Goal: Task Accomplishment & Management: Manage account settings

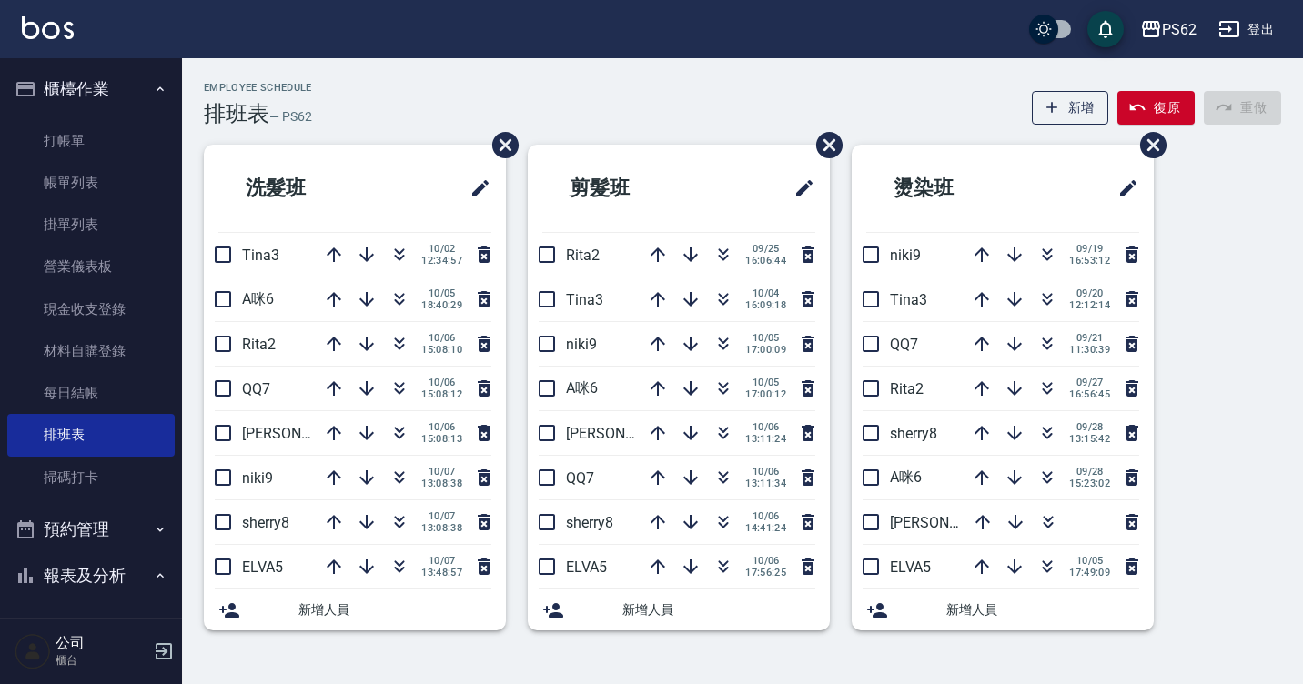
scroll to position [182, 0]
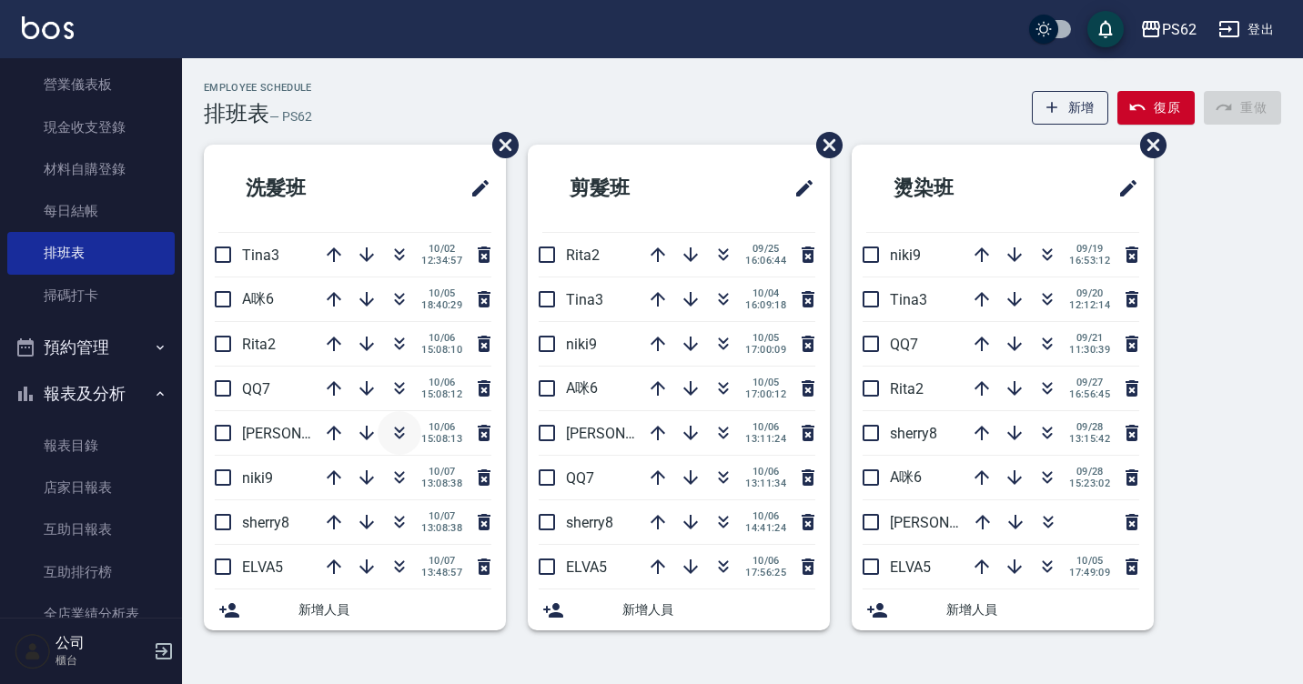
click at [399, 428] on icon "button" at bounding box center [399, 433] width 22 height 22
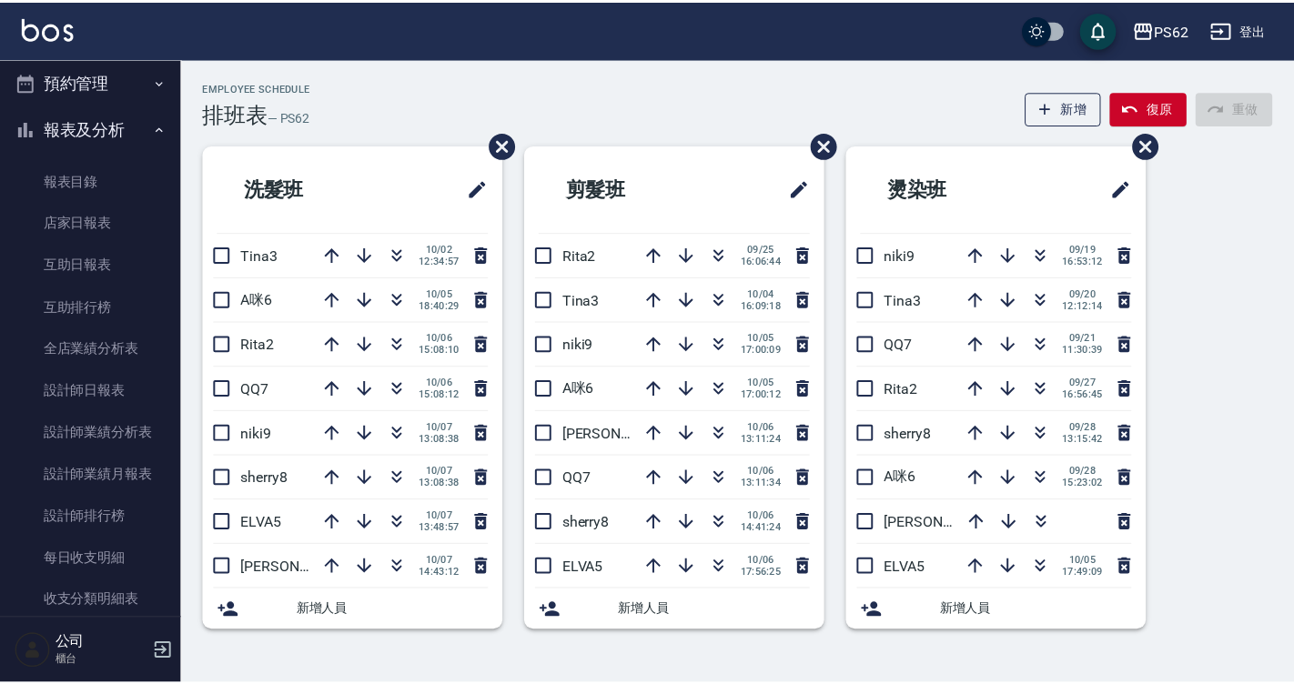
scroll to position [455, 0]
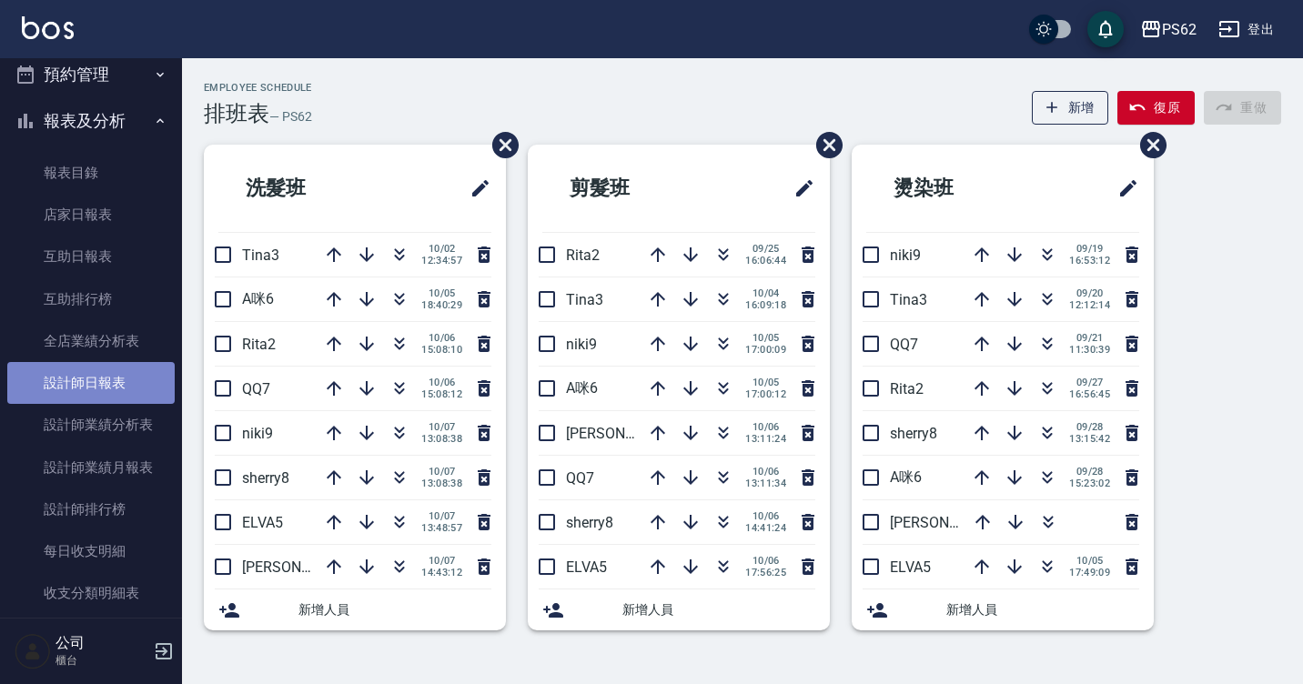
click at [117, 379] on link "設計師日報表" at bounding box center [90, 383] width 167 height 42
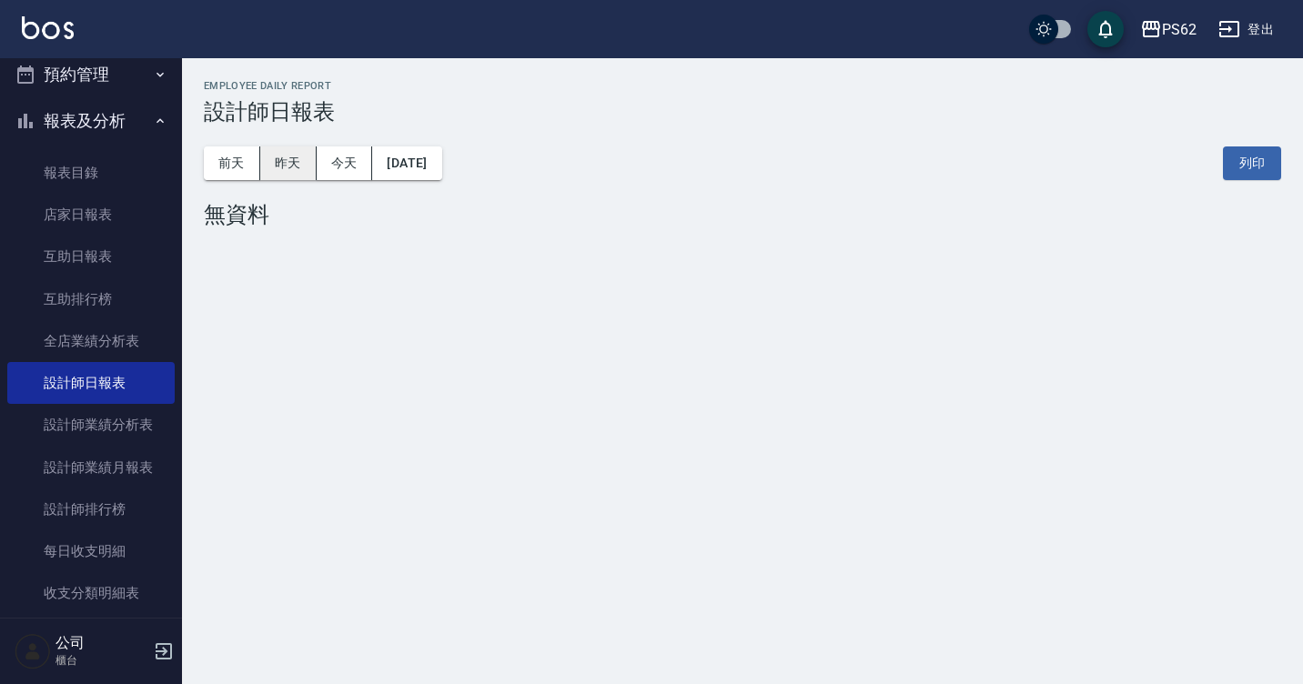
click at [298, 165] on button "昨天" at bounding box center [288, 163] width 56 height 34
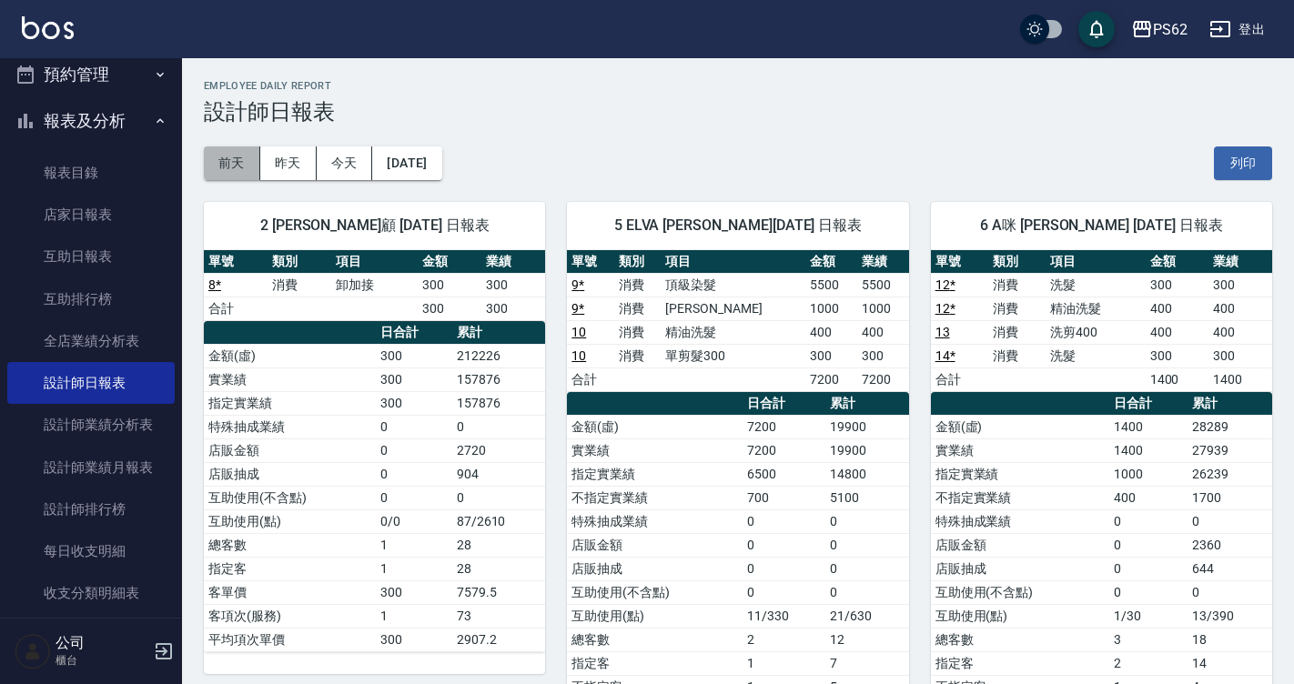
click at [226, 161] on button "前天" at bounding box center [232, 163] width 56 height 34
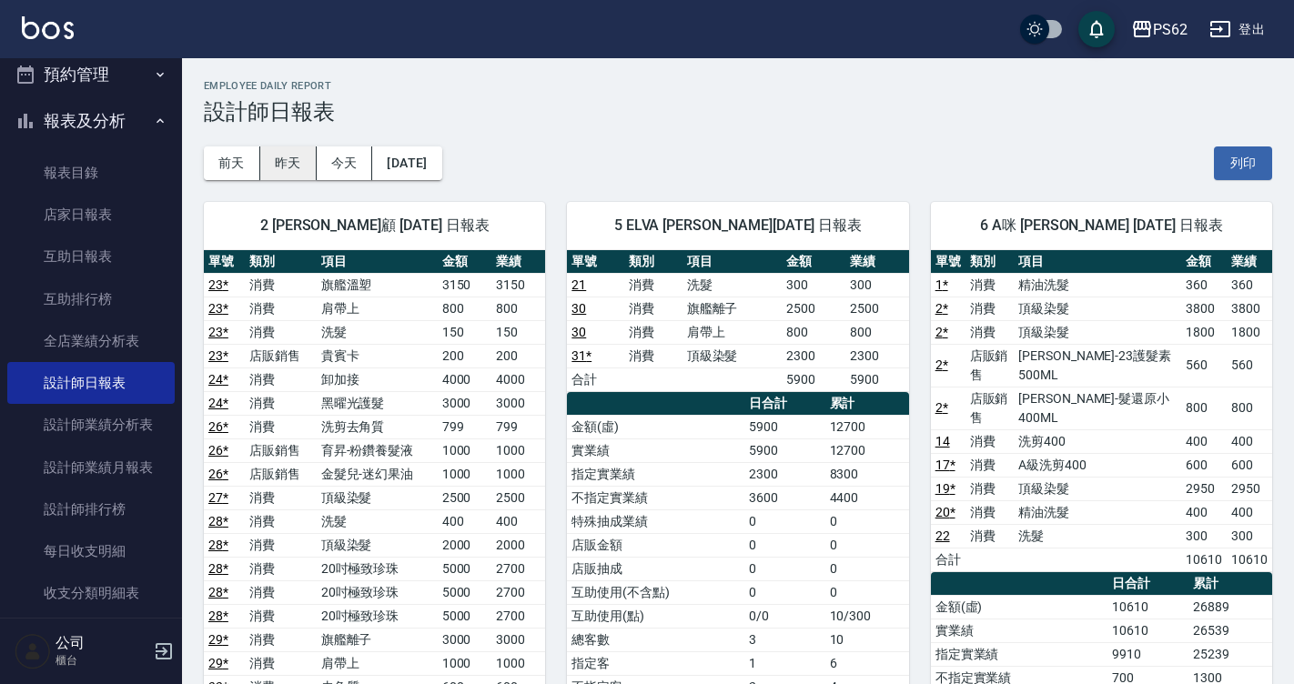
click at [306, 158] on button "昨天" at bounding box center [288, 163] width 56 height 34
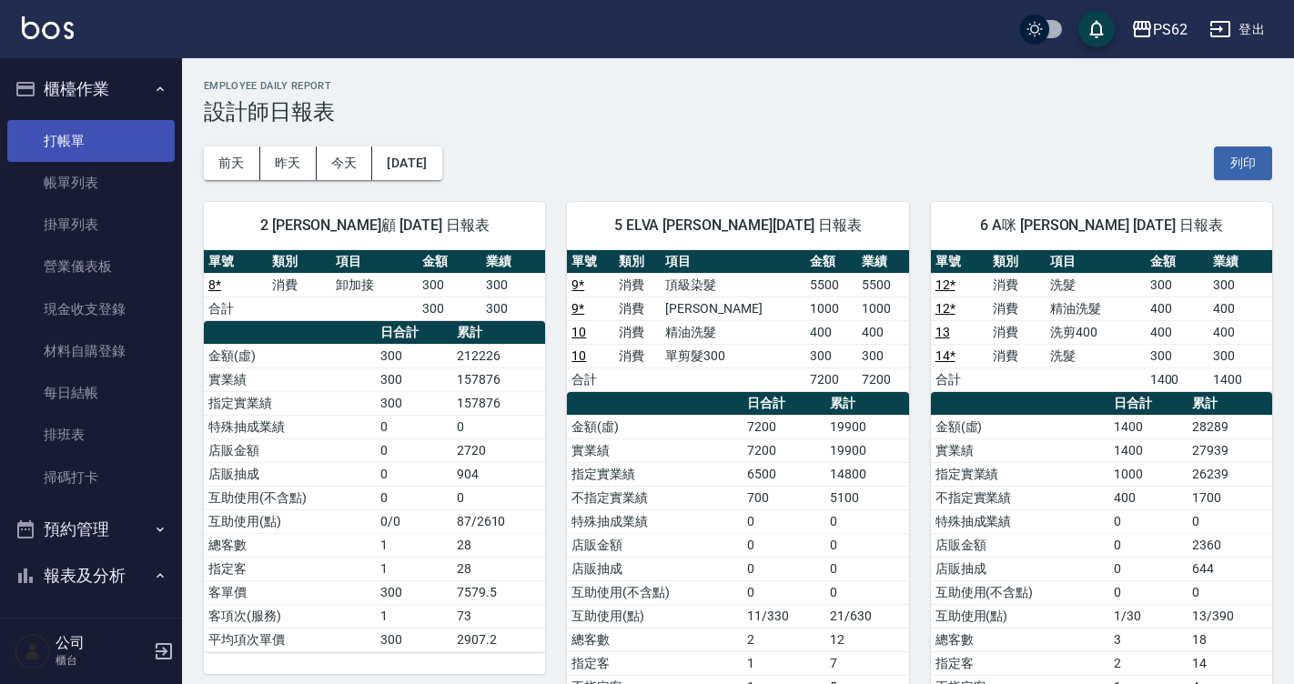
click at [85, 142] on link "打帳單" at bounding box center [90, 141] width 167 height 42
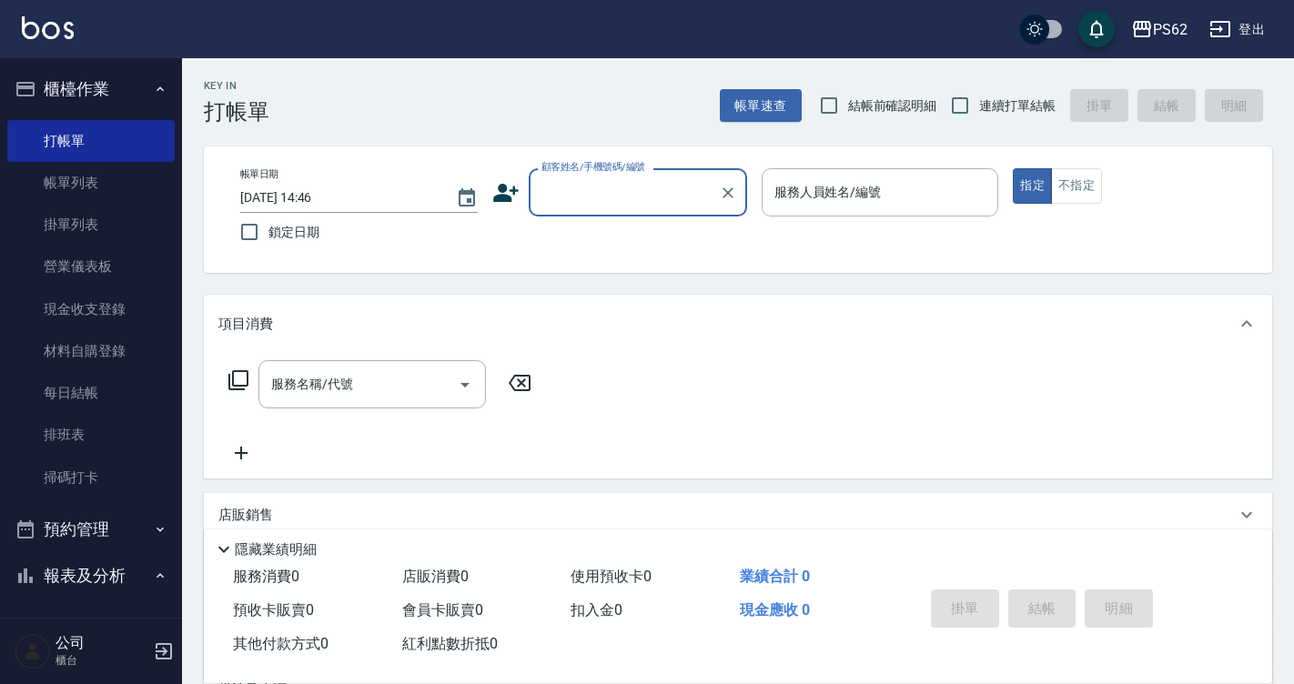
click at [558, 67] on div "Key In 打帳單 帳單速查 結帳前確認明細 連續打單結帳 掛單 結帳 明細" at bounding box center [727, 91] width 1090 height 66
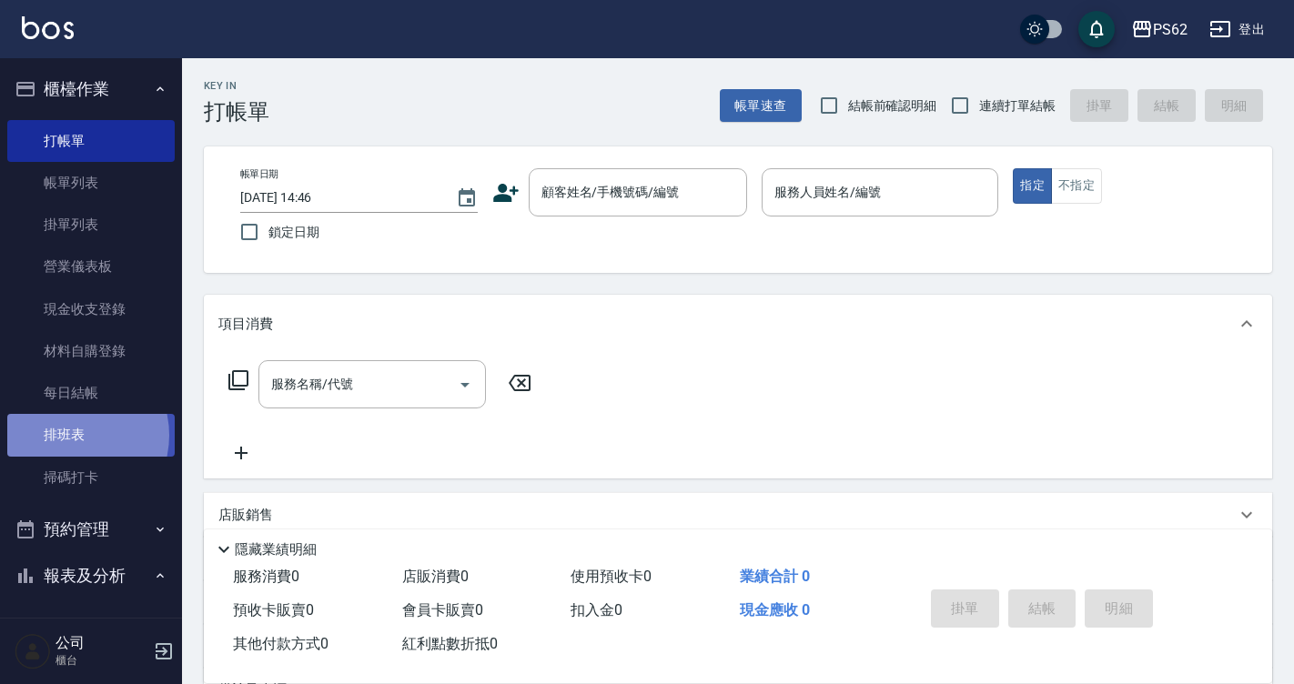
click at [68, 435] on link "排班表" at bounding box center [90, 435] width 167 height 42
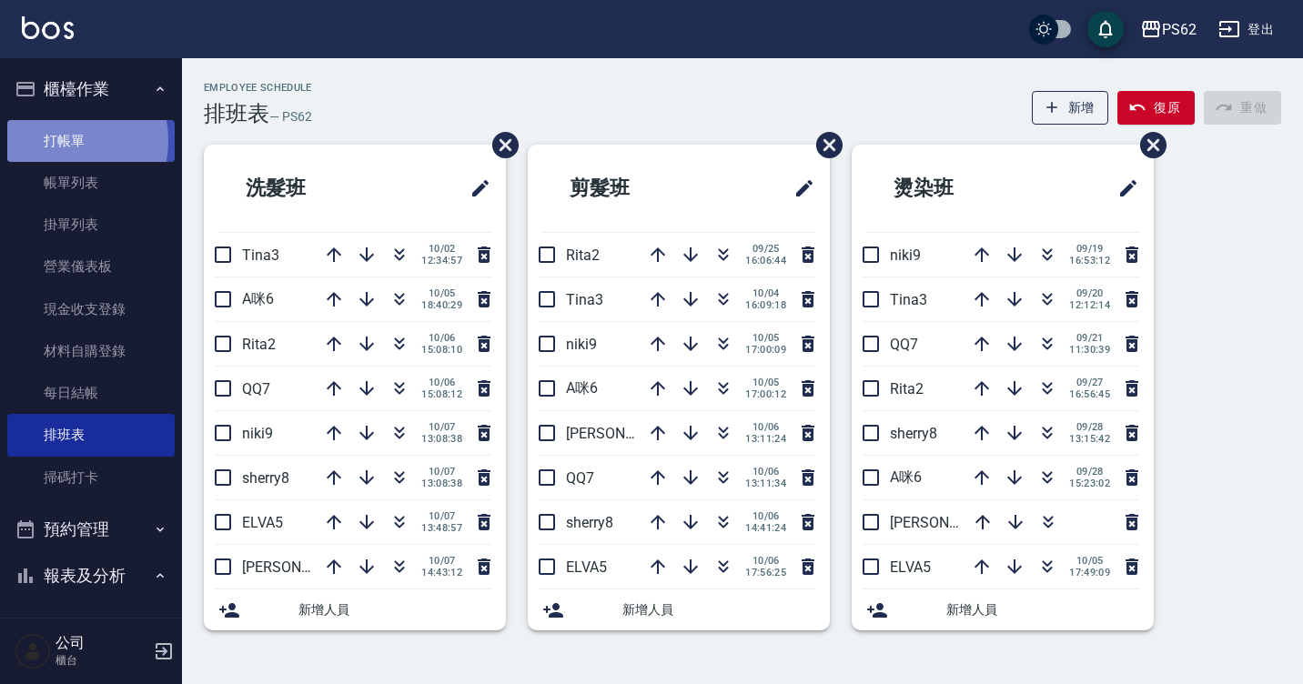
click at [59, 140] on link "打帳單" at bounding box center [90, 141] width 167 height 42
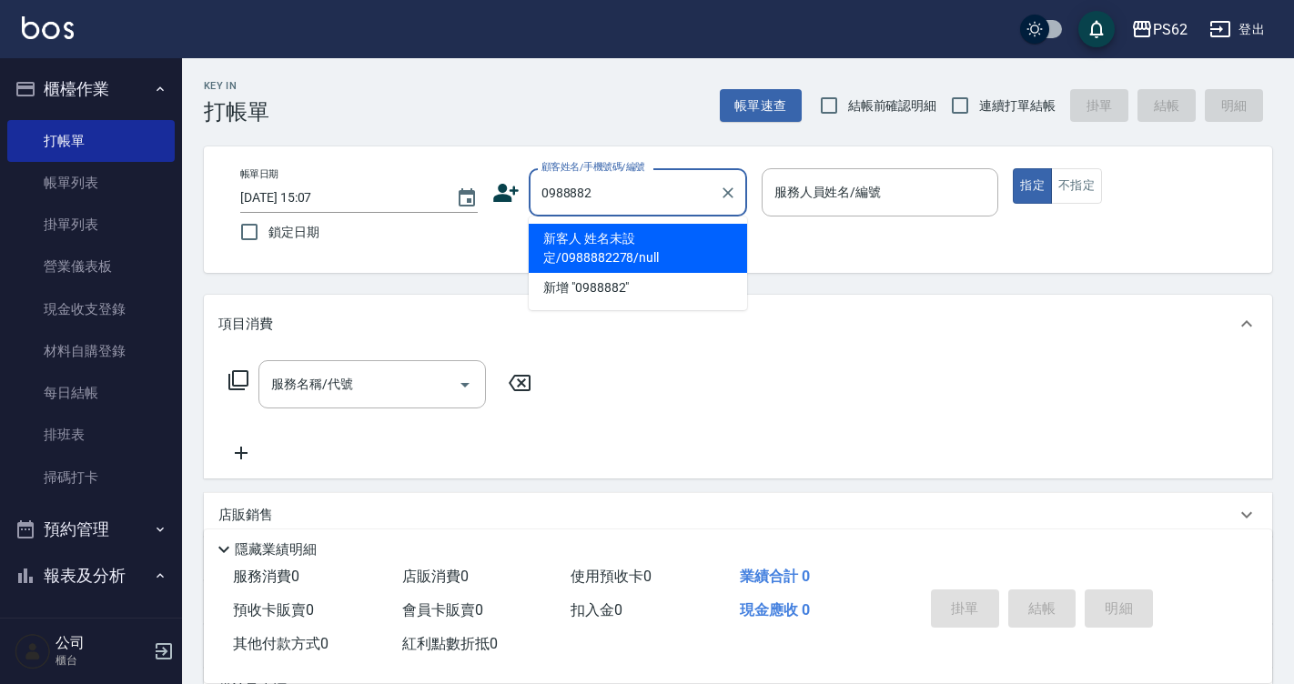
type input "新客人 姓名未設定/0988882278/null"
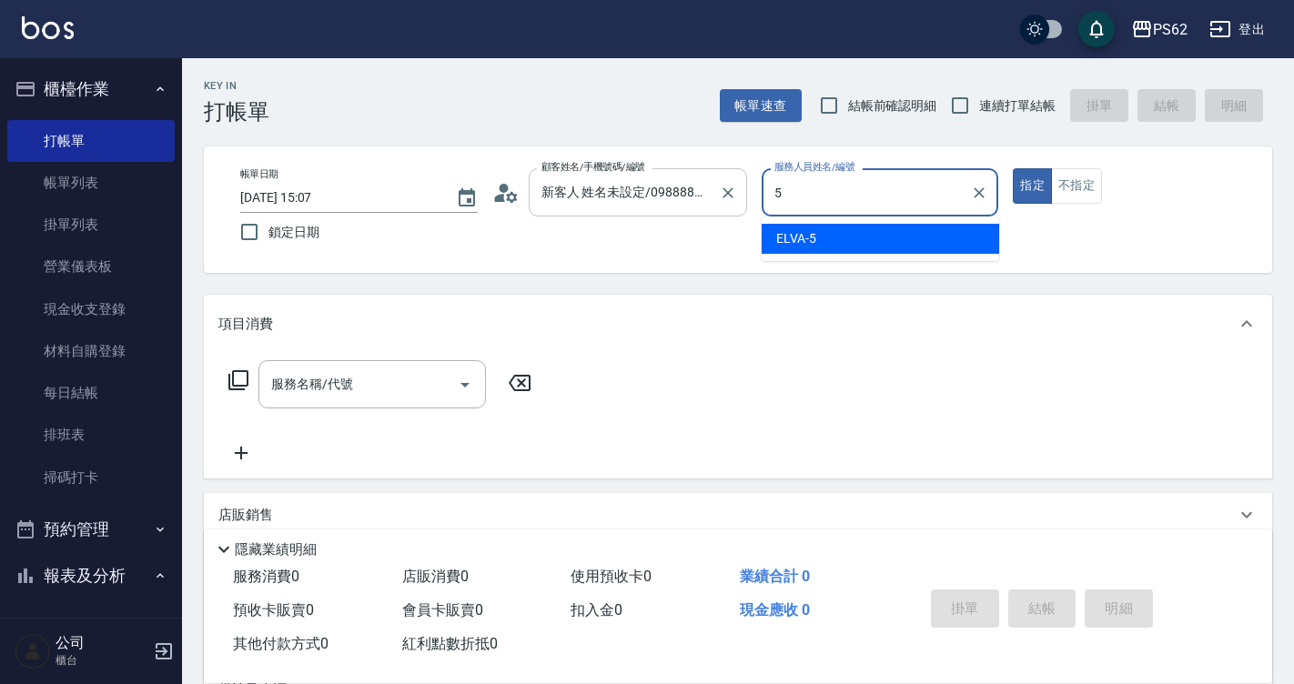
type input "ELVA-5"
type button "true"
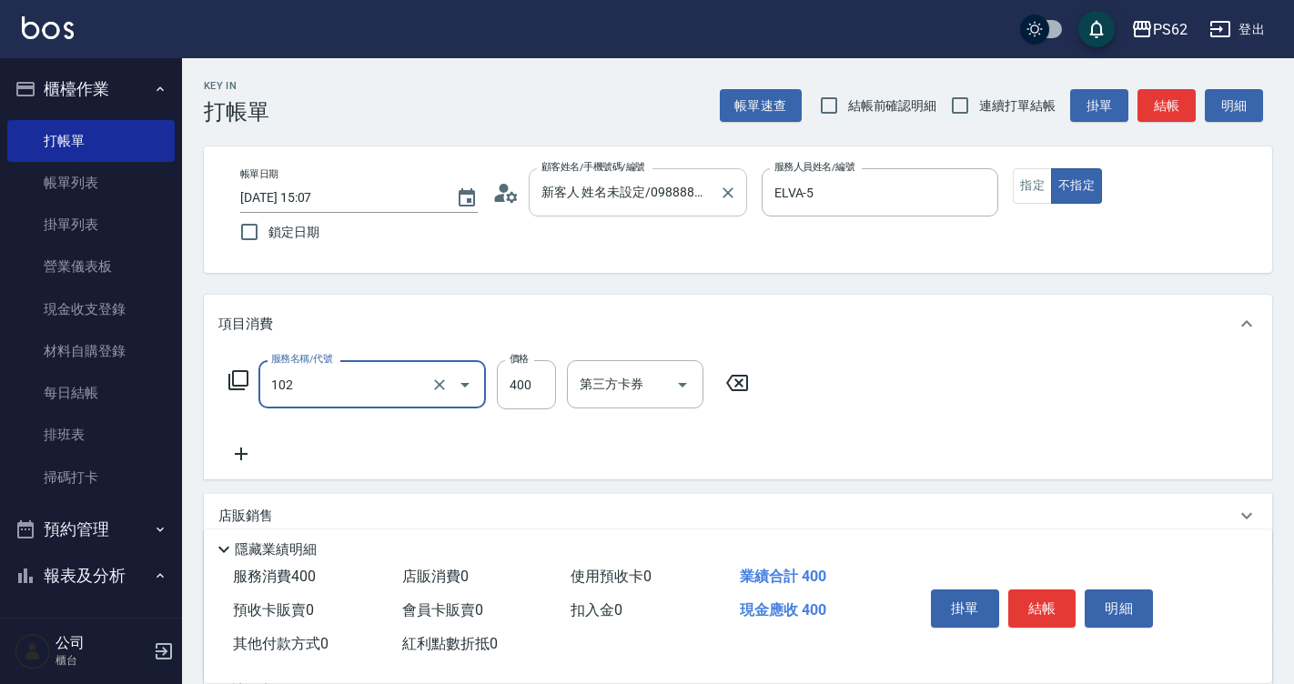
type input "精油洗髮(102)"
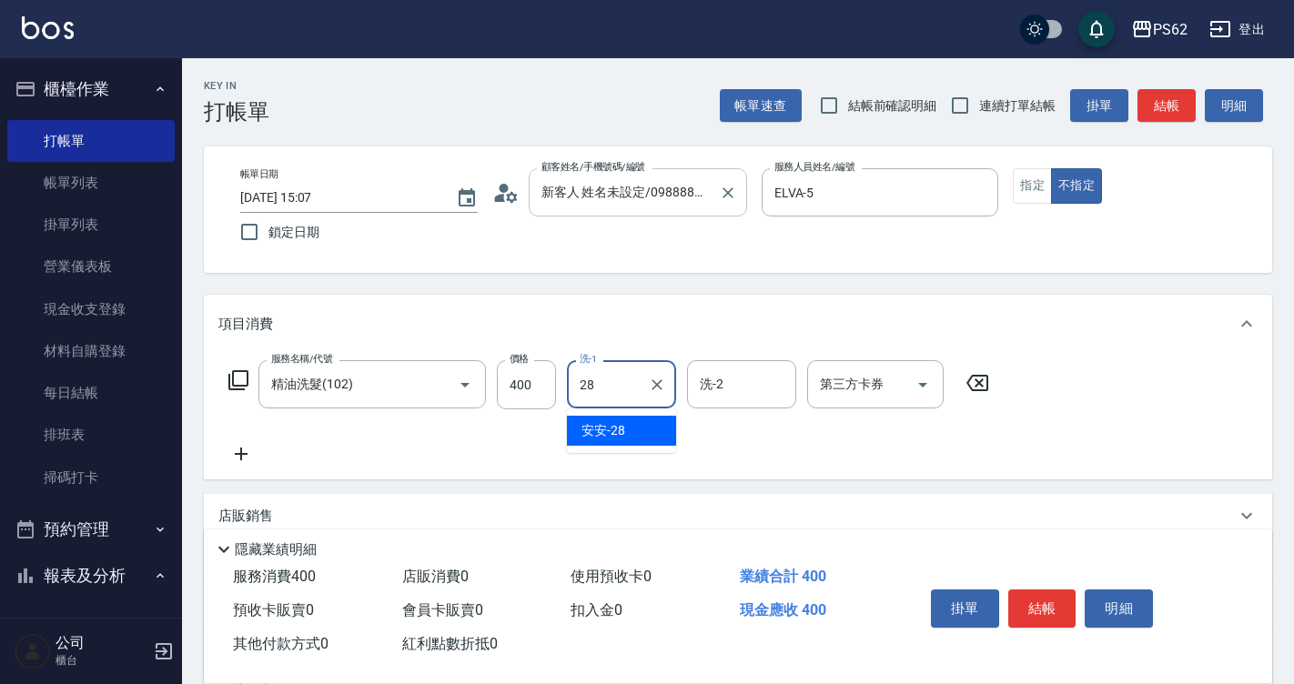
type input "安安-28"
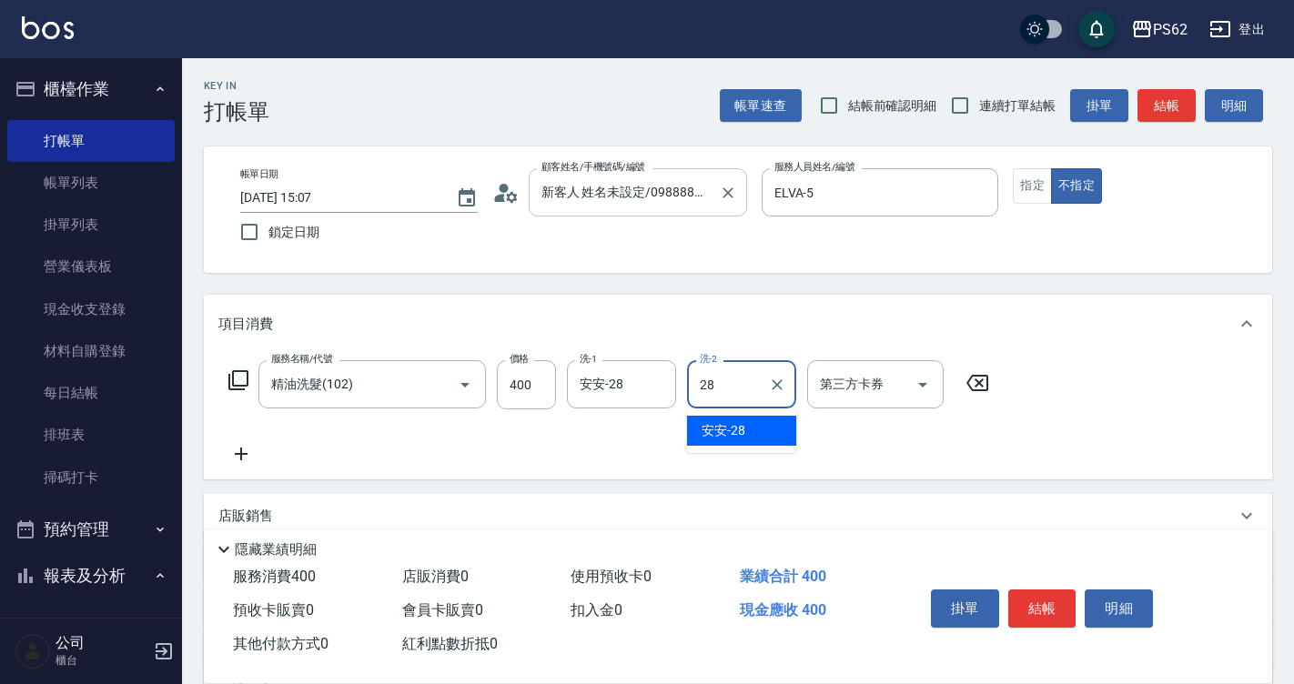
type input "安安-28"
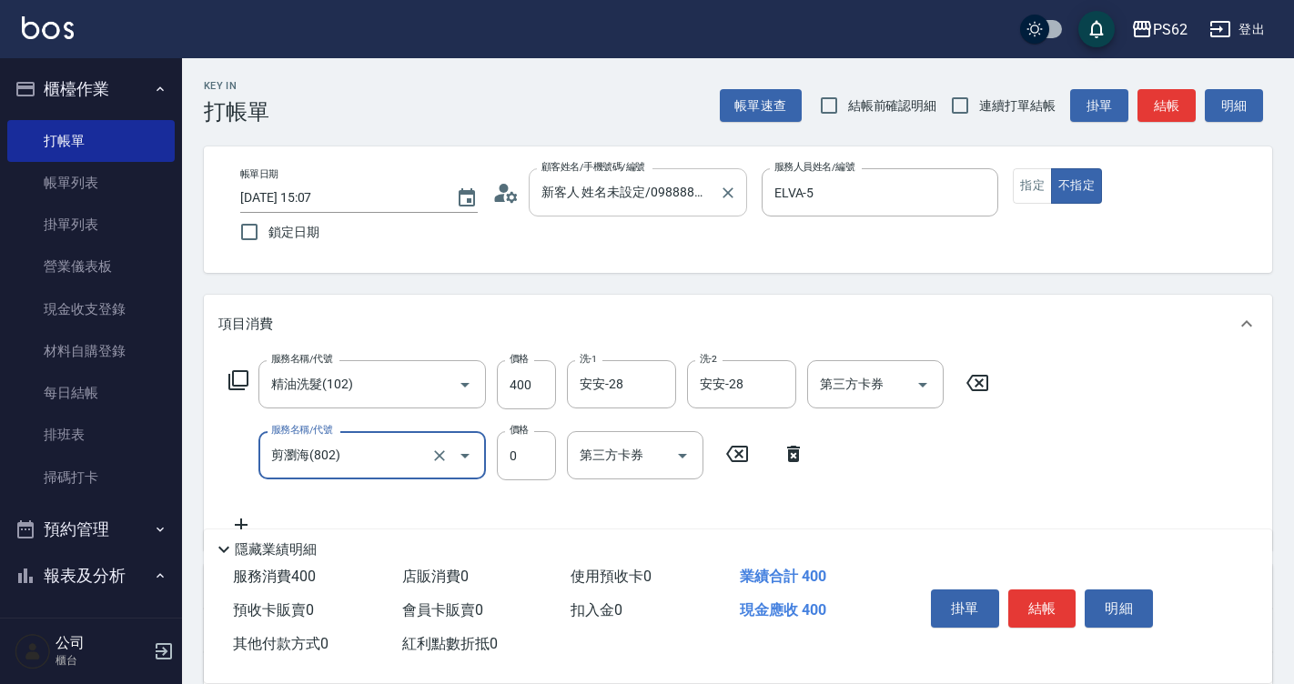
type input "剪瀏海(802)"
type input "100"
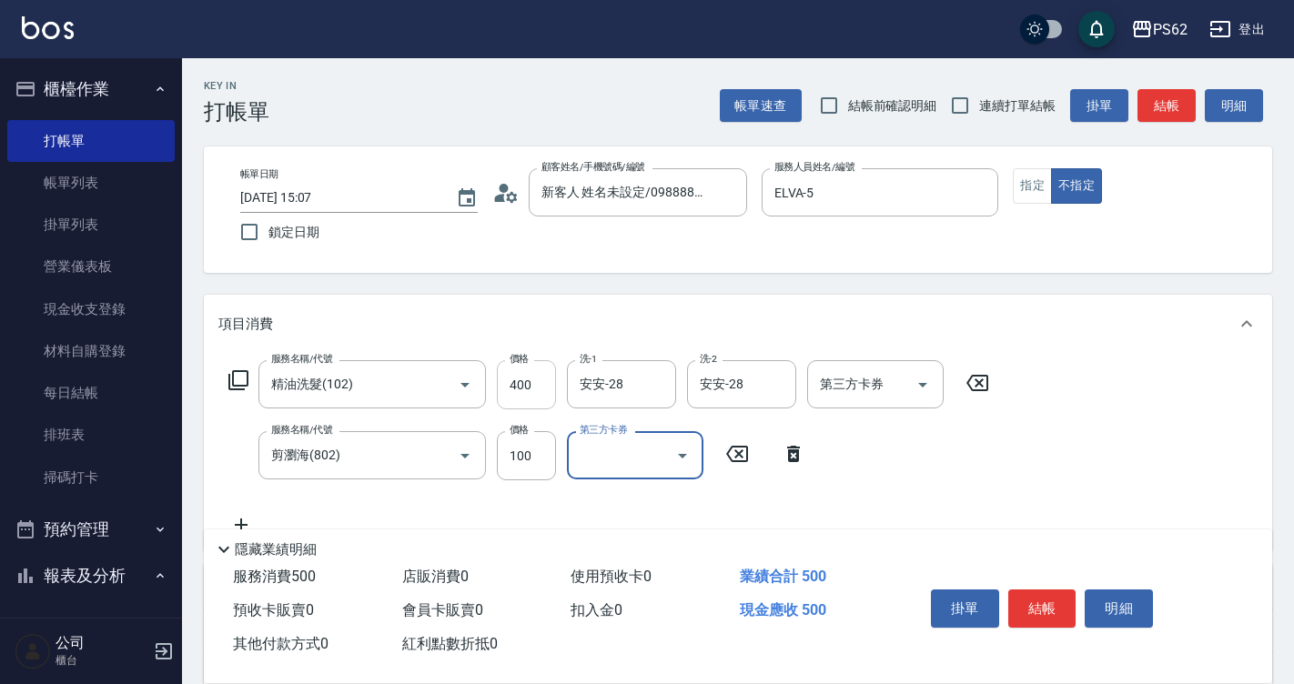
click at [515, 407] on input "400" at bounding box center [526, 384] width 59 height 49
click at [515, 399] on input "400" at bounding box center [526, 384] width 59 height 49
type input "400"
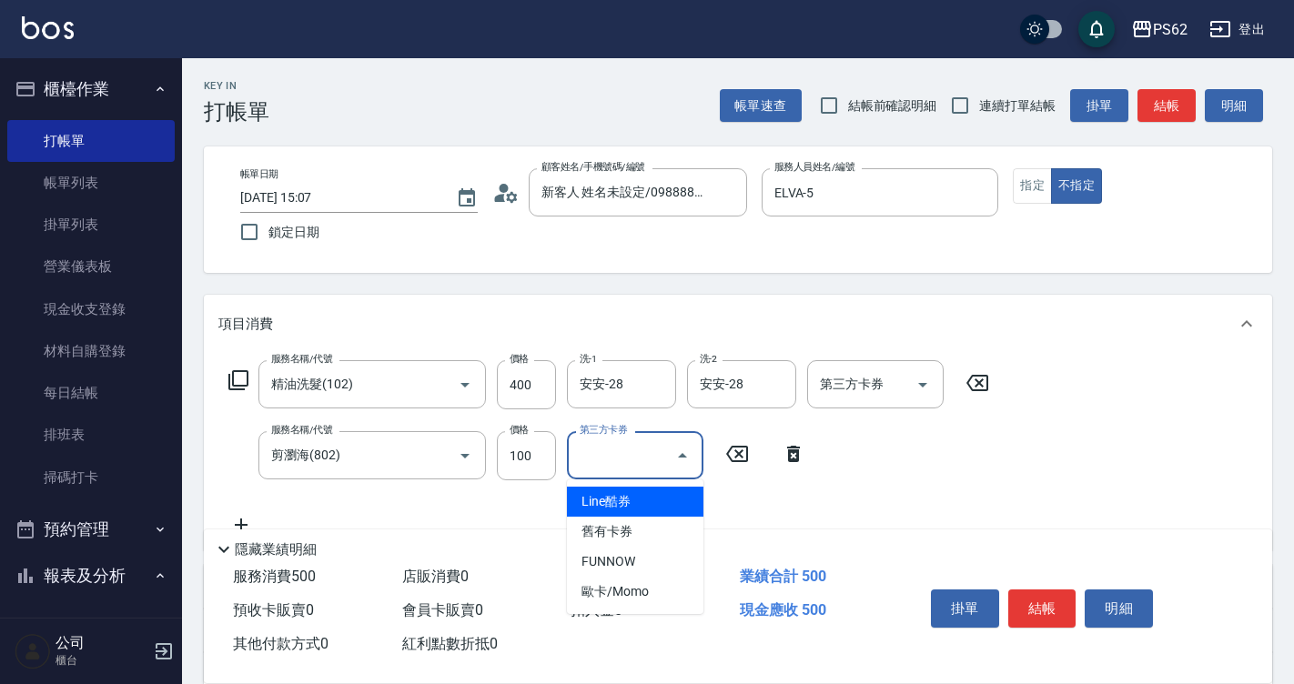
click at [638, 448] on div "第三方卡券 第三方卡券" at bounding box center [635, 455] width 136 height 48
type input "Line酷券"
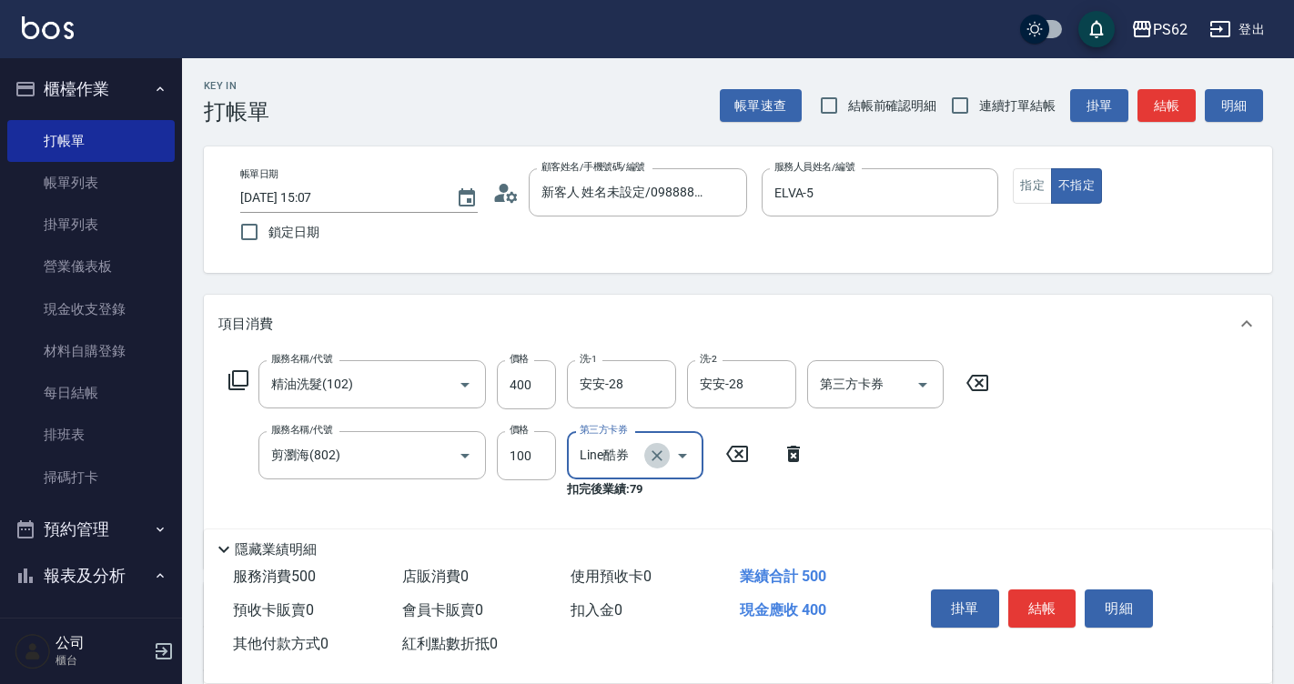
click at [644, 457] on button "Clear" at bounding box center [656, 455] width 25 height 25
click at [420, 470] on input "剪瀏海(802)" at bounding box center [347, 455] width 160 height 32
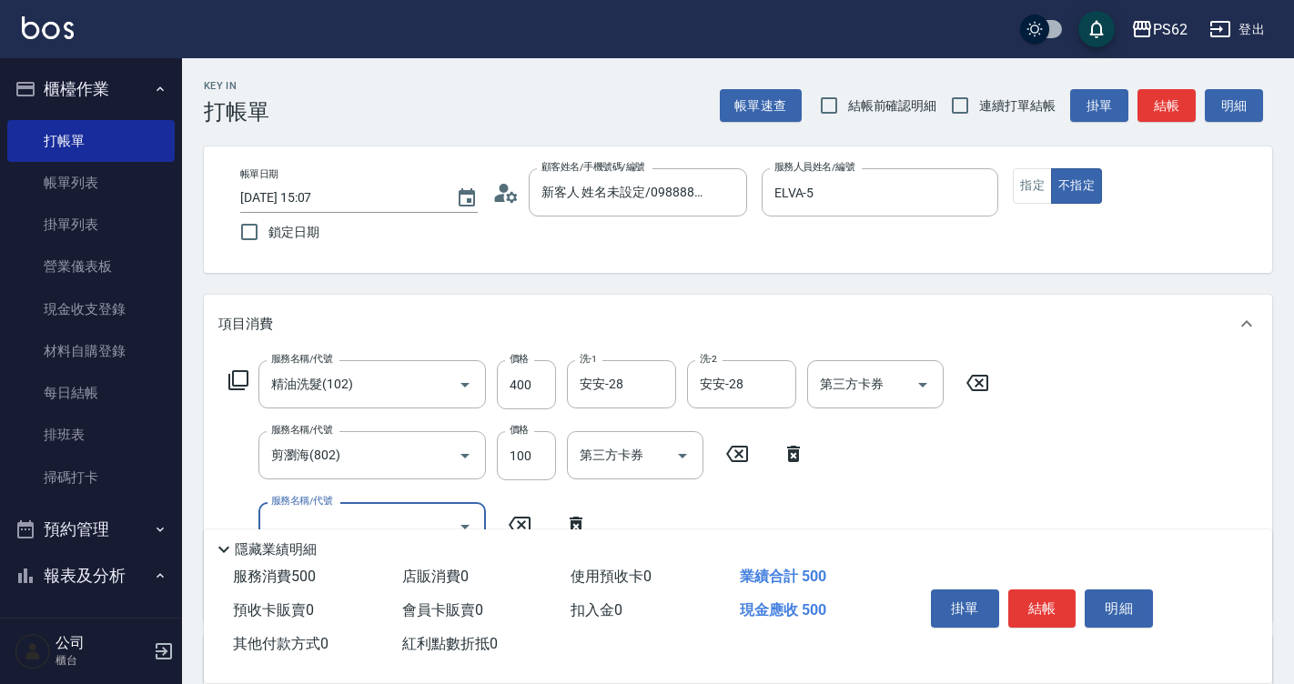
type input "ㄎ"
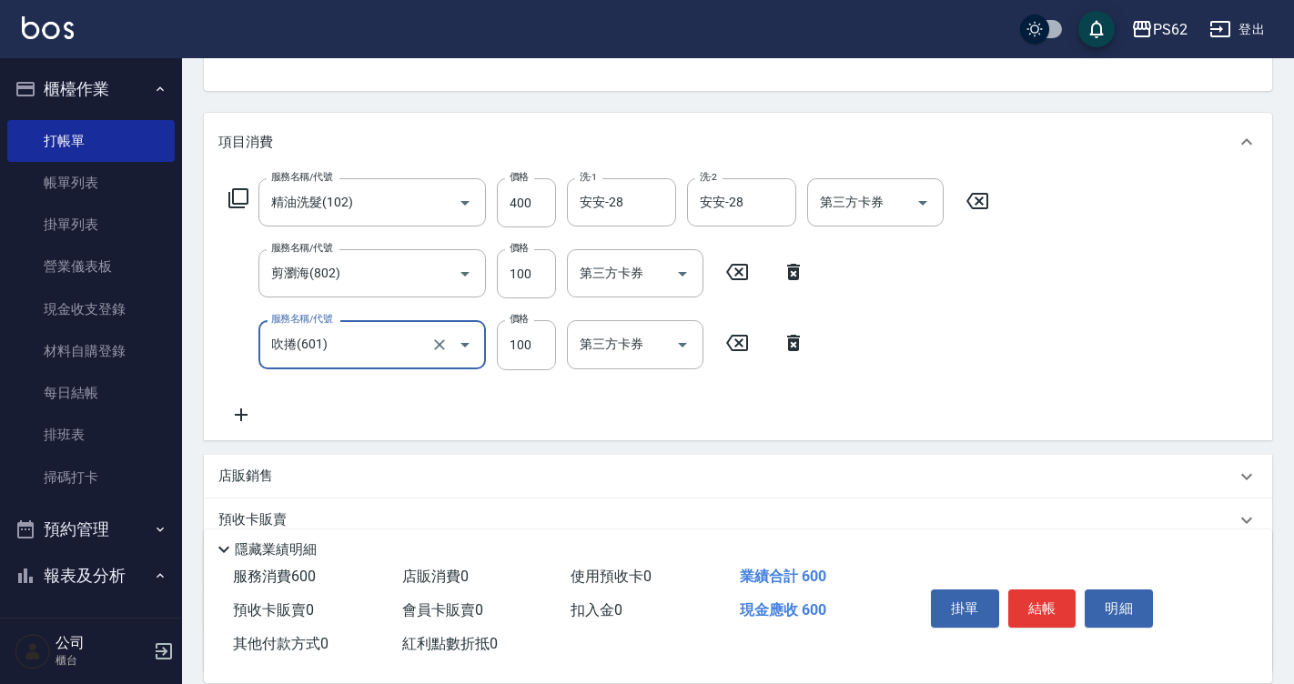
scroll to position [273, 0]
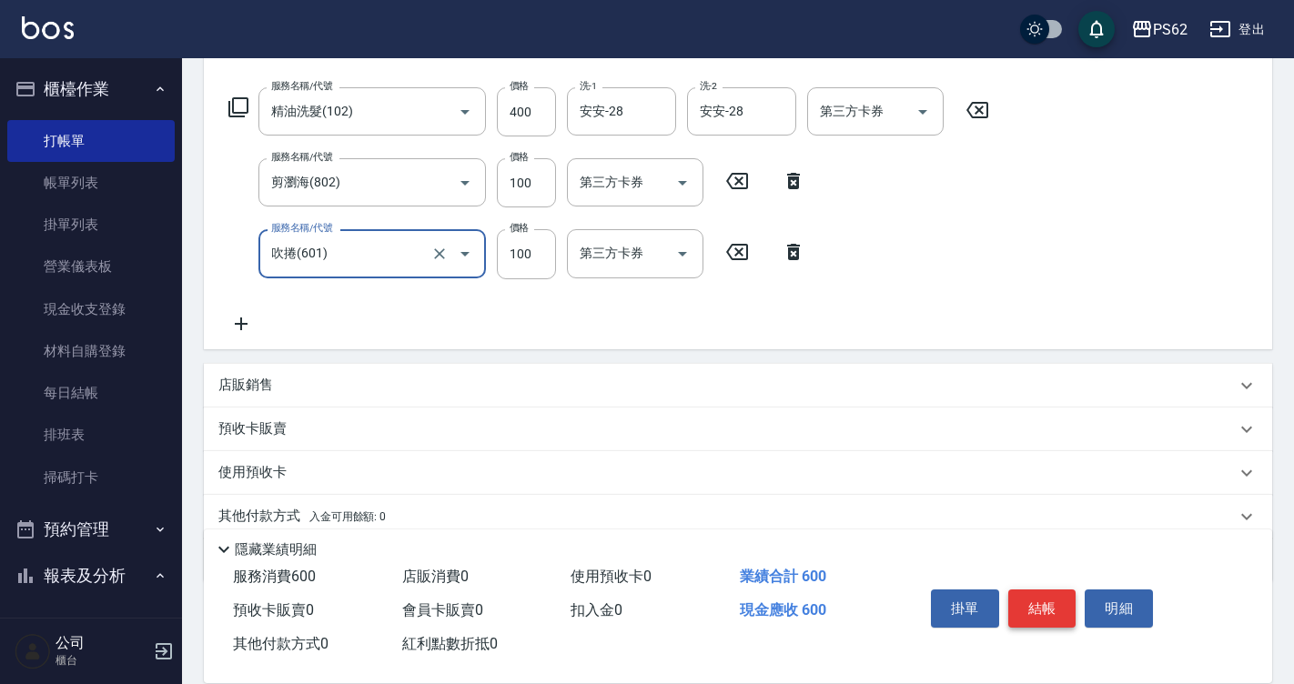
type input "吹捲(601)"
click at [1055, 591] on button "結帳" at bounding box center [1042, 608] width 68 height 38
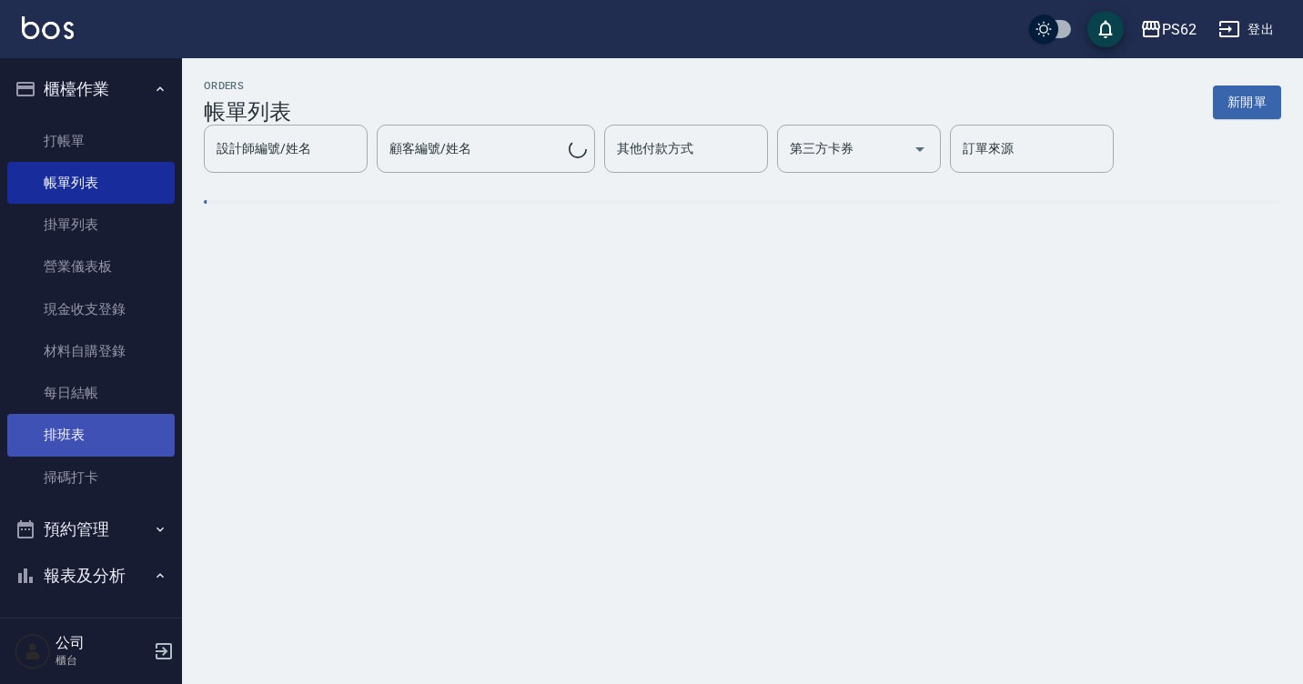
click at [80, 432] on link "排班表" at bounding box center [90, 435] width 167 height 42
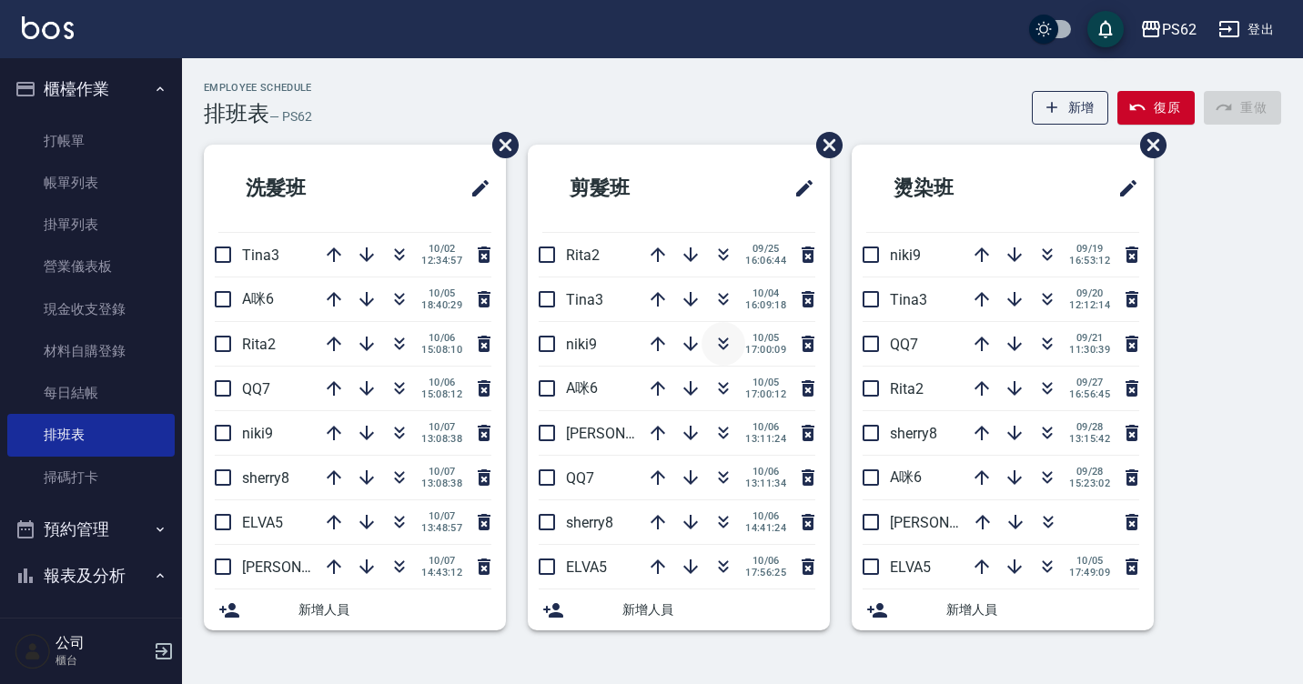
click at [723, 342] on icon "button" at bounding box center [724, 340] width 10 height 6
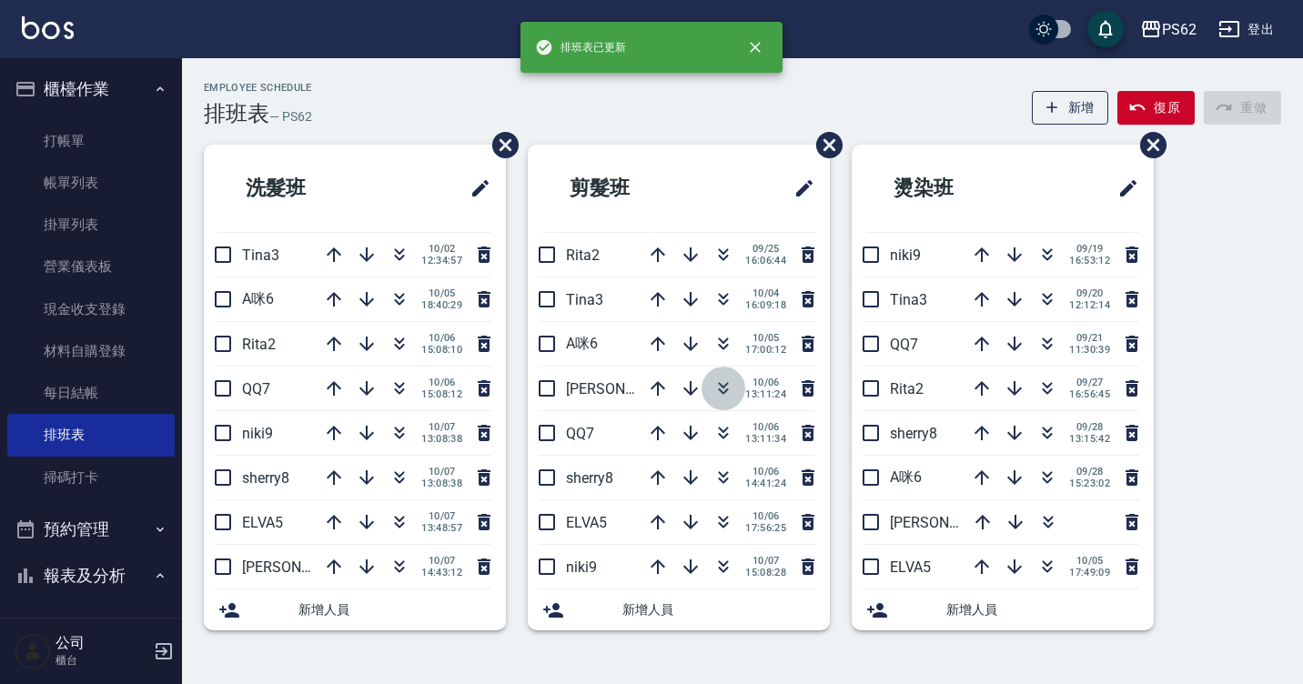
click at [718, 394] on icon "button" at bounding box center [723, 389] width 22 height 22
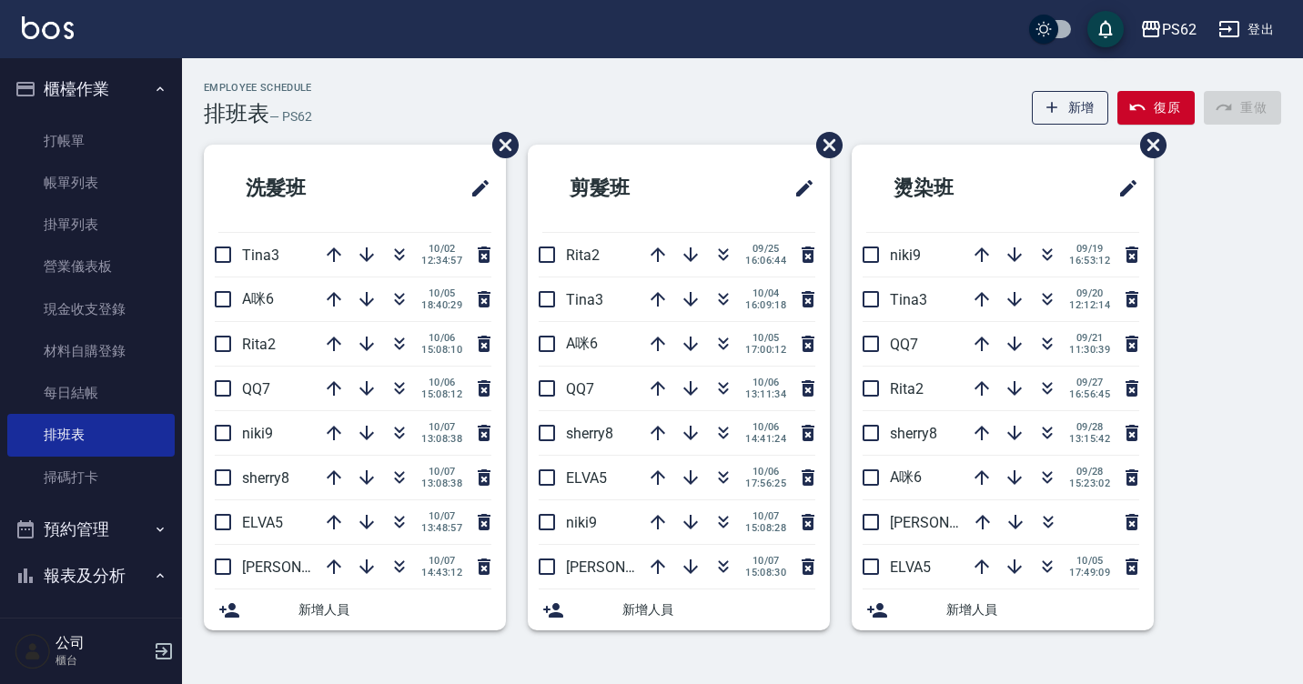
drag, startPoint x: 651, startPoint y: 168, endPoint x: 663, endPoint y: 189, distance: 24.0
click at [651, 170] on h2 "剪髮班" at bounding box center [630, 188] width 177 height 65
click at [118, 469] on link "掃碼打卡" at bounding box center [90, 478] width 167 height 42
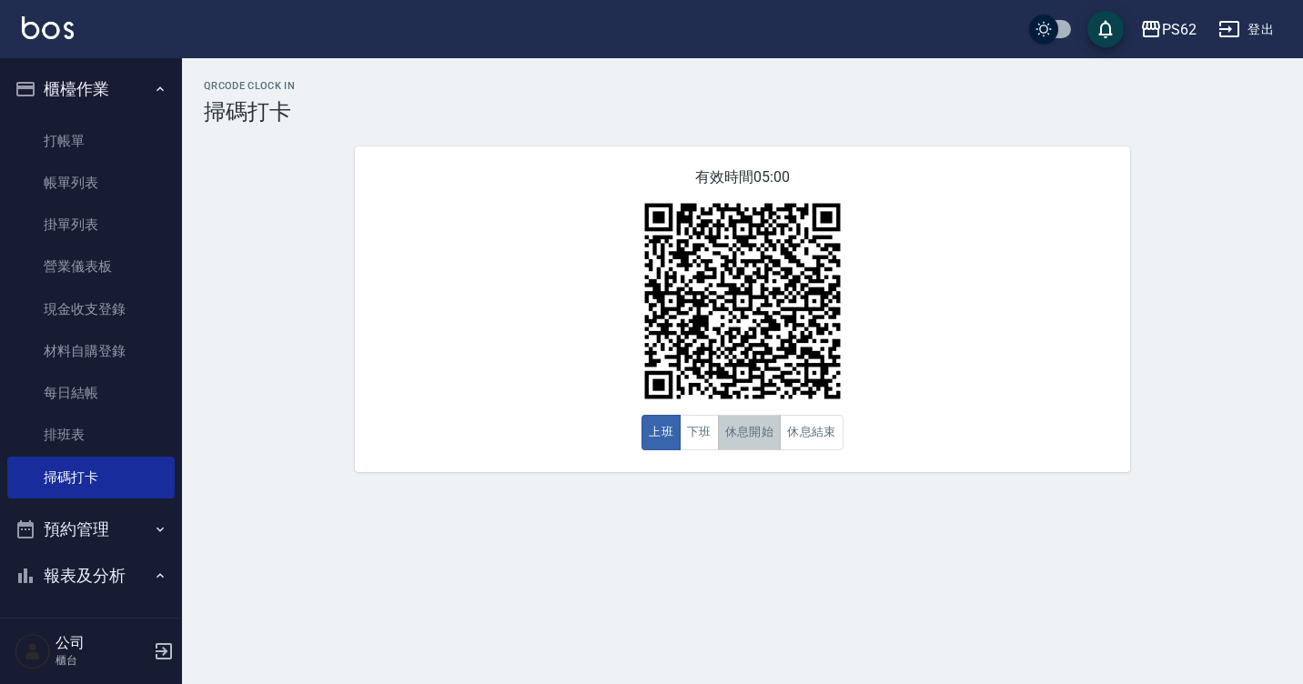
click at [740, 425] on button "休息開始" at bounding box center [750, 432] width 64 height 35
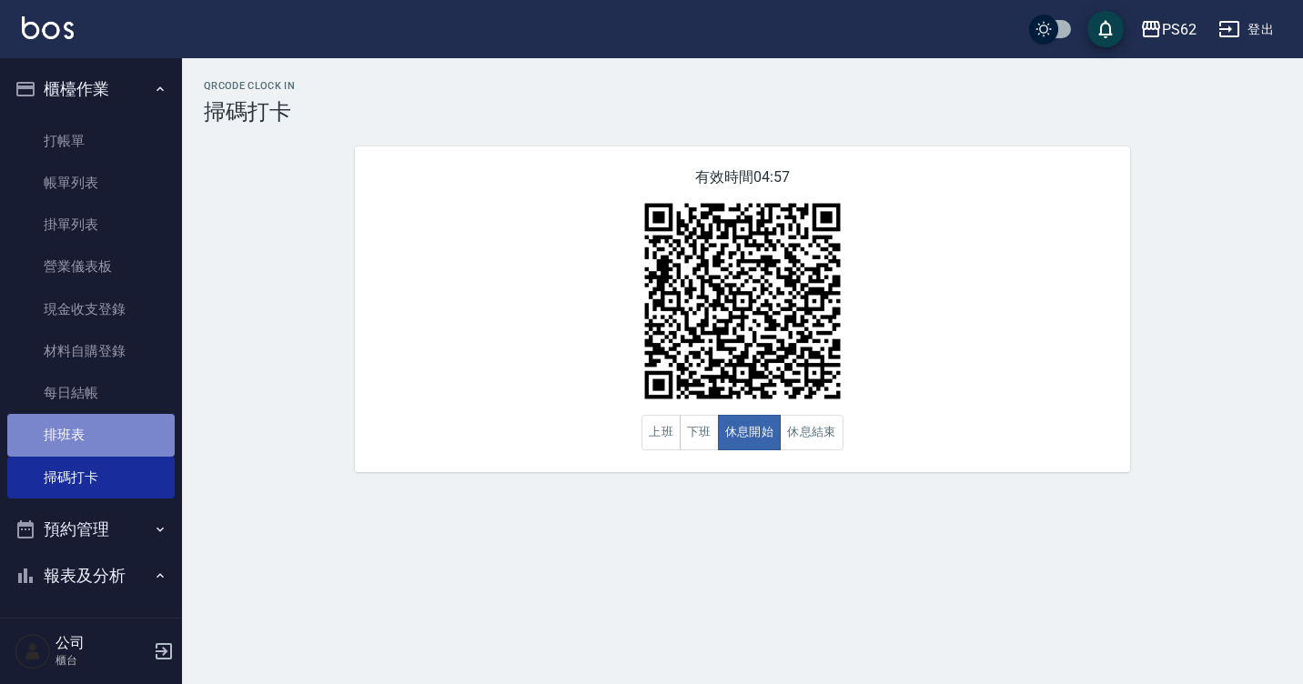
click at [104, 444] on link "排班表" at bounding box center [90, 435] width 167 height 42
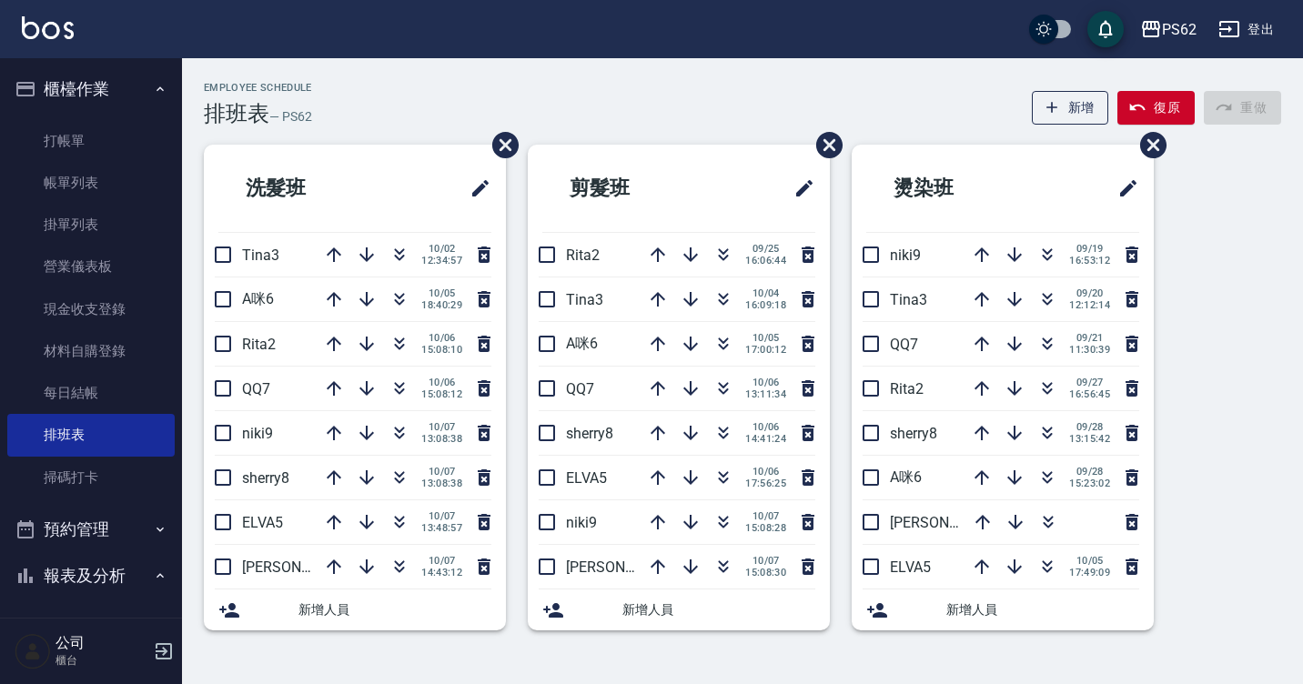
click at [267, 367] on div "洗髮班 Tina3 [DATE] 12:34:57 A咪6 [DATE] 18:40:29 Rita2 [DATE] 15:08:10 QQ7 [DATE] …" at bounding box center [344, 399] width 324 height 508
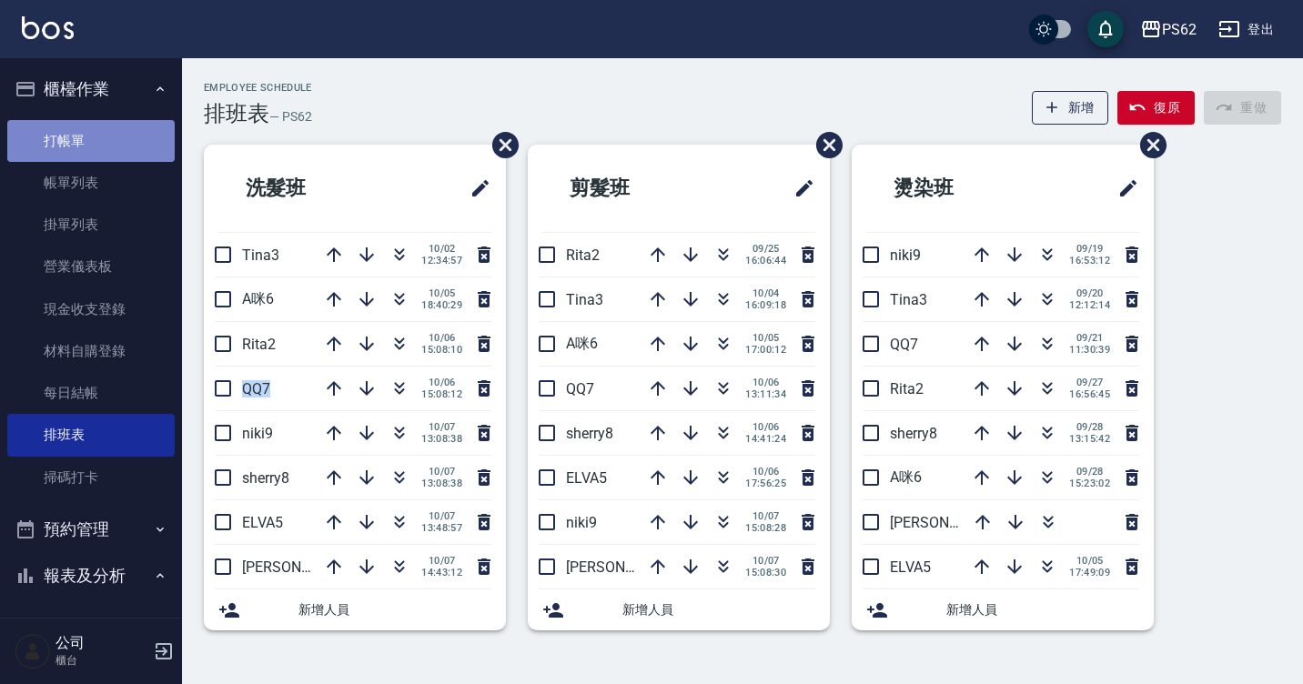
click at [105, 131] on link "打帳單" at bounding box center [90, 141] width 167 height 42
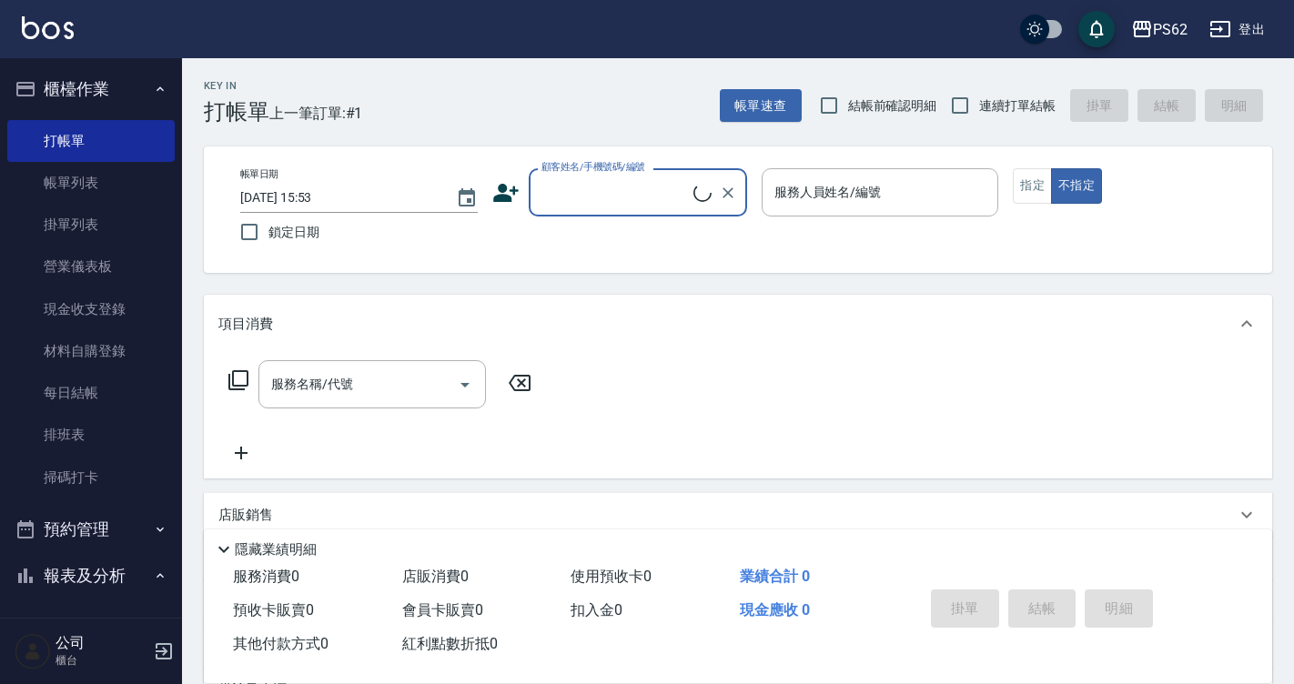
click at [623, 199] on input "顧客姓名/手機號碼/編號" at bounding box center [615, 192] width 156 height 32
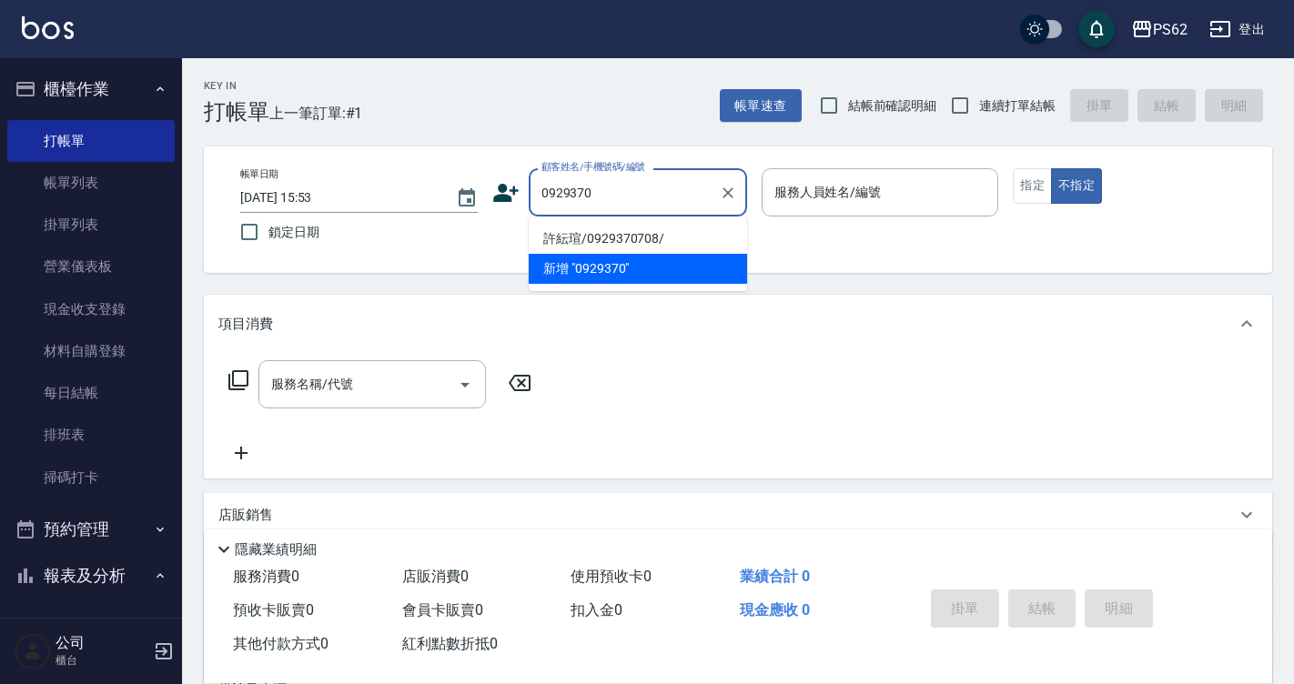
click at [616, 243] on li "許紜瑄/0929370708/" at bounding box center [638, 239] width 218 height 30
type input "許紜瑄/0929370708/"
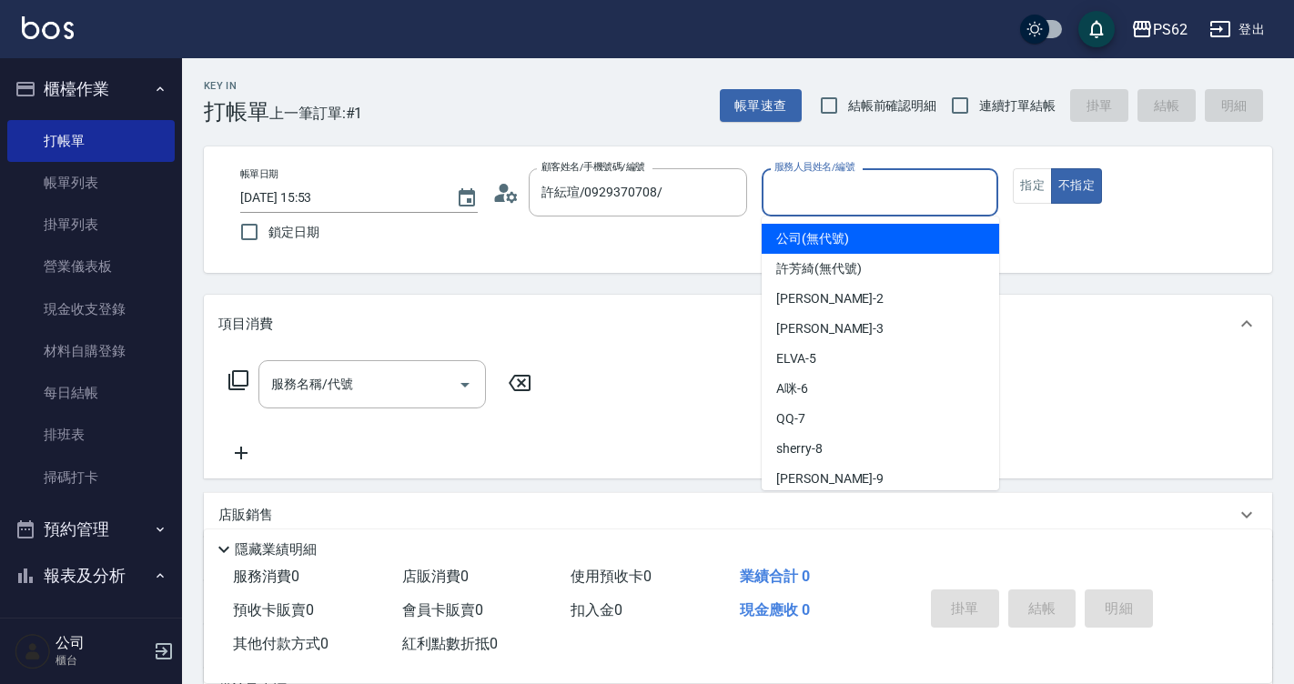
click at [837, 193] on input "服務人員姓名/編號" at bounding box center [880, 192] width 221 height 32
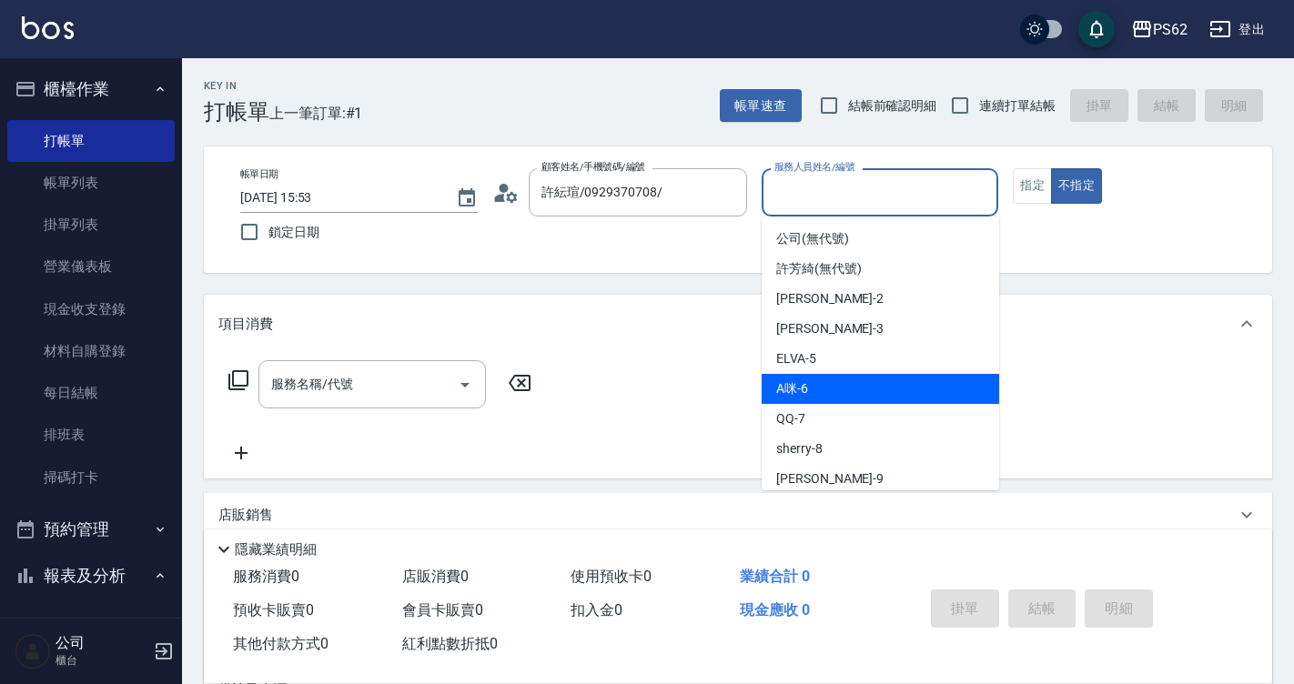
click at [828, 386] on div "A咪 -6" at bounding box center [879, 389] width 237 height 30
type input "A咪-6"
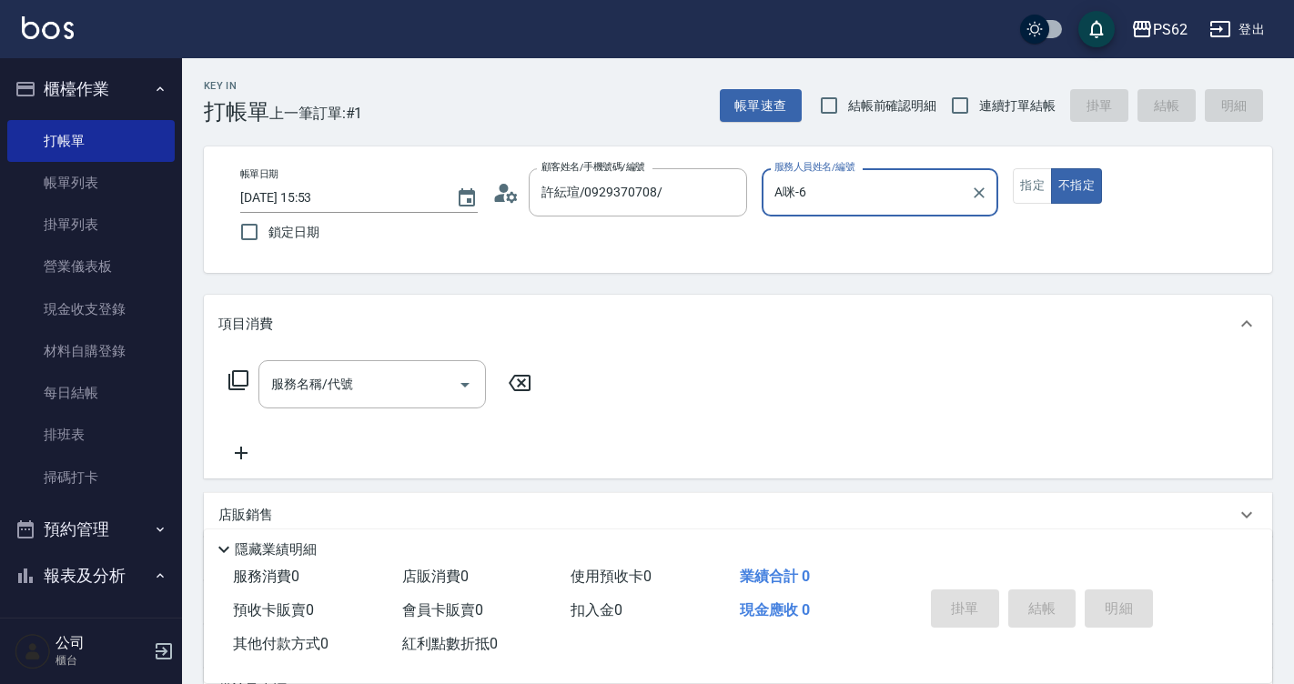
click at [234, 384] on icon at bounding box center [238, 380] width 20 height 20
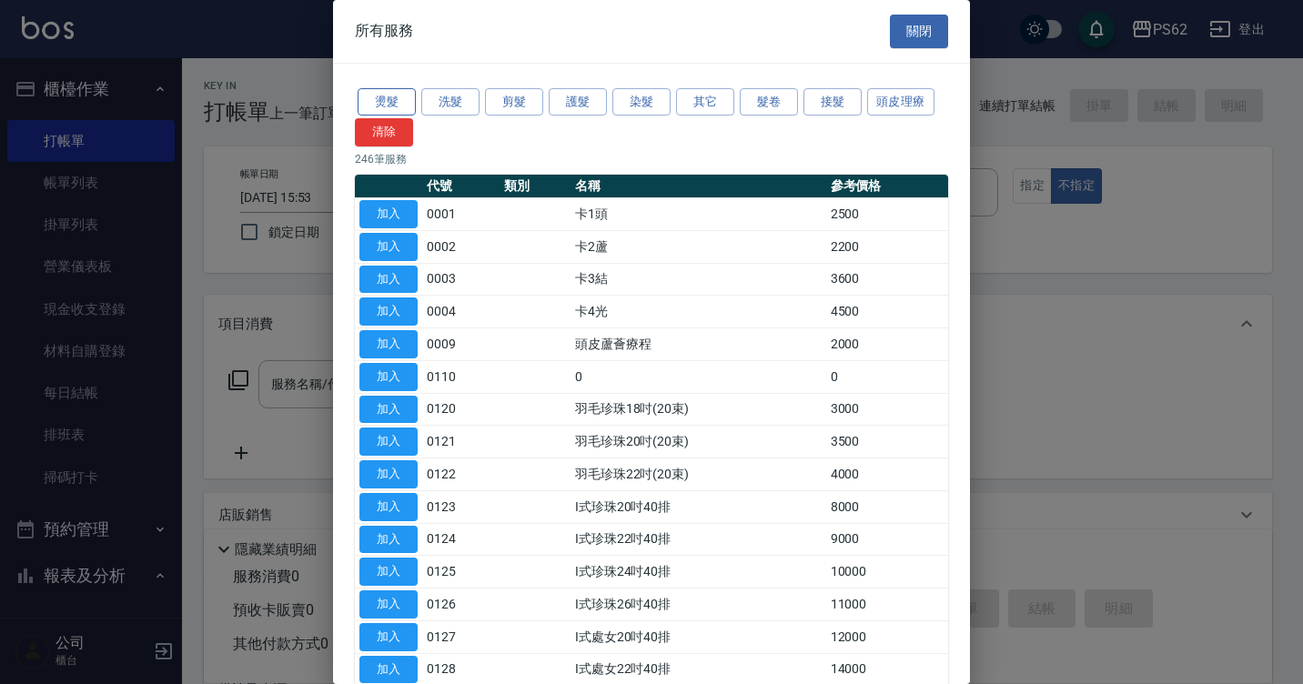
click at [405, 105] on button "燙髮" at bounding box center [386, 102] width 58 height 28
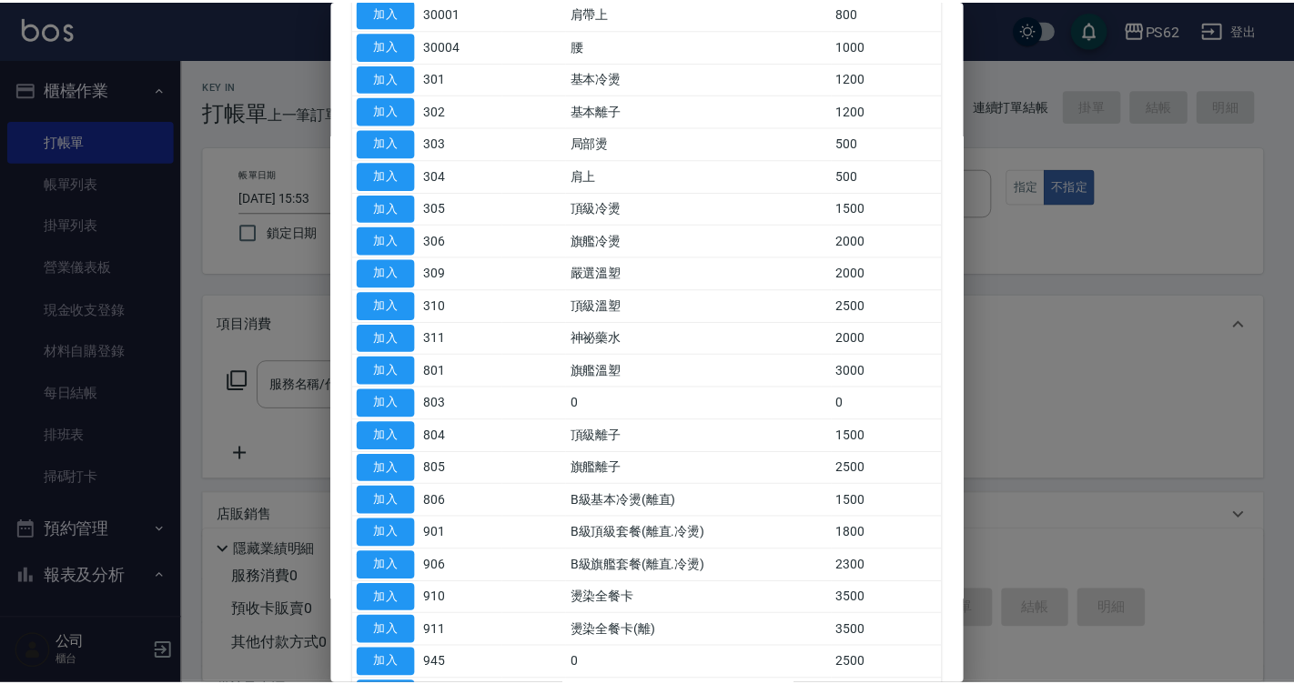
scroll to position [364, 0]
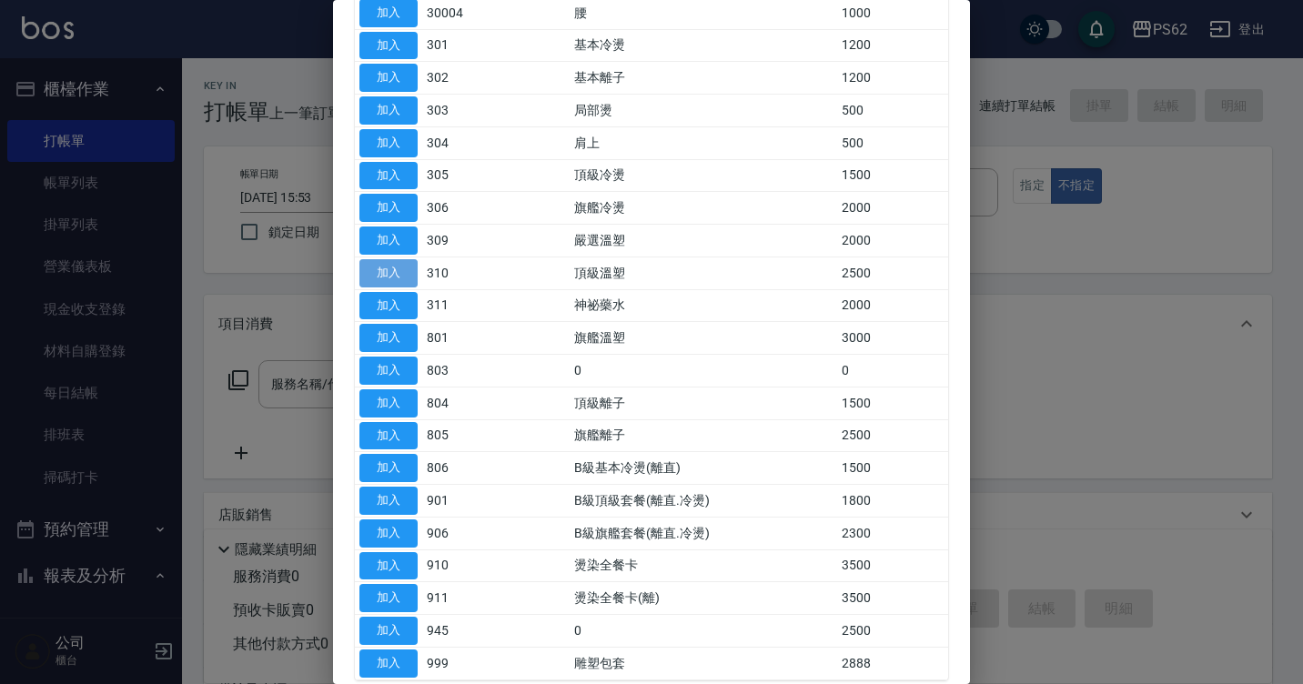
click at [377, 271] on button "加入" at bounding box center [388, 273] width 58 height 28
type input "頂級溫塑(310)"
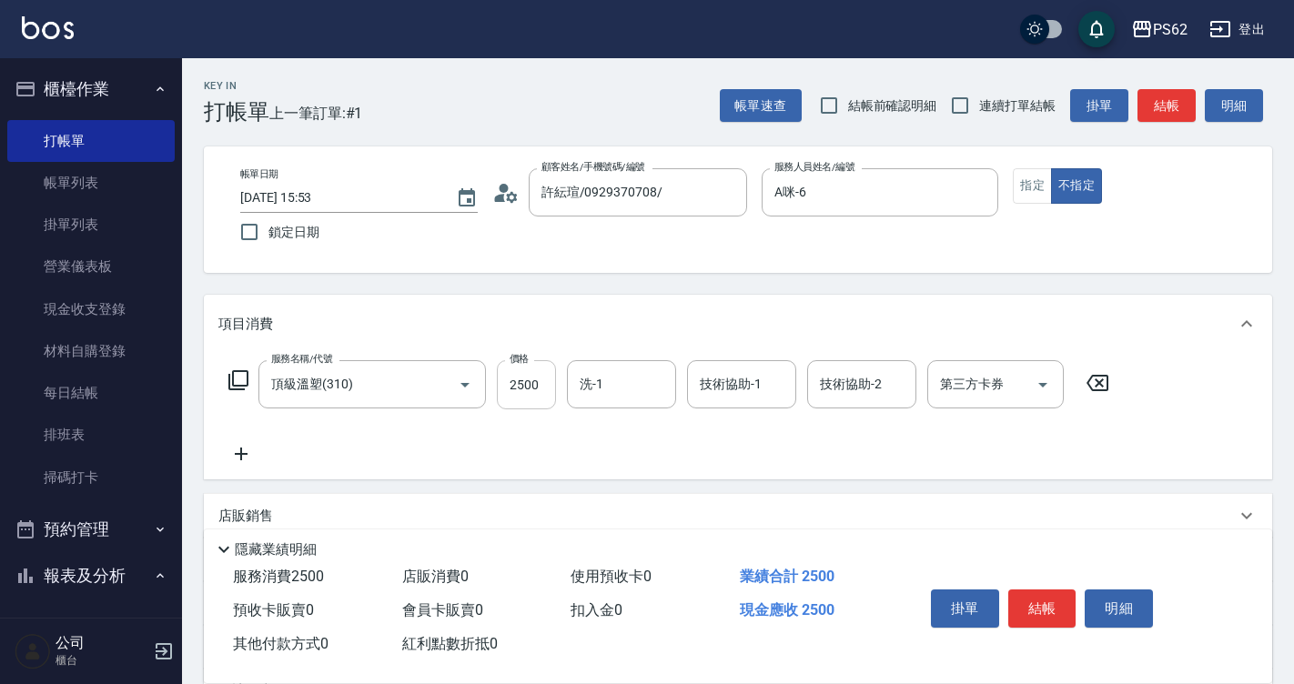
click at [549, 375] on input "2500" at bounding box center [526, 384] width 59 height 49
type input "3800"
click at [236, 378] on icon at bounding box center [238, 380] width 22 height 22
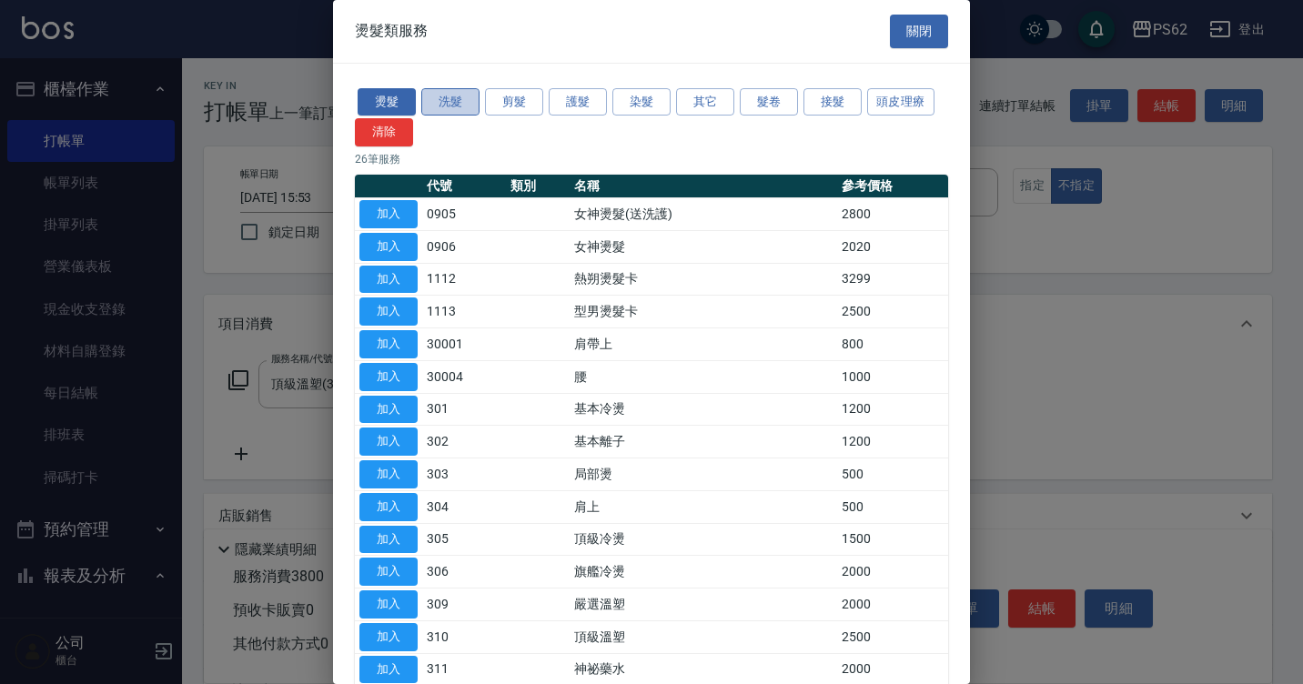
click at [440, 105] on button "洗髮" at bounding box center [450, 102] width 58 height 28
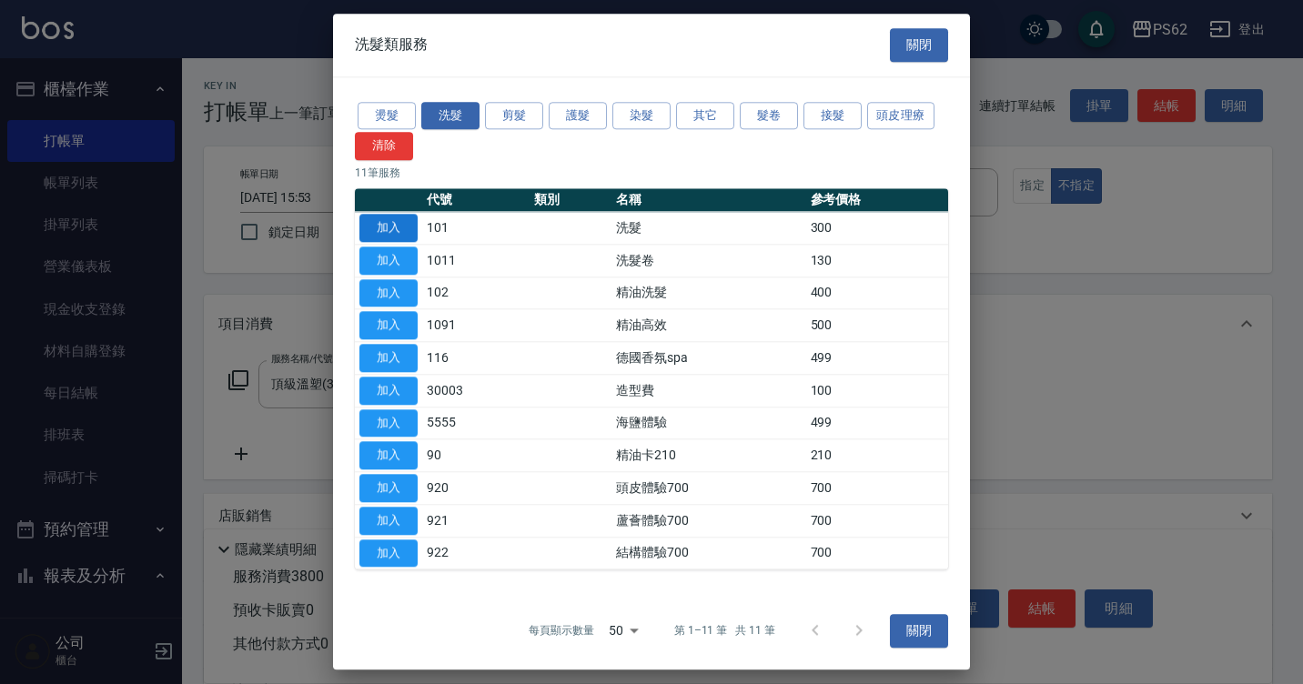
click at [398, 219] on button "加入" at bounding box center [388, 228] width 58 height 28
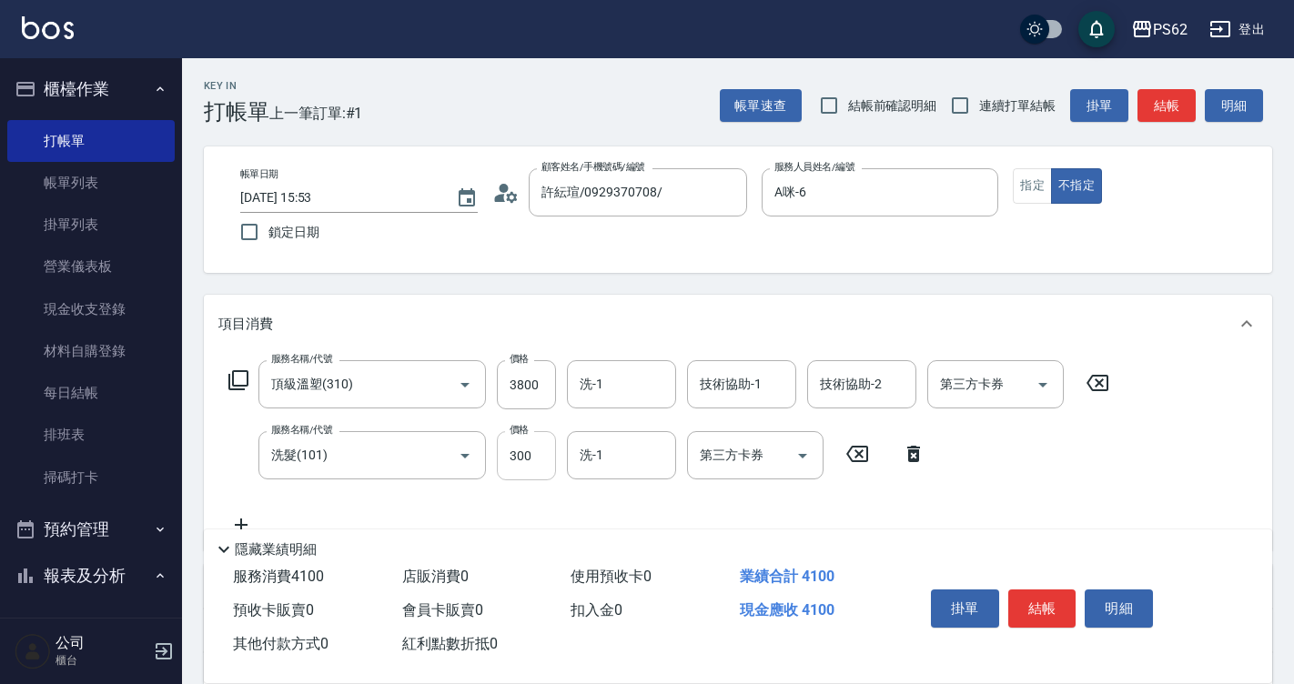
click at [532, 452] on input "300" at bounding box center [526, 455] width 59 height 49
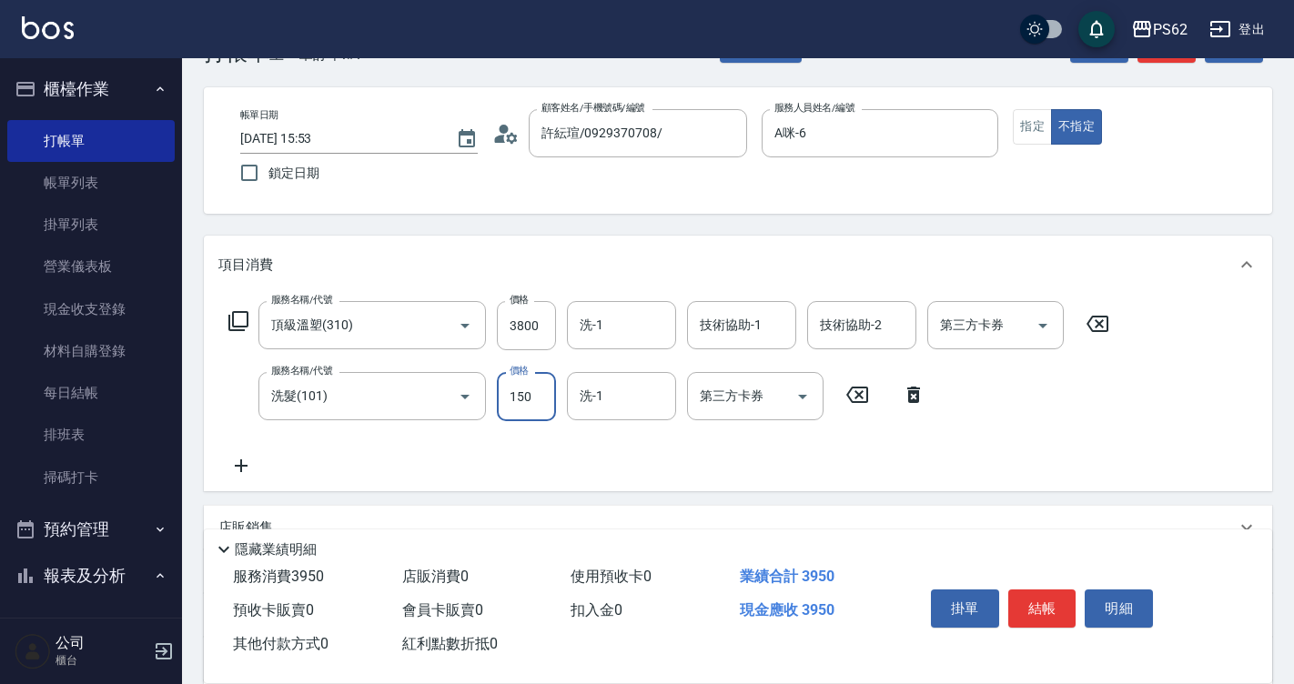
scroll to position [91, 0]
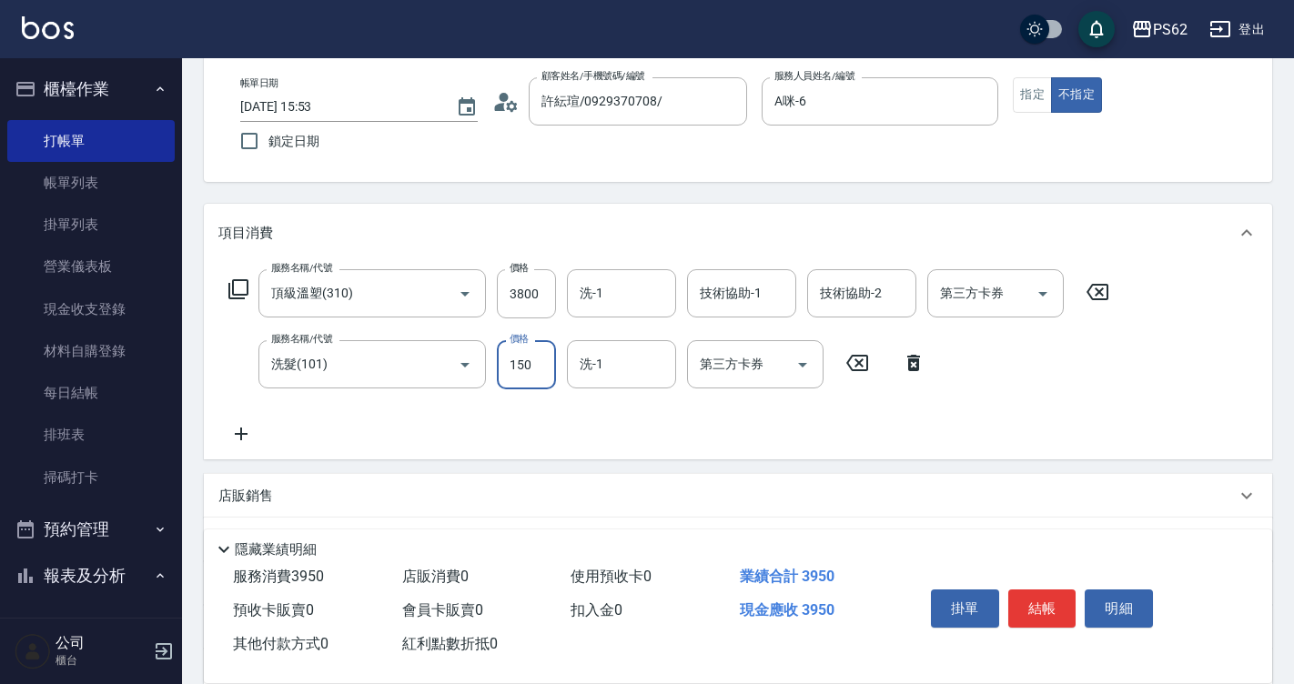
type input "150"
click at [511, 448] on div "服務名稱/代號 頂級溫塑(310) 服務名稱/代號 價格 3800 價格 洗-1 洗-1 技術協助-1 技術協助-1 技術協助-2 技術協助-2 第三方卡券 …" at bounding box center [738, 360] width 1068 height 197
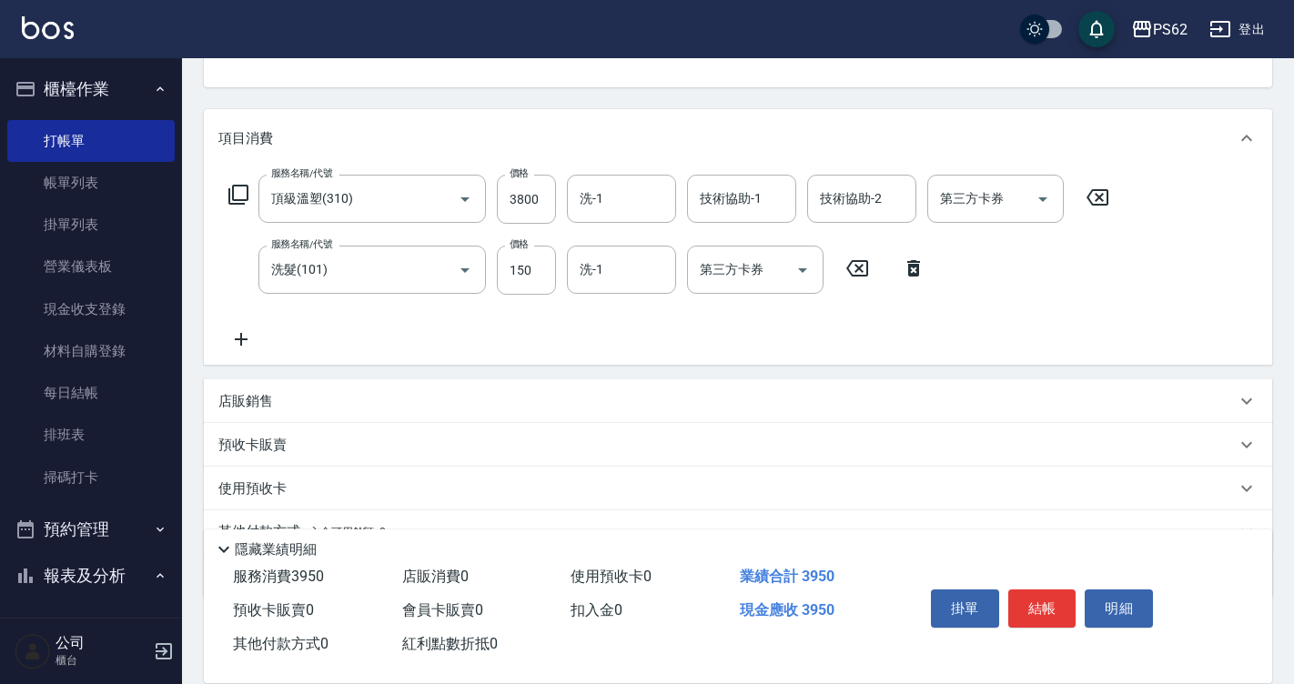
scroll to position [273, 0]
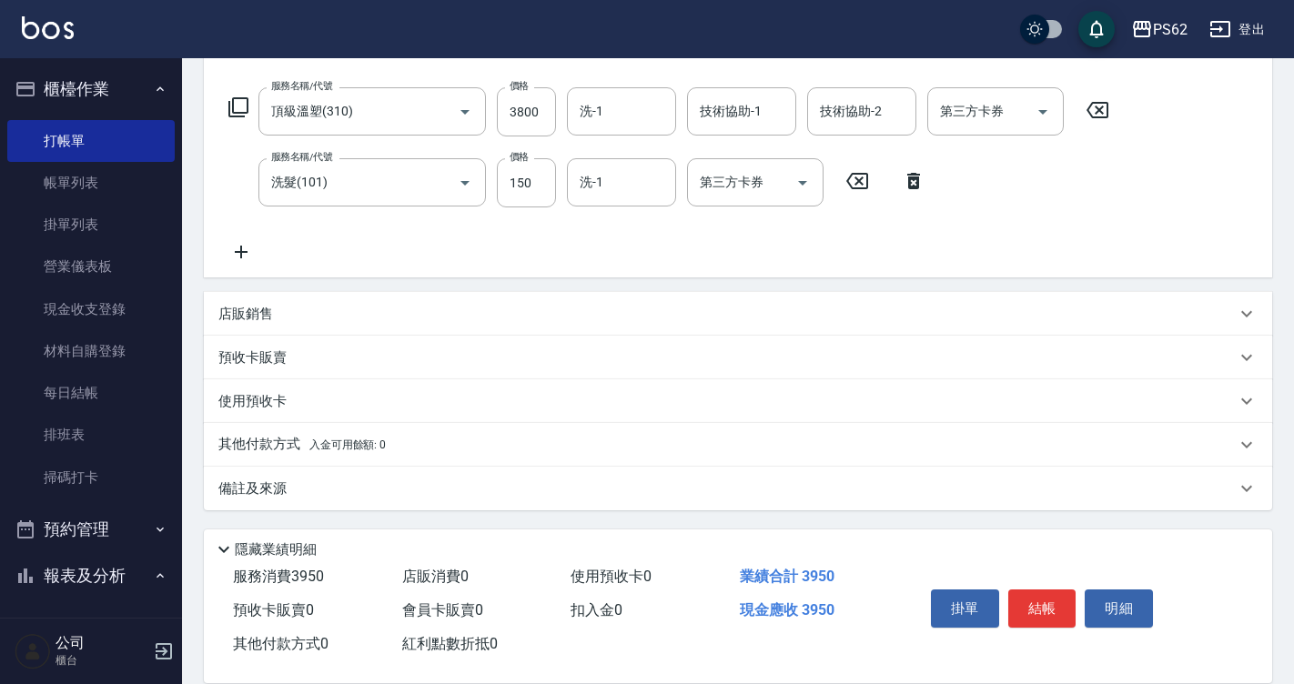
click at [256, 309] on p "店販銷售" at bounding box center [245, 314] width 55 height 19
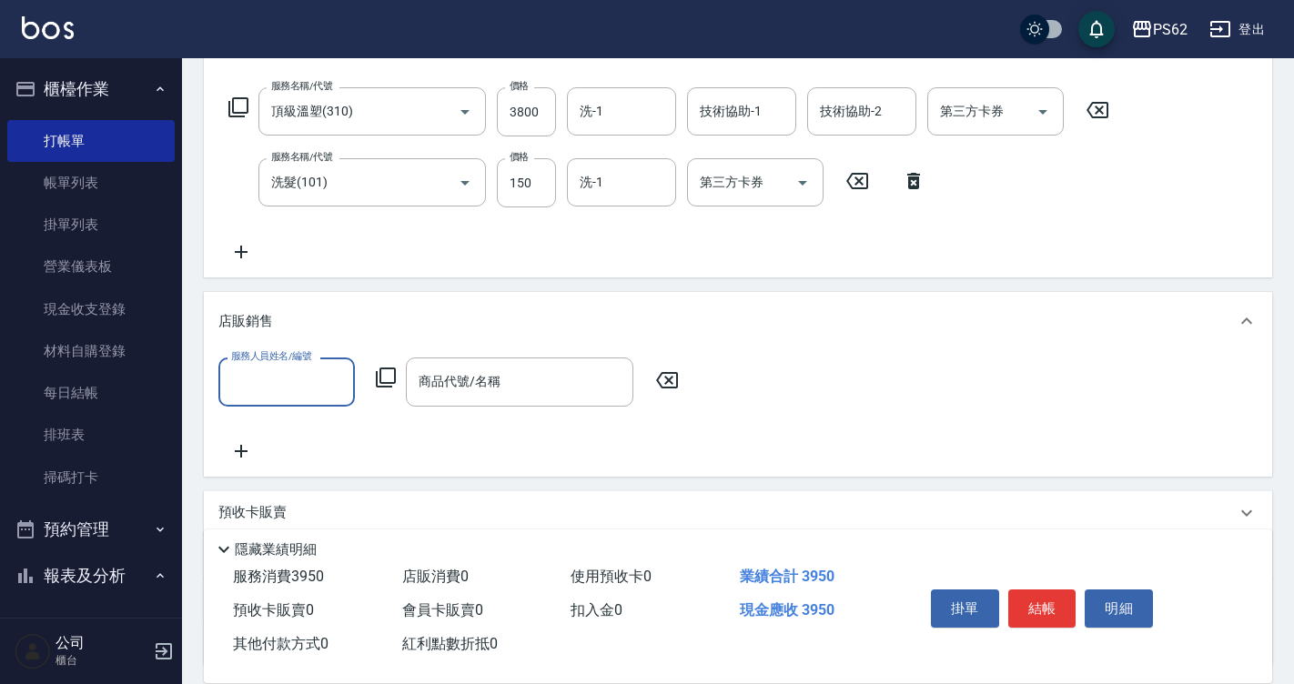
scroll to position [0, 0]
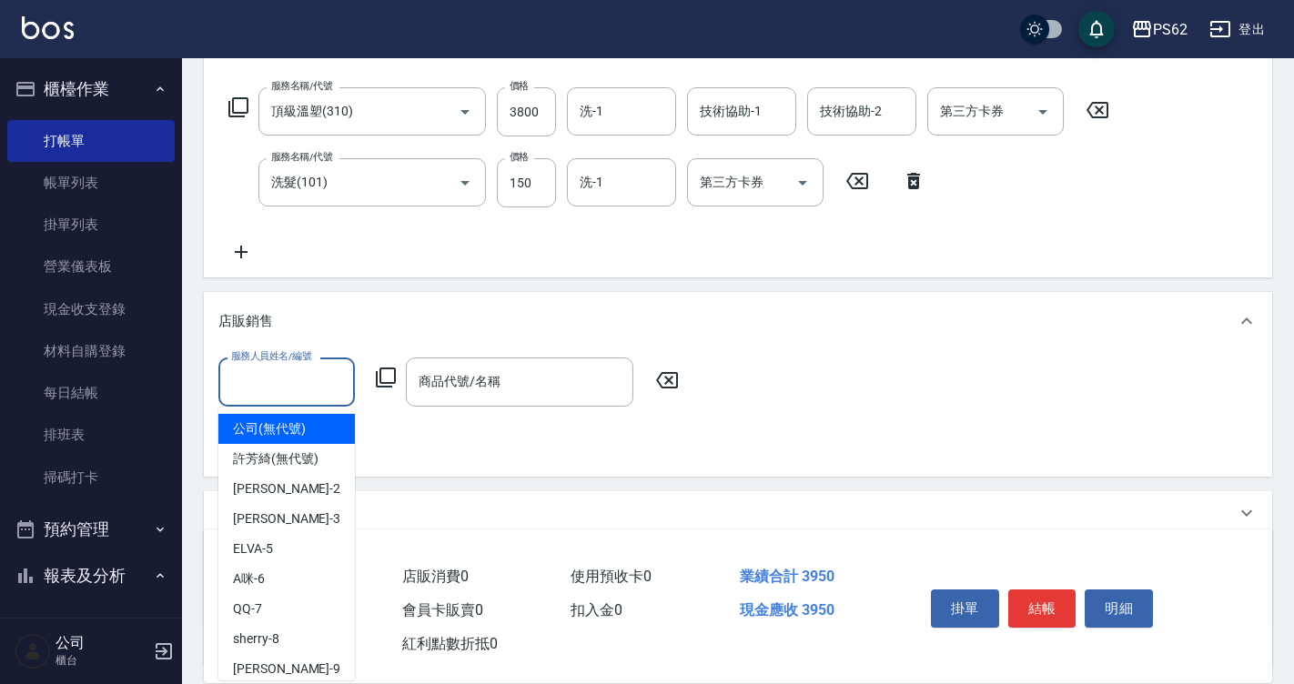
click at [297, 370] on input "服務人員姓名/編號" at bounding box center [287, 382] width 120 height 32
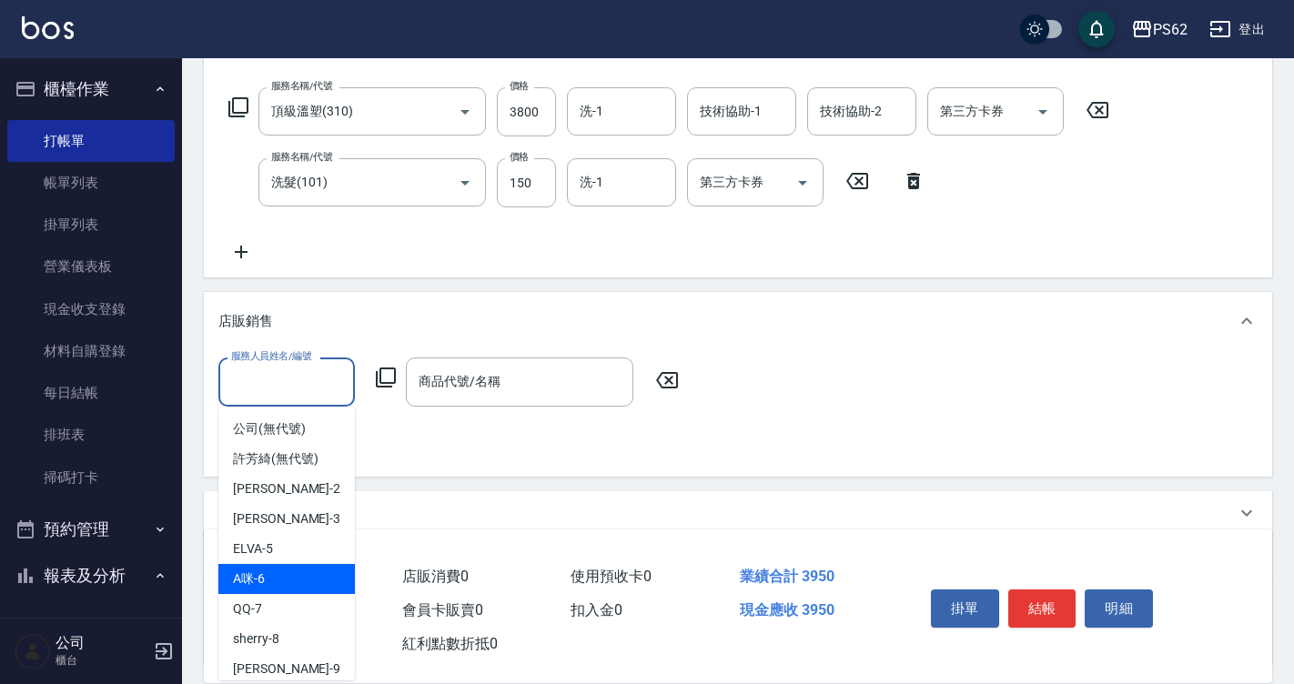
click at [281, 572] on div "A咪 -6" at bounding box center [286, 579] width 136 height 30
type input "A咪-6"
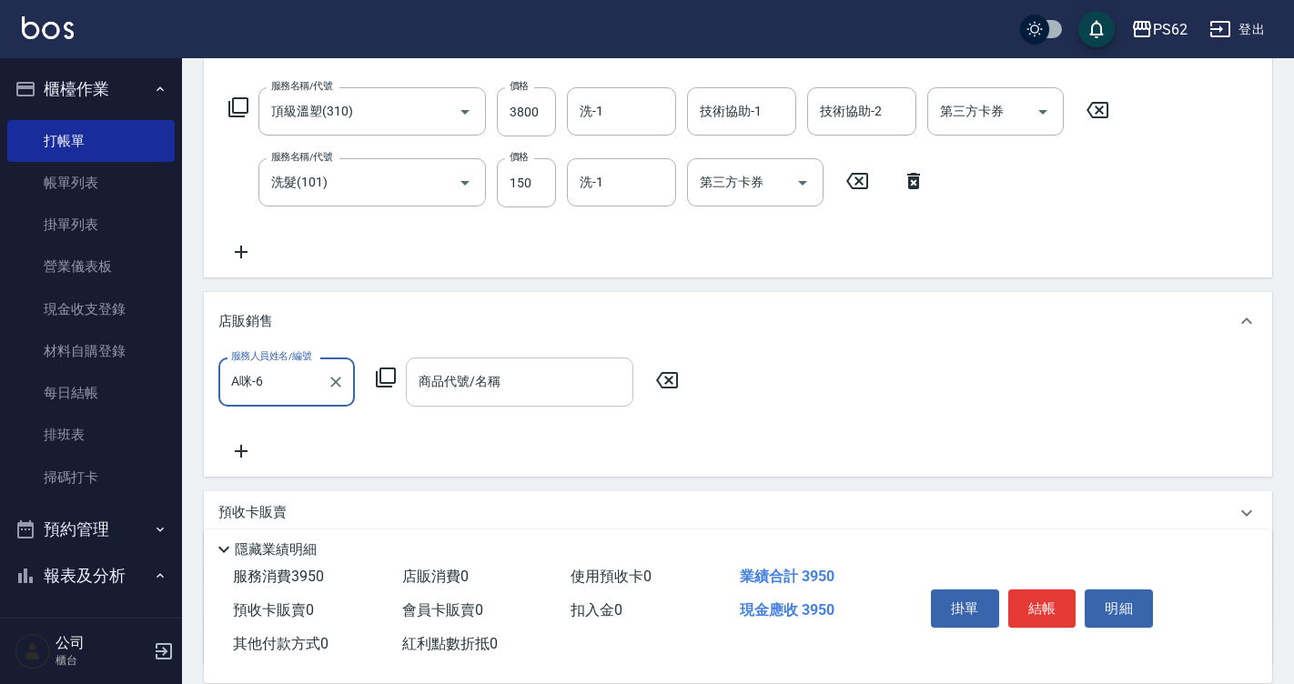
click at [461, 386] on input "商品代號/名稱" at bounding box center [519, 382] width 211 height 32
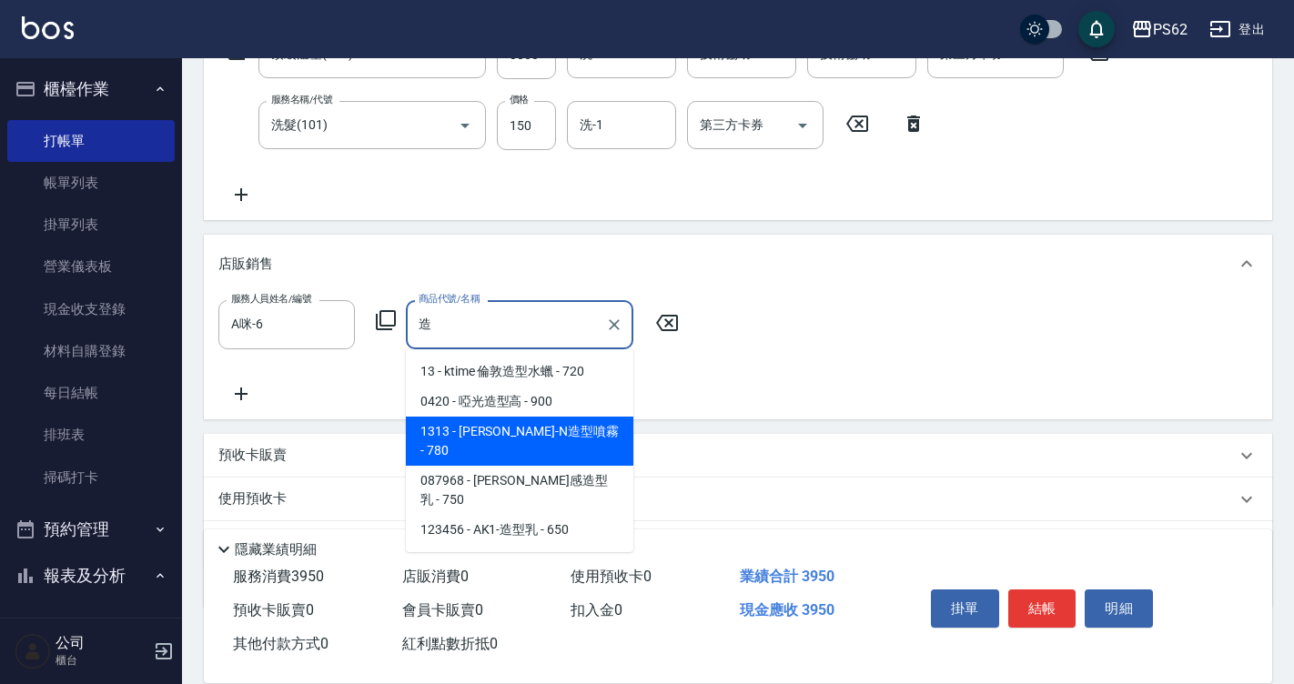
scroll to position [247, 0]
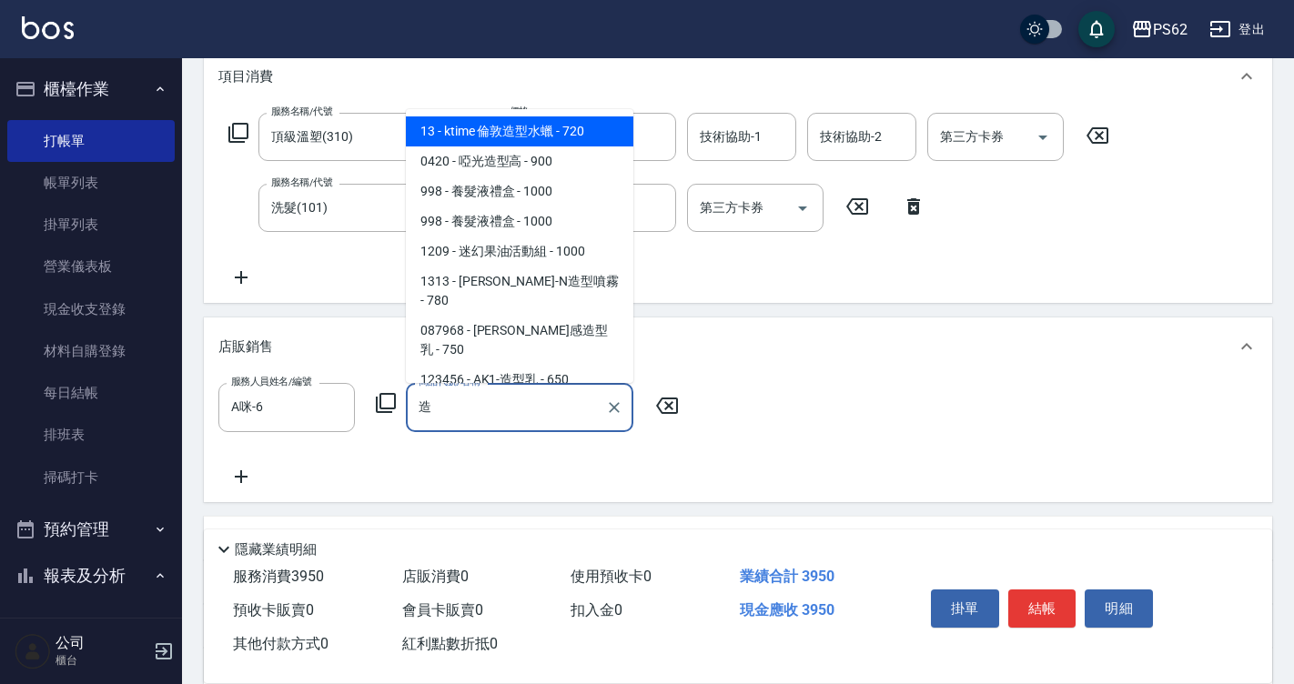
click at [498, 418] on input "造" at bounding box center [506, 407] width 184 height 32
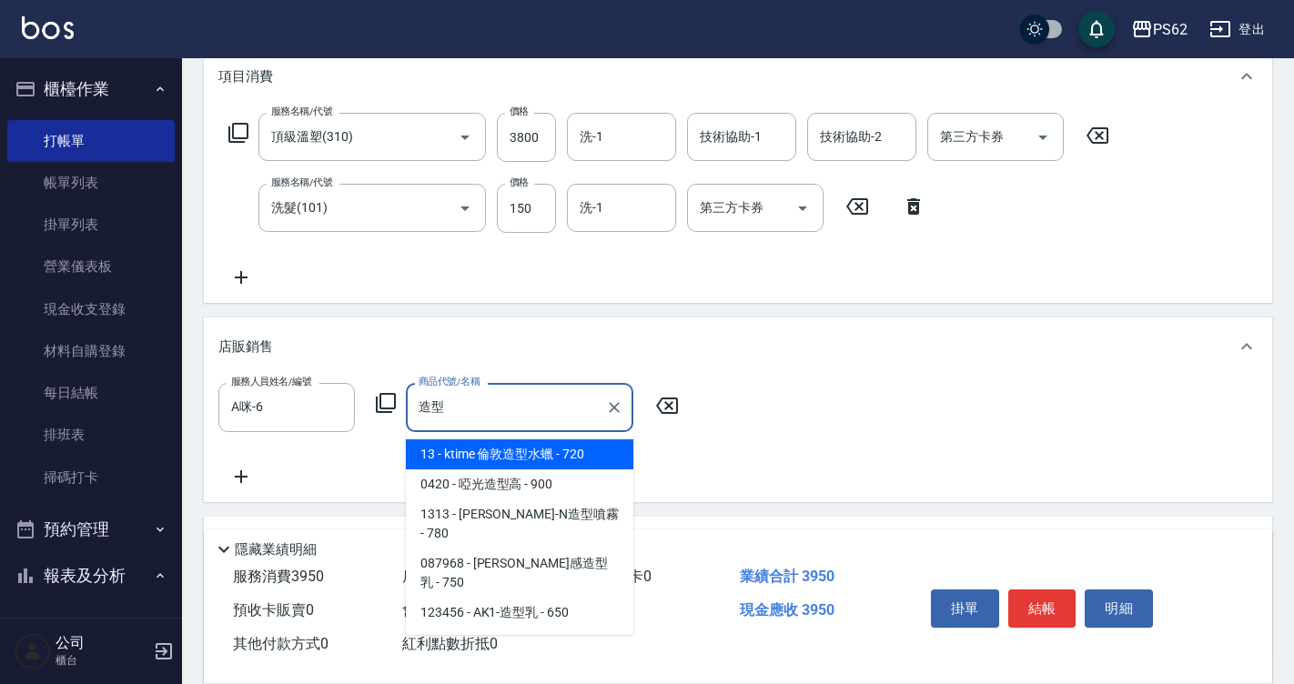
type input "造"
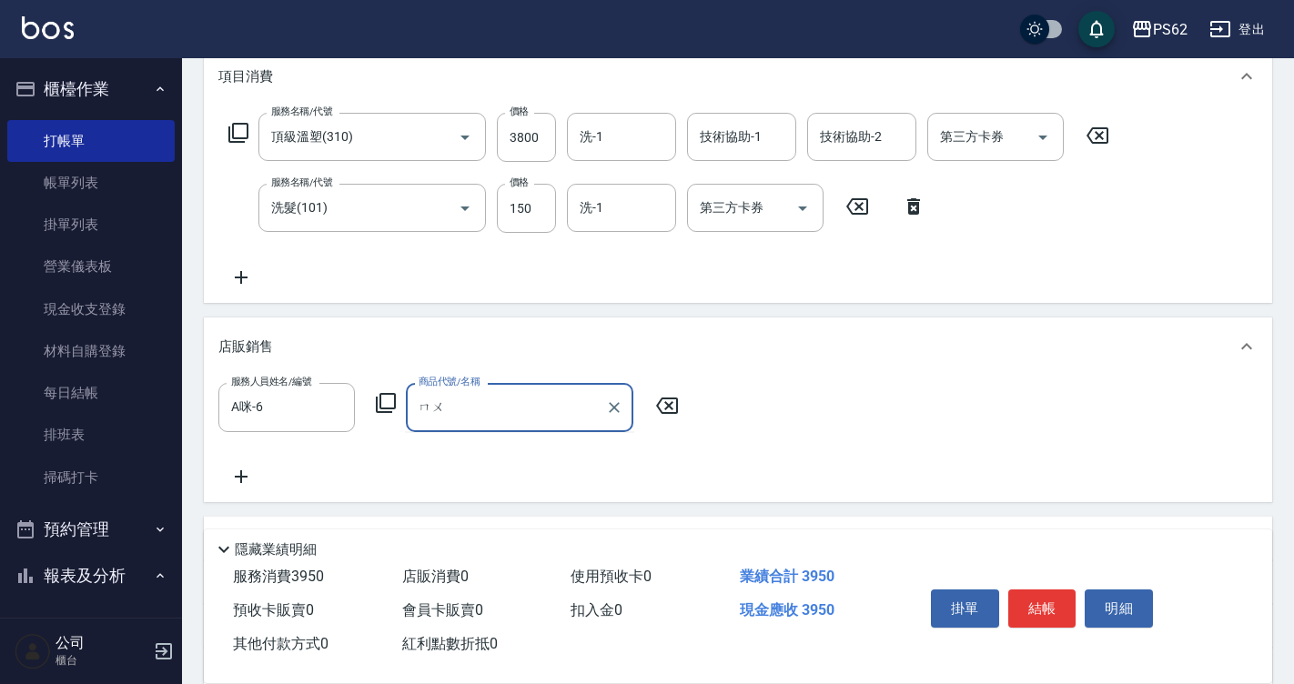
type input "慕"
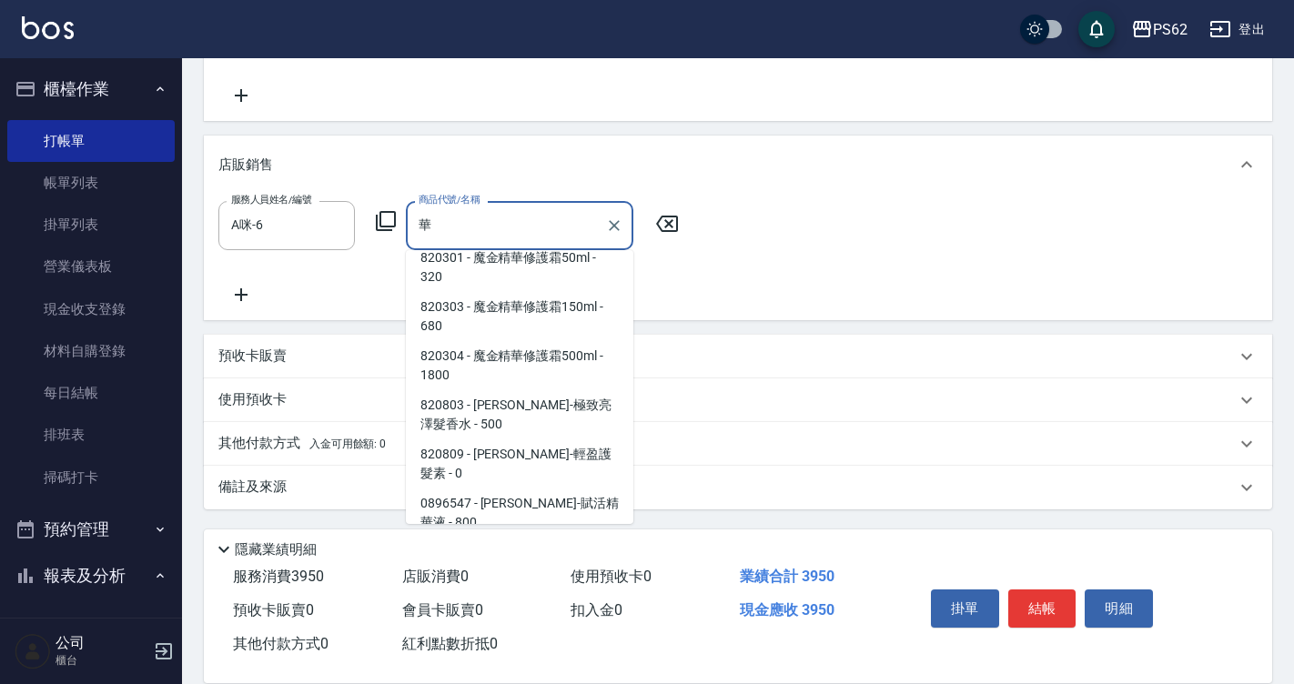
scroll to position [887, 0]
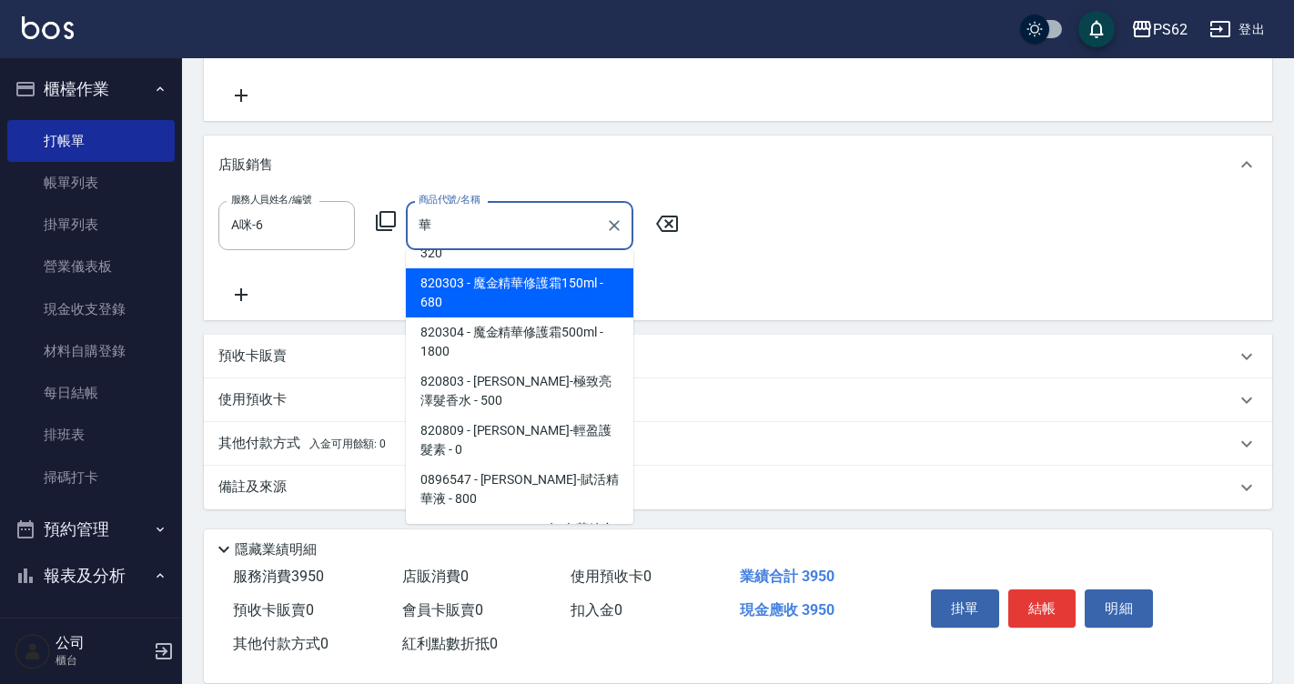
click at [549, 227] on input "華" at bounding box center [506, 225] width 184 height 32
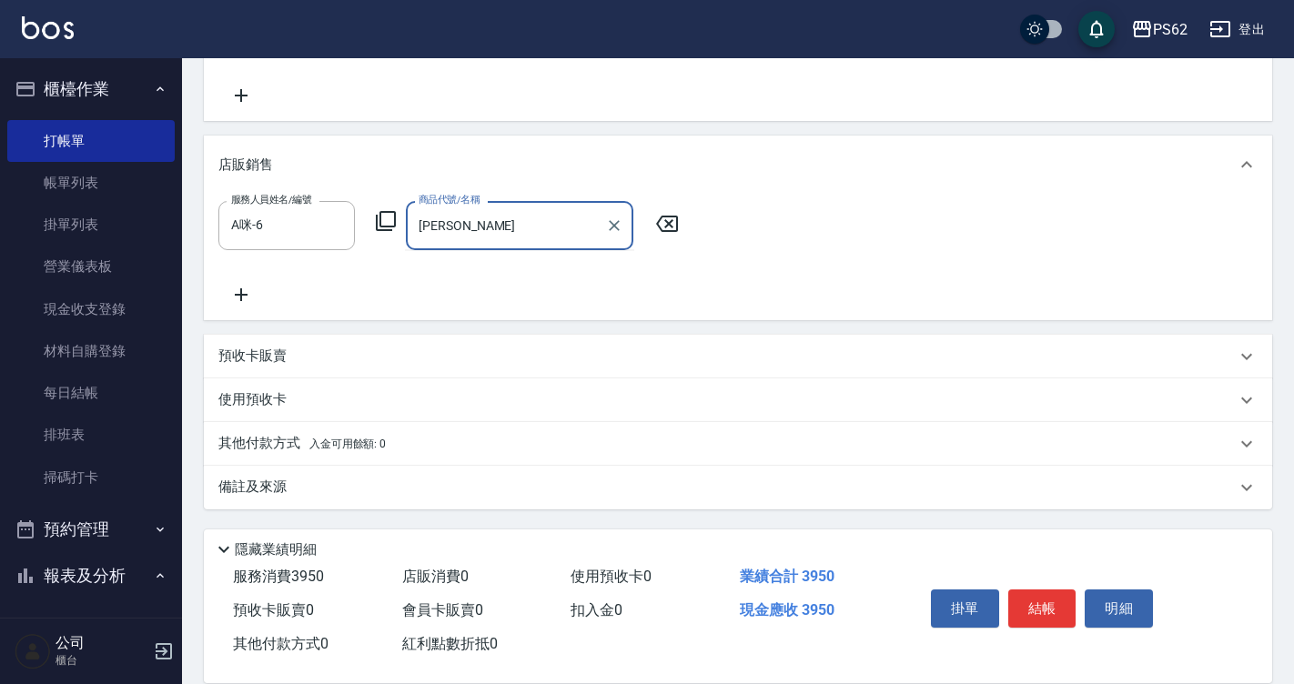
click at [487, 230] on input "[PERSON_NAME]" at bounding box center [506, 225] width 184 height 32
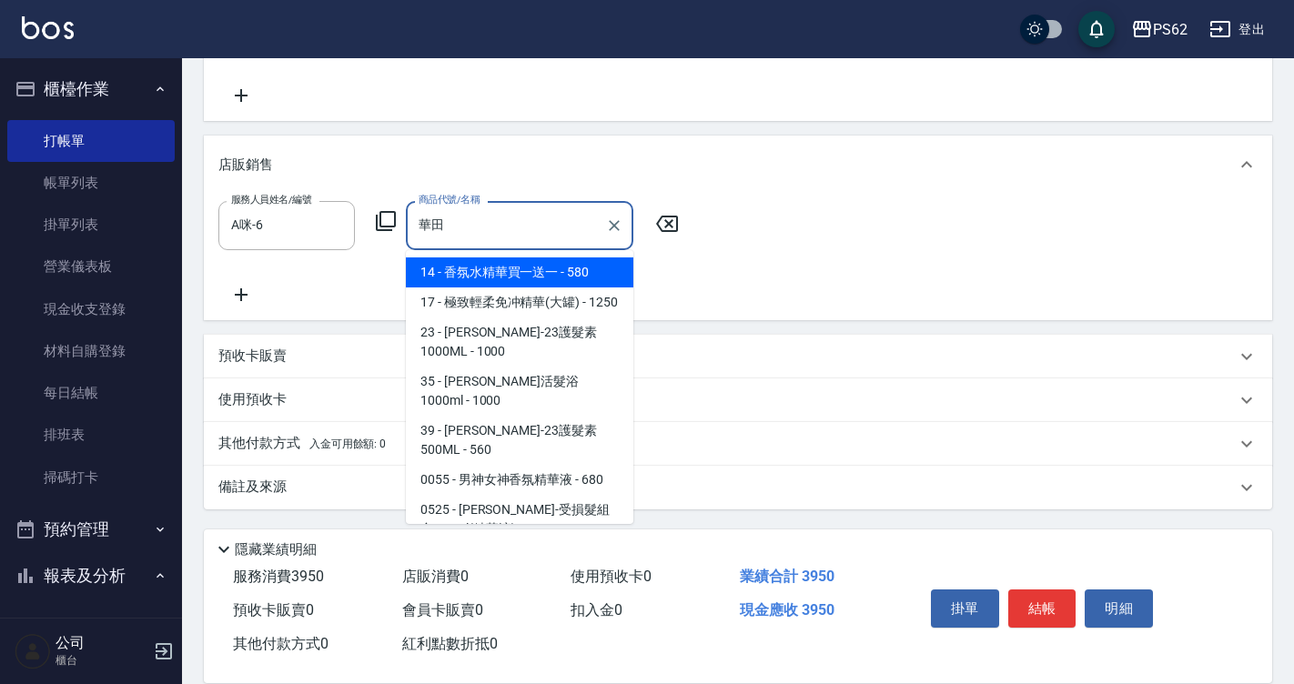
type input "華"
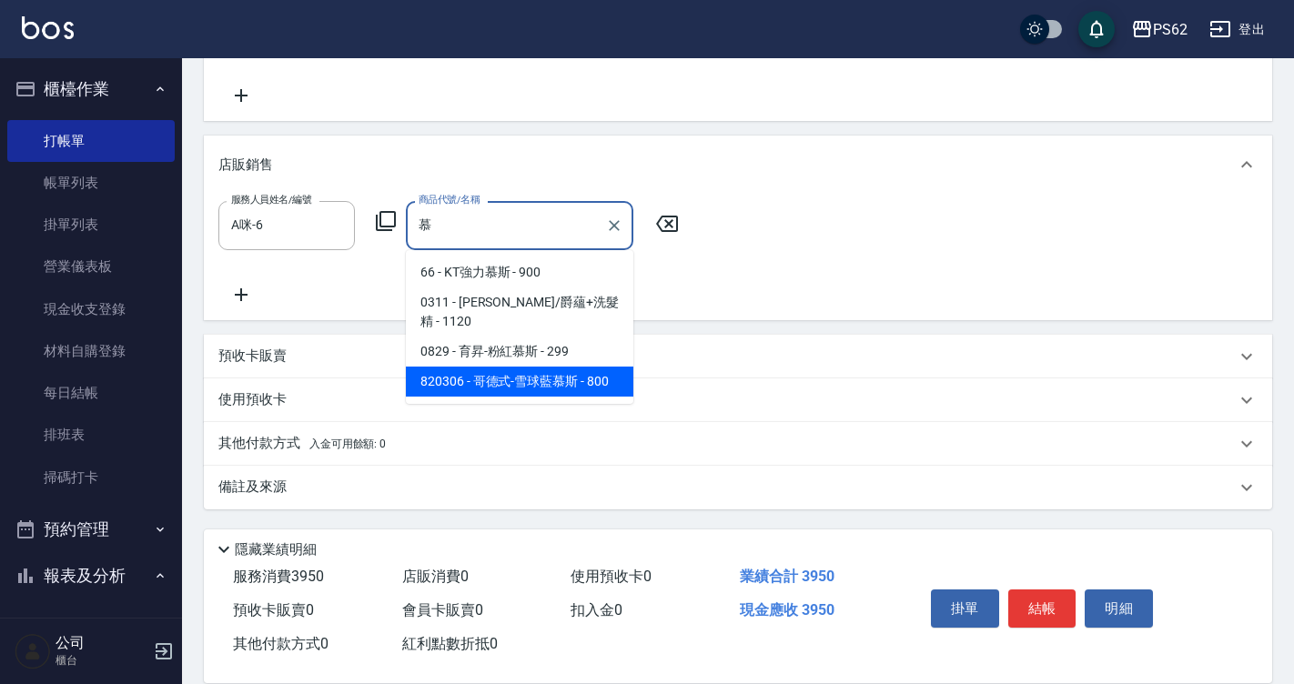
type input "慕"
click at [669, 222] on icon at bounding box center [666, 224] width 45 height 22
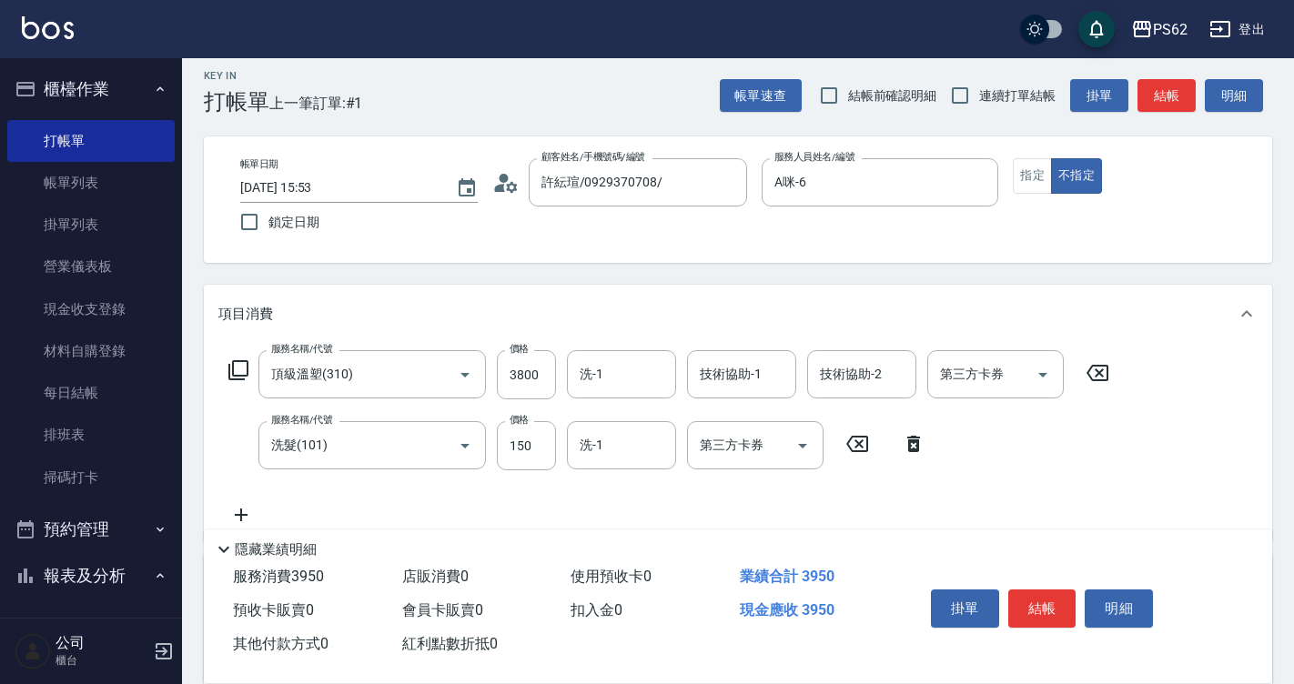
scroll to position [0, 0]
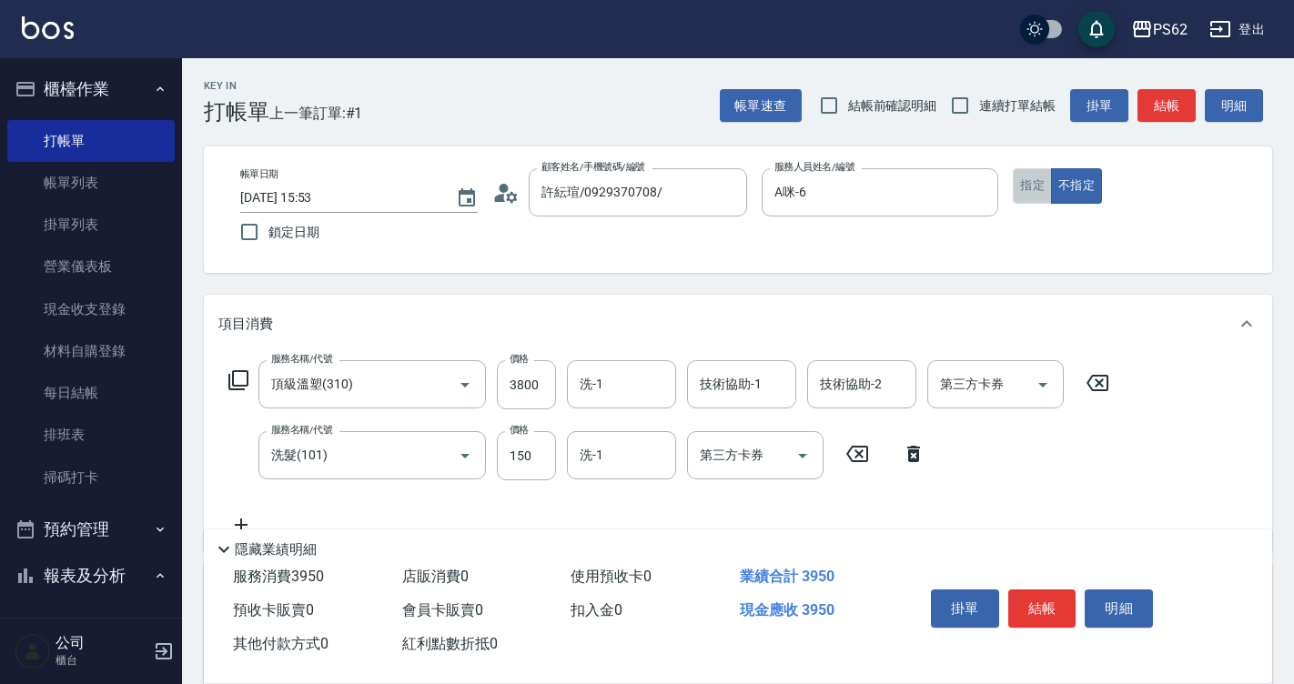
click at [1020, 191] on button "指定" at bounding box center [1031, 185] width 39 height 35
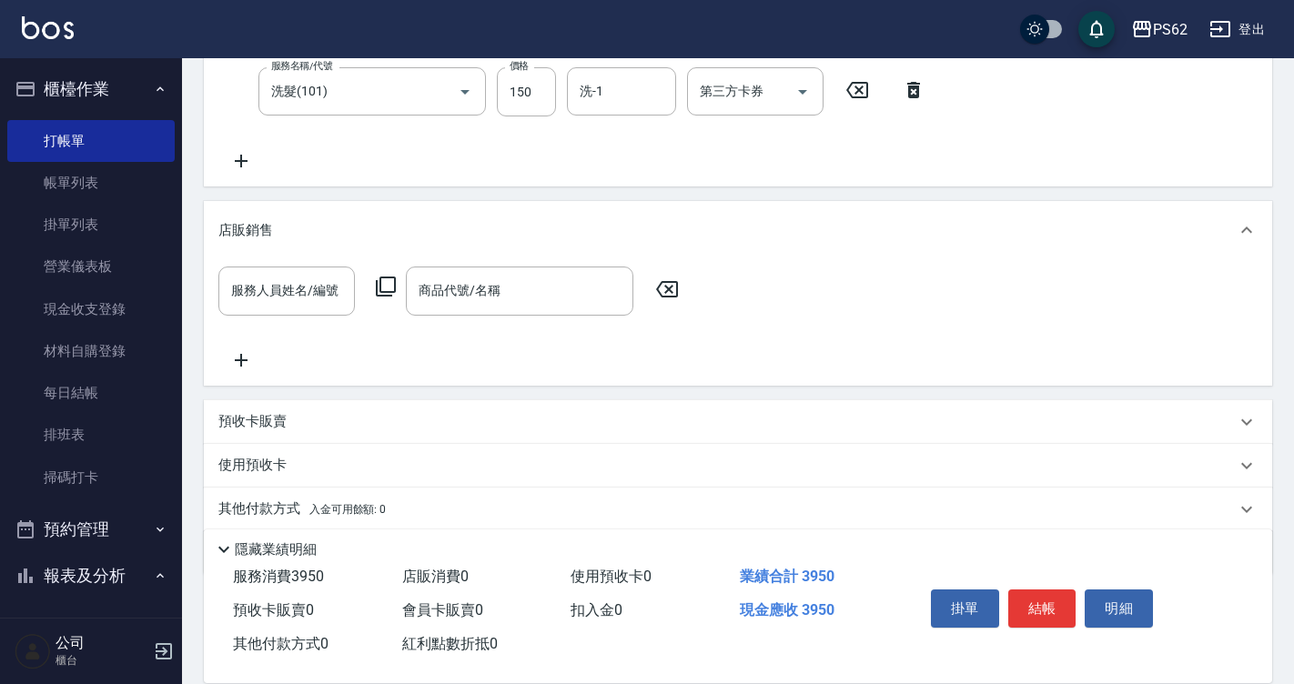
scroll to position [429, 0]
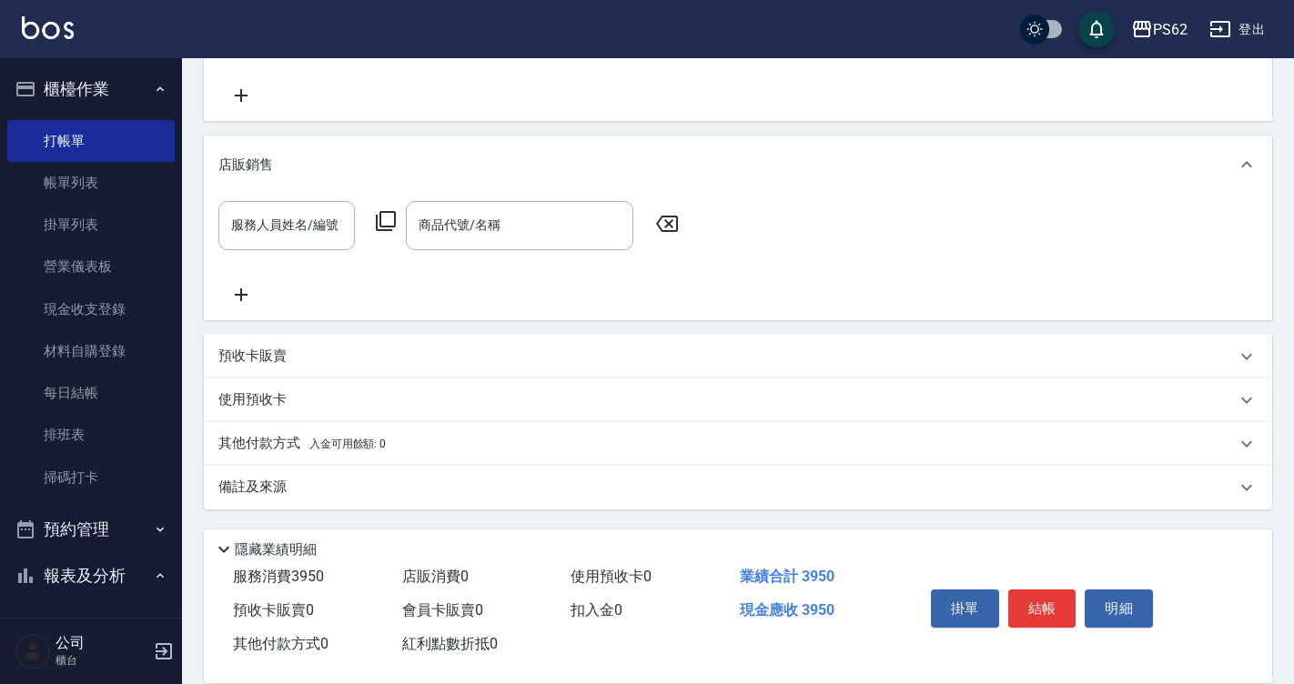
click at [247, 441] on p "其他付款方式 入金可用餘額: 0" at bounding box center [301, 444] width 167 height 20
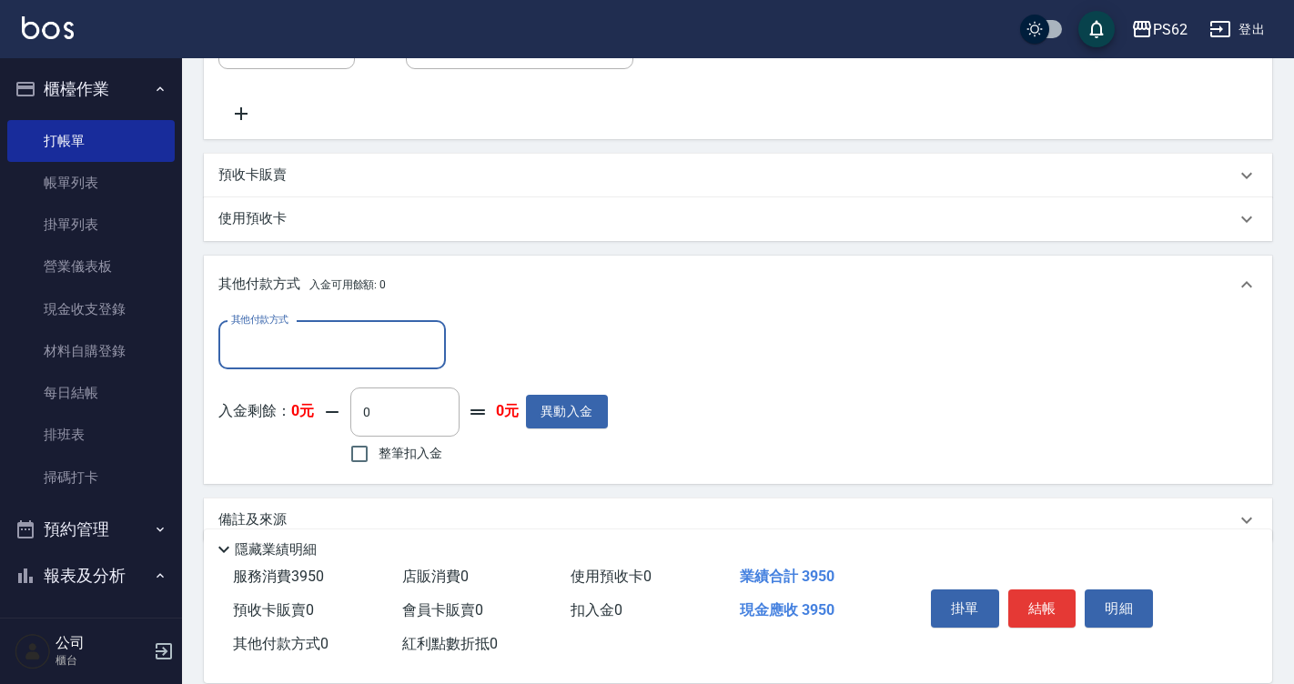
scroll to position [611, 0]
click at [269, 346] on input "其他付款方式" at bounding box center [332, 344] width 211 height 32
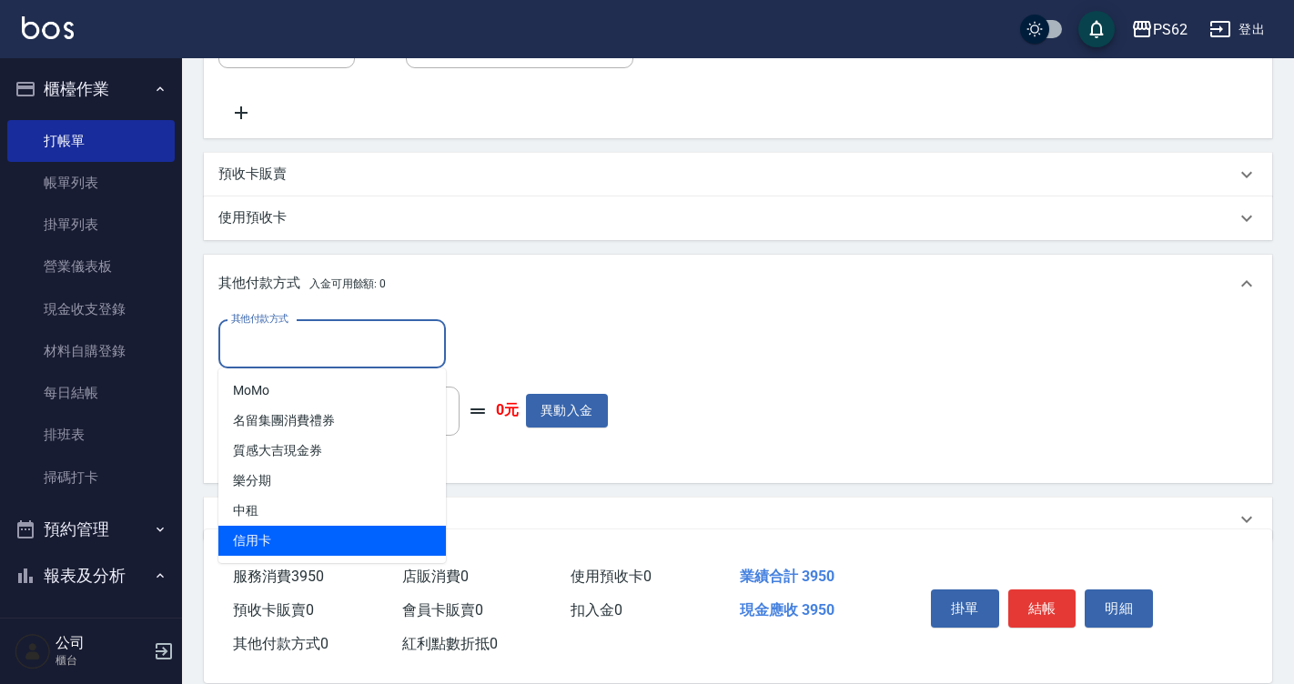
click at [316, 539] on span "信用卡" at bounding box center [331, 541] width 227 height 30
type input "信用卡"
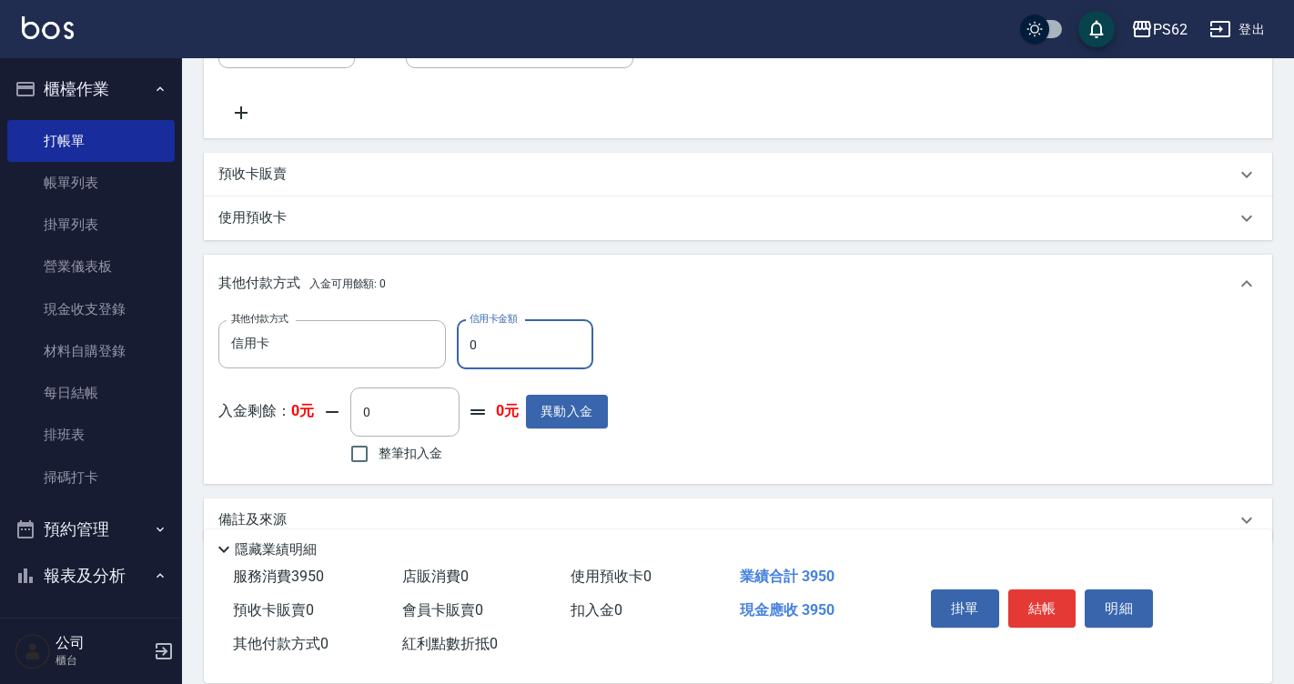
click at [523, 353] on input "0" at bounding box center [525, 344] width 136 height 49
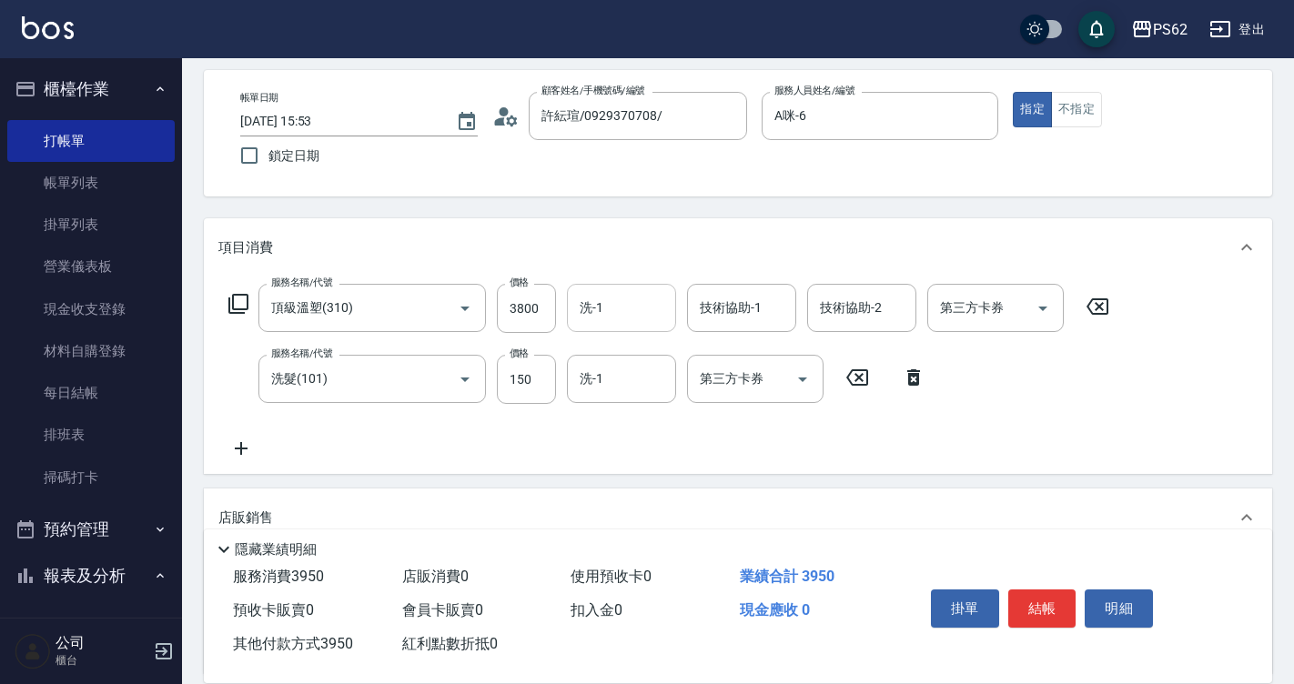
scroll to position [0, 0]
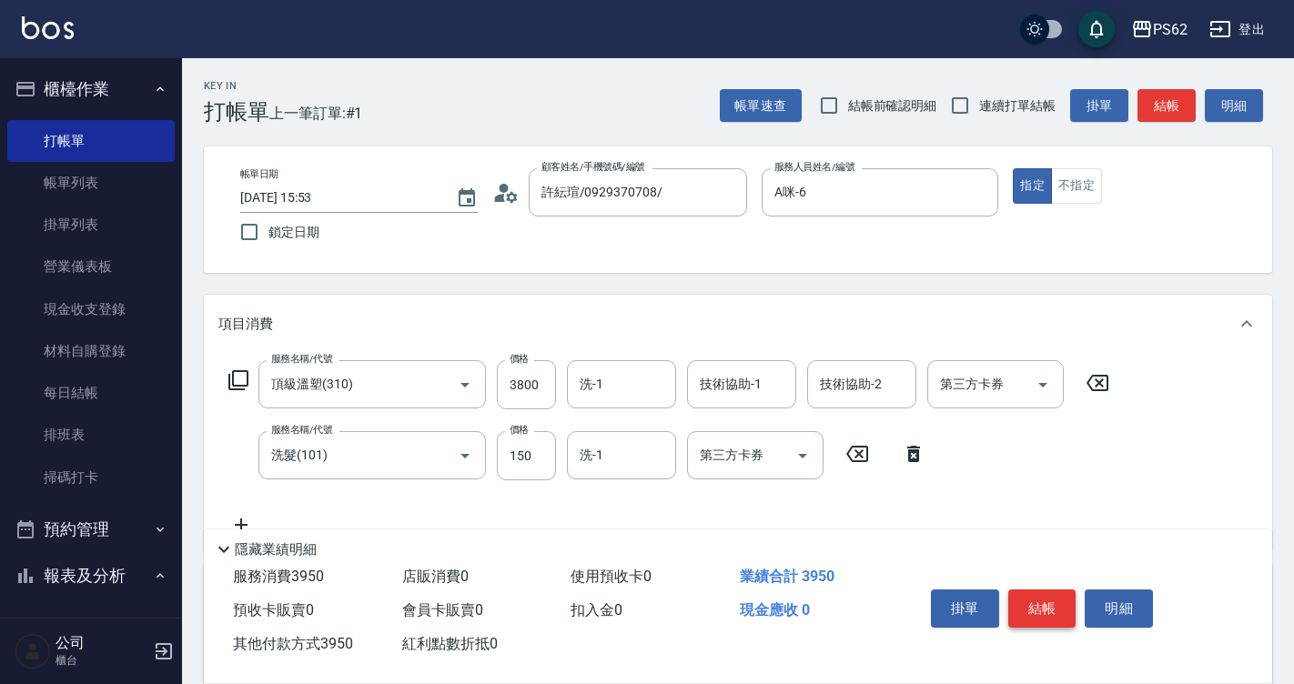
type input "3950"
click at [1056, 593] on button "結帳" at bounding box center [1042, 608] width 68 height 38
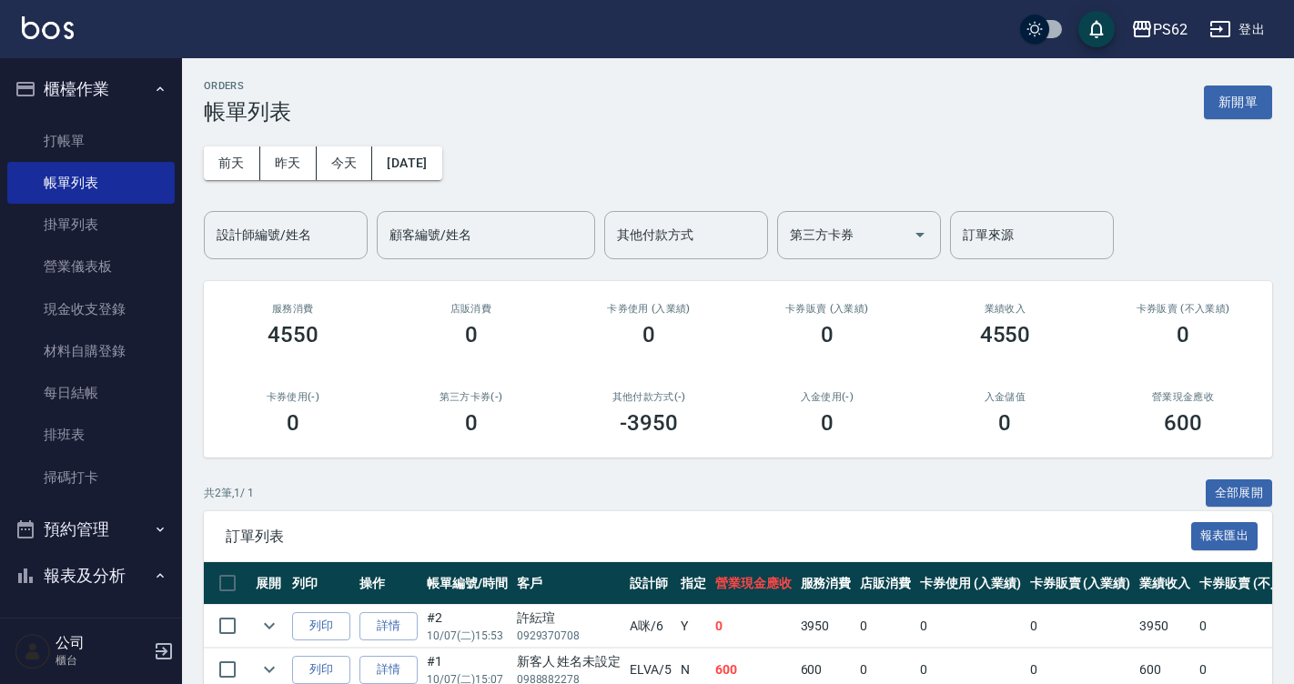
scroll to position [93, 0]
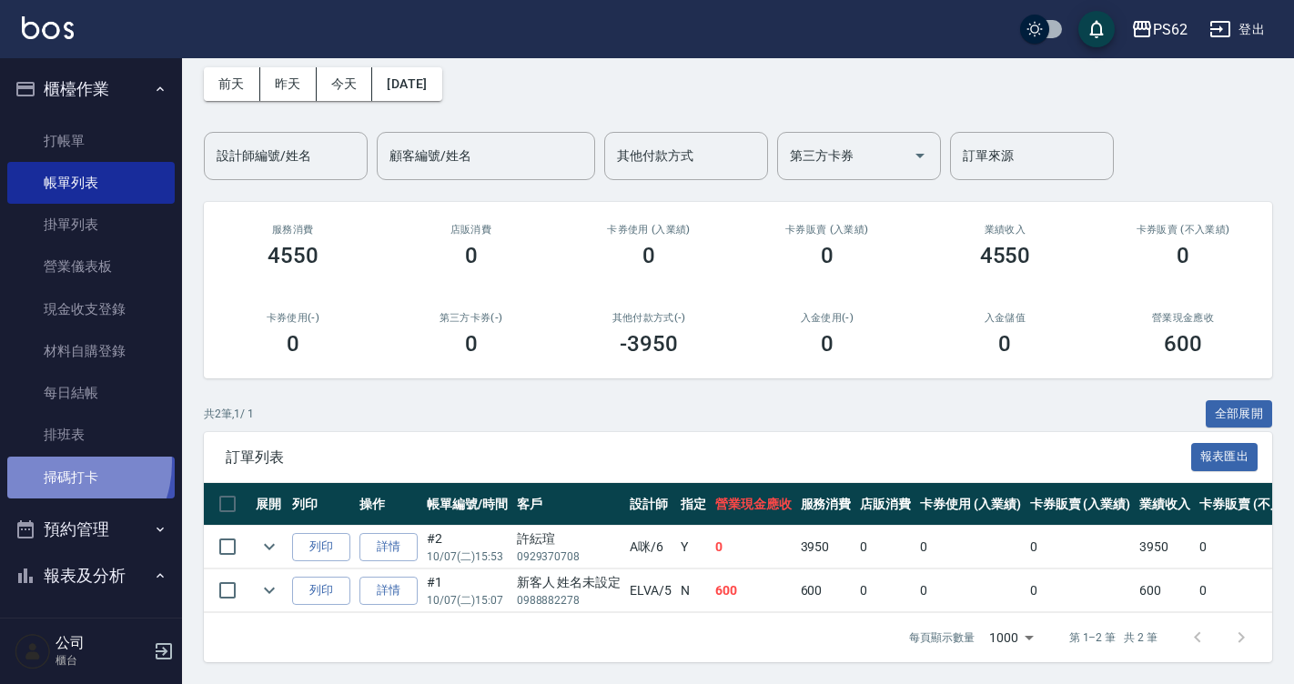
click at [55, 462] on link "掃碼打卡" at bounding box center [90, 478] width 167 height 42
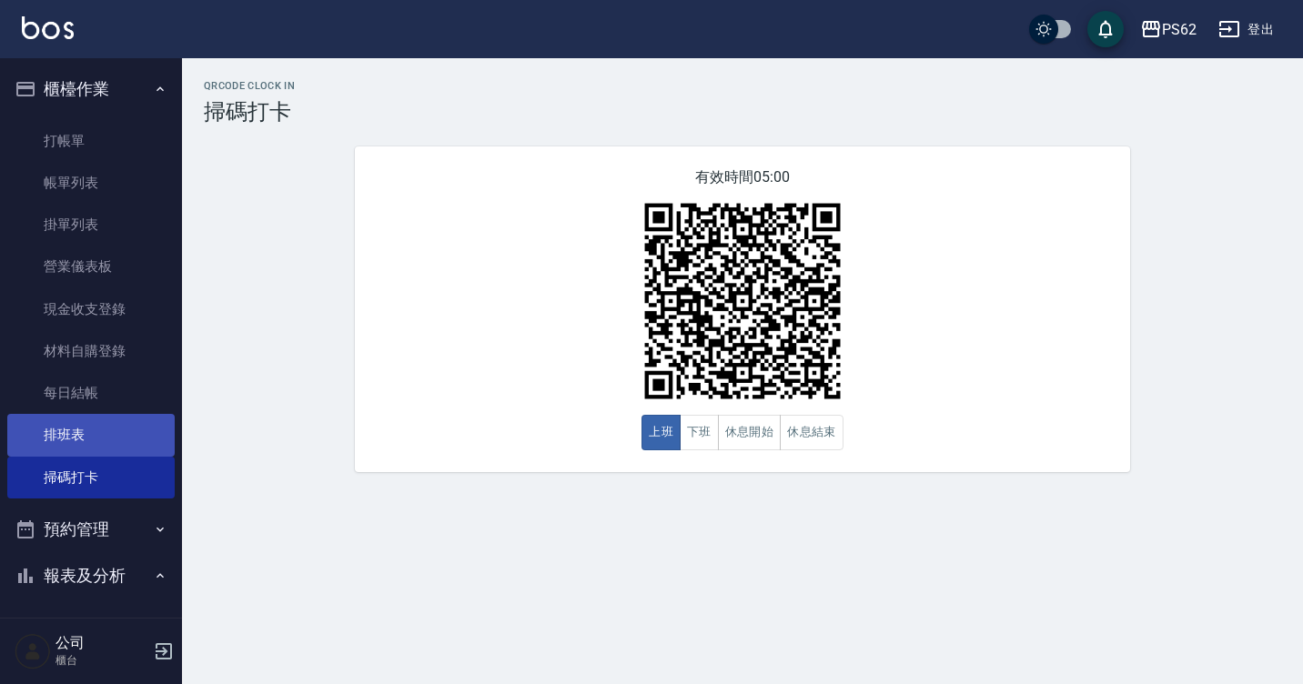
click at [69, 428] on link "排班表" at bounding box center [90, 435] width 167 height 42
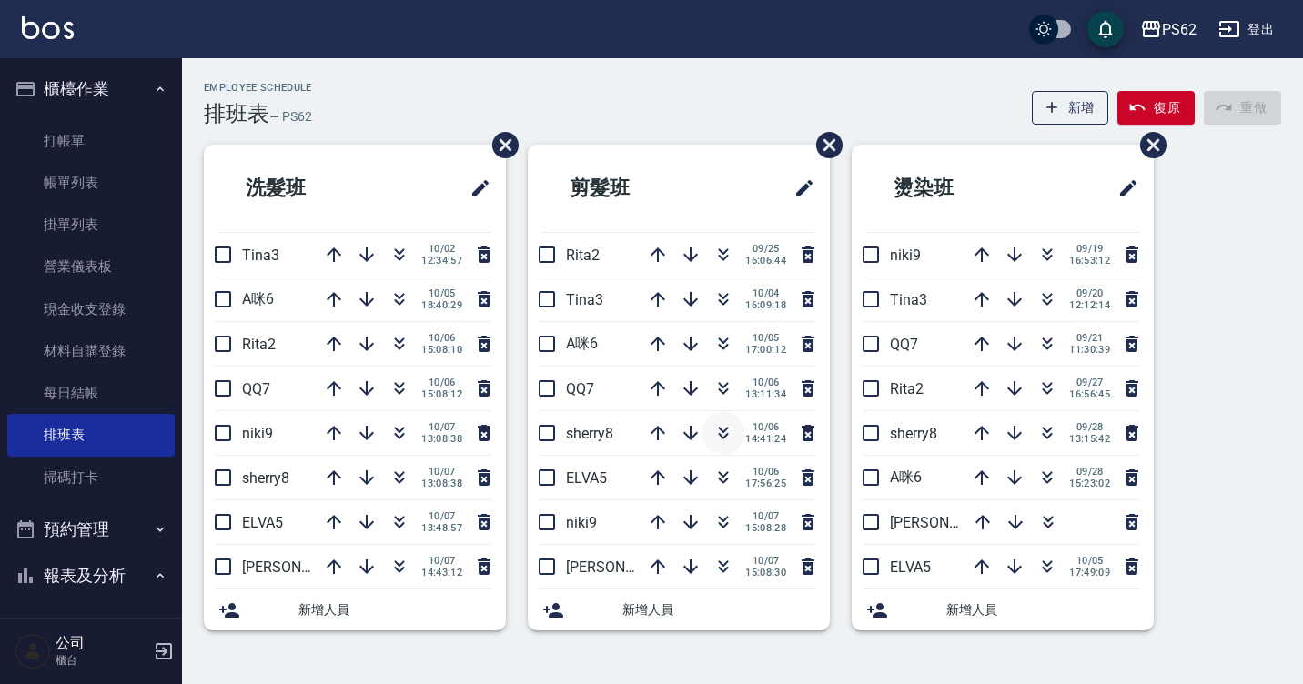
click at [727, 434] on icon "button" at bounding box center [724, 436] width 10 height 6
click at [85, 467] on link "掃碼打卡" at bounding box center [90, 478] width 167 height 42
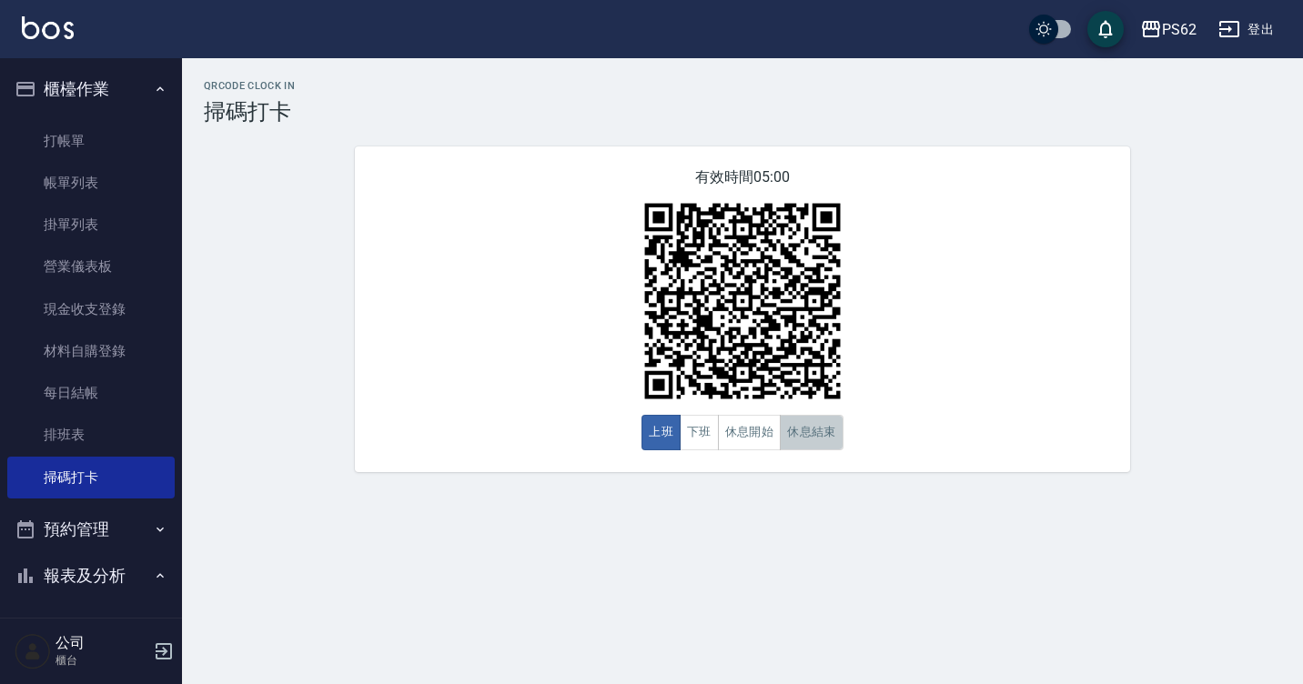
click at [804, 437] on button "休息結束" at bounding box center [812, 432] width 64 height 35
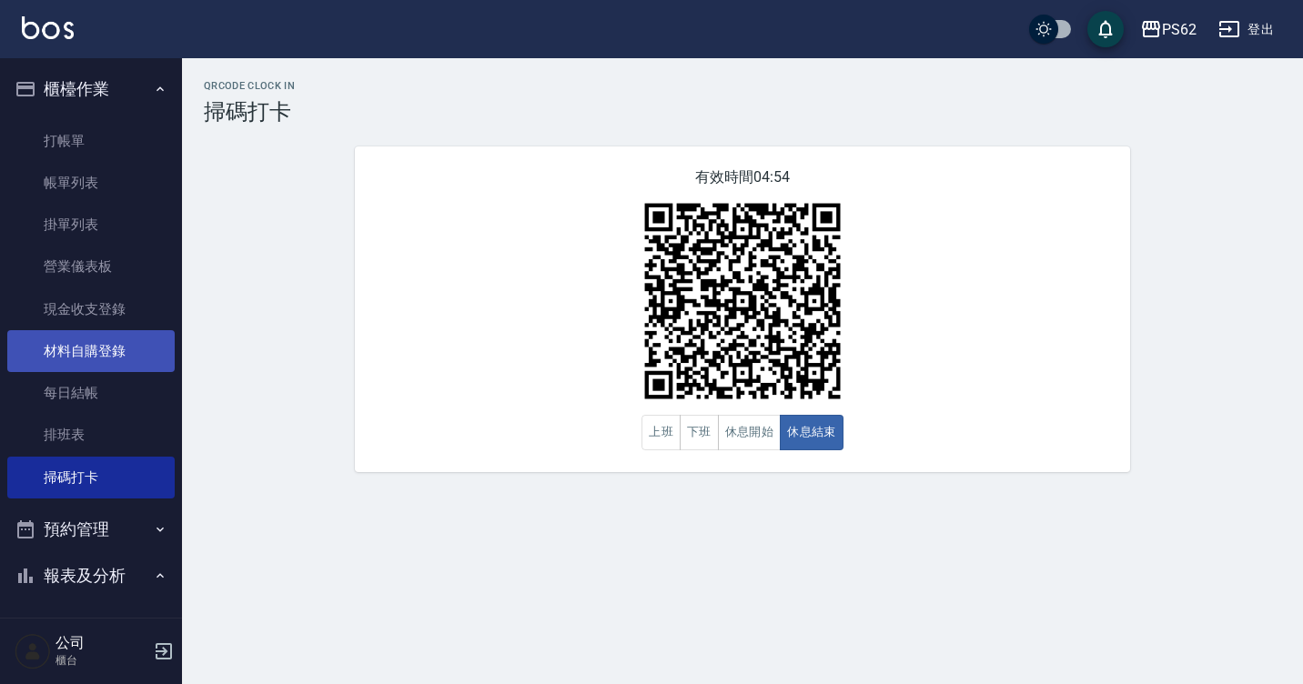
drag, startPoint x: 100, startPoint y: 430, endPoint x: 140, endPoint y: 355, distance: 85.5
click at [100, 430] on link "排班表" at bounding box center [90, 435] width 167 height 42
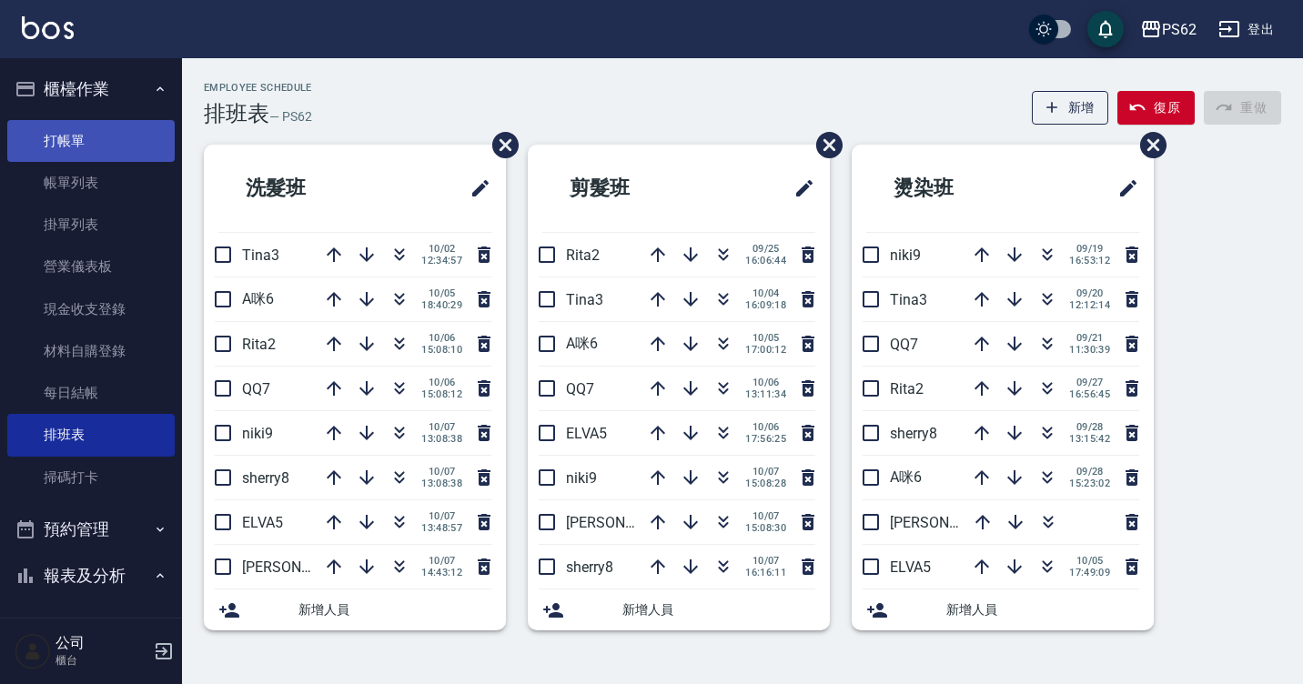
click at [74, 139] on link "打帳單" at bounding box center [90, 141] width 167 height 42
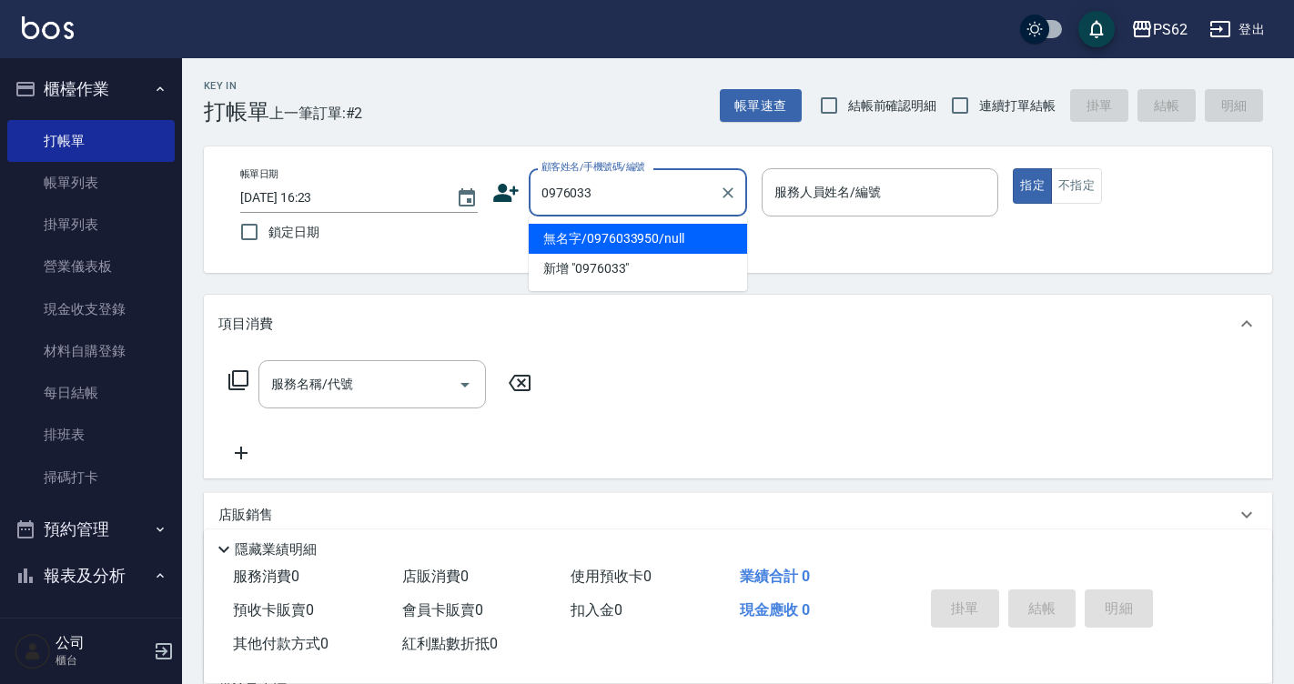
click at [689, 230] on li "無名字/0976033950/null" at bounding box center [638, 239] width 218 height 30
type input "無名字/0976033950/null"
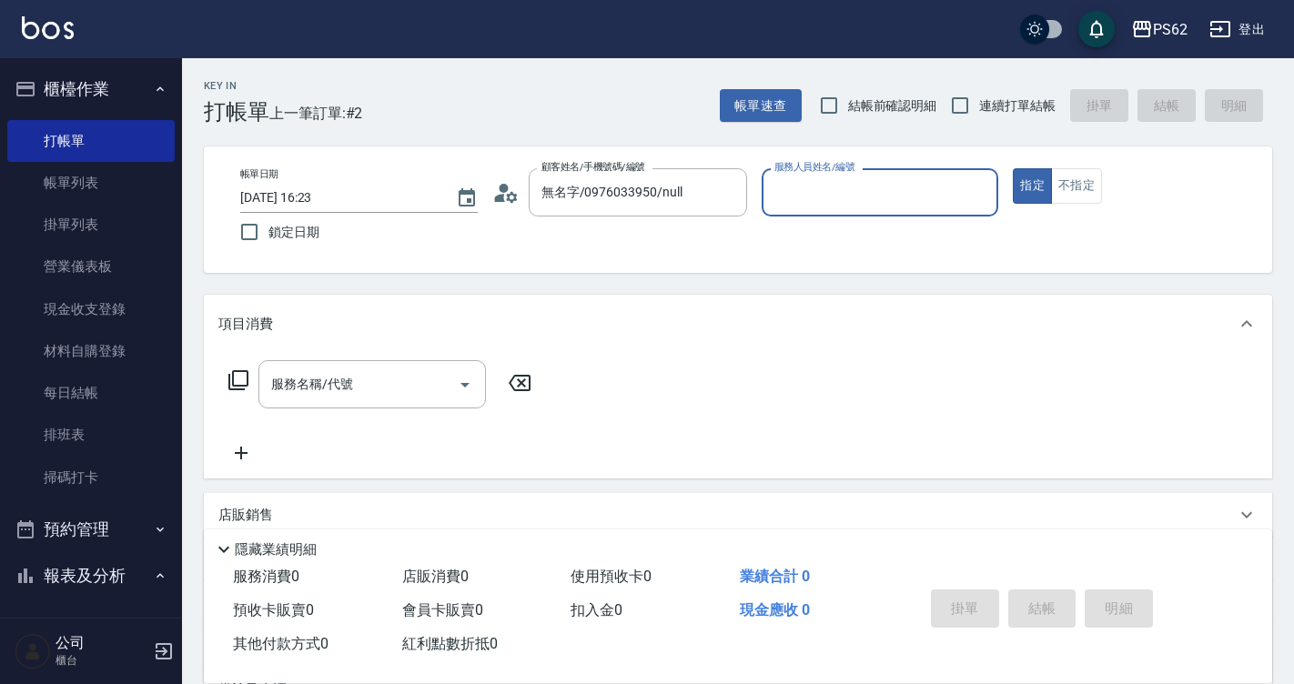
click at [840, 187] on input "服務人員姓名/編號" at bounding box center [880, 192] width 221 height 32
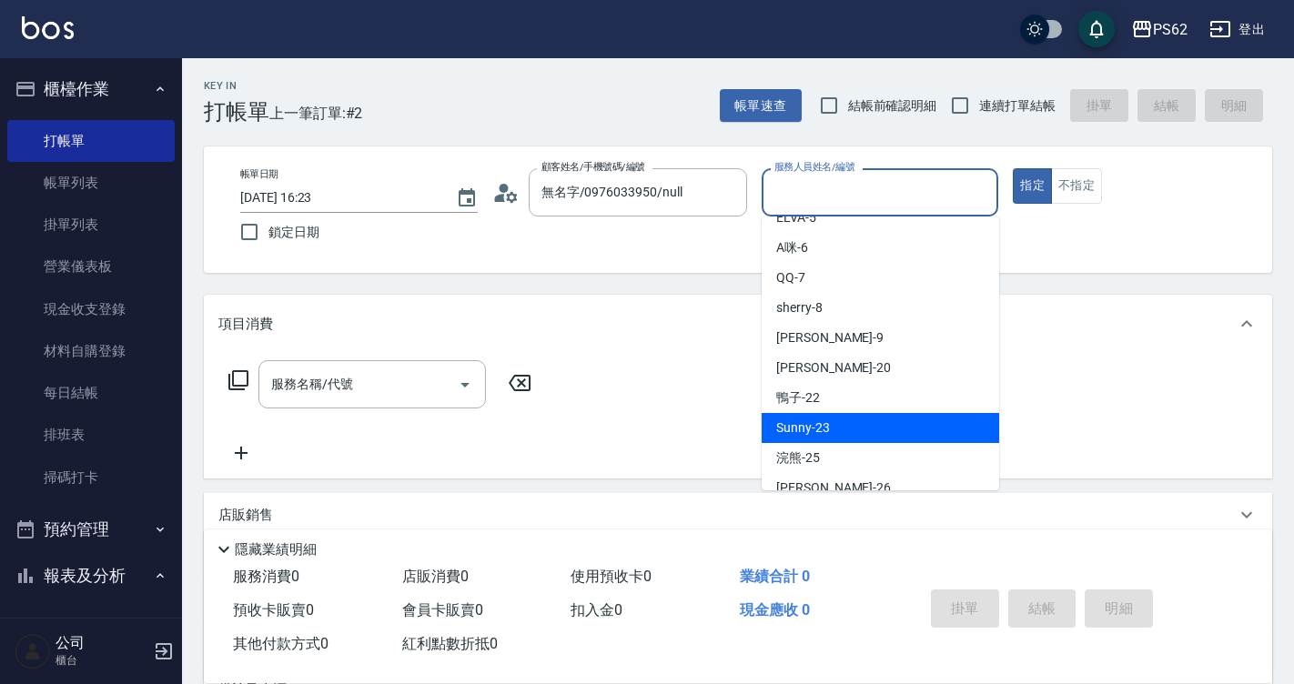
scroll to position [182, 0]
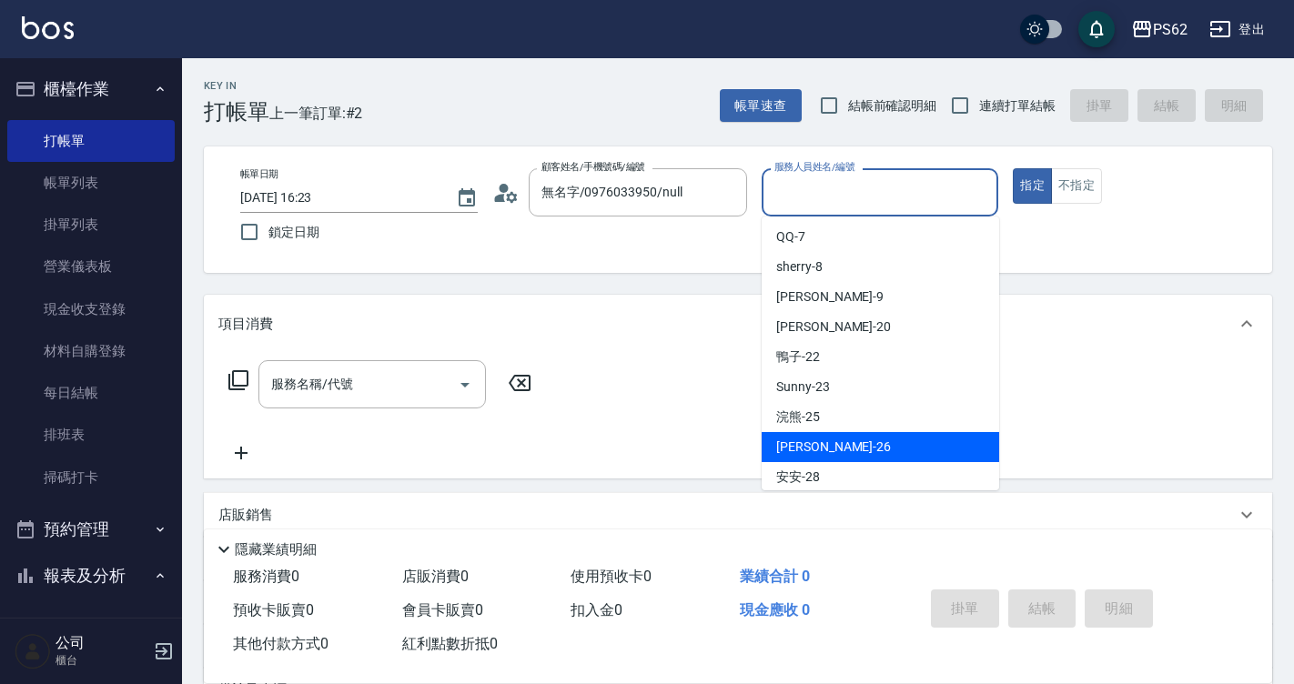
click at [831, 438] on div "[PERSON_NAME] -26" at bounding box center [879, 447] width 237 height 30
type input "[PERSON_NAME]-26"
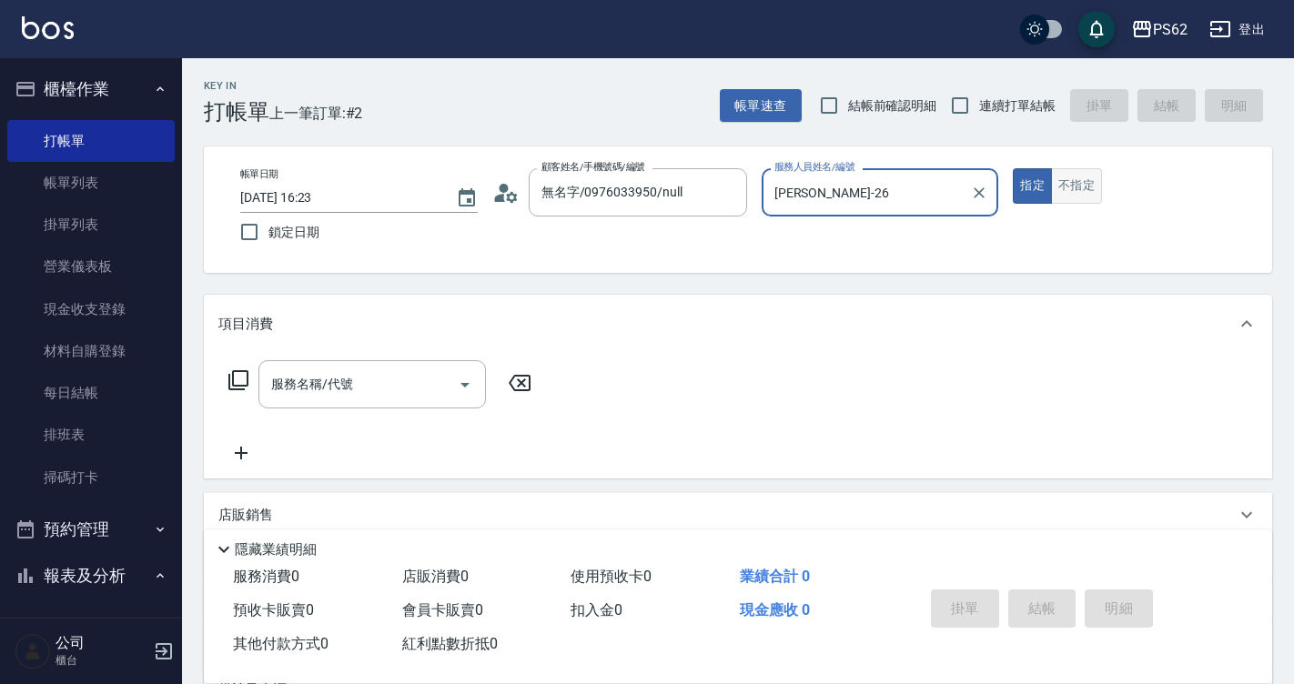
click at [1058, 195] on button "不指定" at bounding box center [1076, 185] width 51 height 35
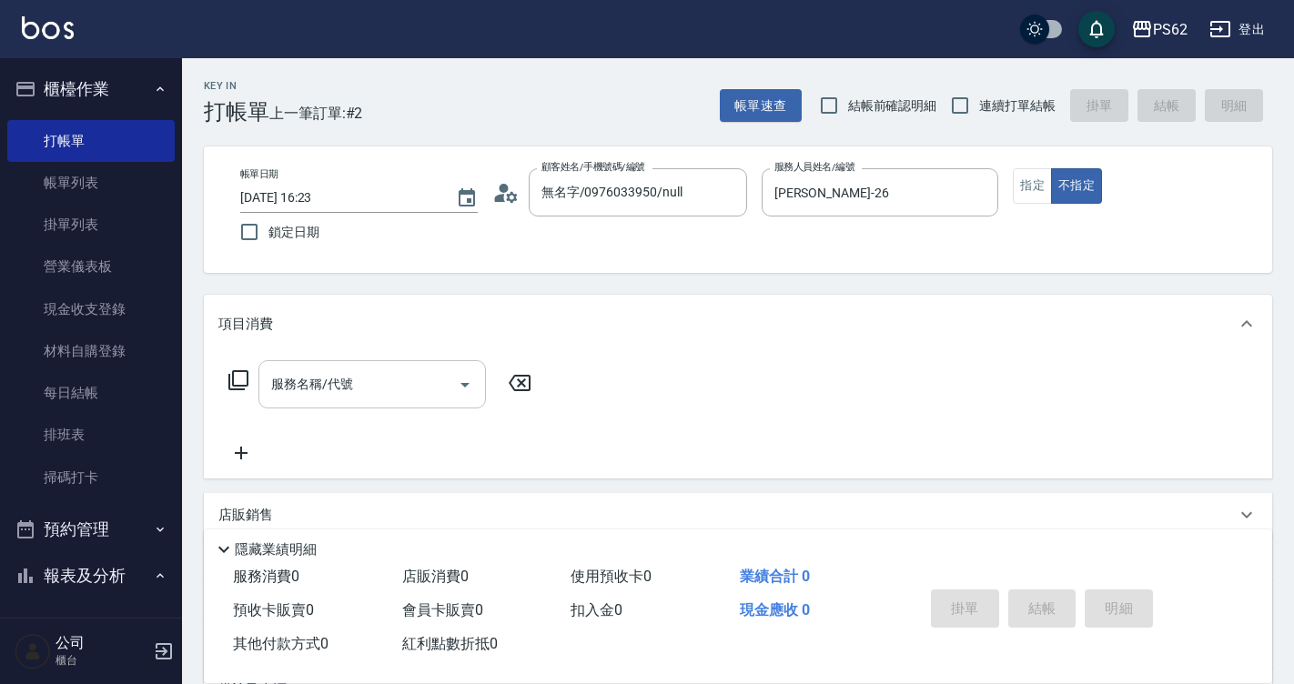
click at [399, 365] on div "服務名稱/代號" at bounding box center [371, 384] width 227 height 48
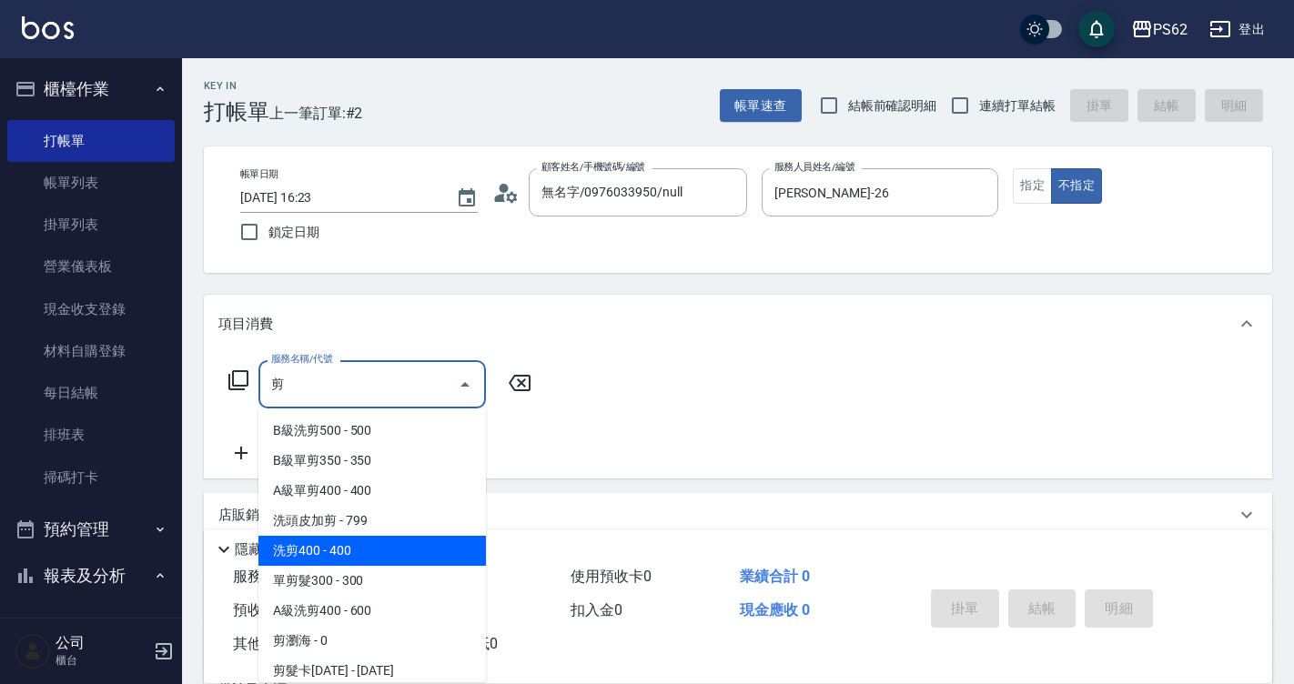
click at [364, 551] on span "洗剪400 - 400" at bounding box center [371, 551] width 227 height 30
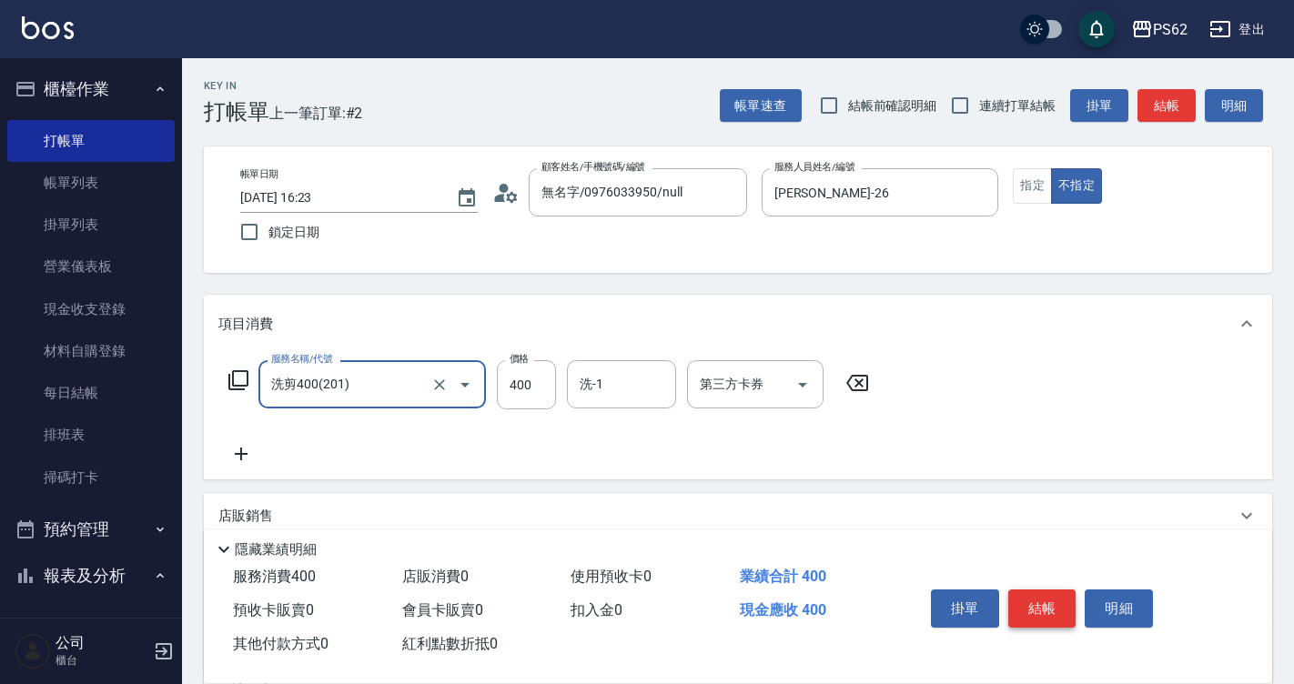
type input "洗剪400(201)"
click at [1034, 595] on button "結帳" at bounding box center [1042, 608] width 68 height 38
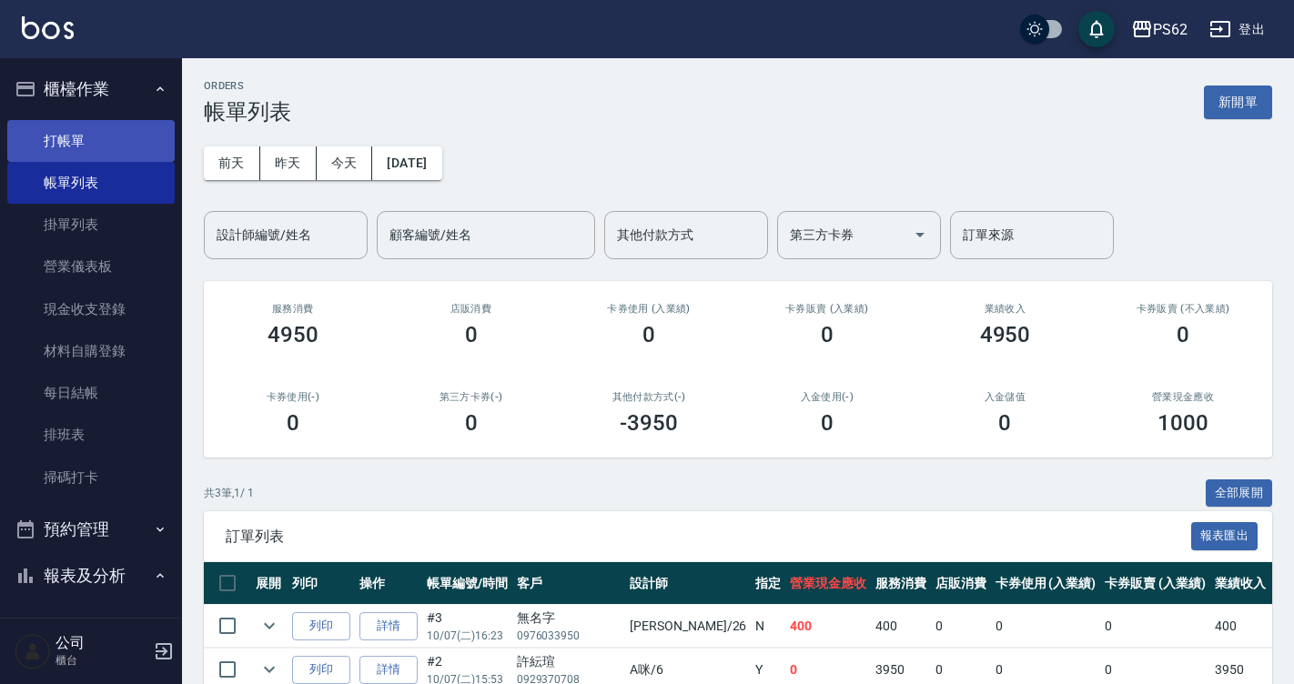
click at [138, 135] on link "打帳單" at bounding box center [90, 141] width 167 height 42
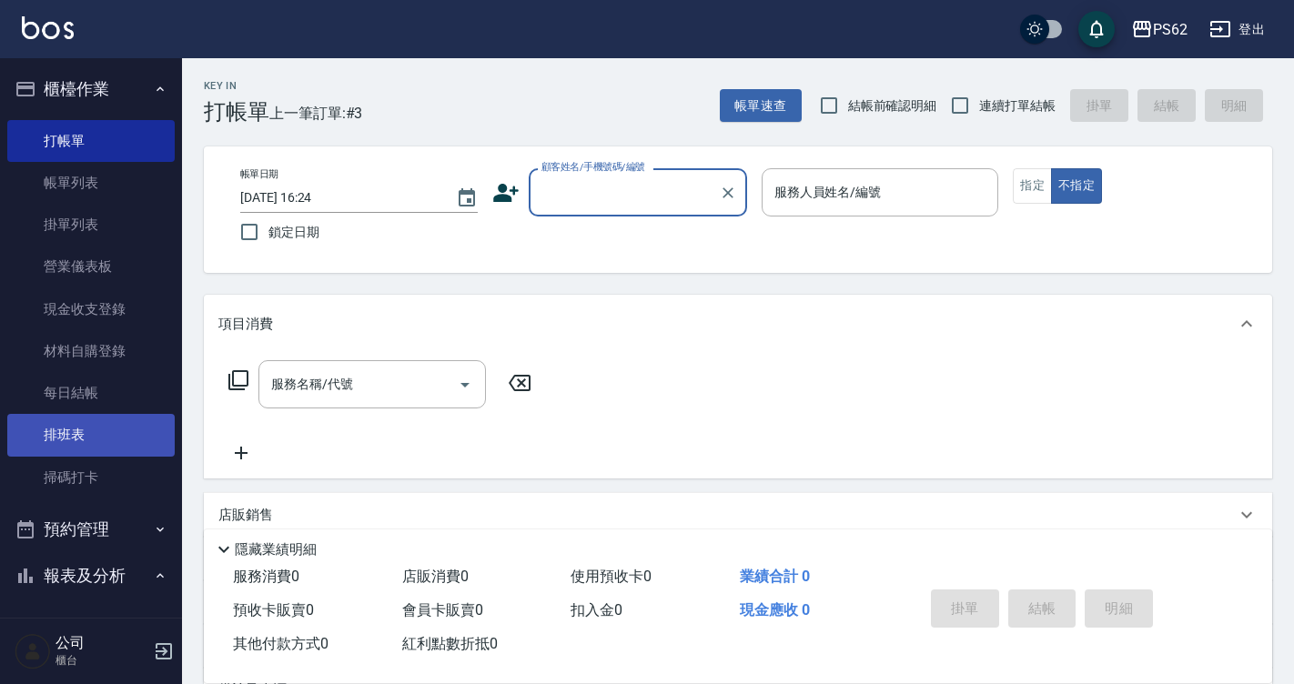
click at [65, 430] on link "排班表" at bounding box center [90, 435] width 167 height 42
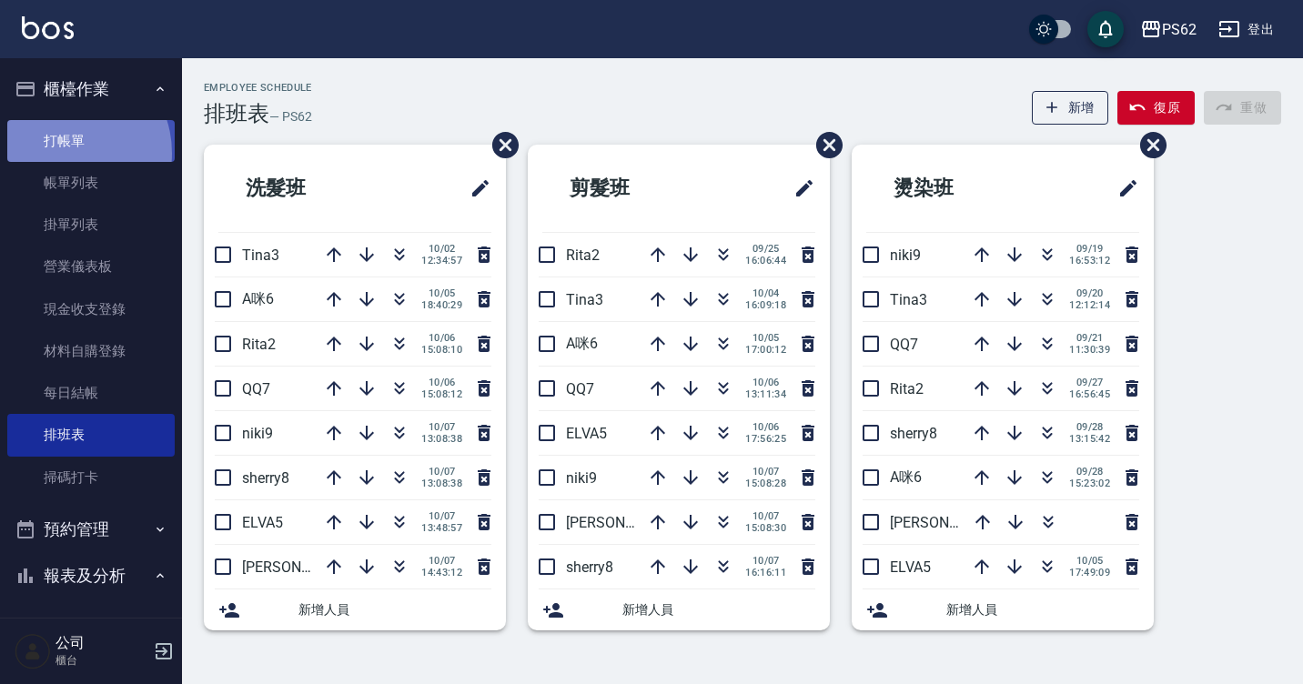
click at [64, 153] on link "打帳單" at bounding box center [90, 141] width 167 height 42
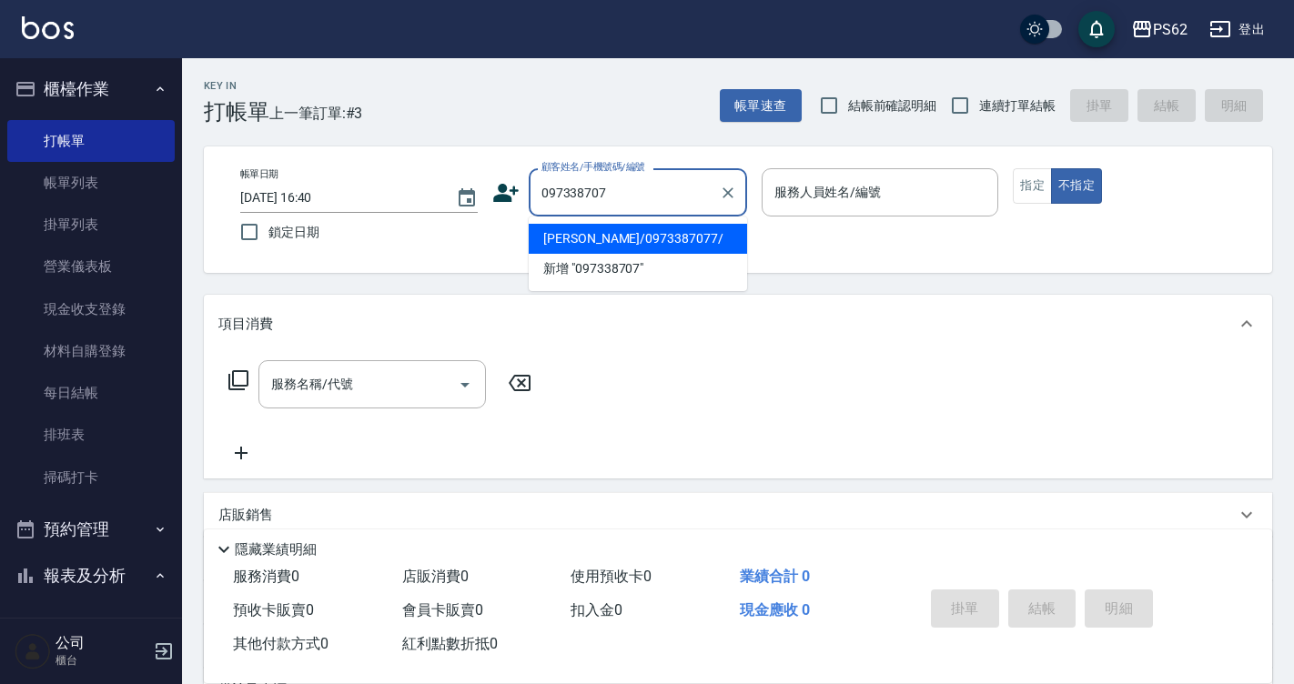
click at [631, 232] on li "[PERSON_NAME]/0973387077/" at bounding box center [638, 239] width 218 height 30
type input "[PERSON_NAME]/0973387077/"
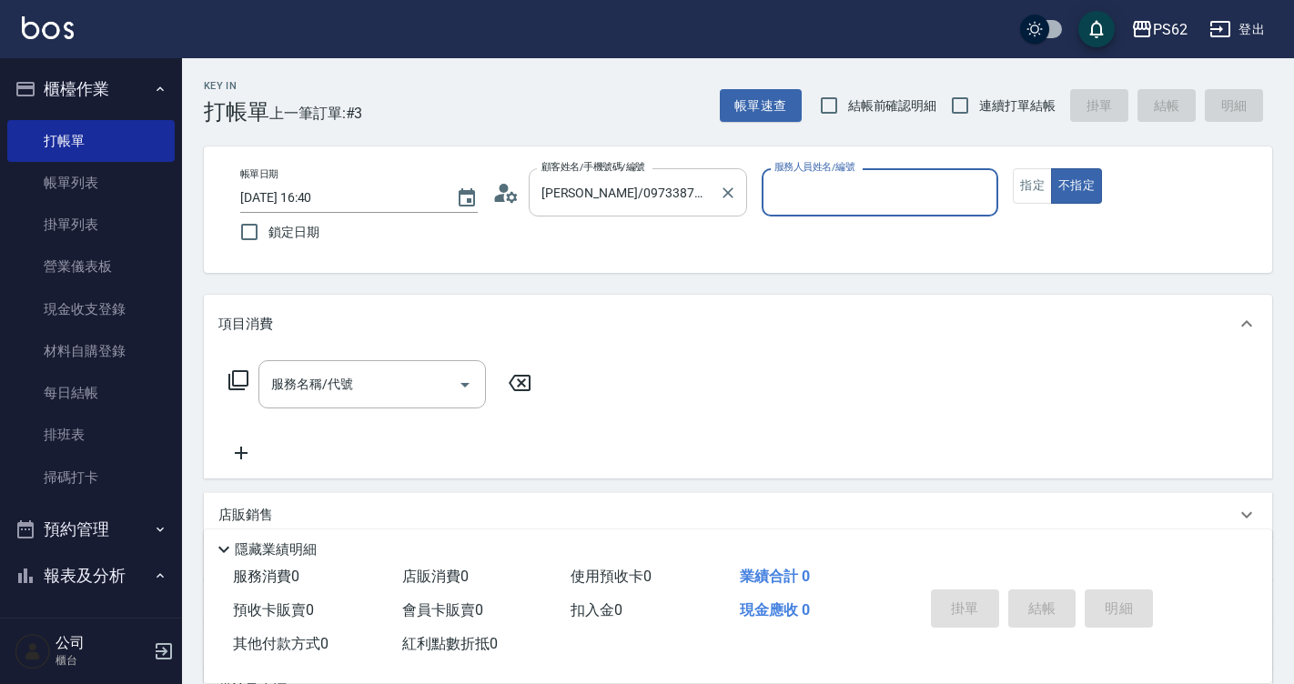
type input "[PERSON_NAME]-2"
click at [980, 194] on icon "Clear" at bounding box center [979, 192] width 11 height 11
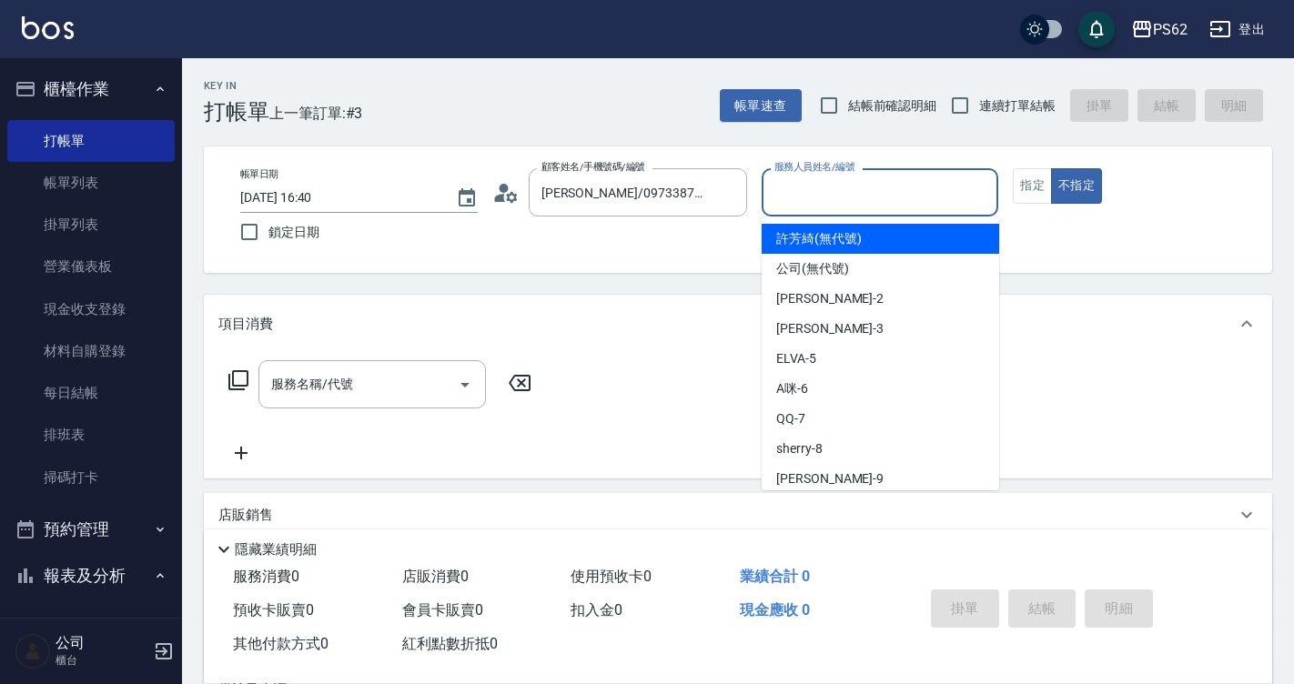
click at [816, 194] on input "服務人員姓名/編號" at bounding box center [880, 192] width 221 height 32
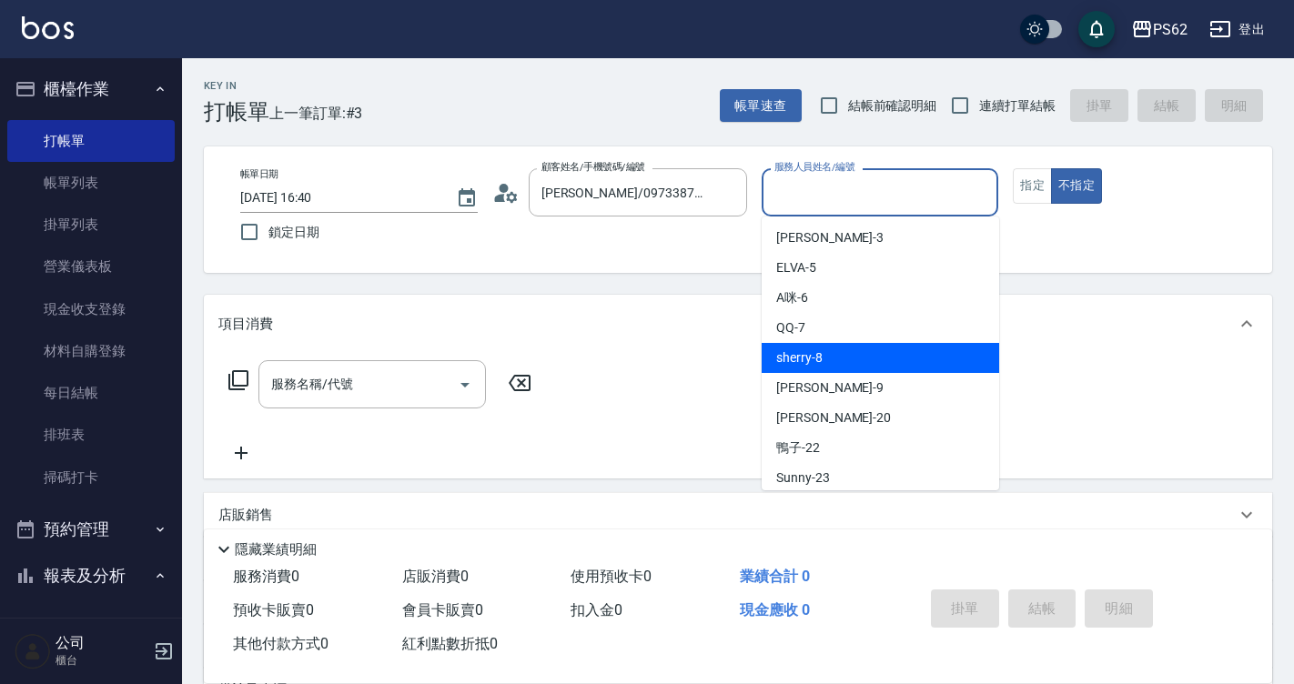
scroll to position [182, 0]
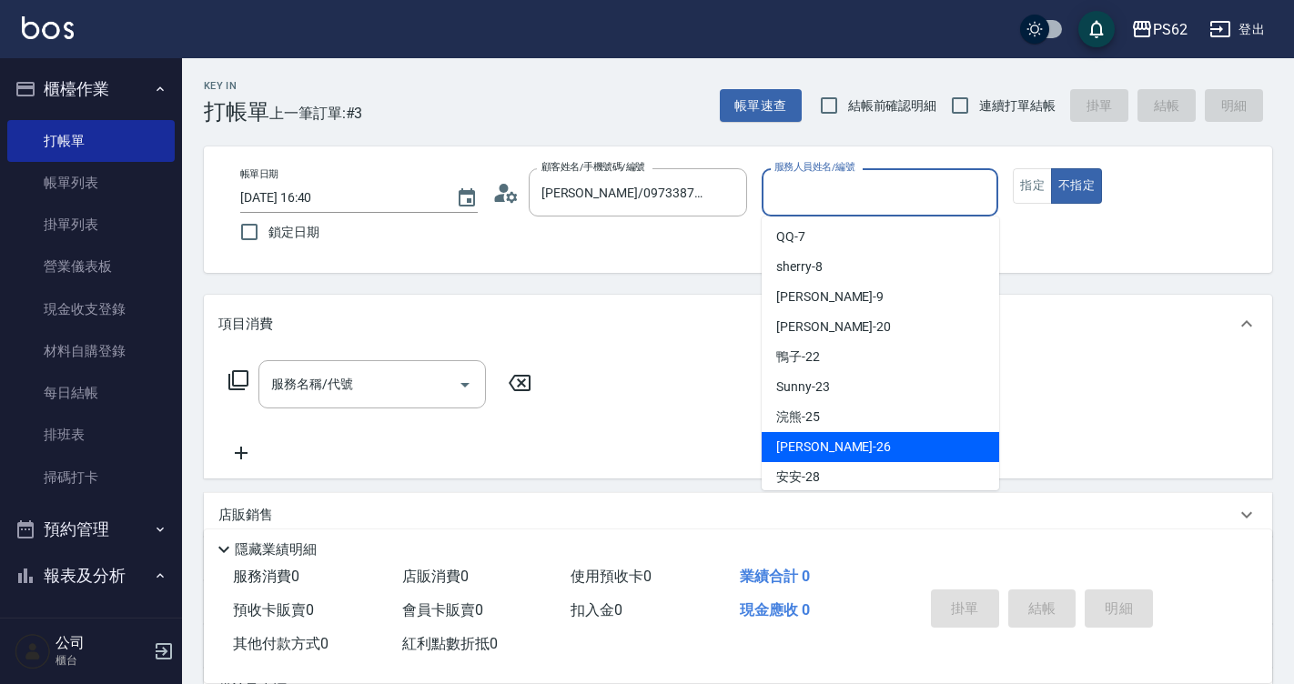
click at [799, 436] on div "[PERSON_NAME] -26" at bounding box center [879, 447] width 237 height 30
type input "[PERSON_NAME]-26"
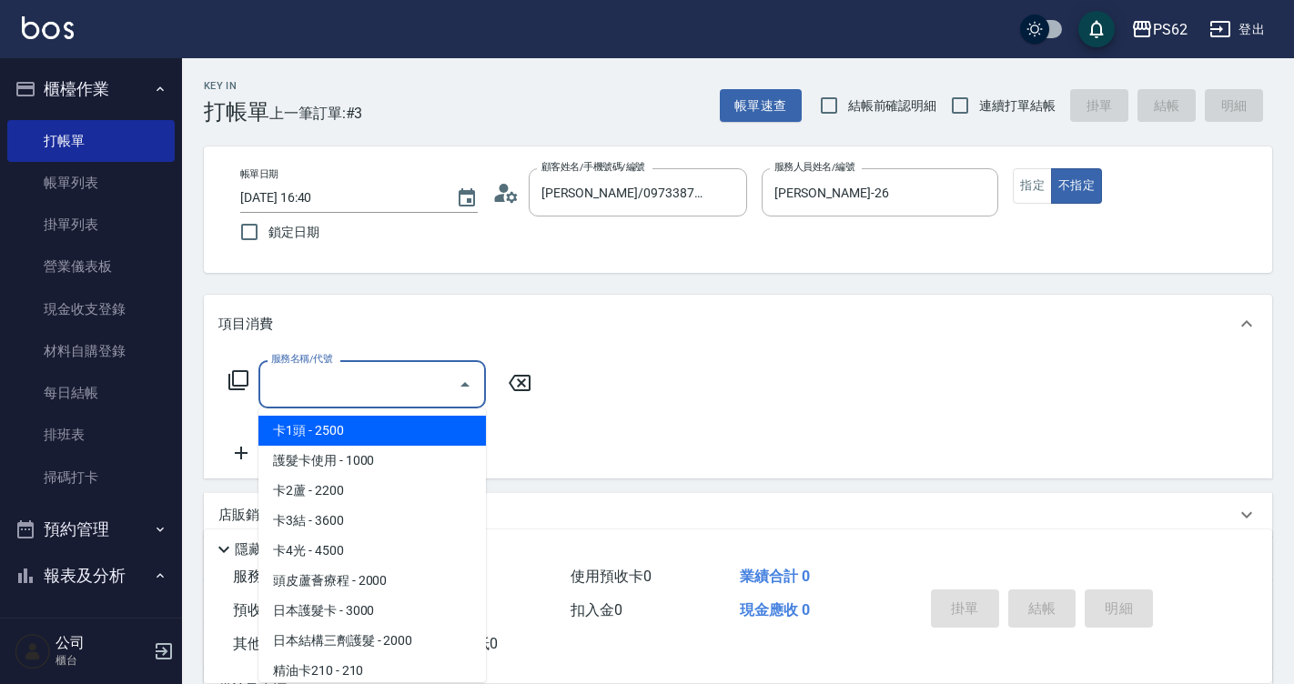
click at [399, 386] on input "服務名稱/代號" at bounding box center [359, 384] width 184 height 32
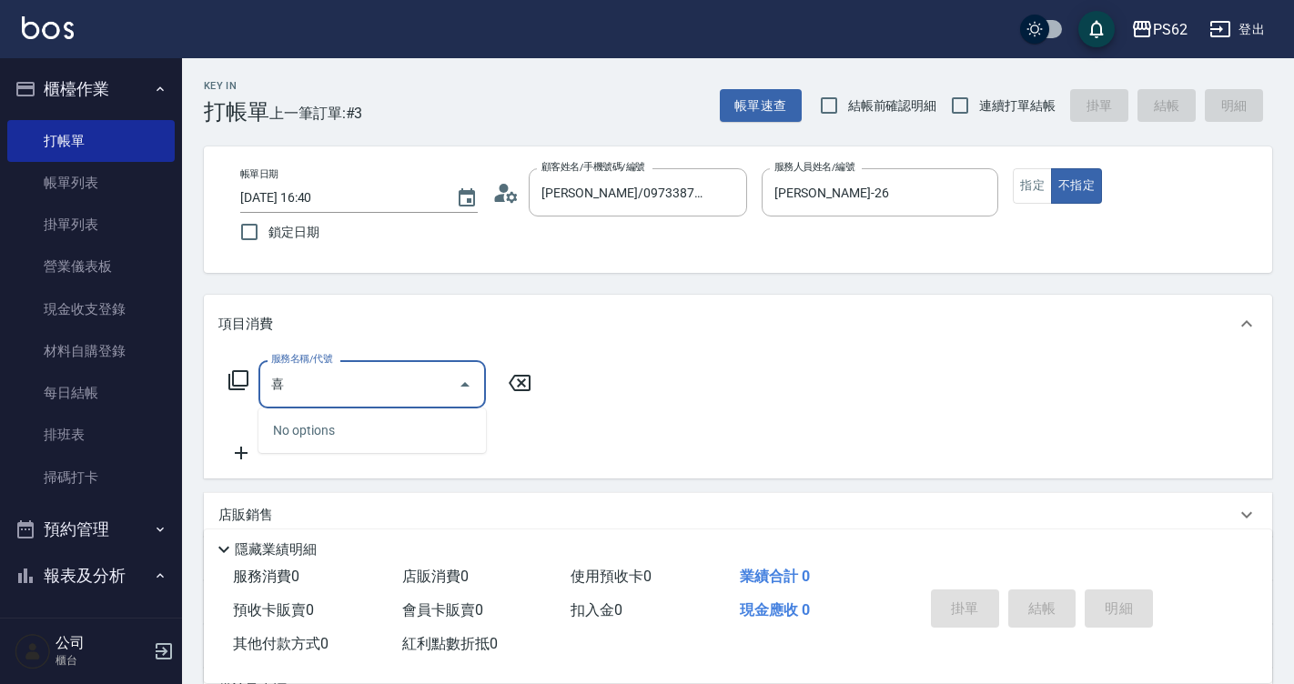
type input "洗"
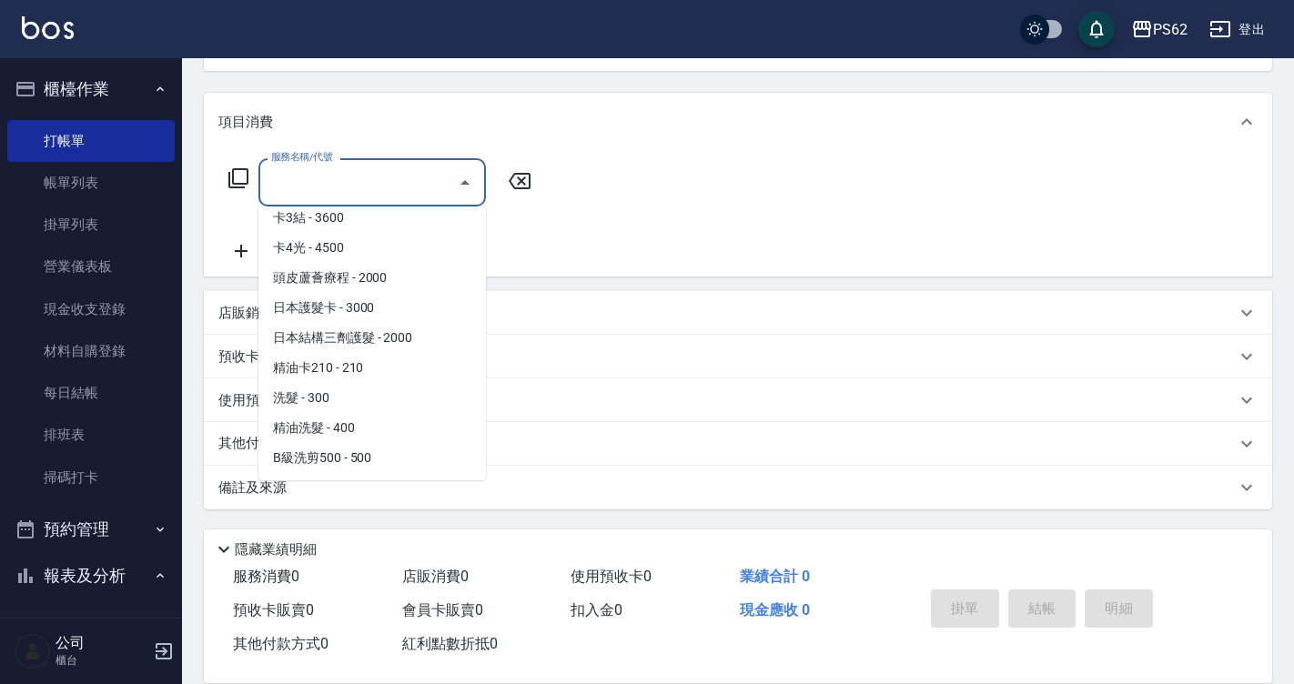
scroll to position [7, 0]
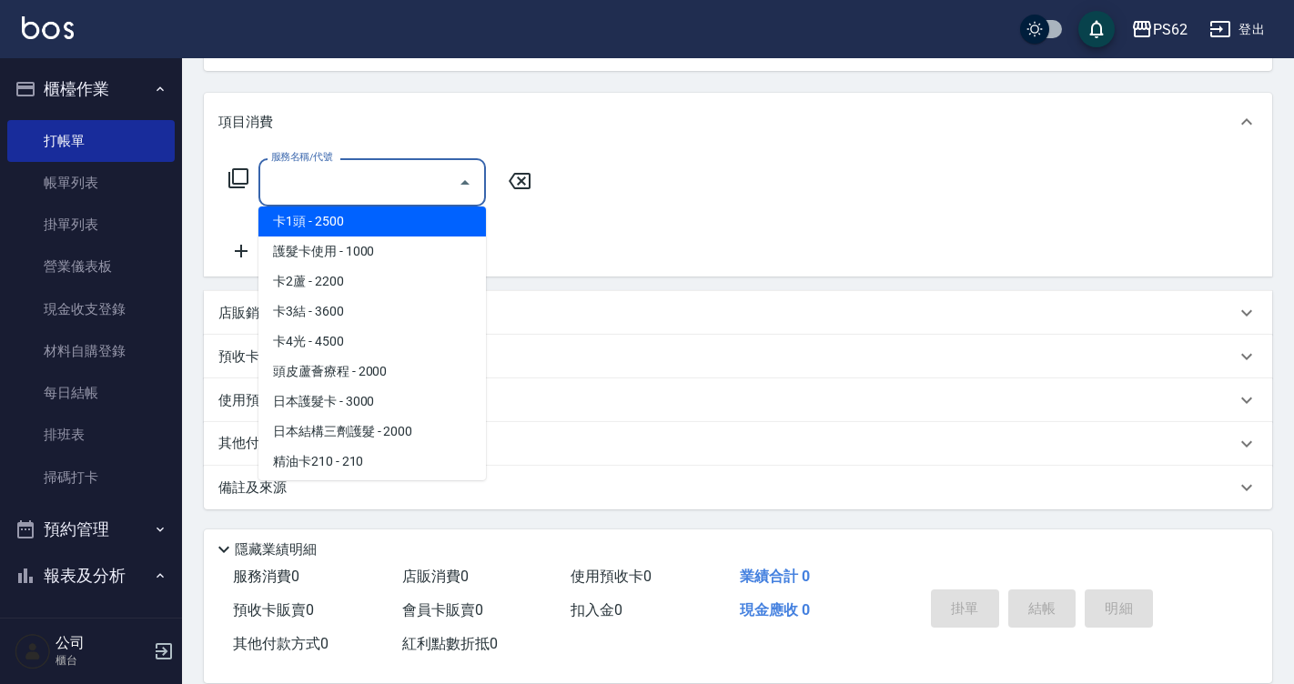
type input "ㄩ"
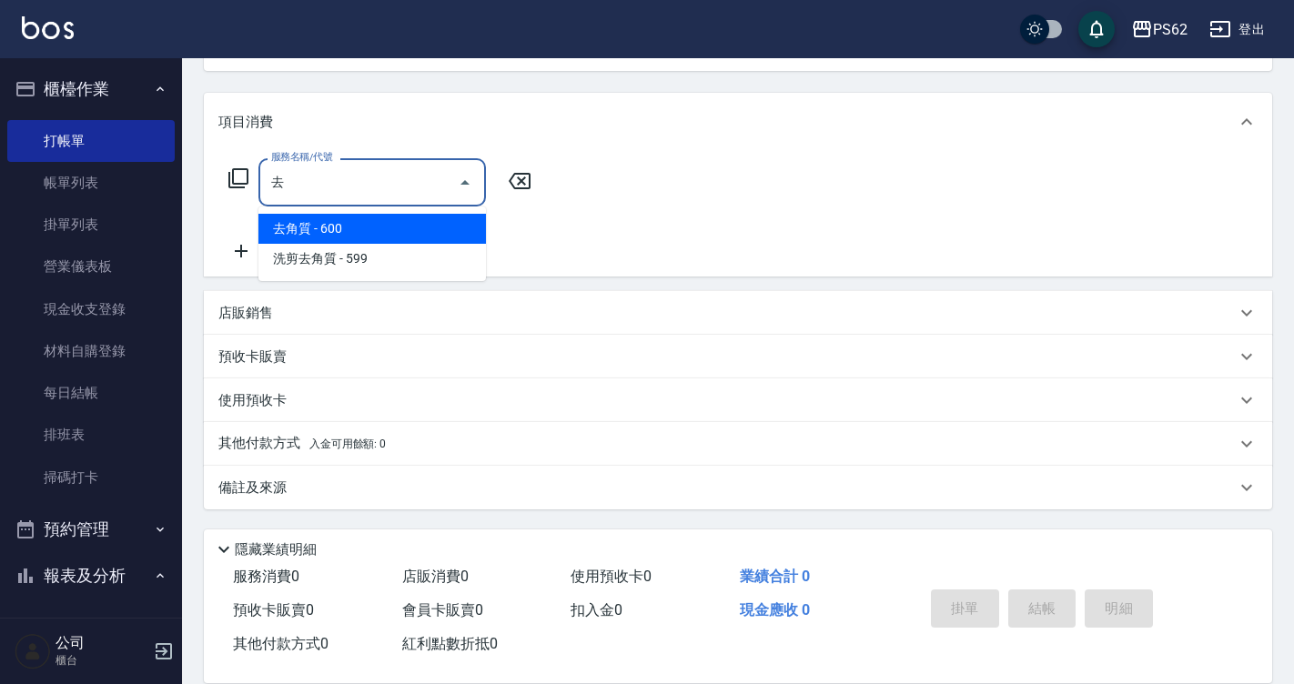
click at [322, 236] on span "去角質 - 600" at bounding box center [371, 229] width 227 height 30
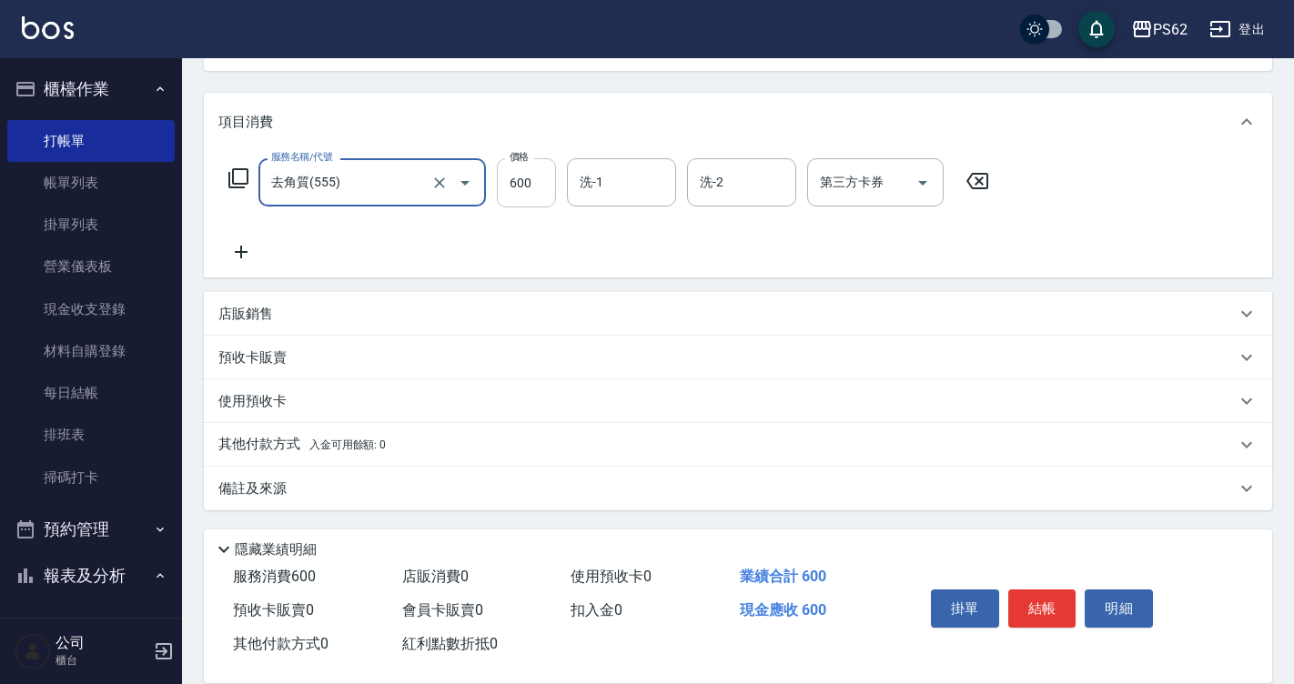
type input "去角質(555)"
click at [523, 189] on input "600" at bounding box center [526, 182] width 59 height 49
type input "700"
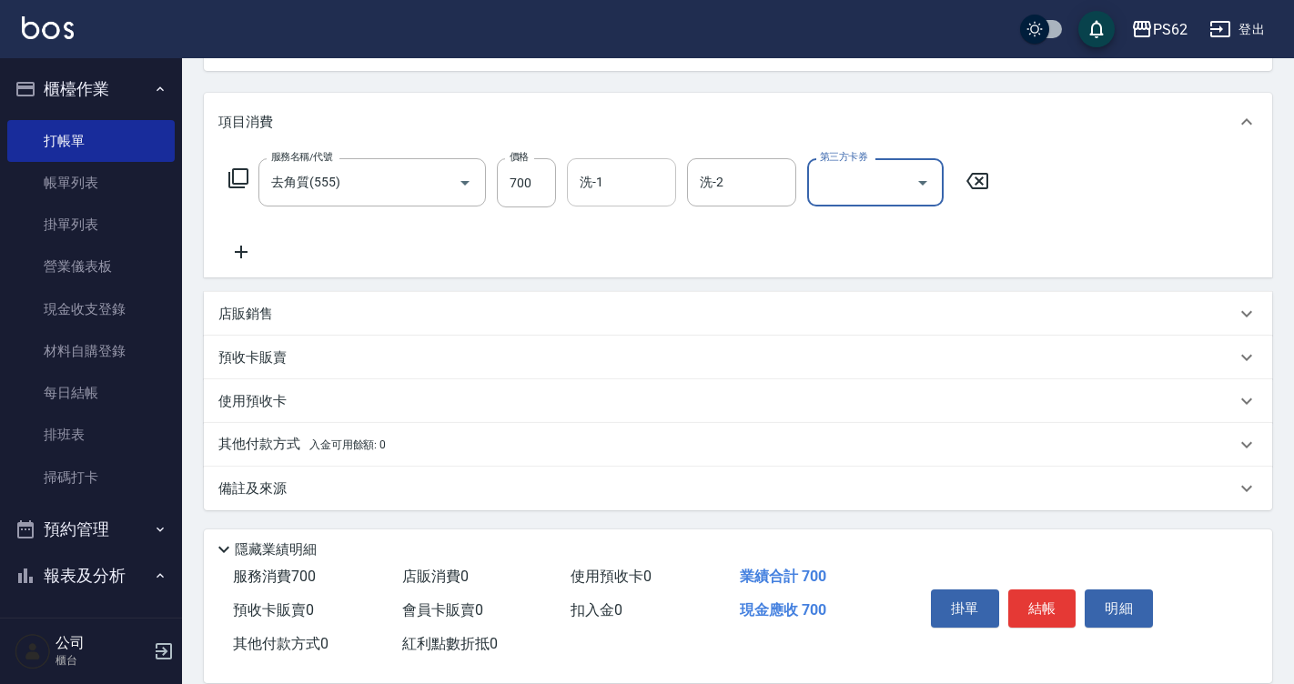
click at [601, 176] on input "洗-1" at bounding box center [621, 182] width 93 height 32
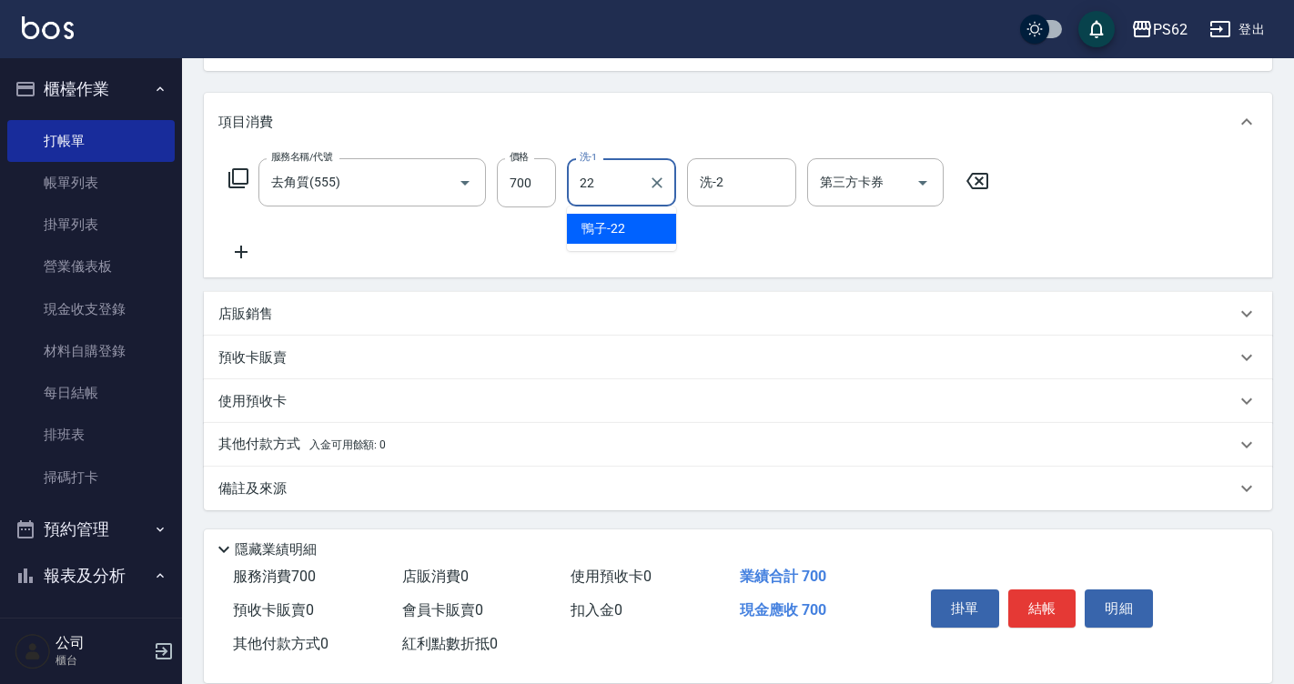
type input "鴨子-22"
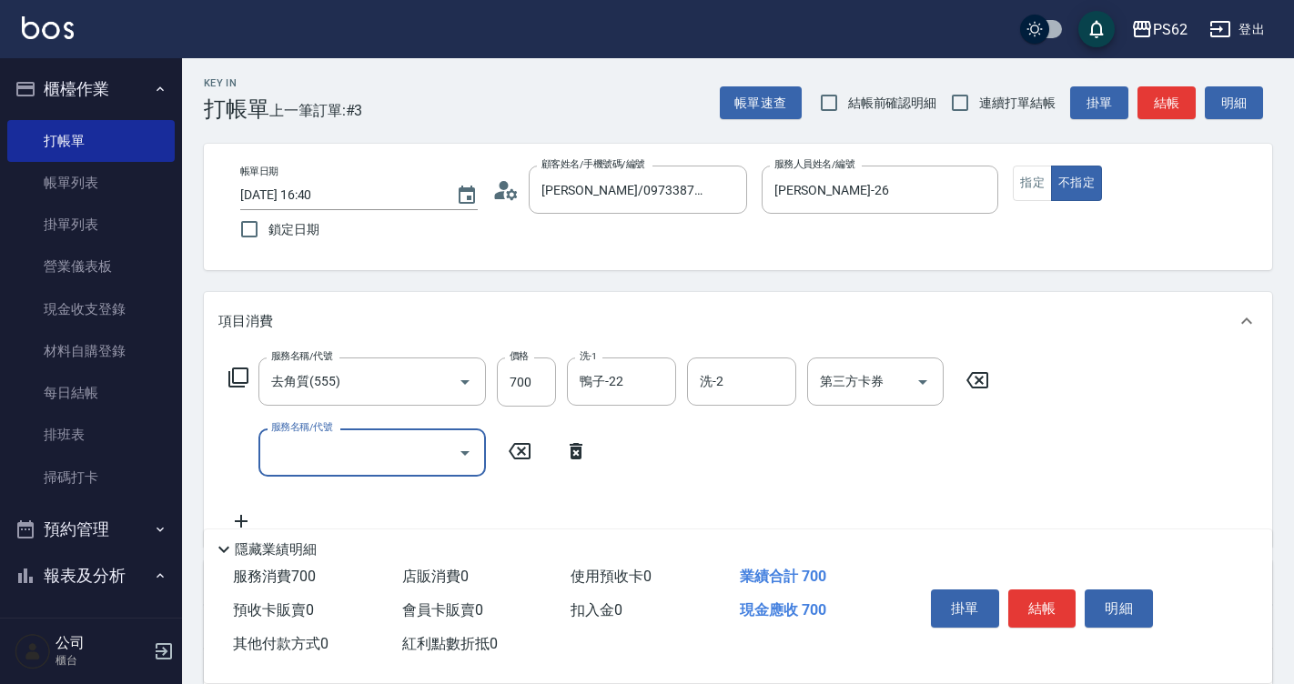
scroll to position [0, 0]
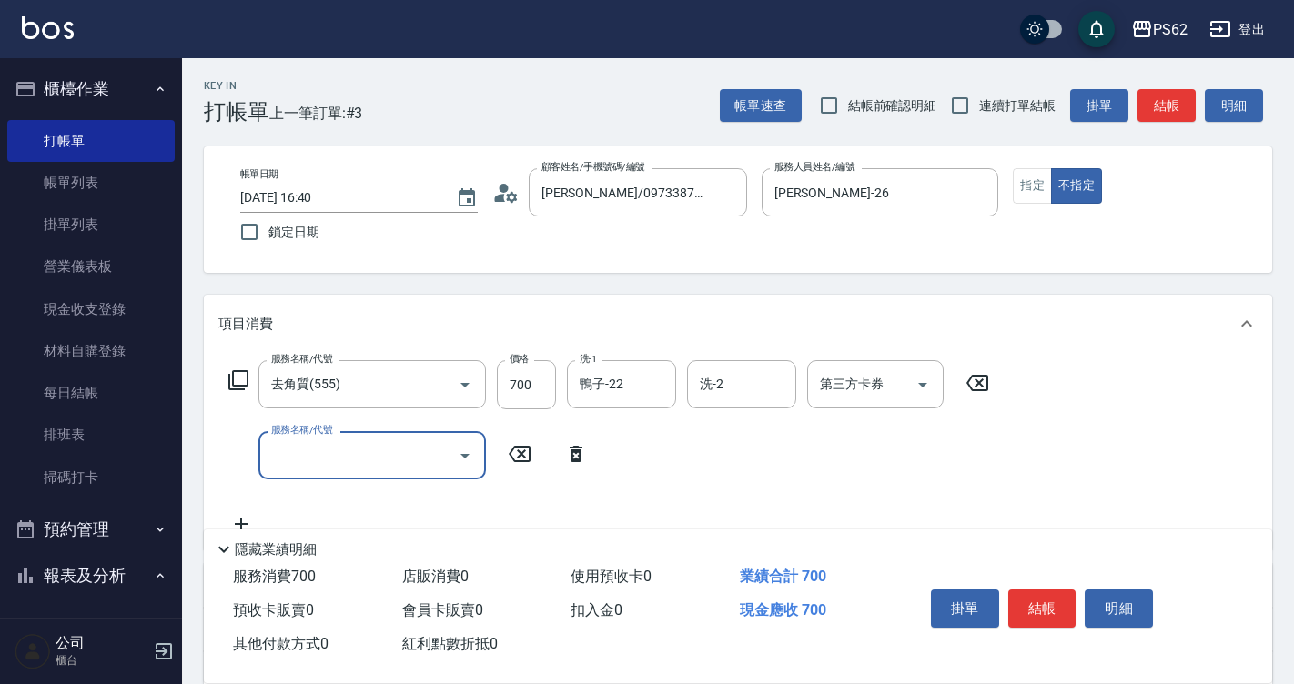
click at [1022, 595] on button "結帳" at bounding box center [1042, 608] width 68 height 38
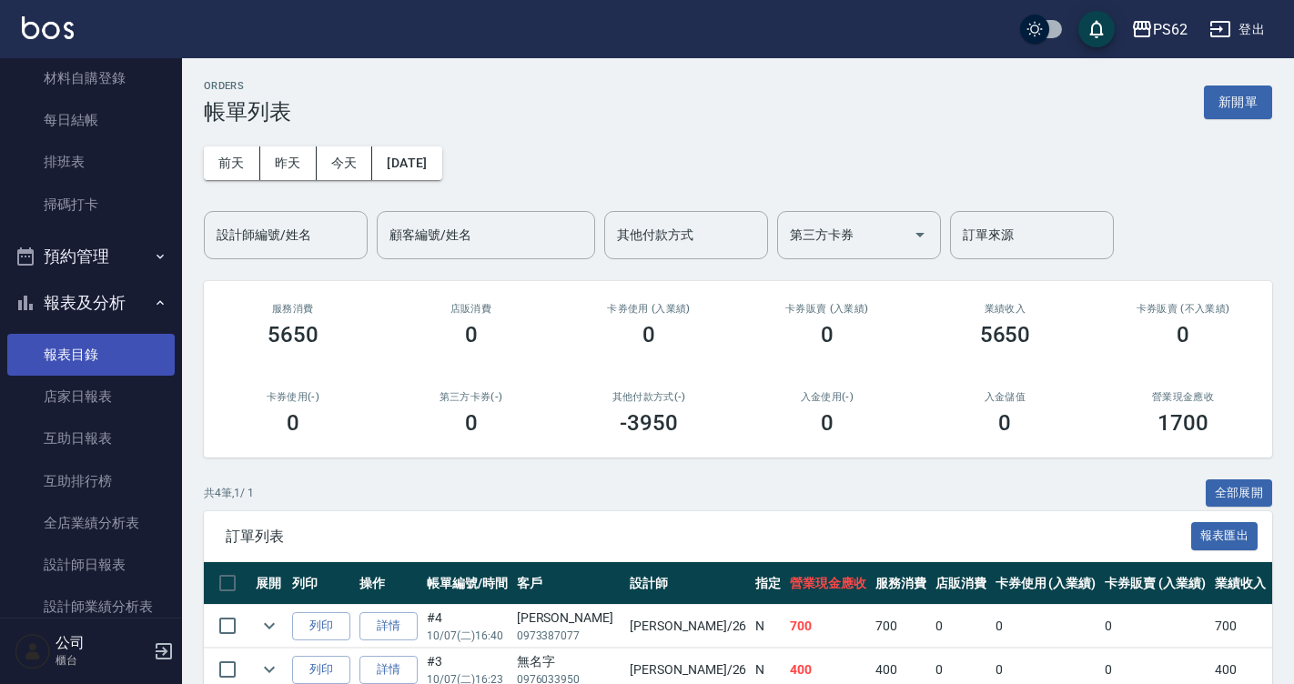
scroll to position [364, 0]
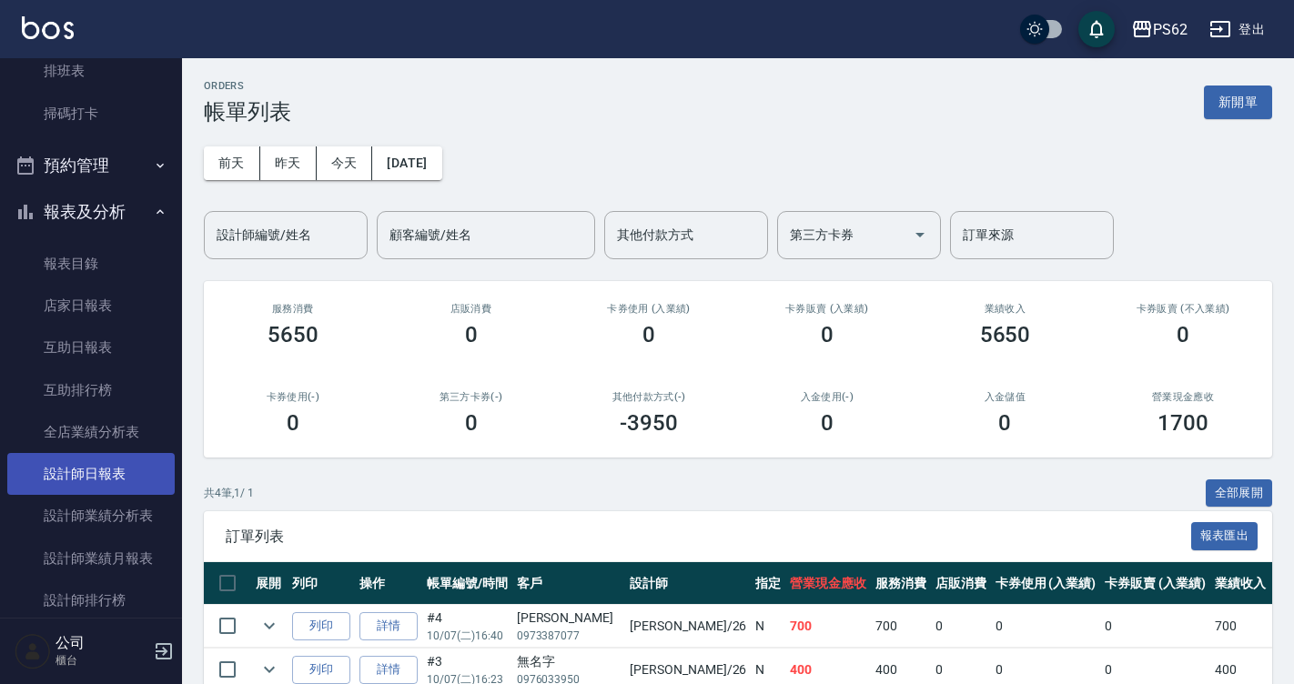
click at [60, 480] on link "設計師日報表" at bounding box center [90, 474] width 167 height 42
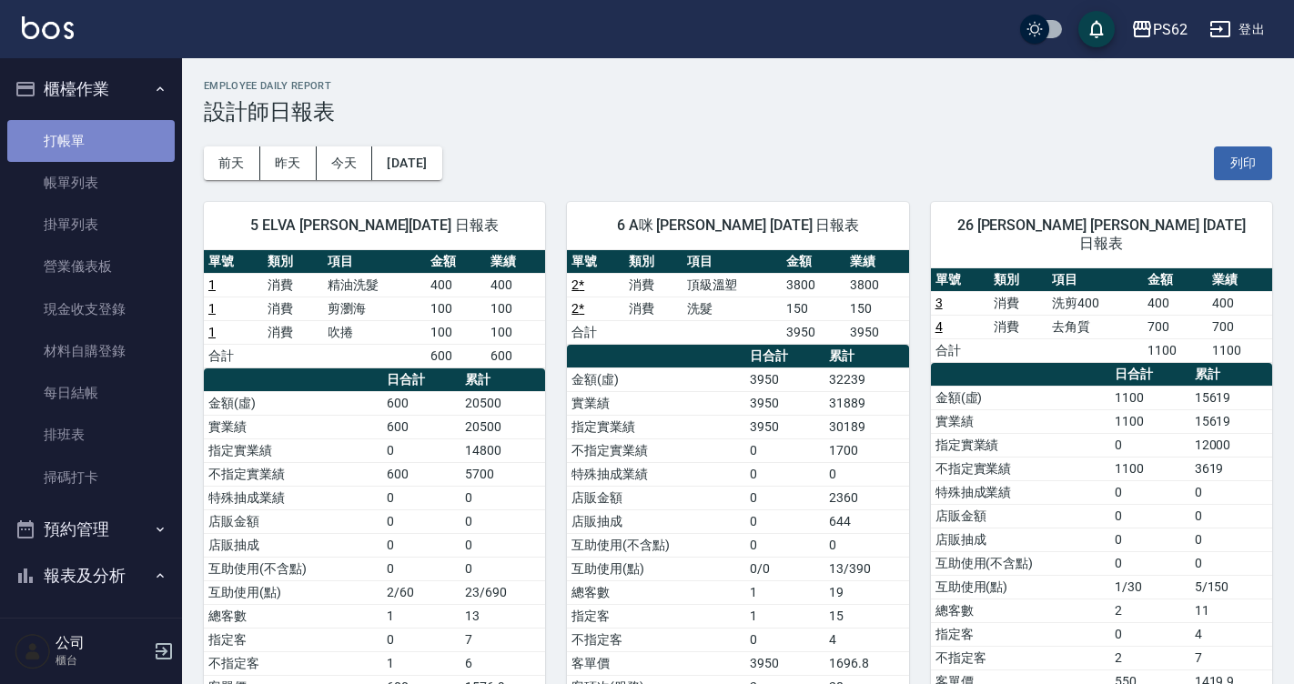
click at [147, 131] on link "打帳單" at bounding box center [90, 141] width 167 height 42
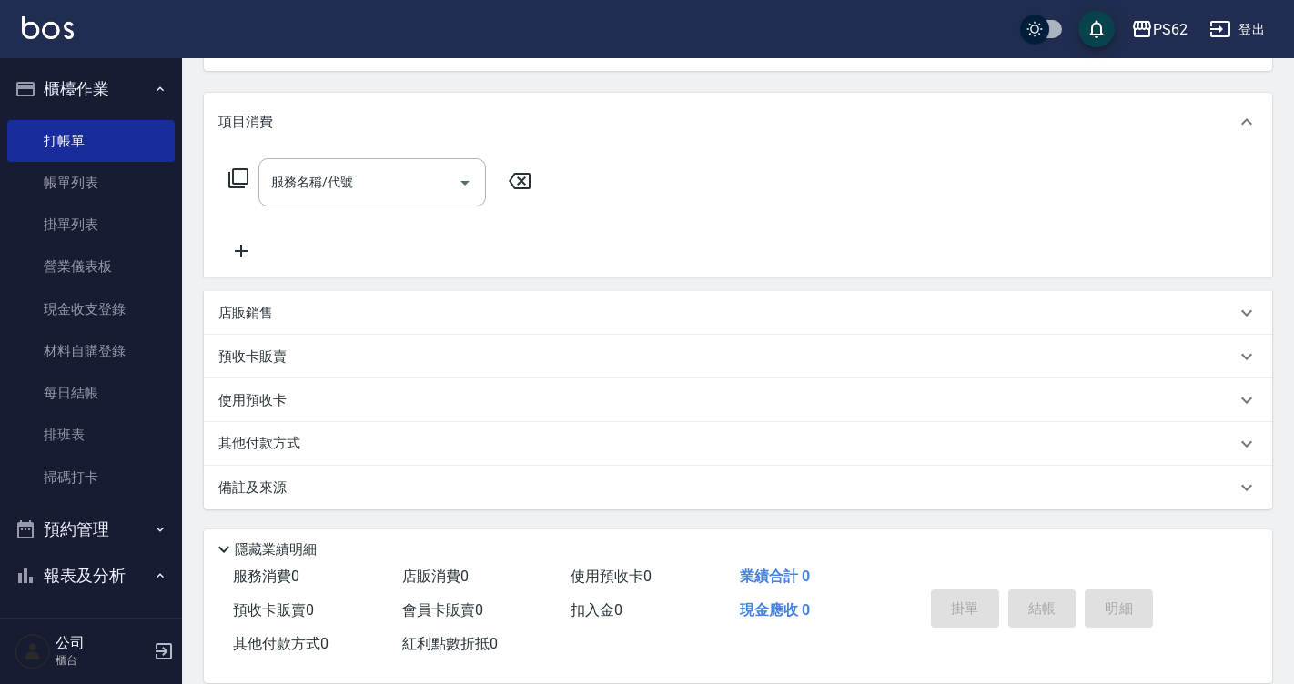
scroll to position [364, 0]
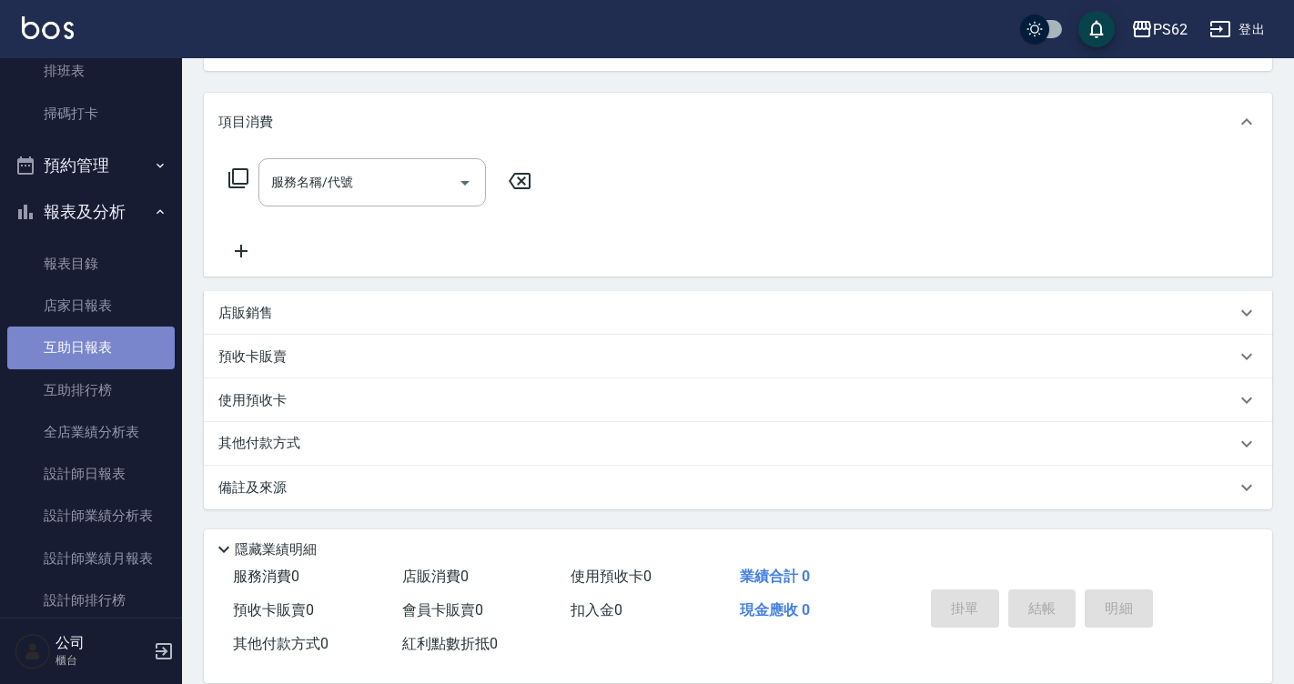
click at [108, 354] on link "互助日報表" at bounding box center [90, 348] width 167 height 42
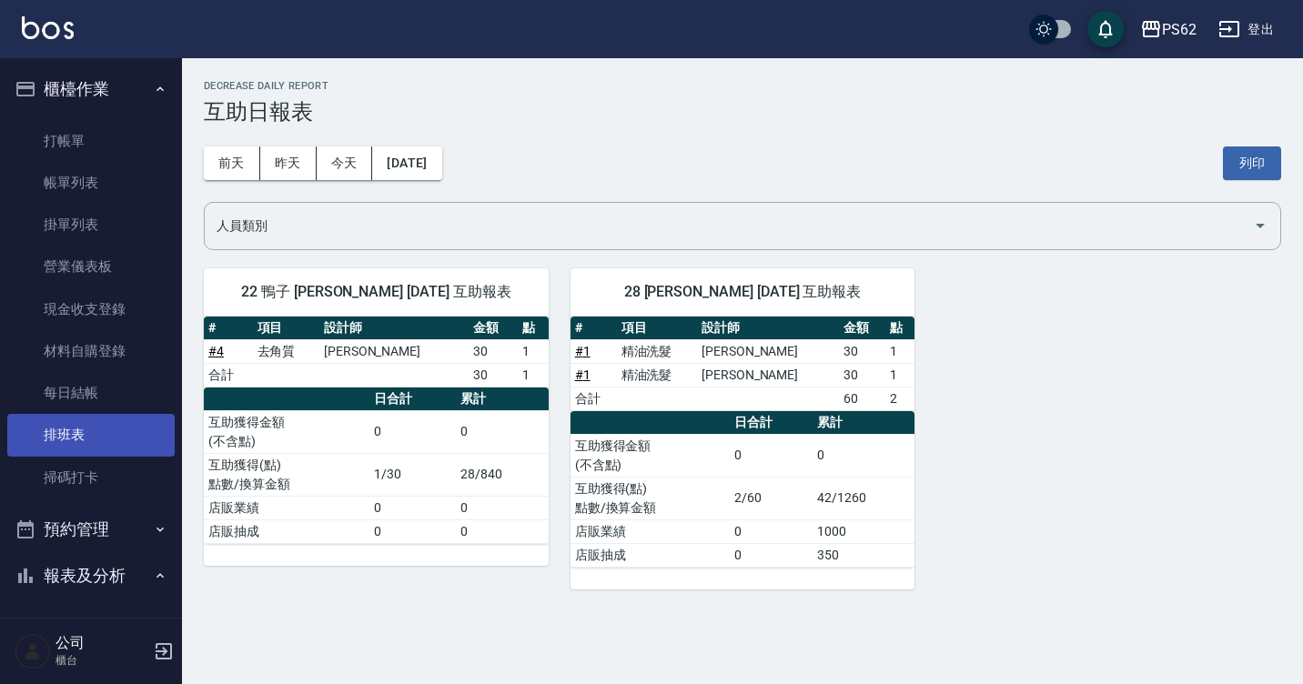
click at [87, 445] on link "排班表" at bounding box center [90, 435] width 167 height 42
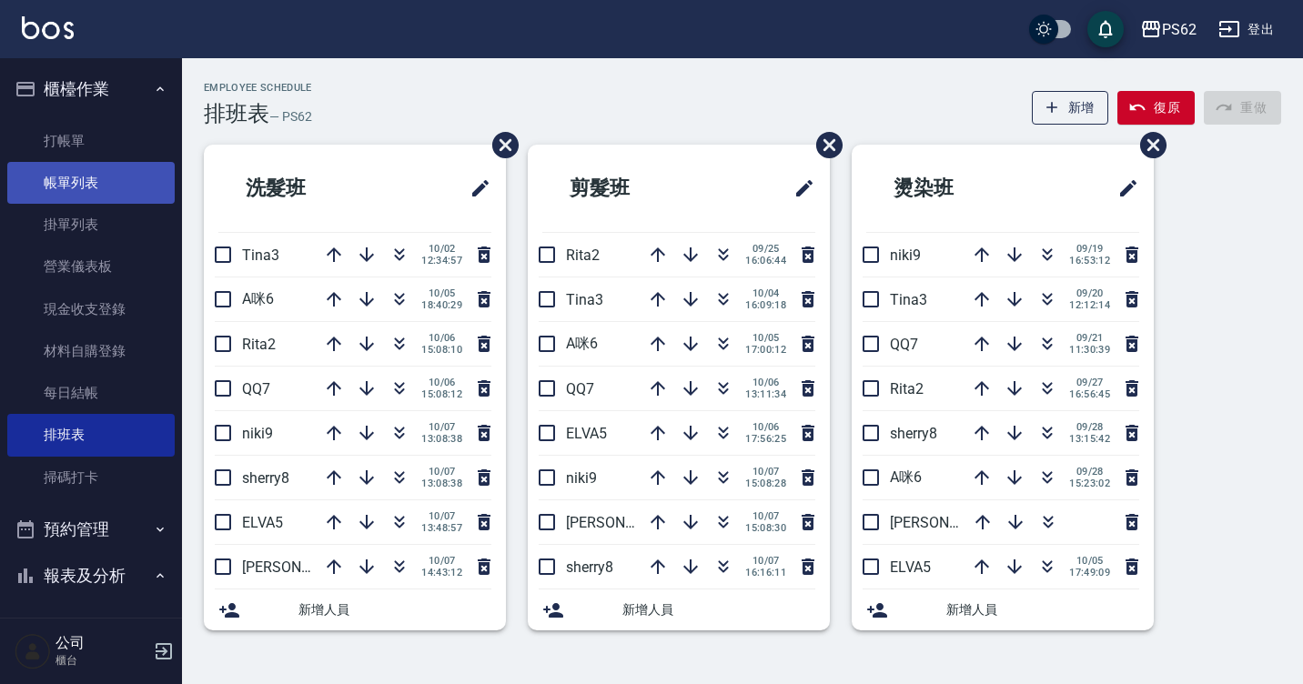
drag, startPoint x: 100, startPoint y: 146, endPoint x: 135, endPoint y: 176, distance: 45.8
click at [100, 146] on link "打帳單" at bounding box center [90, 141] width 167 height 42
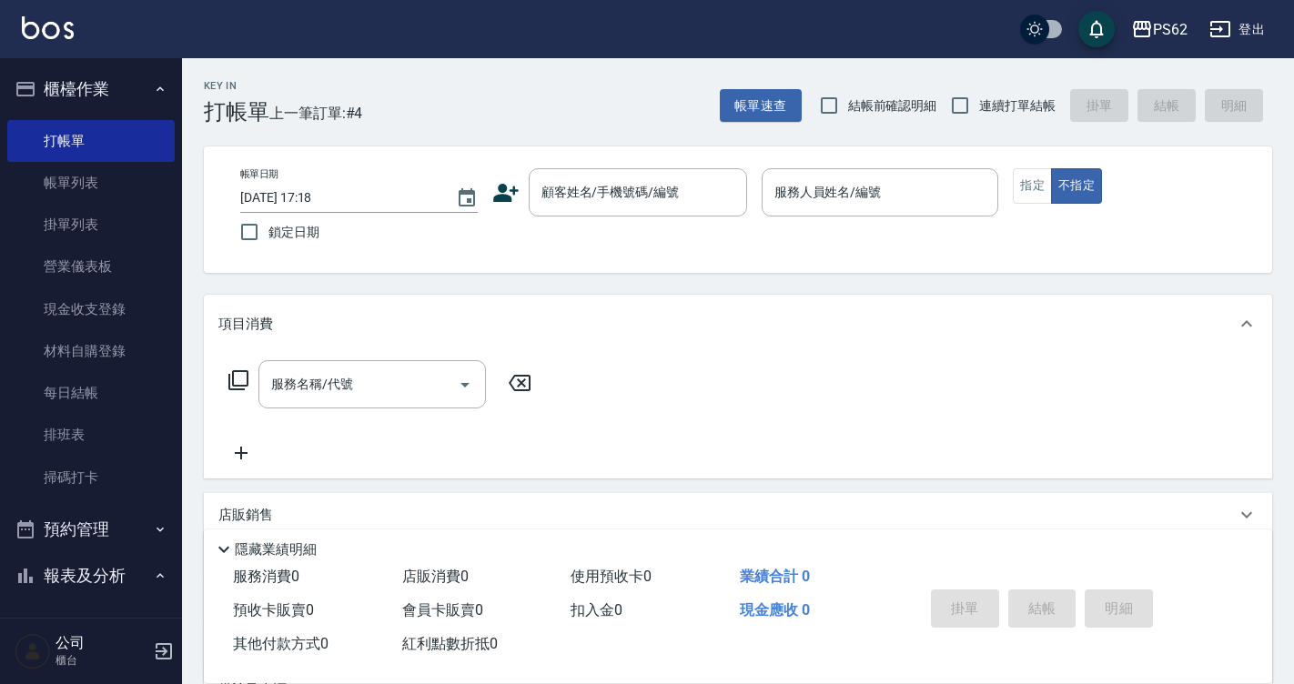
click at [511, 196] on icon at bounding box center [505, 192] width 27 height 27
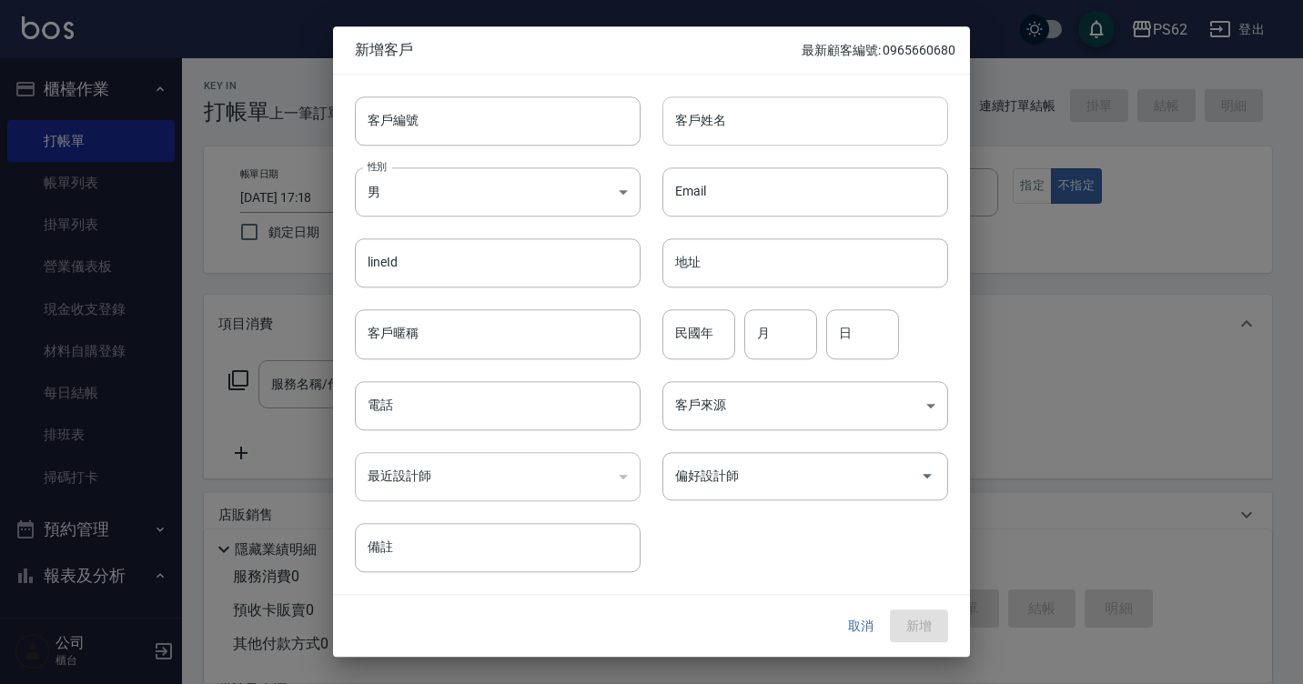
click at [757, 116] on input "客戶姓名" at bounding box center [805, 120] width 286 height 49
type input "[PERSON_NAME]"
click at [437, 417] on input "電話" at bounding box center [498, 405] width 286 height 49
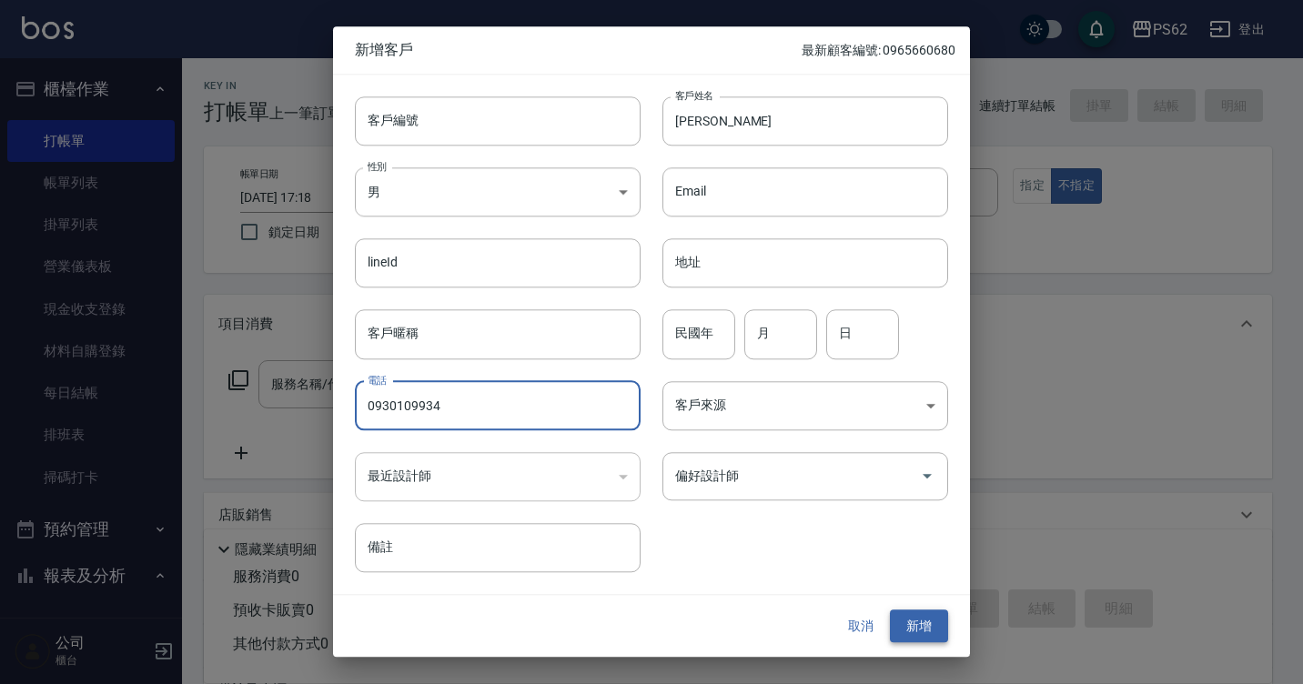
type input "0930109934"
click at [919, 629] on button "新增" at bounding box center [919, 626] width 58 height 34
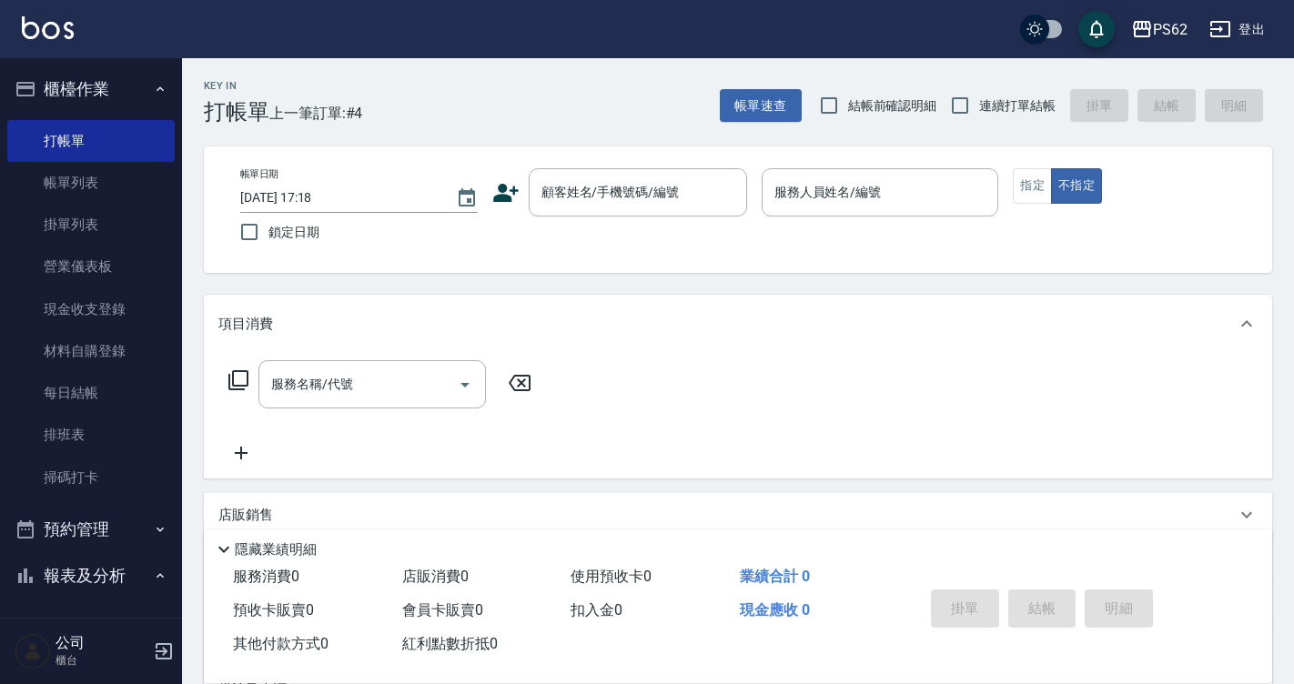
drag, startPoint x: 87, startPoint y: 430, endPoint x: 99, endPoint y: 555, distance: 125.2
click at [87, 430] on link "排班表" at bounding box center [90, 435] width 167 height 42
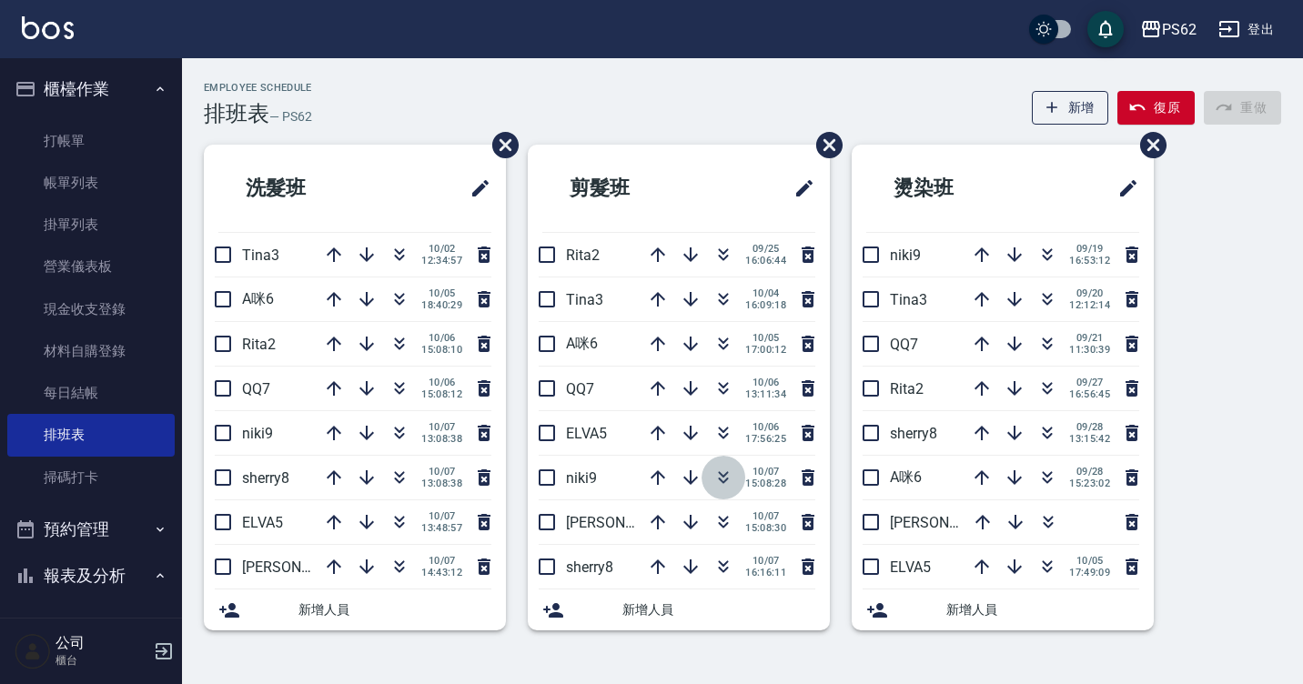
click at [726, 483] on icon "button" at bounding box center [723, 478] width 22 height 22
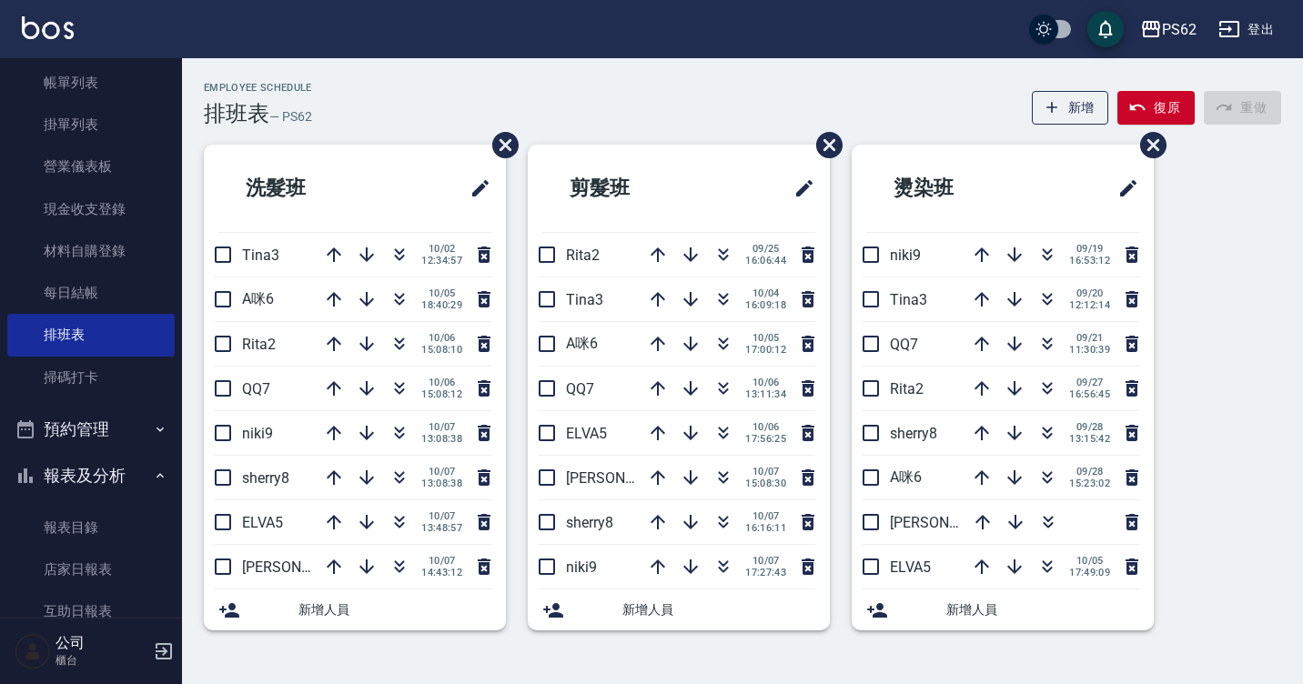
scroll to position [273, 0]
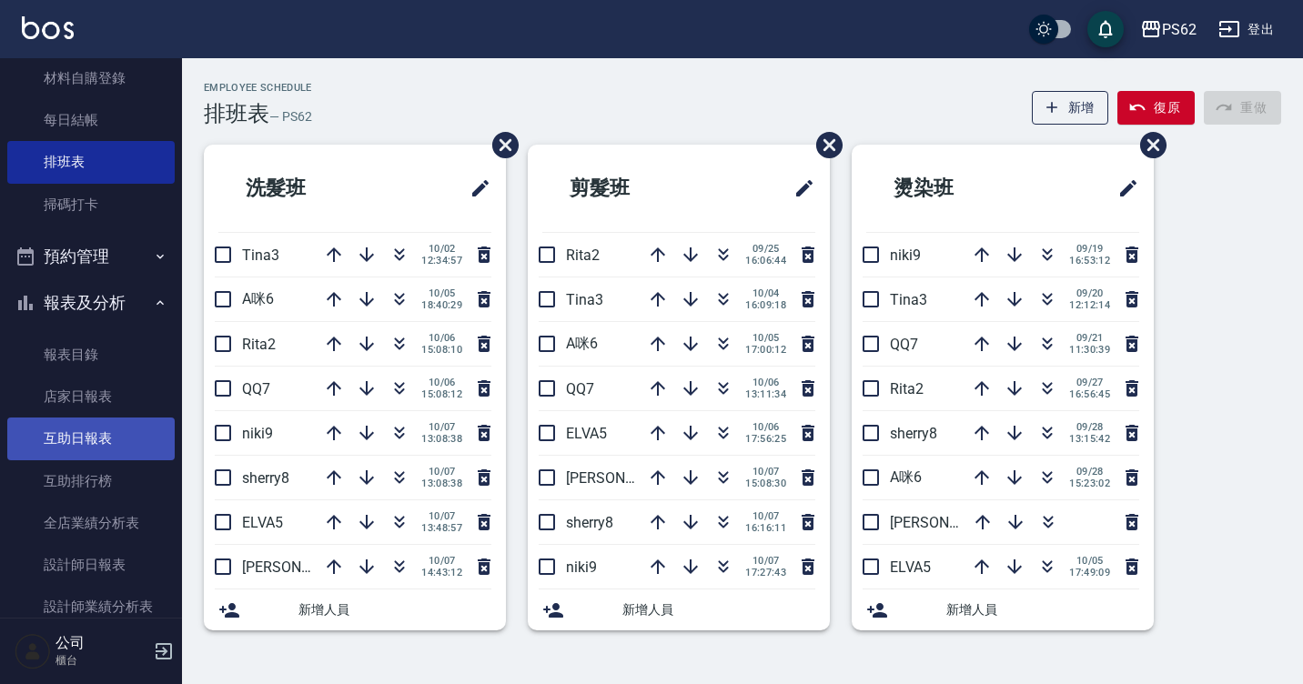
click at [71, 449] on link "互助日報表" at bounding box center [90, 439] width 167 height 42
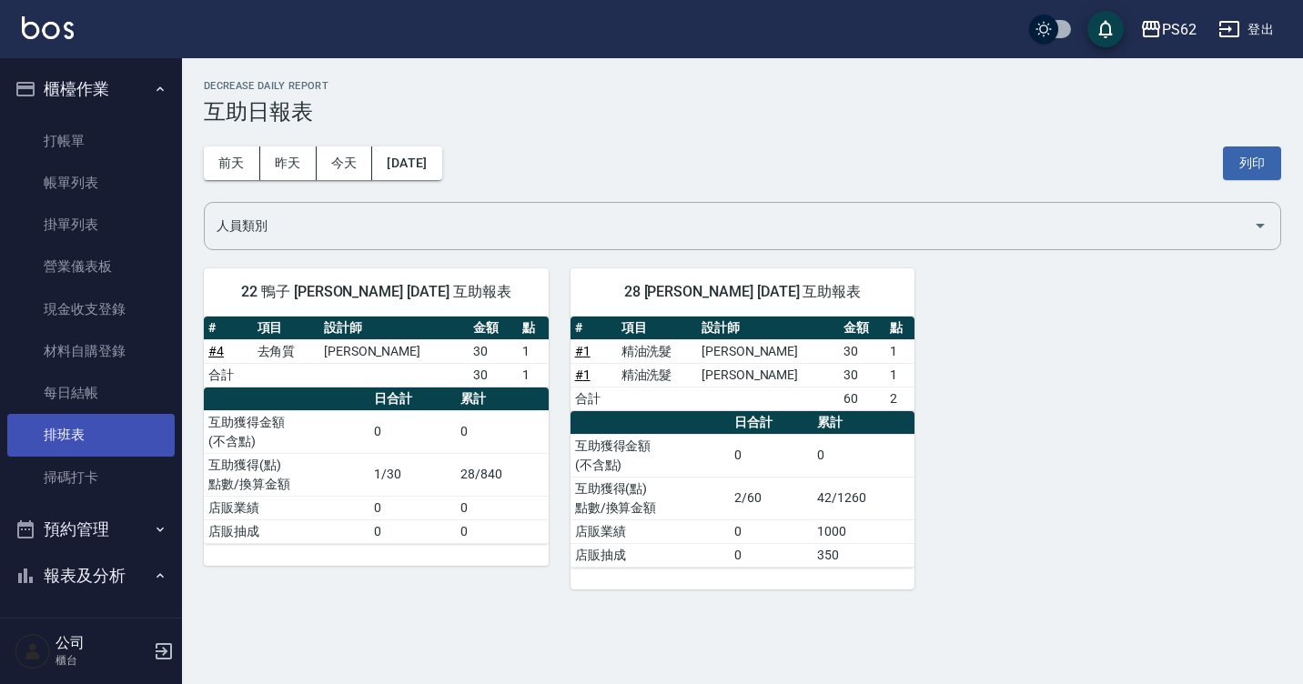
click at [76, 423] on link "排班表" at bounding box center [90, 435] width 167 height 42
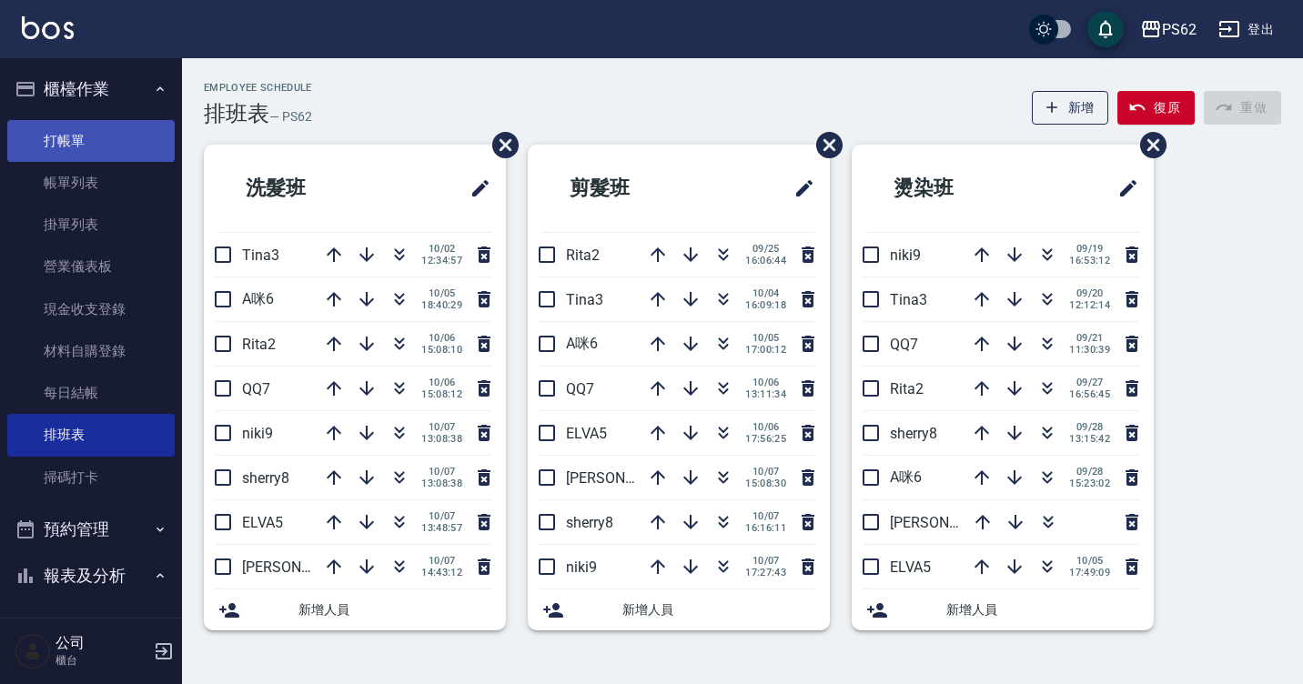
click at [107, 156] on link "打帳單" at bounding box center [90, 141] width 167 height 42
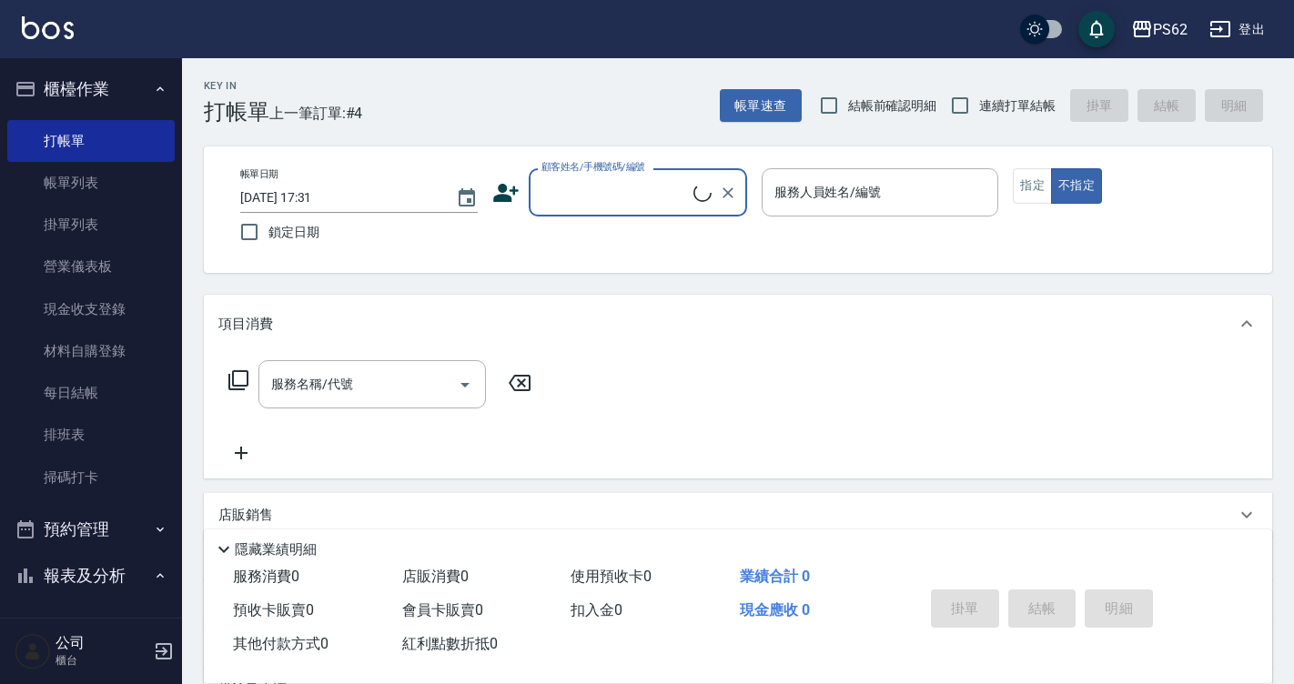
click at [68, 436] on link "排班表" at bounding box center [90, 435] width 167 height 42
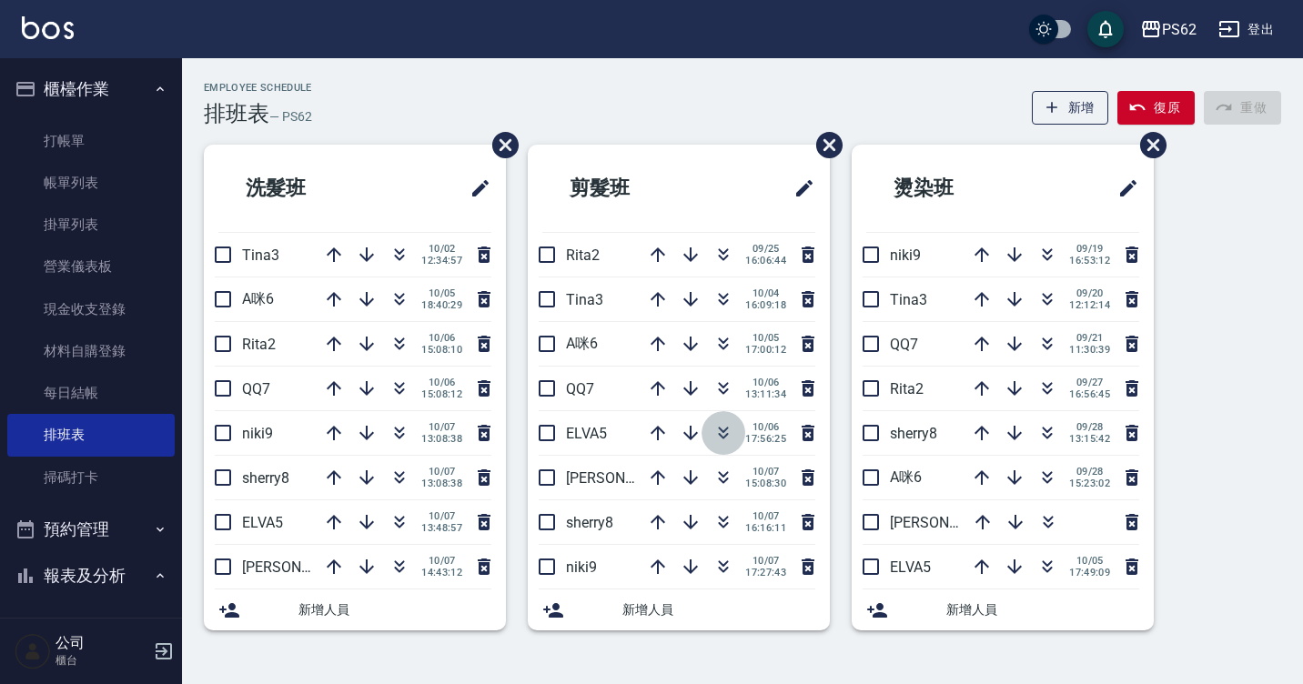
click at [716, 432] on icon "button" at bounding box center [723, 433] width 22 height 22
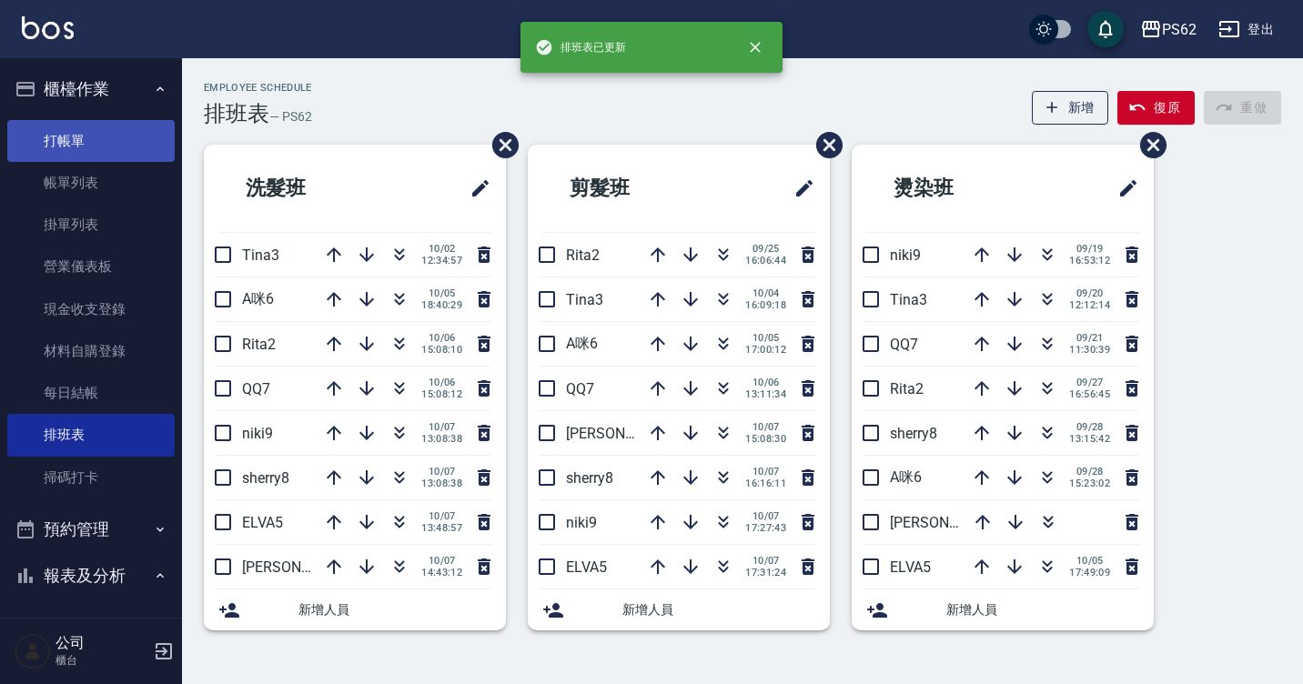
click at [42, 142] on link "打帳單" at bounding box center [90, 141] width 167 height 42
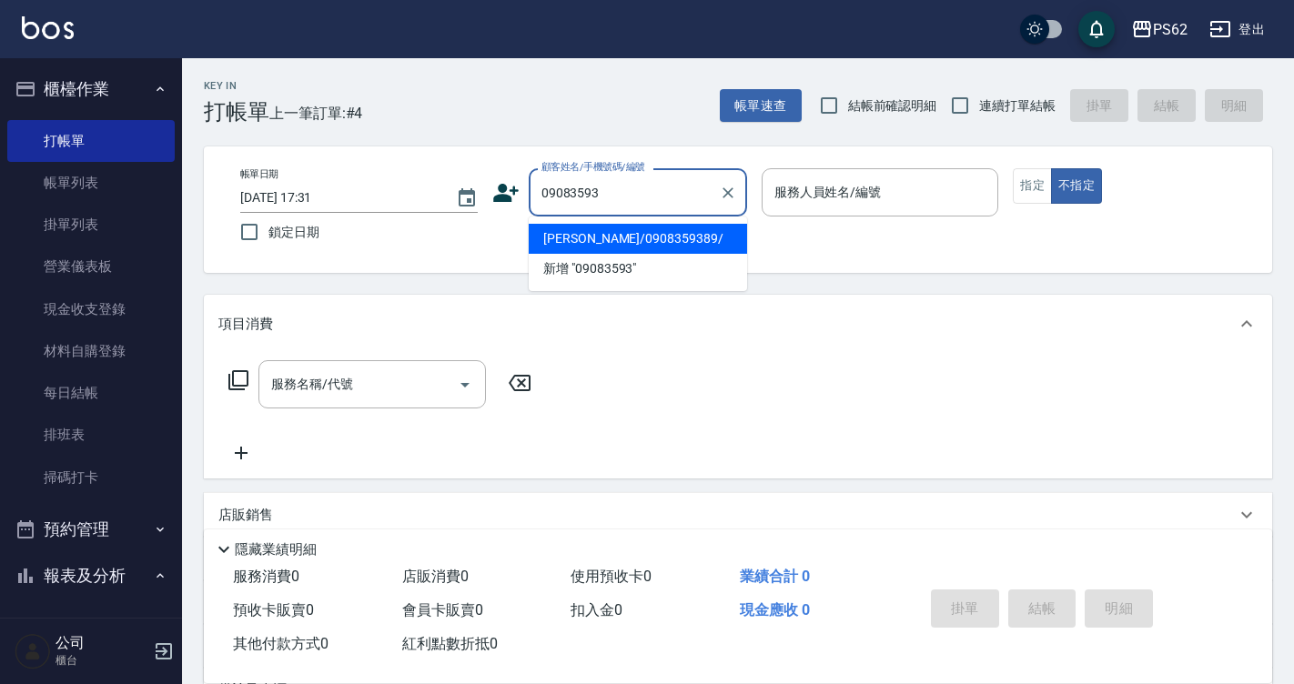
type input "[PERSON_NAME]/0908359389/"
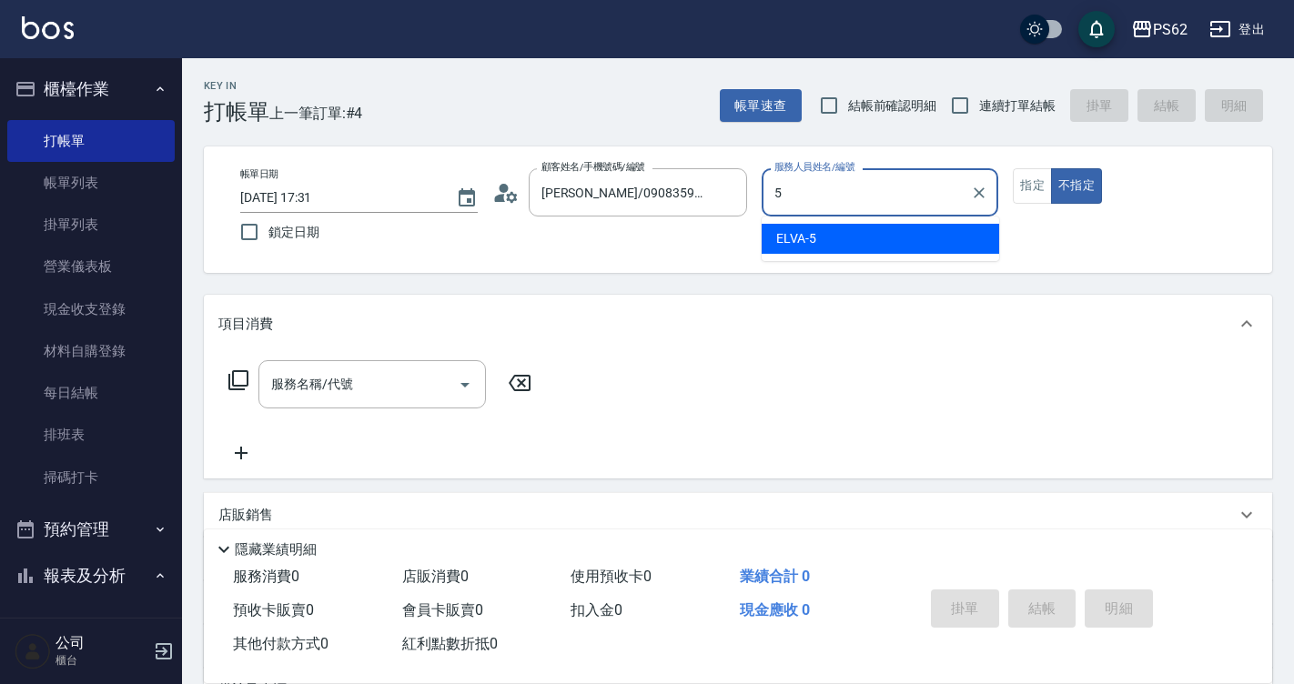
type input "ELVA-5"
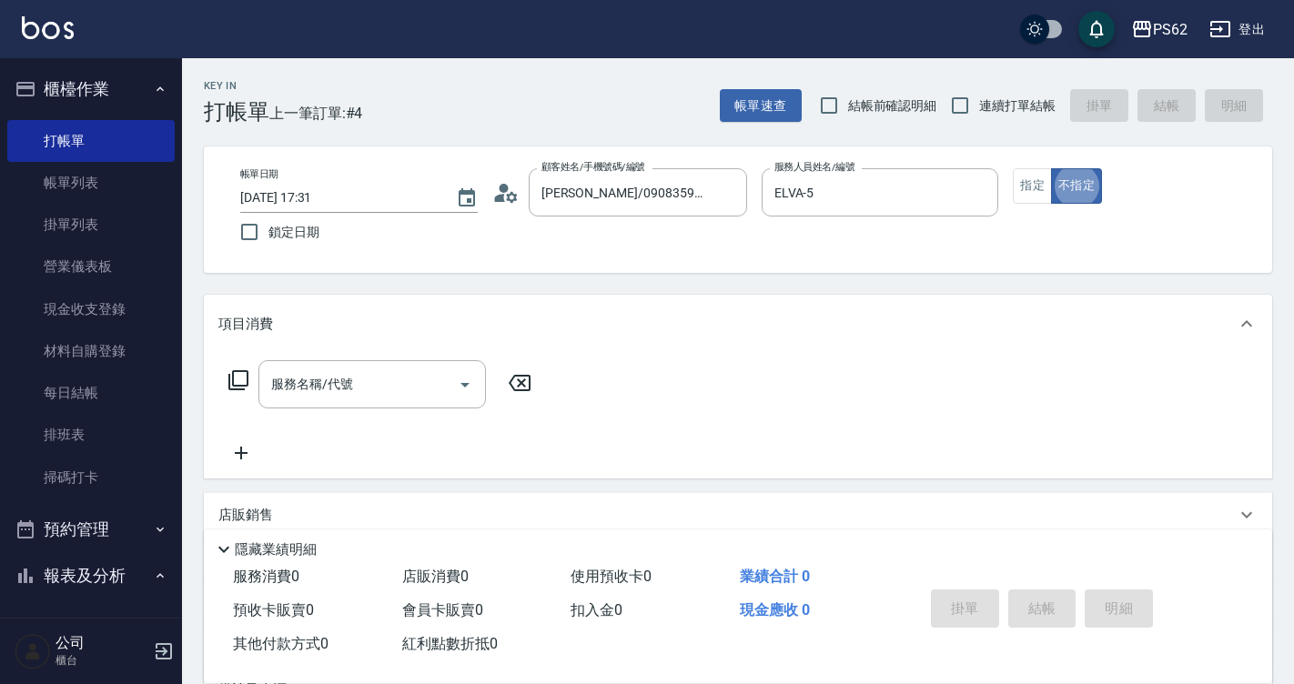
type button "false"
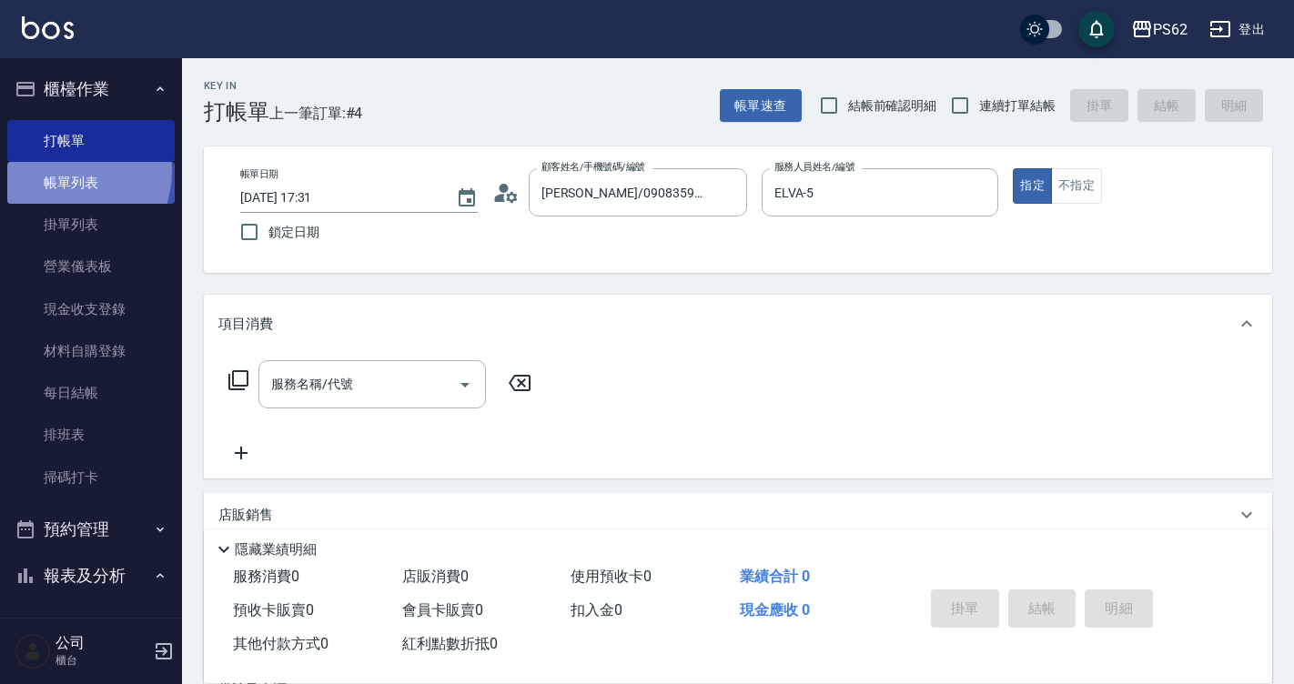
click at [64, 171] on link "帳單列表" at bounding box center [90, 183] width 167 height 42
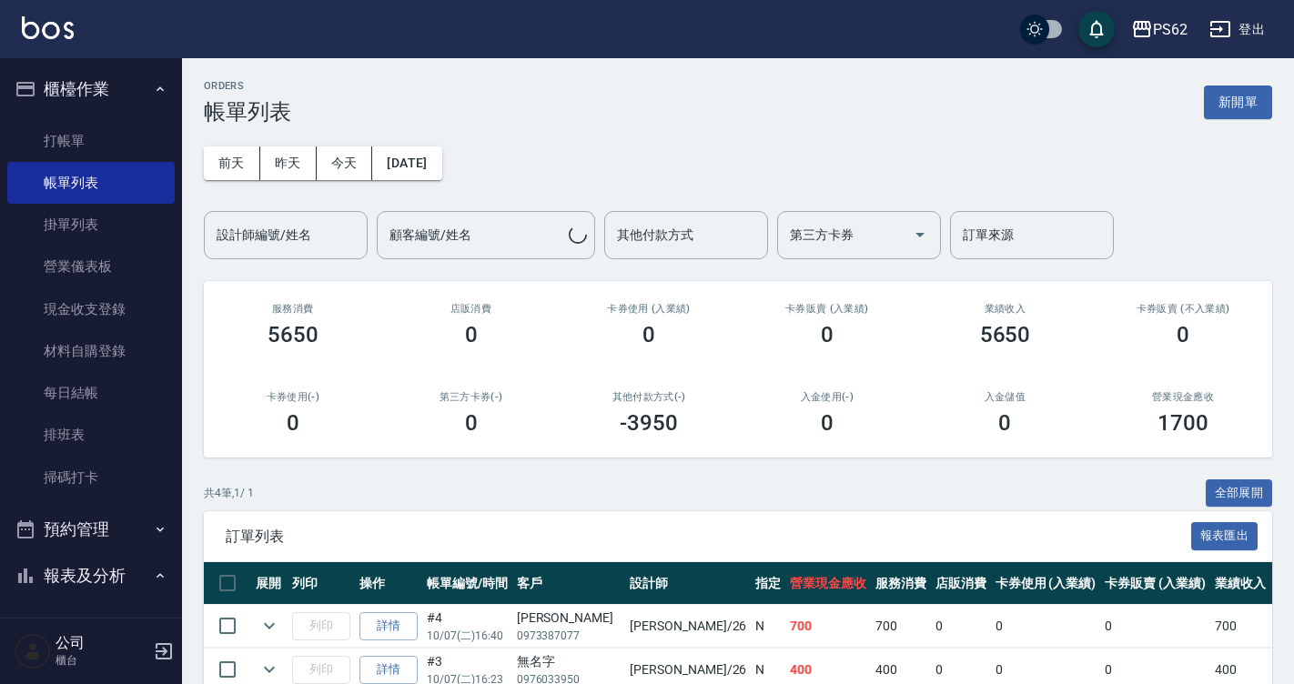
click at [320, 139] on div "[DATE] [DATE] [DATE] [DATE] 設計師編號/姓名 設計師編號/姓名 顧客編號/姓名 顧客編號/姓名 其他付款方式 其他付款方式 第三方…" at bounding box center [738, 192] width 1068 height 135
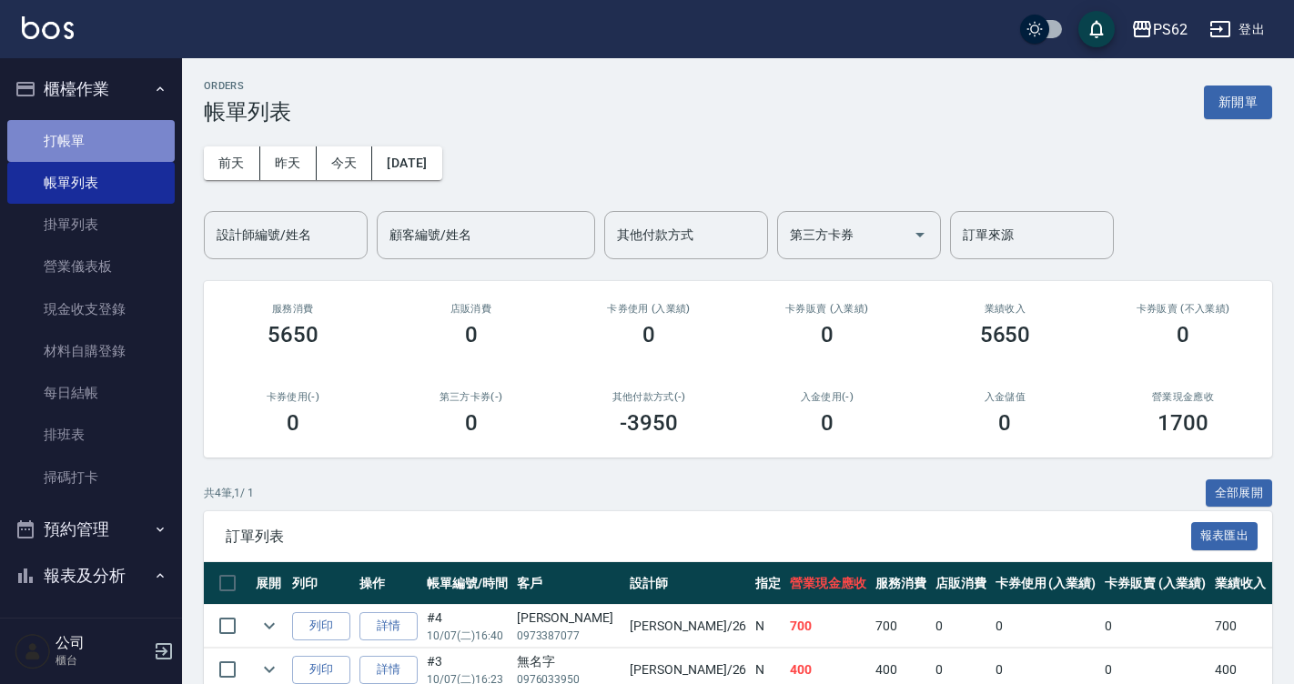
click at [151, 142] on link "打帳單" at bounding box center [90, 141] width 167 height 42
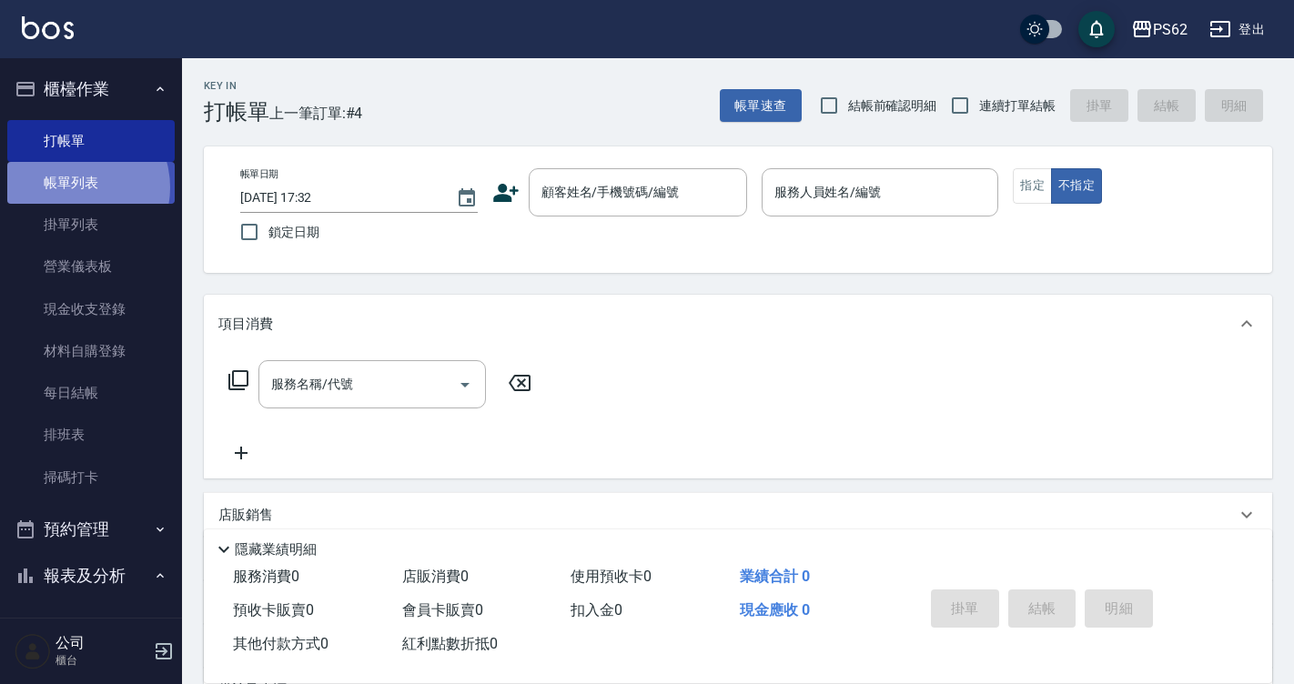
click at [73, 187] on link "帳單列表" at bounding box center [90, 183] width 167 height 42
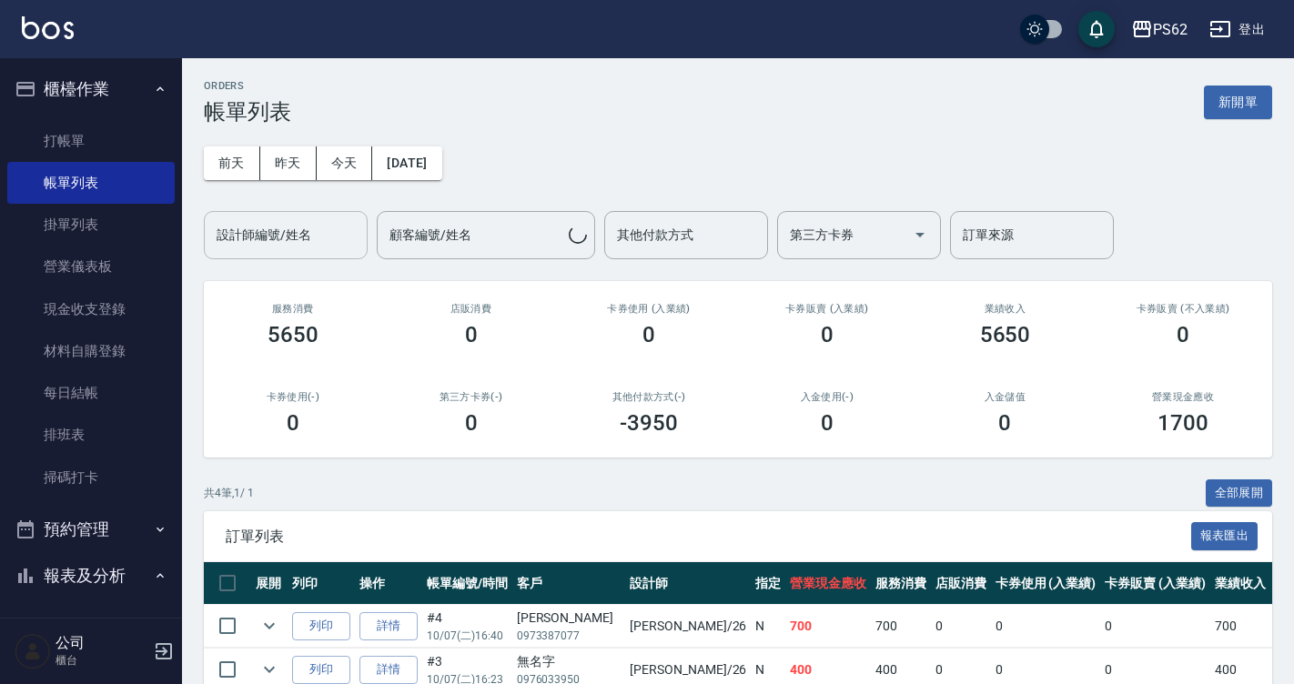
click at [295, 237] on input "設計師編號/姓名" at bounding box center [285, 235] width 147 height 32
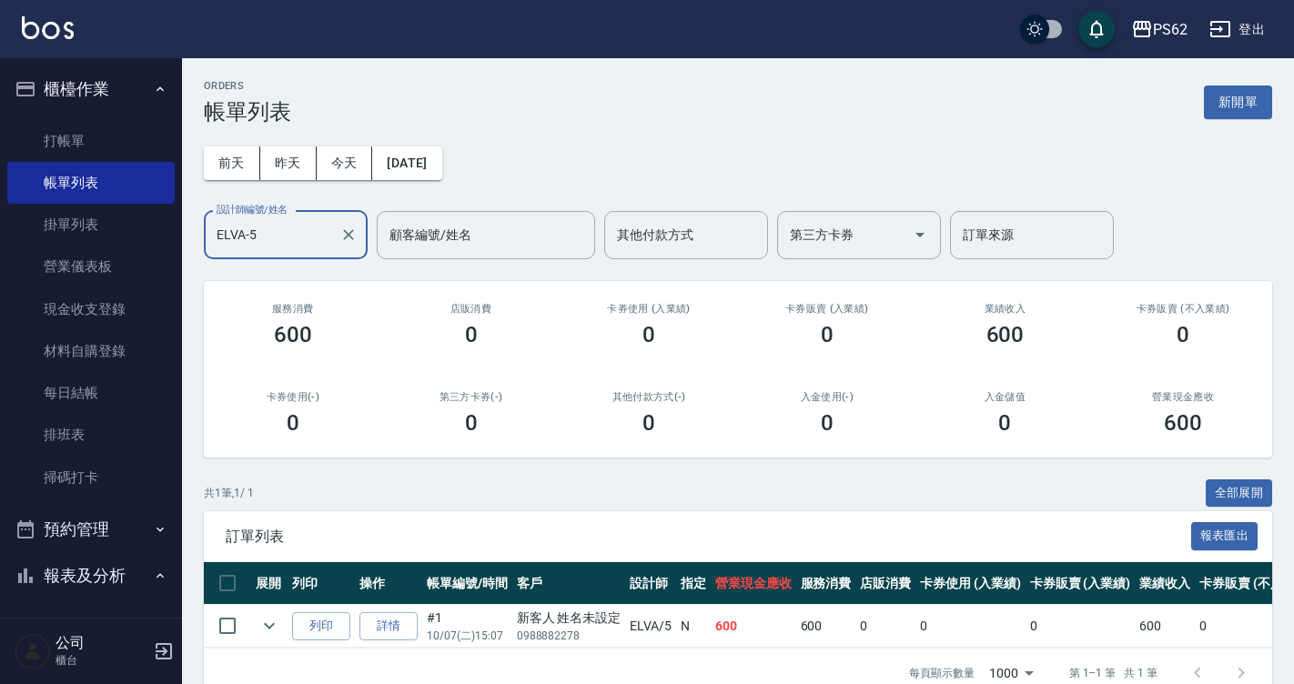
scroll to position [49, 0]
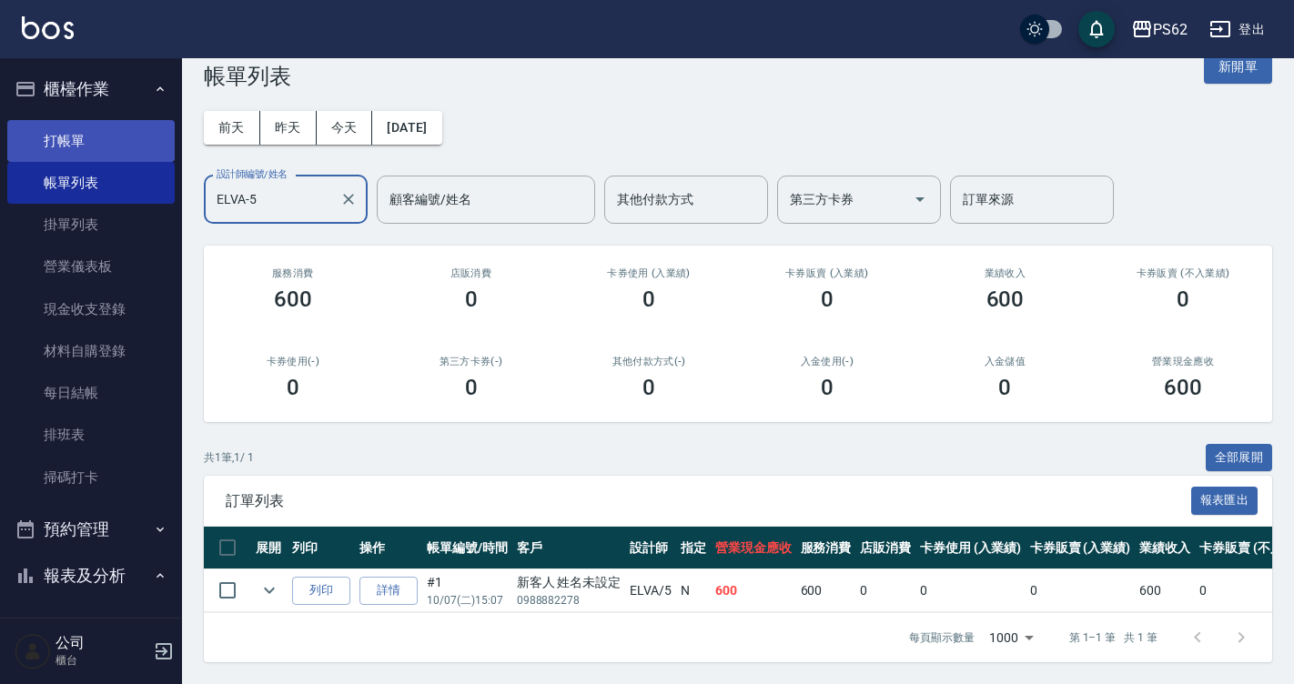
type input "ELVA-5"
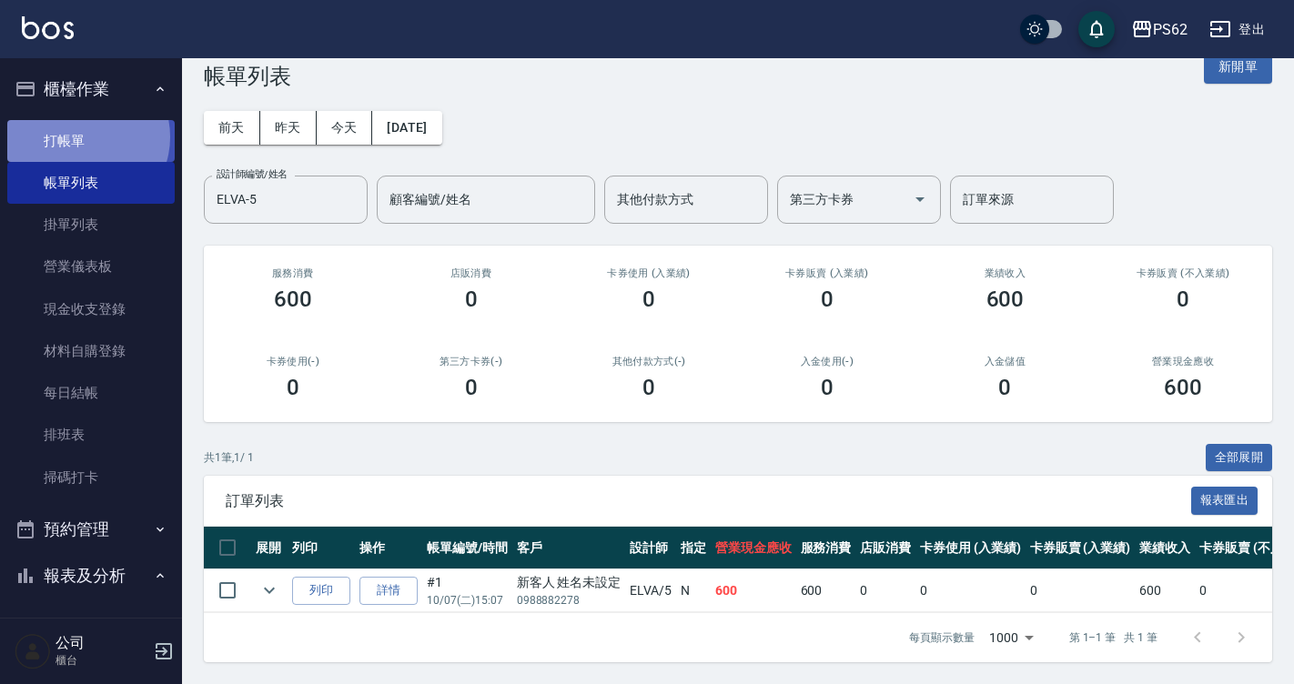
click at [84, 136] on link "打帳單" at bounding box center [90, 141] width 167 height 42
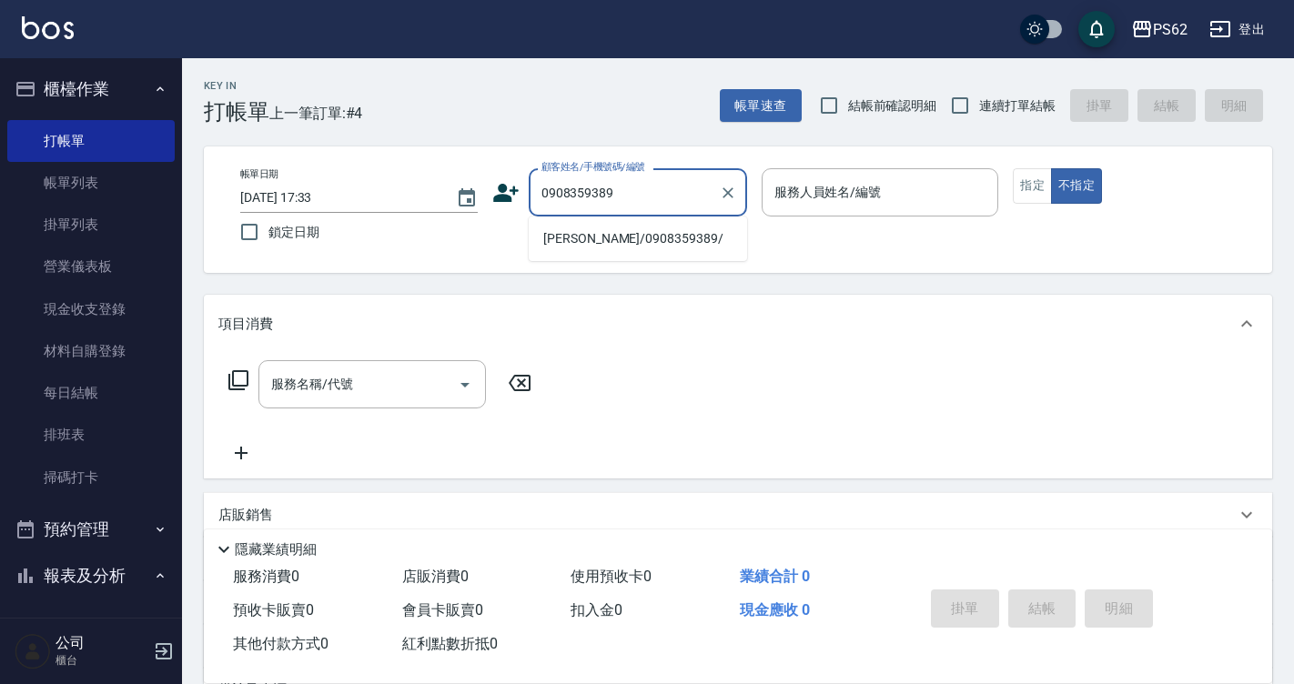
type input "[PERSON_NAME]/0908359389/"
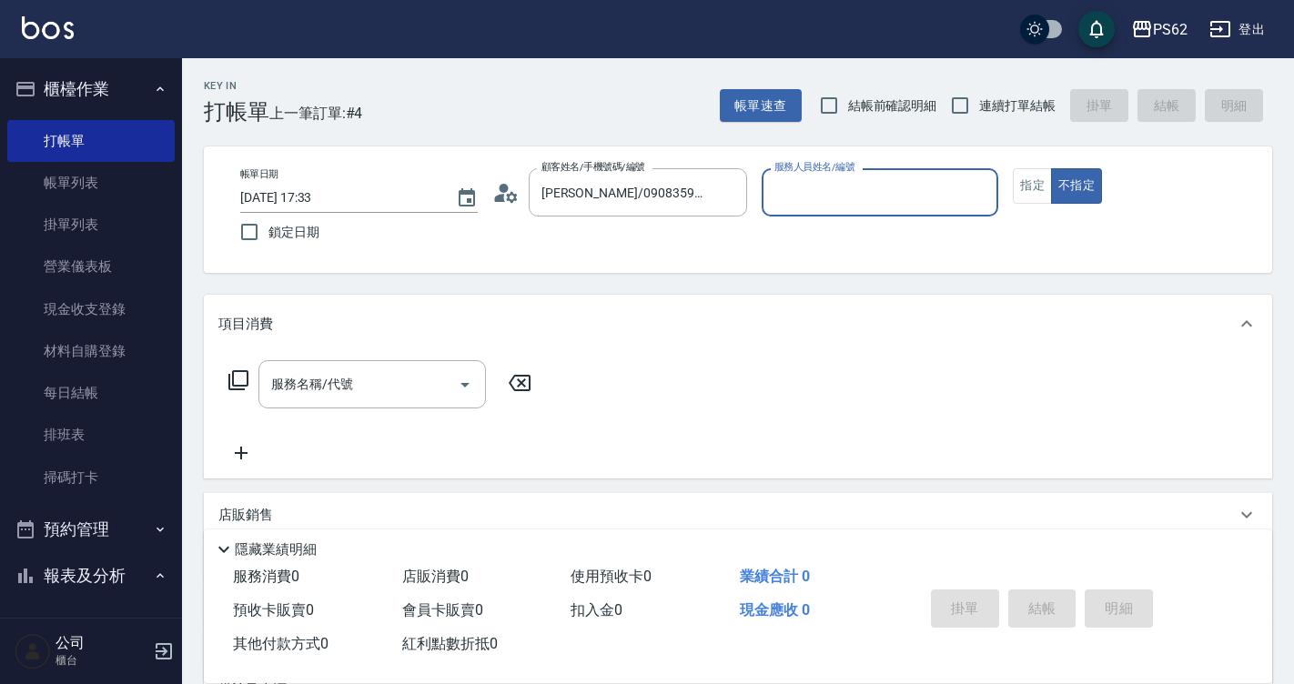
click at [1051, 168] on button "不指定" at bounding box center [1076, 185] width 51 height 35
type button "false"
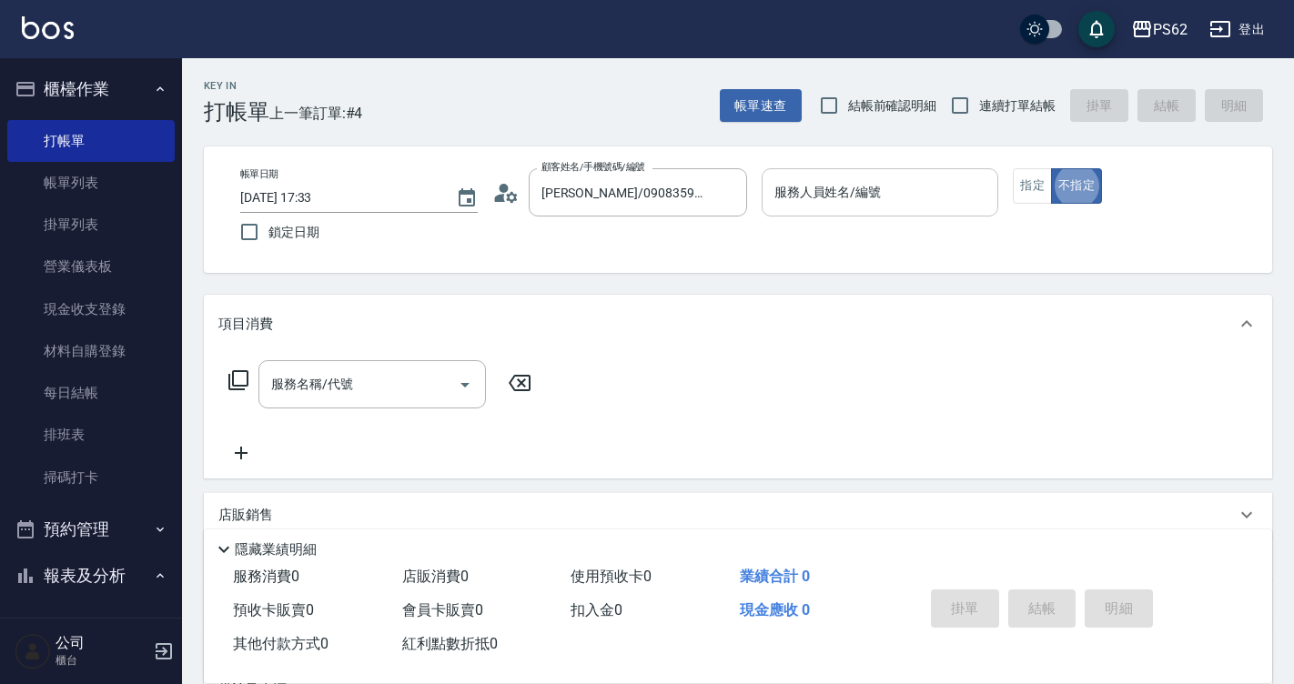
click at [895, 179] on input "服務人員姓名/編號" at bounding box center [880, 192] width 221 height 32
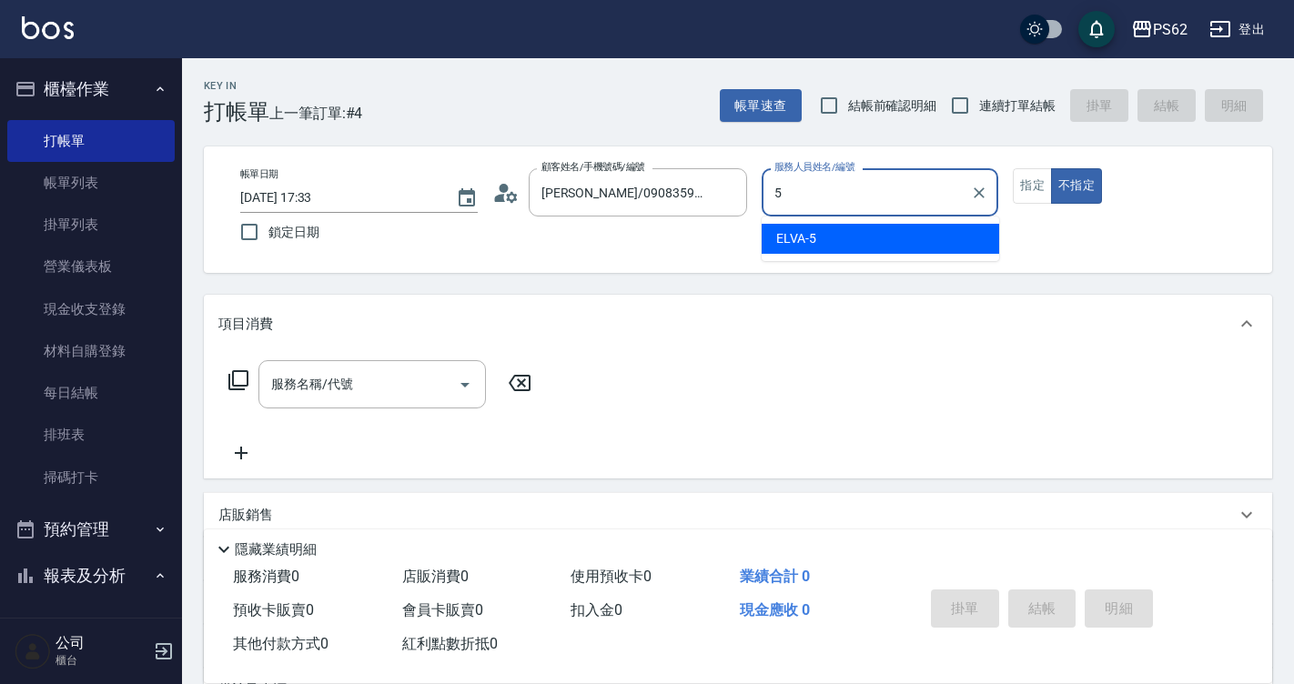
type input "ELVA-5"
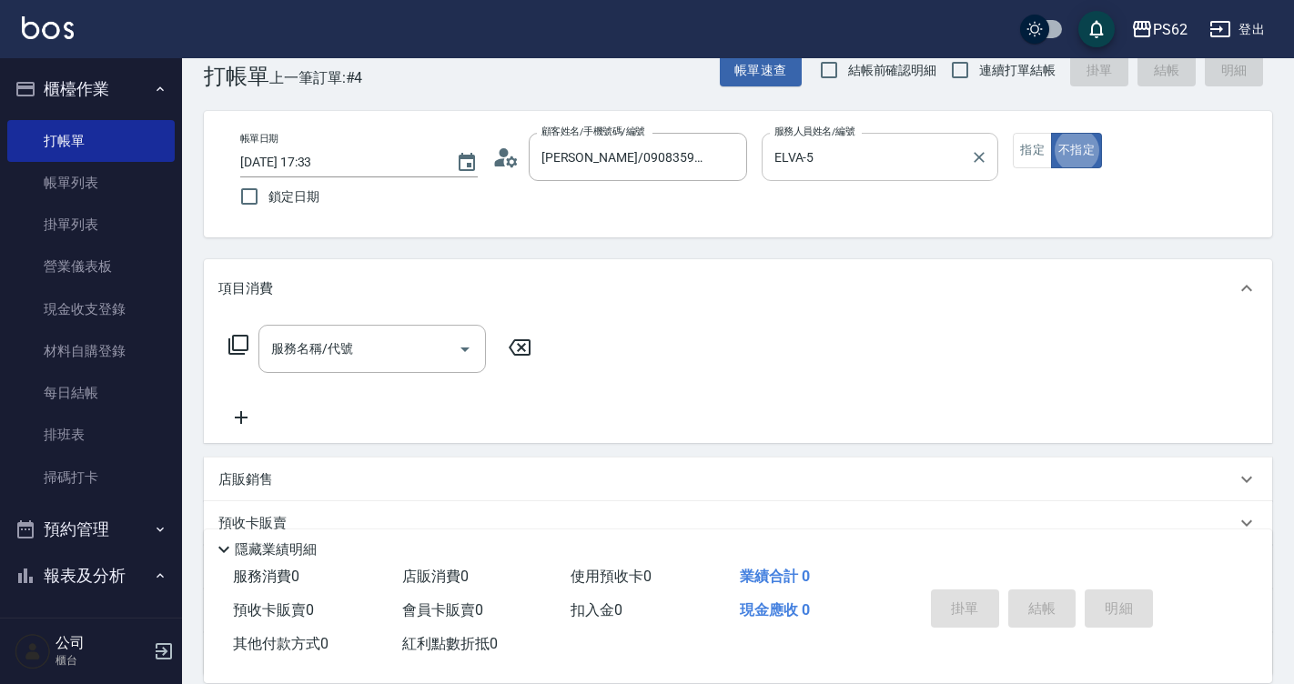
scroll to position [36, 0]
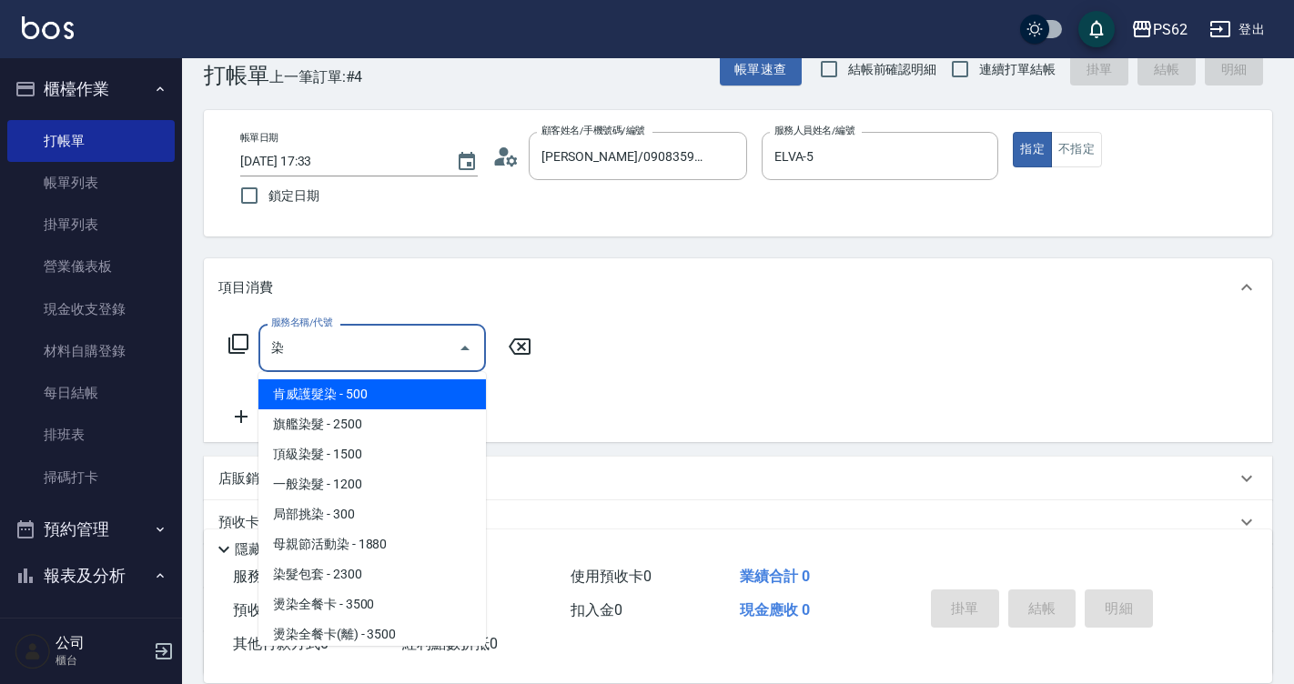
type input "染"
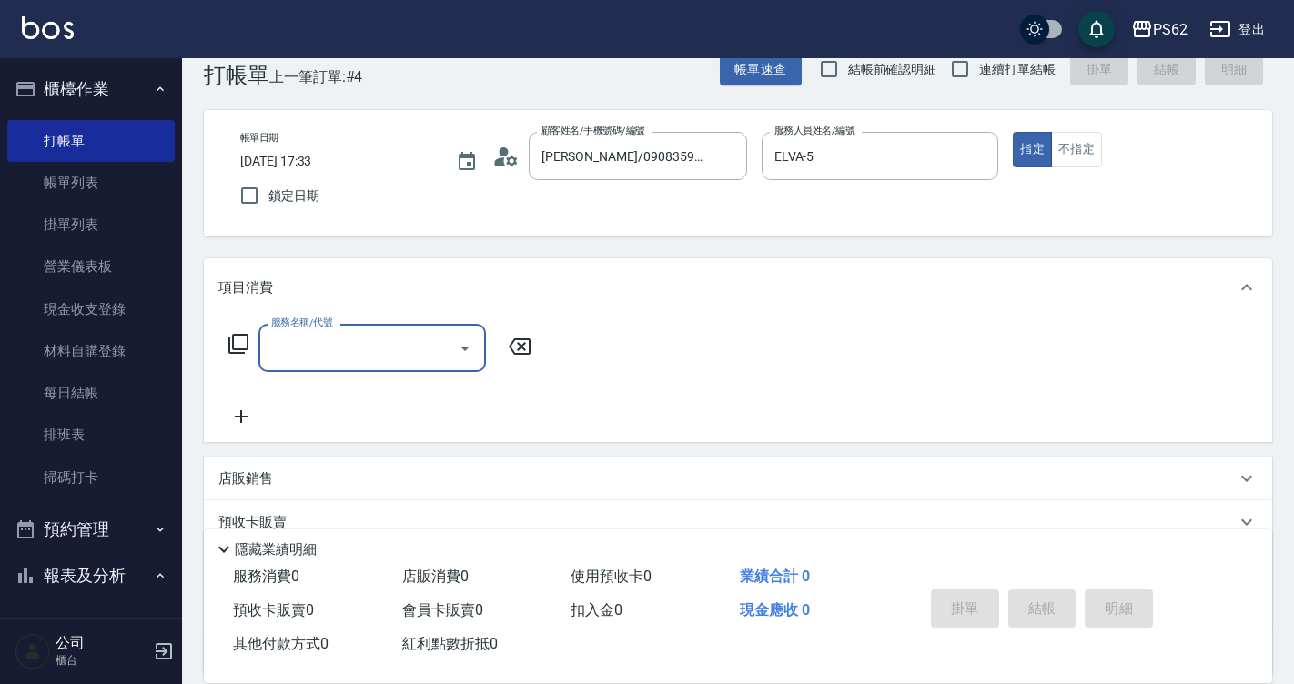
click at [327, 349] on input "服務名稱/代號" at bounding box center [359, 348] width 184 height 32
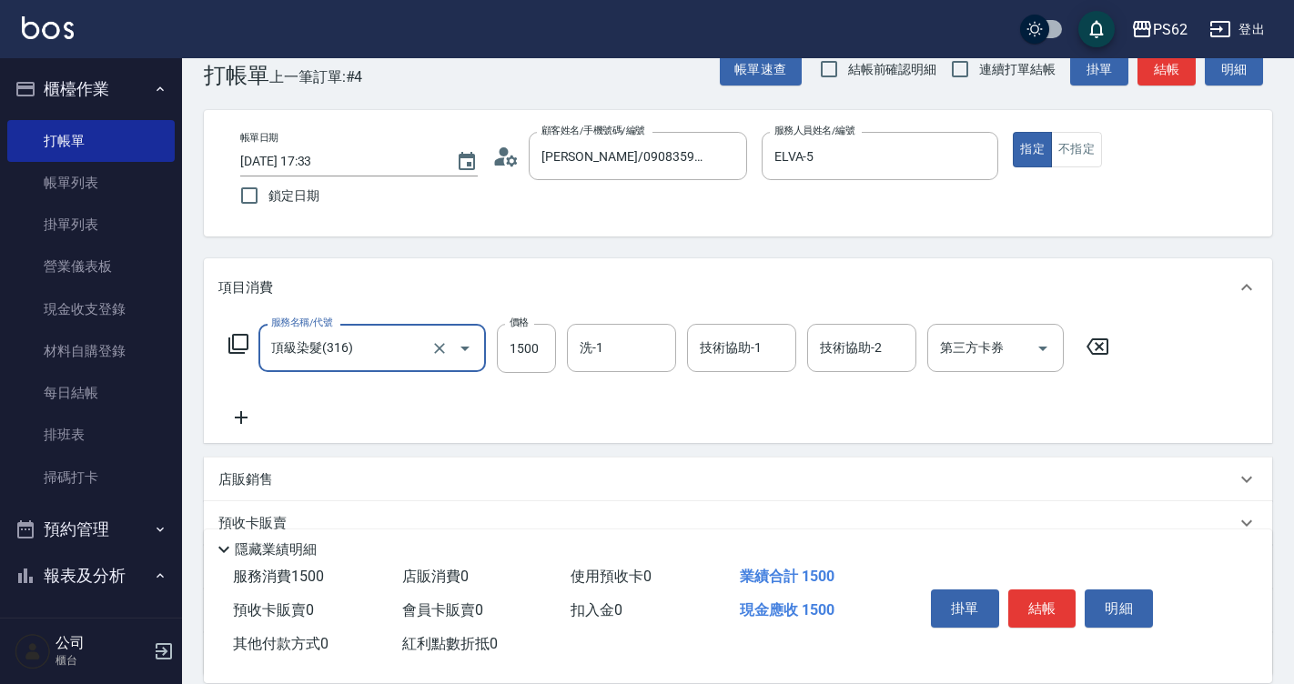
type input "頂級染髮(316)"
type input "1530"
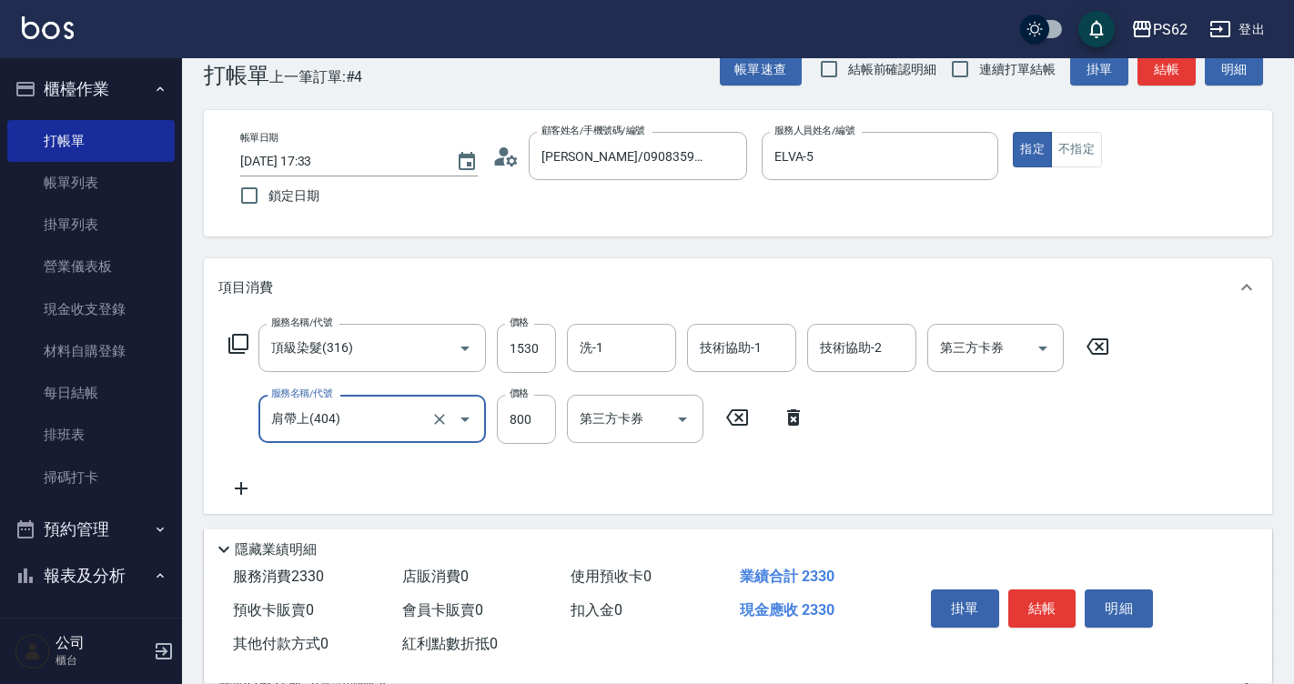
type input "肩帶上(404)"
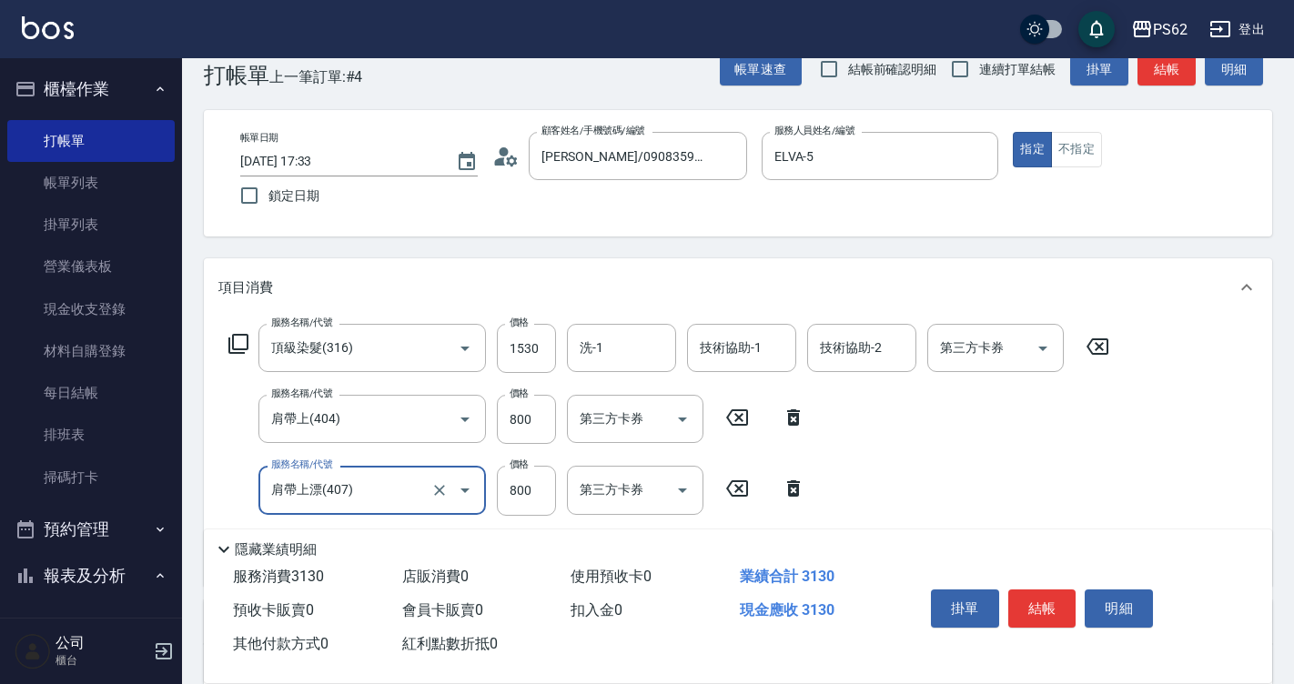
type input "肩帶上漂(407)"
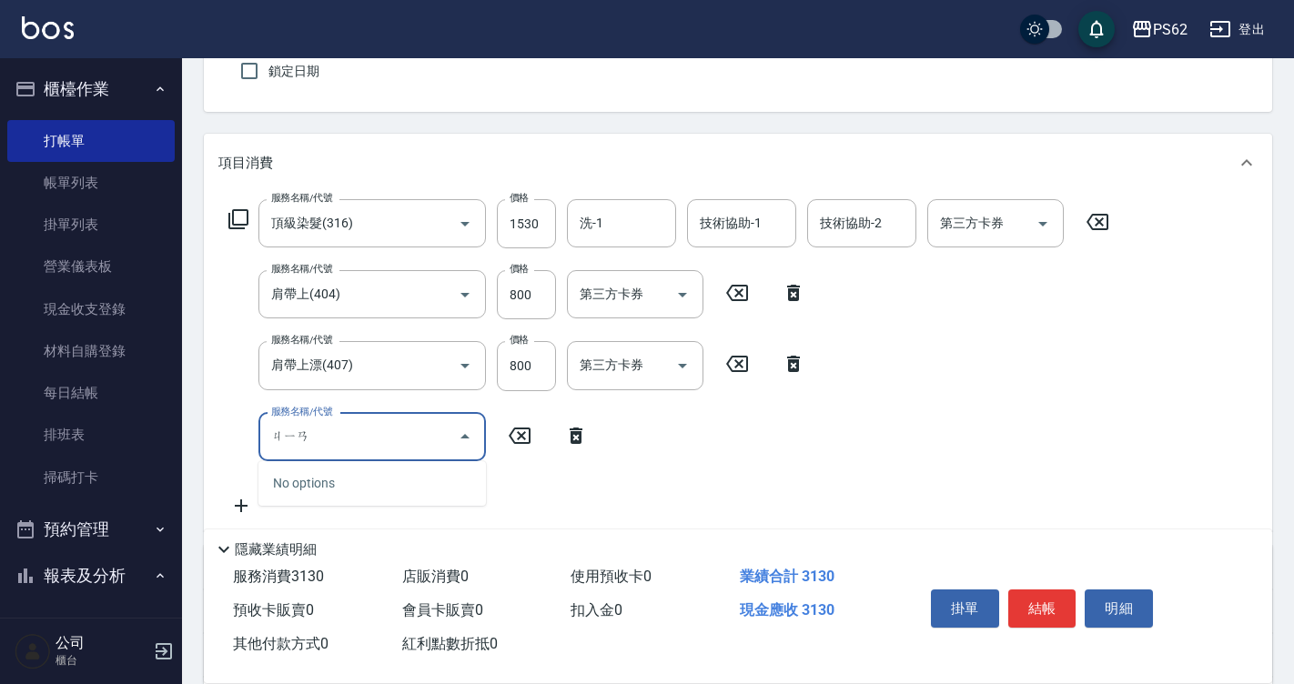
scroll to position [400, 0]
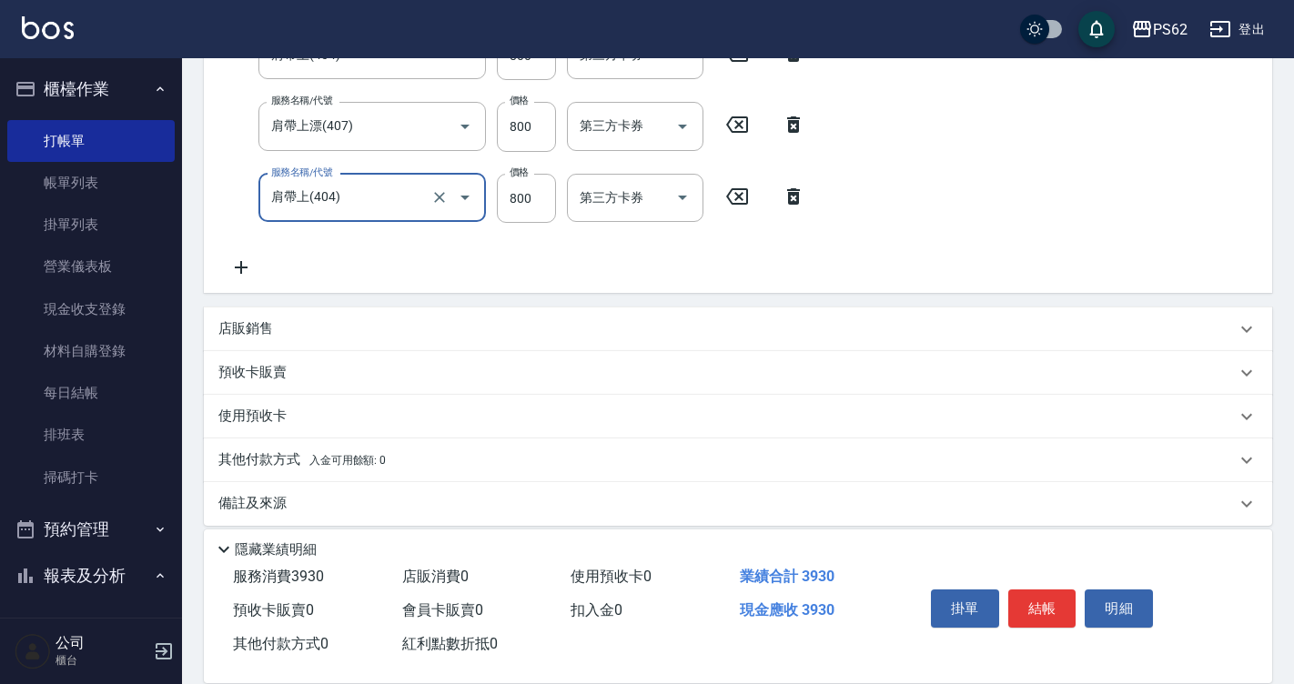
click at [320, 162] on div "服務名稱/代號 頂級染髮(316) 服務名稱/代號 價格 1530 價格 洗-1 洗-1 技術協助-1 技術協助-1 技術協助-2 技術協助-2 第三方卡券 …" at bounding box center [668, 119] width 901 height 318
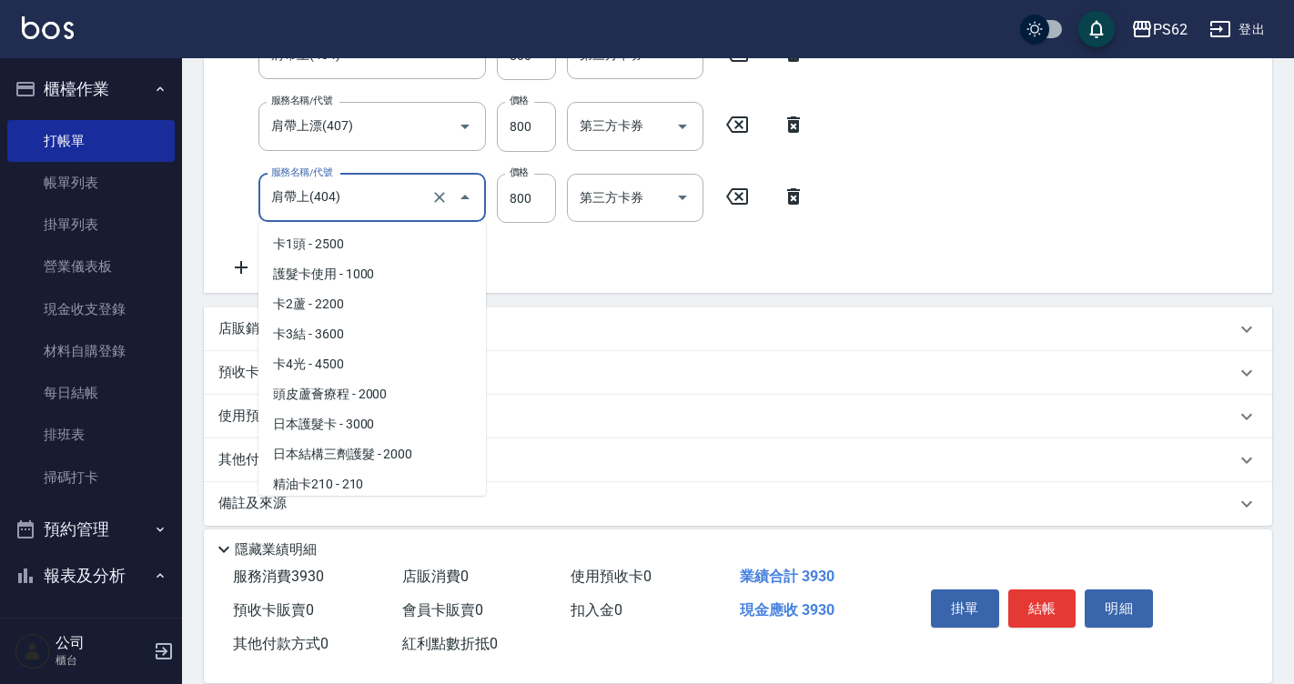
click at [312, 190] on input "肩帶上(404)" at bounding box center [347, 198] width 160 height 32
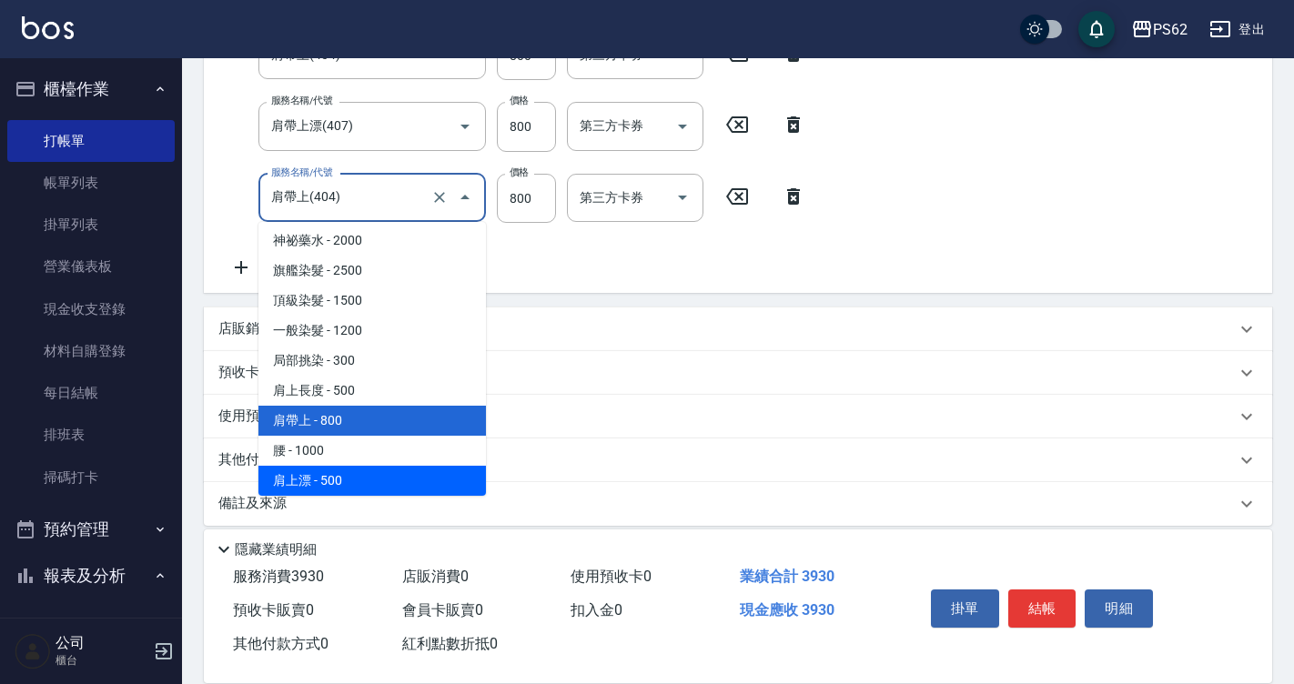
scroll to position [2045, 0]
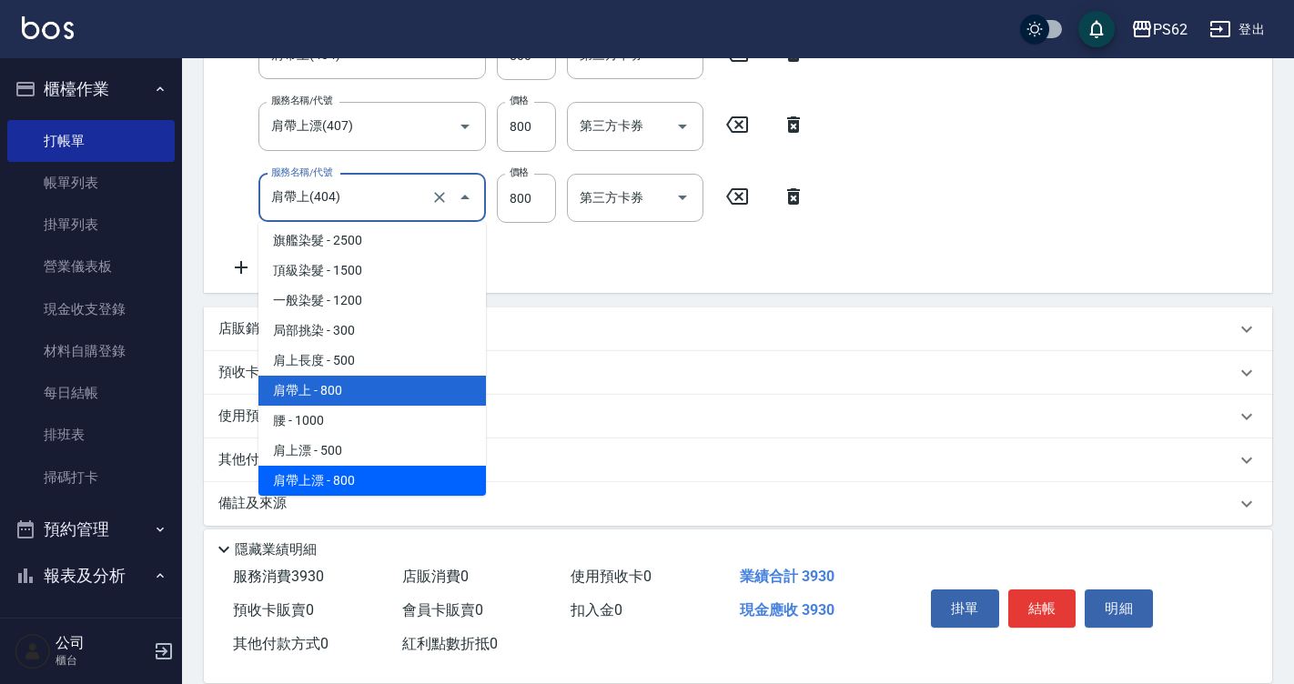
type input "肩帶上漂(407)"
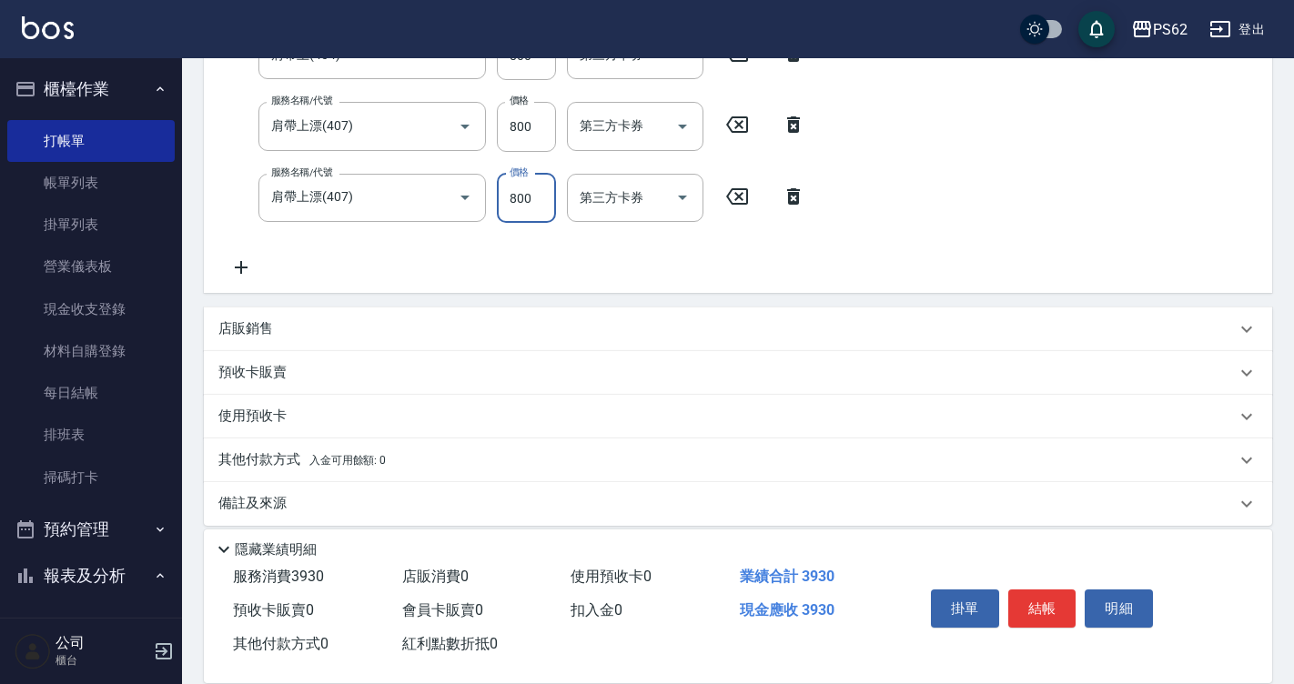
scroll to position [360, 0]
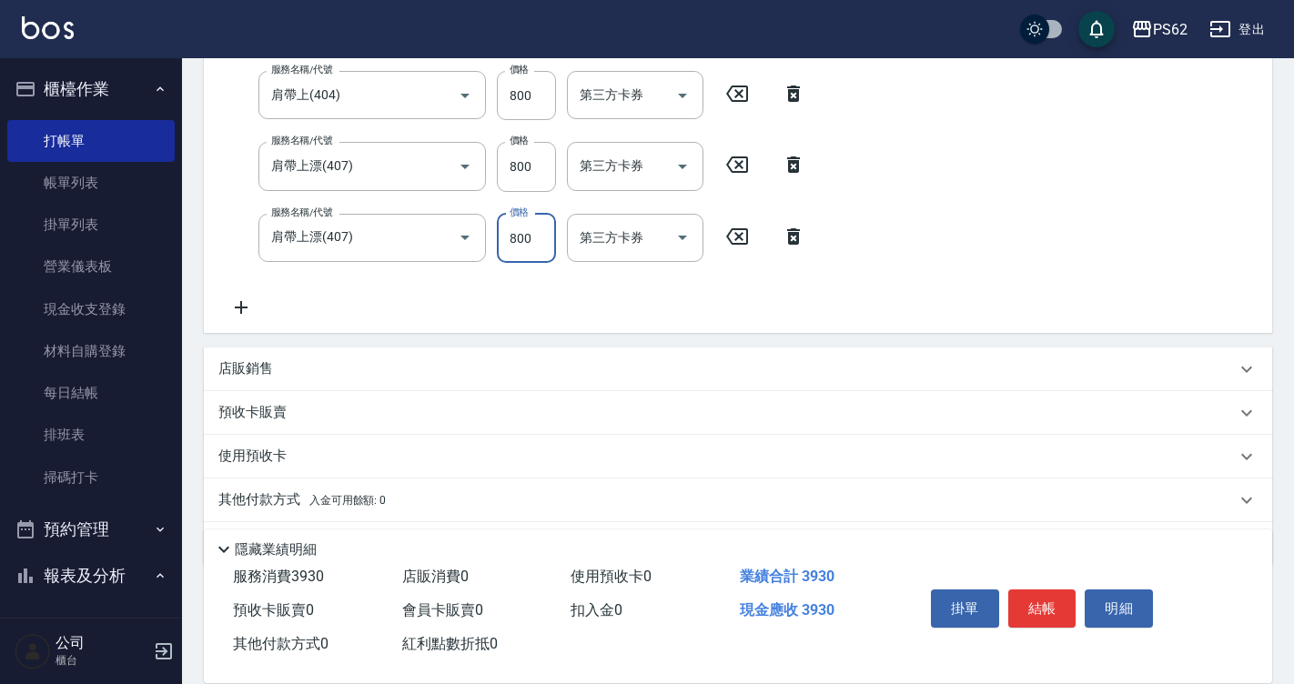
click at [620, 413] on div "預收卡販賣" at bounding box center [726, 412] width 1017 height 19
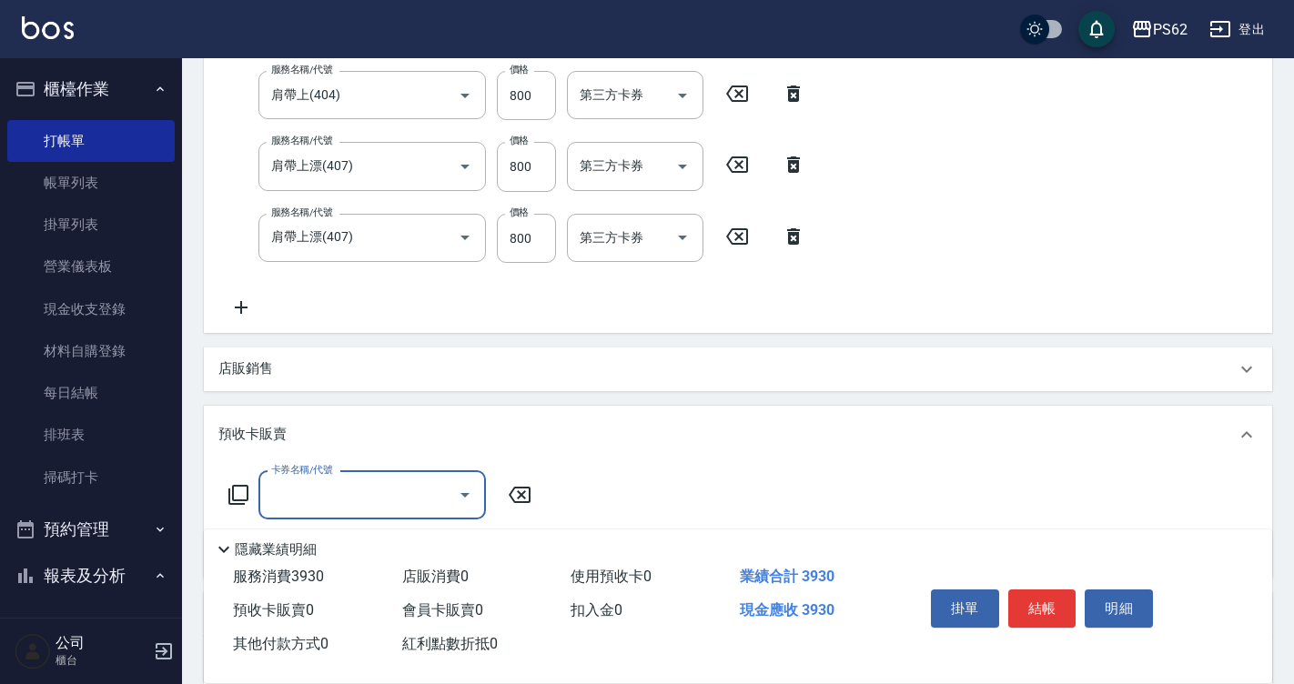
scroll to position [0, 0]
click at [514, 434] on div "預收卡販賣" at bounding box center [726, 434] width 1017 height 19
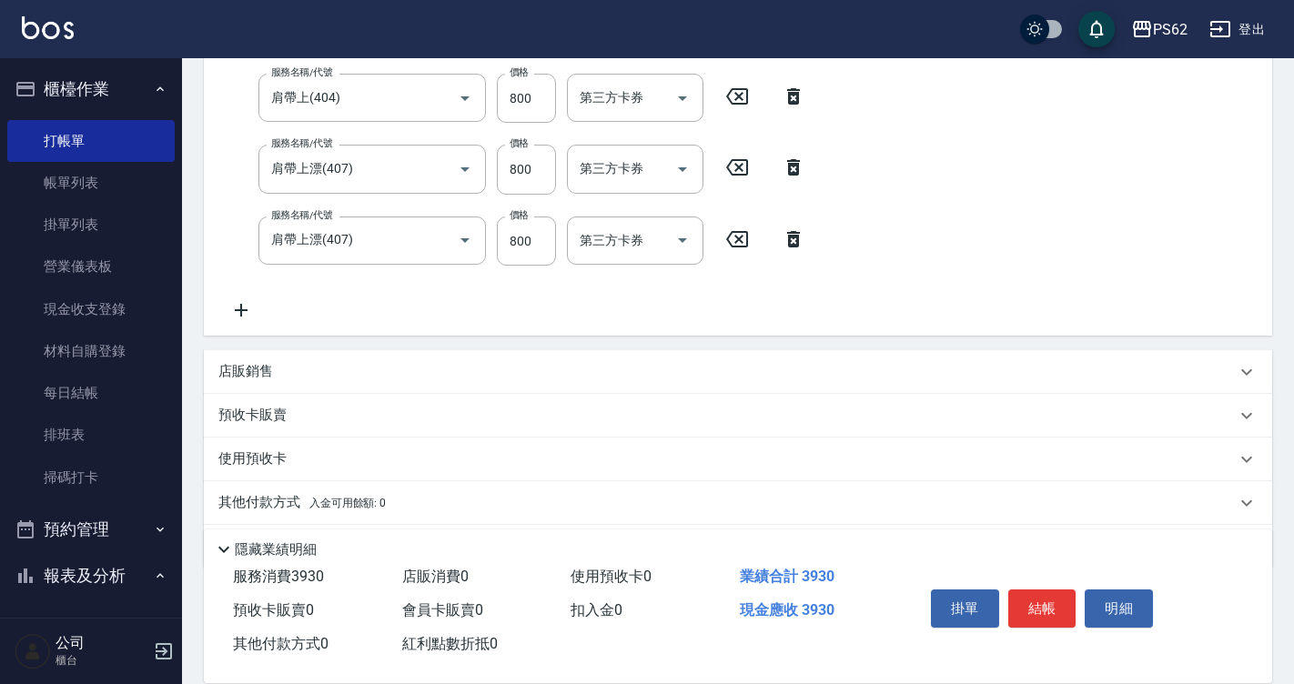
scroll to position [326, 0]
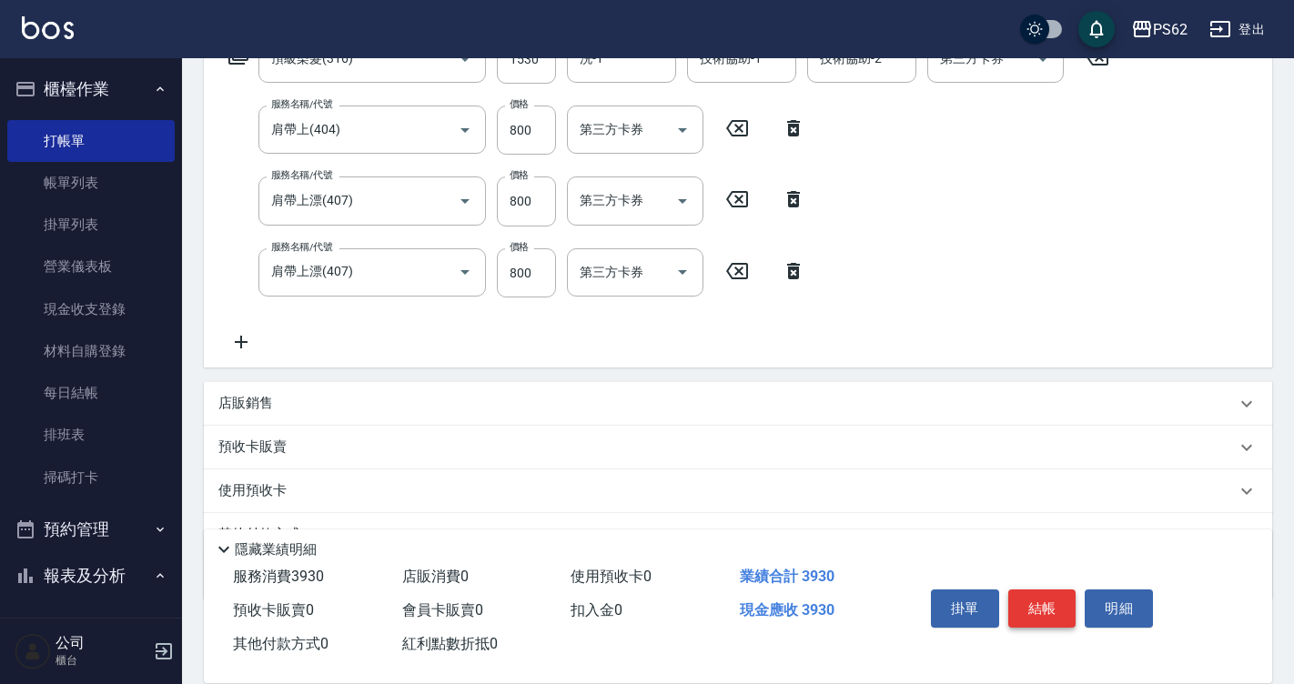
click at [1057, 592] on button "結帳" at bounding box center [1042, 608] width 68 height 38
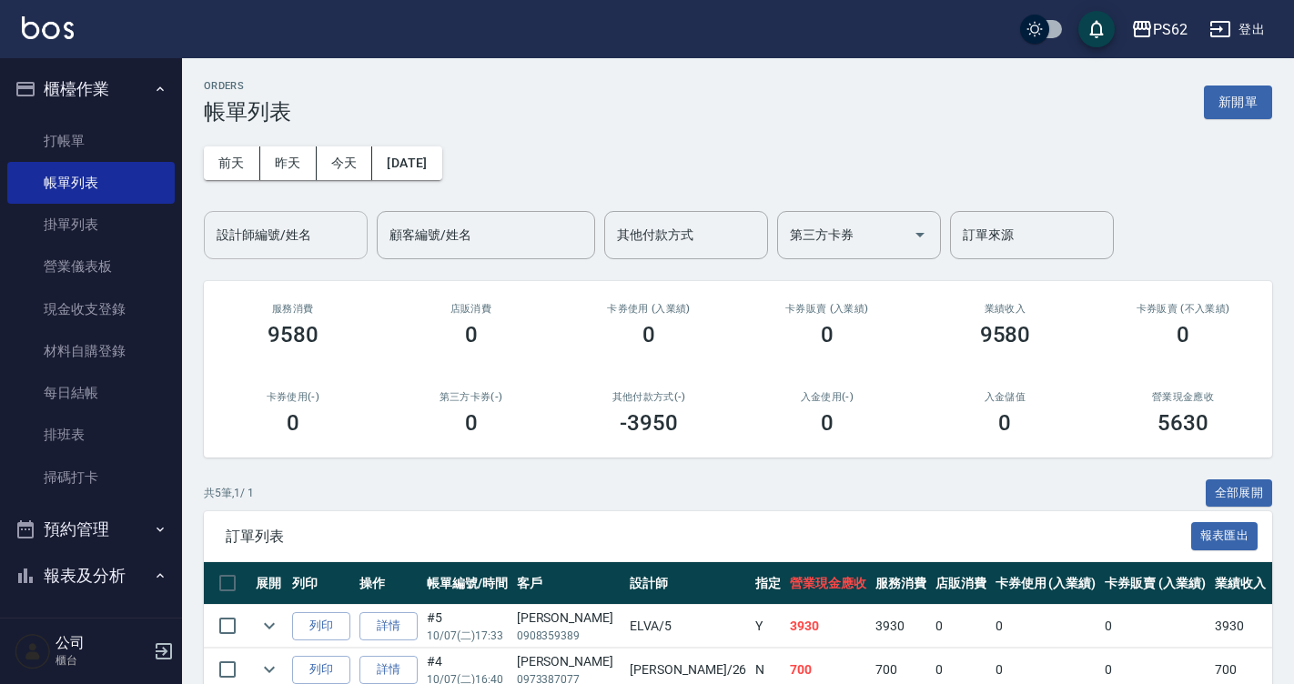
click at [290, 235] on input "設計師編號/姓名" at bounding box center [285, 235] width 147 height 32
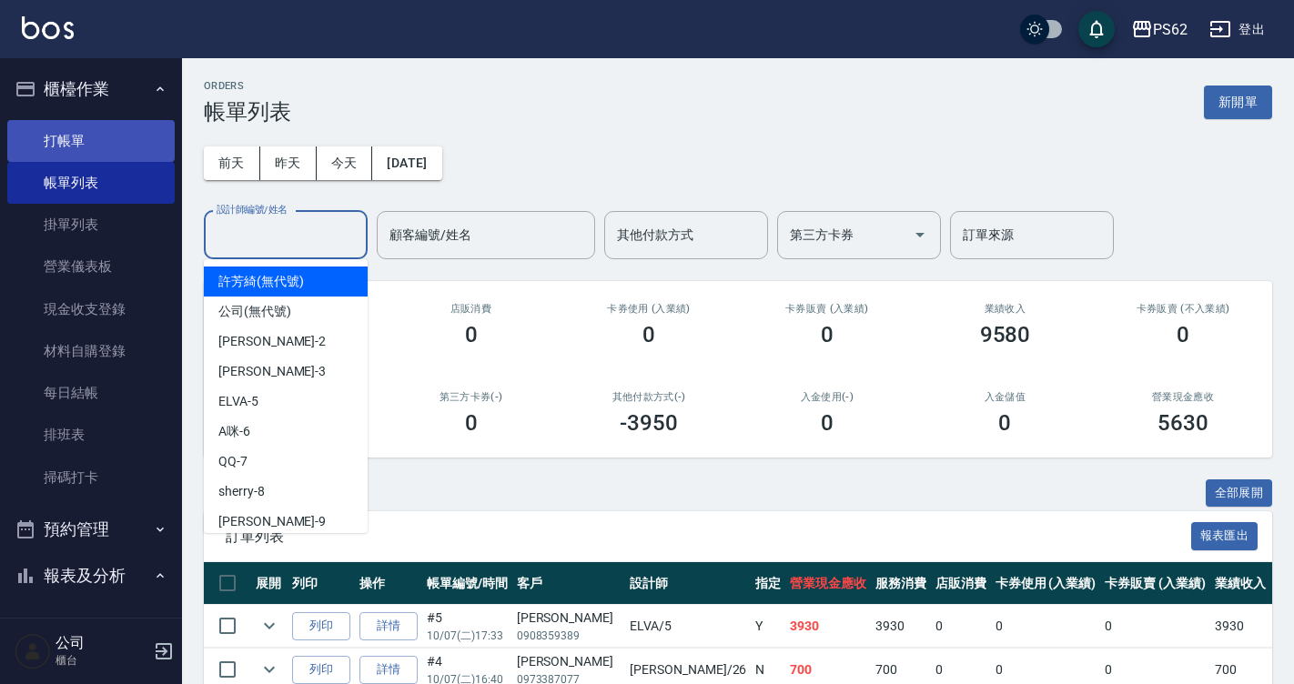
click at [47, 157] on link "打帳單" at bounding box center [90, 141] width 167 height 42
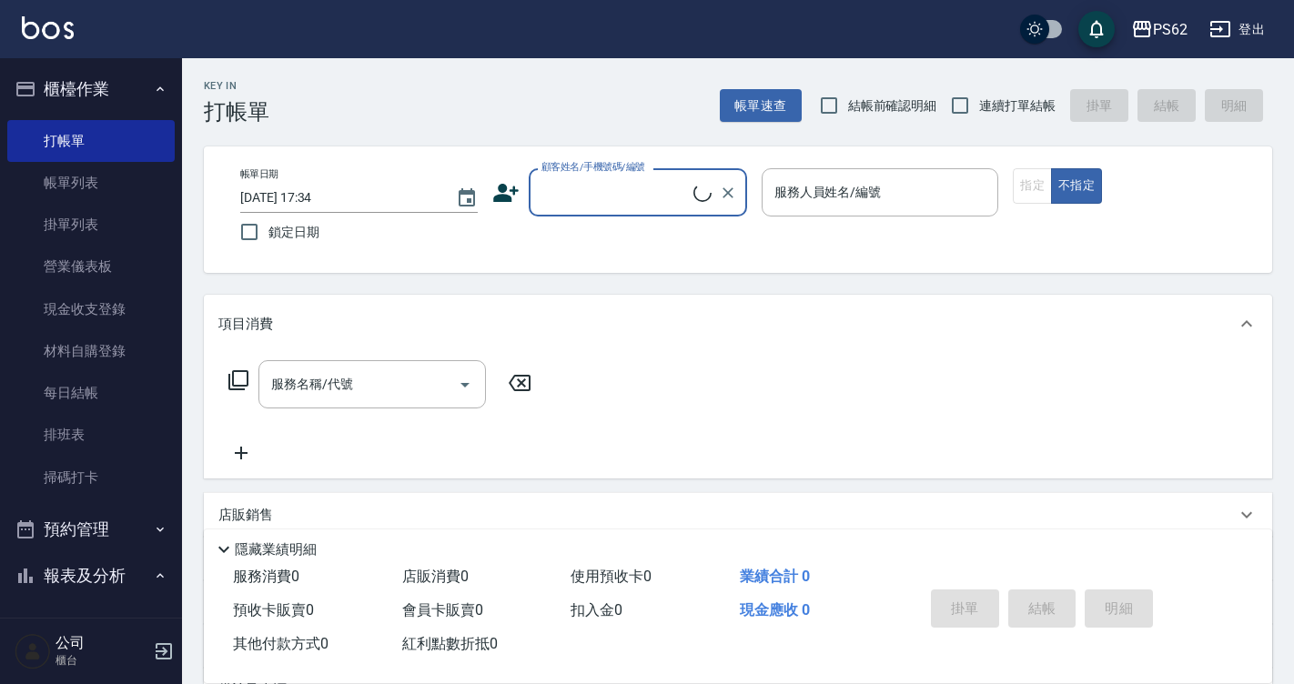
click at [1077, 105] on div "帳單速查 結帳前確認明細 連續打單結帳 掛單 結帳 明細" at bounding box center [996, 105] width 552 height 38
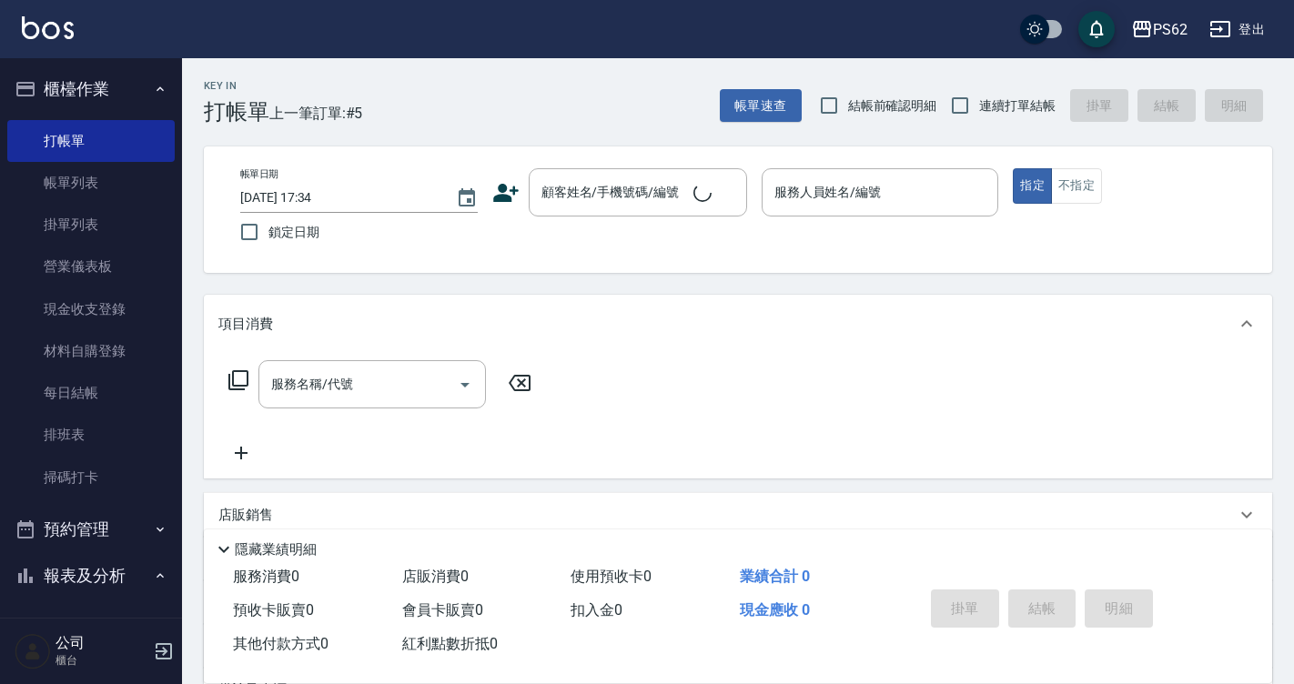
click at [1015, 93] on label "連續打單結帳" at bounding box center [998, 105] width 115 height 38
click at [979, 93] on input "連續打單結帳" at bounding box center [960, 105] width 38 height 38
checkbox input "true"
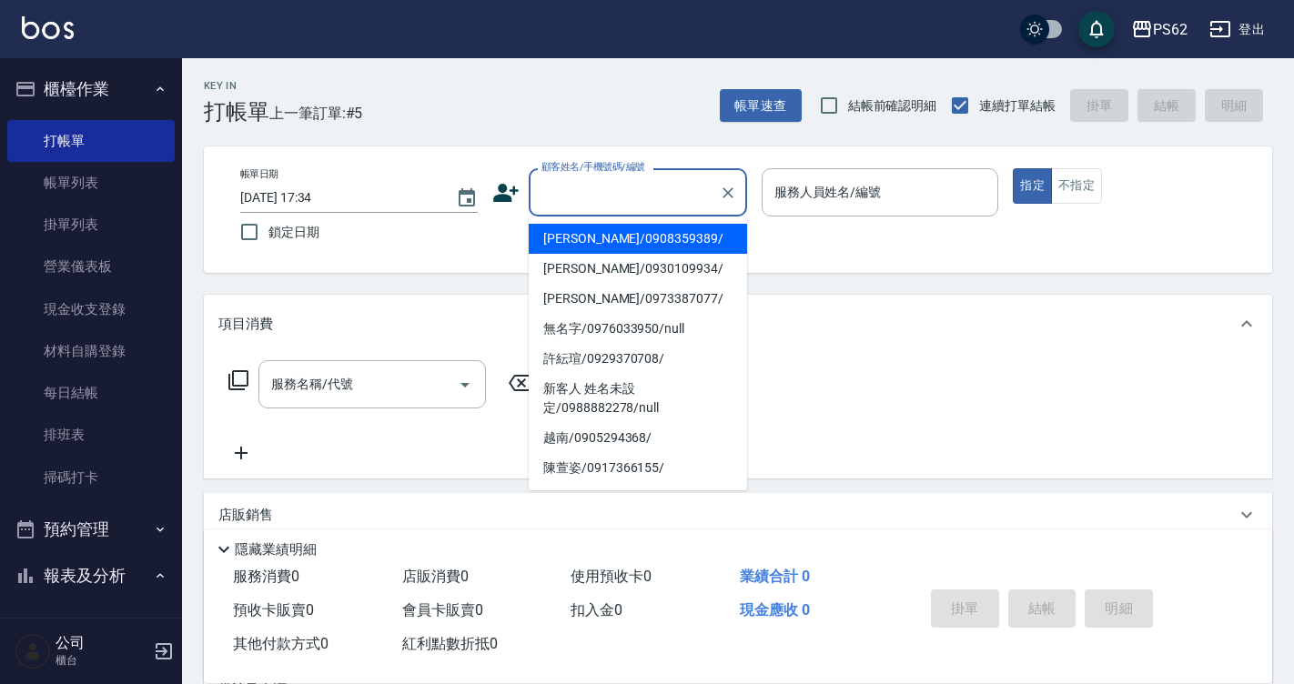
click at [683, 182] on input "顧客姓名/手機號碼/編號" at bounding box center [624, 192] width 175 height 32
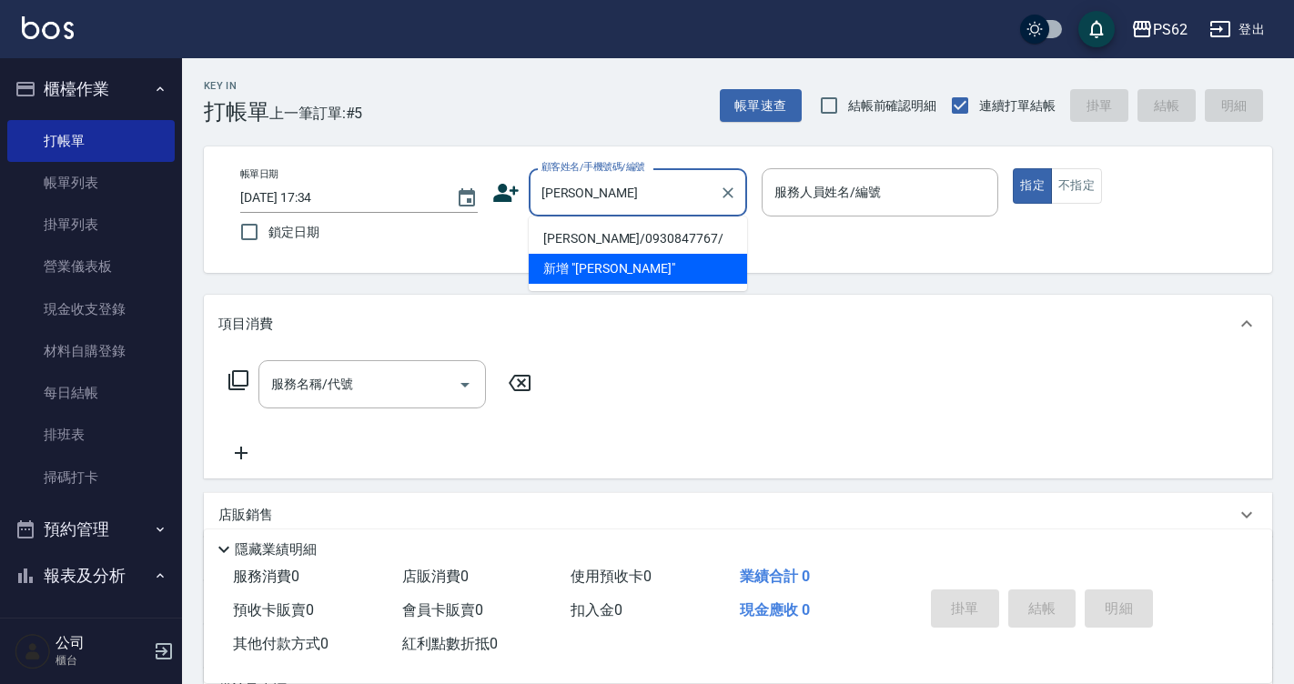
type input "[PERSON_NAME]/0930847767/"
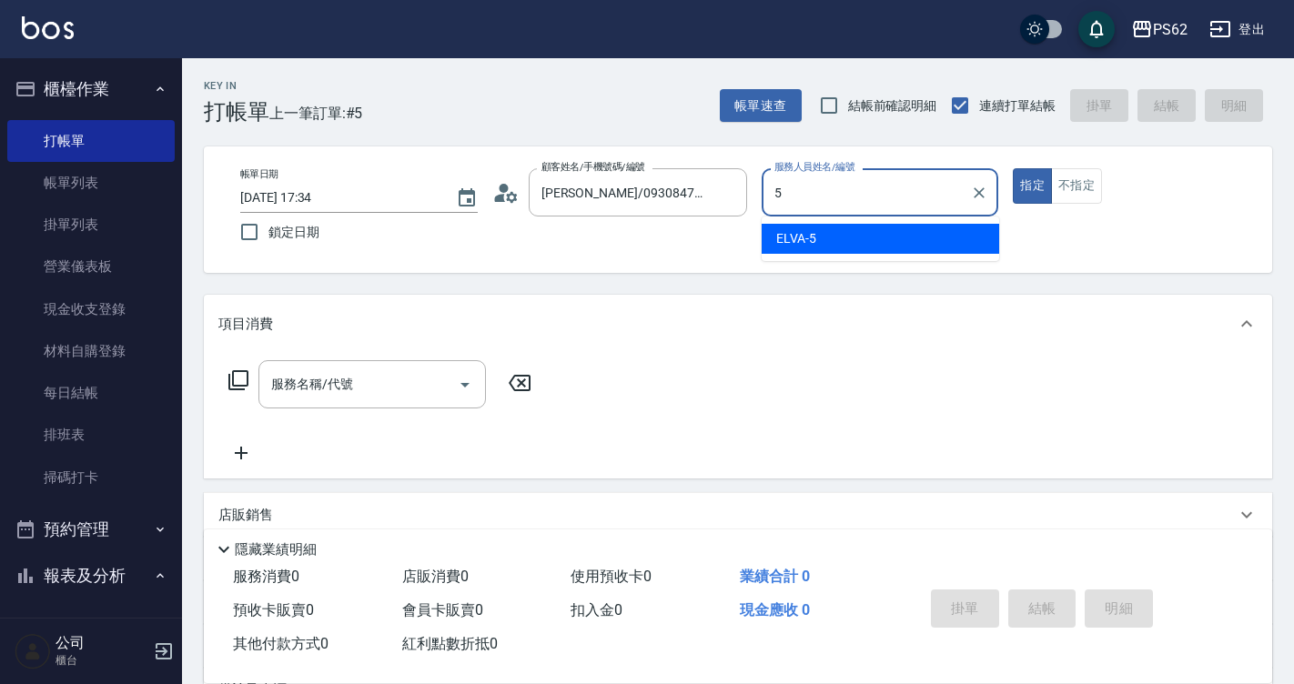
type input "ELVA-5"
type button "true"
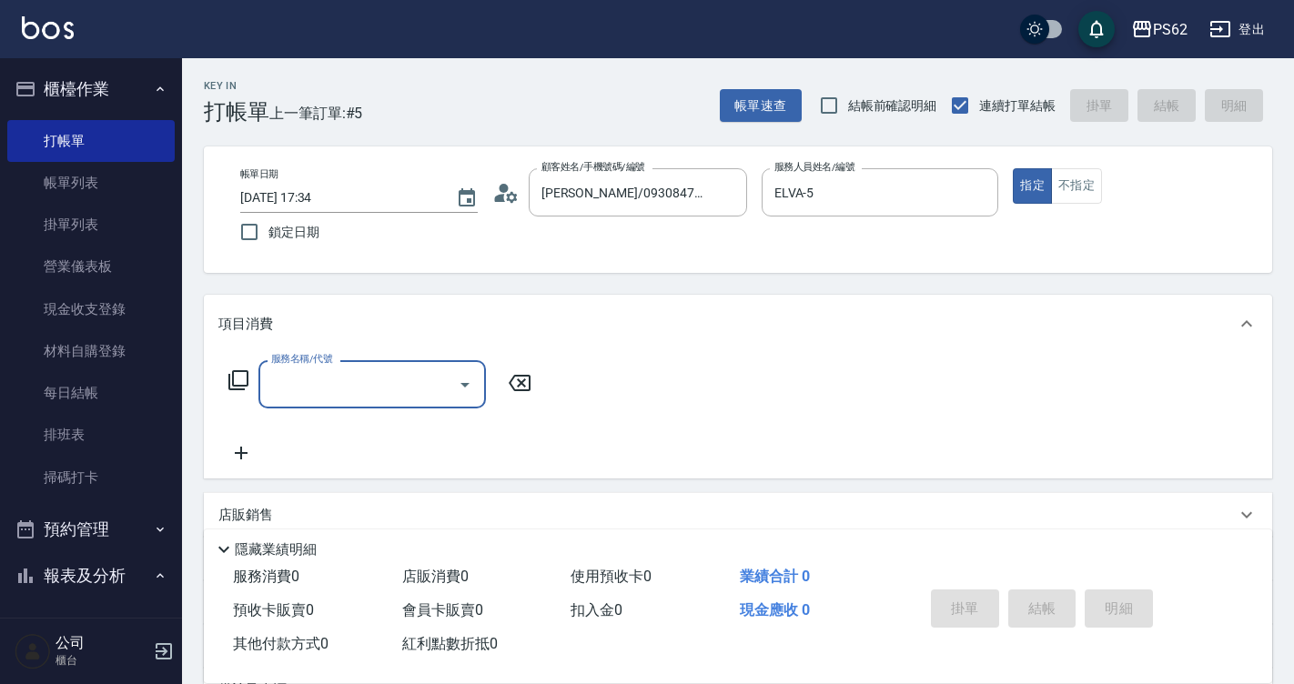
type input "ㄖ"
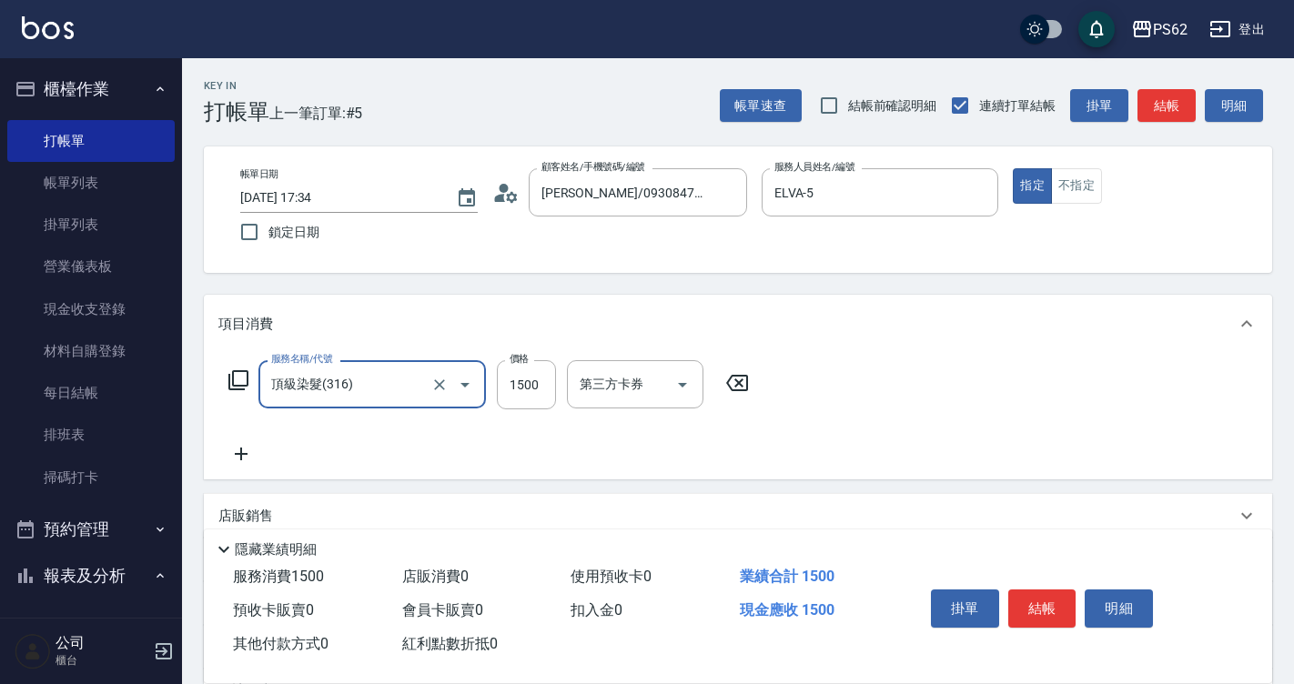
type input "頂級染髮(316)"
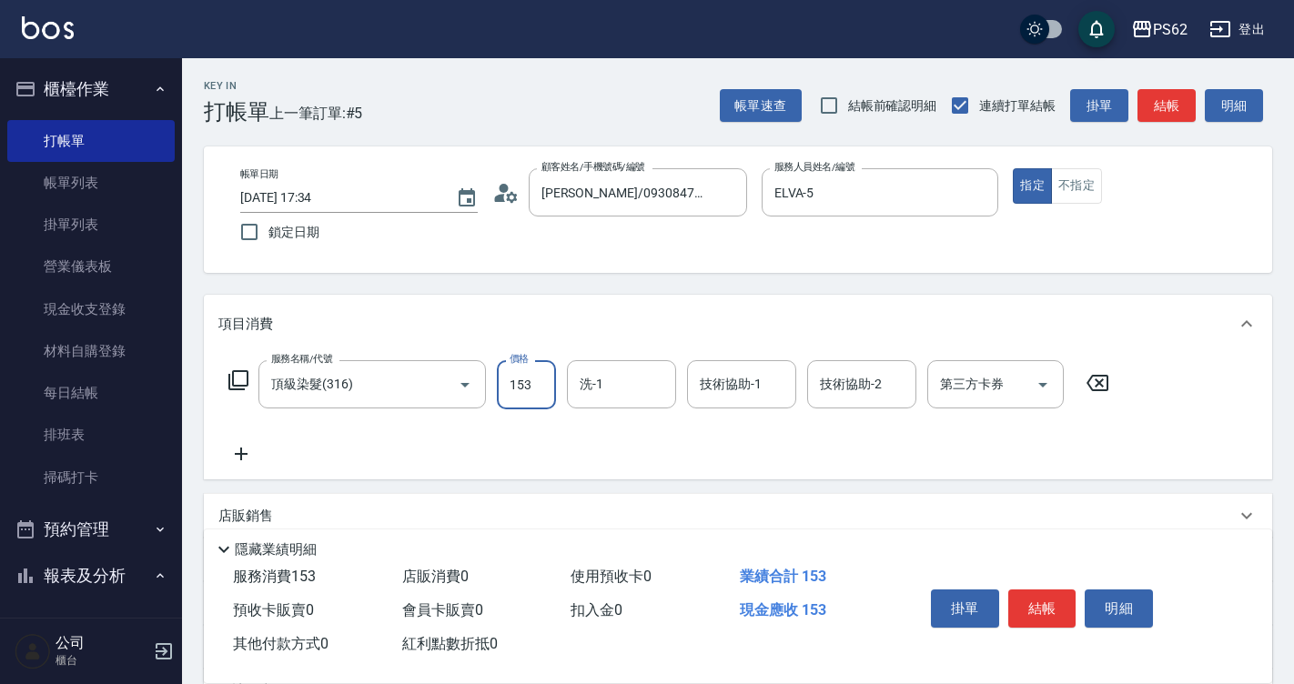
type input "153"
type input "安安-28"
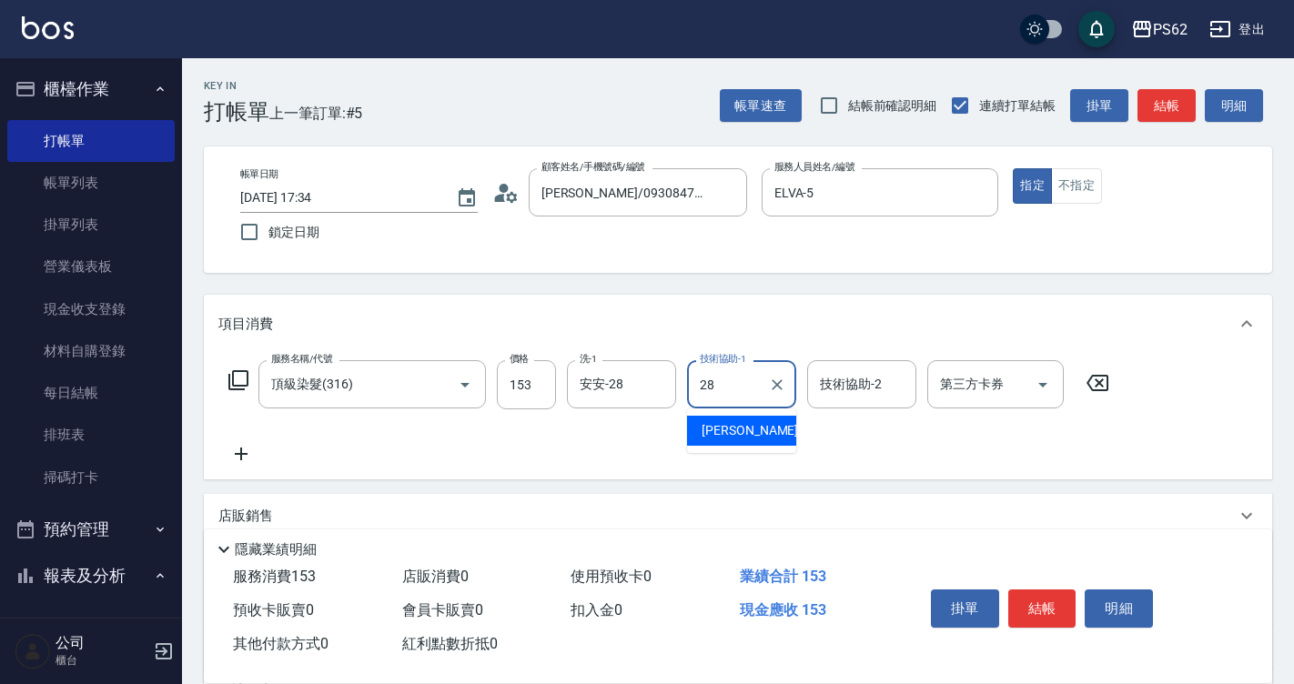
type input "安安-28"
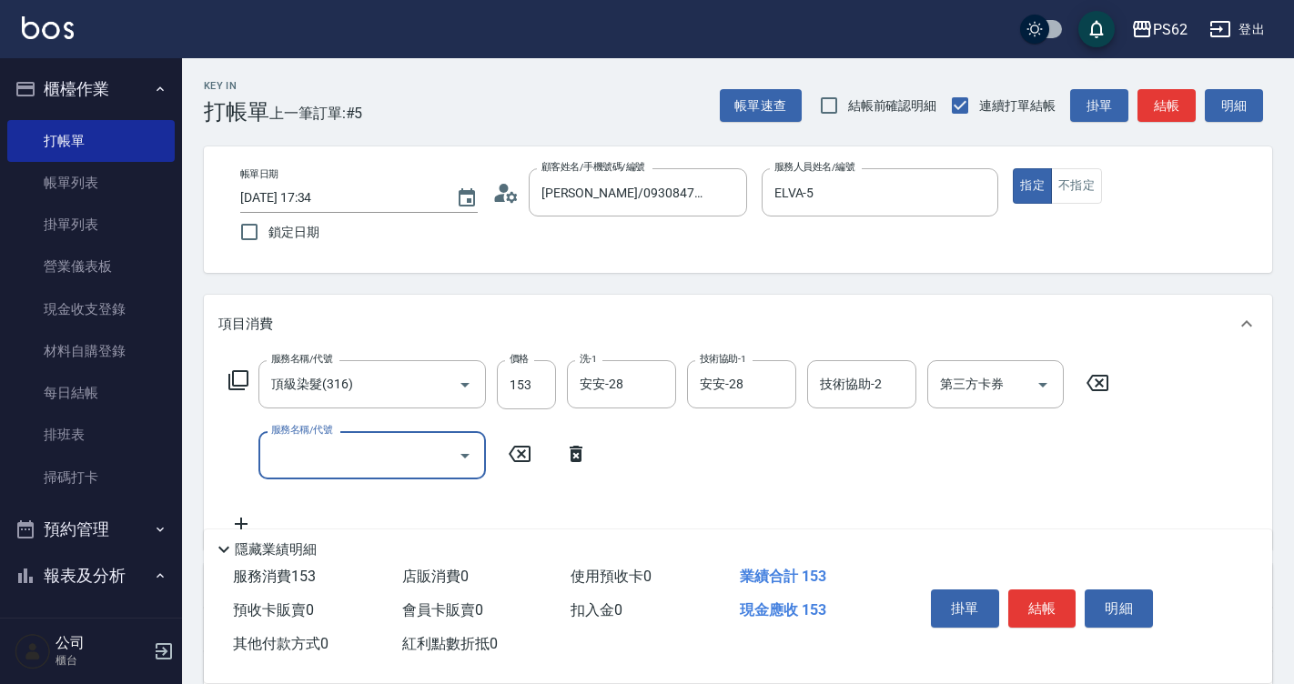
type input "ㄎ"
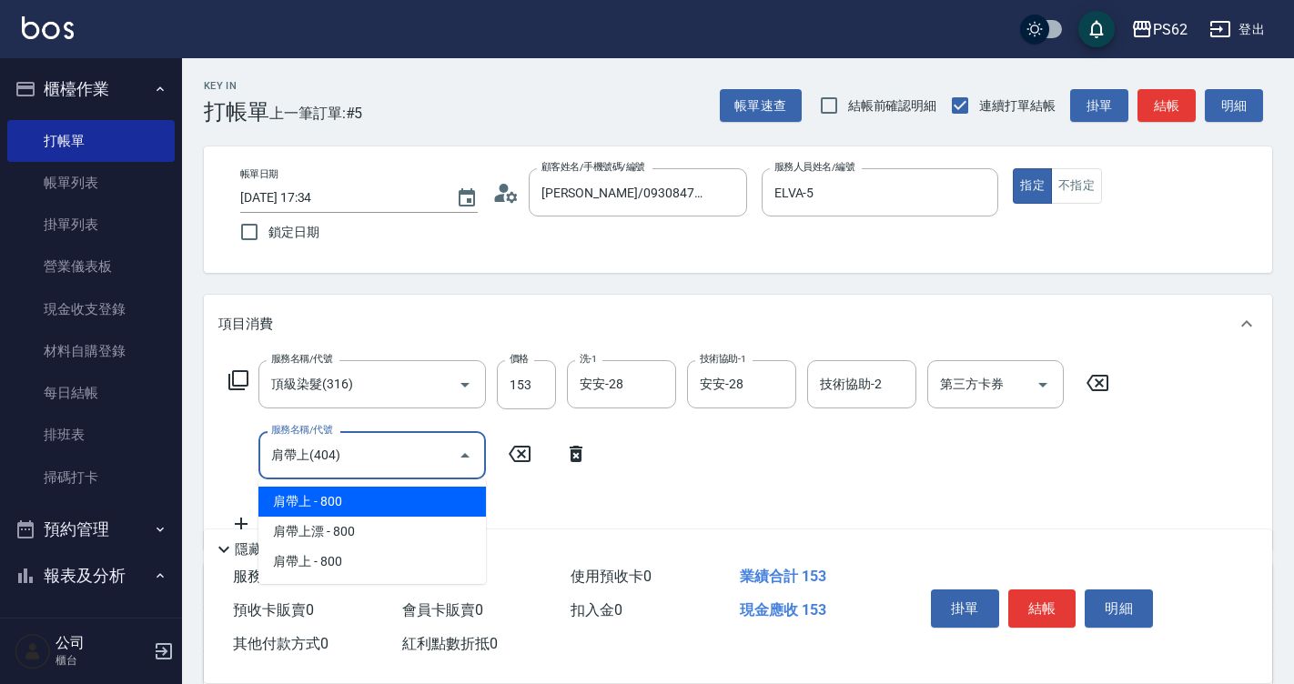
type input "肩帶上(404)"
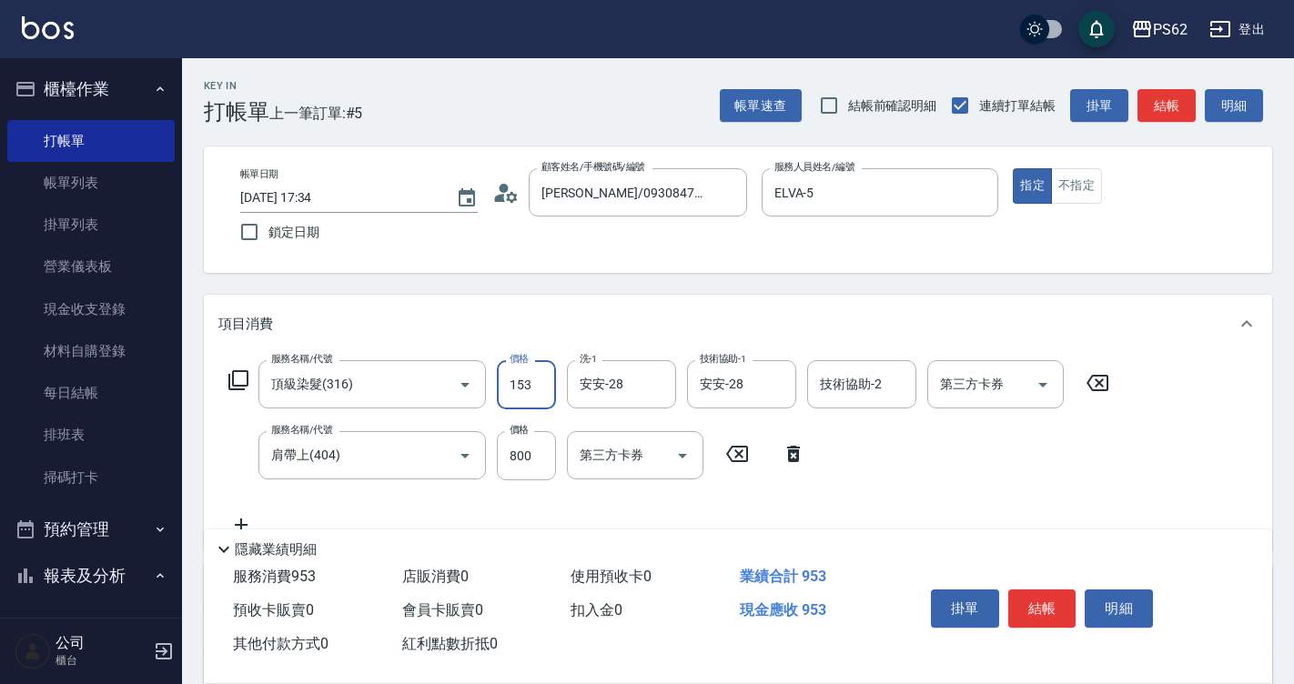
click at [530, 376] on input "153" at bounding box center [526, 384] width 59 height 49
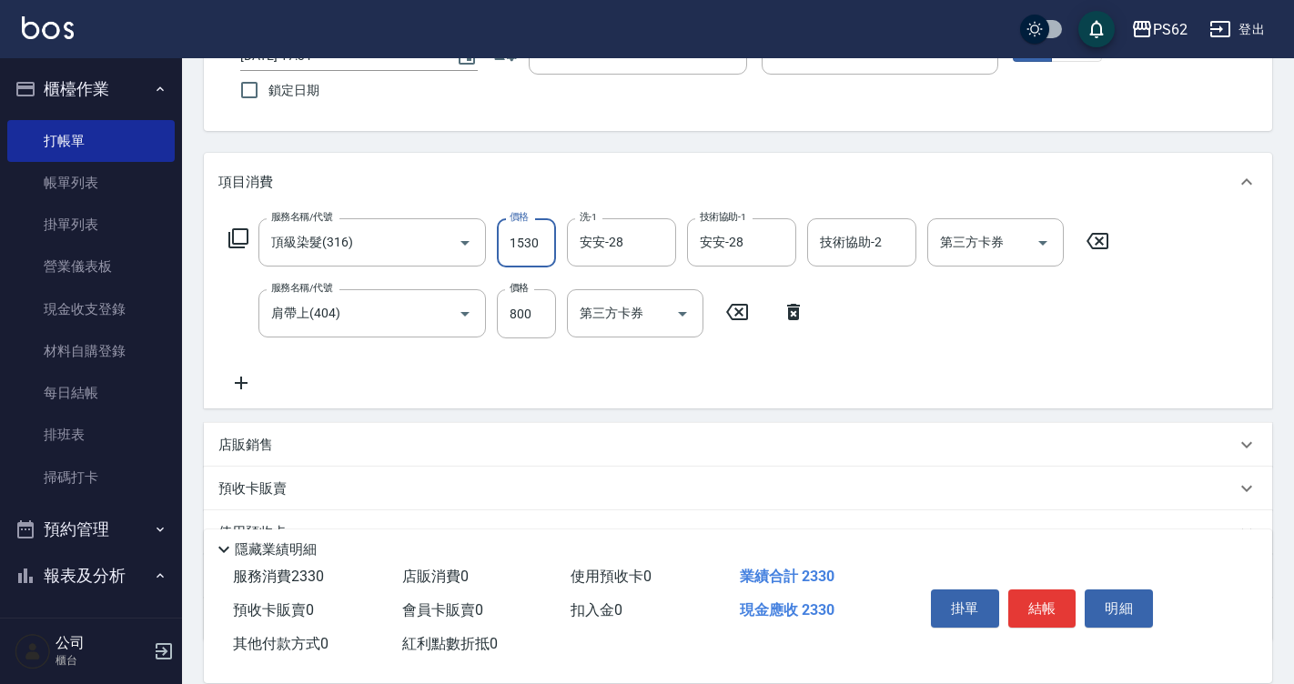
scroll to position [274, 0]
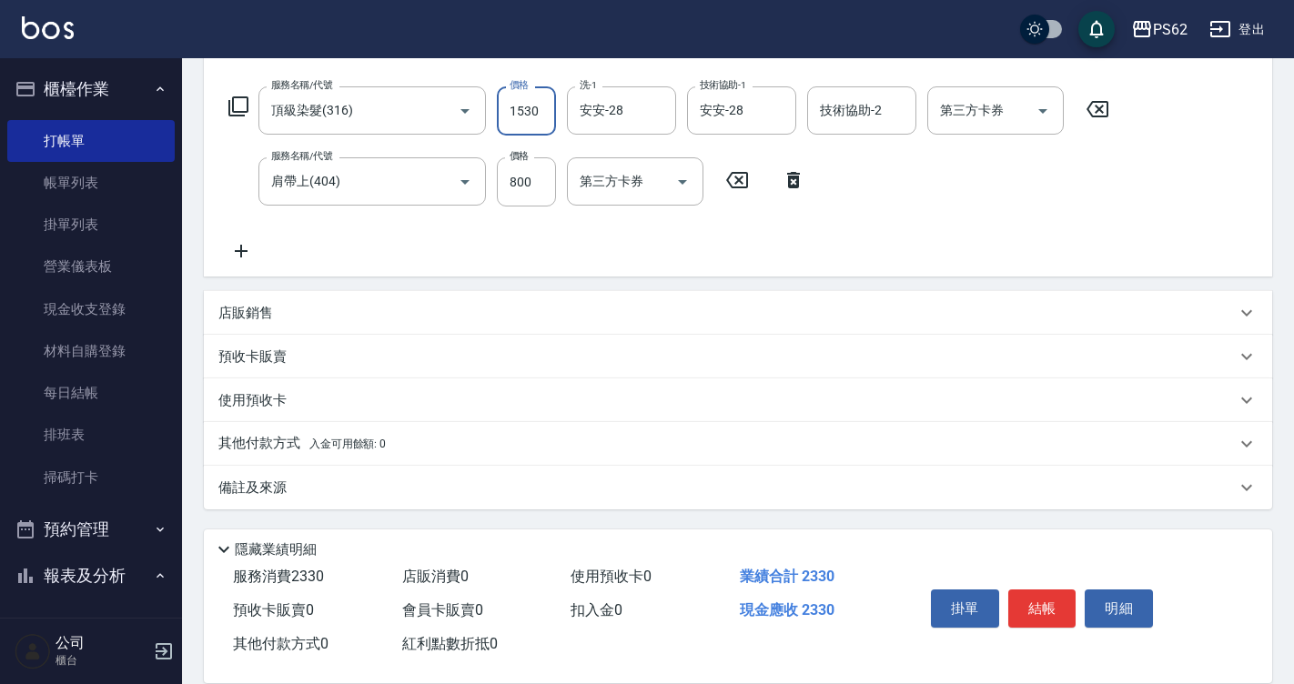
type input "1530"
click at [283, 434] on p "其他付款方式 入金可用餘額: 0" at bounding box center [301, 444] width 167 height 20
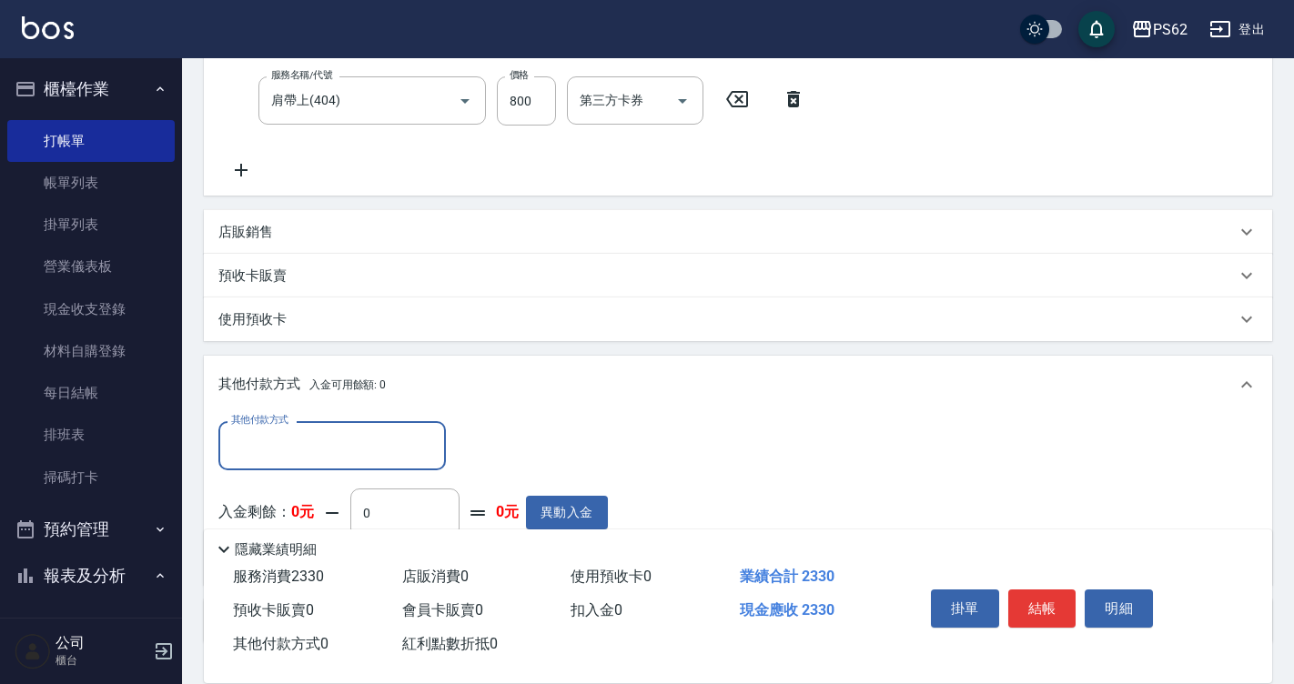
scroll to position [456, 0]
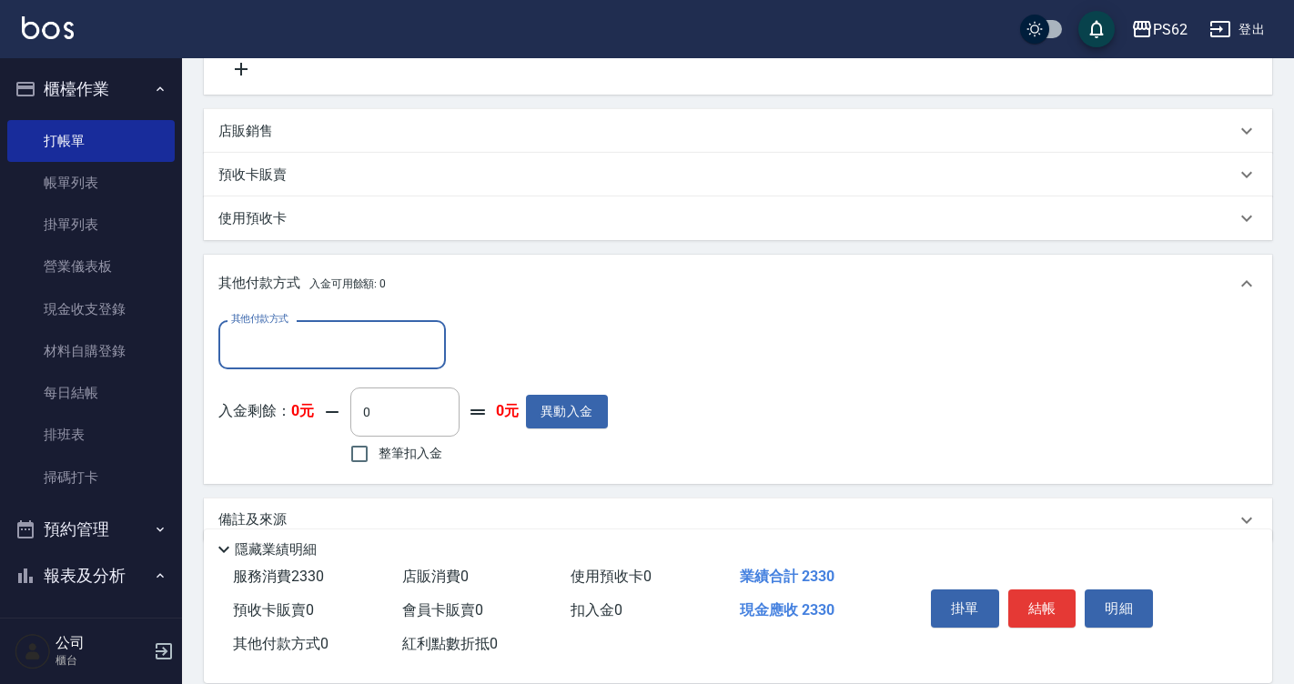
click at [305, 374] on div "其他付款方式 其他付款方式 入金剩餘： 0元 0 ​ 整筆扣入金 0元 異動入金" at bounding box center [412, 394] width 389 height 148
click at [308, 352] on input "其他付款方式" at bounding box center [332, 344] width 211 height 32
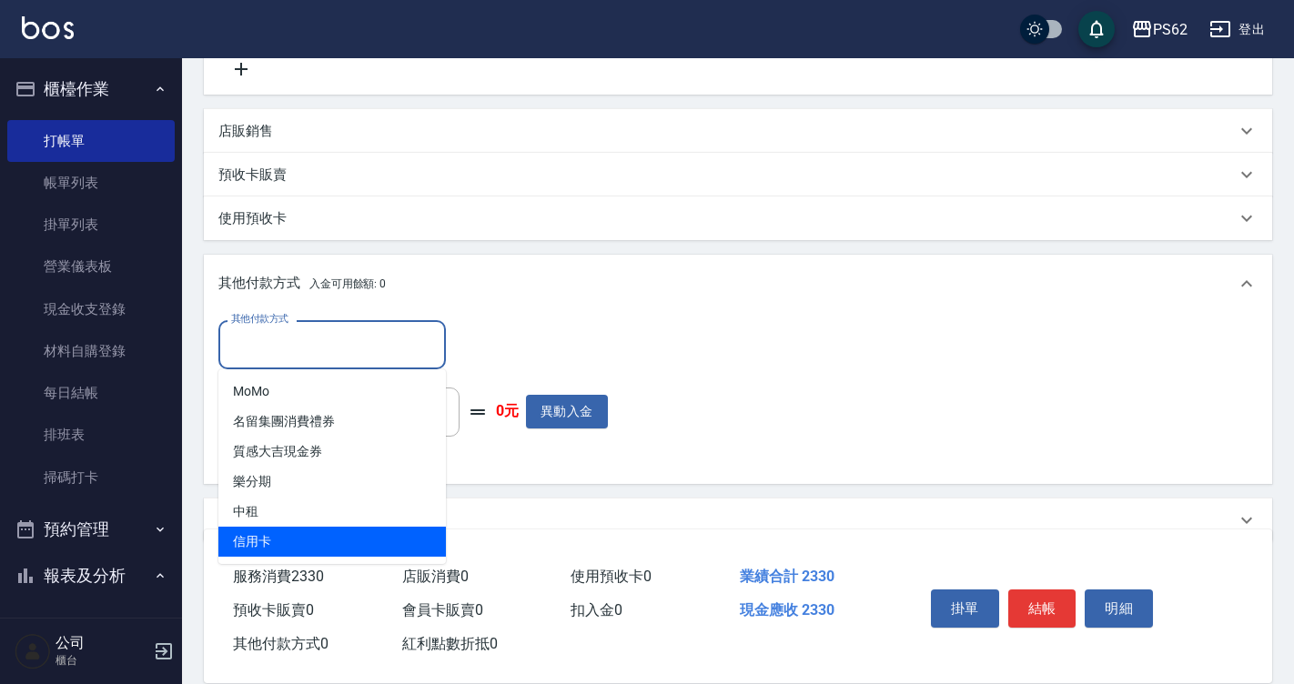
click at [256, 533] on span "信用卡" at bounding box center [331, 542] width 227 height 30
type input "信用卡"
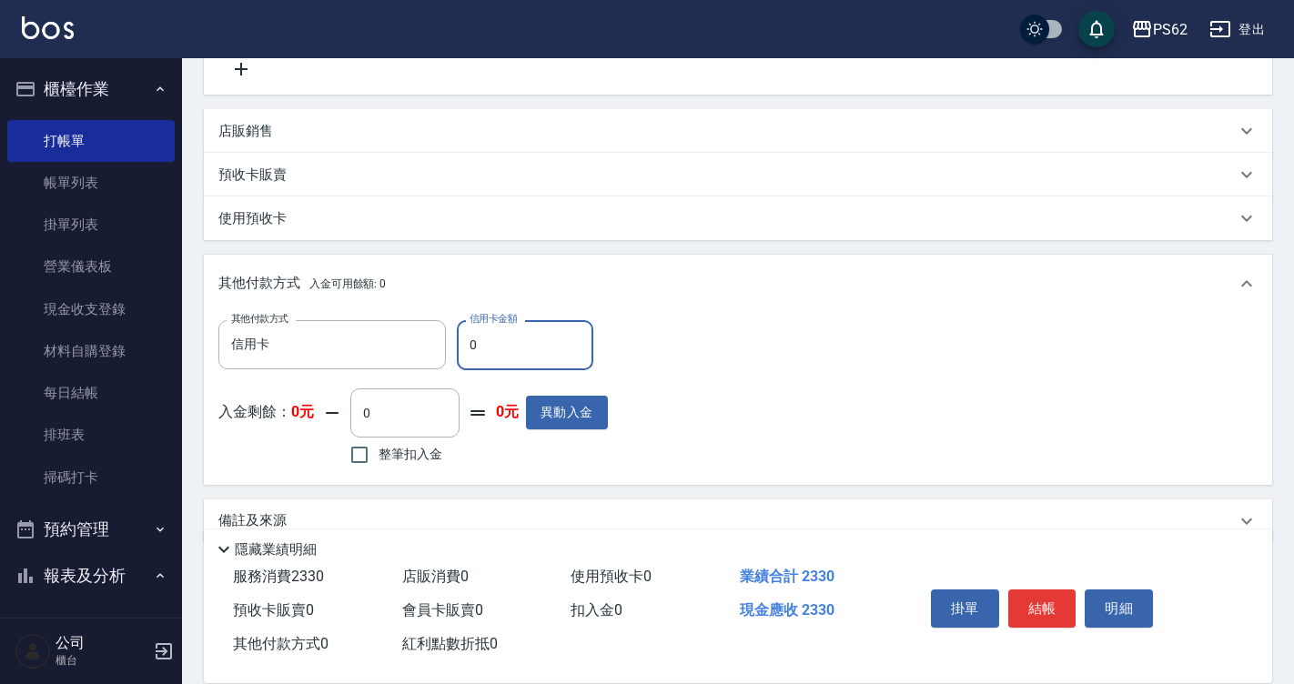
click at [474, 365] on input "0" at bounding box center [525, 344] width 136 height 49
type input "2330"
click at [1032, 605] on button "結帳" at bounding box center [1042, 608] width 68 height 38
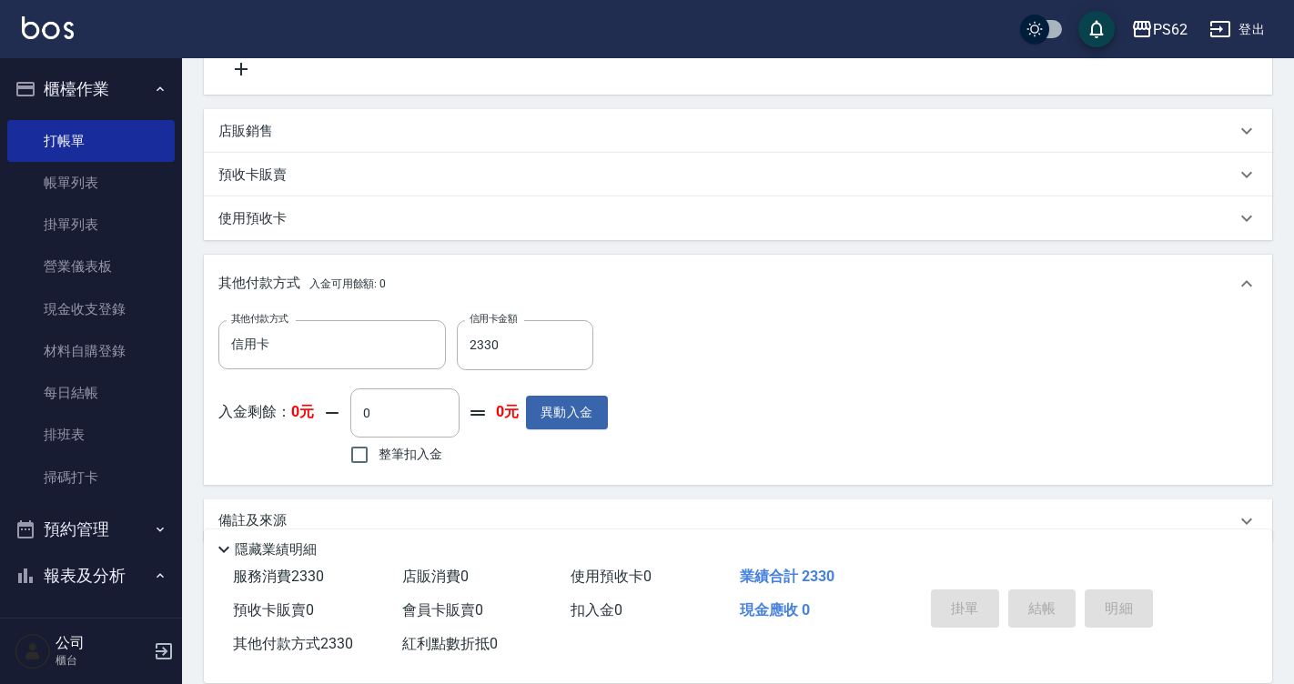
type input "[DATE] 17:35"
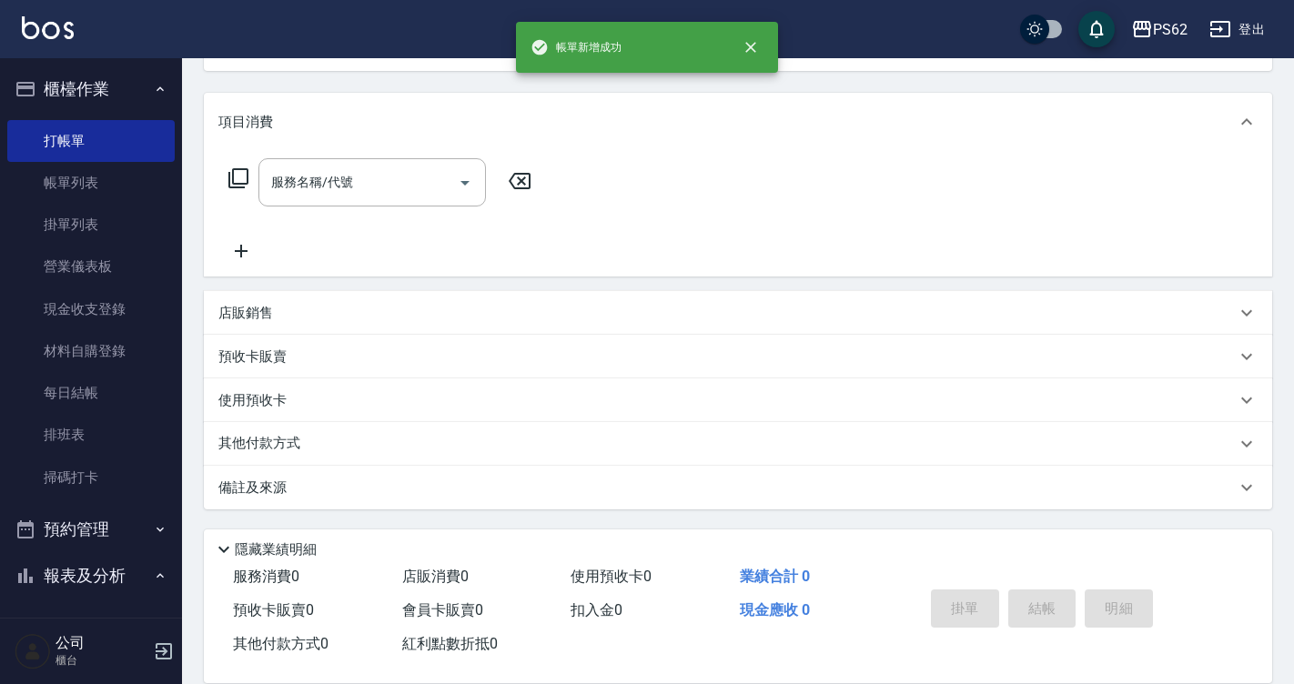
scroll to position [0, 0]
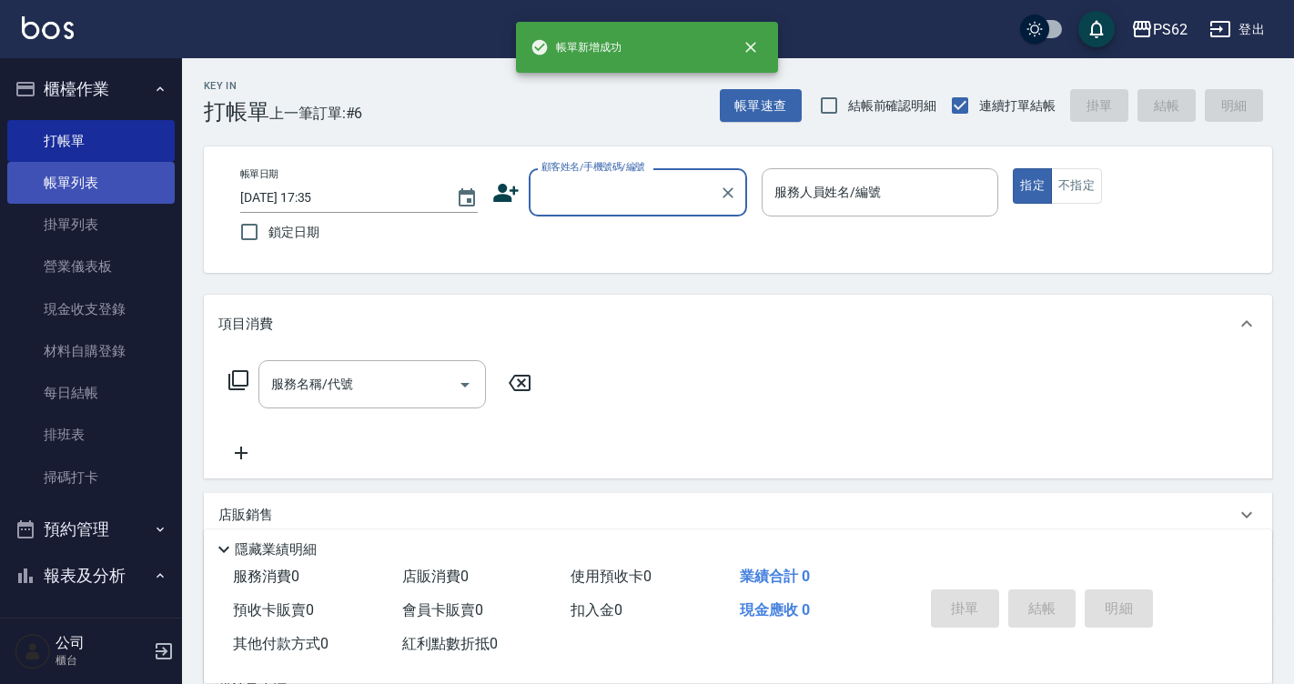
click at [100, 173] on link "帳單列表" at bounding box center [90, 183] width 167 height 42
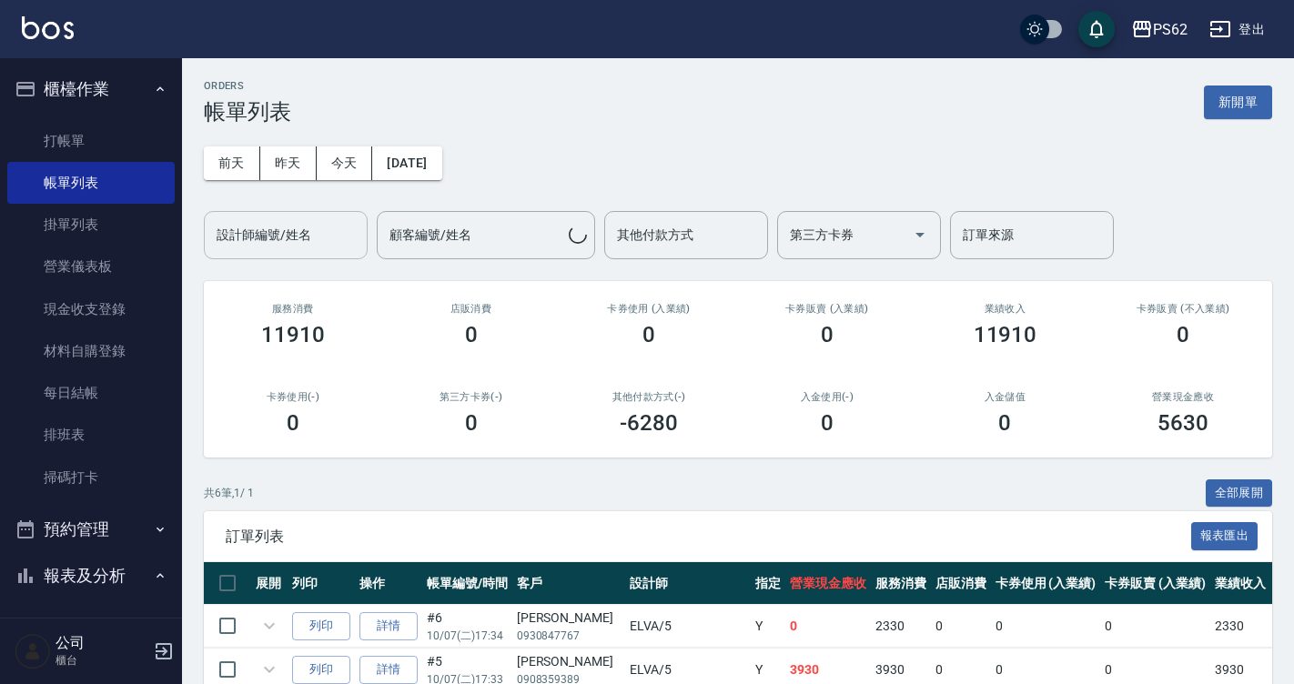
click at [307, 224] on input "設計師編號/姓名" at bounding box center [285, 235] width 147 height 32
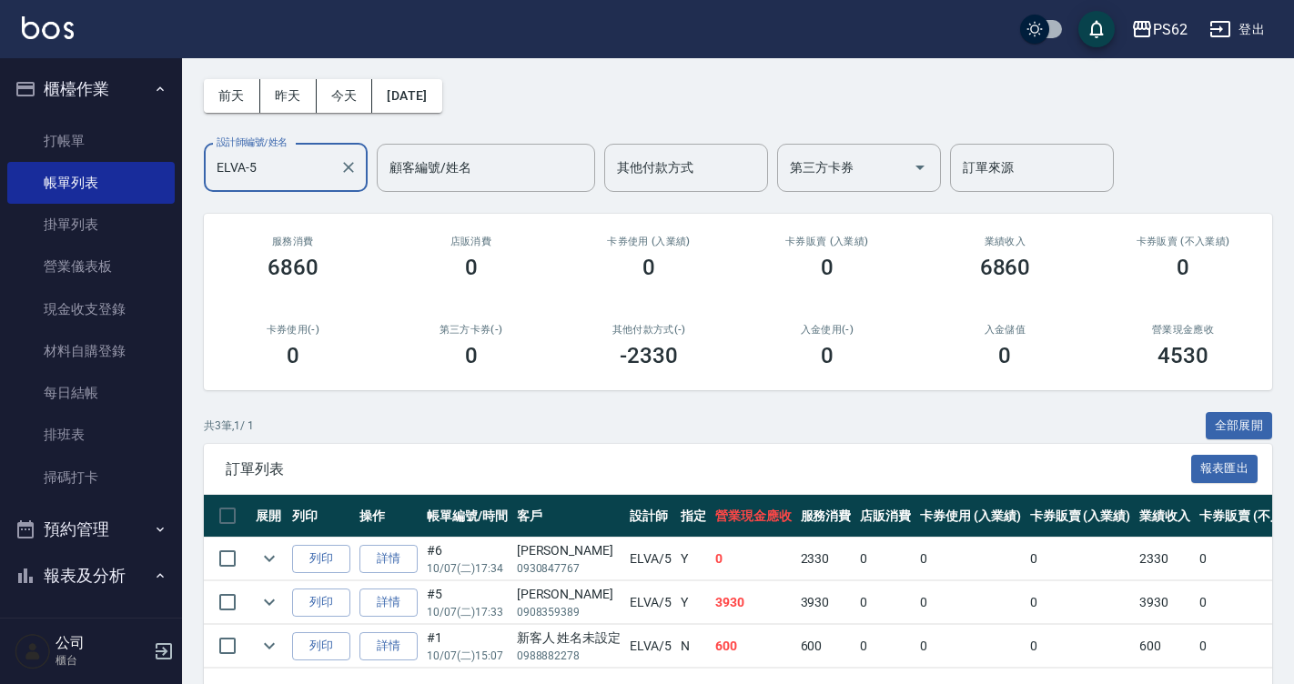
scroll to position [136, 0]
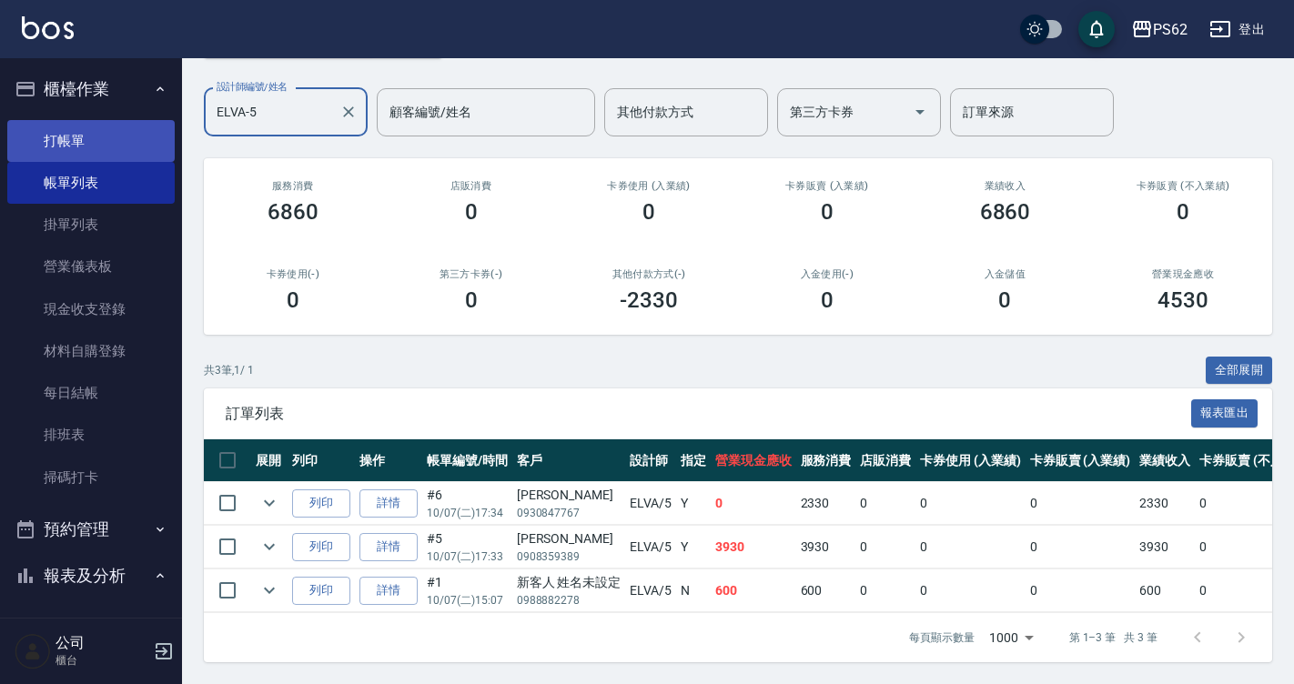
type input "ELVA-5"
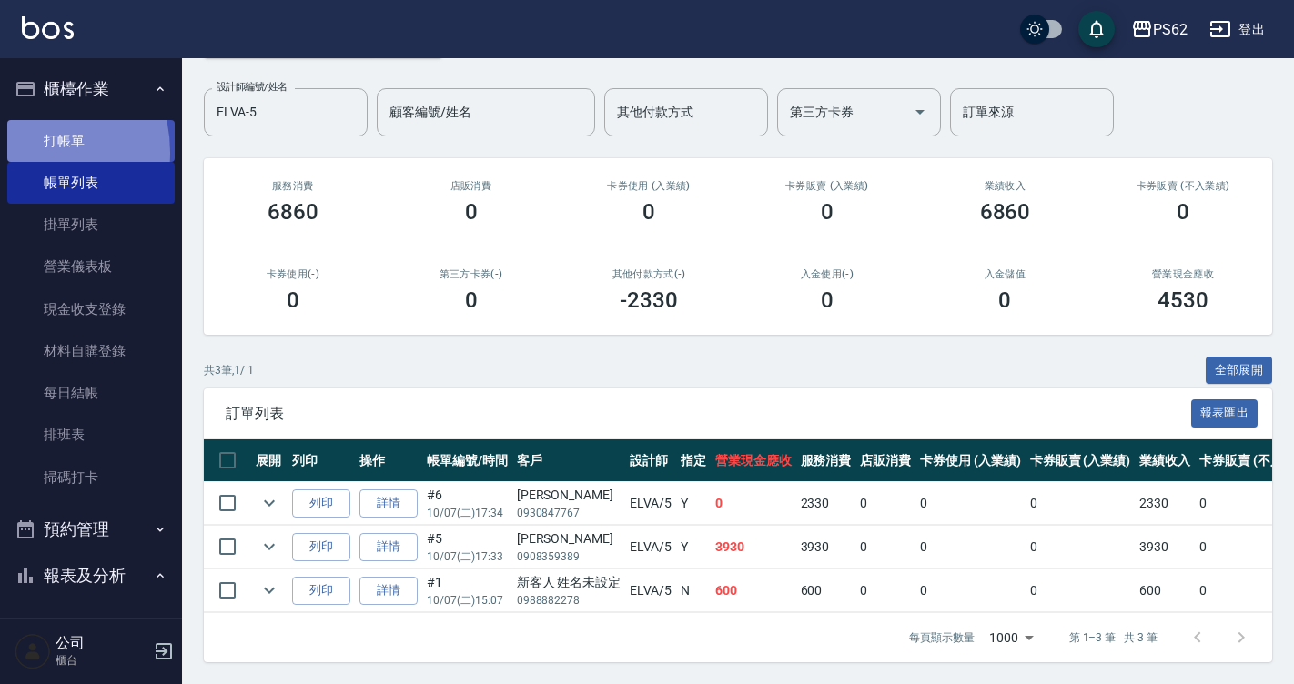
click at [23, 152] on link "打帳單" at bounding box center [90, 141] width 167 height 42
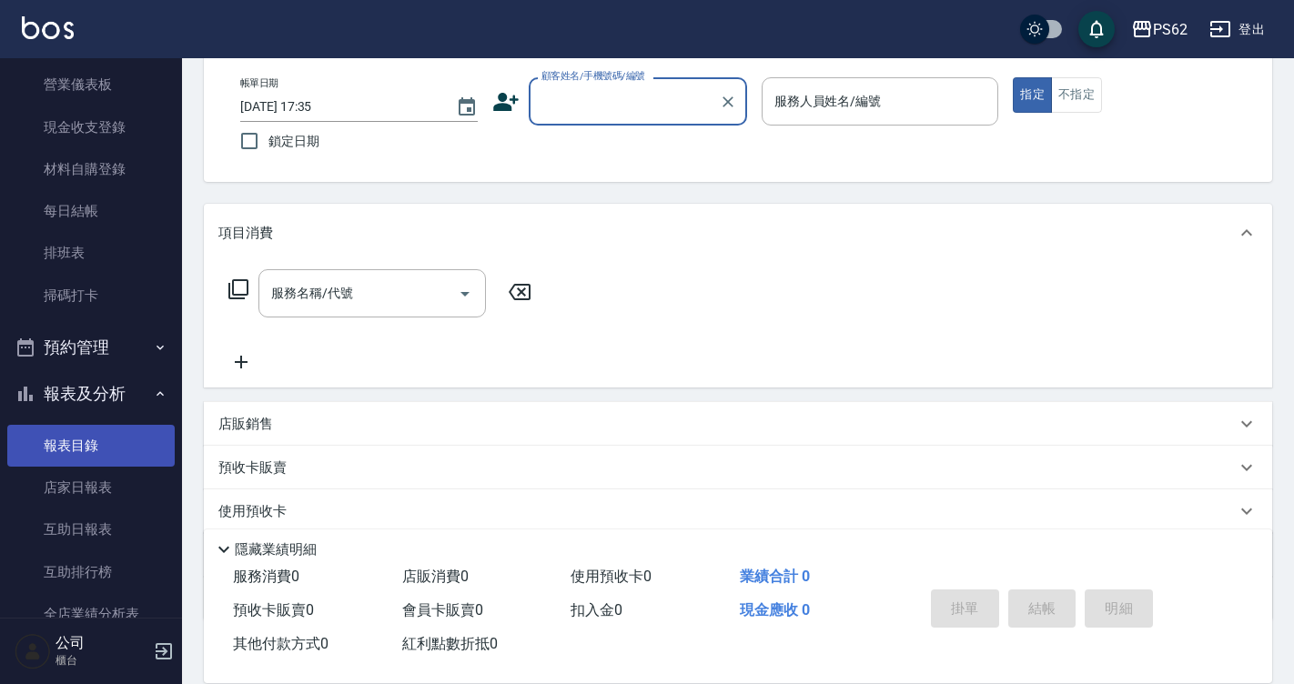
scroll to position [364, 0]
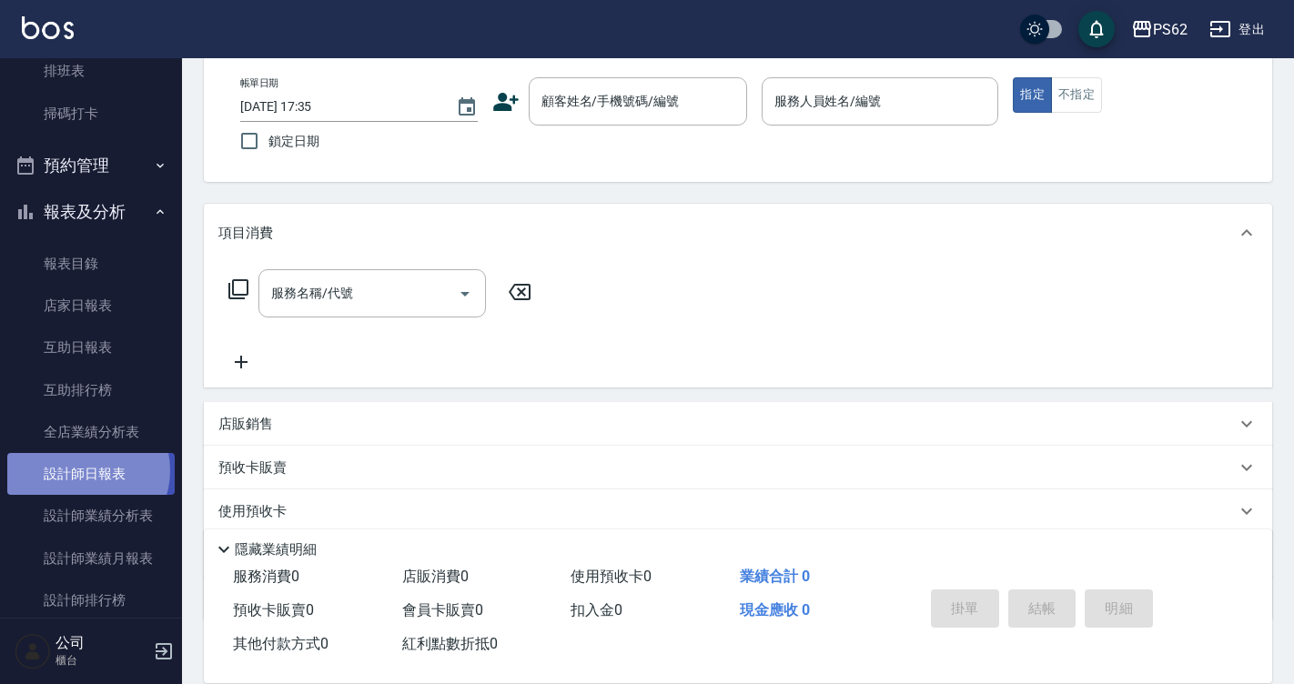
click at [81, 470] on link "設計師日報表" at bounding box center [90, 474] width 167 height 42
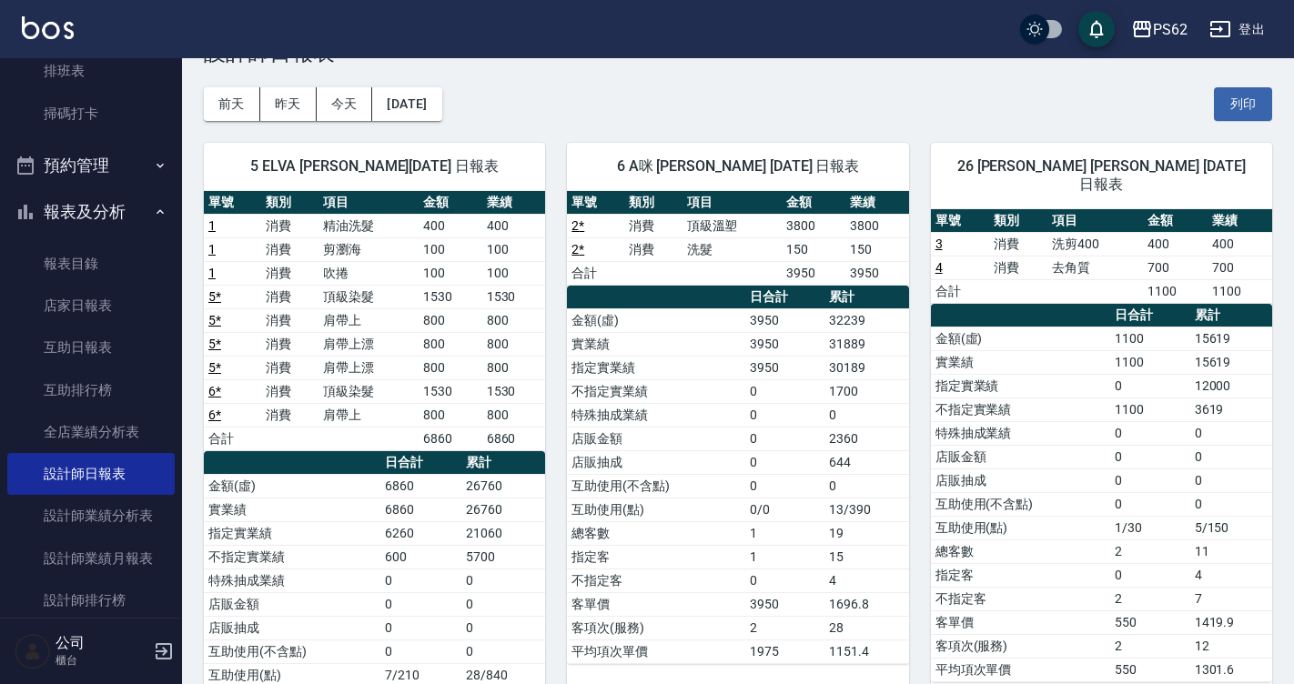
scroll to position [91, 0]
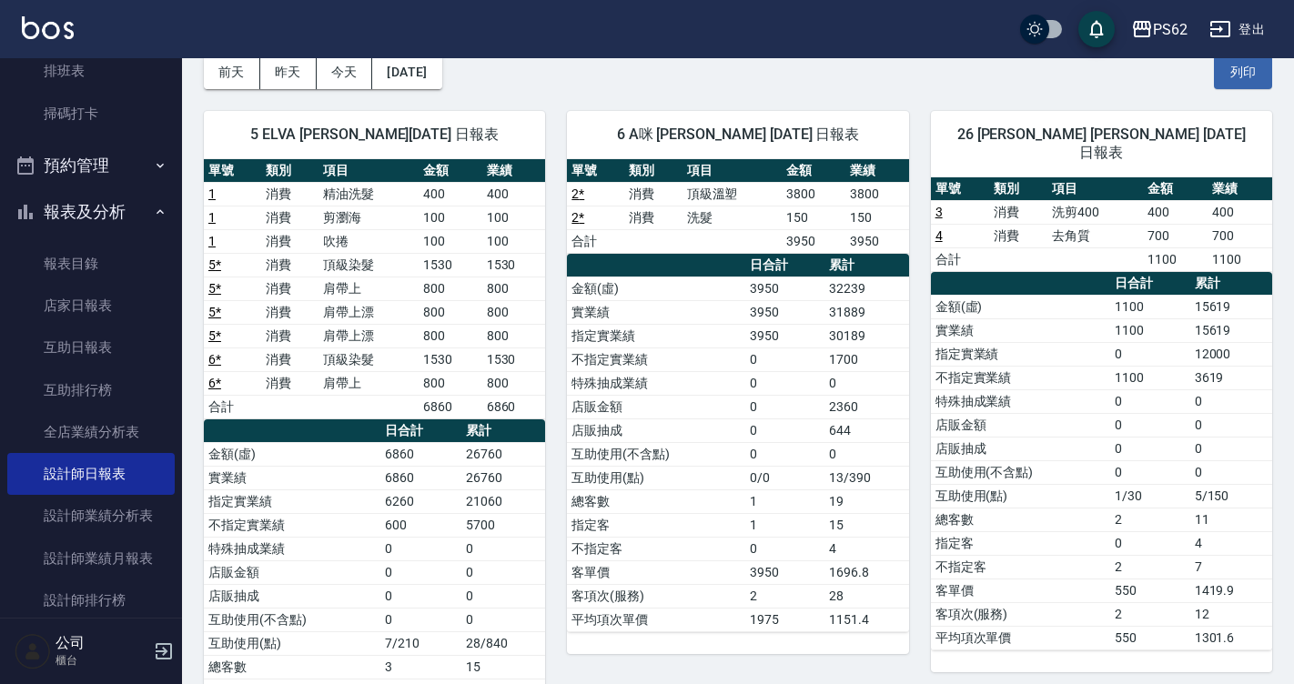
drag, startPoint x: 565, startPoint y: 201, endPoint x: 588, endPoint y: 191, distance: 24.8
click at [564, 200] on div "6 A咪 [PERSON_NAME] [DATE] 日報表 單號 類別 項目 金額 業績 2 * 消費 頂級溫塑 3800 3800 2 * 消費 洗髮 15…" at bounding box center [726, 454] width 363 height 730
click at [589, 189] on td "2 *" at bounding box center [595, 194] width 57 height 24
click at [583, 189] on link "2 *" at bounding box center [577, 193] width 13 height 15
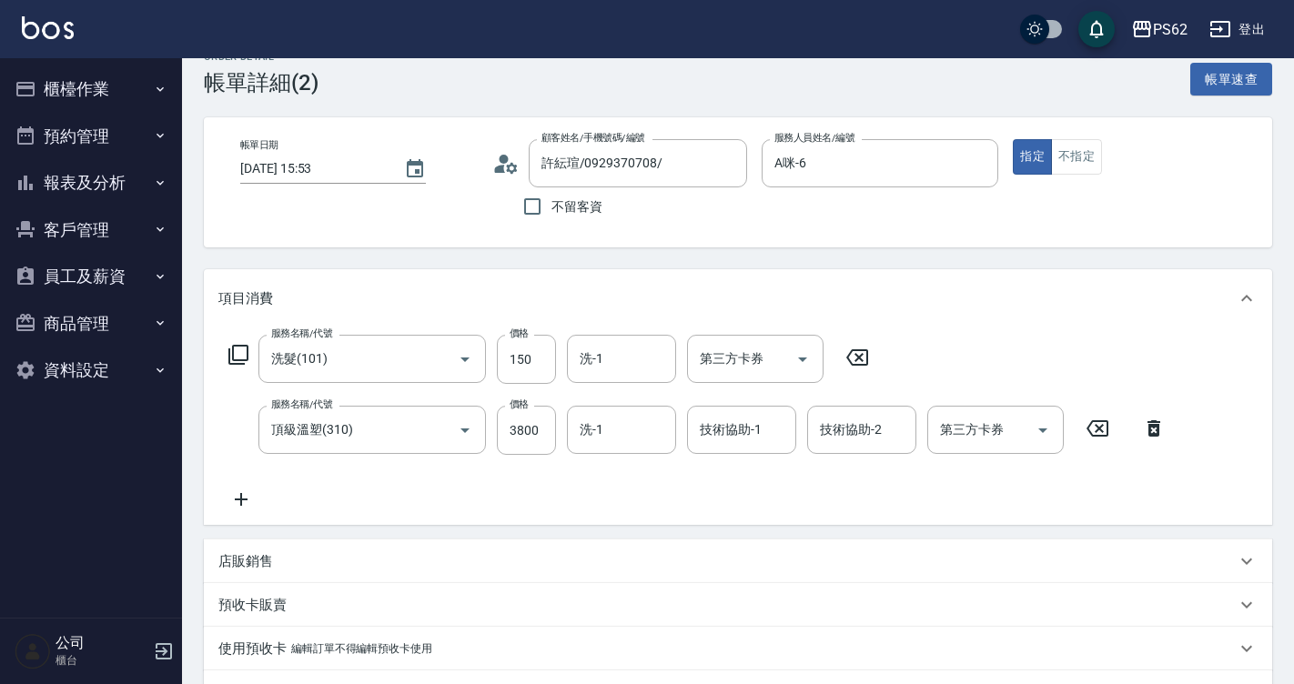
click at [467, 267] on div "Order detail 帳單詳細 (2) 帳單速查 帳單日期 2025/10/07 15:53 顧客姓名/手機號碼/編號 許紜瑄/0929370708/ 顧…" at bounding box center [738, 594] width 1112 height 1131
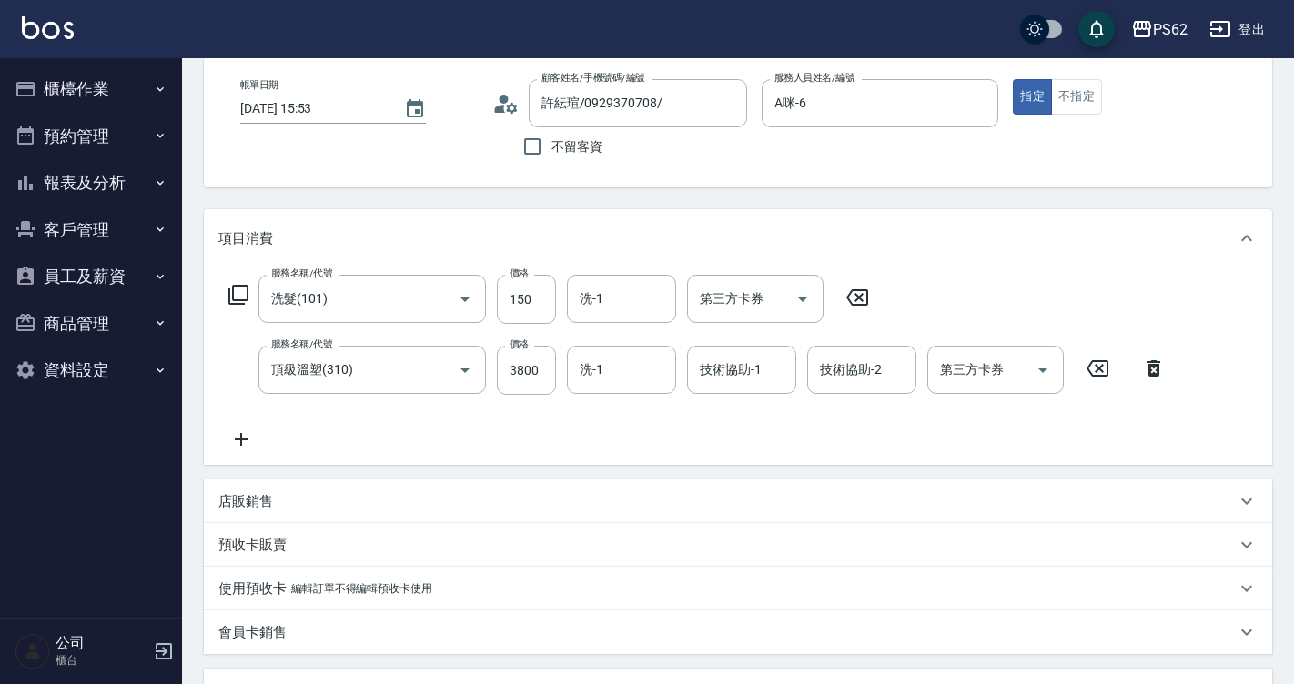
scroll to position [302, 0]
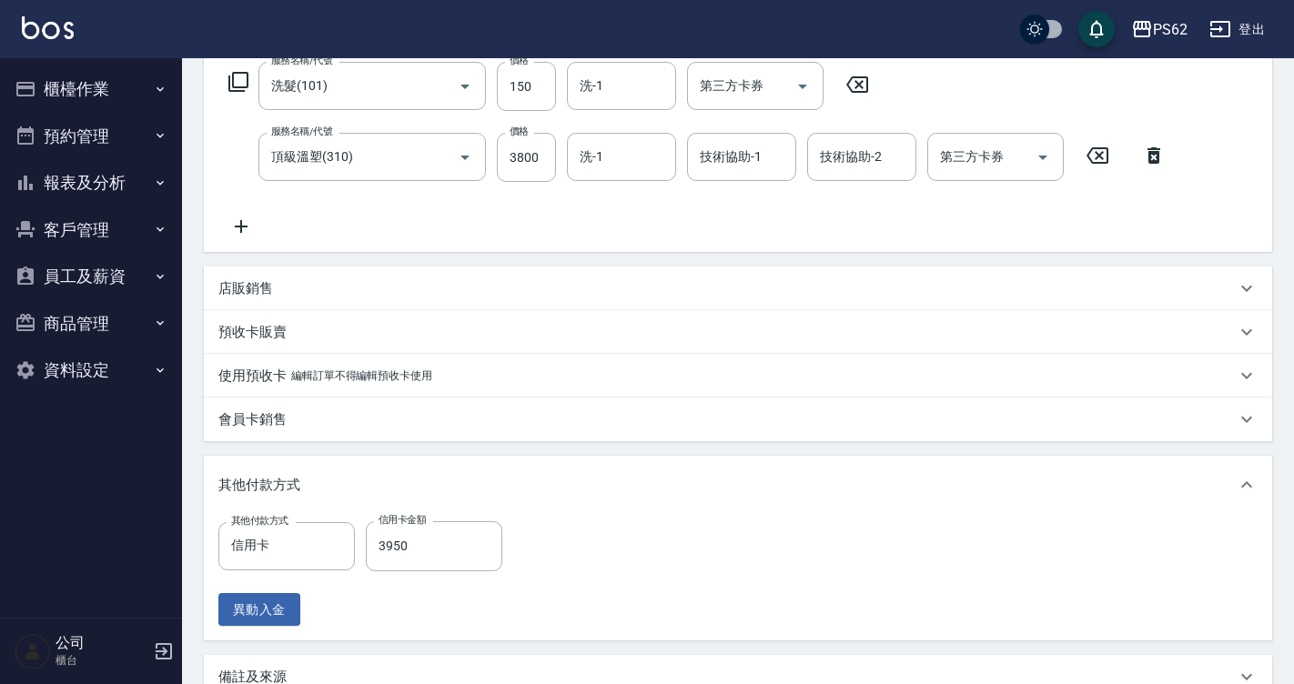
click at [279, 286] on div "店販銷售" at bounding box center [726, 288] width 1017 height 19
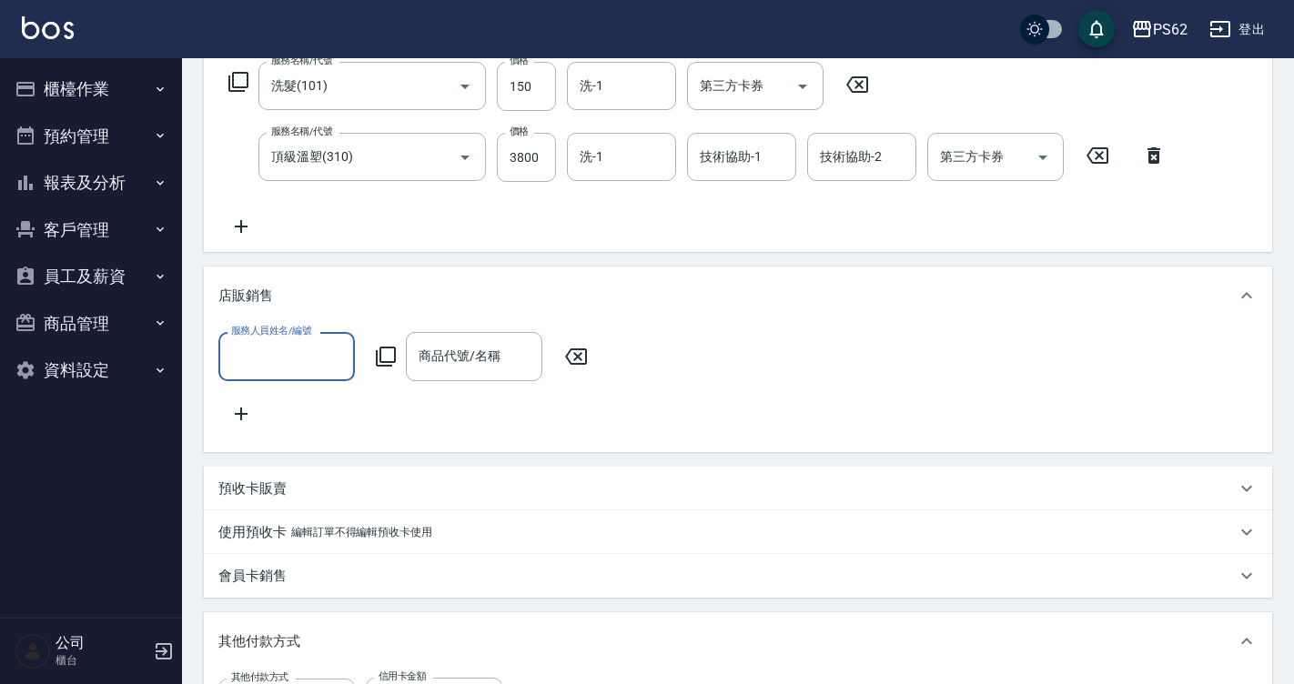
scroll to position [0, 0]
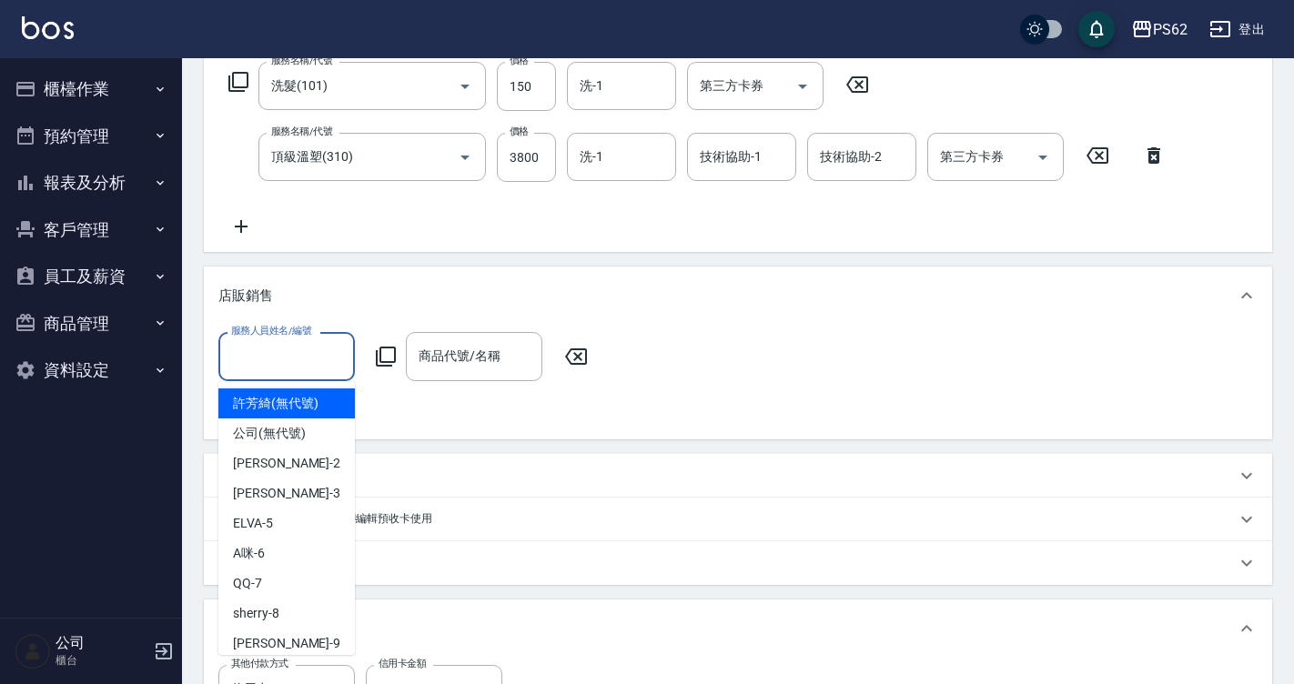
click at [275, 350] on input "服務人員姓名/編號" at bounding box center [287, 356] width 120 height 32
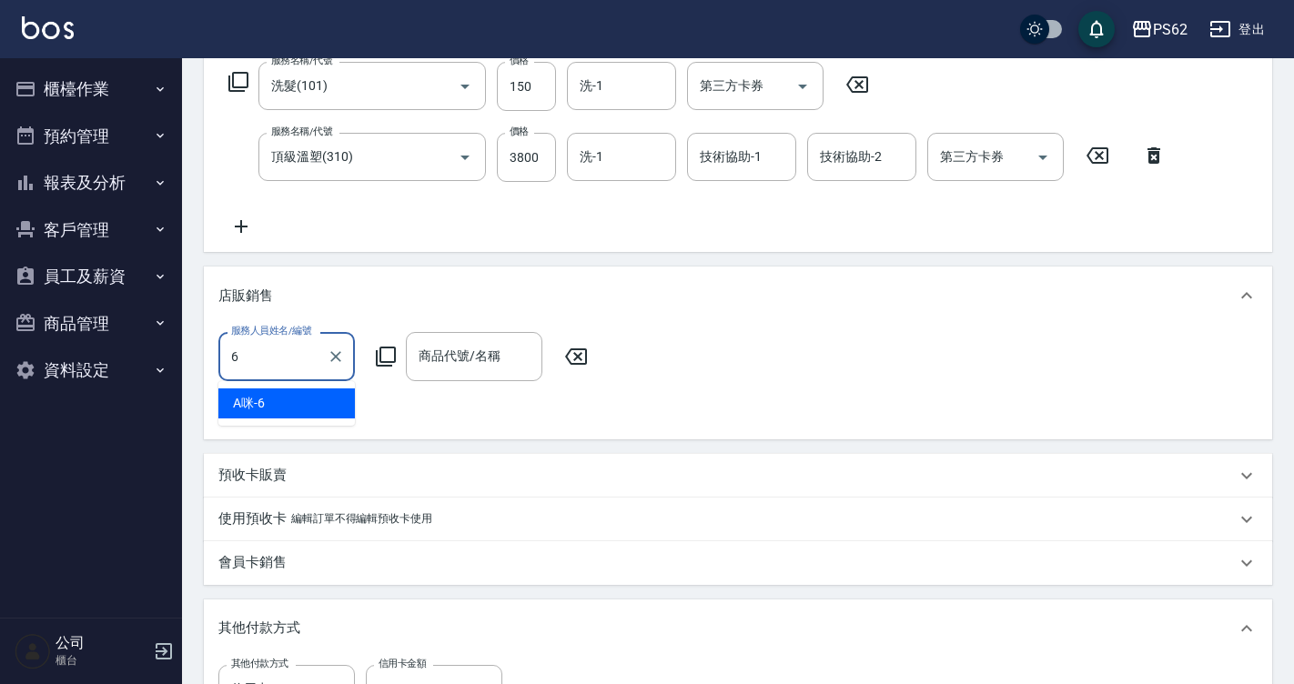
type input "A咪-6"
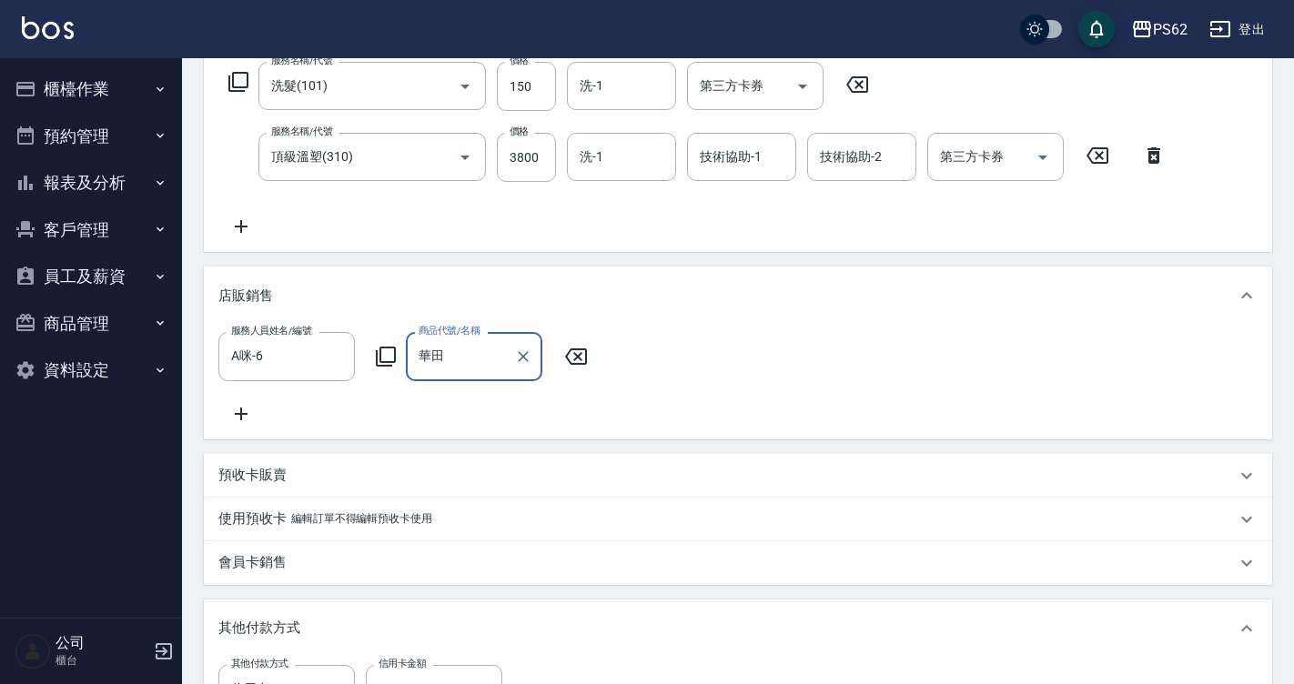
type input "華"
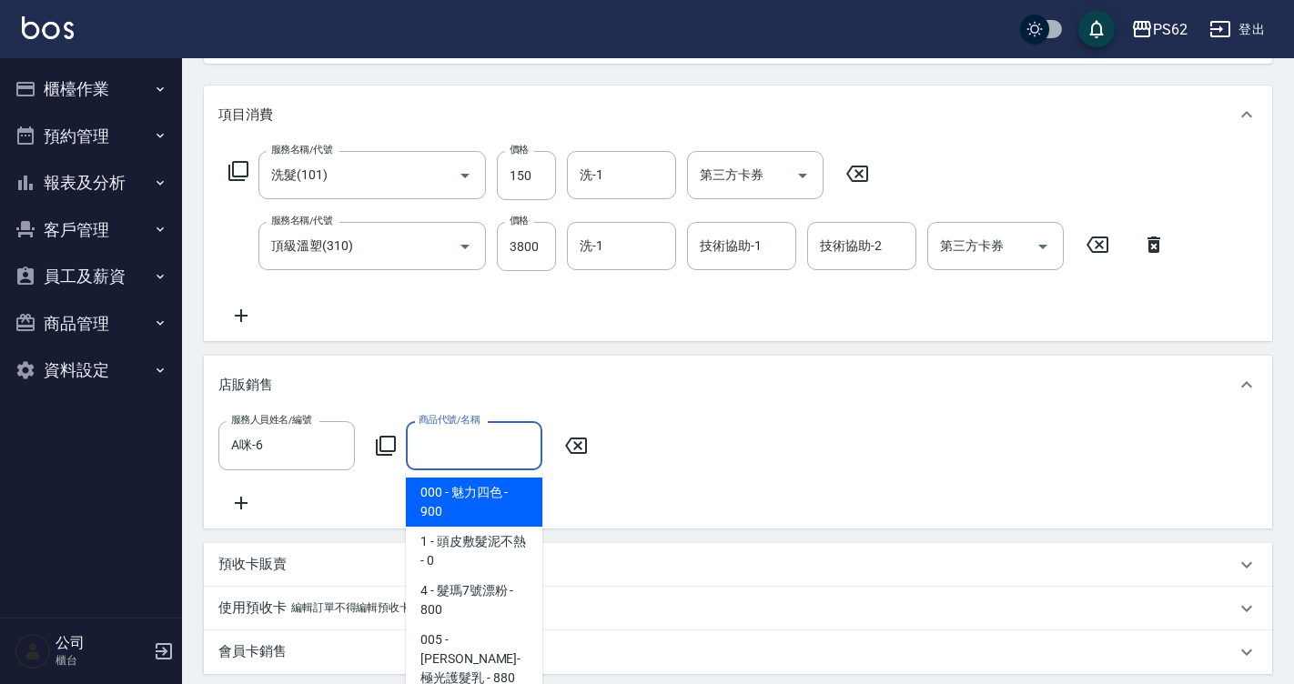
scroll to position [29, 0]
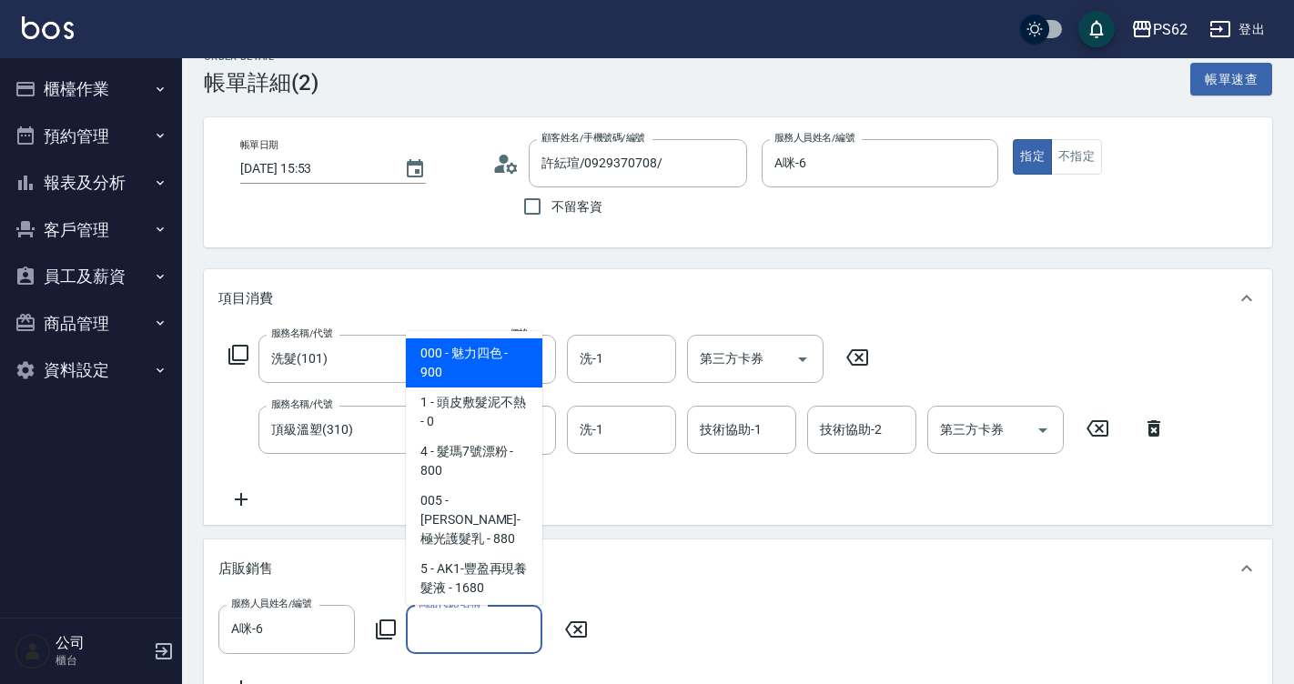
click at [34, 86] on icon "button" at bounding box center [26, 89] width 22 height 22
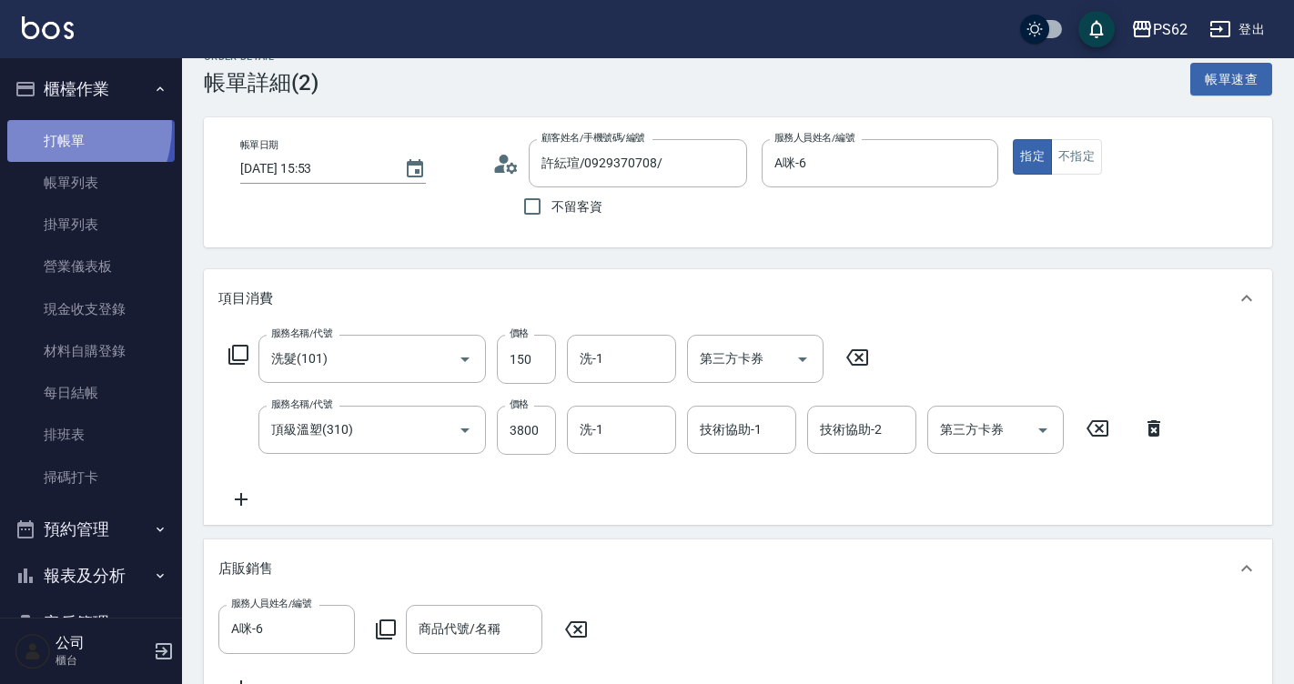
click at [51, 126] on link "打帳單" at bounding box center [90, 141] width 167 height 42
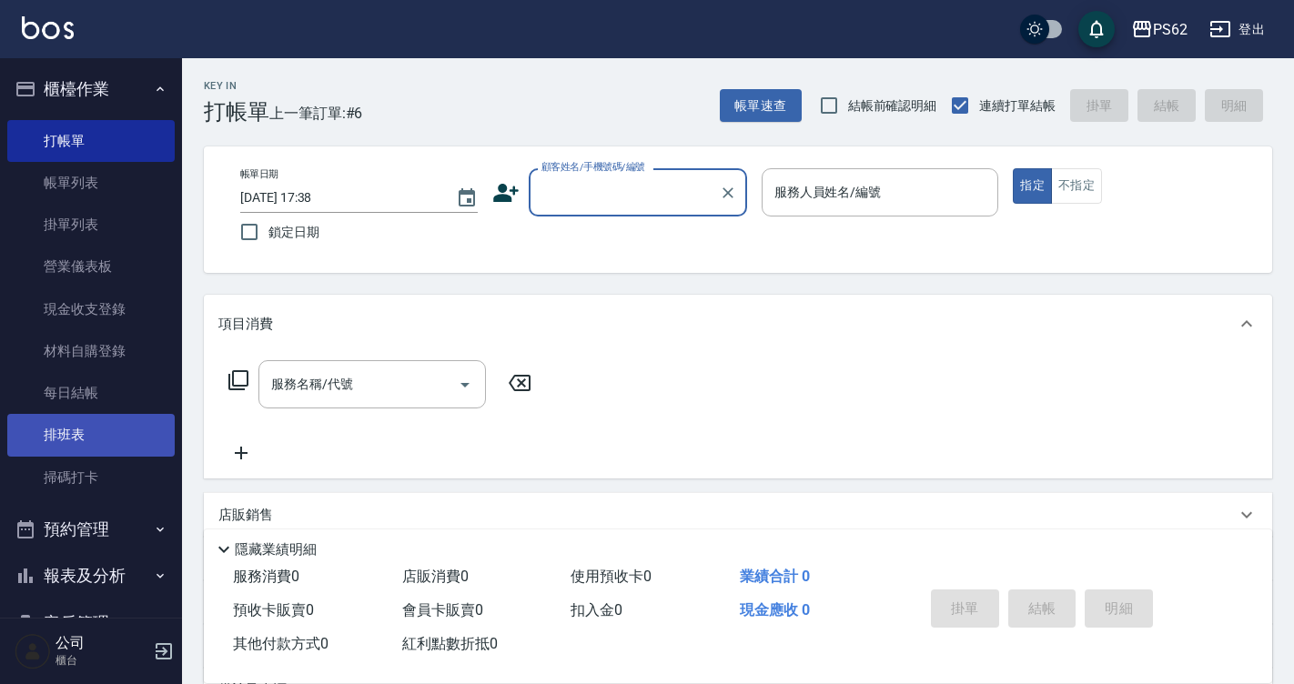
click at [104, 441] on link "排班表" at bounding box center [90, 435] width 167 height 42
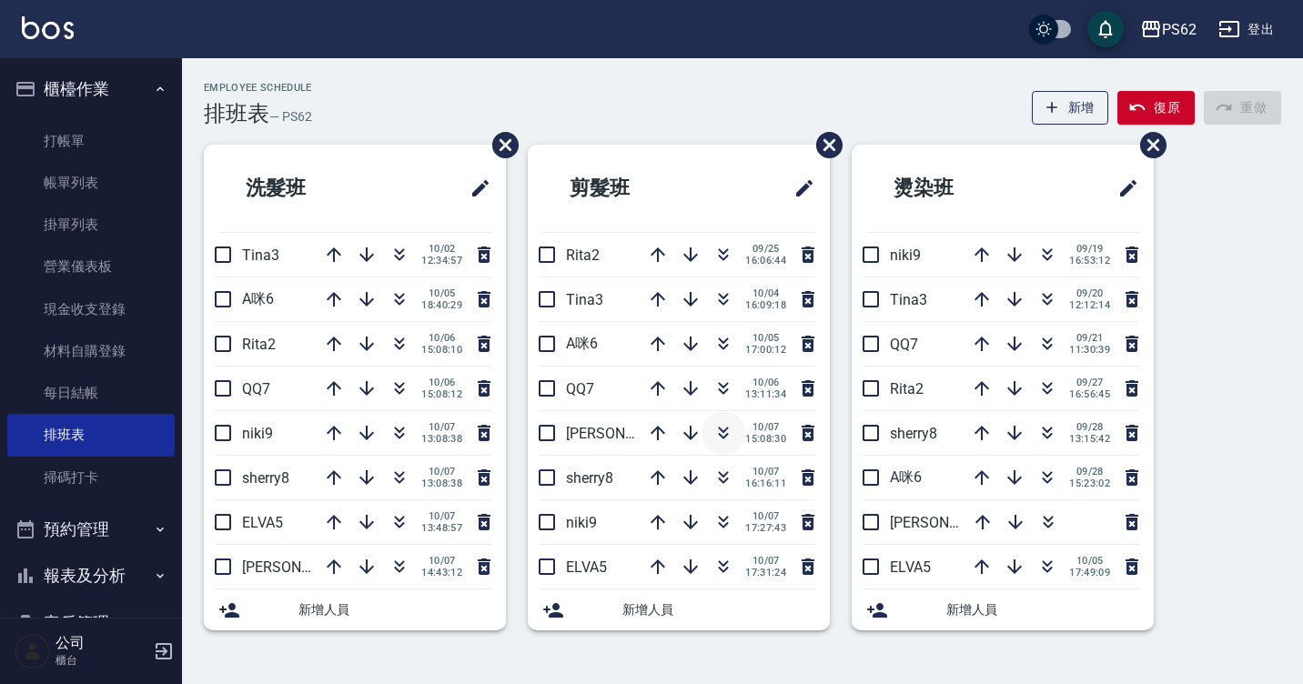
click at [724, 441] on icon "button" at bounding box center [723, 433] width 22 height 22
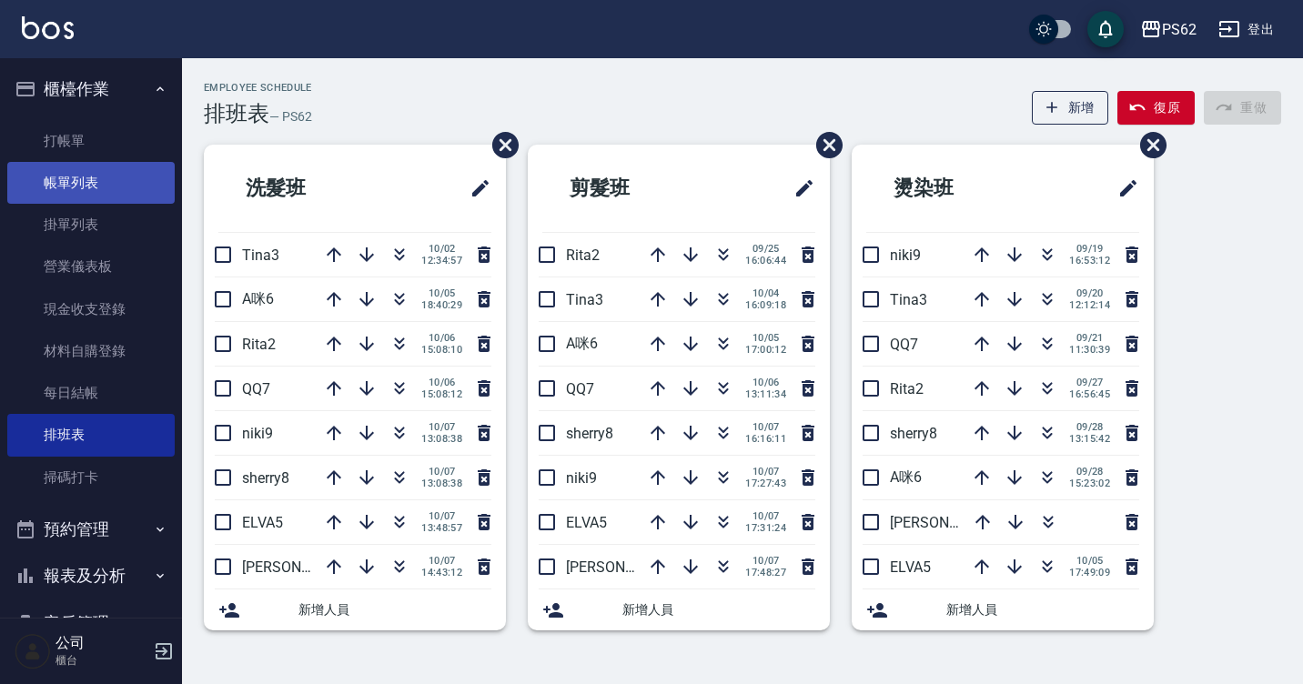
click at [57, 193] on link "帳單列表" at bounding box center [90, 183] width 167 height 42
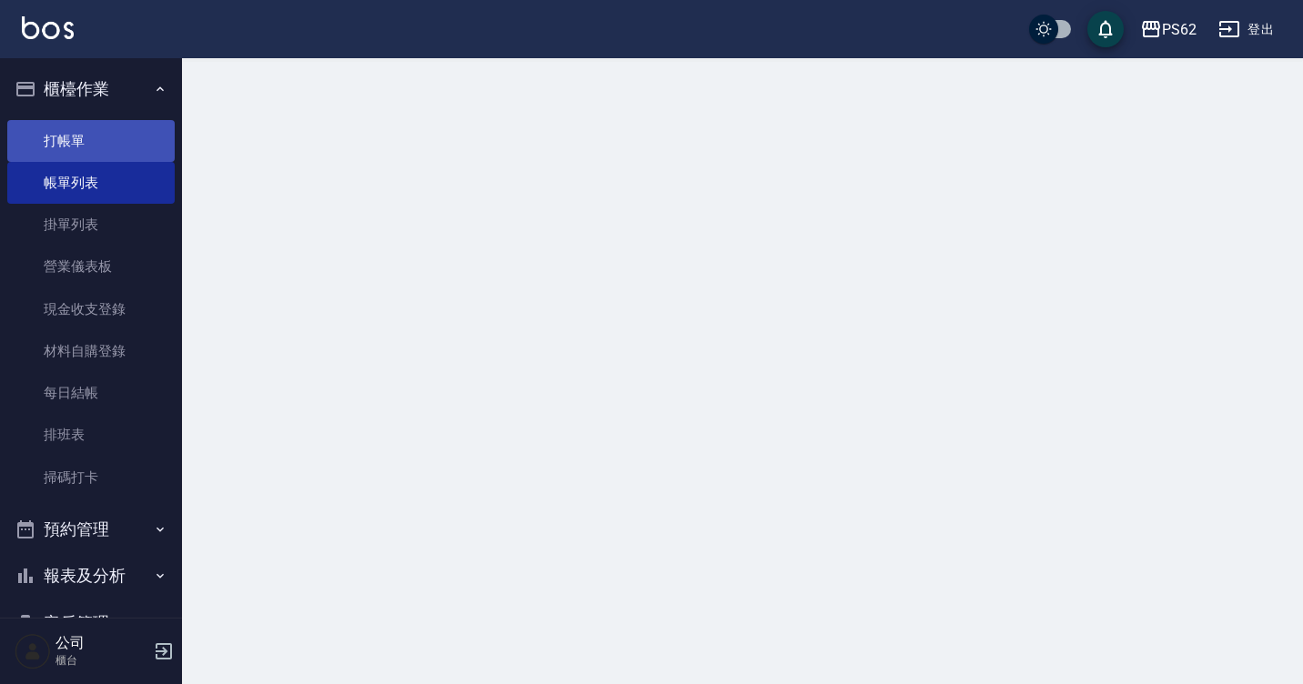
click at [83, 148] on link "打帳單" at bounding box center [90, 141] width 167 height 42
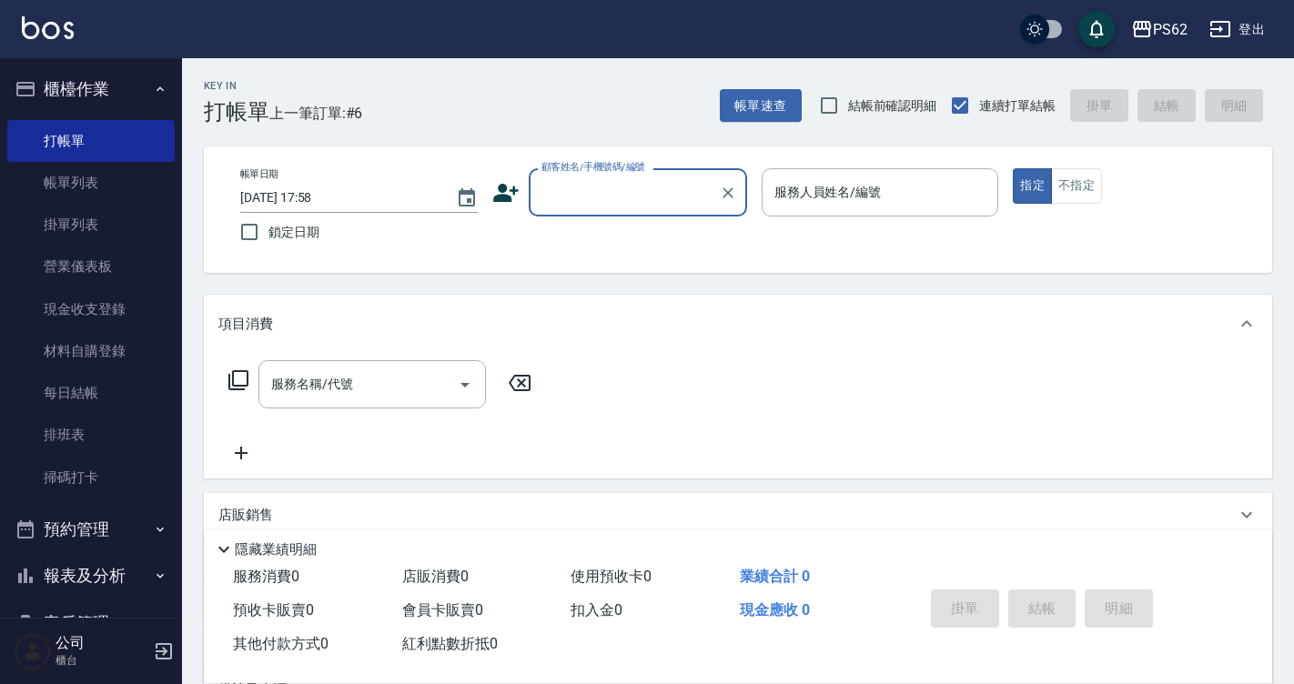
click at [626, 211] on div "顧客姓名/手機號碼/編號" at bounding box center [638, 192] width 218 height 48
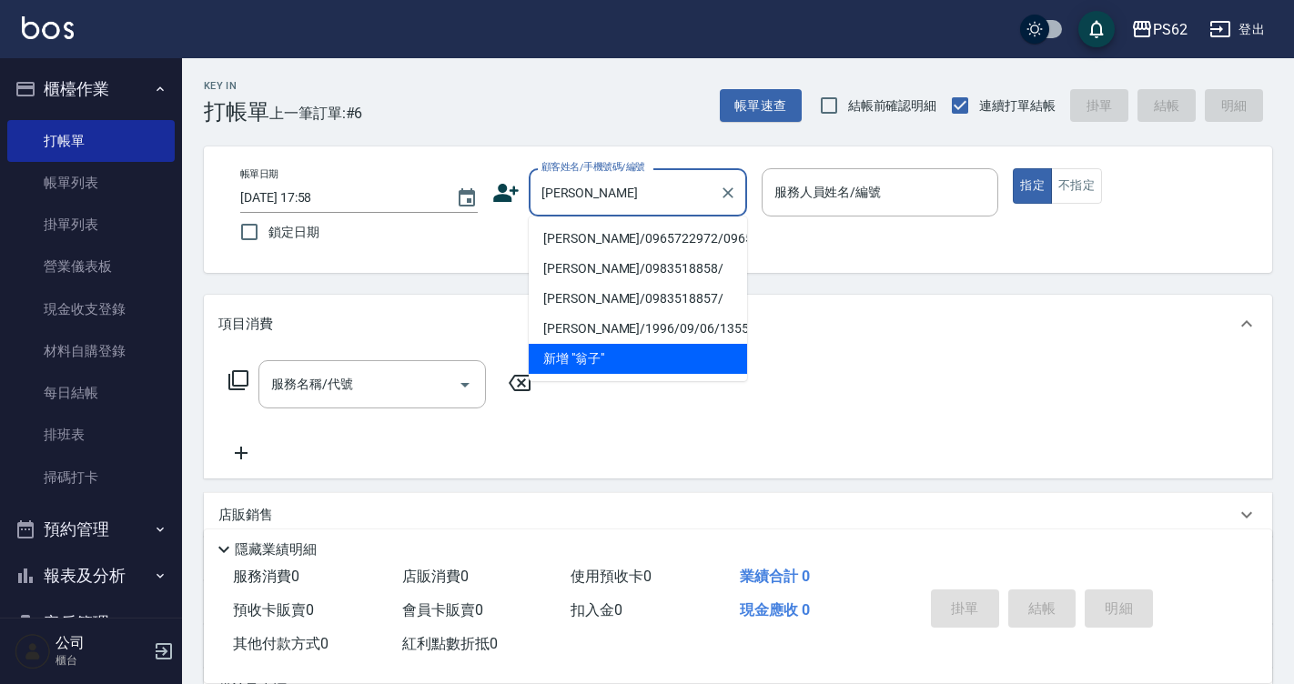
click at [663, 239] on li "翁子沅/0965722972/0965722972" at bounding box center [638, 239] width 218 height 30
type input "翁子沅/0965722972/0965722972"
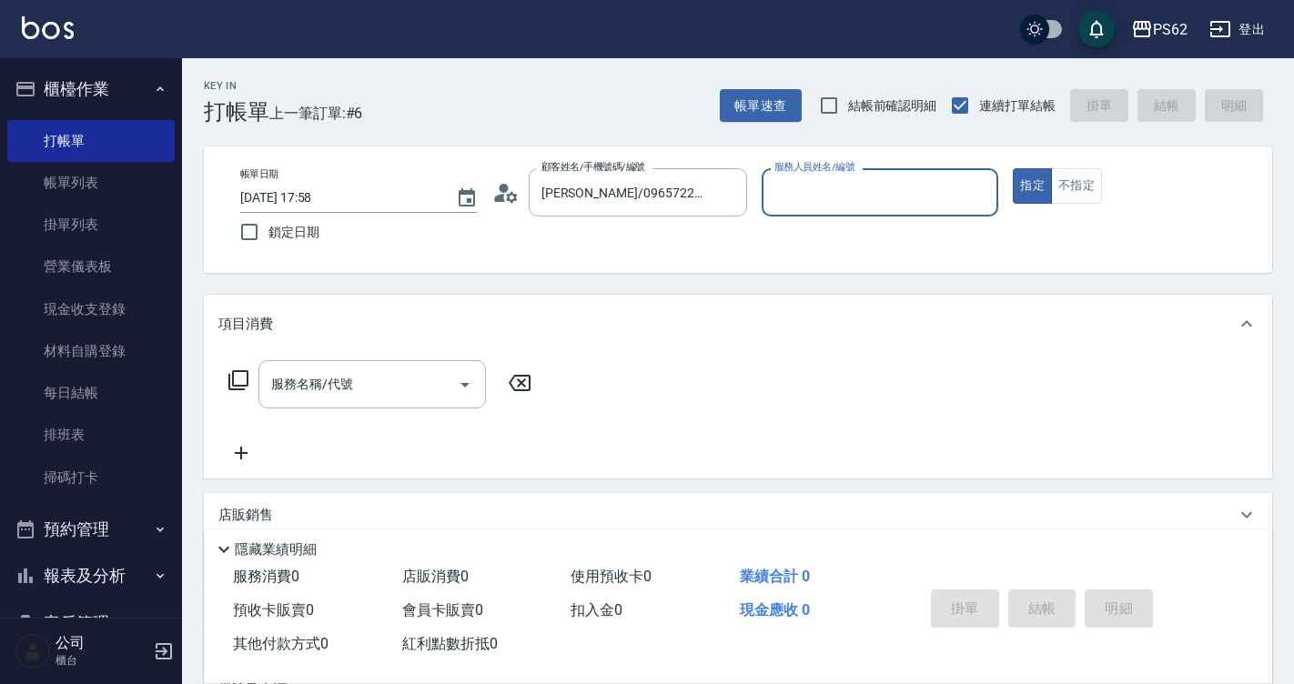
type input "Tina-3"
click at [1012, 168] on button "指定" at bounding box center [1031, 185] width 39 height 35
type button "true"
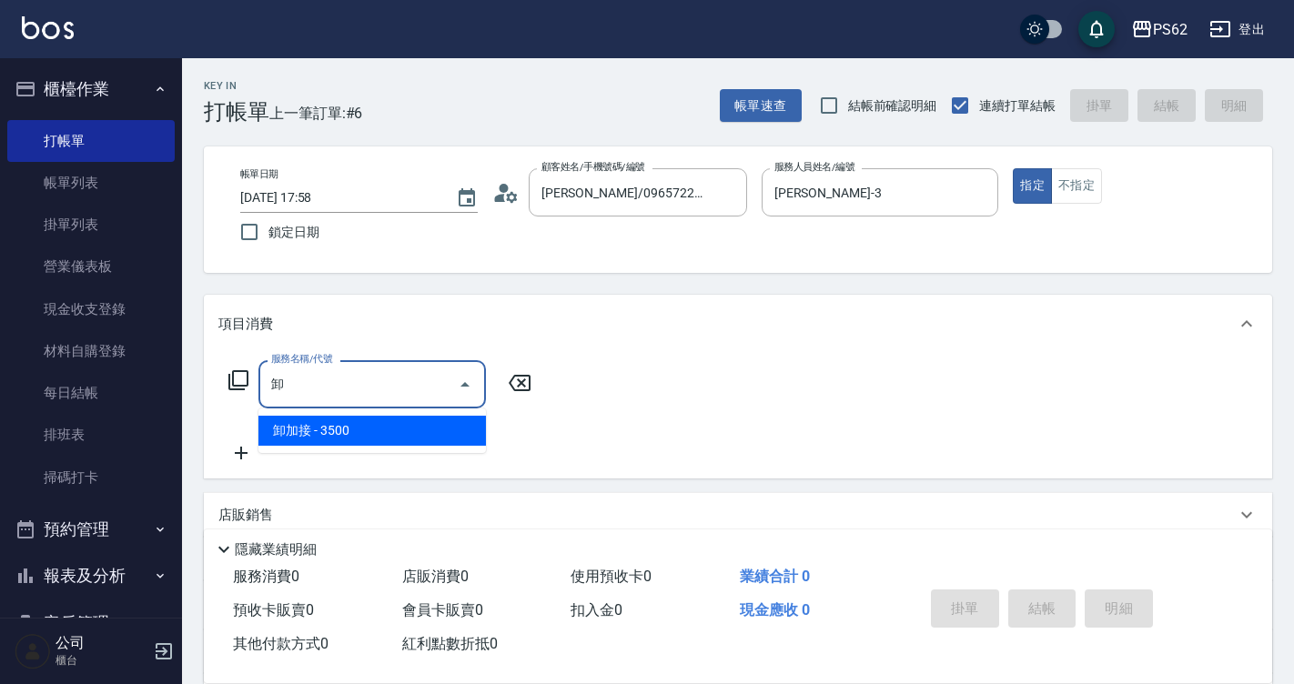
click at [439, 427] on span "卸加接 - 3500" at bounding box center [371, 431] width 227 height 30
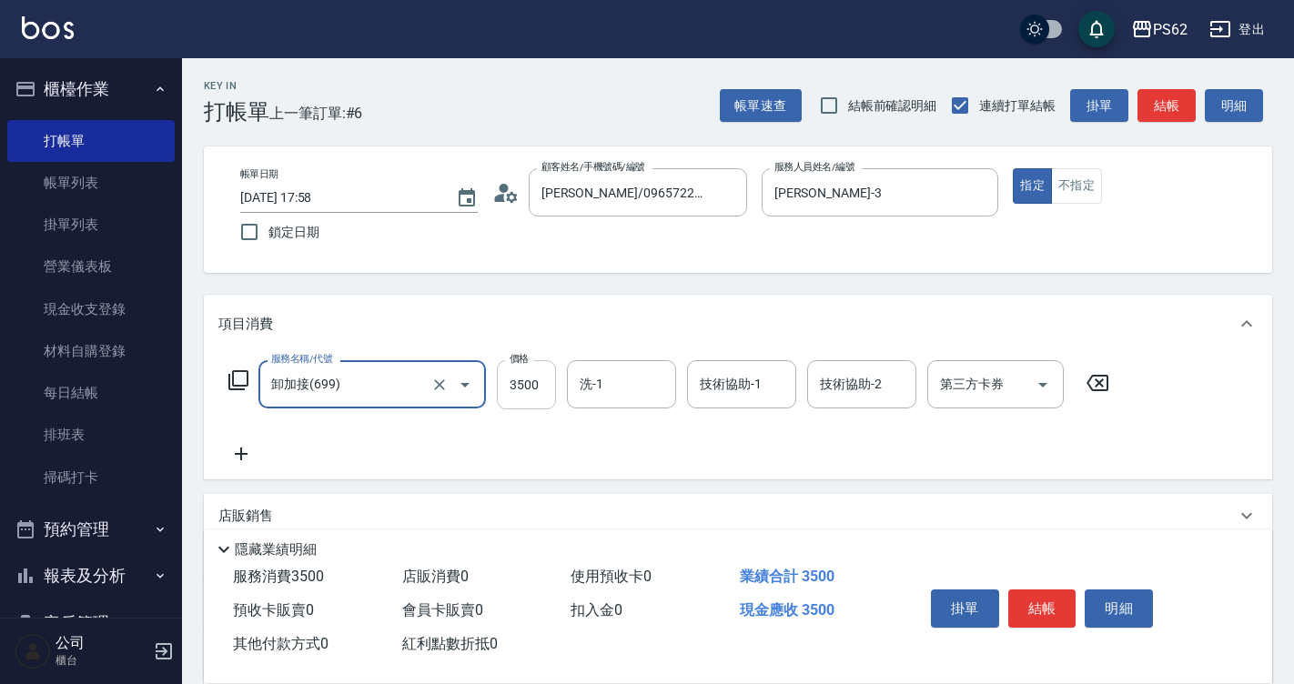
type input "卸加接(699)"
click at [539, 390] on input "3500" at bounding box center [526, 384] width 59 height 49
type input "4000"
click at [222, 455] on icon at bounding box center [240, 454] width 45 height 22
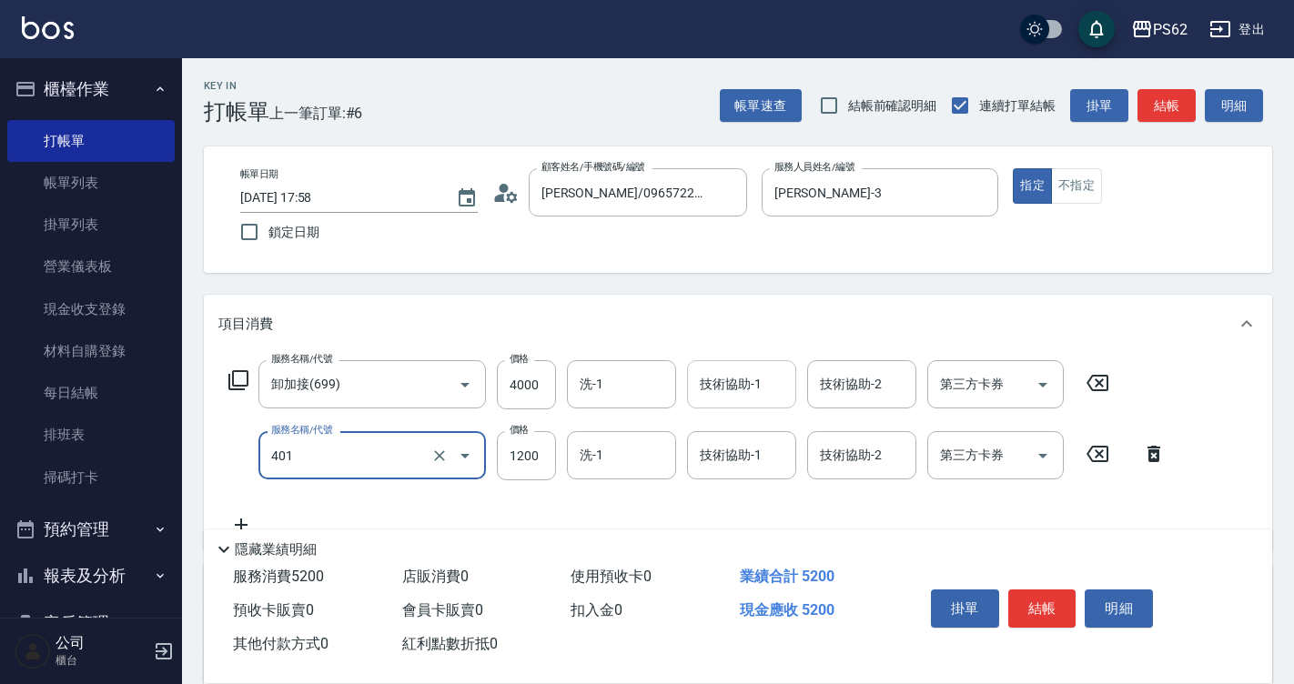
type input "一般染髮(401)"
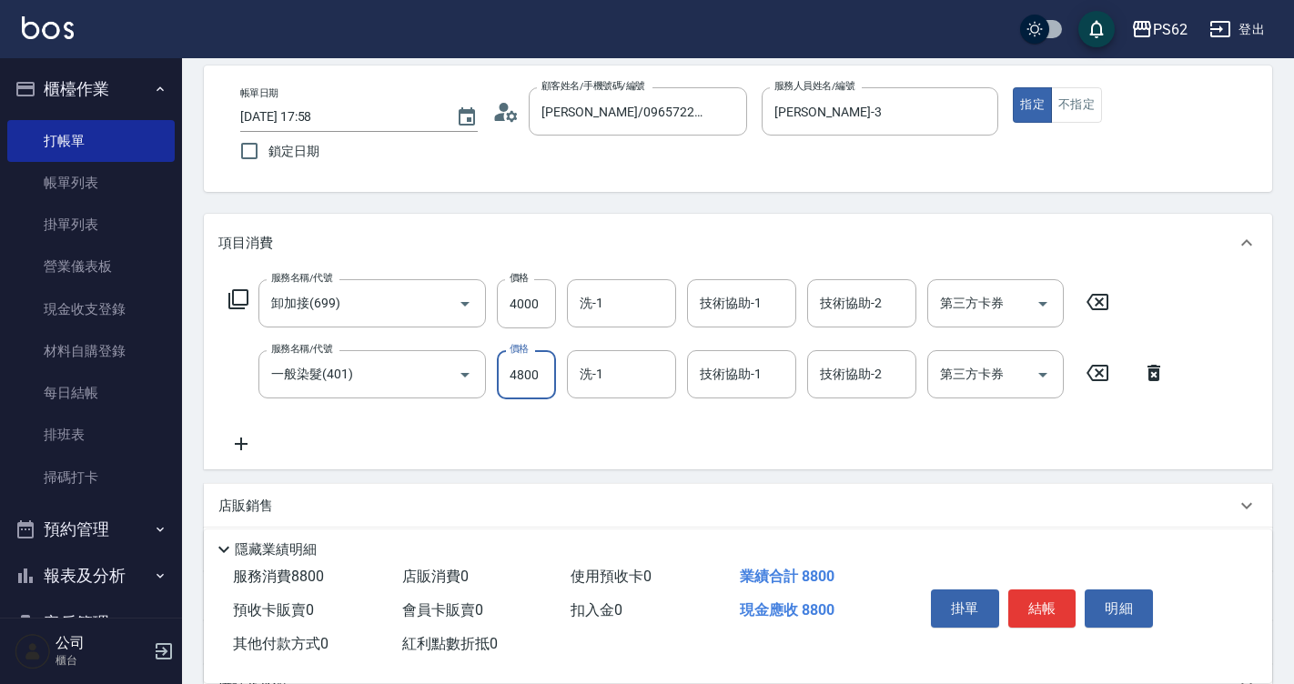
scroll to position [182, 0]
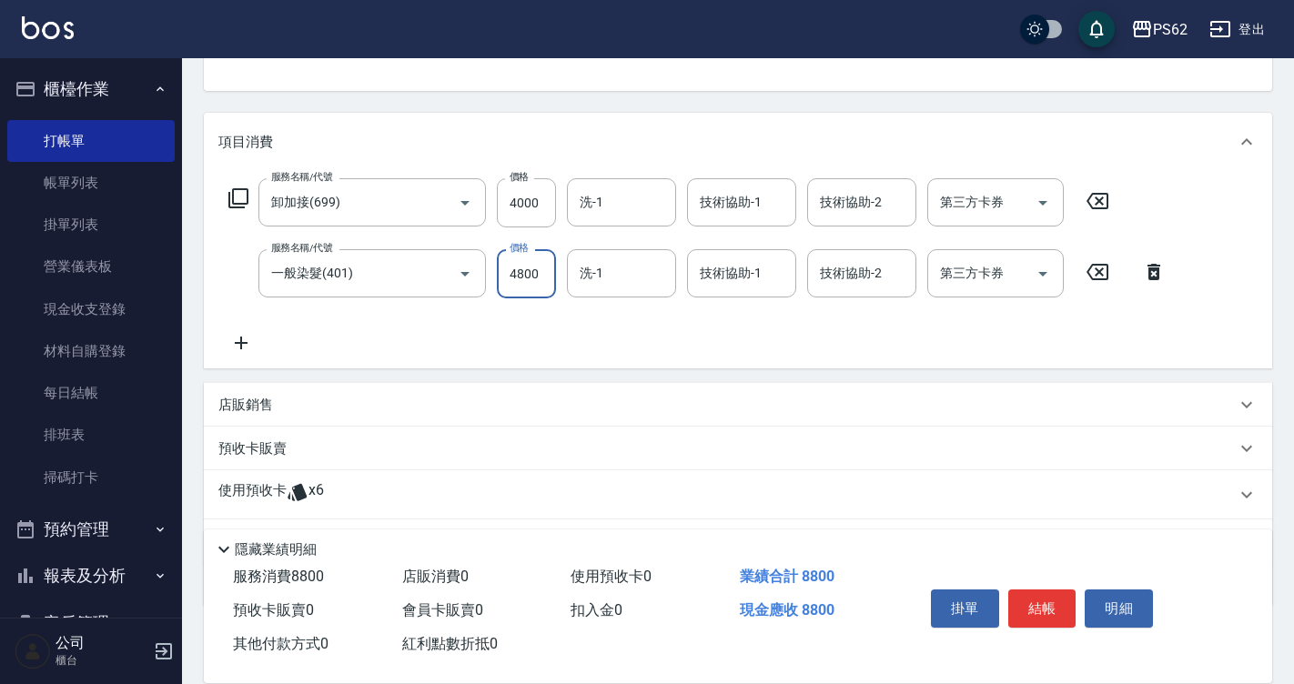
type input "4800"
click at [250, 338] on icon at bounding box center [240, 343] width 45 height 22
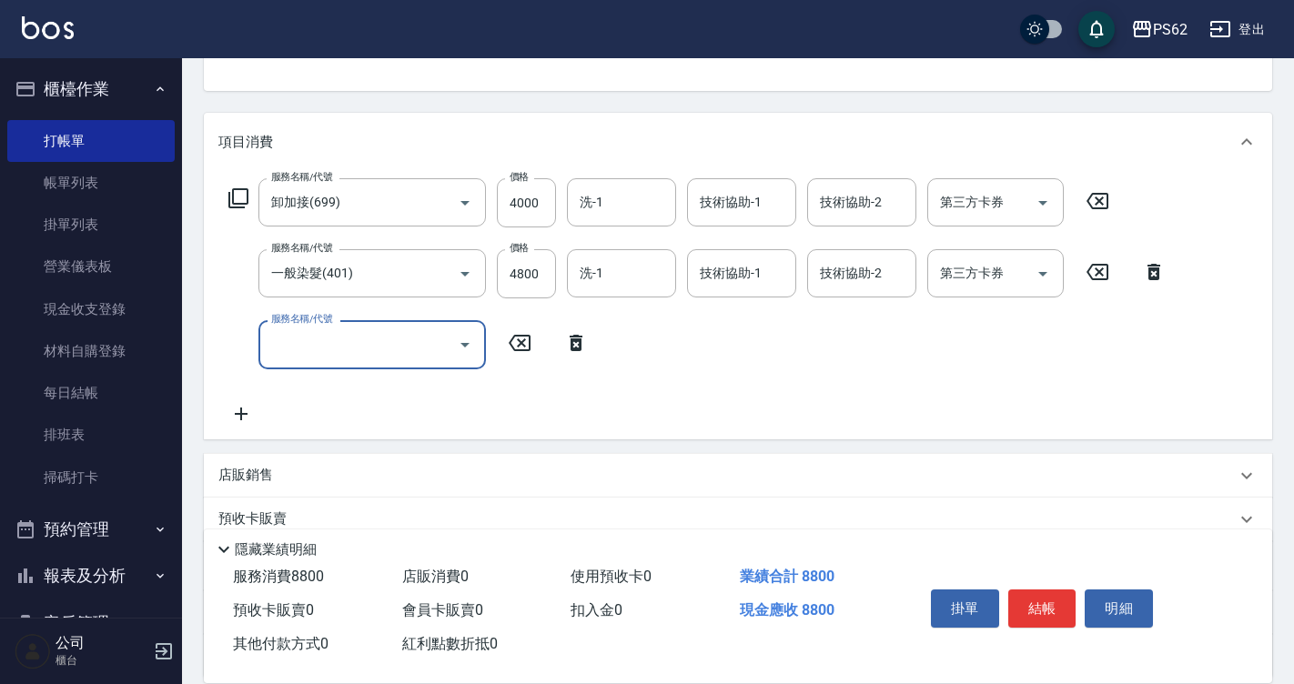
click at [237, 412] on icon at bounding box center [240, 414] width 45 height 22
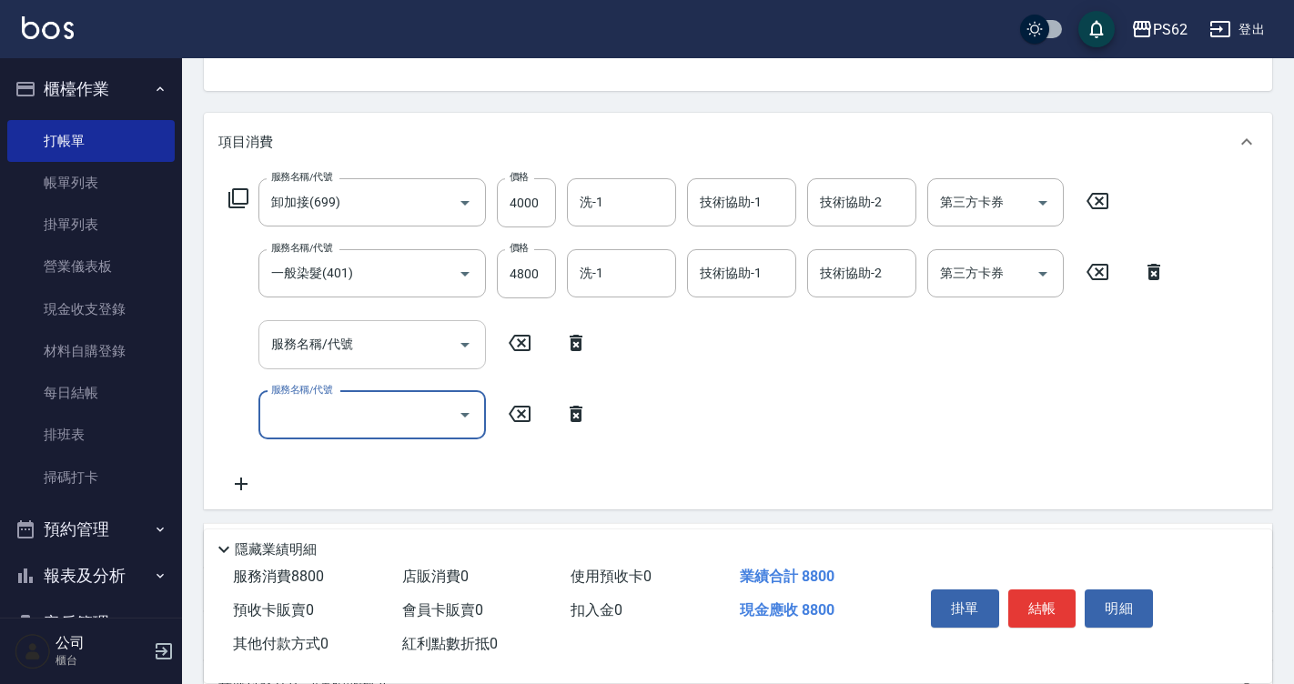
click at [371, 367] on div "服務名稱/代號" at bounding box center [371, 344] width 227 height 48
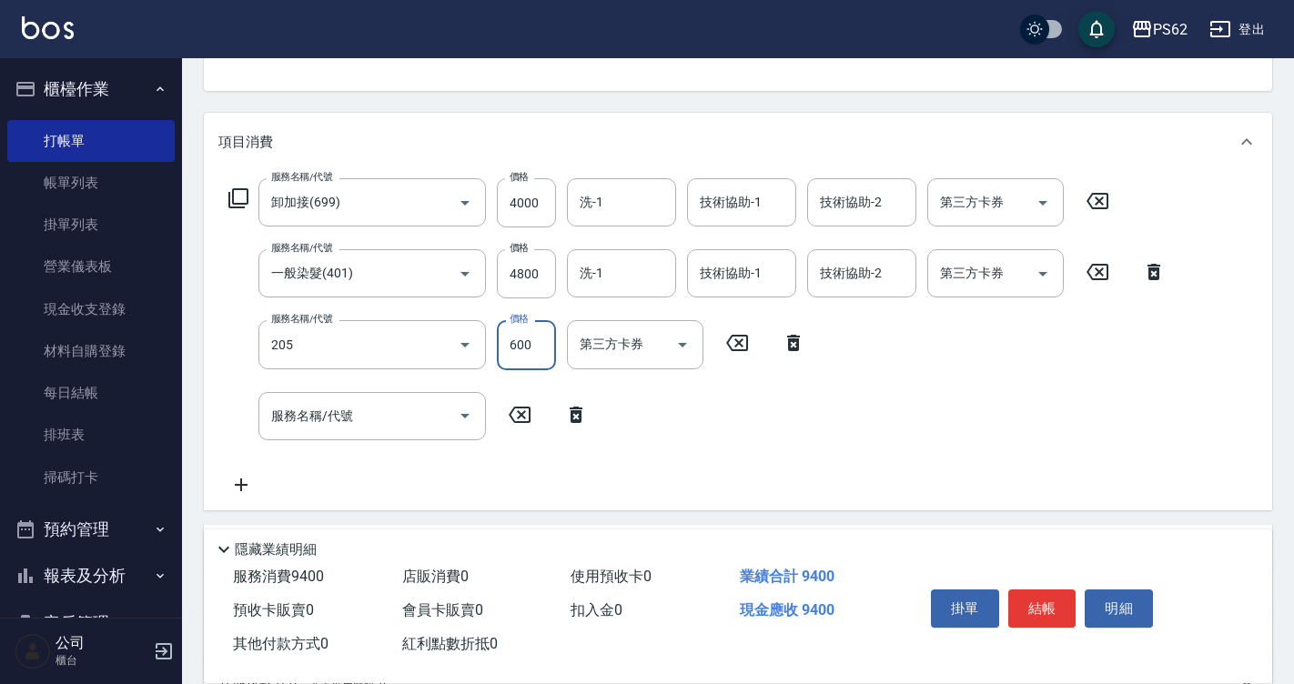
type input "A級洗剪400(205)"
click at [354, 405] on input "服務名稱/代號" at bounding box center [359, 416] width 184 height 32
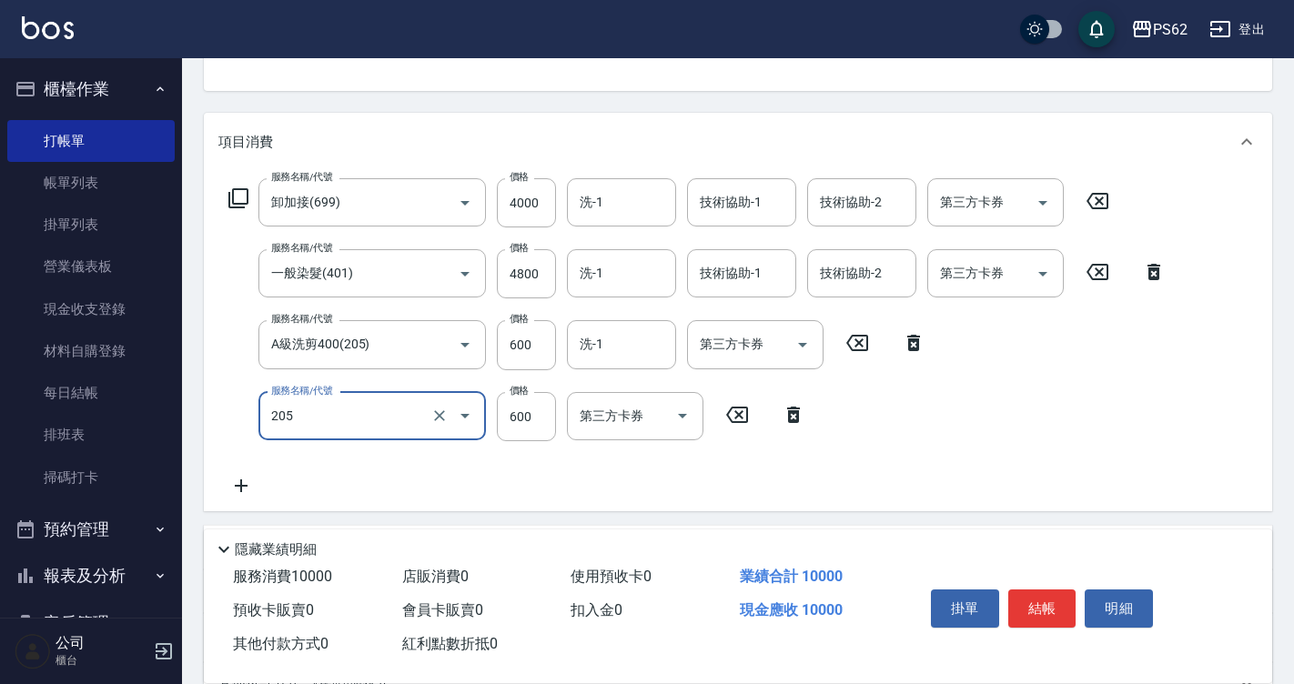
type input "A級洗剪400(205)"
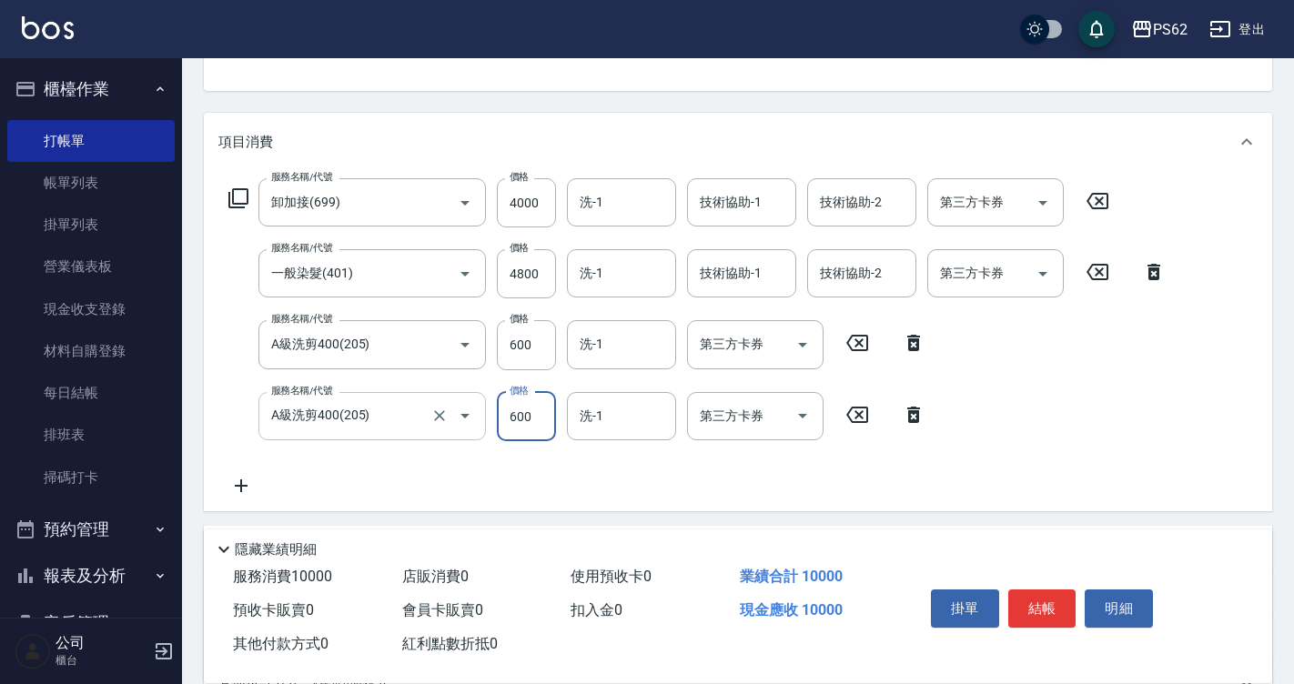
scroll to position [364, 0]
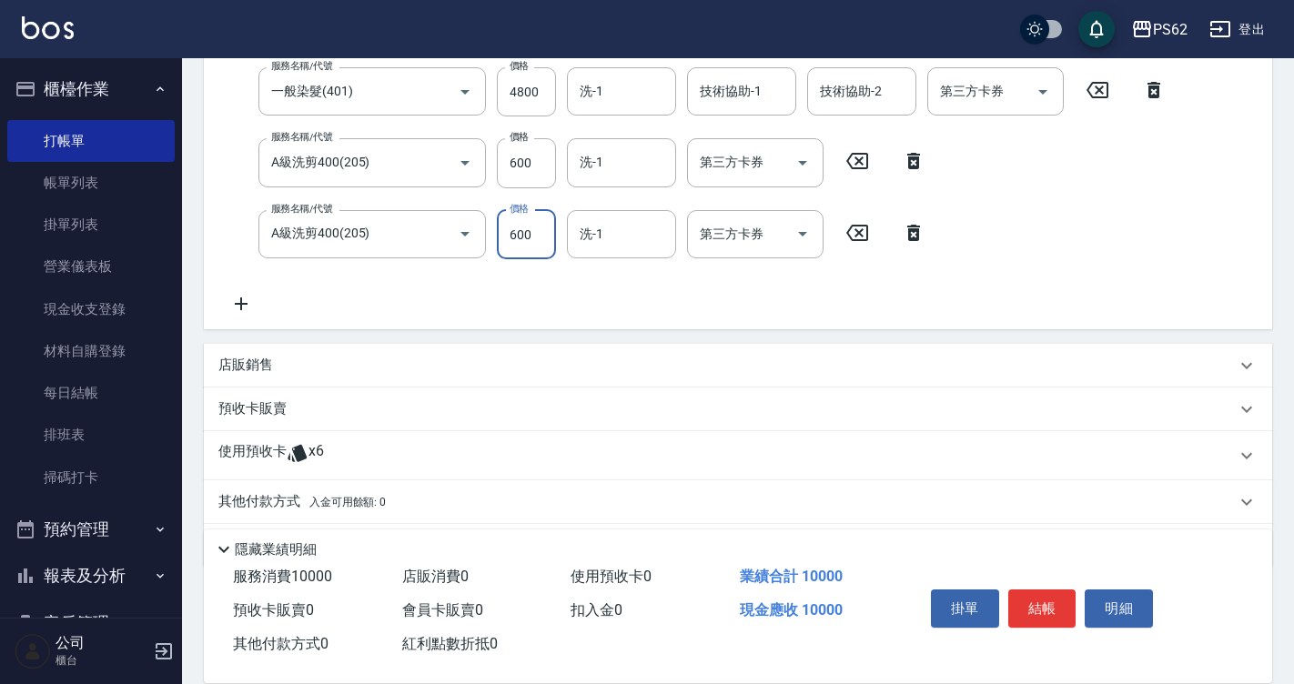
click at [314, 370] on div "店販銷售" at bounding box center [726, 365] width 1017 height 19
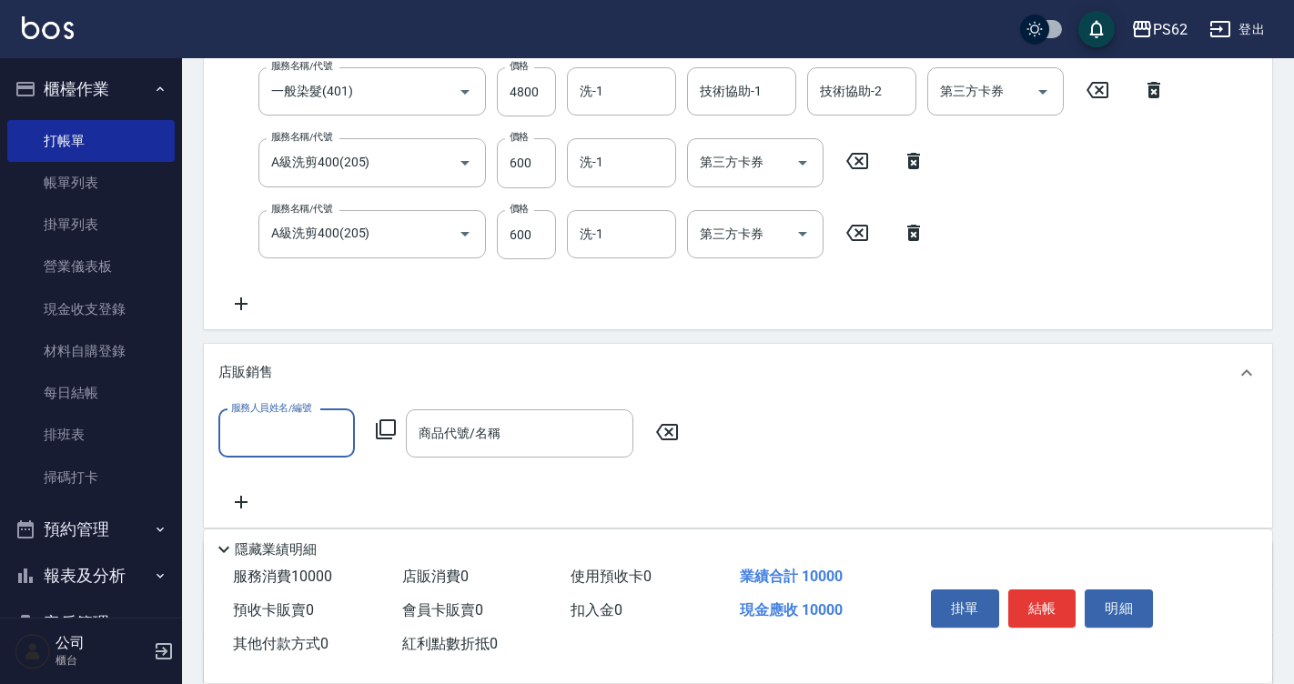
scroll to position [0, 0]
type input "Tina-3"
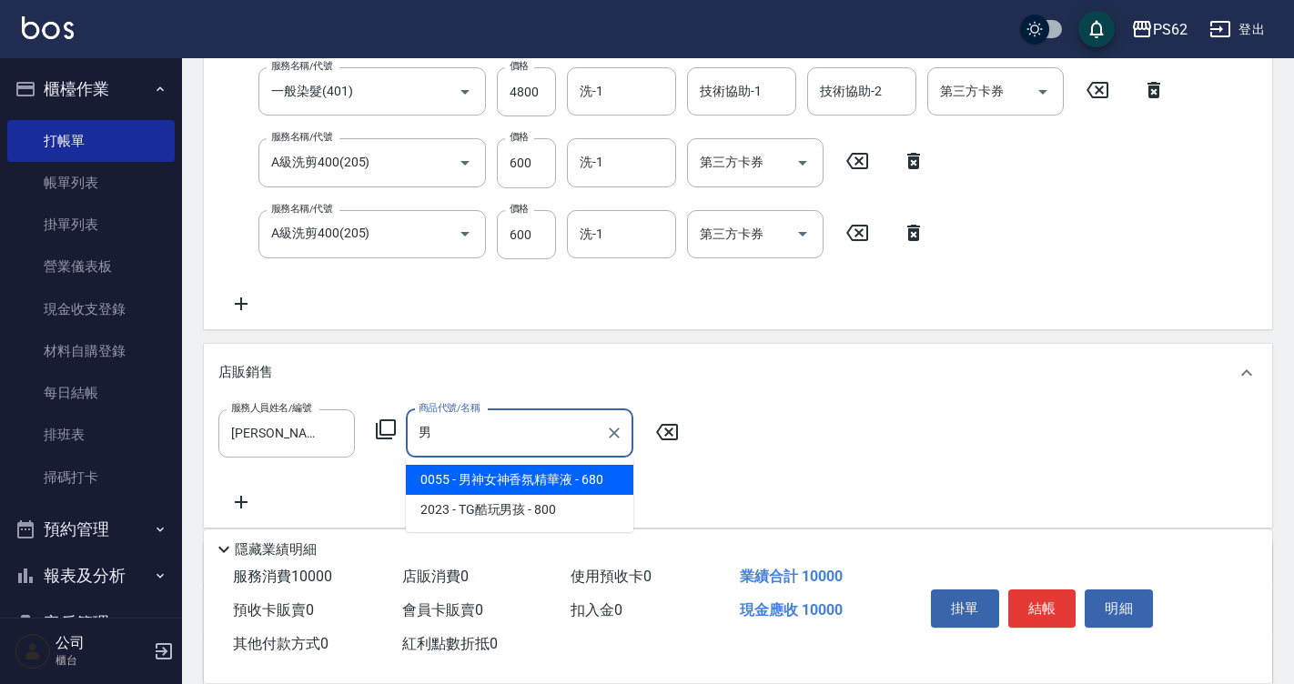
click at [463, 479] on span "0055 - 男神女神香氛精華液 - 680" at bounding box center [519, 480] width 227 height 30
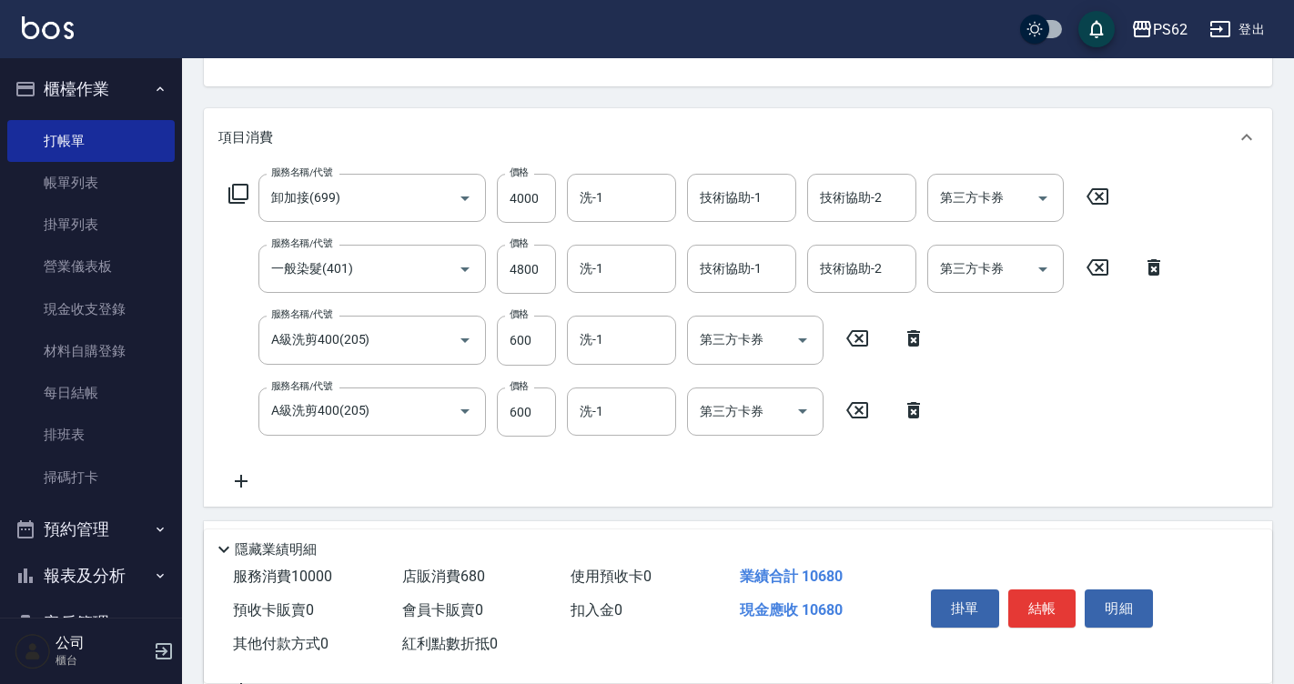
scroll to position [182, 0]
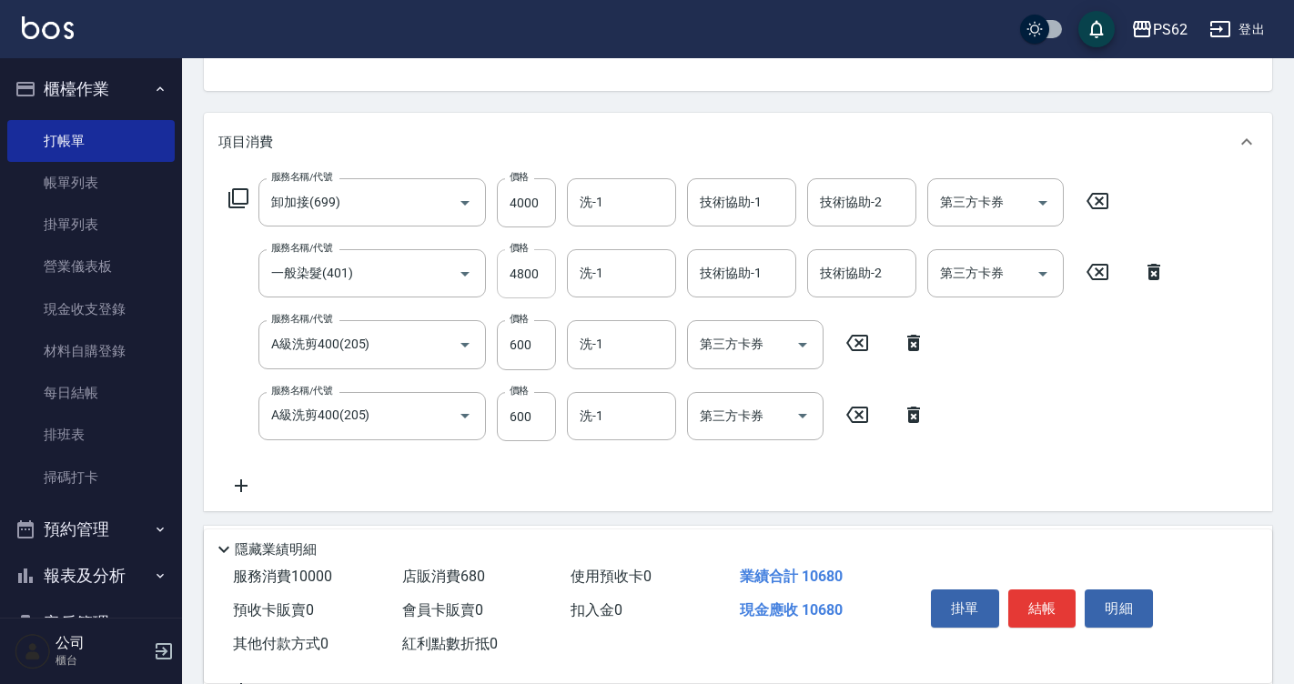
type input "男神女神香氛精華液"
click at [522, 282] on input "4800" at bounding box center [526, 273] width 59 height 49
type input "4000"
click at [243, 471] on div "服務名稱/代號 卸加接(699) 服務名稱/代號 價格 4000 價格 洗-1 洗-1 技術協助-1 技術協助-1 技術協助-2 技術協助-2 第三方卡券 第…" at bounding box center [697, 337] width 958 height 318
click at [243, 475] on icon at bounding box center [240, 486] width 45 height 22
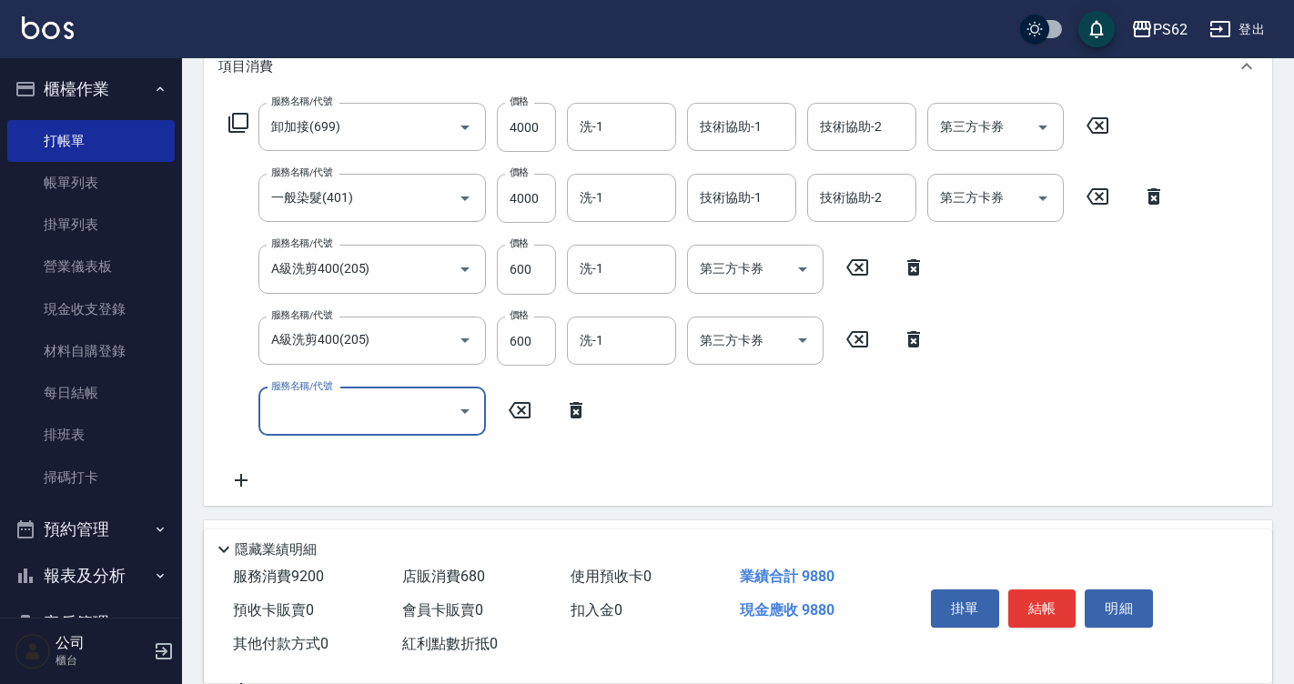
scroll to position [364, 0]
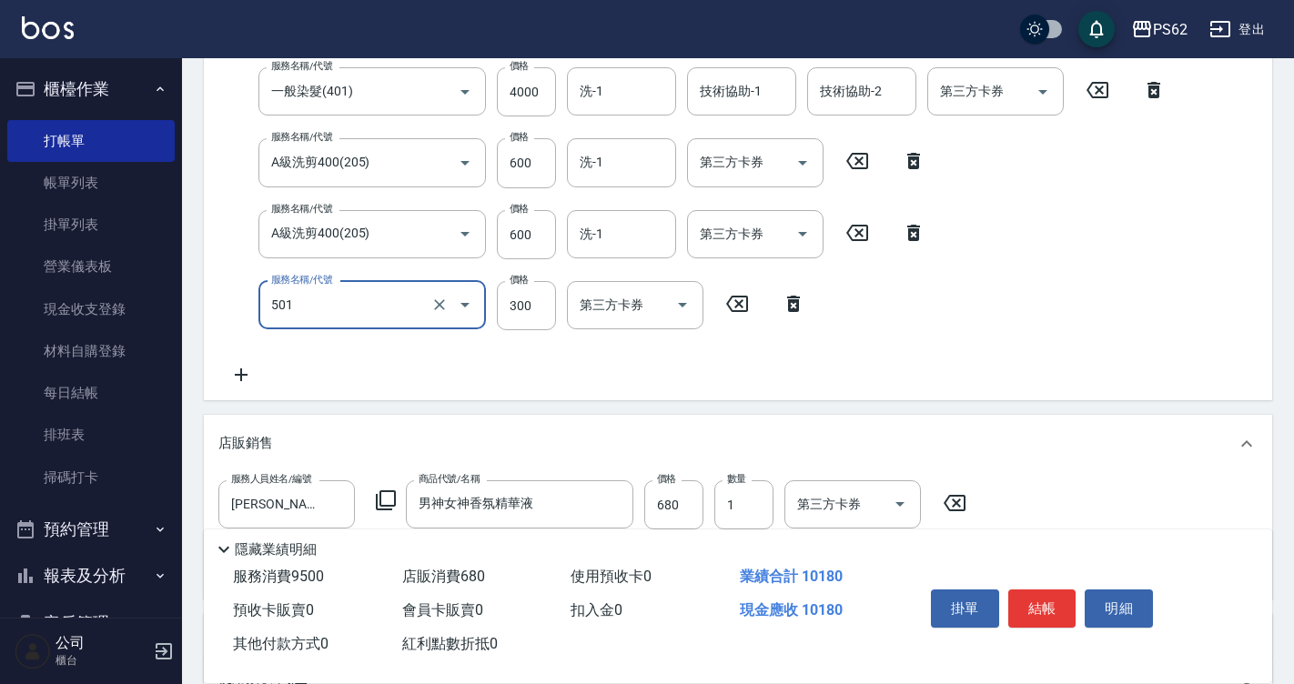
type input "自備護髮(501)"
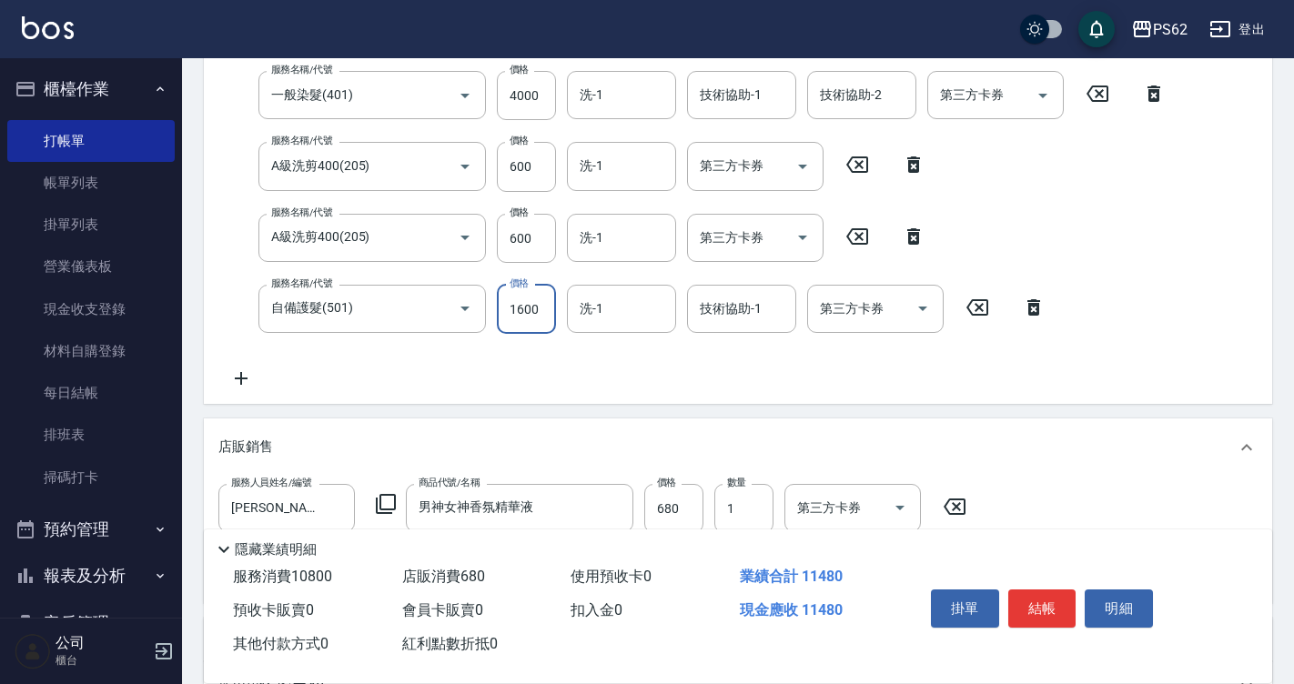
type input "1600"
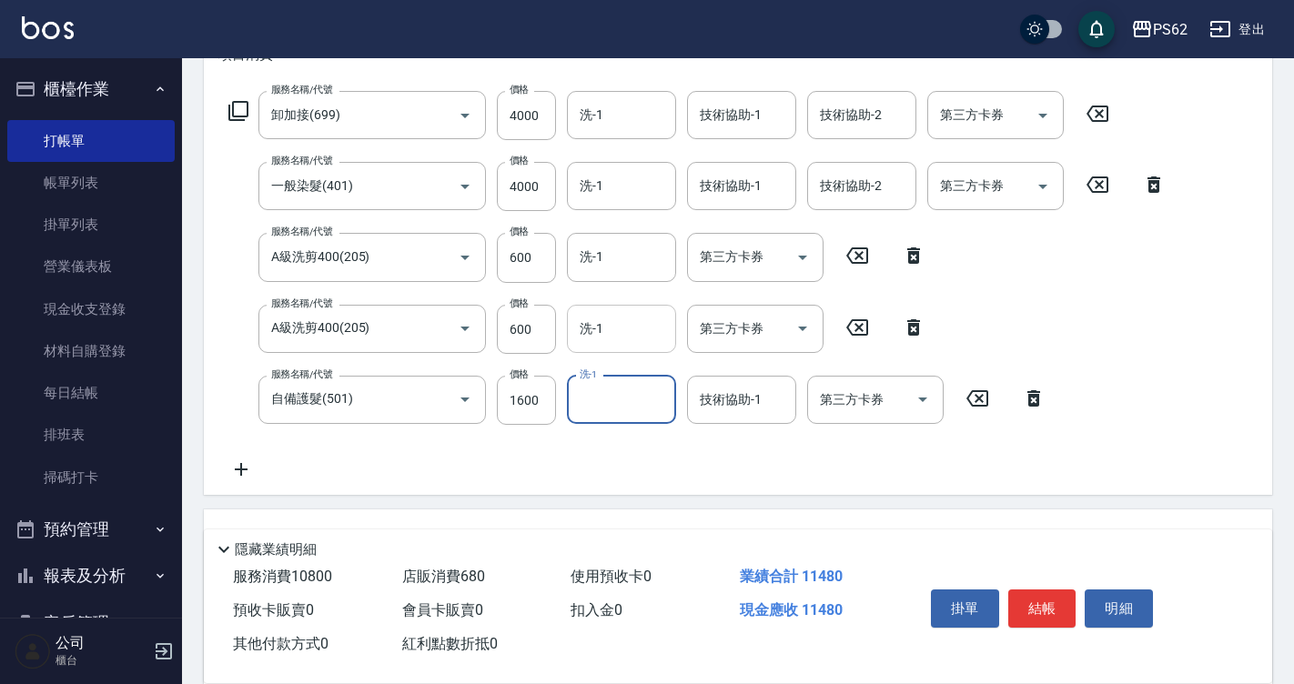
scroll to position [178, 0]
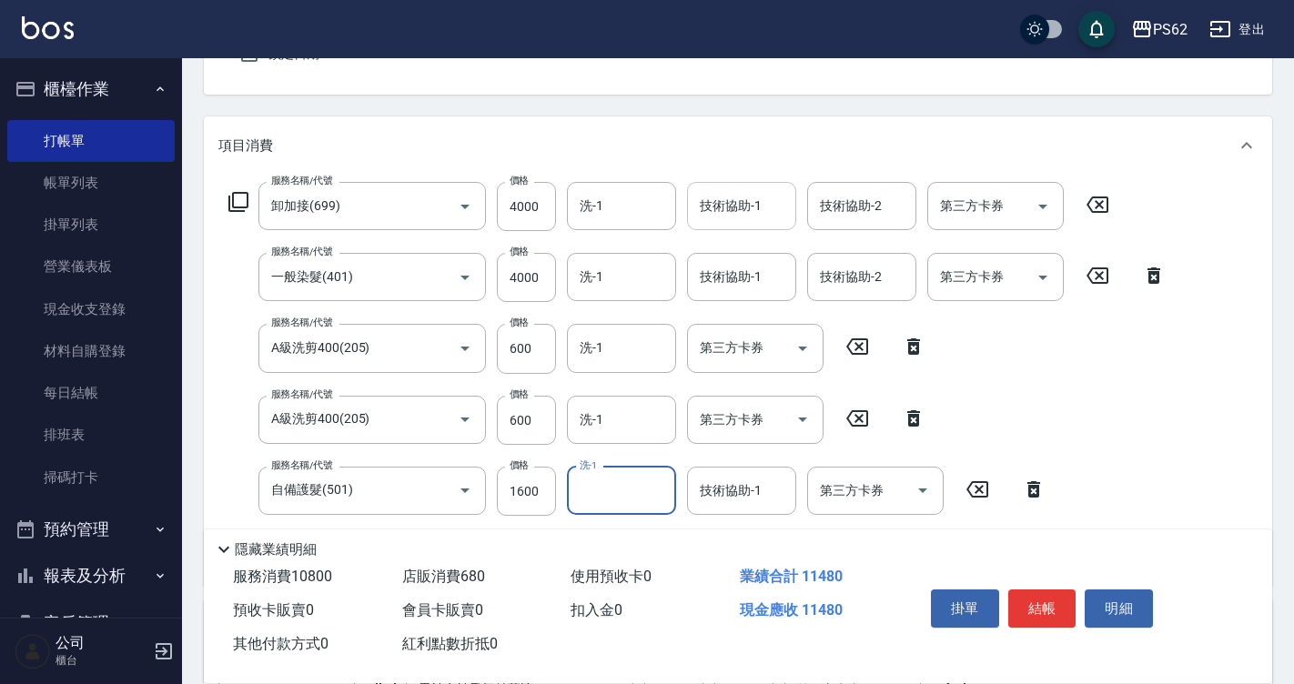
click at [753, 189] on div "技術協助-1" at bounding box center [741, 206] width 109 height 48
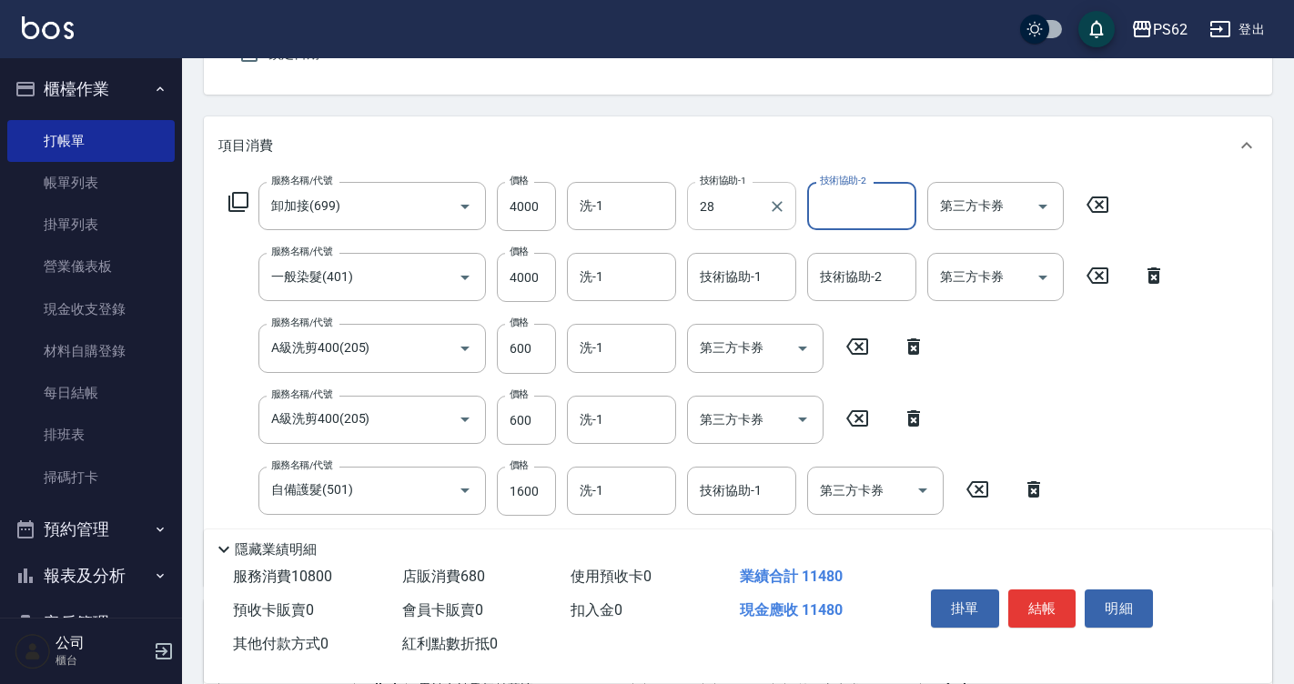
type input "安安-28"
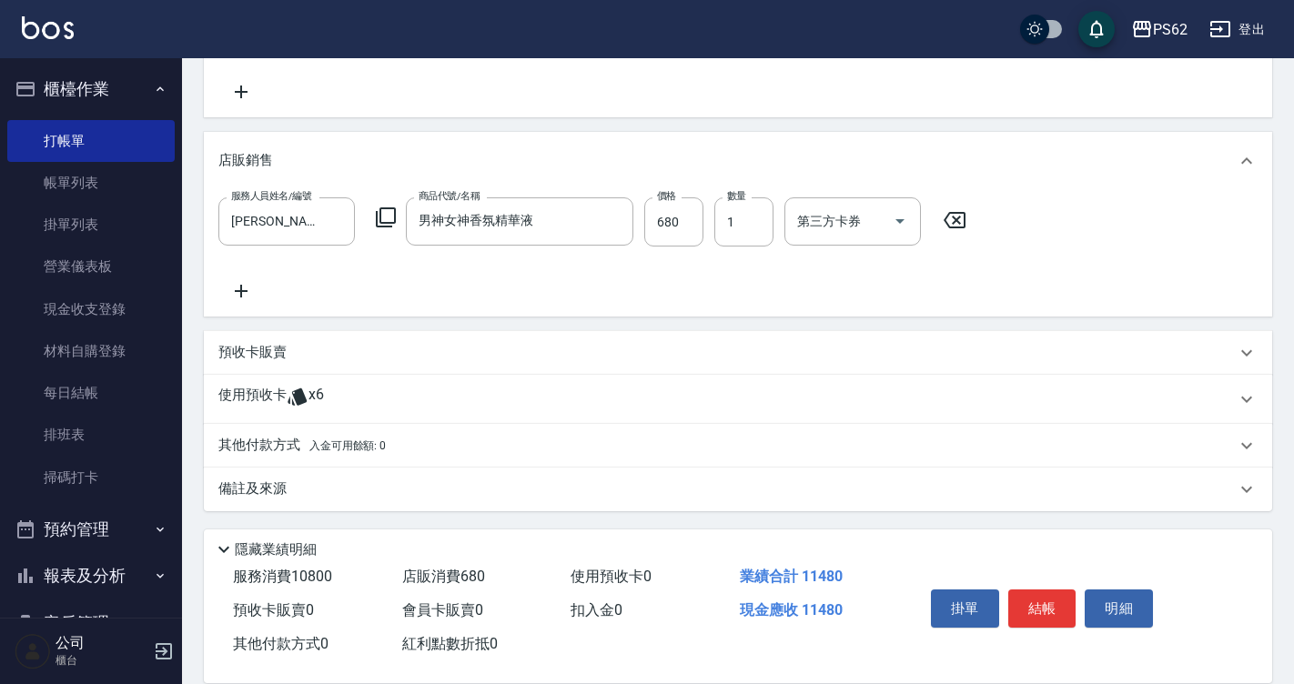
scroll to position [649, 0]
click at [284, 448] on p "其他付款方式 入金可用餘額: 0" at bounding box center [301, 444] width 167 height 20
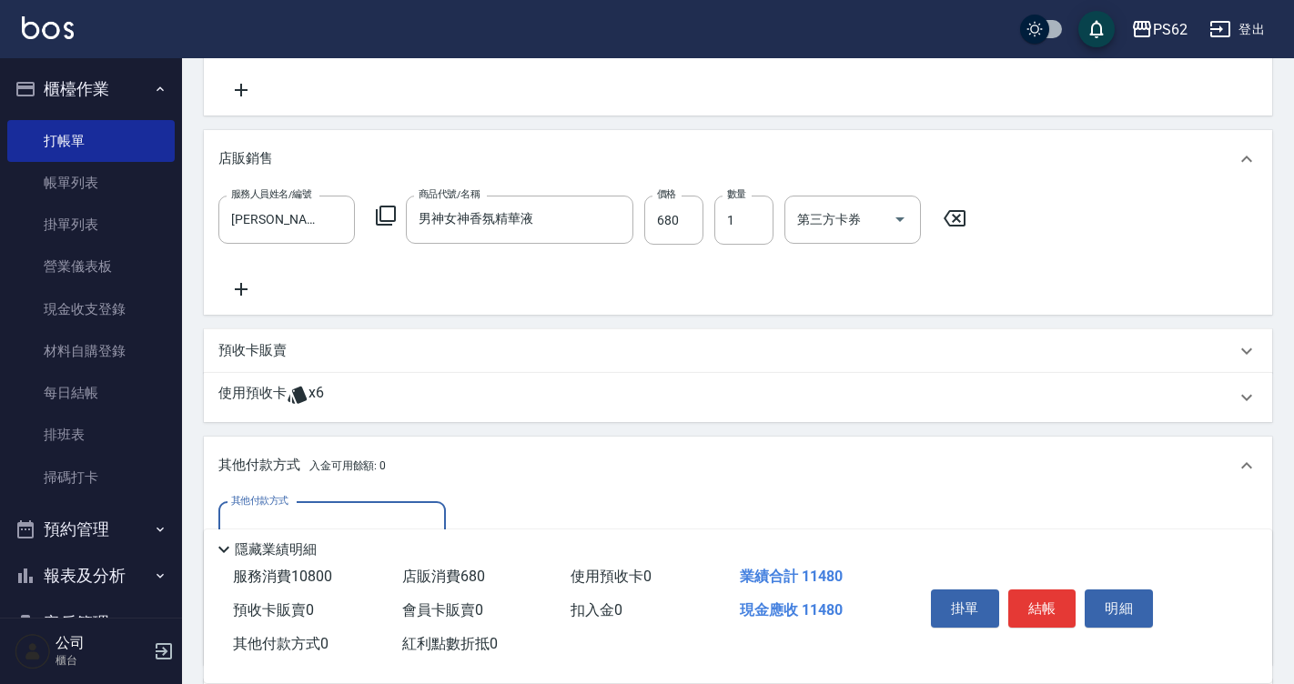
scroll to position [0, 0]
click at [308, 508] on div "其他付款方式" at bounding box center [331, 526] width 227 height 48
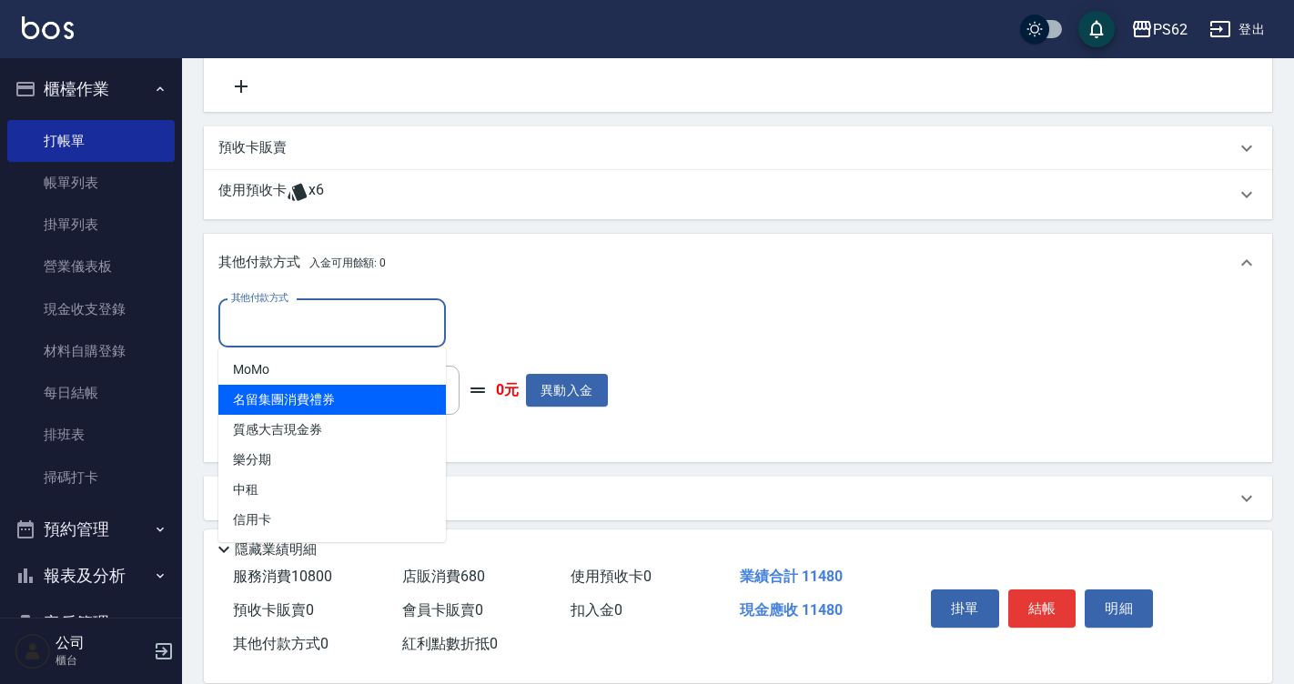
scroll to position [862, 0]
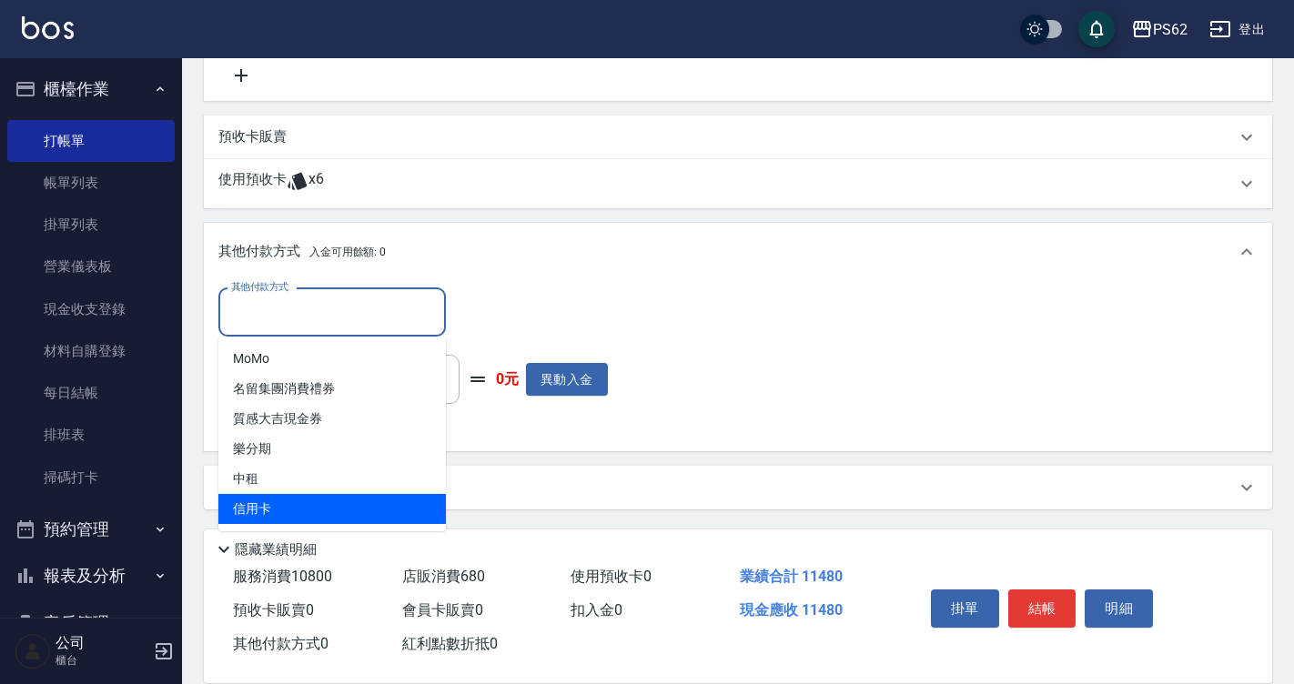
click at [290, 513] on span "信用卡" at bounding box center [331, 509] width 227 height 30
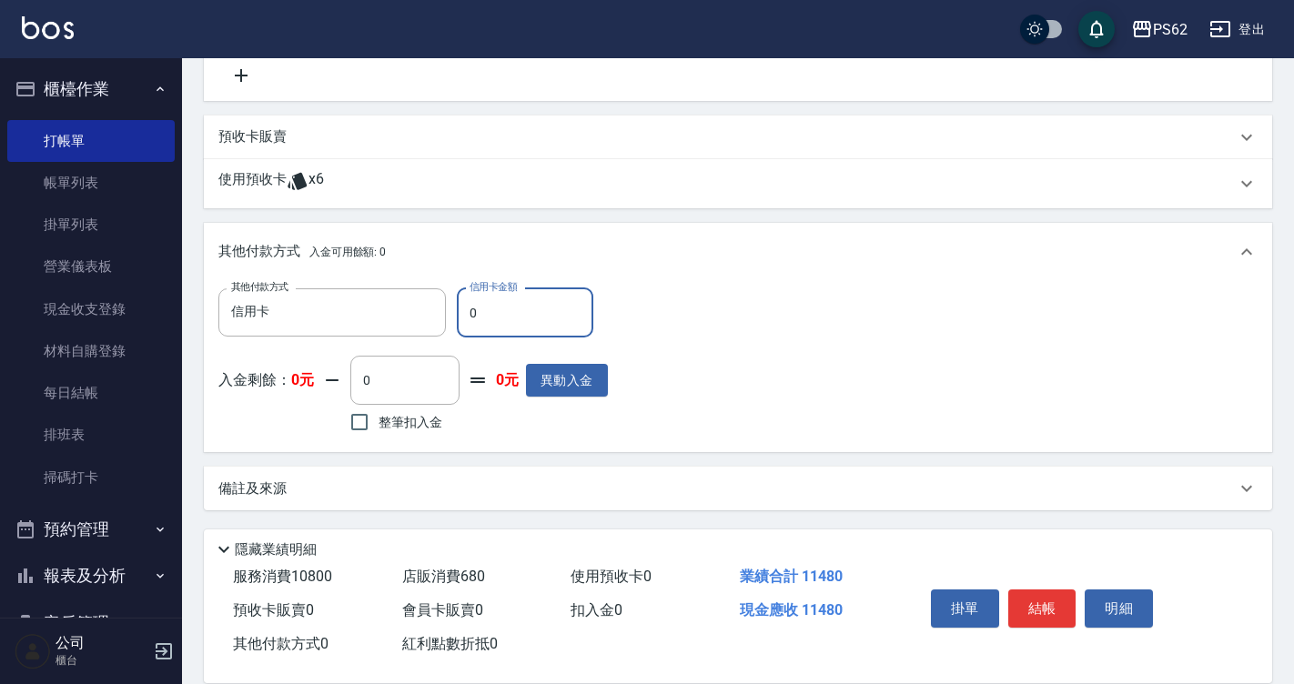
type input "信用卡"
type input "11480"
click at [1023, 599] on button "結帳" at bounding box center [1042, 608] width 68 height 38
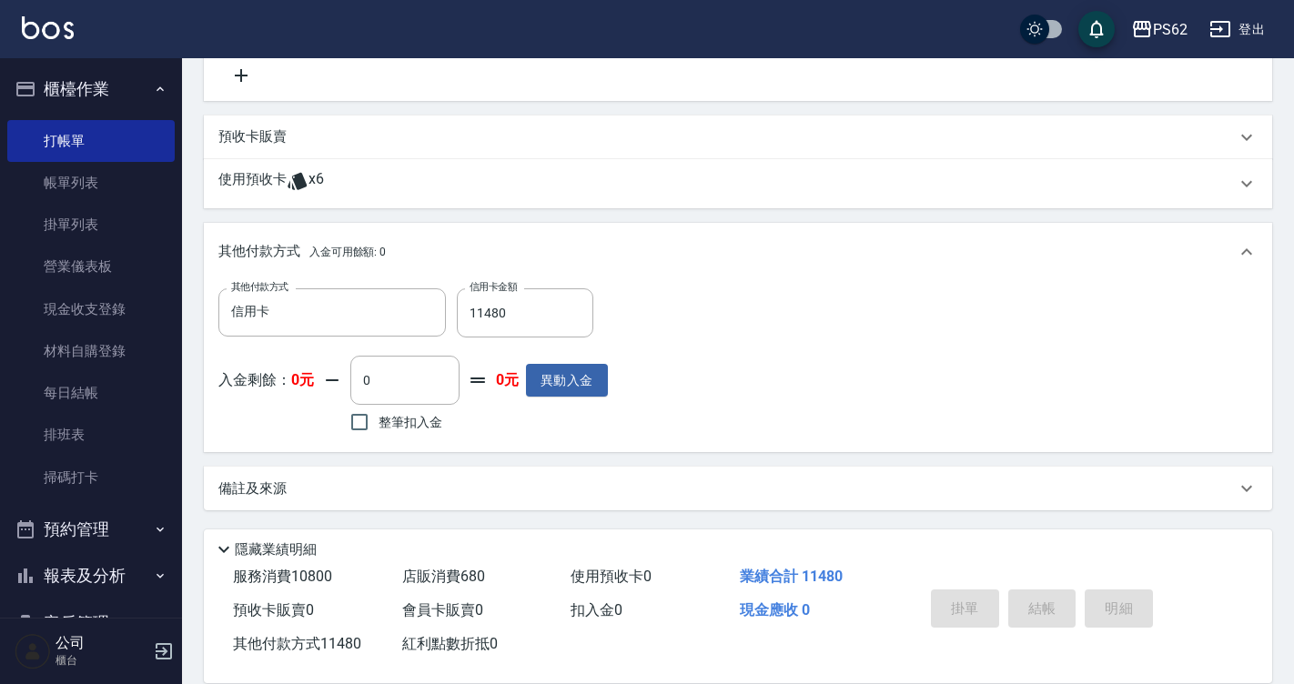
type input "2025/10/07 18:00"
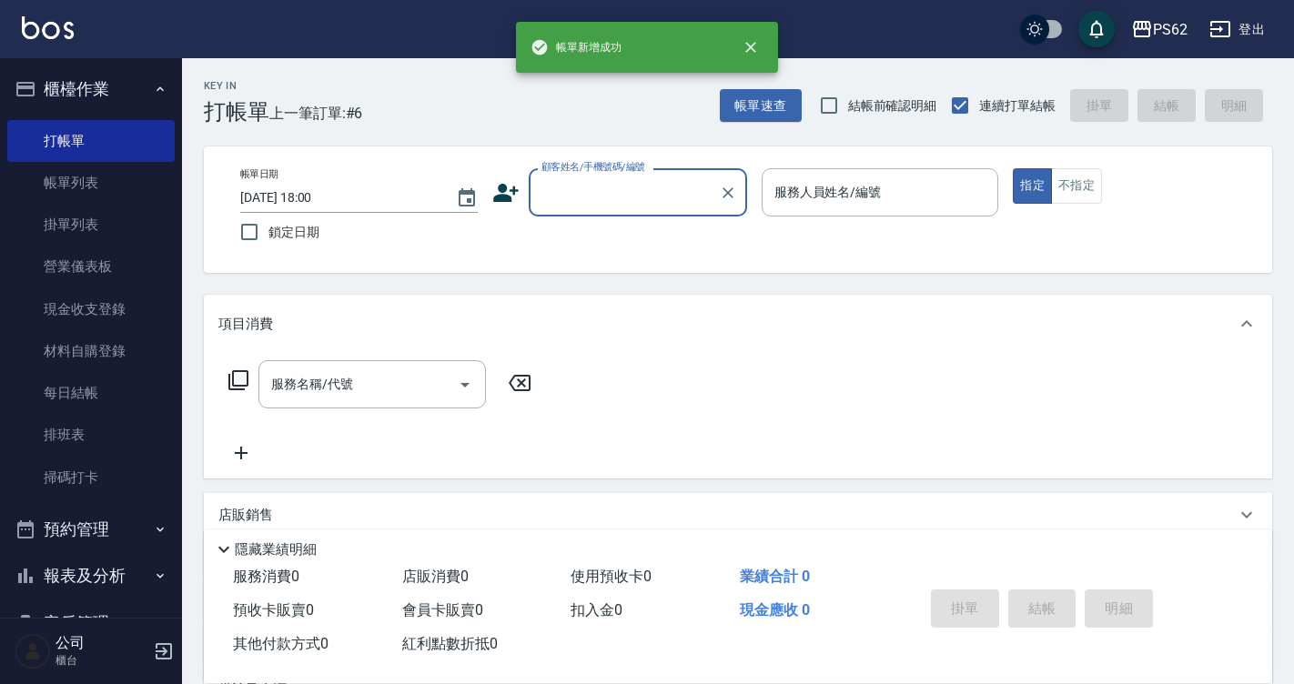
scroll to position [0, 0]
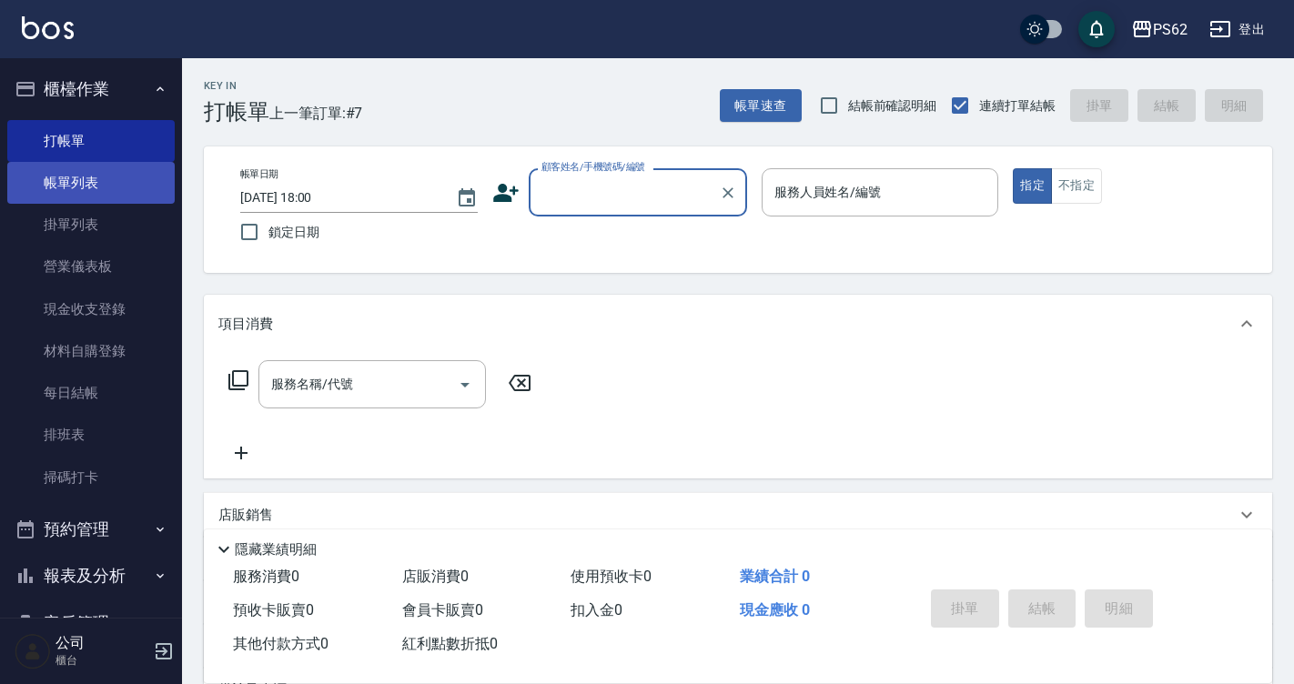
click at [91, 178] on link "帳單列表" at bounding box center [90, 183] width 167 height 42
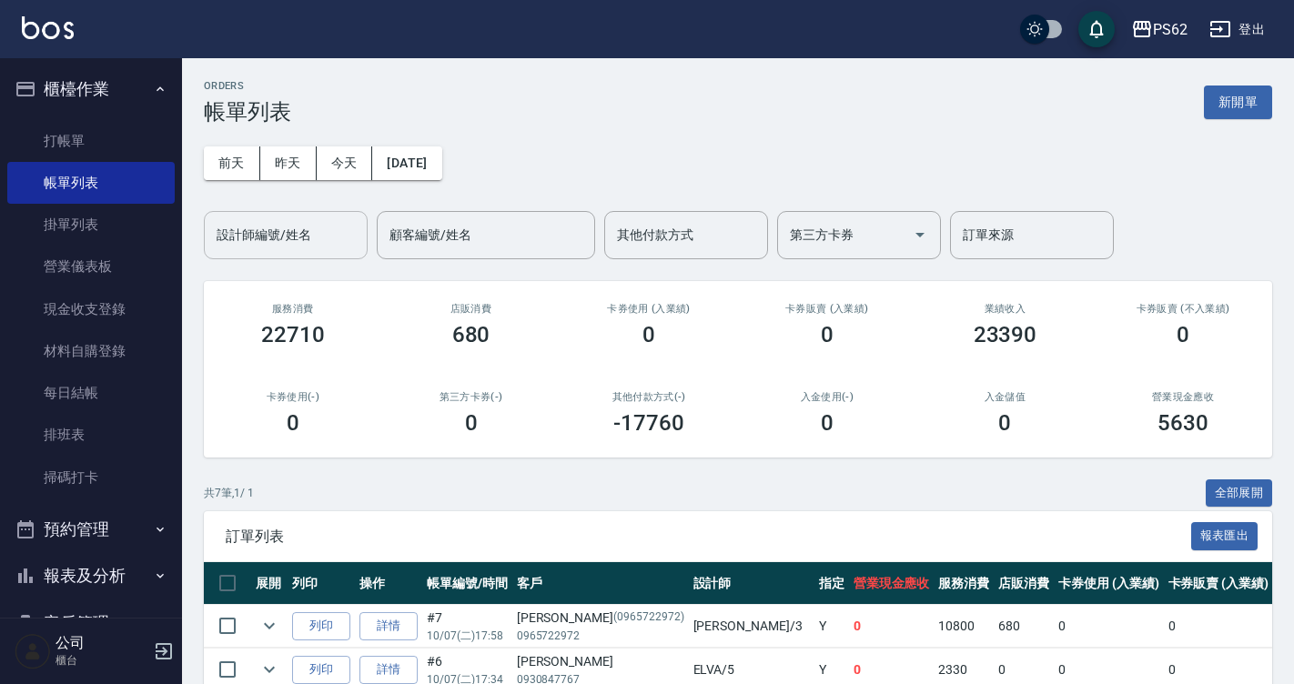
click at [300, 226] on input "設計師編號/姓名" at bounding box center [285, 235] width 147 height 32
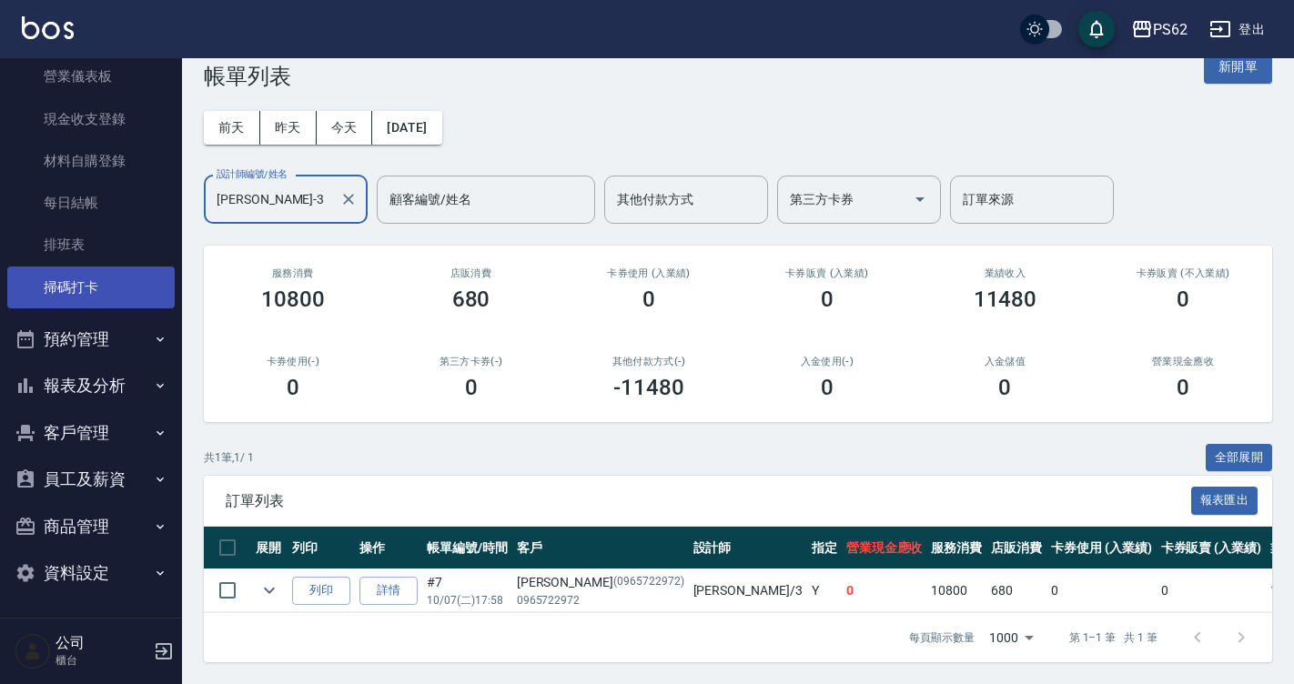
scroll to position [191, 0]
type input "Tina-3"
click at [91, 391] on button "報表及分析" at bounding box center [90, 384] width 167 height 47
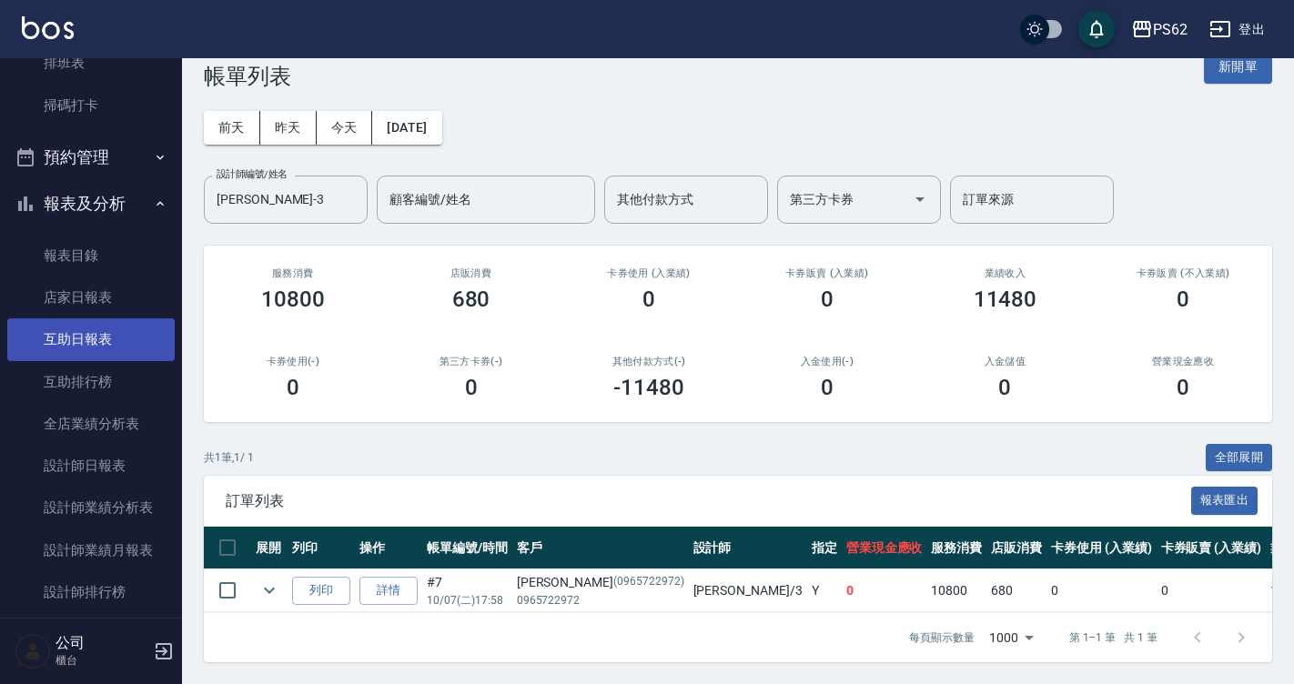
scroll to position [373, 0]
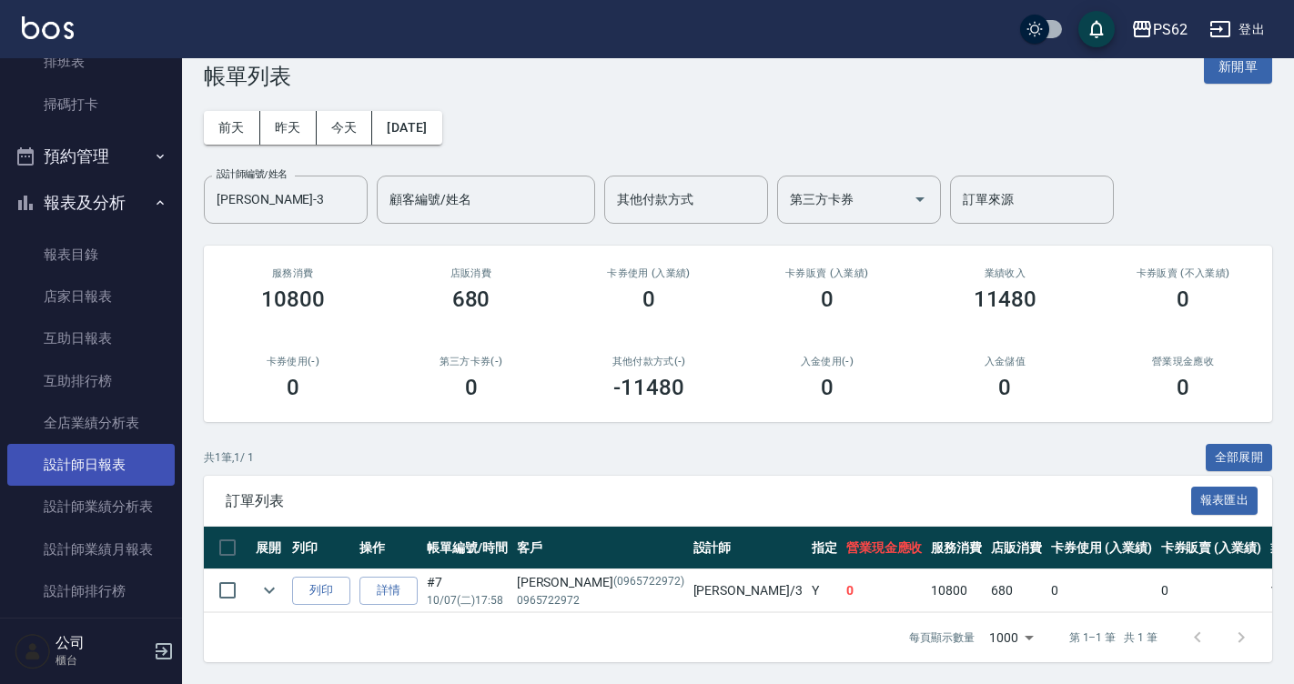
click at [93, 456] on link "設計師日報表" at bounding box center [90, 465] width 167 height 42
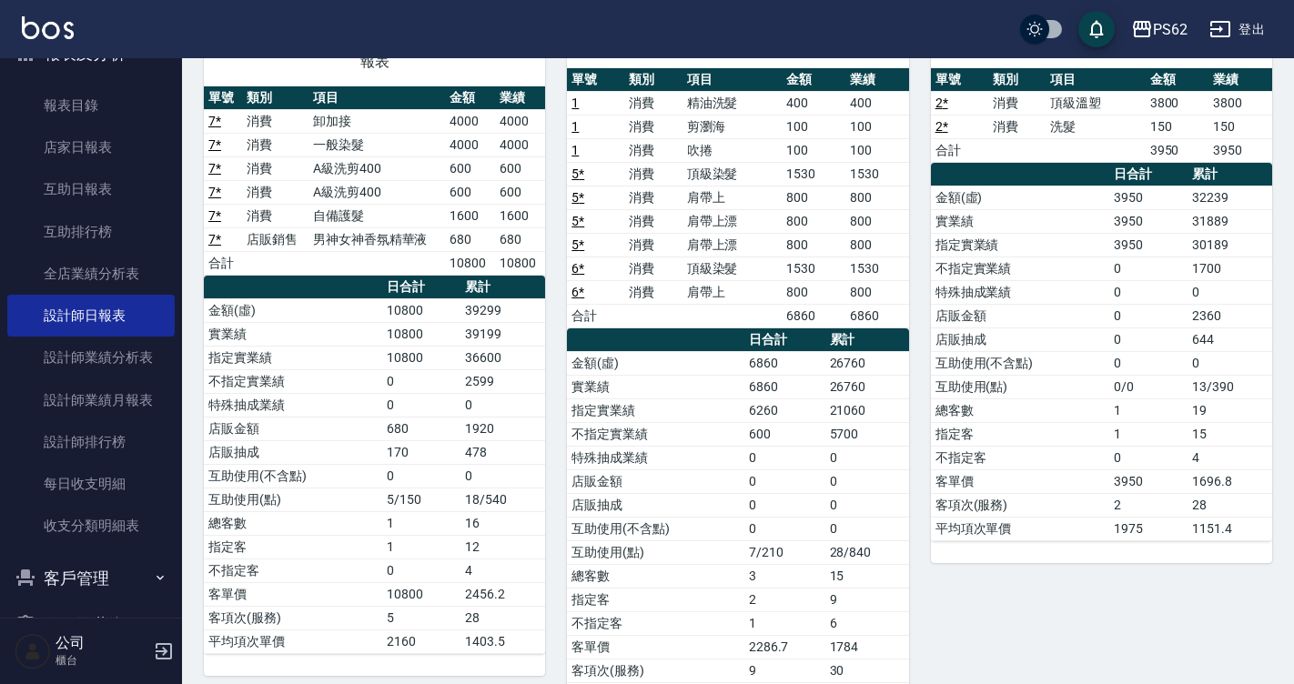
scroll to position [373, 0]
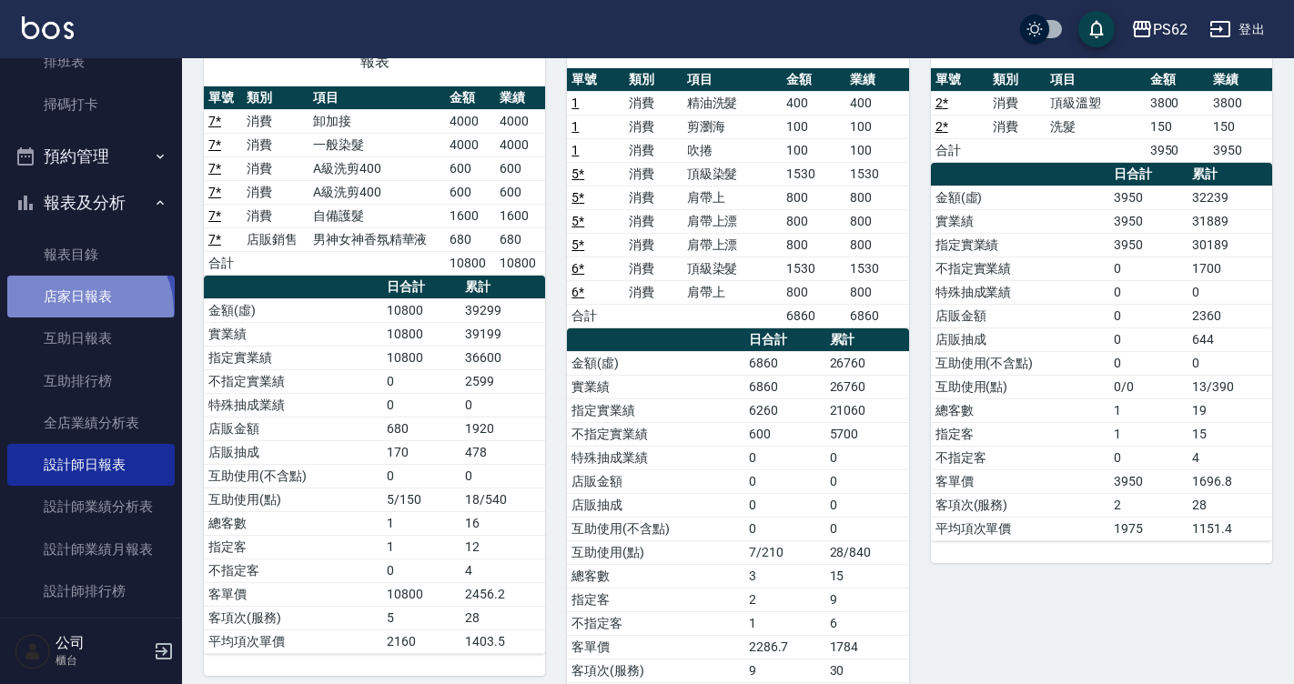
click at [78, 311] on link "店家日報表" at bounding box center [90, 297] width 167 height 42
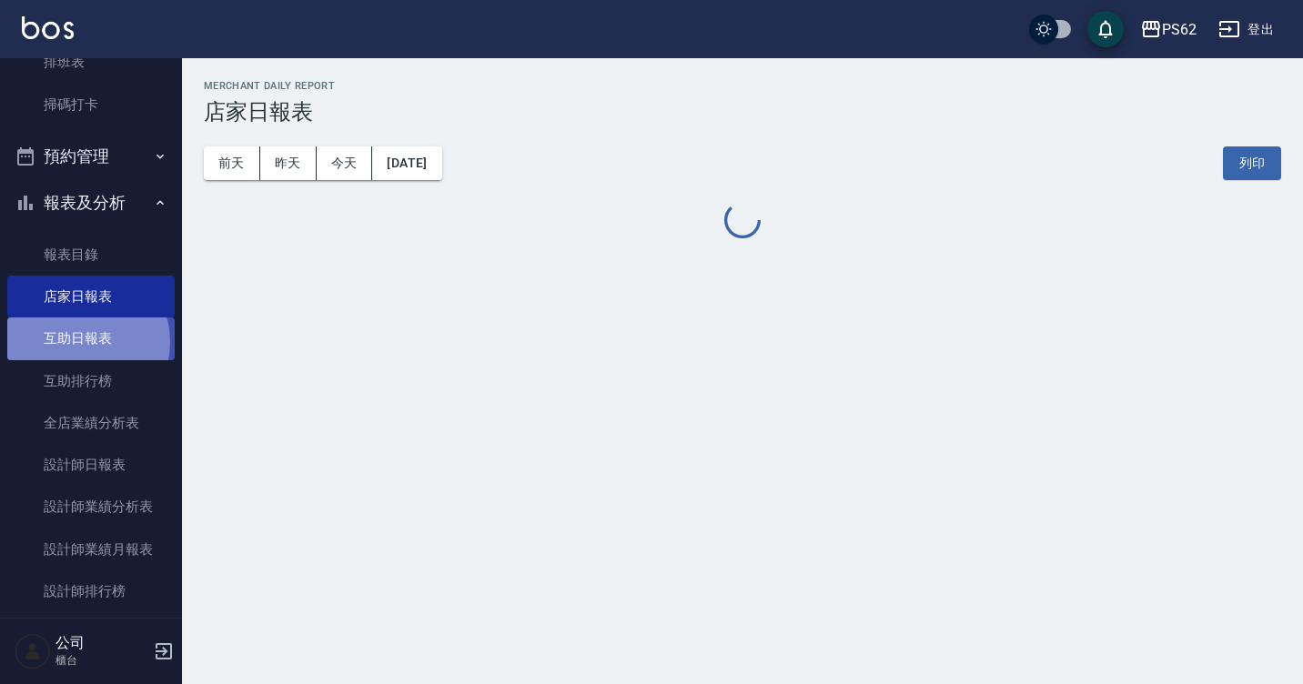
click at [79, 344] on link "互助日報表" at bounding box center [90, 338] width 167 height 42
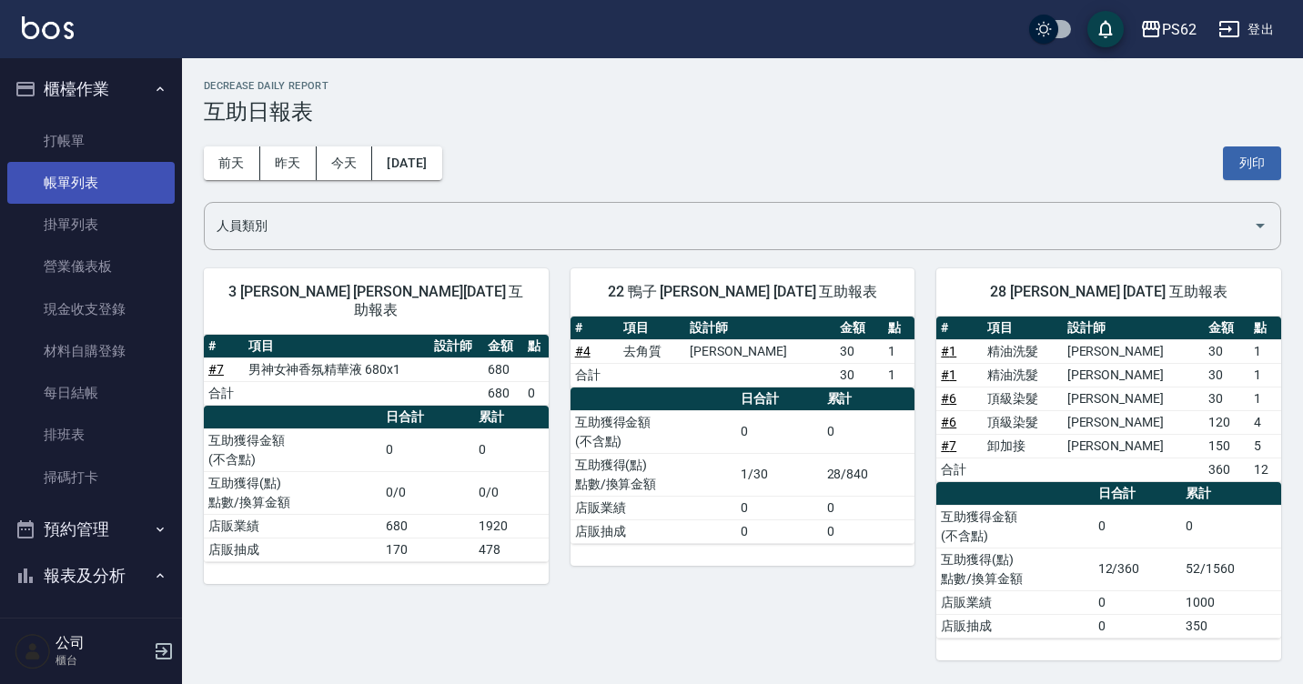
click at [79, 177] on link "帳單列表" at bounding box center [90, 183] width 167 height 42
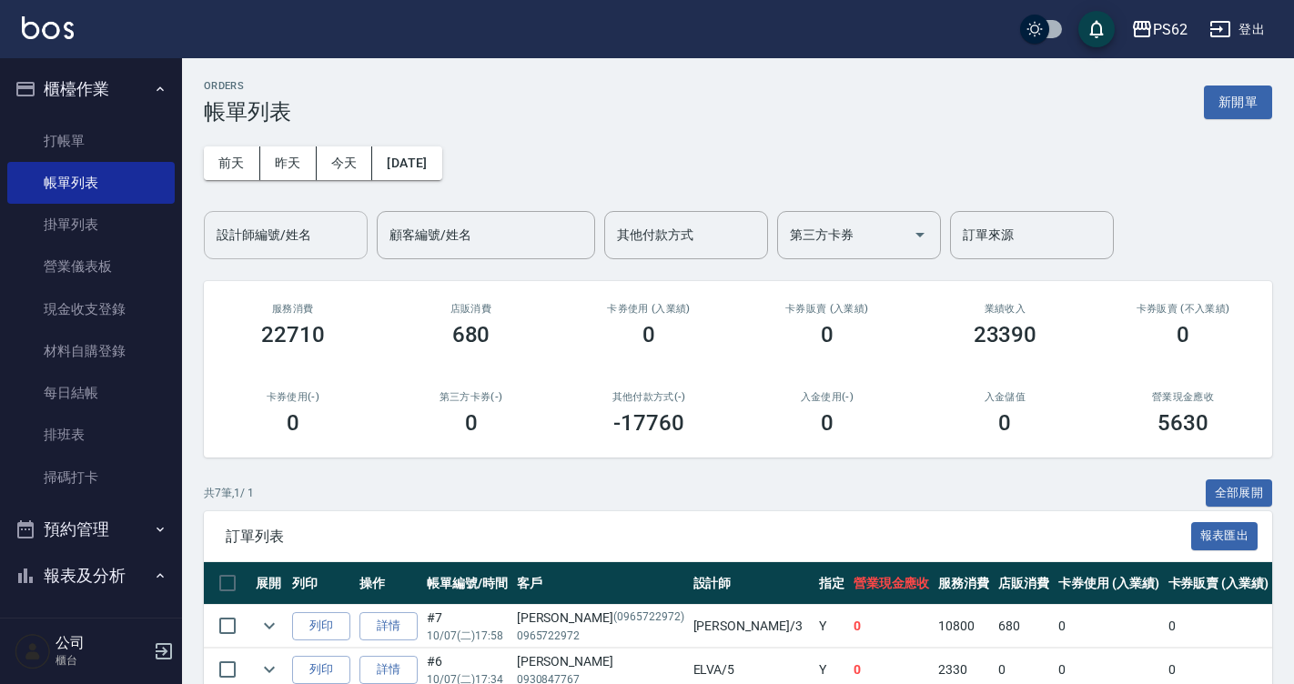
click at [283, 252] on div "設計師編號/姓名" at bounding box center [286, 235] width 164 height 48
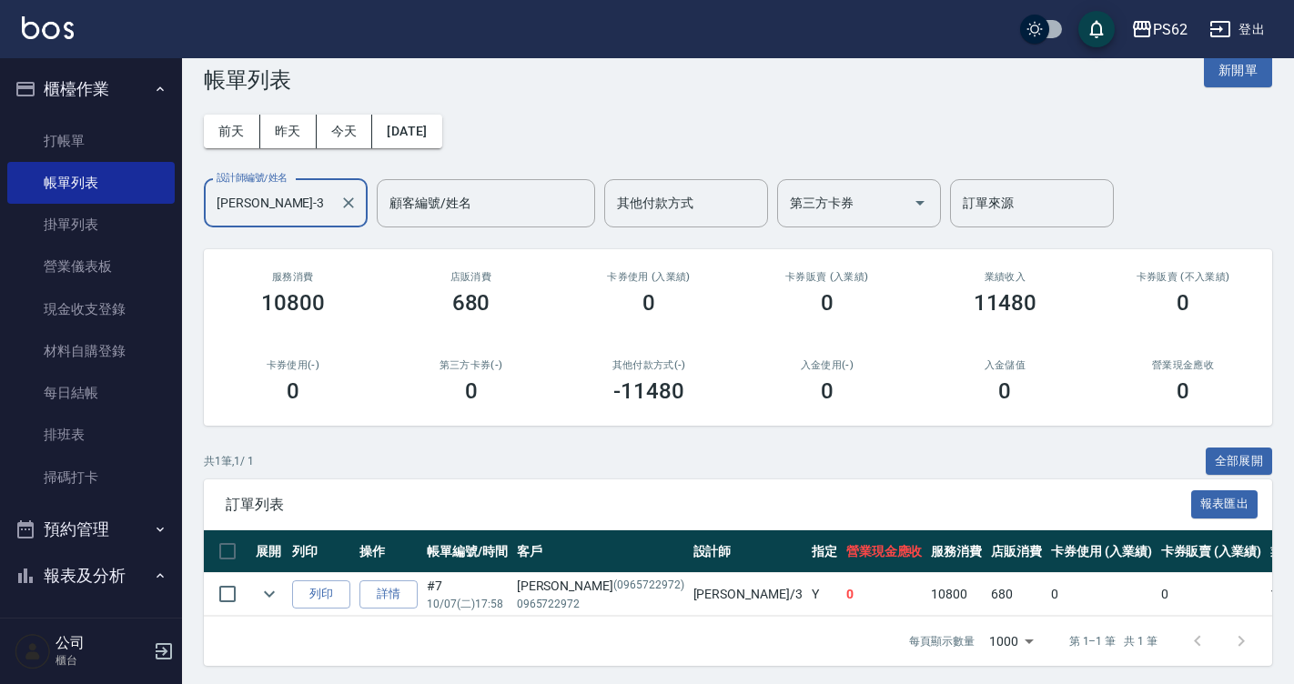
scroll to position [49, 0]
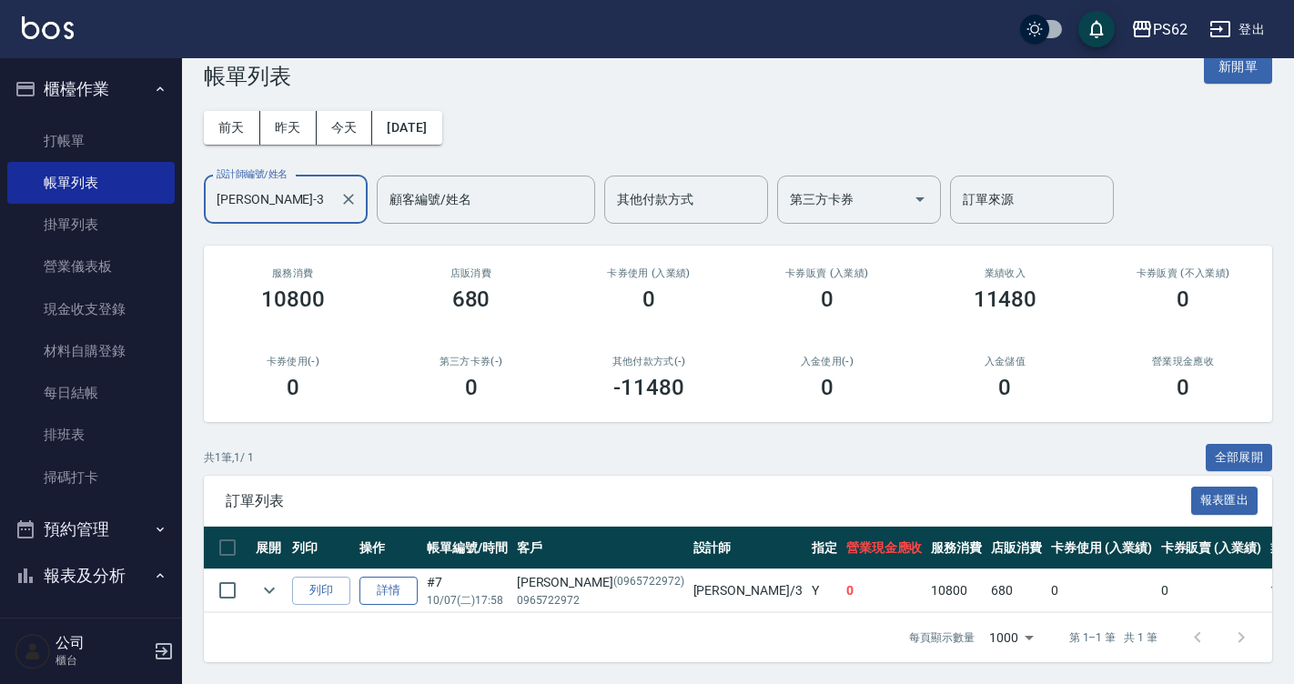
type input "Tina-3"
click at [395, 577] on link "詳情" at bounding box center [388, 591] width 58 height 28
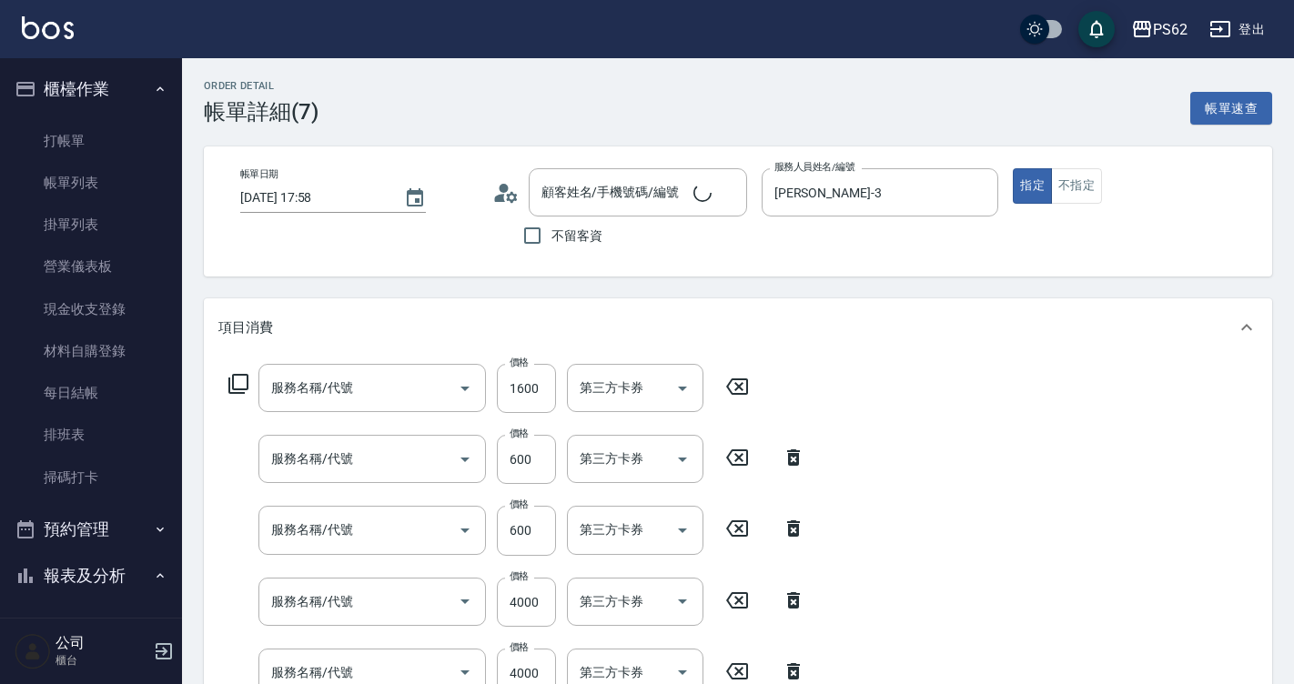
type input "2025/10/07 17:58"
type input "Tina-3"
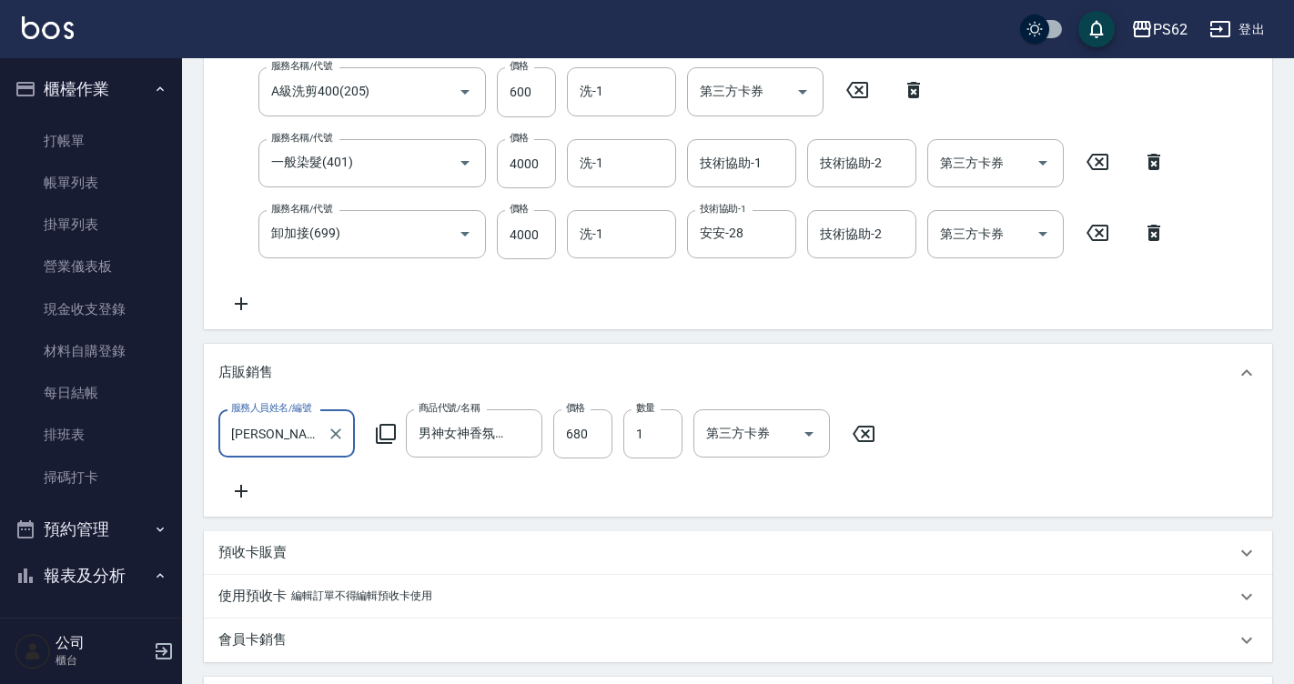
scroll to position [257, 0]
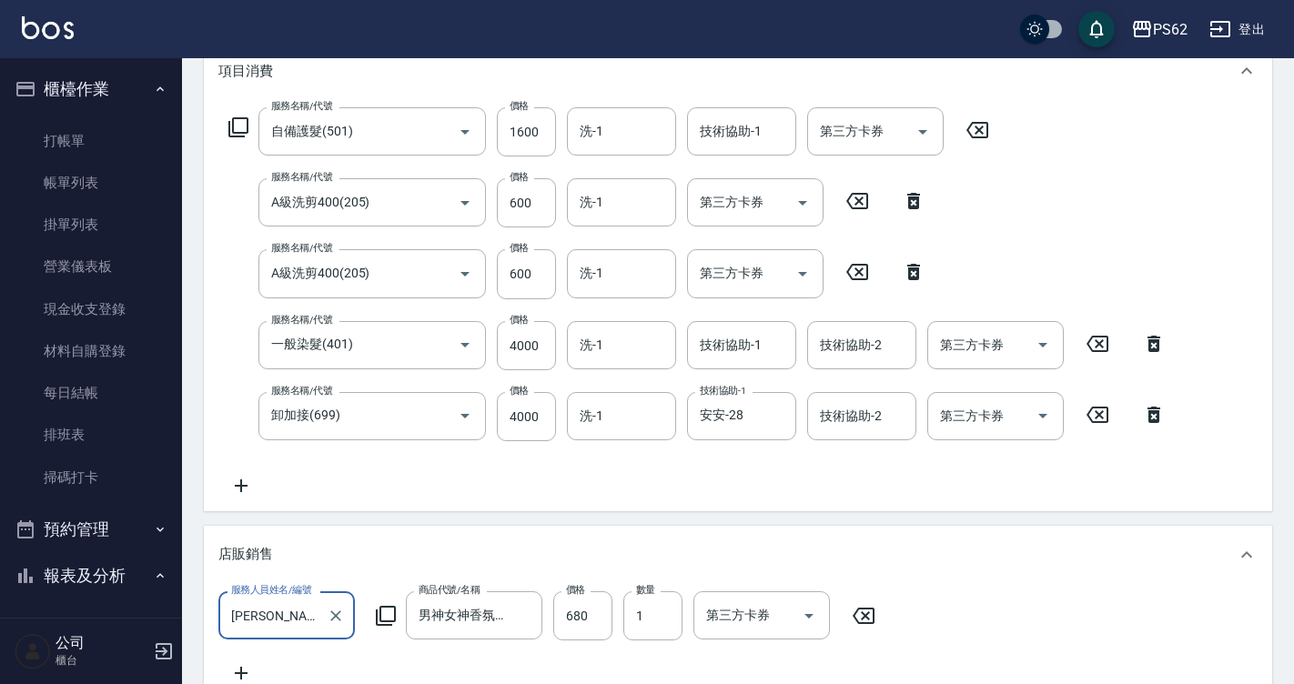
type input "自備護髮(501)"
type input "A級洗剪400(205)"
type input "一般染髮(401)"
type input "卸加接(699)"
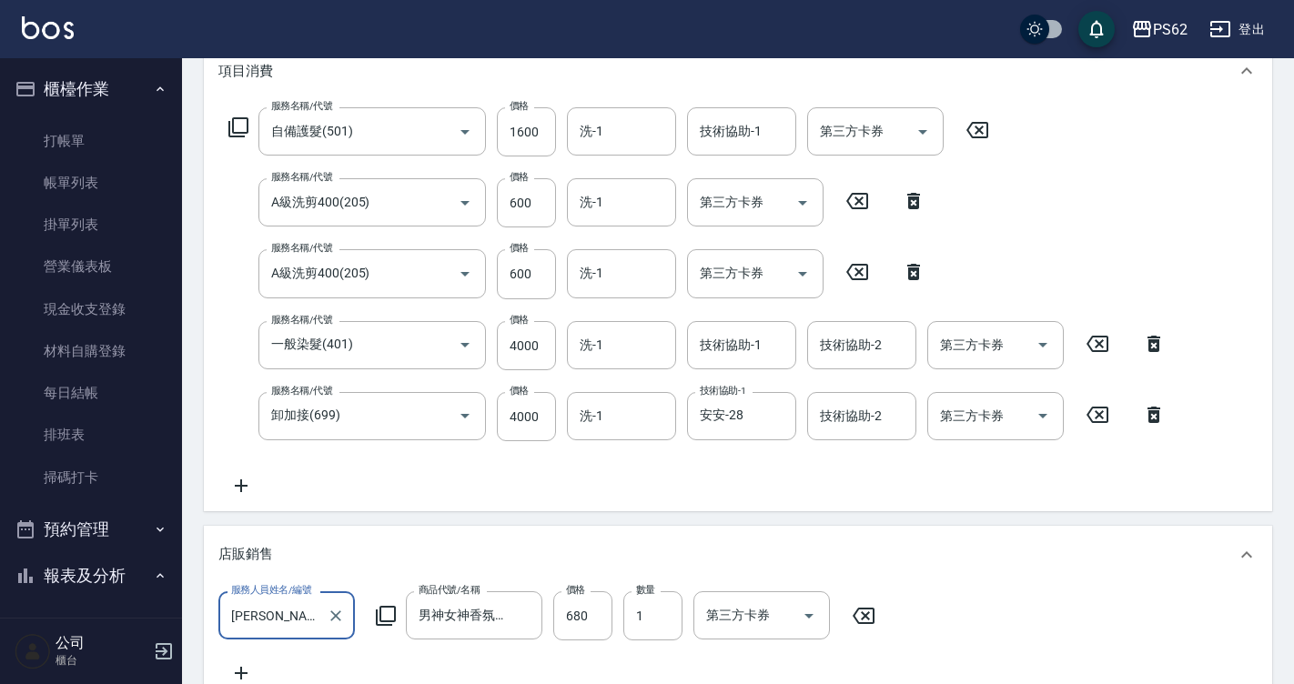
type input "翁子沅/0965722972/0965722972"
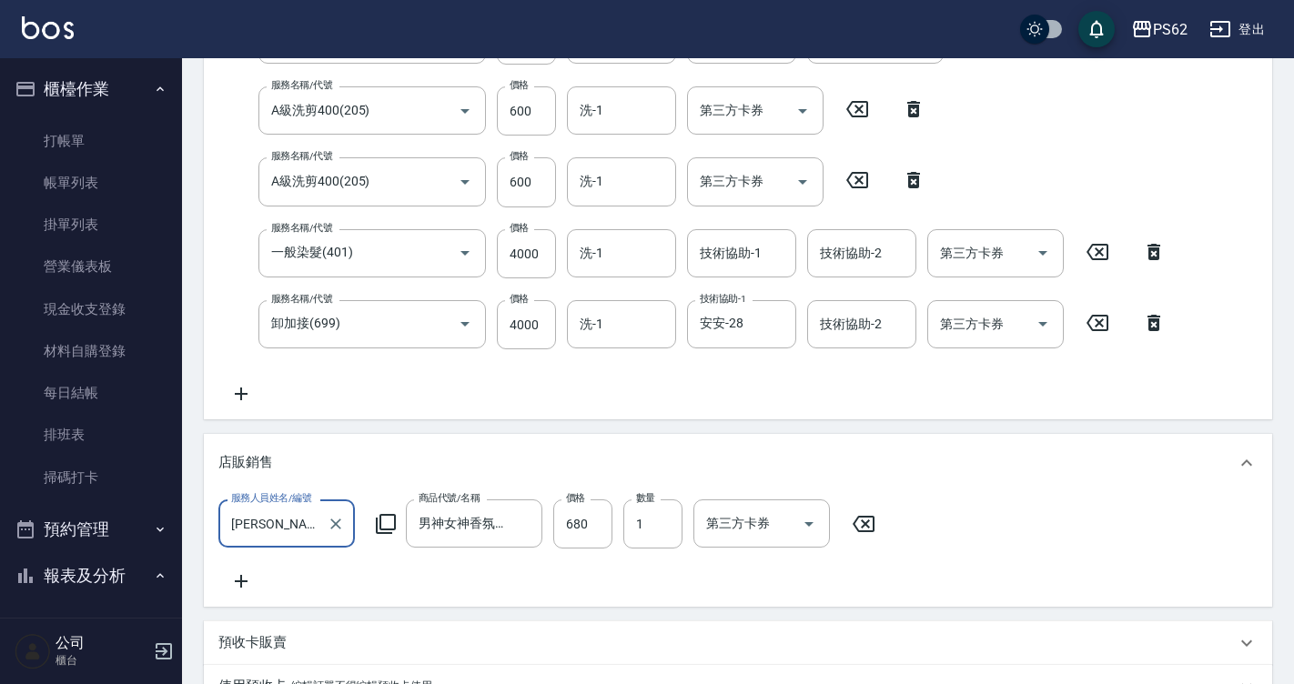
scroll to position [364, 0]
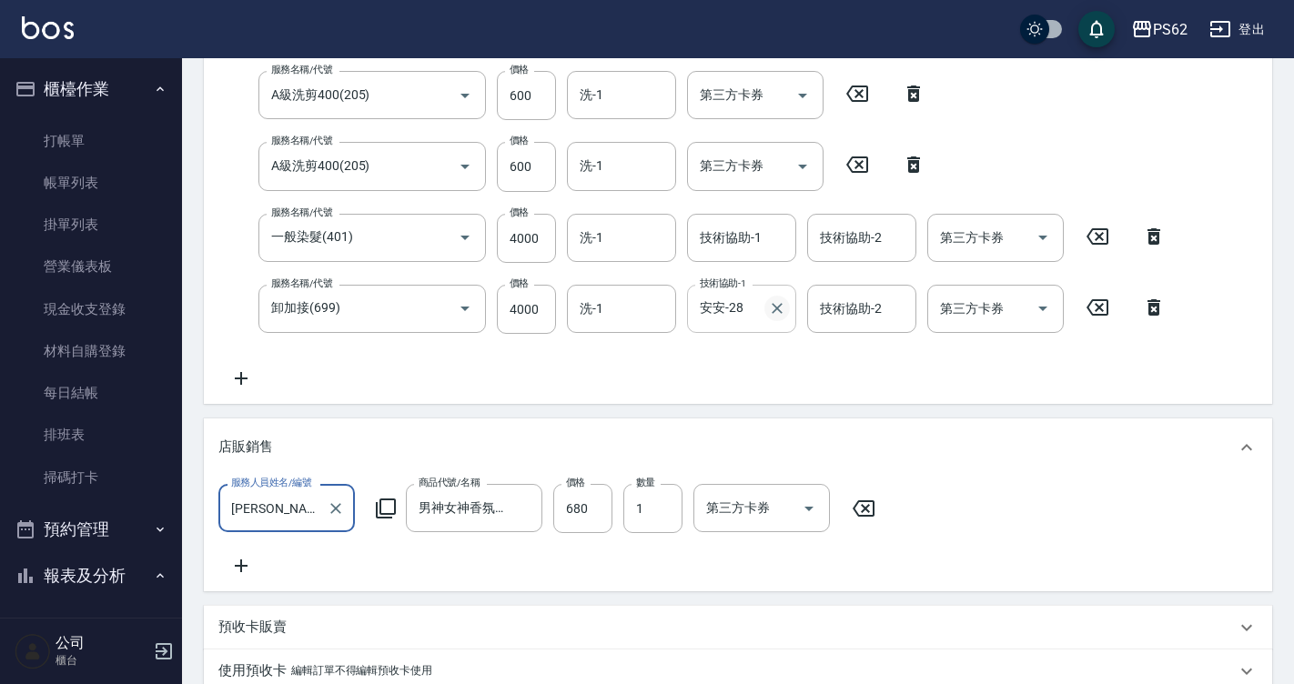
click at [771, 318] on button "Clear" at bounding box center [776, 308] width 25 height 25
click at [580, 316] on div "洗-1 洗-1" at bounding box center [621, 309] width 109 height 48
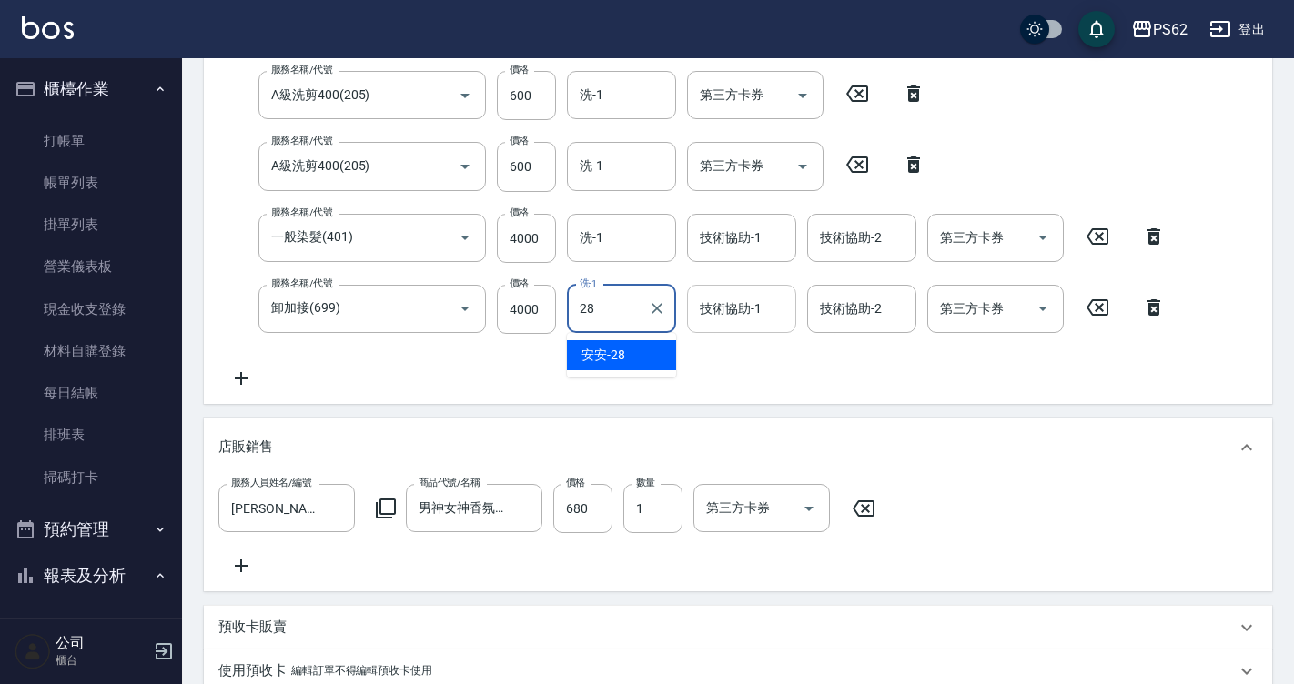
type input "安安-28"
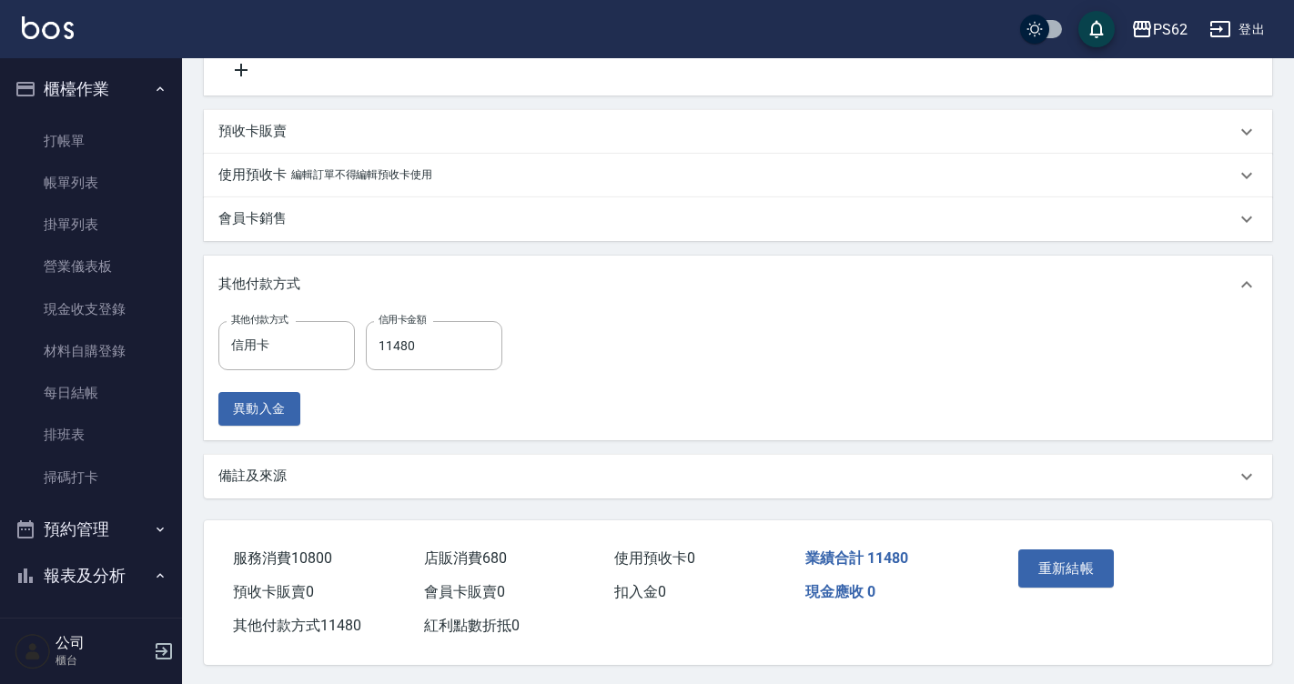
scroll to position [884, 0]
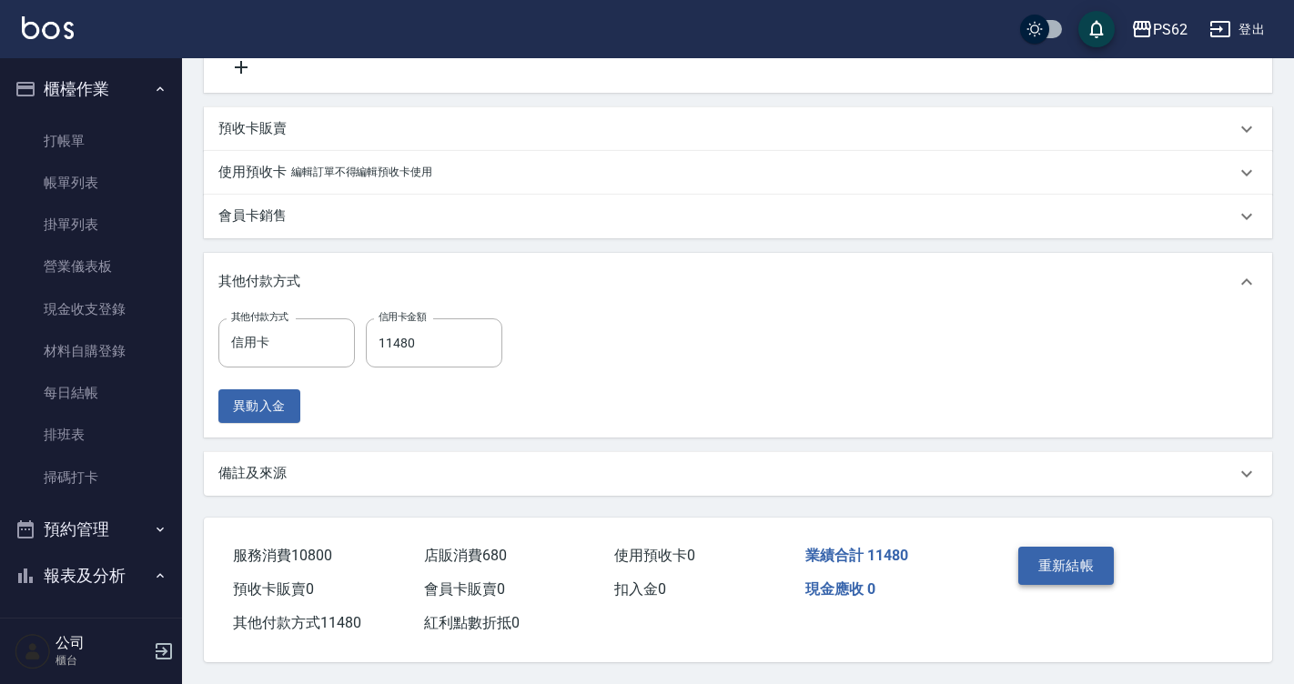
click at [1086, 549] on button "重新結帳" at bounding box center [1066, 566] width 96 height 38
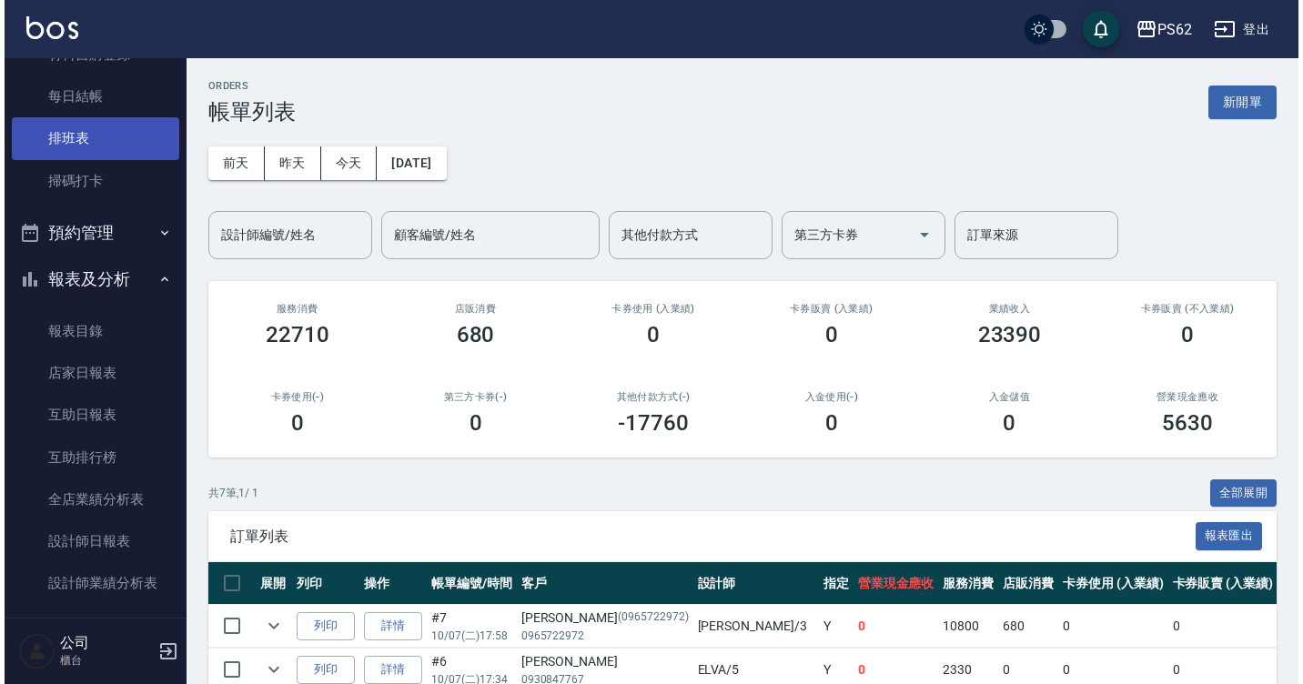
scroll to position [364, 0]
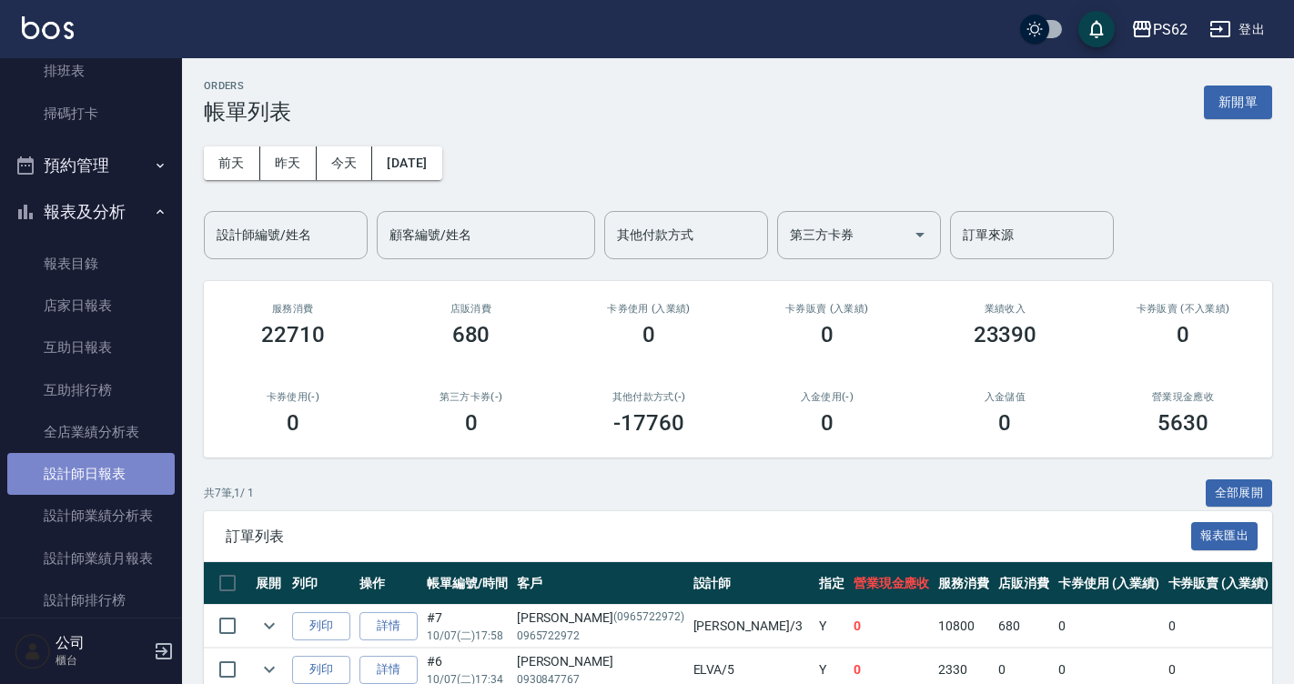
click at [156, 468] on link "設計師日報表" at bounding box center [90, 474] width 167 height 42
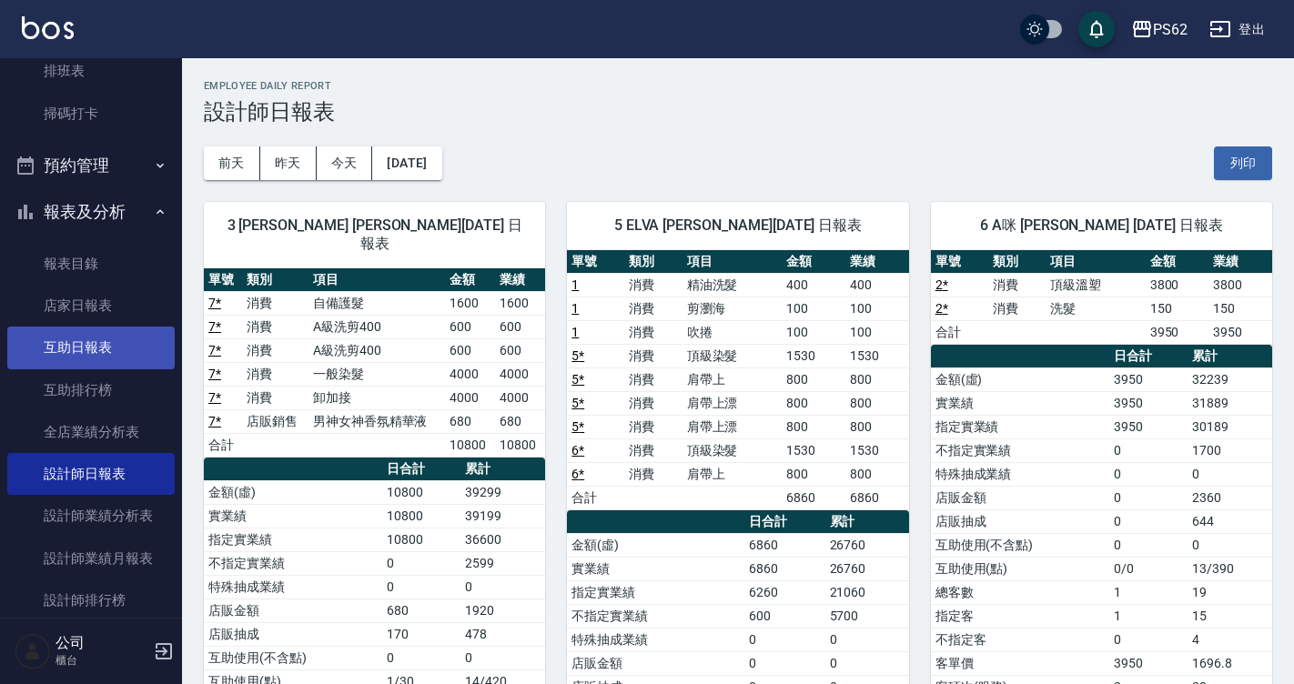
click at [130, 327] on link "互助日報表" at bounding box center [90, 348] width 167 height 42
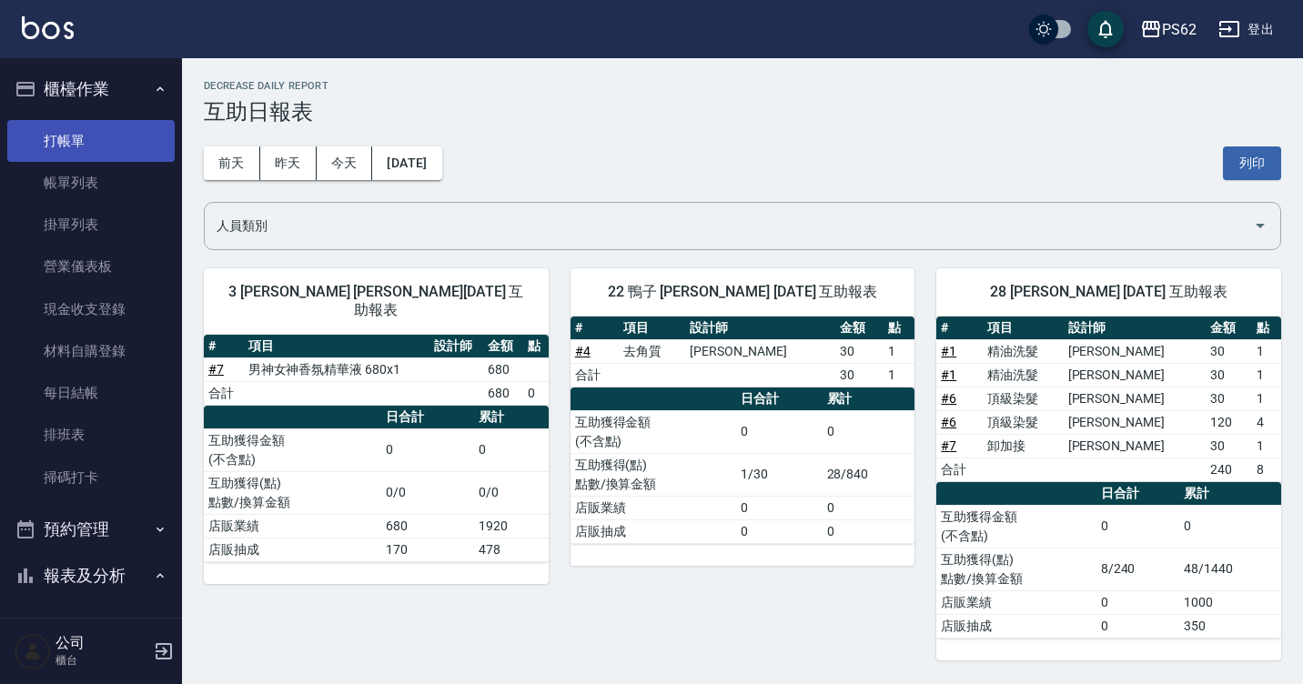
click at [86, 146] on link "打帳單" at bounding box center [90, 141] width 167 height 42
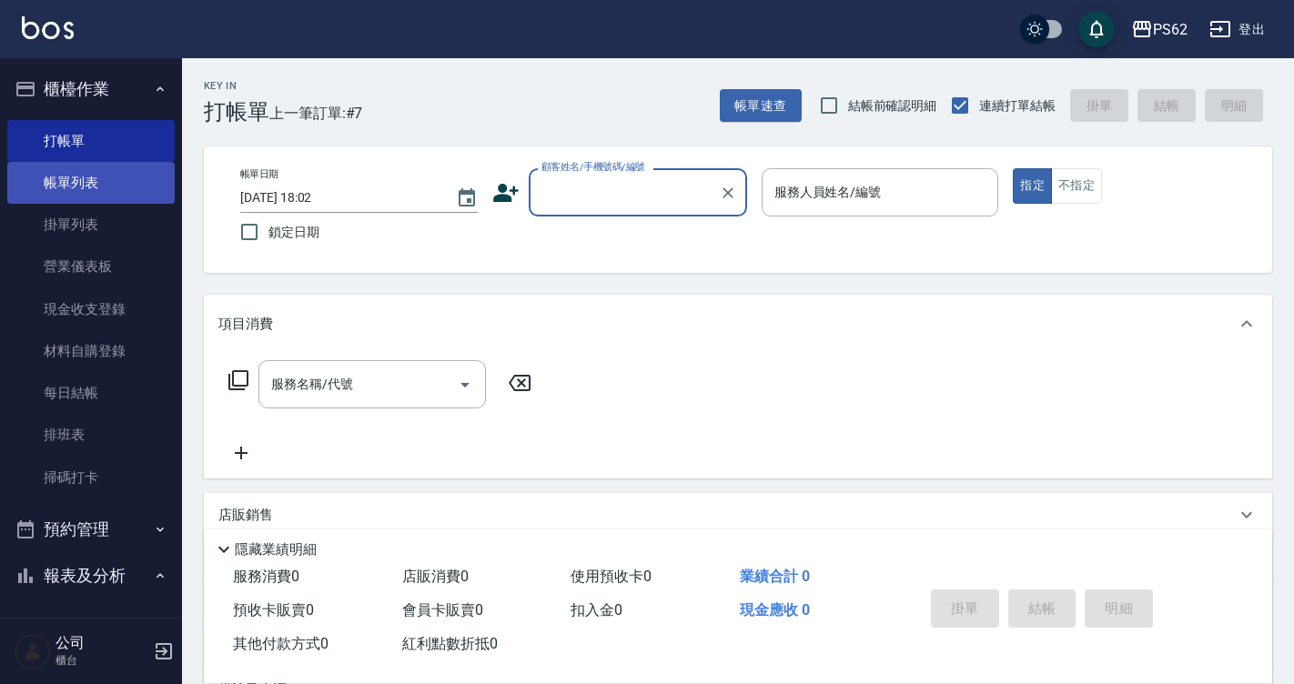
click at [58, 182] on link "帳單列表" at bounding box center [90, 183] width 167 height 42
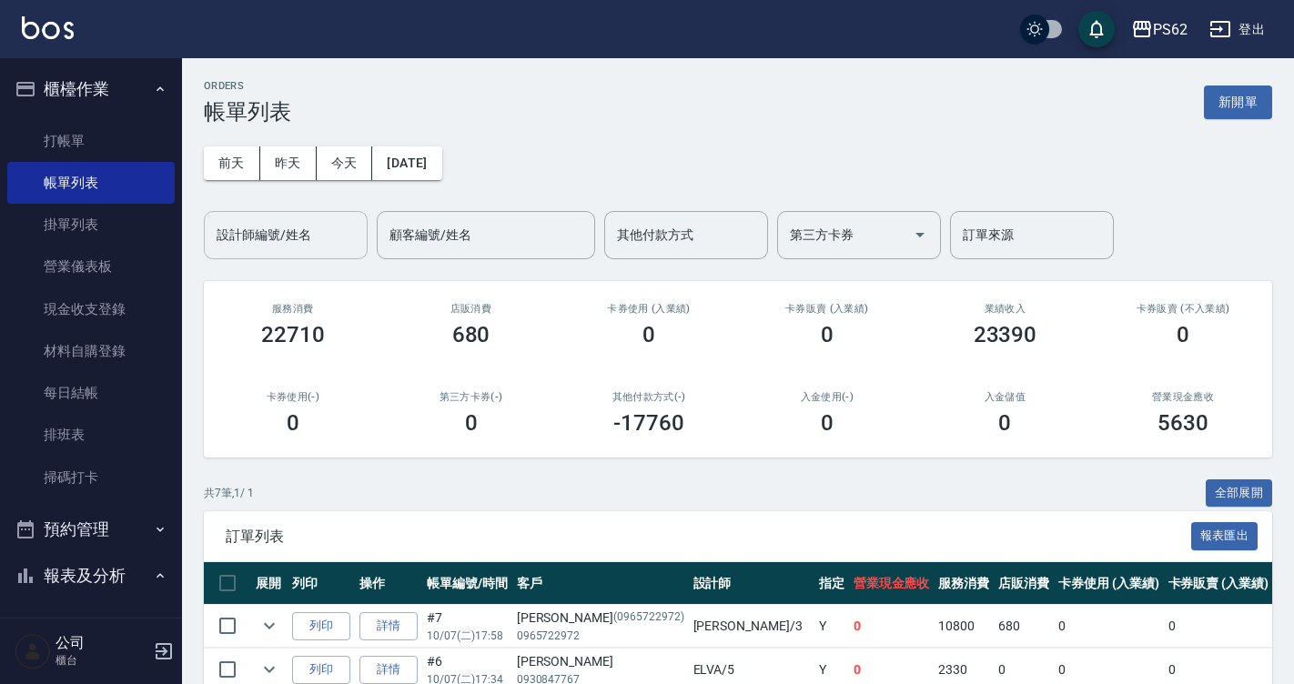
click at [291, 256] on div "設計師編號/姓名" at bounding box center [286, 235] width 164 height 48
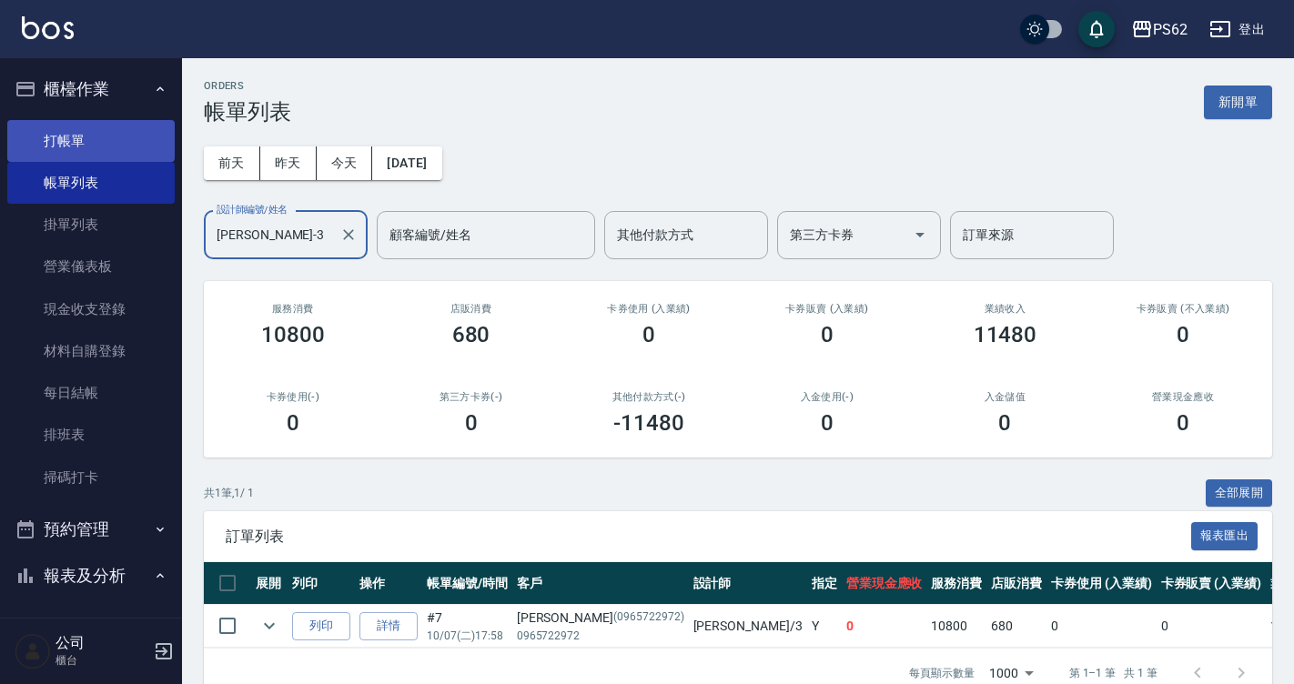
type input "Tina-3"
click at [149, 135] on link "打帳單" at bounding box center [90, 141] width 167 height 42
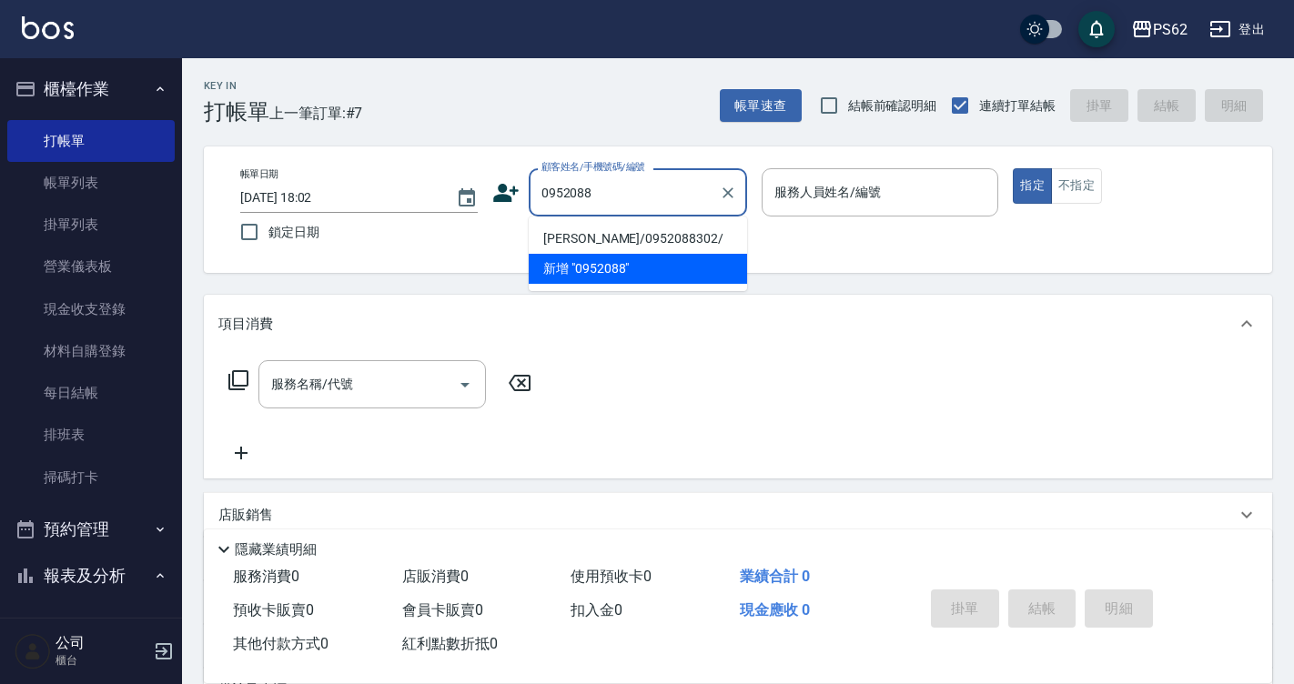
click at [665, 238] on li "陳怡璇/0952088302/" at bounding box center [638, 239] width 218 height 30
type input "陳怡璇/0952088302/"
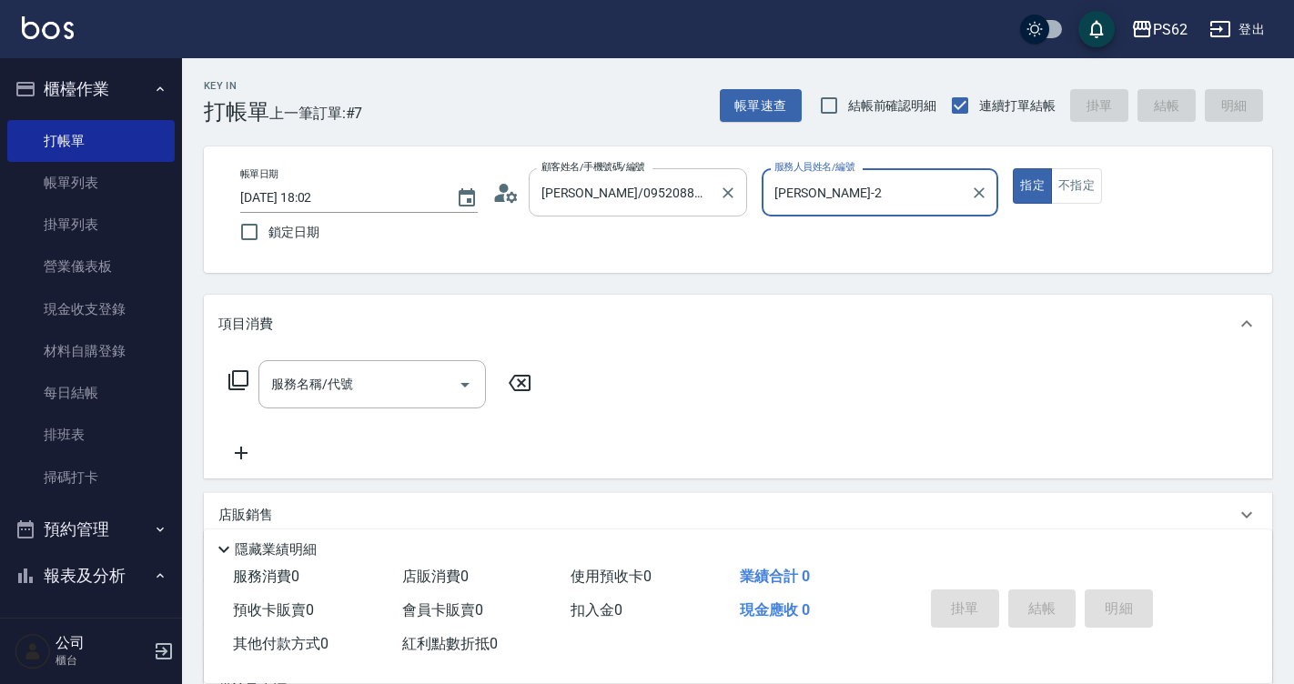
type input "[PERSON_NAME]-2"
click at [503, 198] on icon at bounding box center [499, 198] width 11 height 8
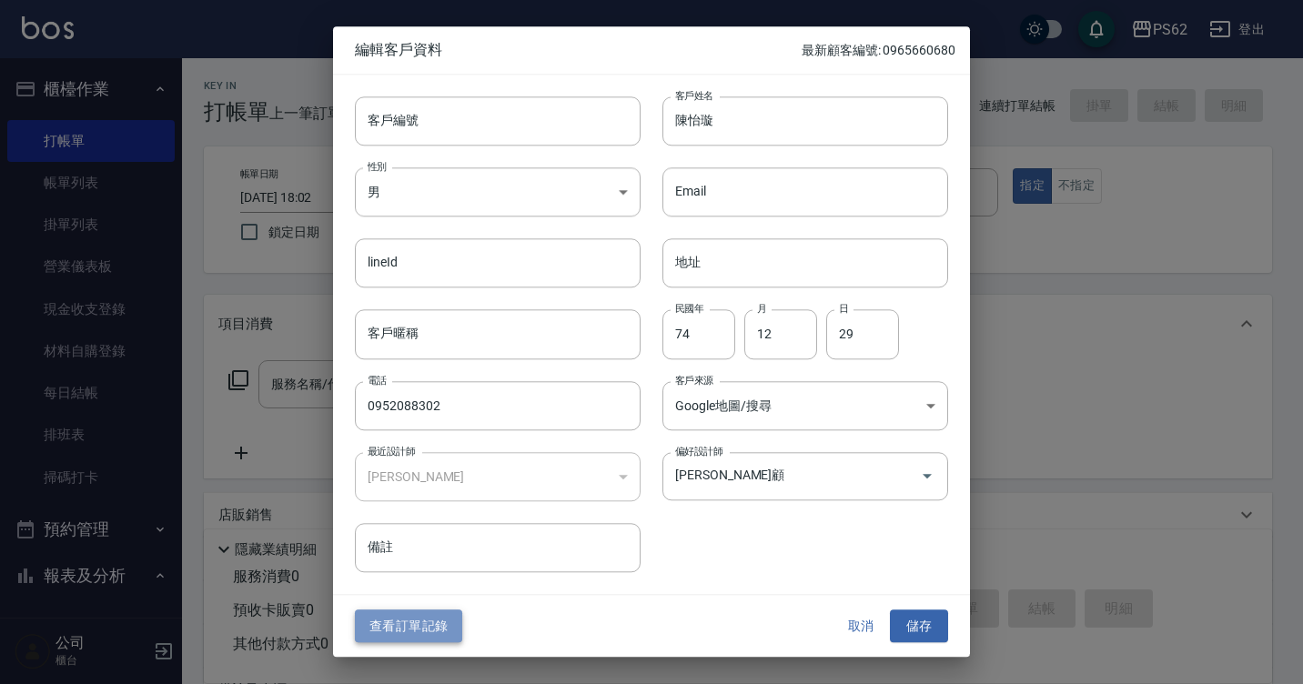
click at [413, 629] on button "查看訂單記錄" at bounding box center [408, 626] width 107 height 34
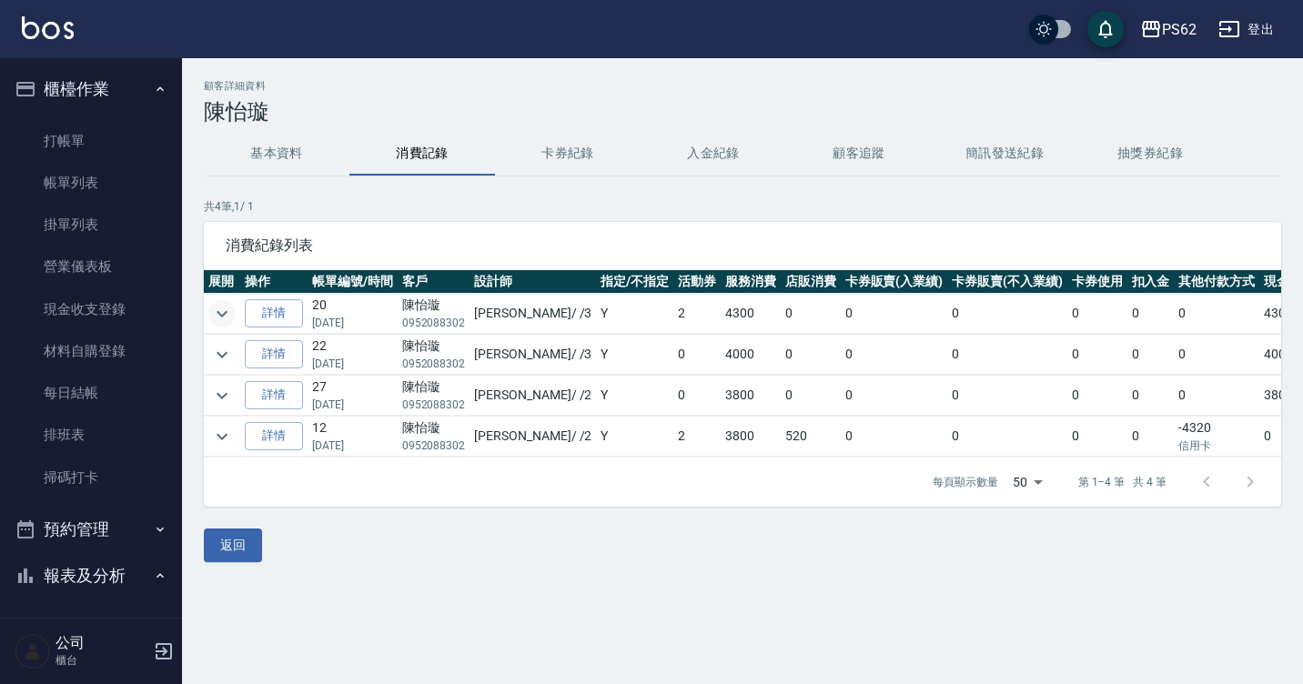
click at [209, 317] on button "expand row" at bounding box center [221, 313] width 27 height 27
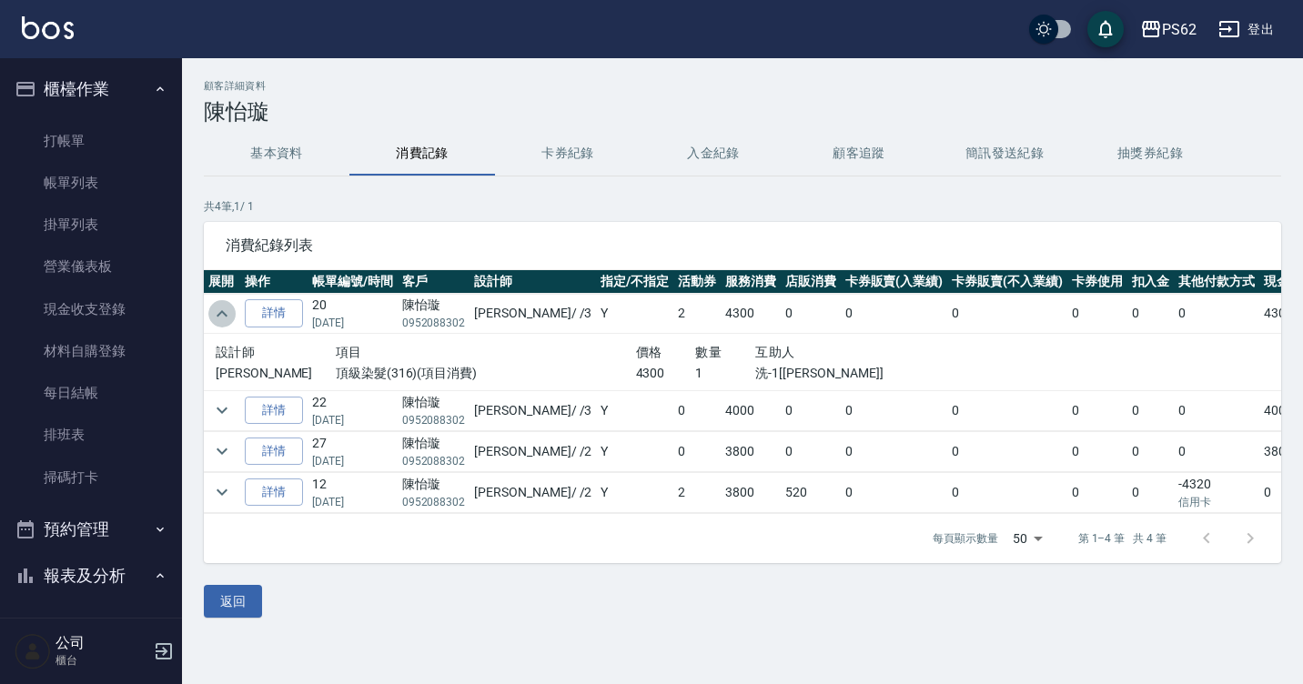
click at [210, 316] on button "expand row" at bounding box center [221, 313] width 27 height 27
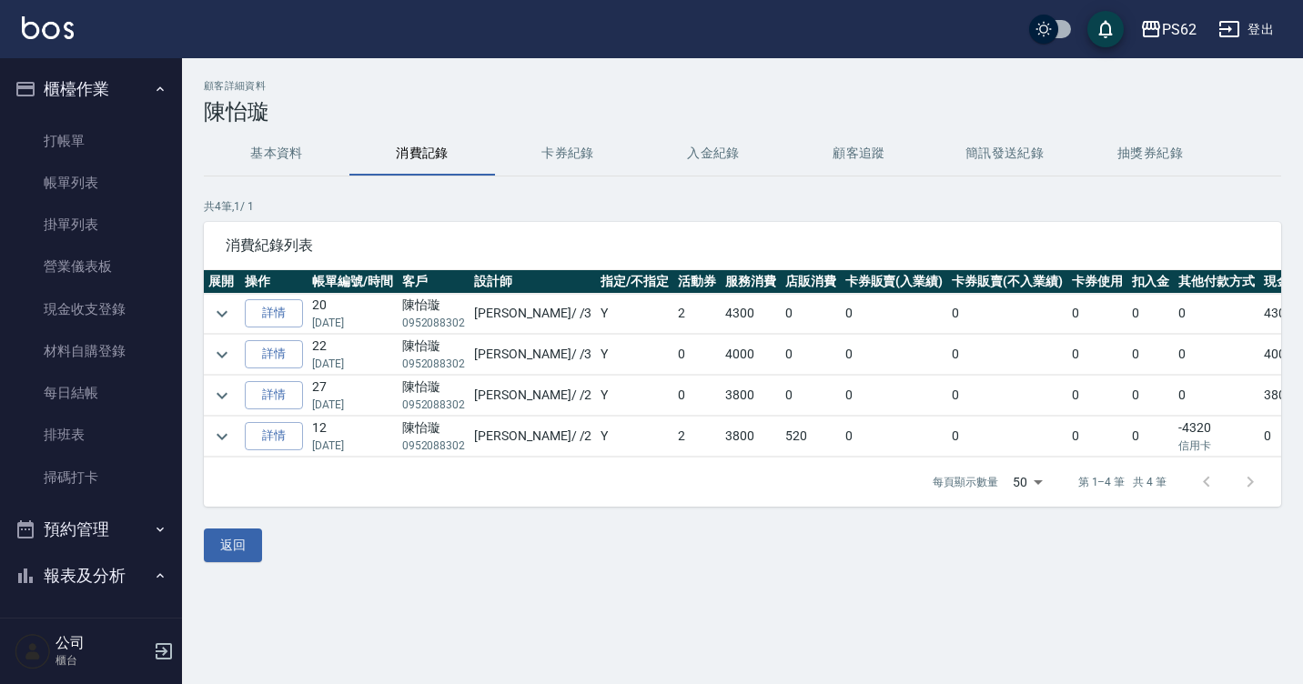
click at [236, 361] on td at bounding box center [222, 355] width 36 height 40
click at [229, 360] on icon "expand row" at bounding box center [222, 355] width 22 height 22
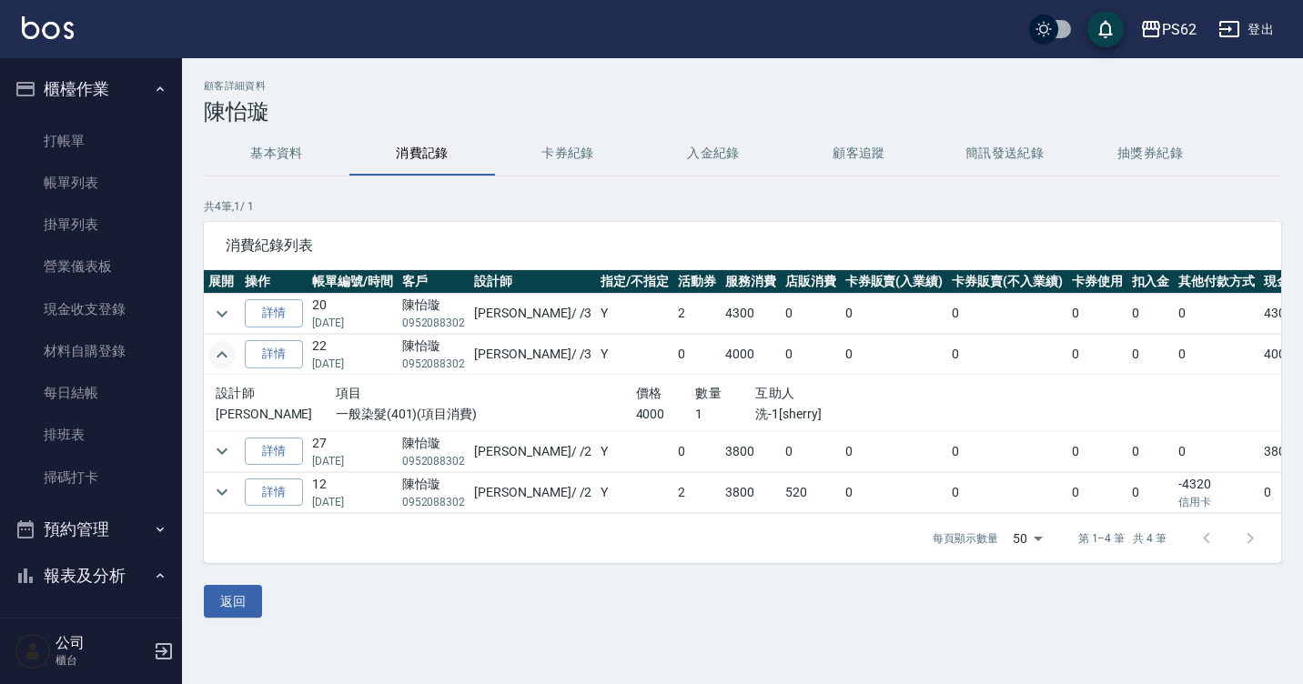
click at [229, 360] on icon "expand row" at bounding box center [222, 355] width 22 height 22
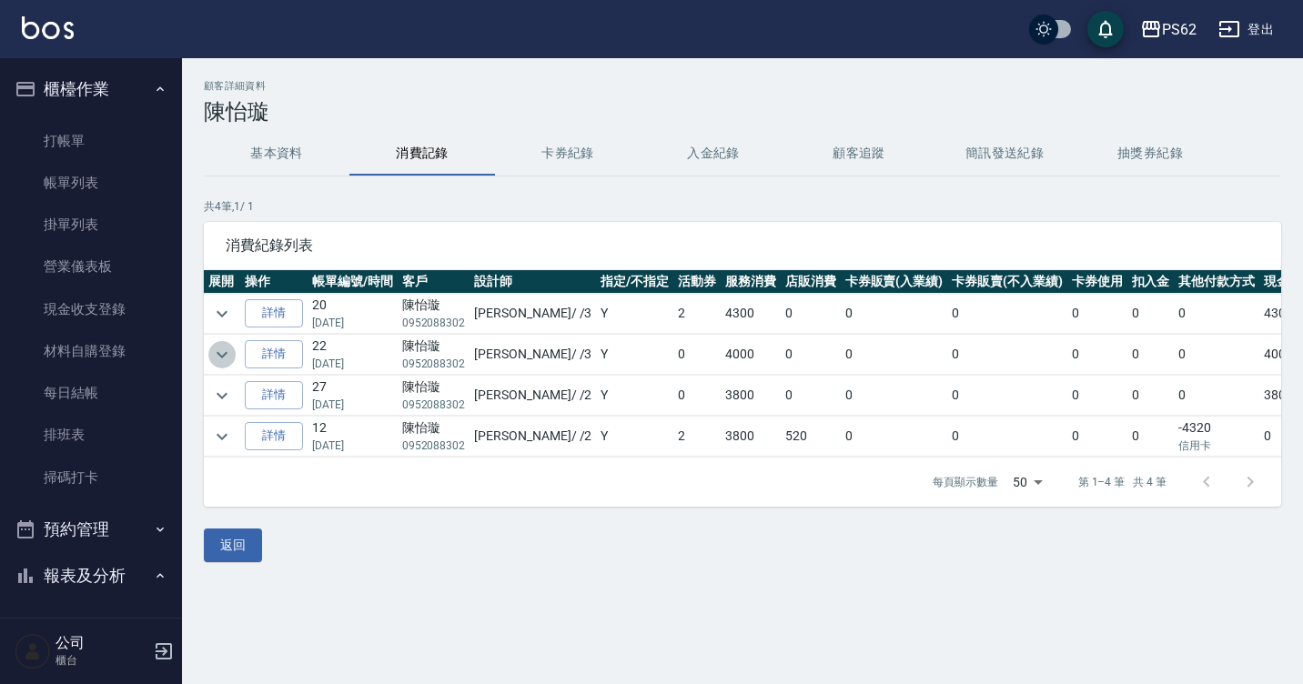
click at [231, 355] on icon "expand row" at bounding box center [222, 355] width 22 height 22
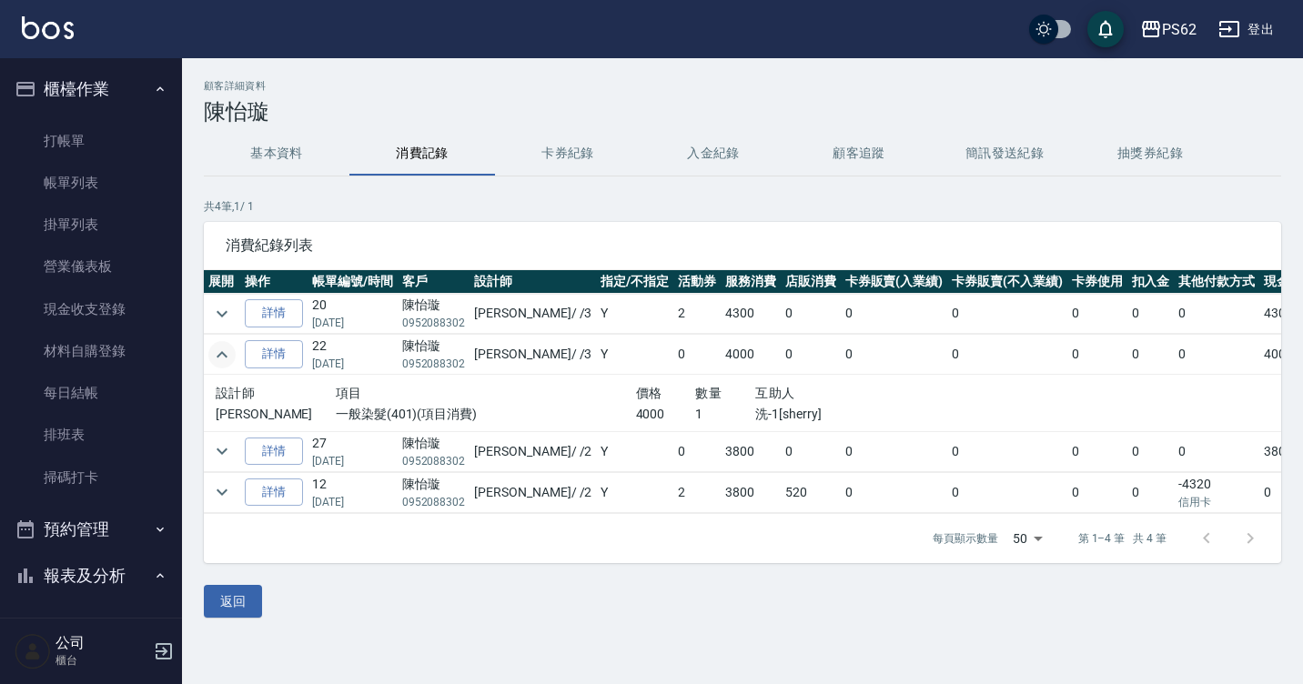
click at [231, 355] on icon "expand row" at bounding box center [222, 355] width 22 height 22
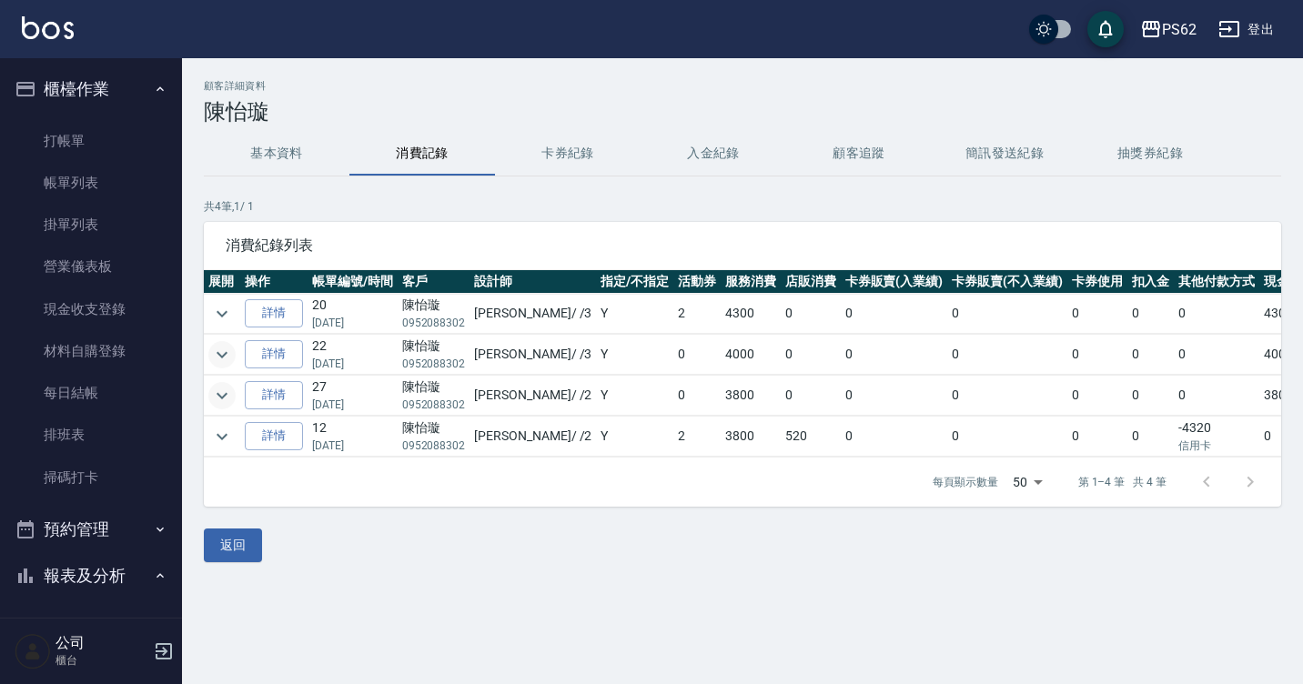
click at [231, 397] on icon "expand row" at bounding box center [222, 396] width 22 height 22
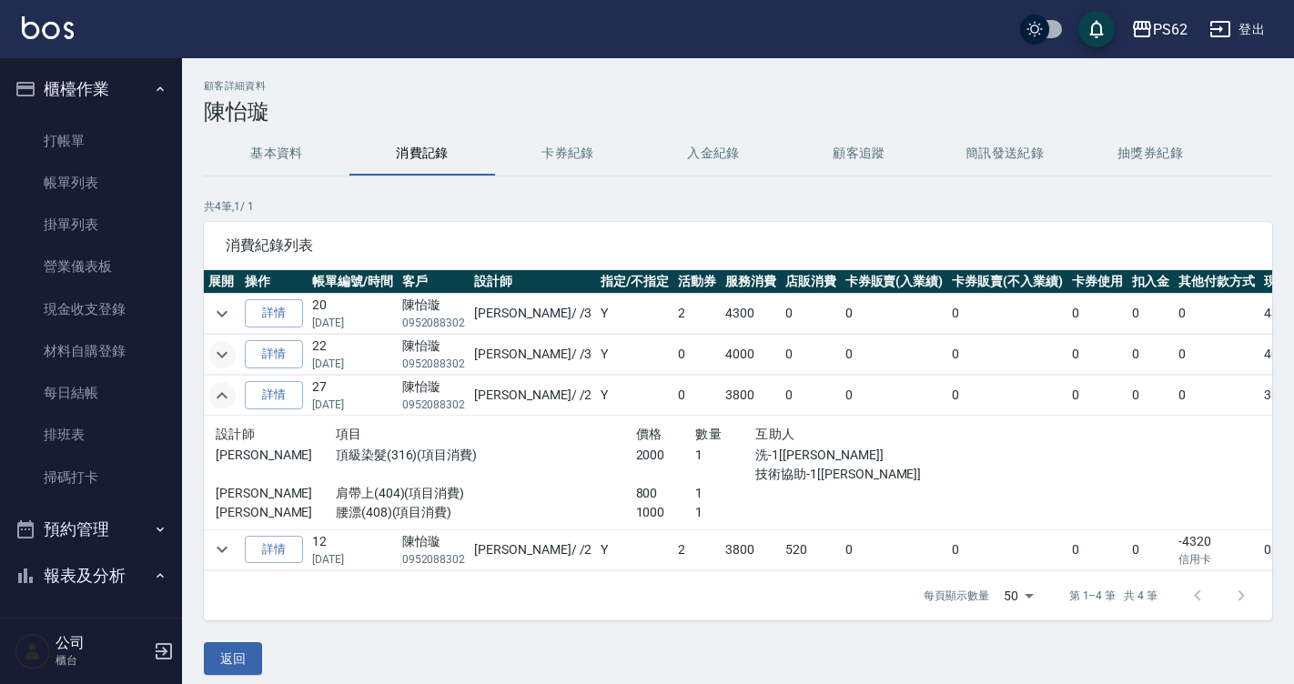
click at [231, 397] on icon "expand row" at bounding box center [222, 396] width 22 height 22
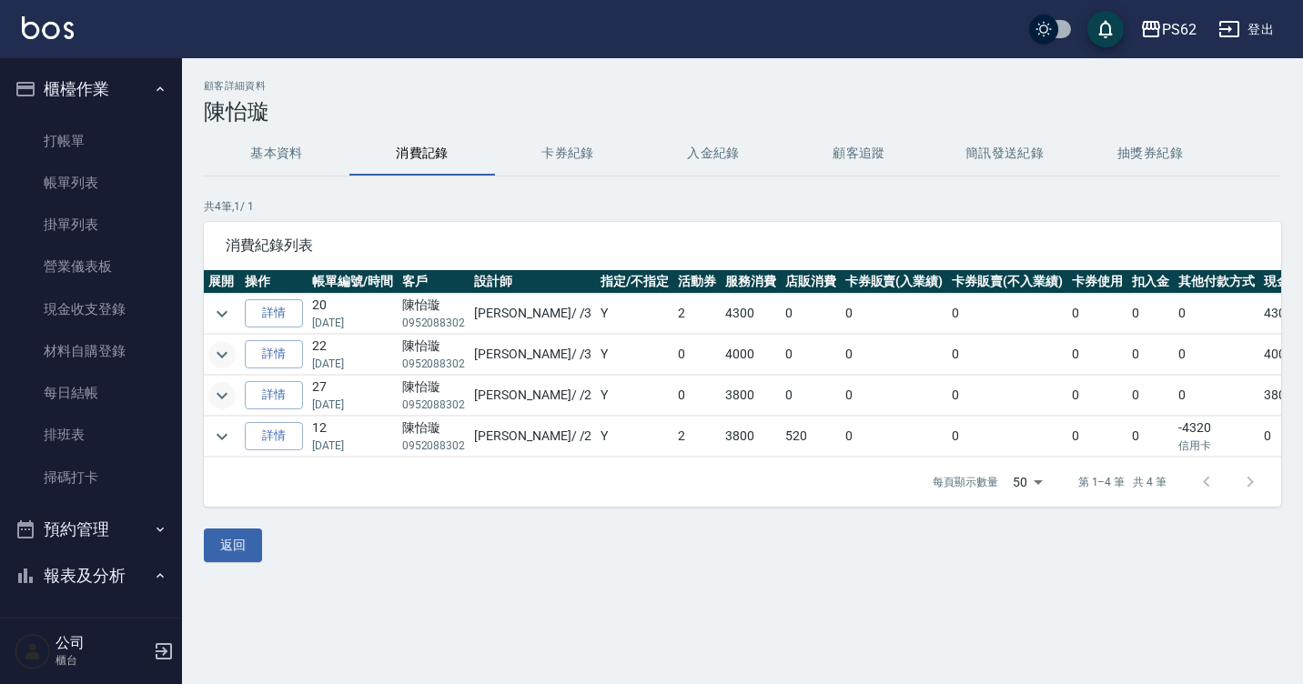
click at [216, 352] on icon "expand row" at bounding box center [222, 355] width 22 height 22
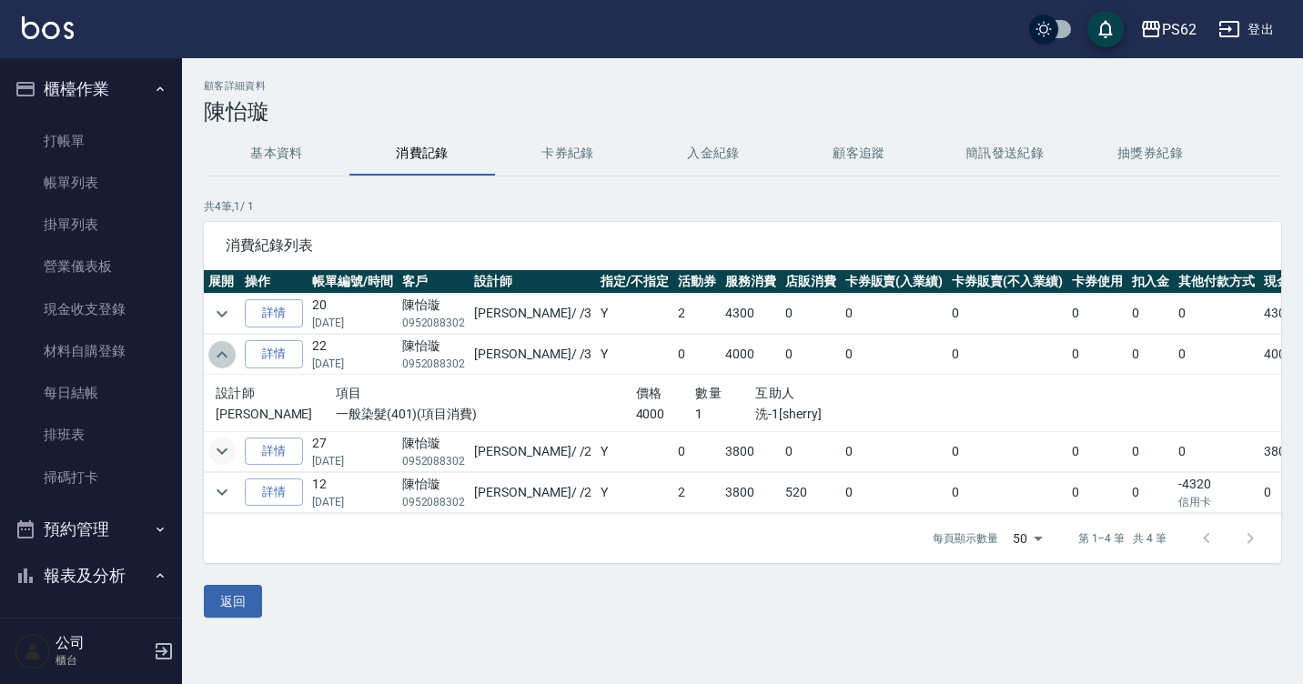
click at [215, 357] on icon "expand row" at bounding box center [222, 355] width 22 height 22
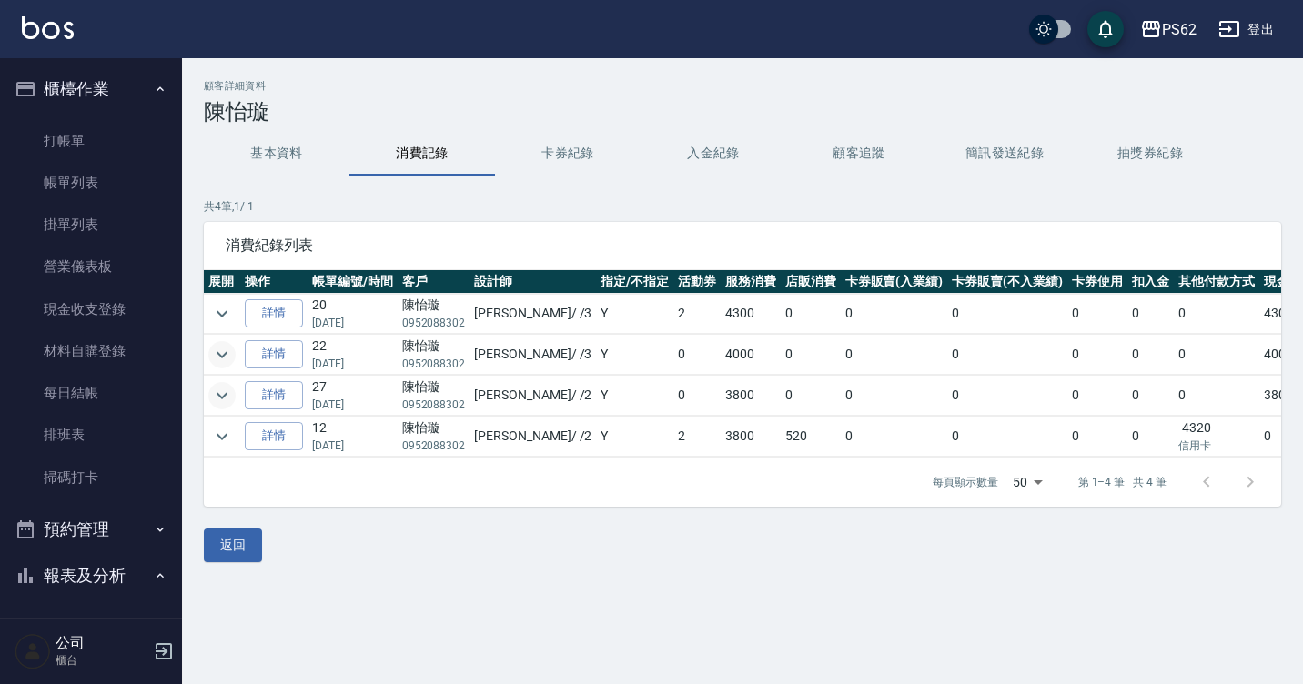
click at [227, 357] on icon "expand row" at bounding box center [222, 355] width 22 height 22
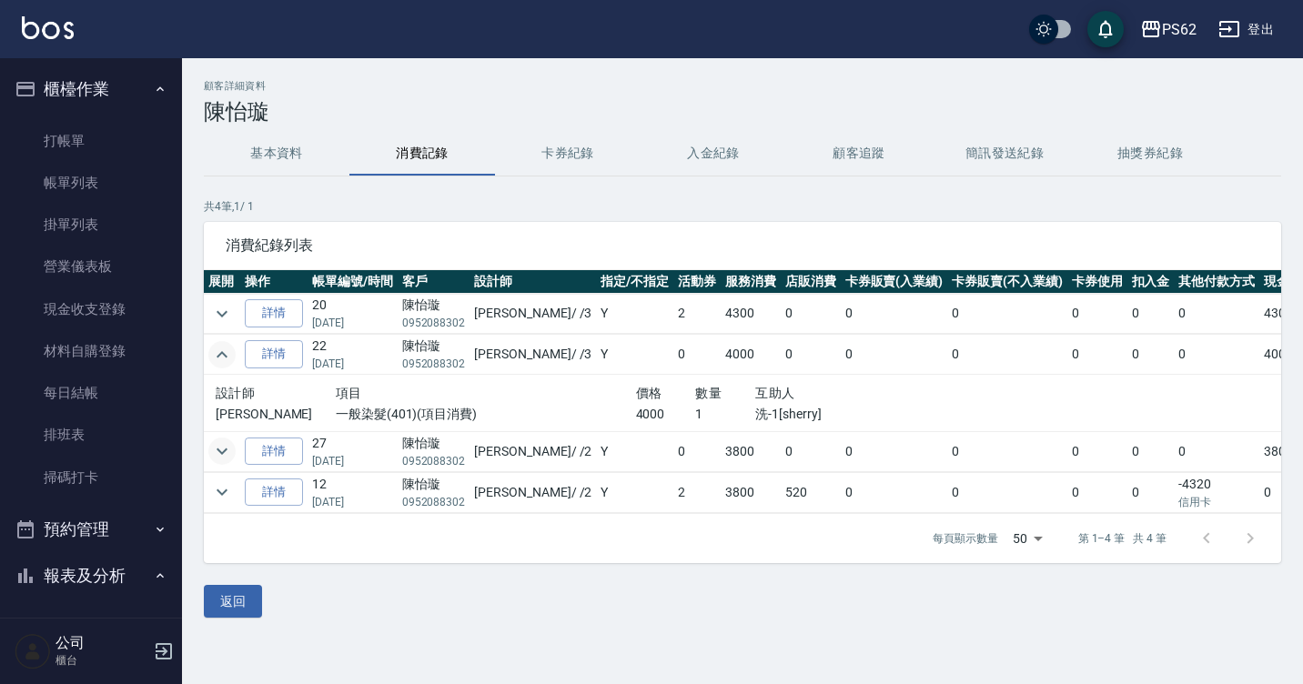
click at [227, 357] on icon "expand row" at bounding box center [222, 355] width 22 height 22
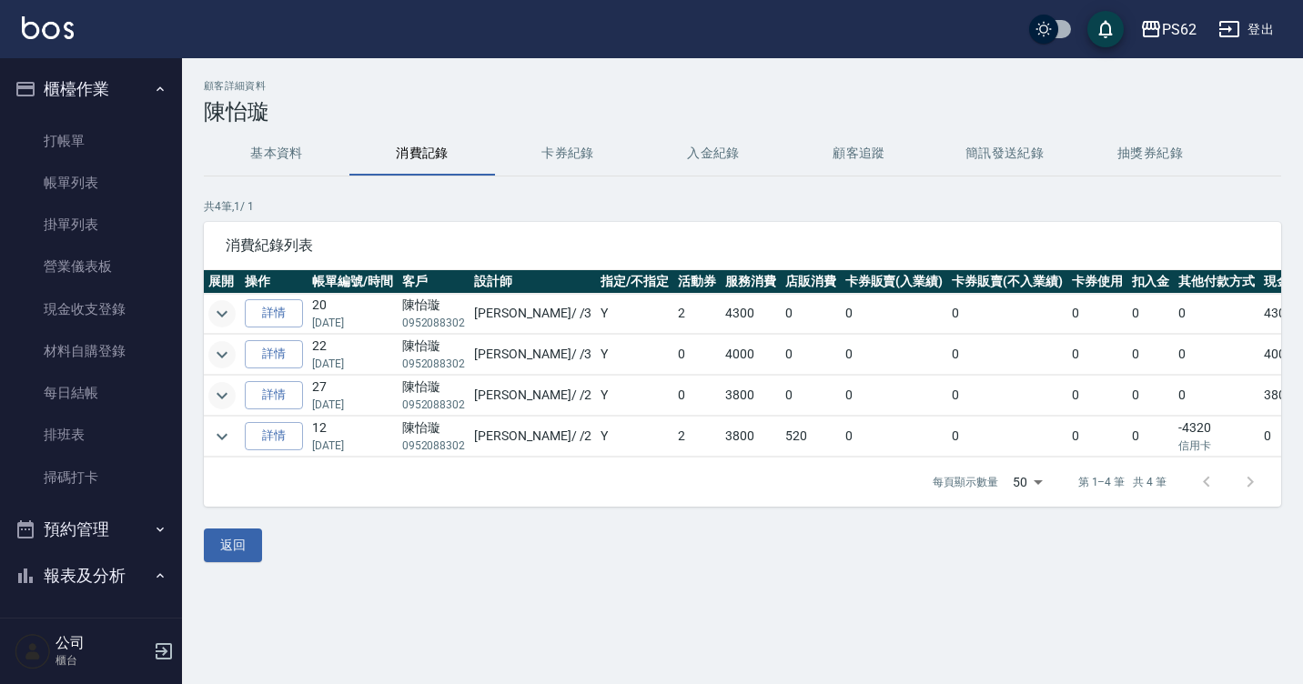
click at [219, 317] on icon "expand row" at bounding box center [222, 314] width 22 height 22
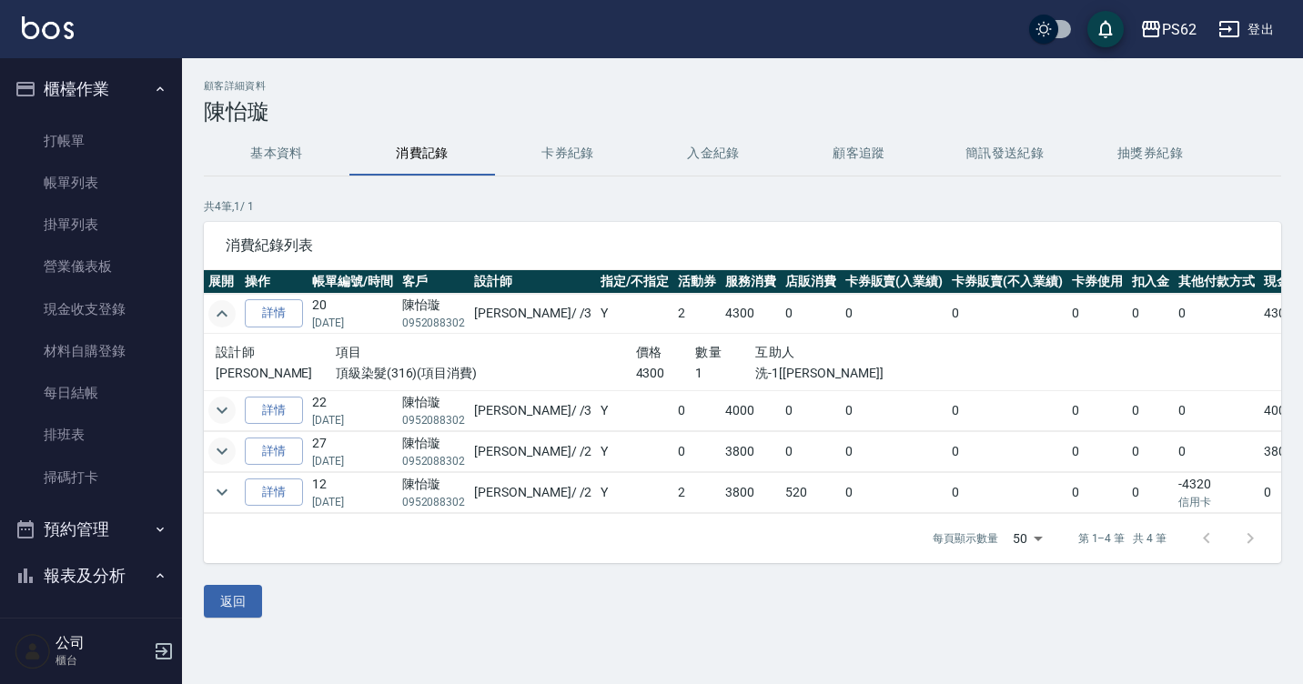
click at [219, 317] on icon "expand row" at bounding box center [222, 314] width 22 height 22
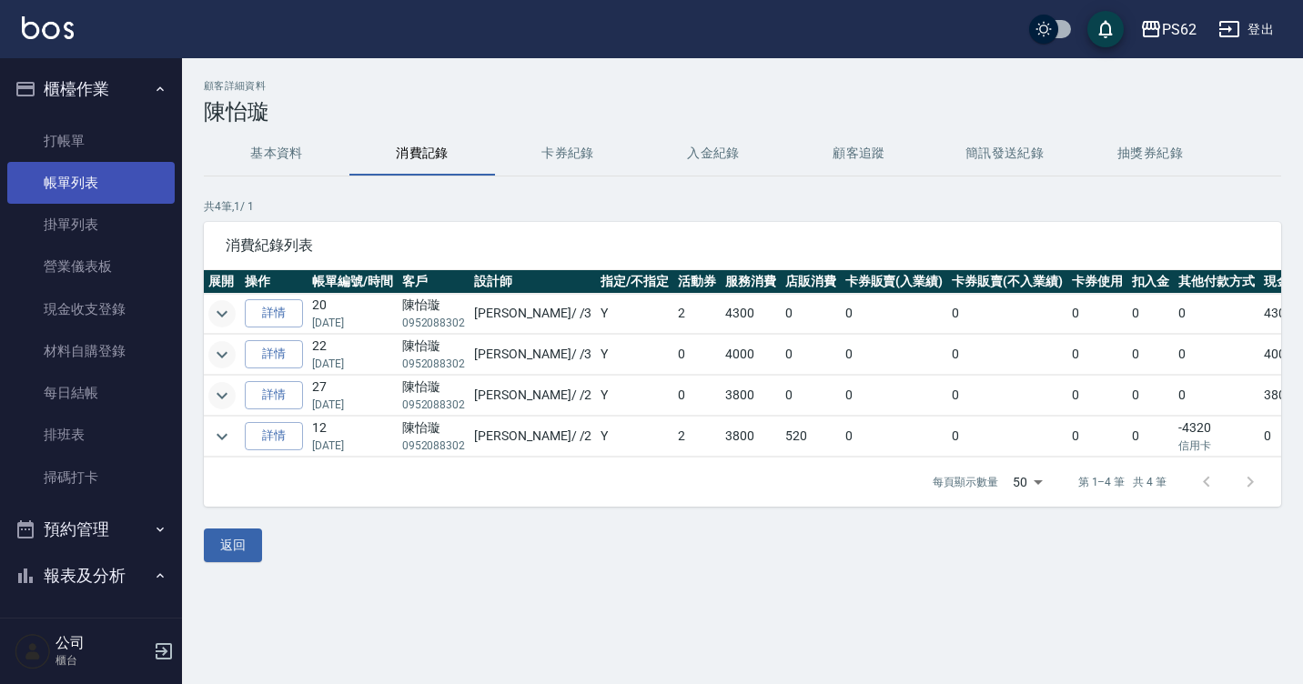
drag, startPoint x: 131, startPoint y: 153, endPoint x: 125, endPoint y: 187, distance: 35.1
click at [131, 153] on link "打帳單" at bounding box center [90, 141] width 167 height 42
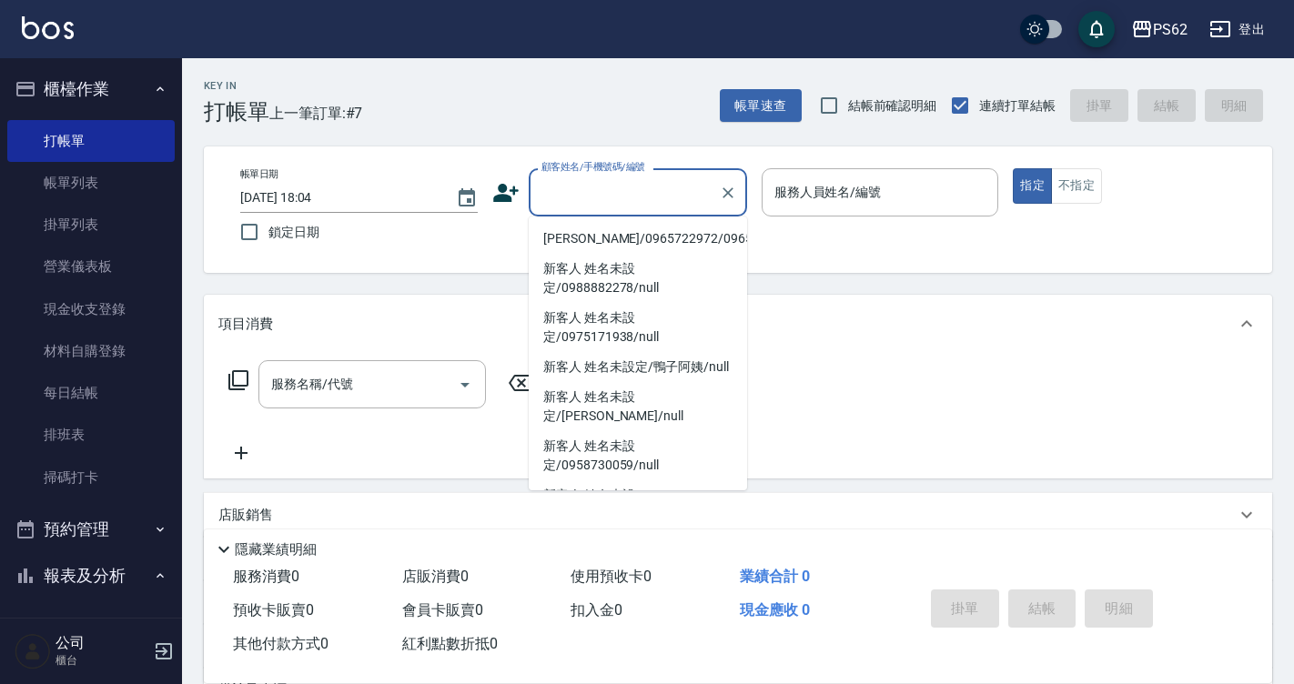
click at [510, 199] on icon at bounding box center [505, 193] width 25 height 18
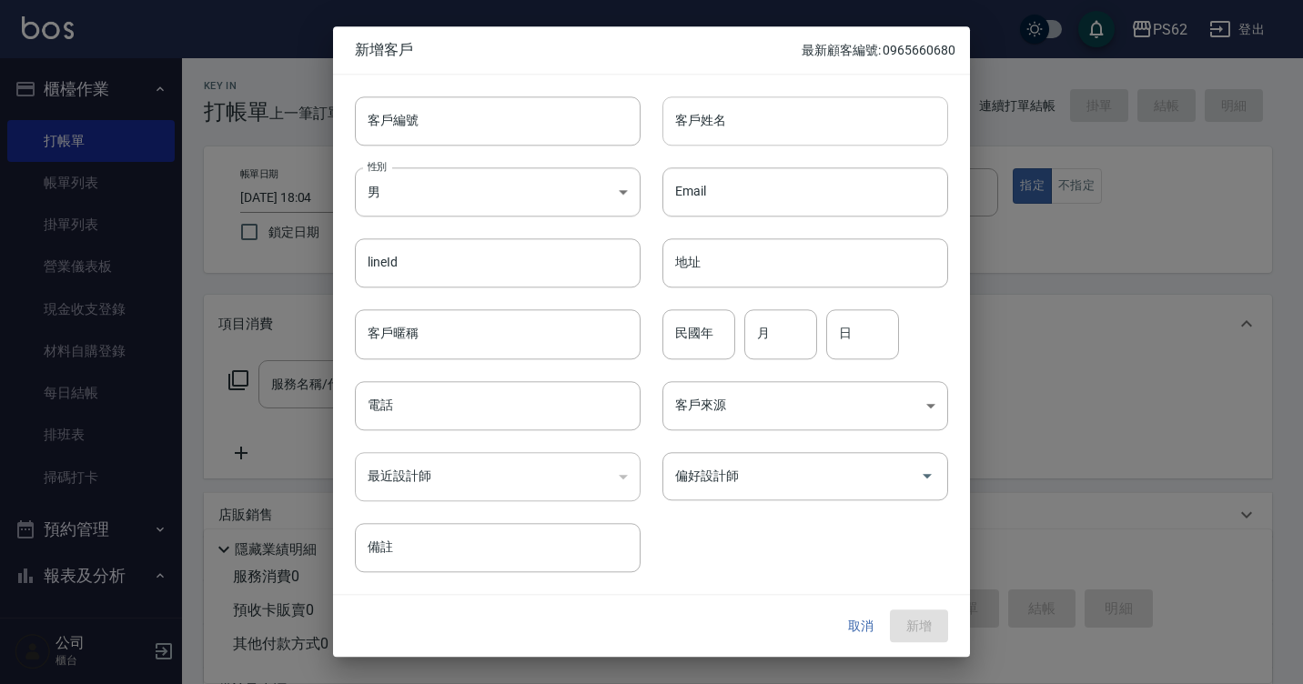
click at [862, 140] on input "客戶姓名" at bounding box center [805, 120] width 286 height 49
type input "姜柏丞"
click at [398, 404] on input "電話" at bounding box center [498, 405] width 286 height 49
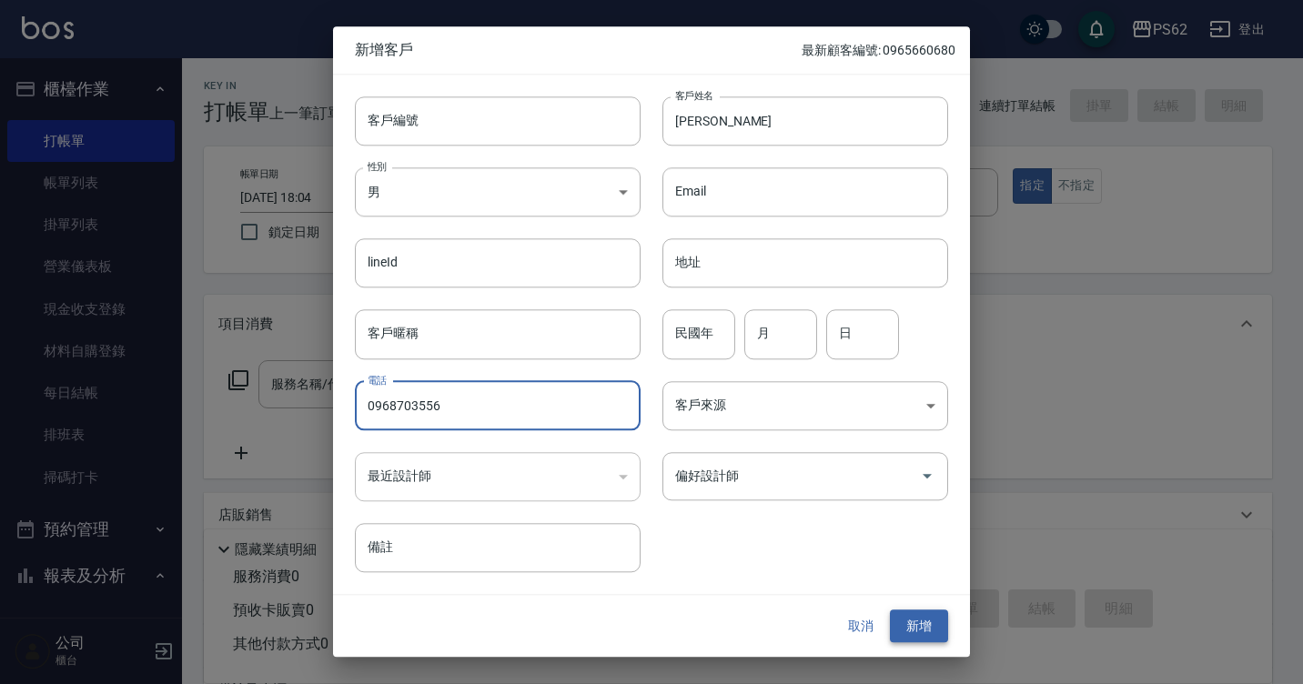
type input "0968703556"
click at [922, 630] on button "新增" at bounding box center [919, 626] width 58 height 34
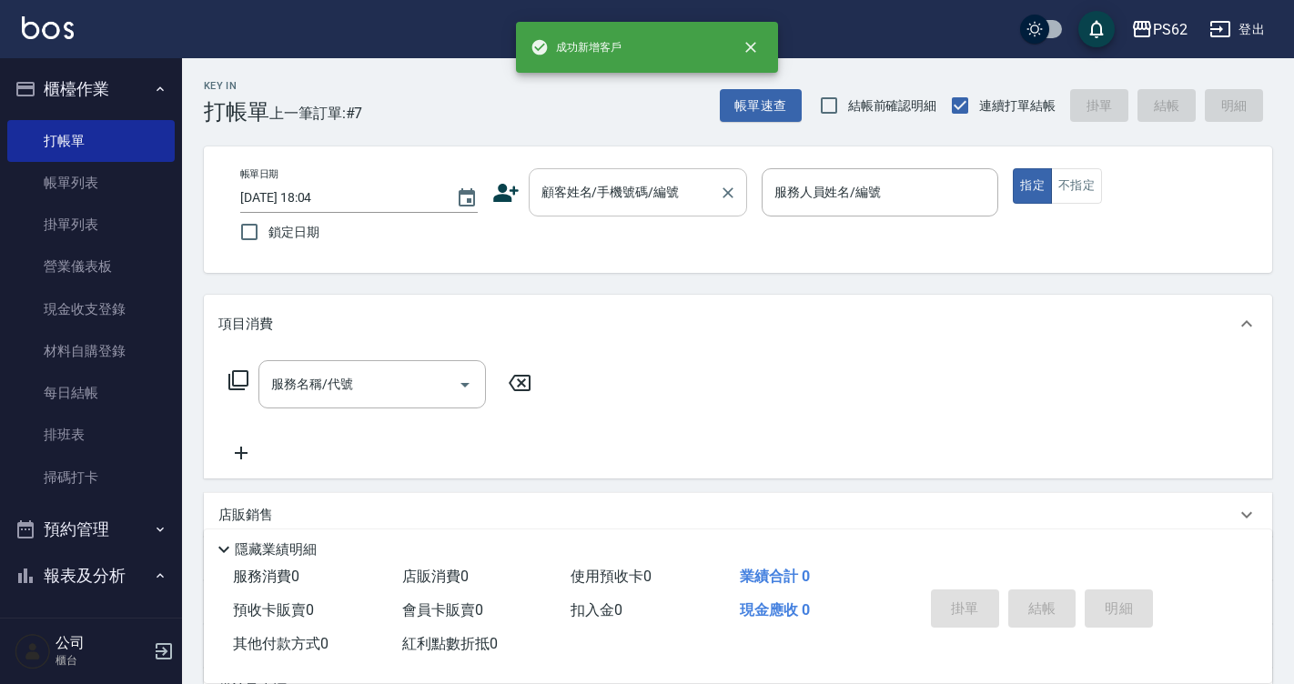
click at [588, 198] on div "顧客姓名/手機號碼/編號 顧客姓名/手機號碼/編號" at bounding box center [638, 192] width 218 height 48
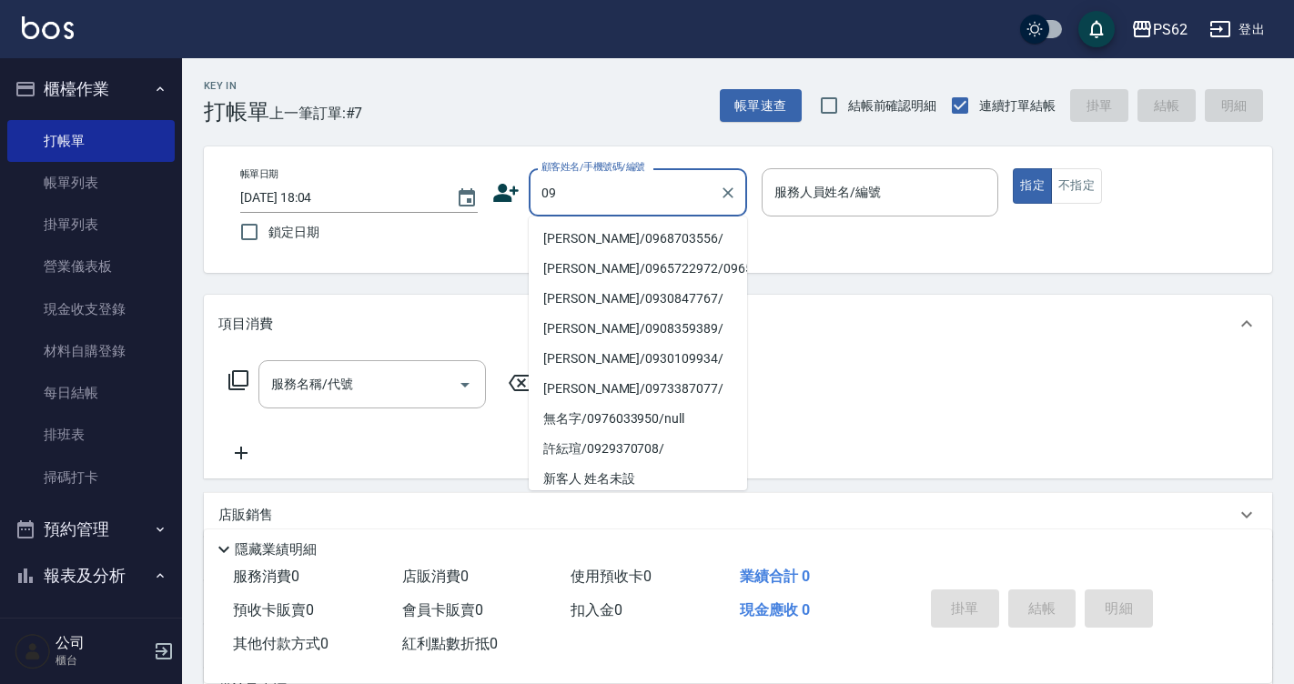
type input "姜柏丞/0968703556/"
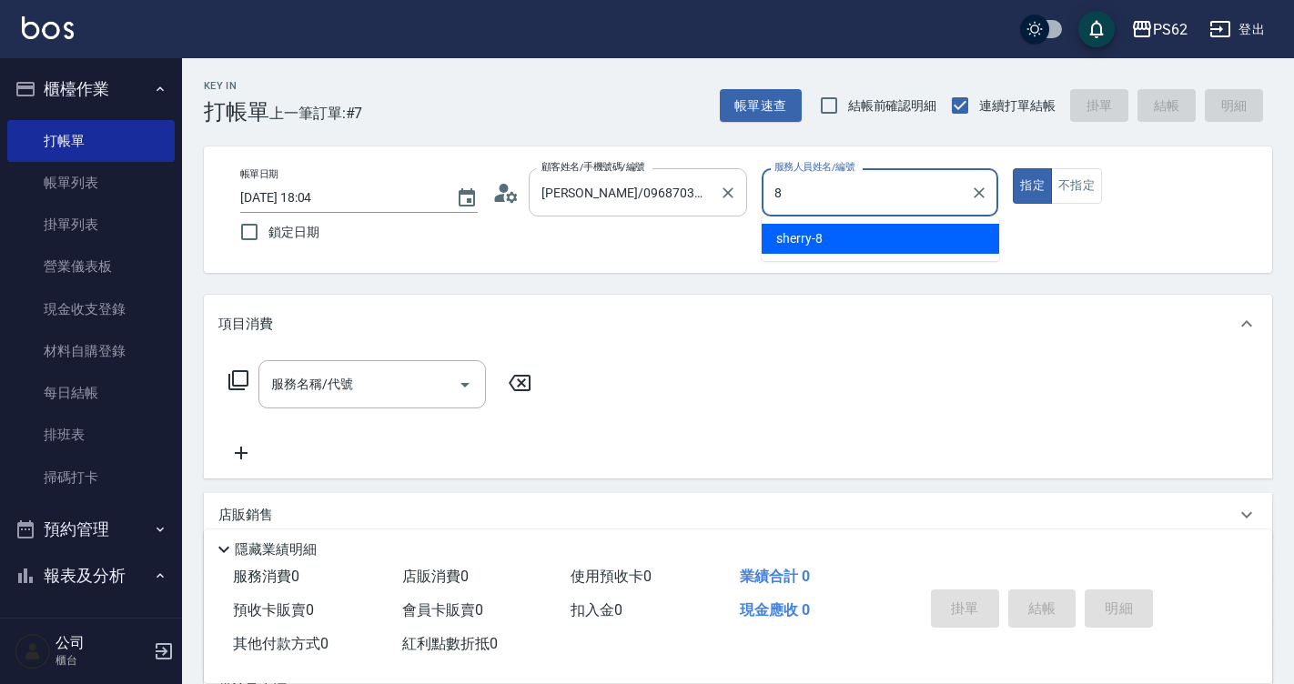
type input "sherry-8"
type button "true"
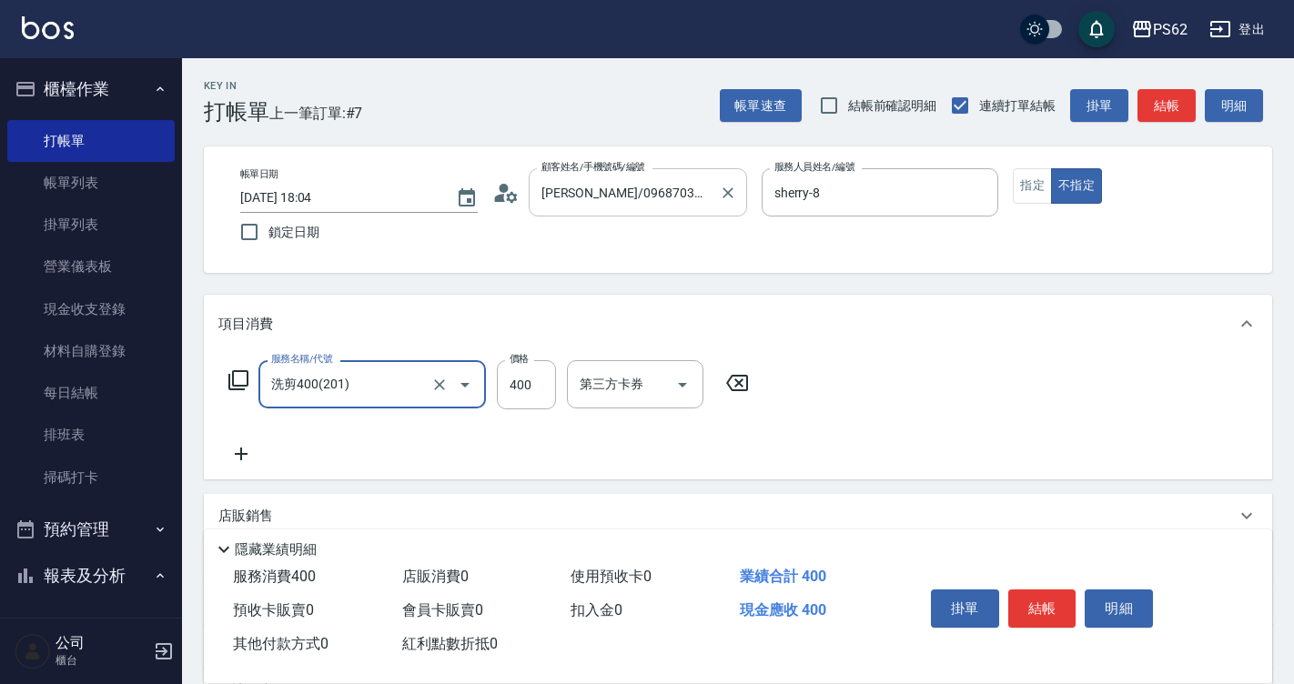
type input "洗剪400(201)"
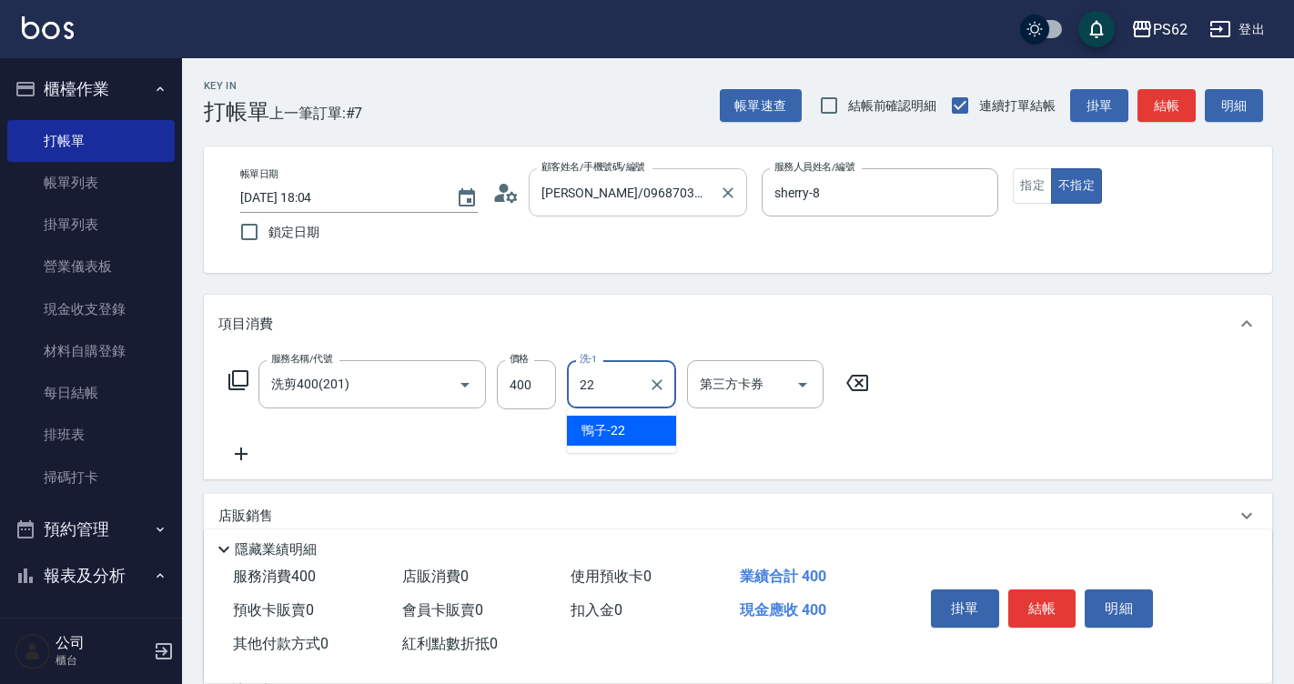
type input "鴨子-22"
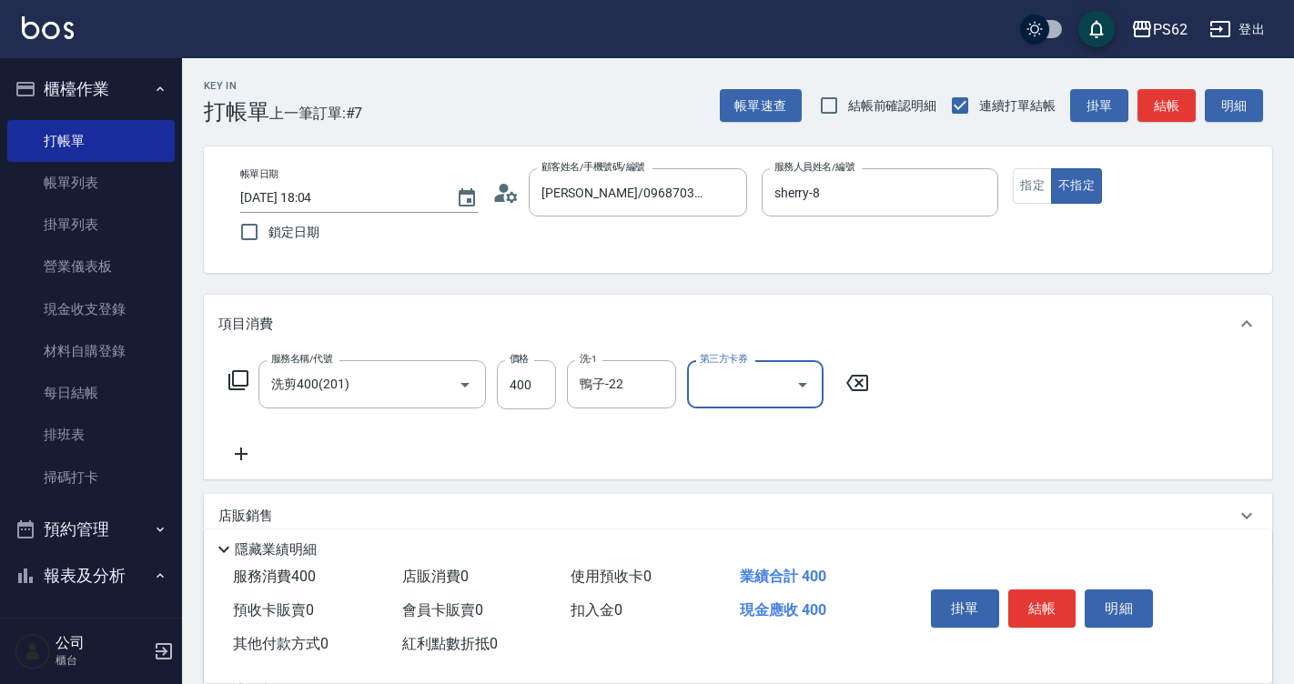
drag, startPoint x: 1023, startPoint y: 596, endPoint x: 1015, endPoint y: 570, distance: 26.8
click at [1024, 596] on button "結帳" at bounding box center [1042, 608] width 68 height 38
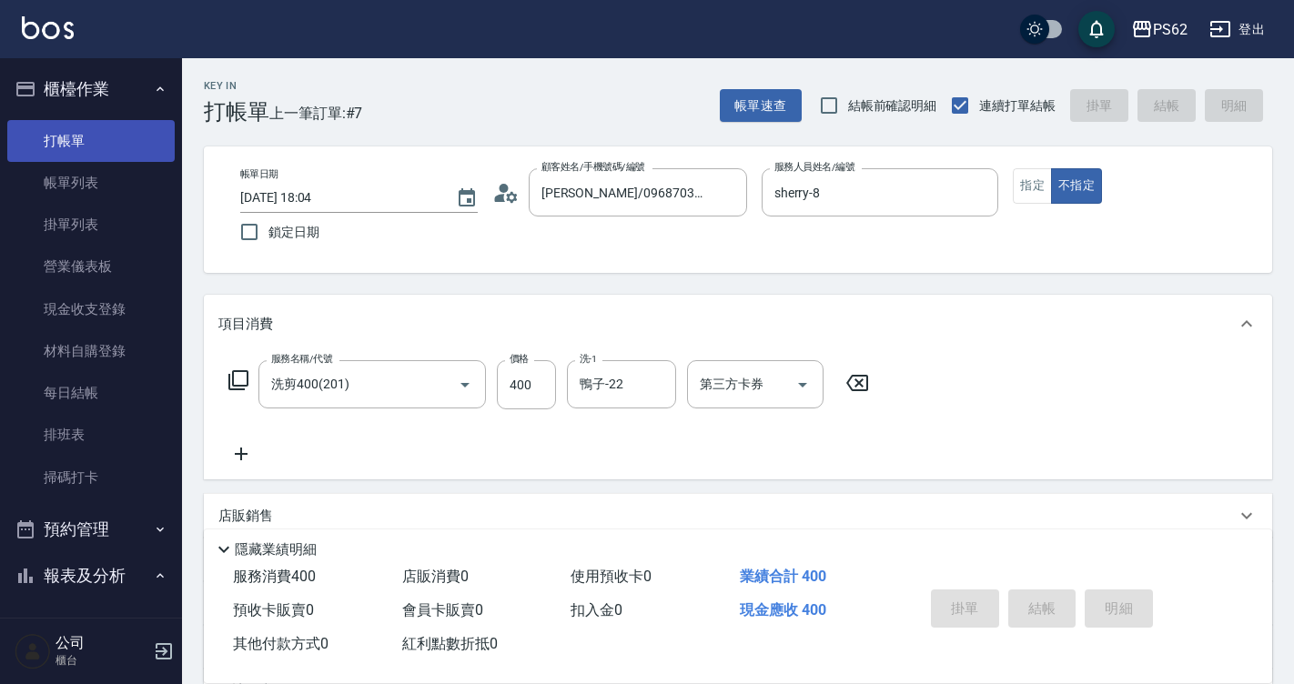
type input "2025/10/07 18:26"
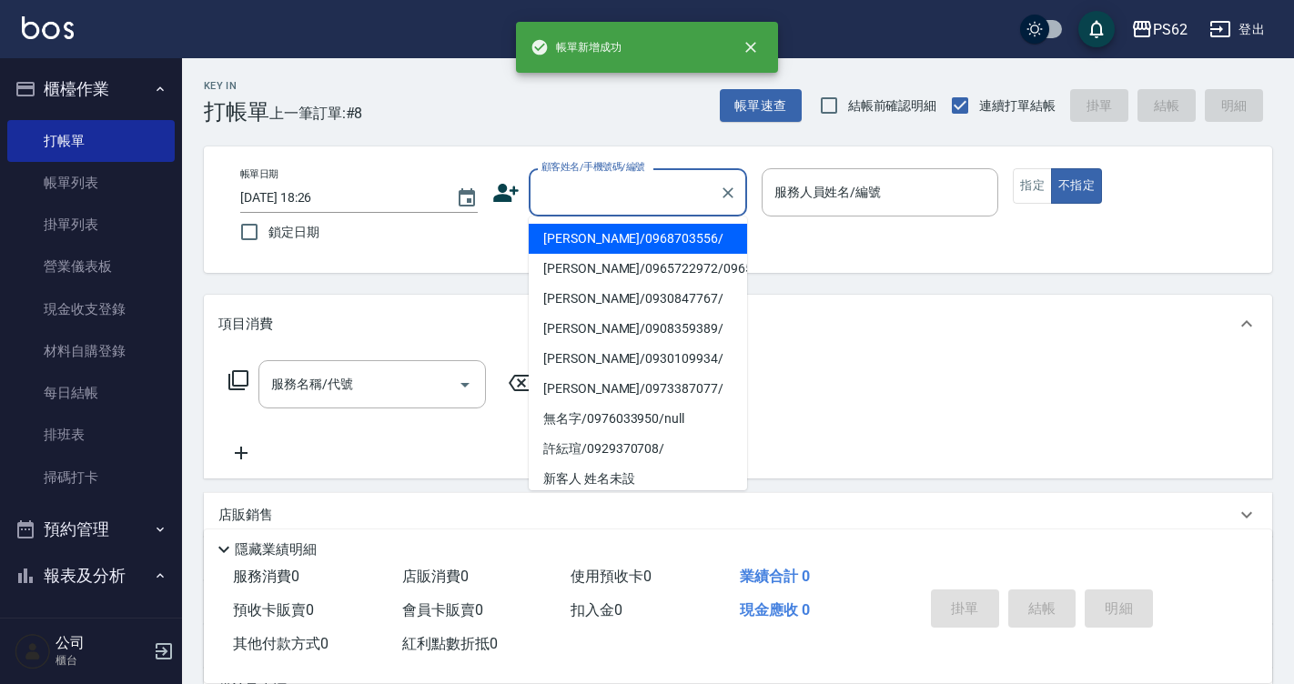
click at [646, 208] on input "顧客姓名/手機號碼/編號" at bounding box center [624, 192] width 175 height 32
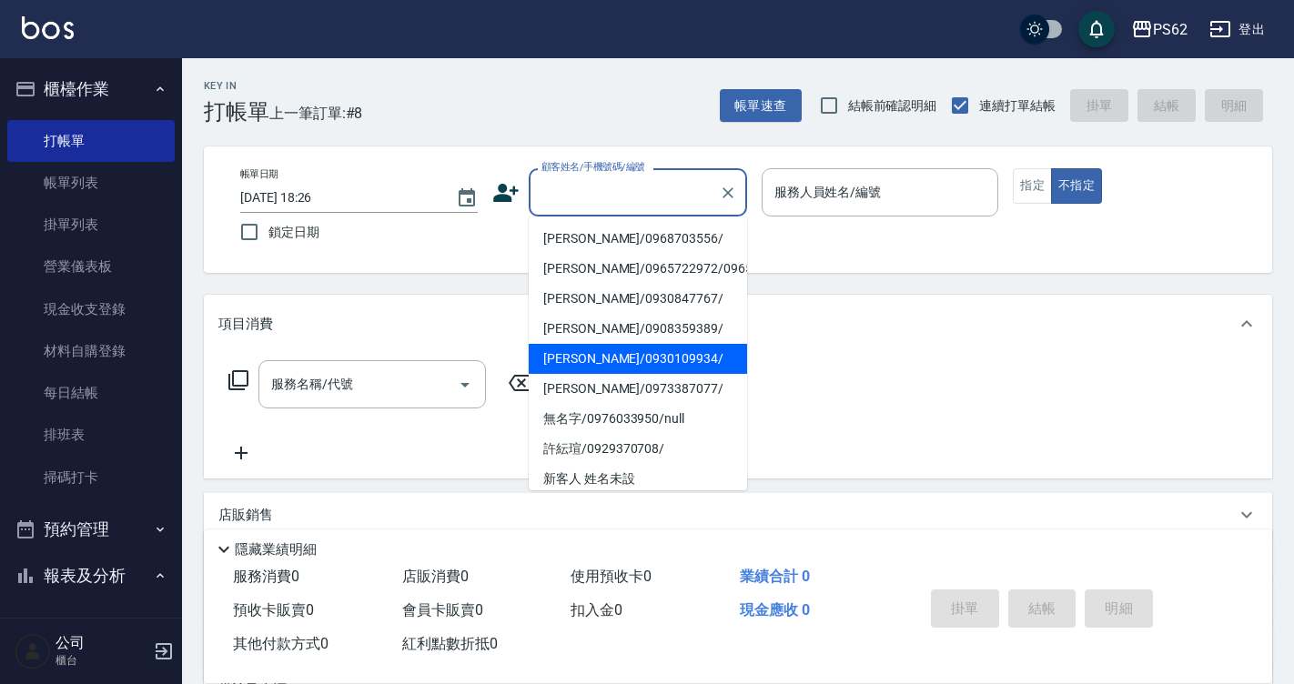
click at [589, 374] on li "[PERSON_NAME]/0930109934/" at bounding box center [638, 359] width 218 height 30
type input "[PERSON_NAME]/0930109934/"
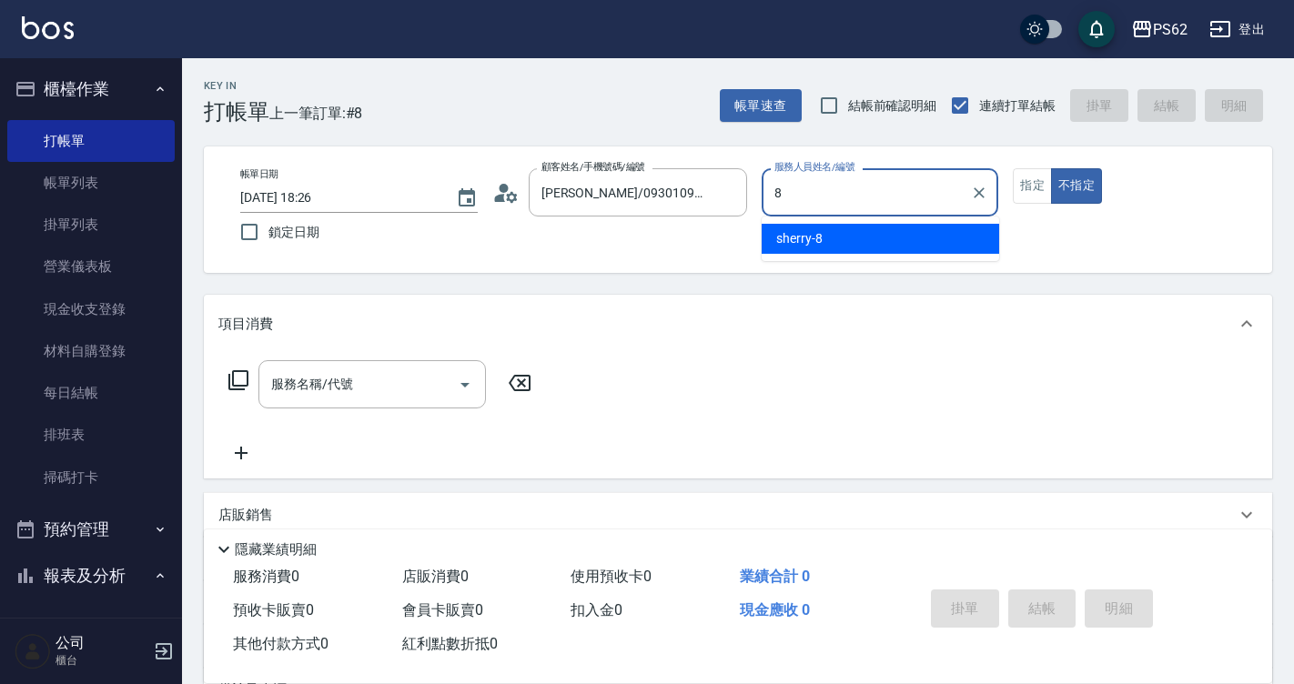
type input "sherry-8"
type button "false"
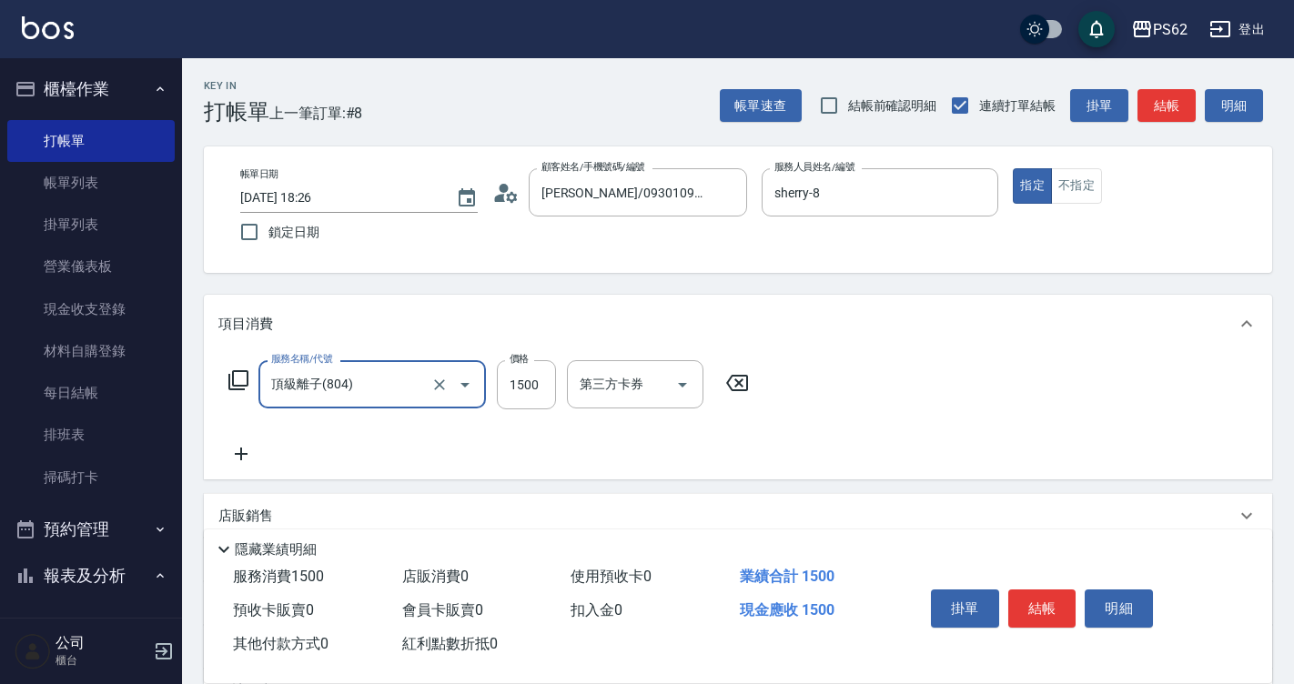
type input "頂級離子(804)"
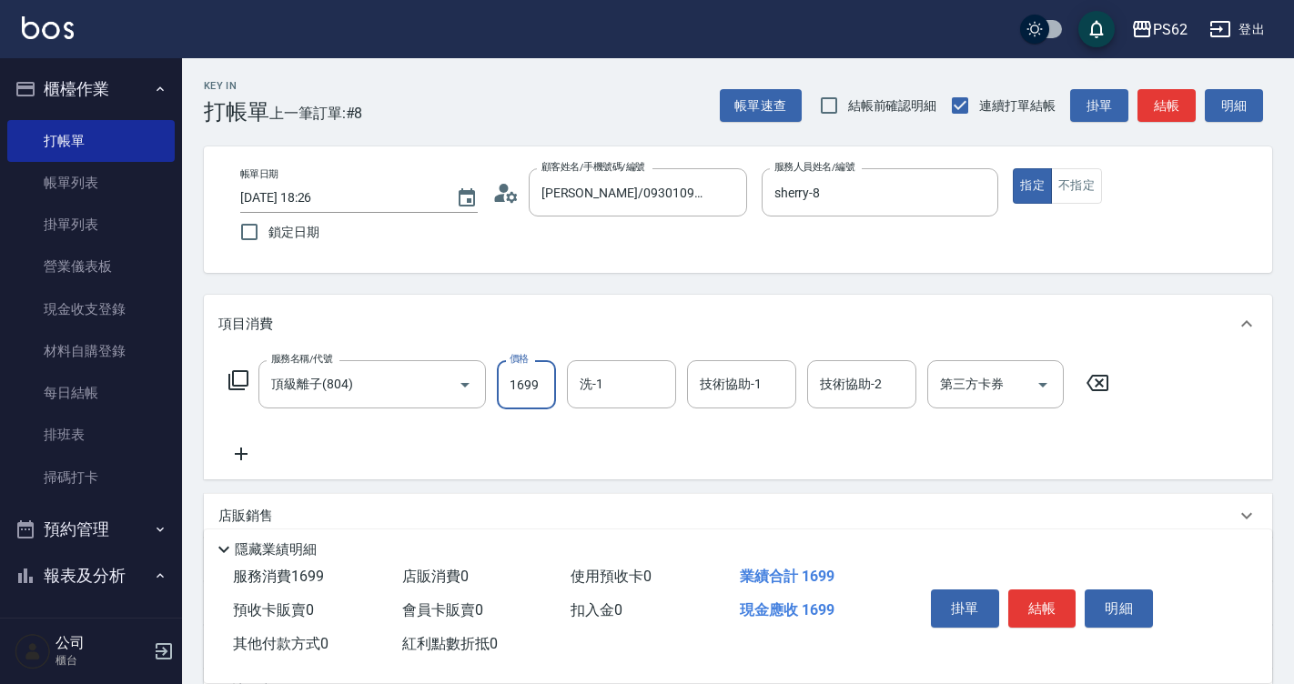
type input "1699"
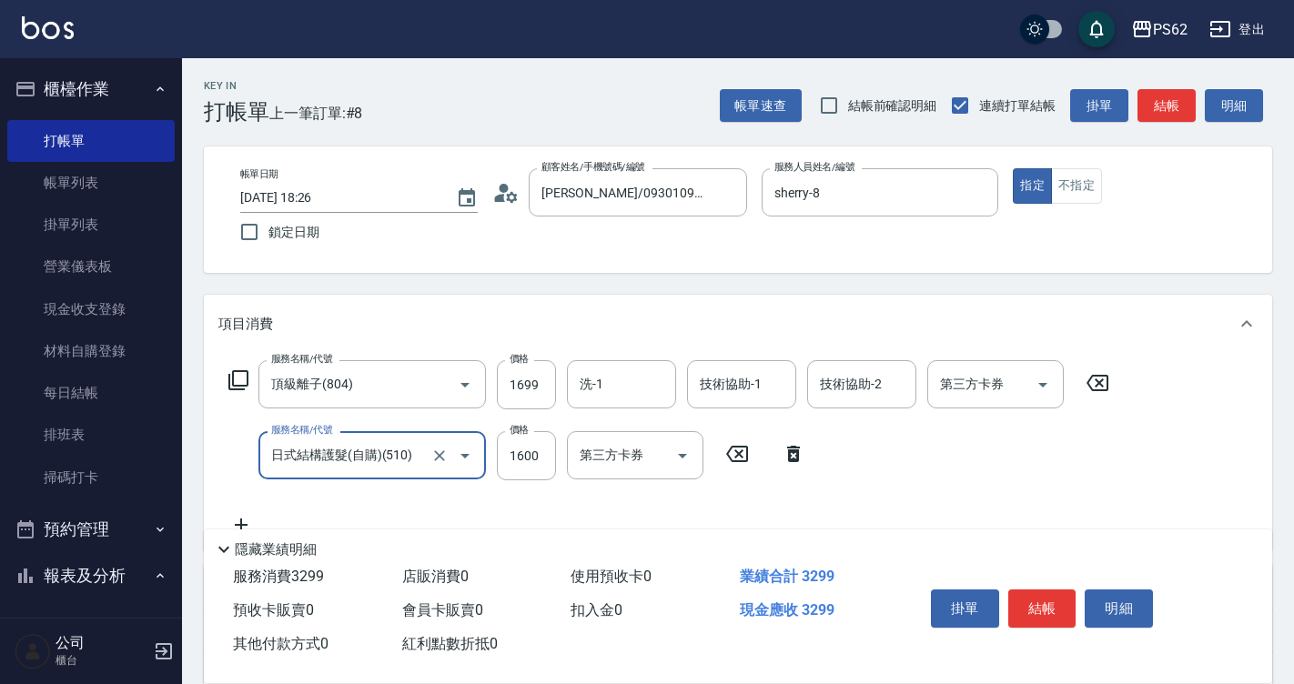
type input "日式結構護髮(自購)(510)"
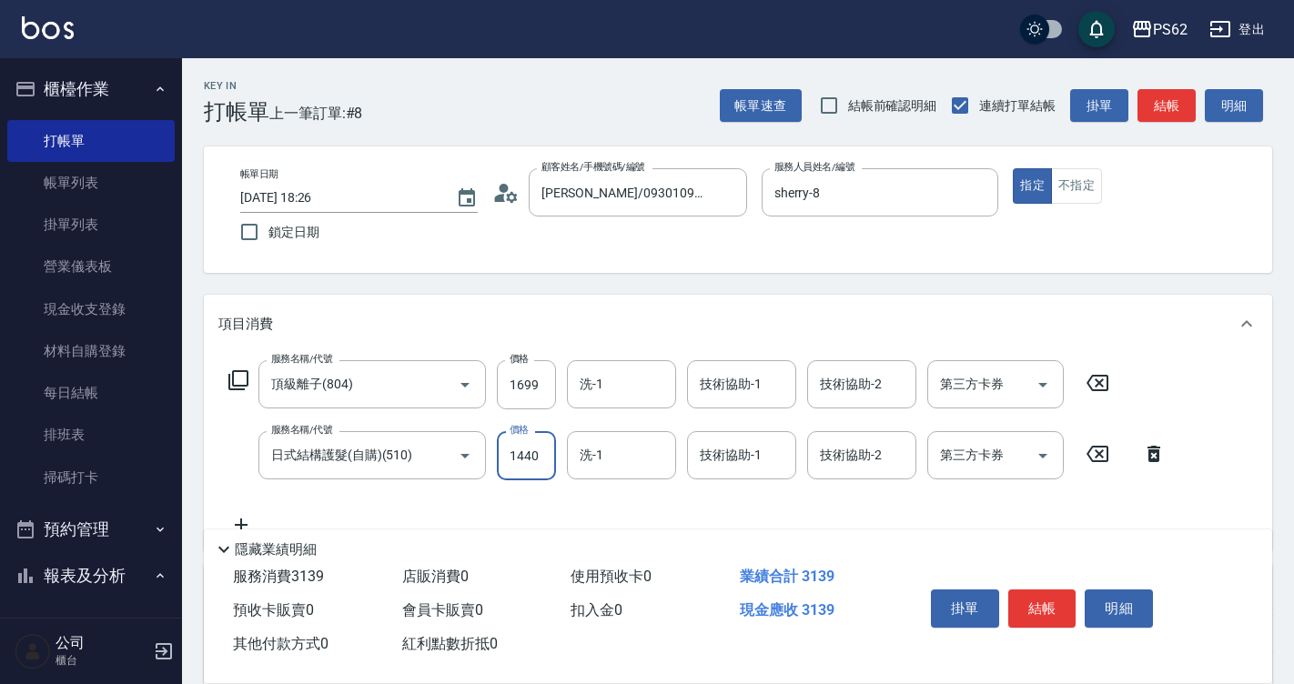
type input "1440"
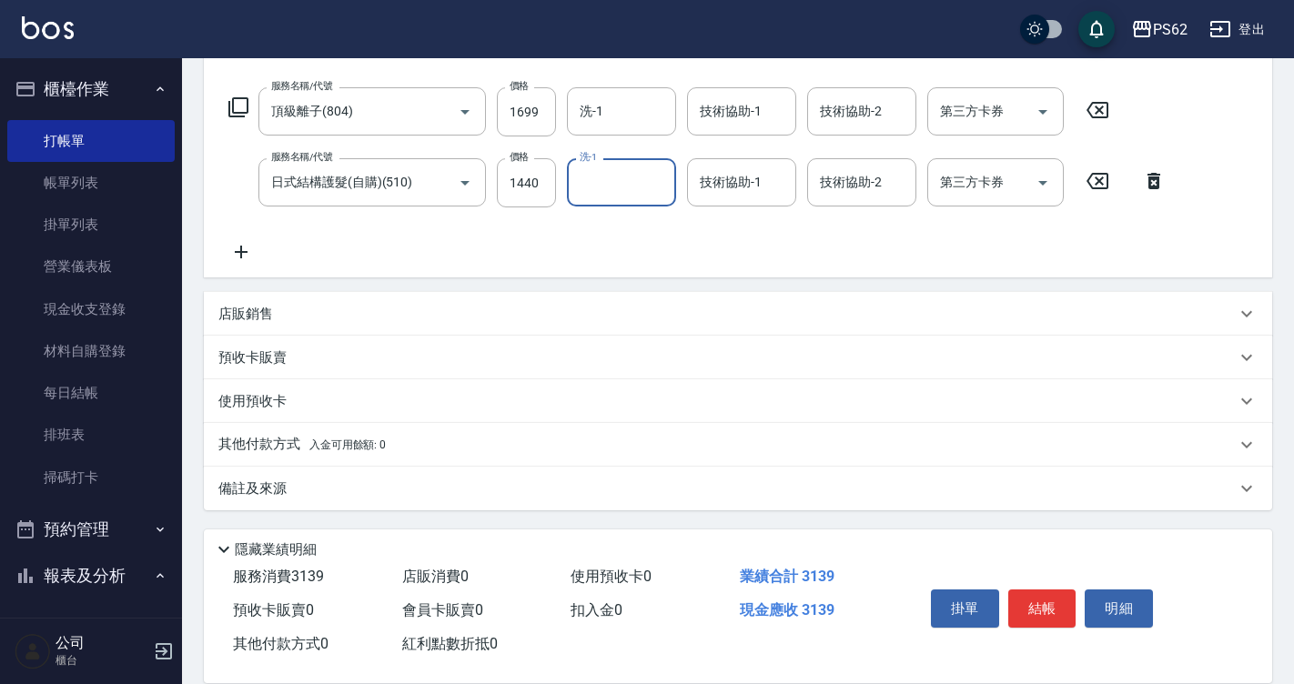
scroll to position [274, 0]
click at [352, 448] on span "入金可用餘額: 0" at bounding box center [347, 444] width 77 height 13
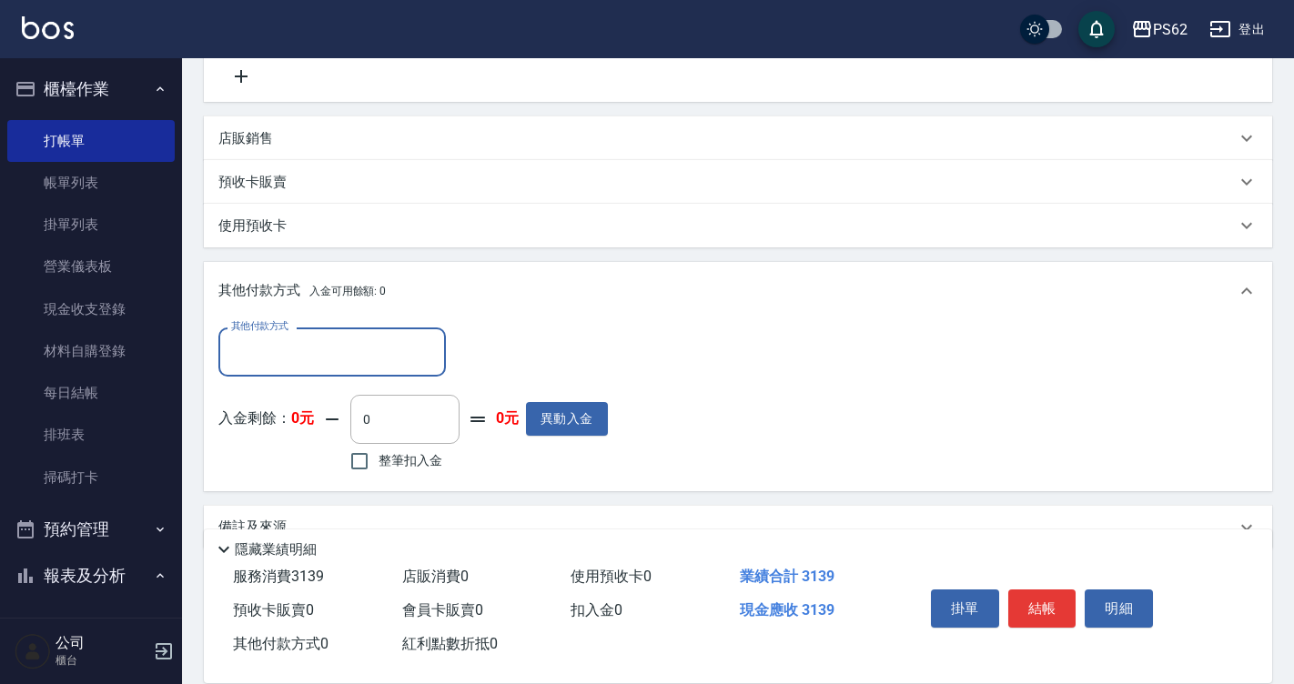
scroll to position [456, 0]
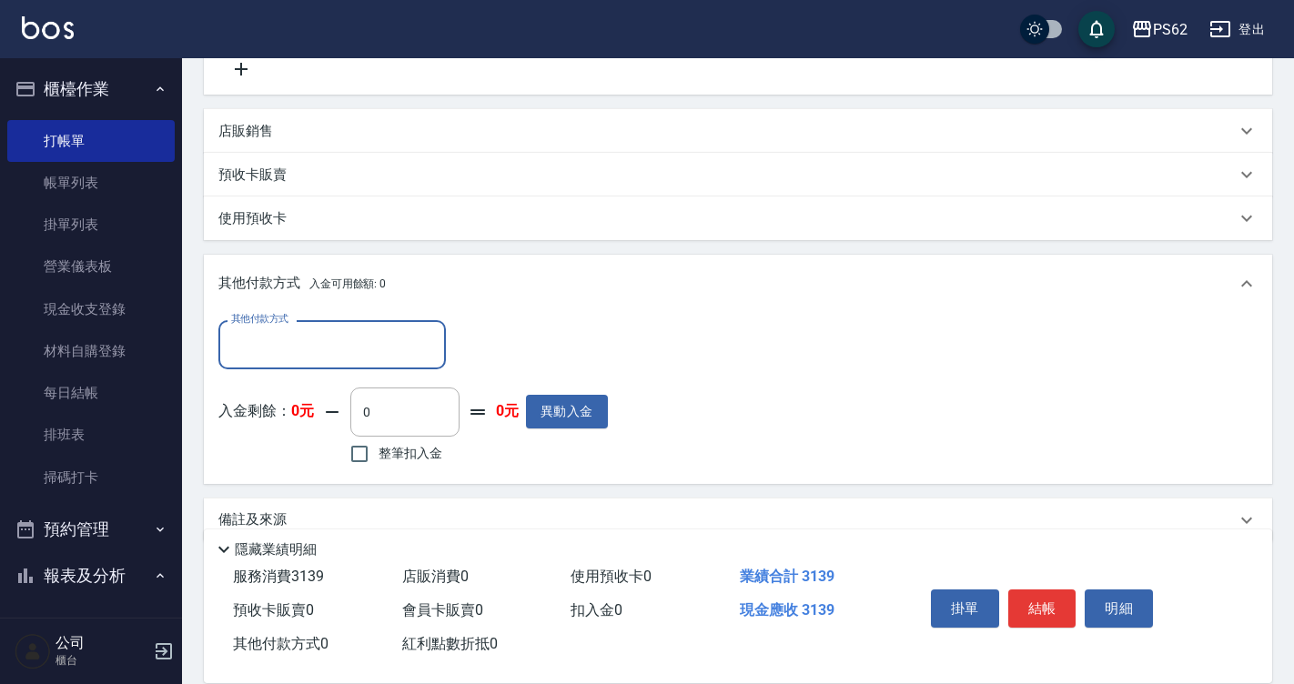
click at [366, 354] on input "其他付款方式" at bounding box center [332, 344] width 211 height 32
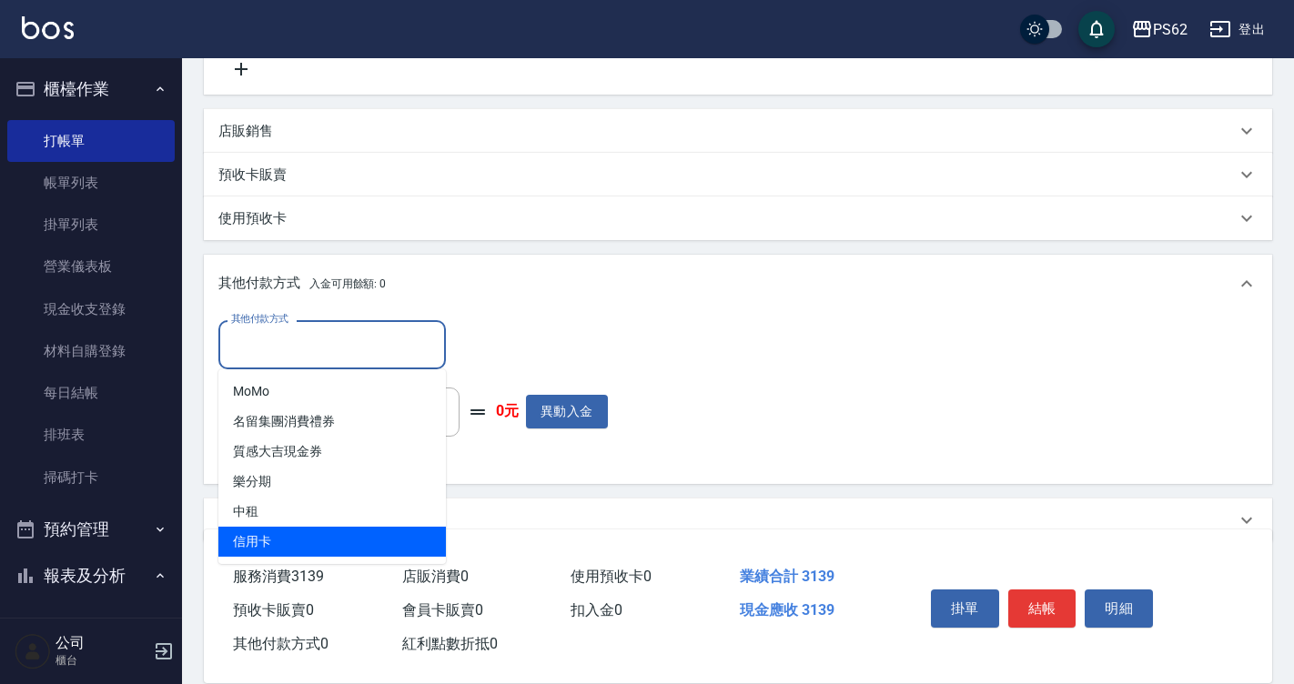
click at [329, 535] on span "信用卡" at bounding box center [331, 542] width 227 height 30
type input "信用卡"
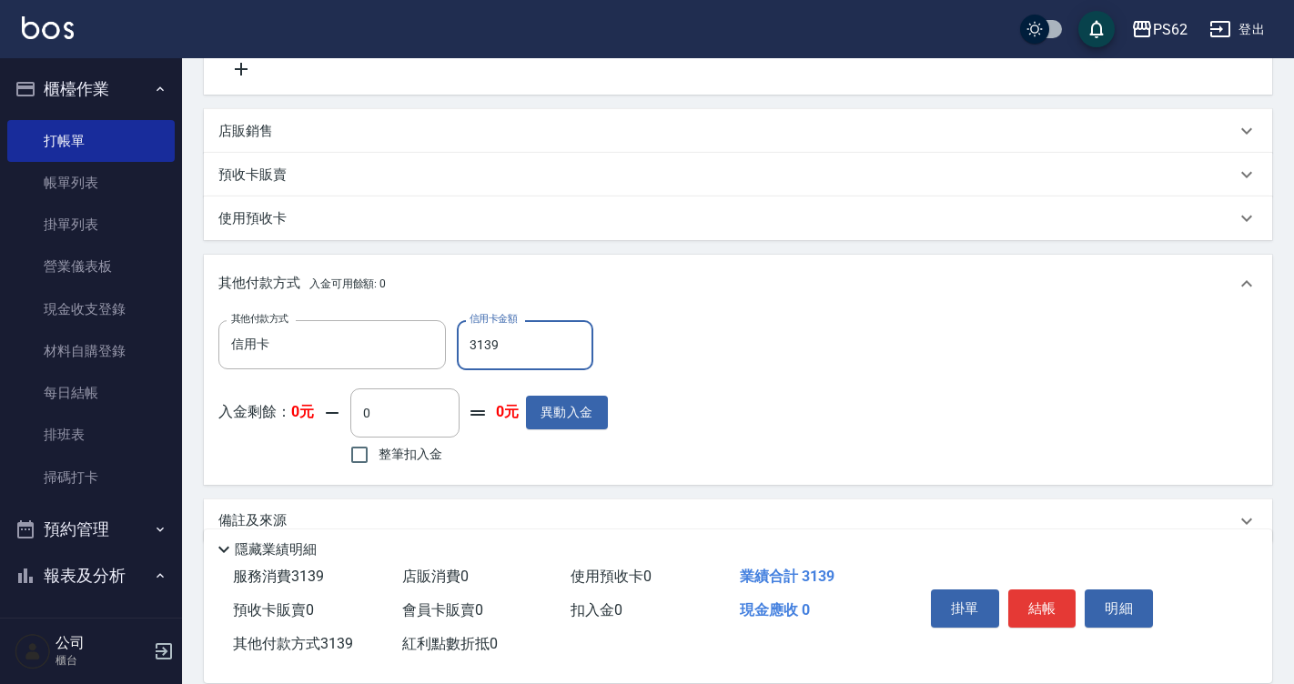
type input "3139"
click at [1035, 591] on button "結帳" at bounding box center [1042, 608] width 68 height 38
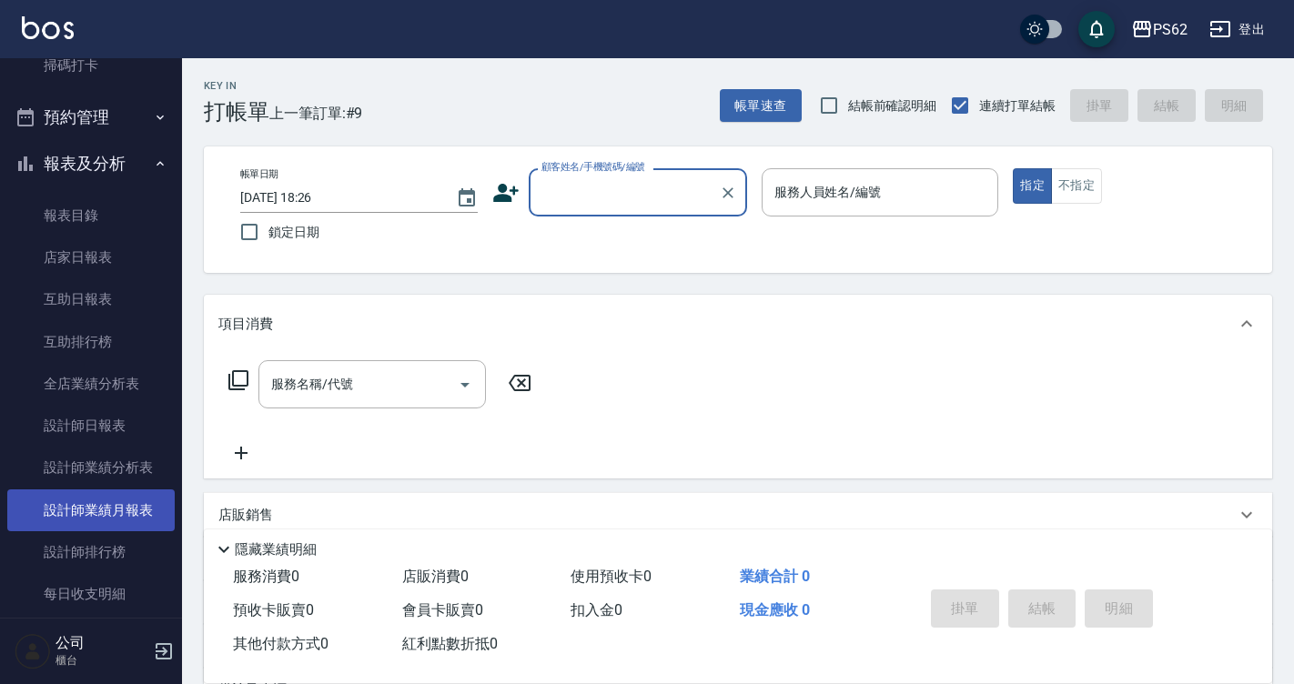
scroll to position [455, 0]
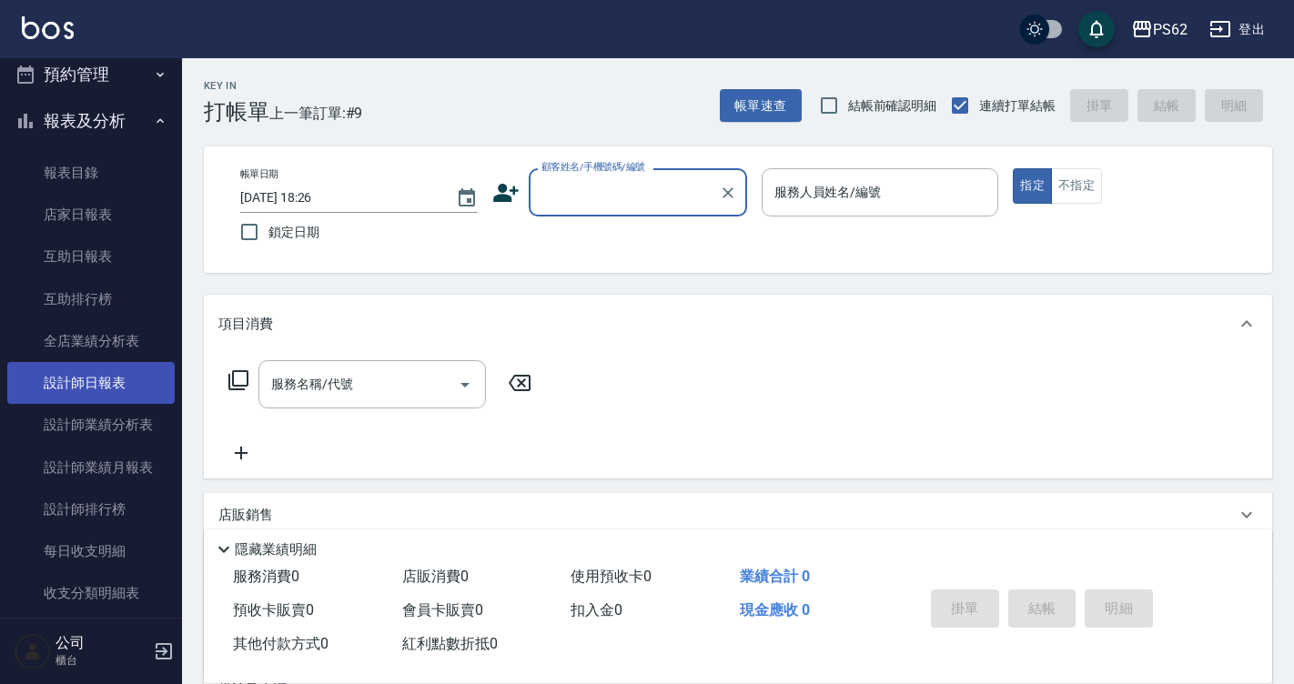
click at [115, 373] on link "設計師日報表" at bounding box center [90, 383] width 167 height 42
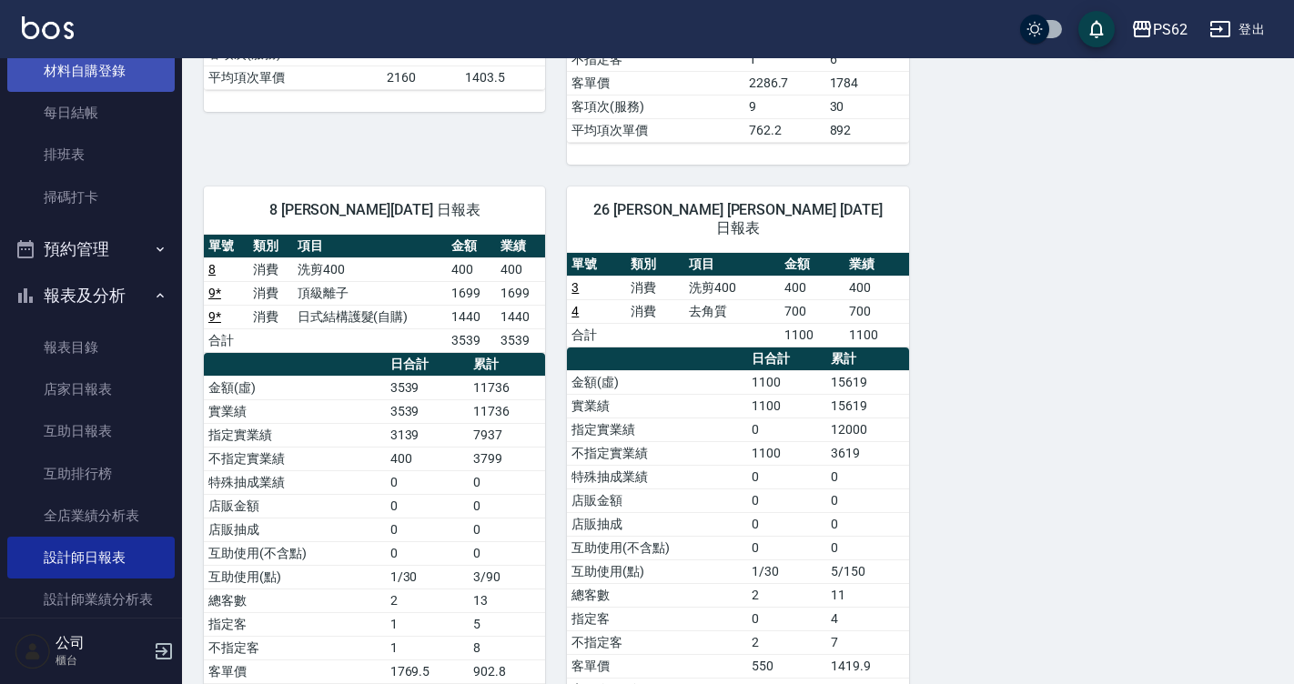
scroll to position [182, 0]
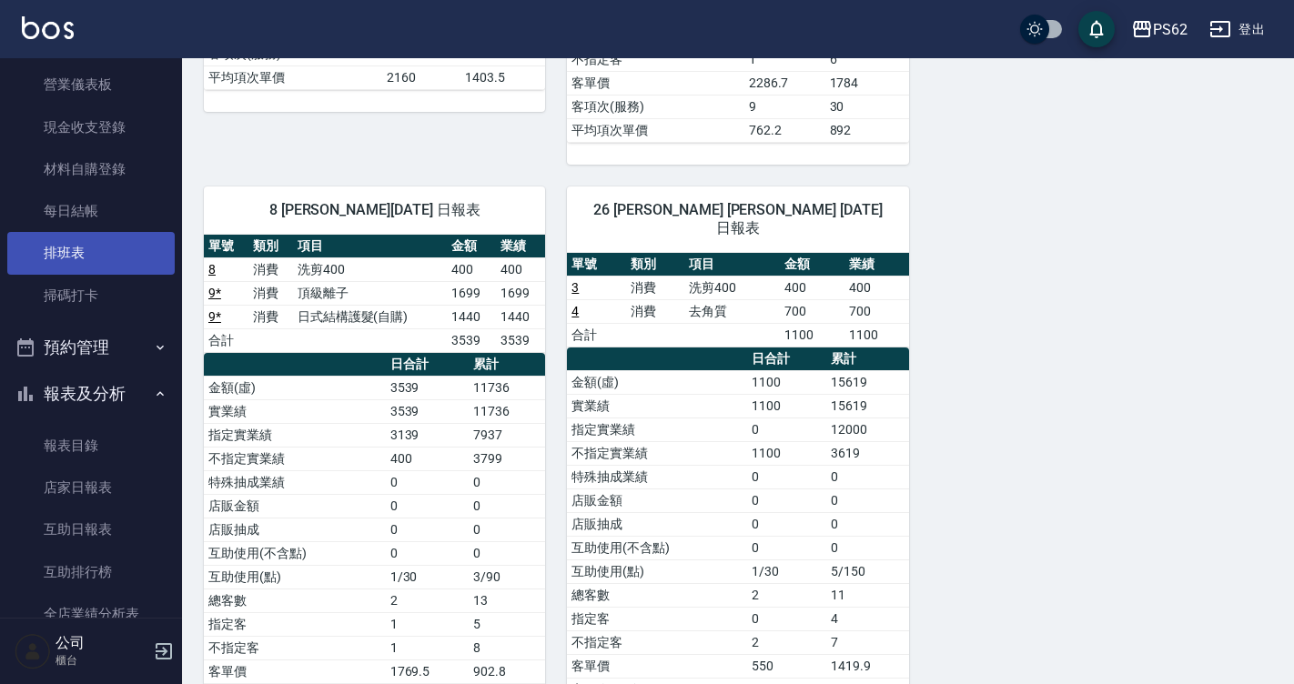
click at [121, 247] on link "排班表" at bounding box center [90, 253] width 167 height 42
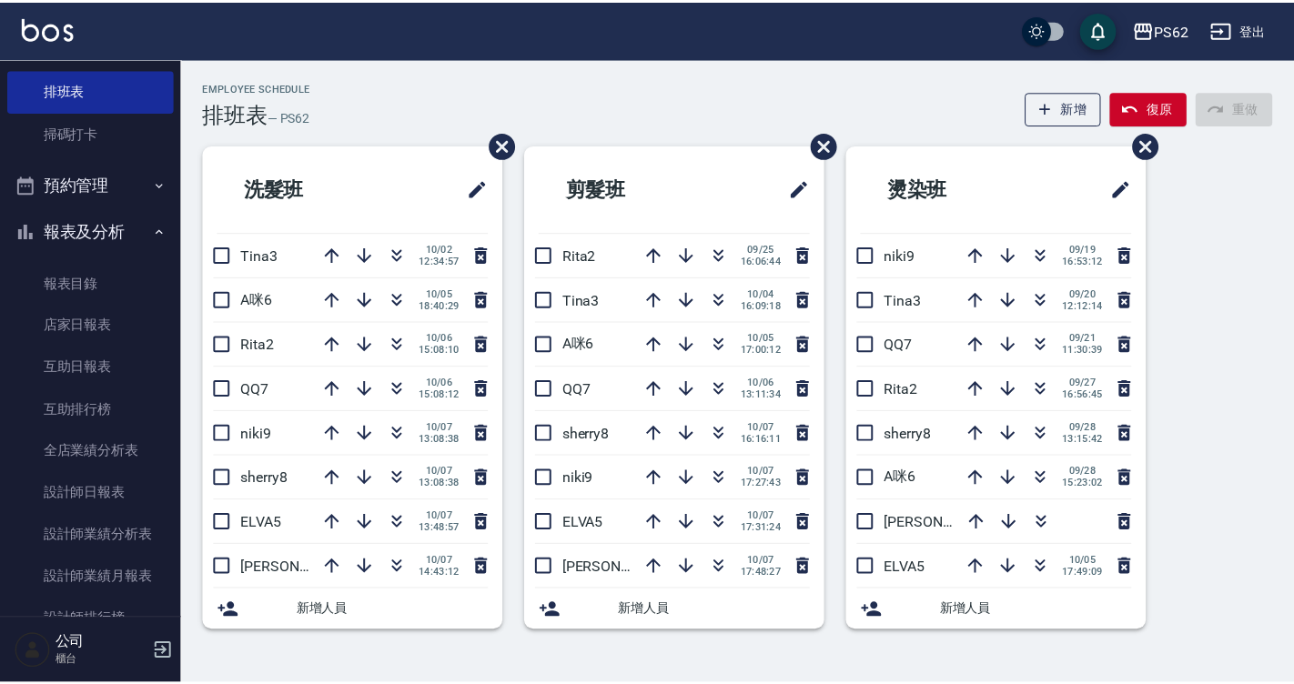
scroll to position [364, 0]
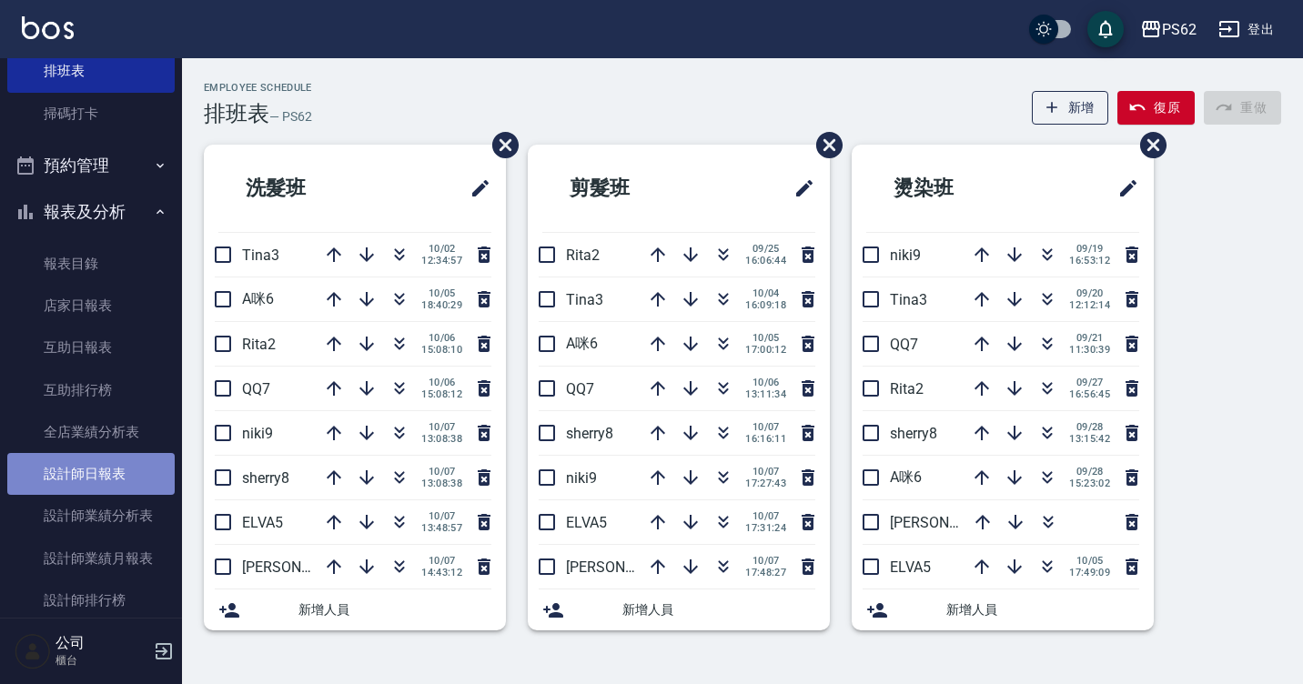
click at [92, 458] on link "設計師日報表" at bounding box center [90, 474] width 167 height 42
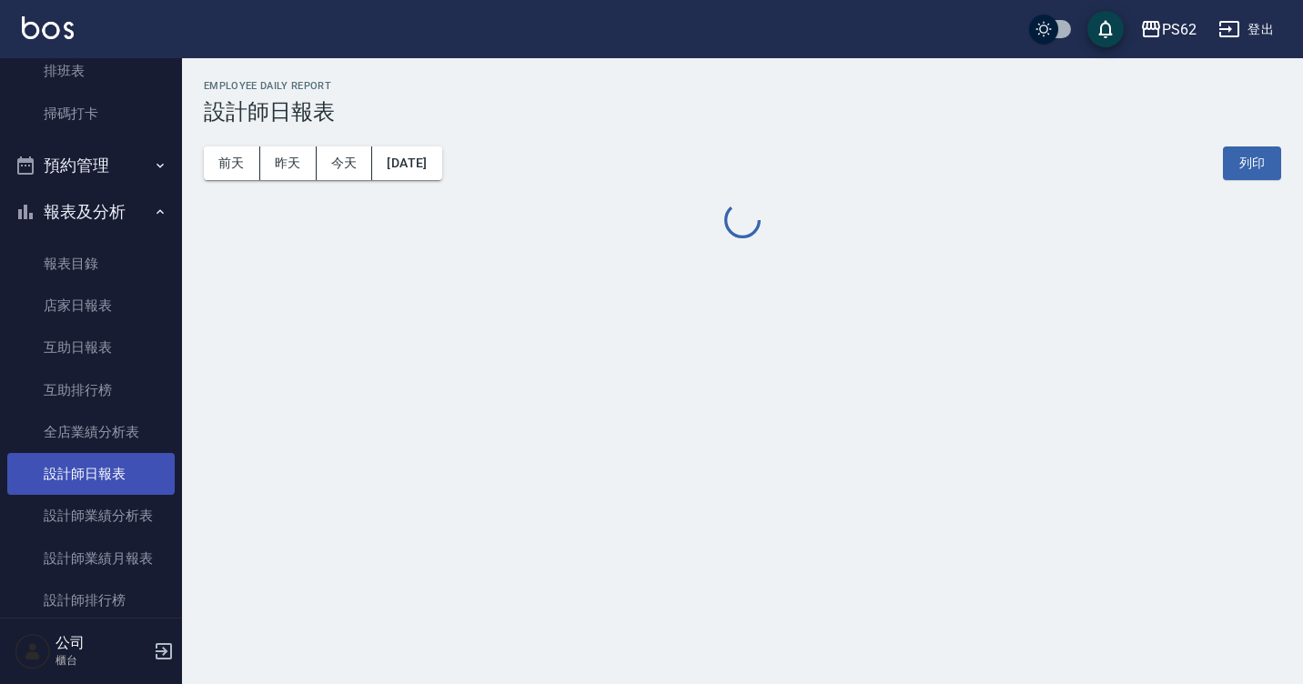
click at [92, 457] on link "設計師日報表" at bounding box center [90, 474] width 167 height 42
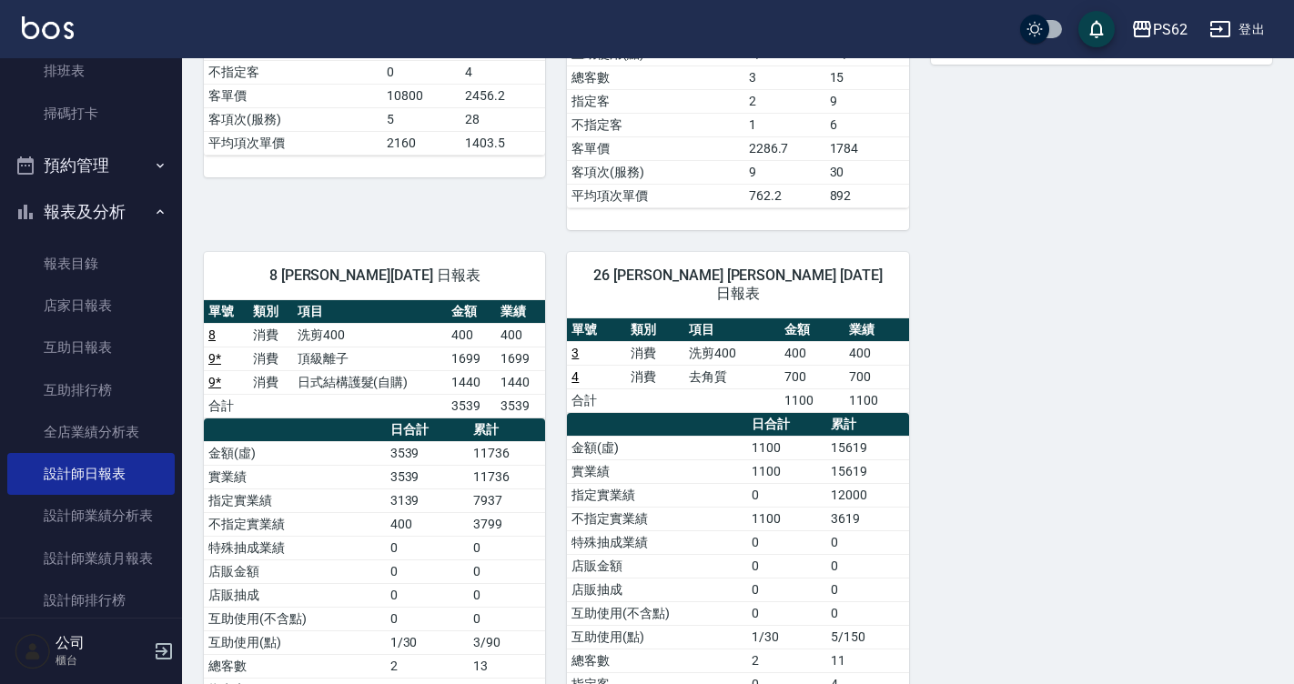
scroll to position [837, 0]
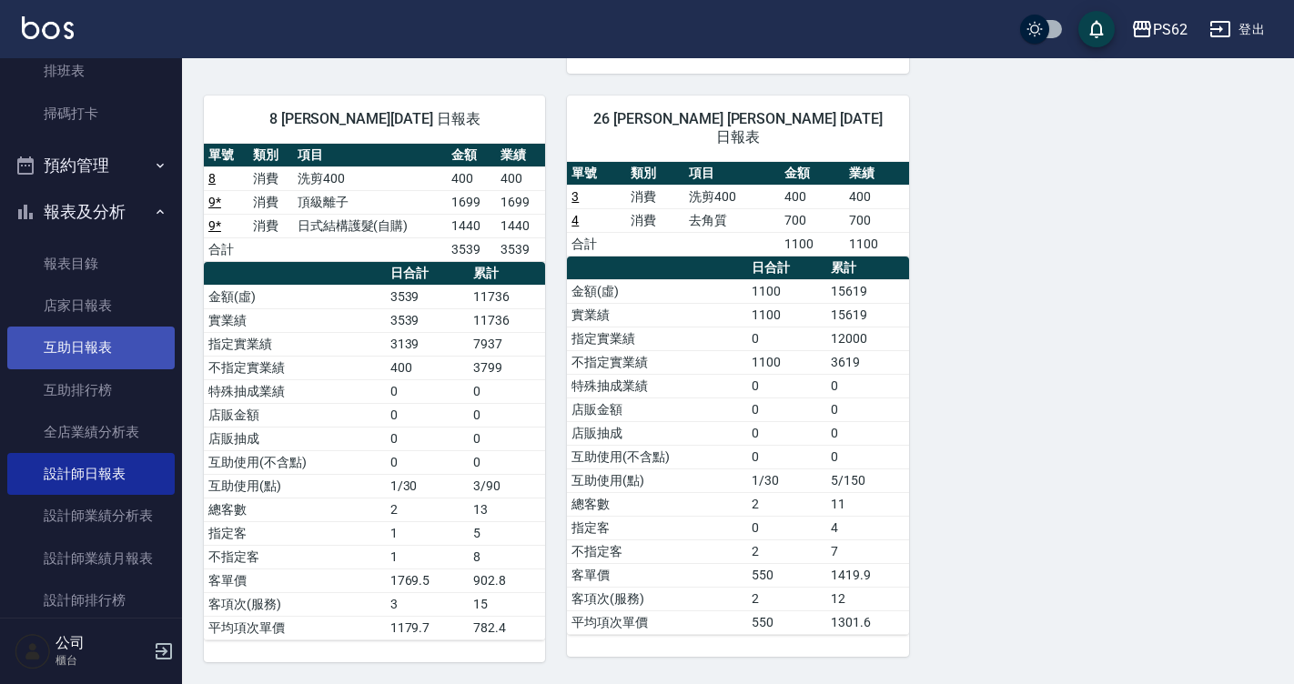
click at [122, 351] on link "互助日報表" at bounding box center [90, 348] width 167 height 42
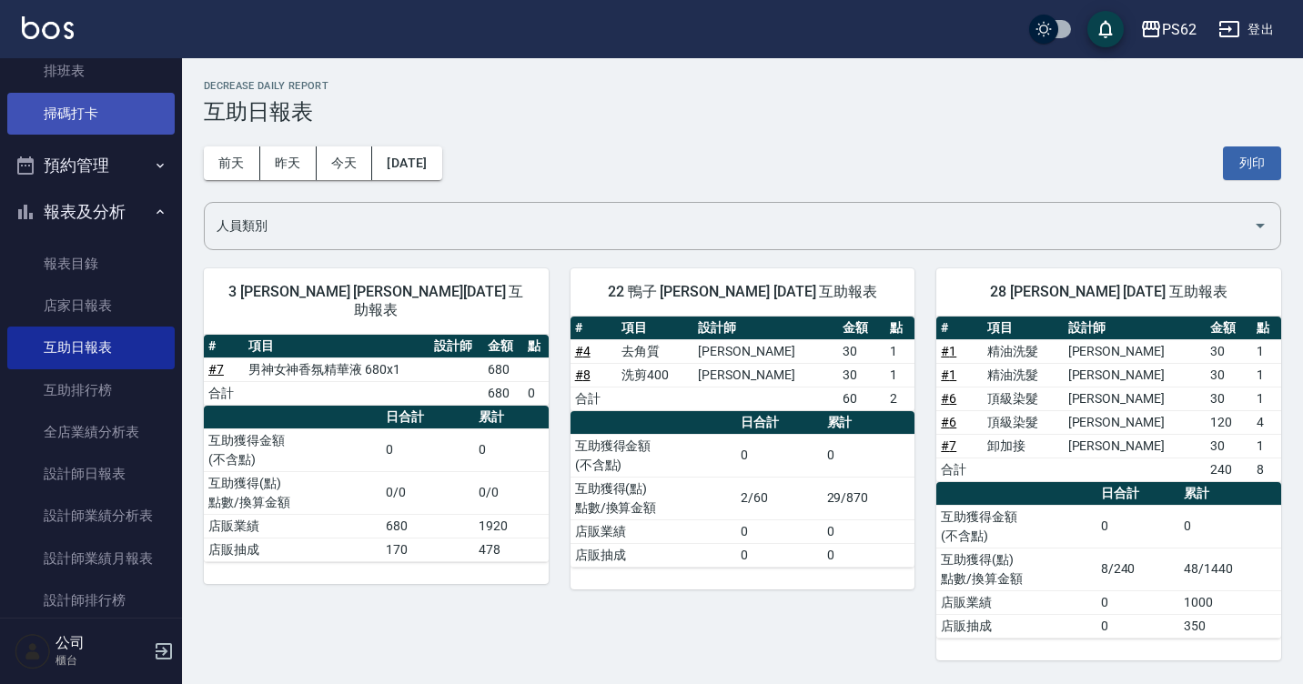
click at [77, 99] on link "掃碼打卡" at bounding box center [90, 114] width 167 height 42
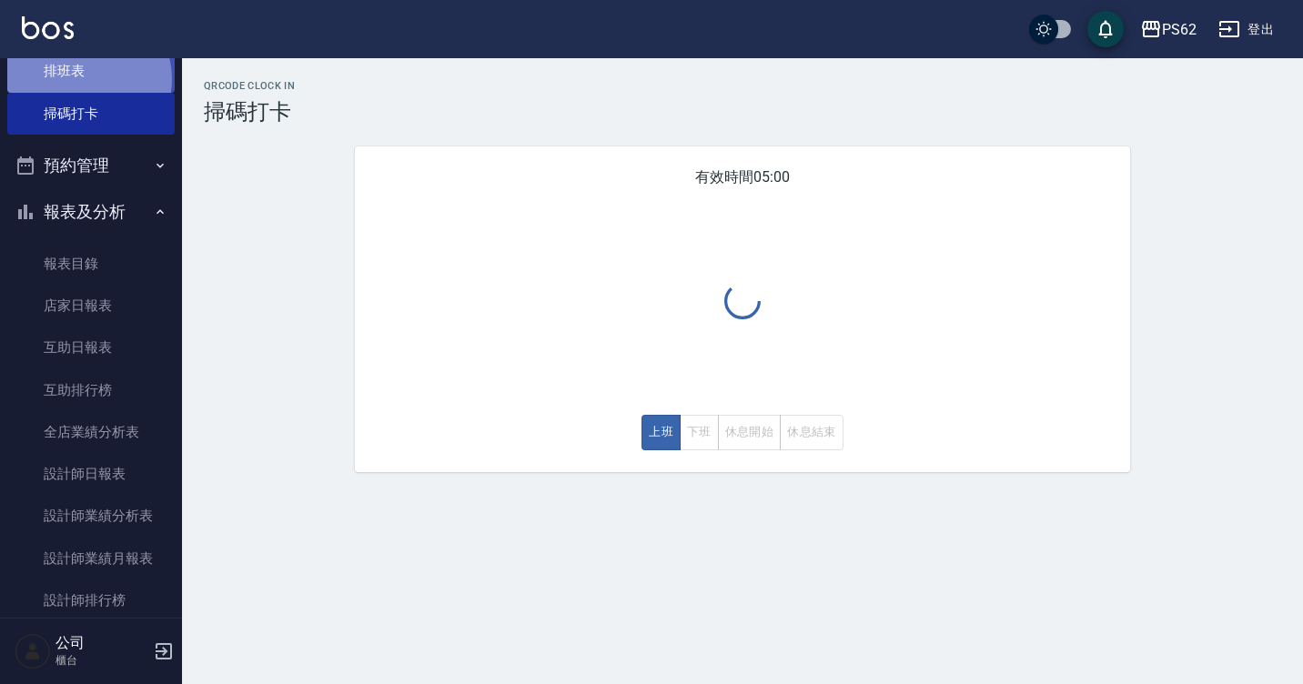
click at [86, 79] on link "排班表" at bounding box center [90, 71] width 167 height 42
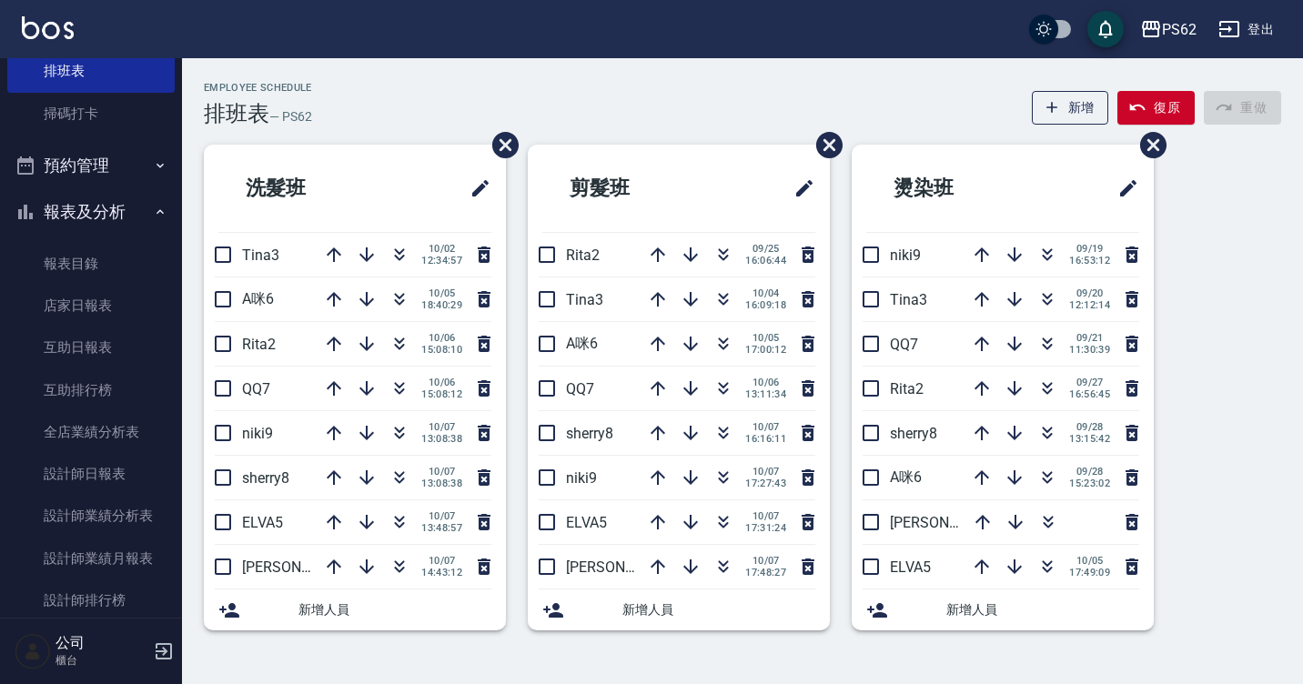
scroll to position [669, 0]
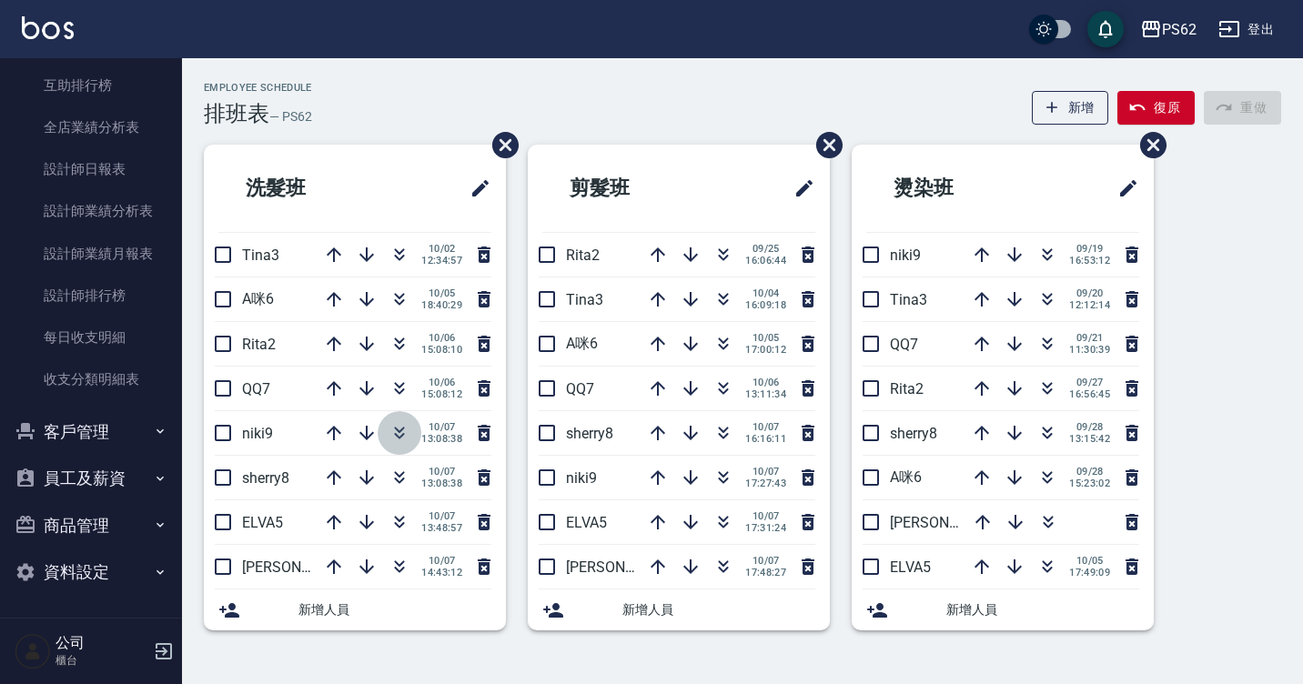
click at [391, 430] on icon "button" at bounding box center [399, 433] width 22 height 22
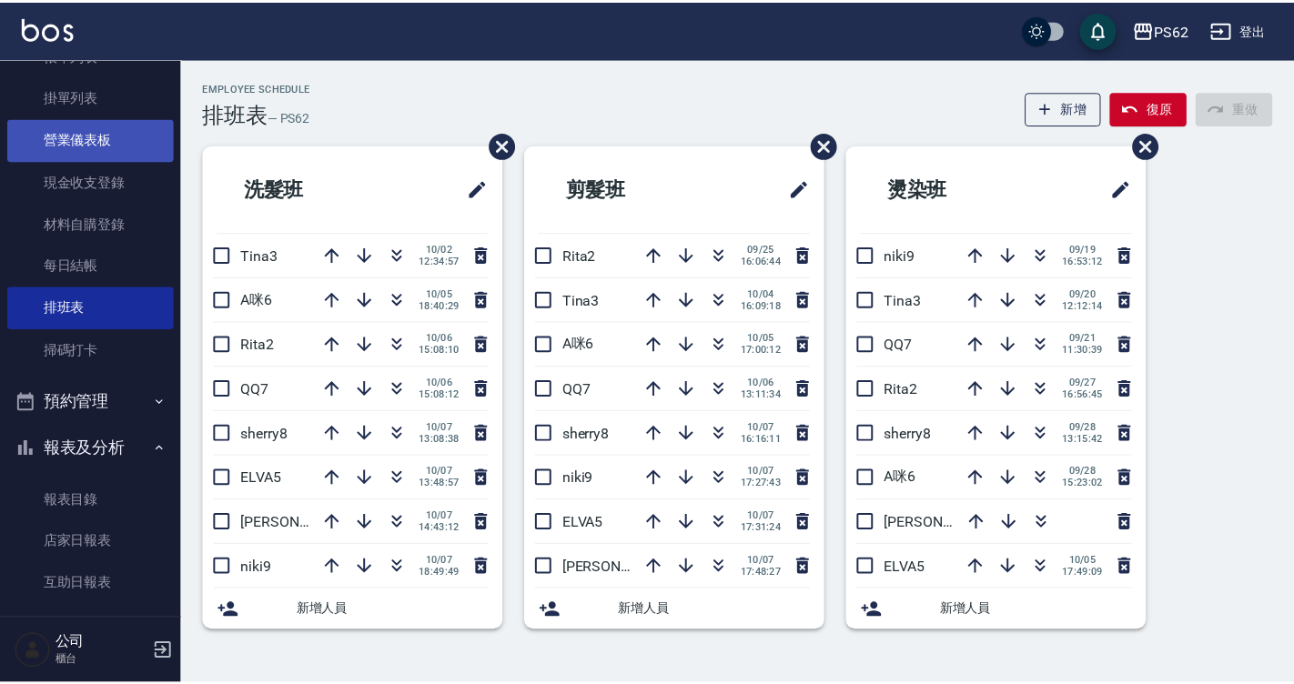
scroll to position [32, 0]
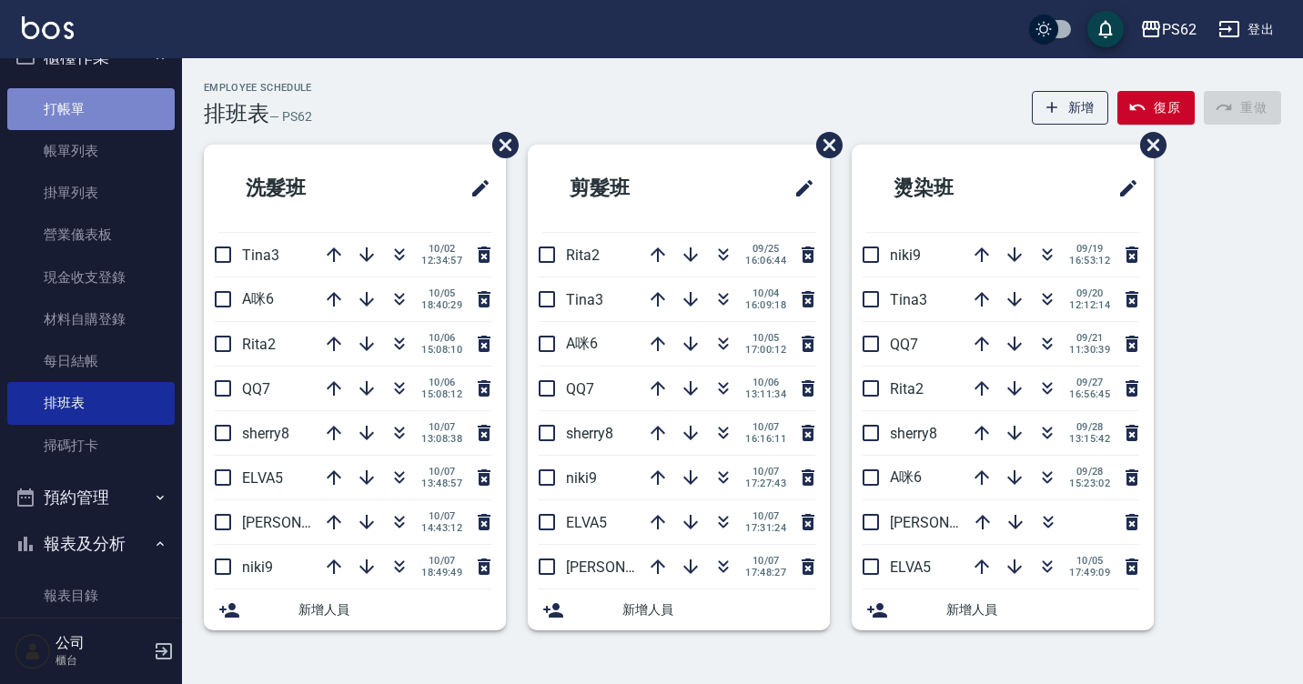
click at [119, 118] on link "打帳單" at bounding box center [90, 109] width 167 height 42
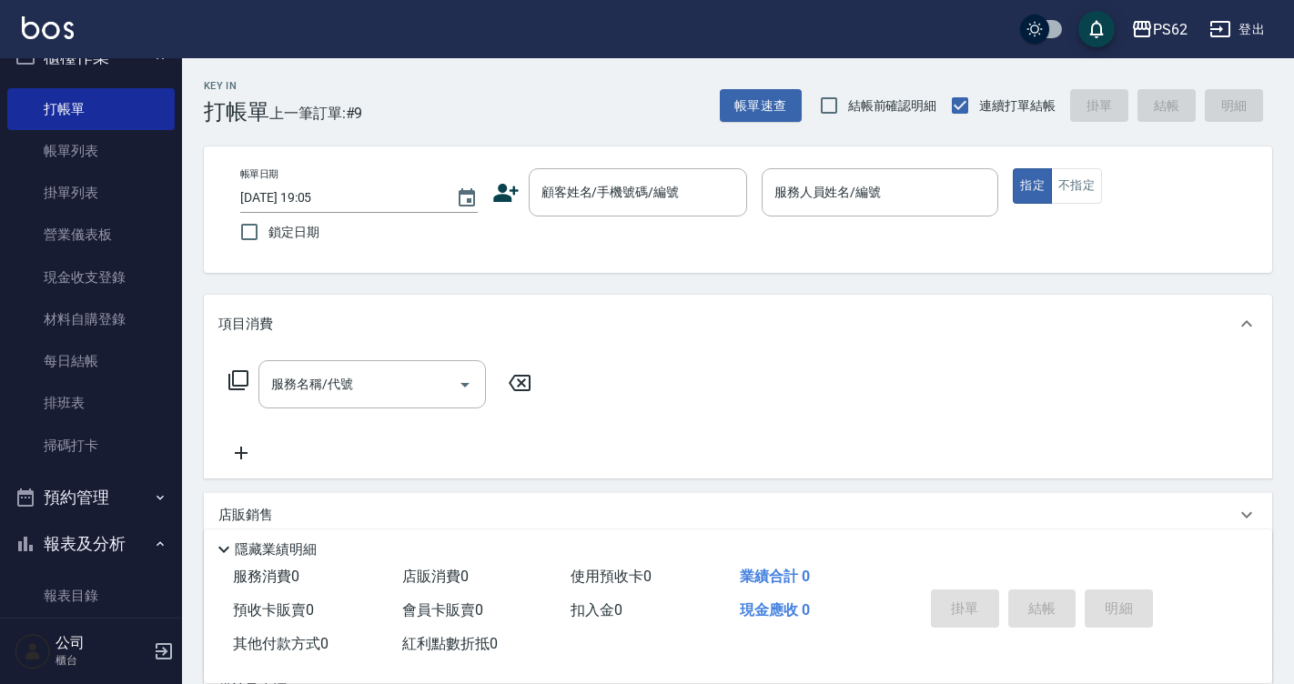
click at [516, 192] on icon at bounding box center [505, 192] width 27 height 27
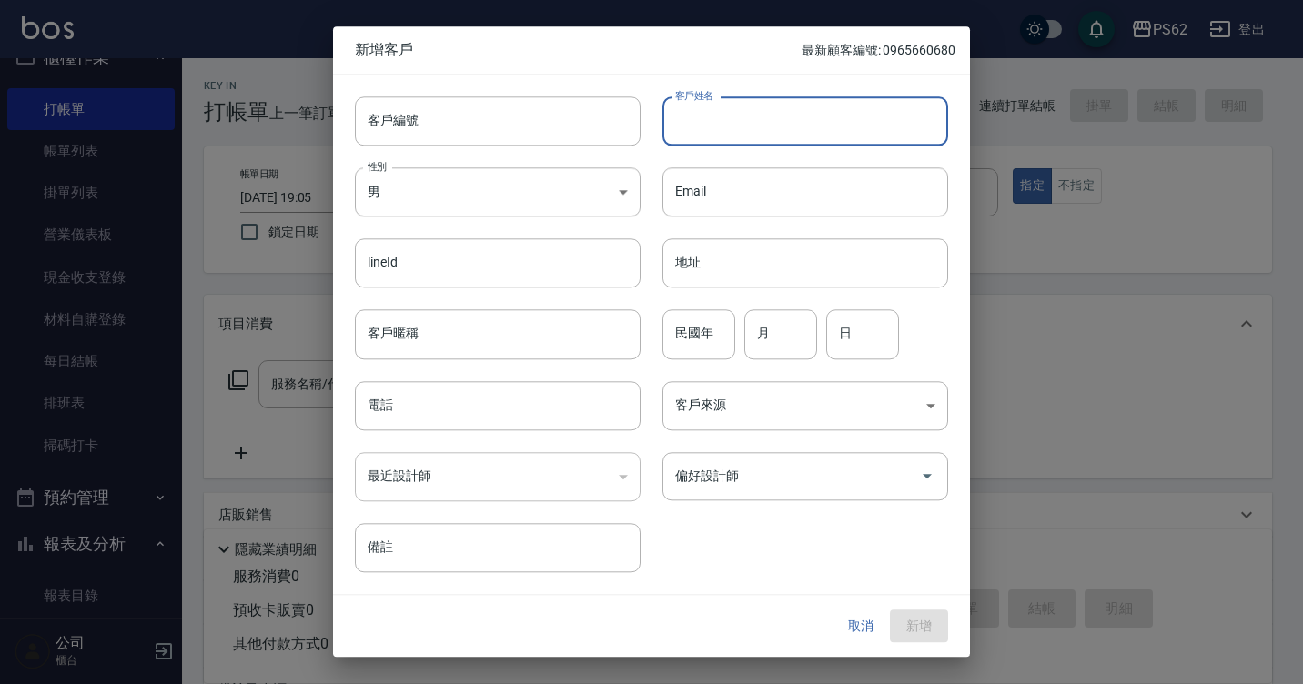
click at [680, 123] on input "客戶姓名" at bounding box center [805, 120] width 286 height 49
type input "徐築玲玲"
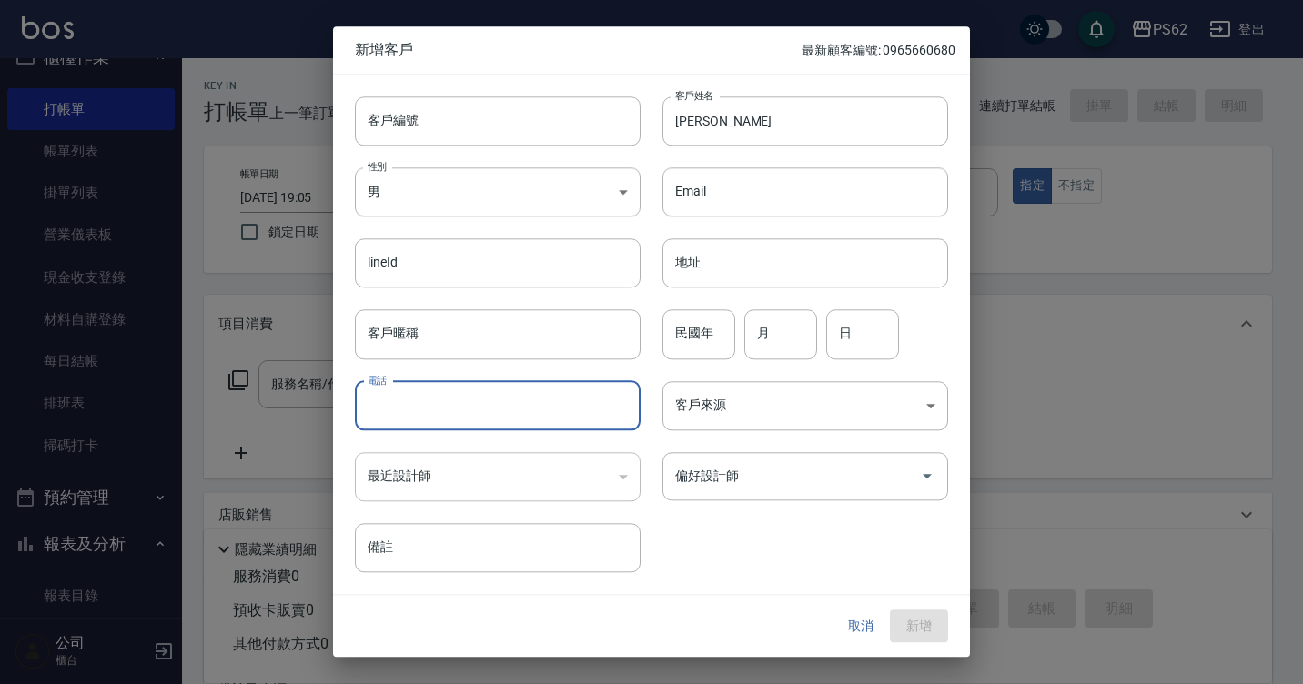
click at [456, 411] on input "電話" at bounding box center [498, 405] width 286 height 49
type input "0982964325"
click at [908, 622] on button "新增" at bounding box center [919, 626] width 58 height 34
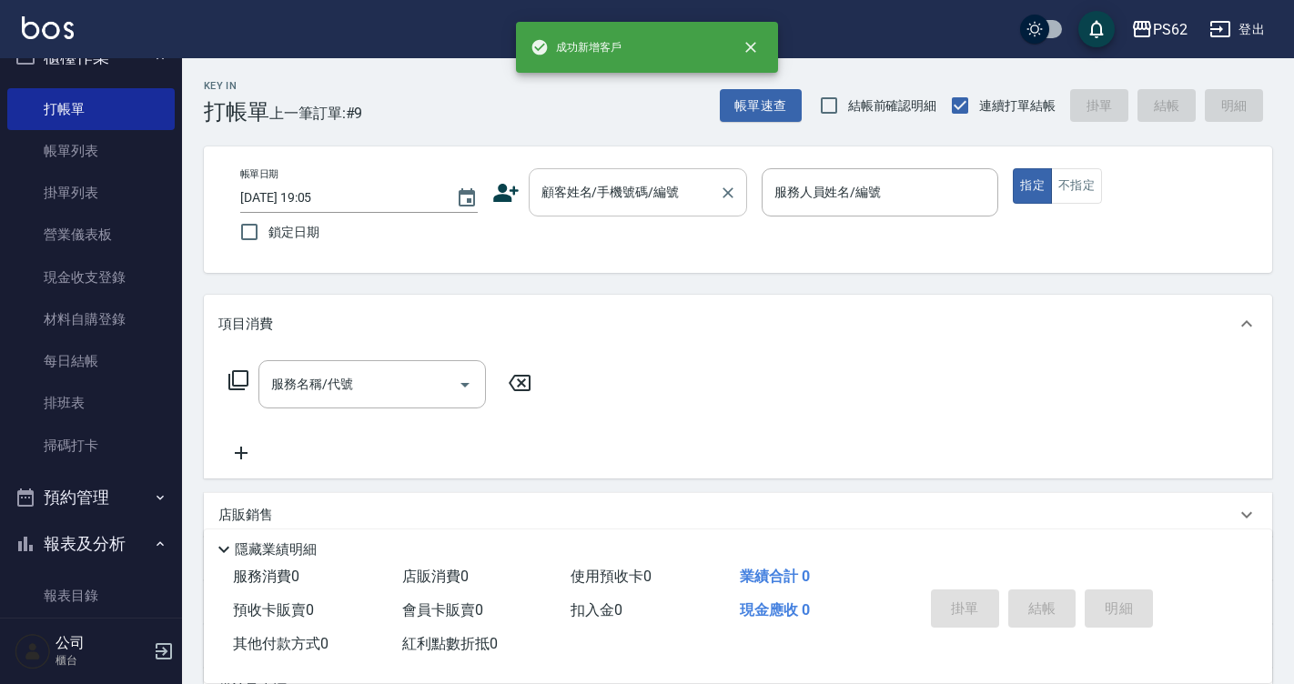
click at [618, 214] on div "顧客姓名/手機號碼/編號" at bounding box center [638, 192] width 218 height 48
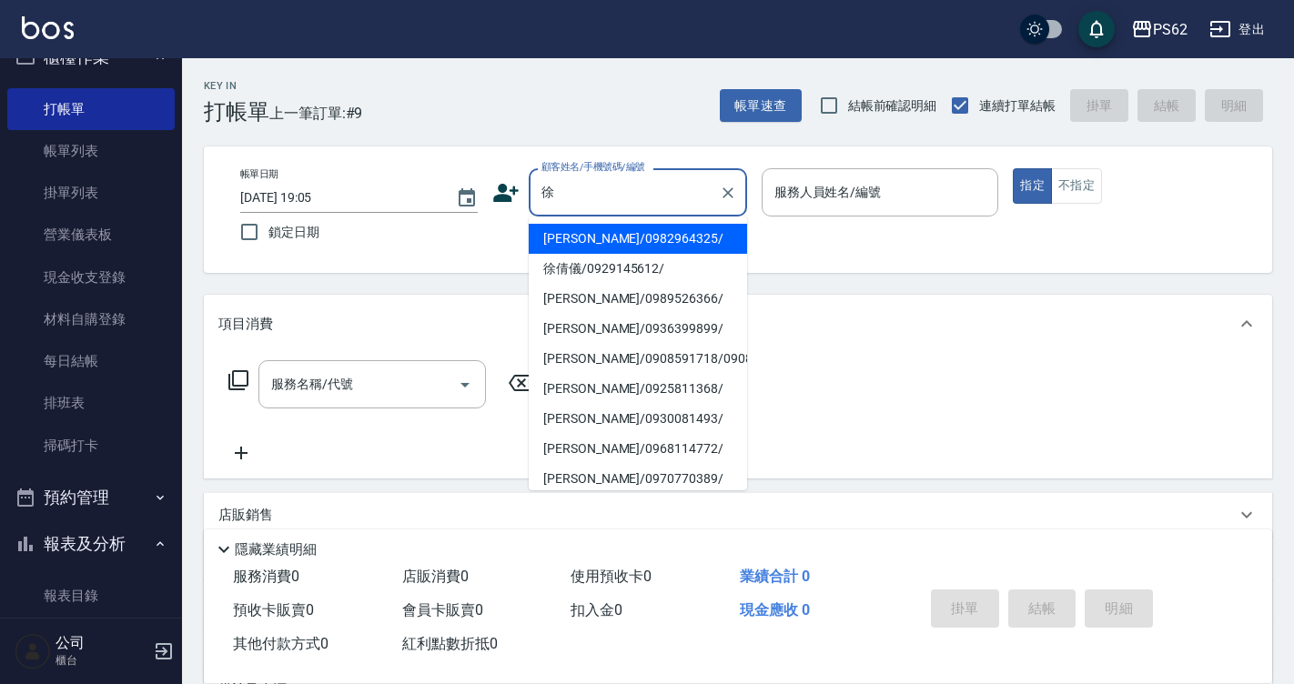
click at [605, 235] on li "徐築玲玲/0982964325/" at bounding box center [638, 239] width 218 height 30
type input "徐築玲玲/0982964325/"
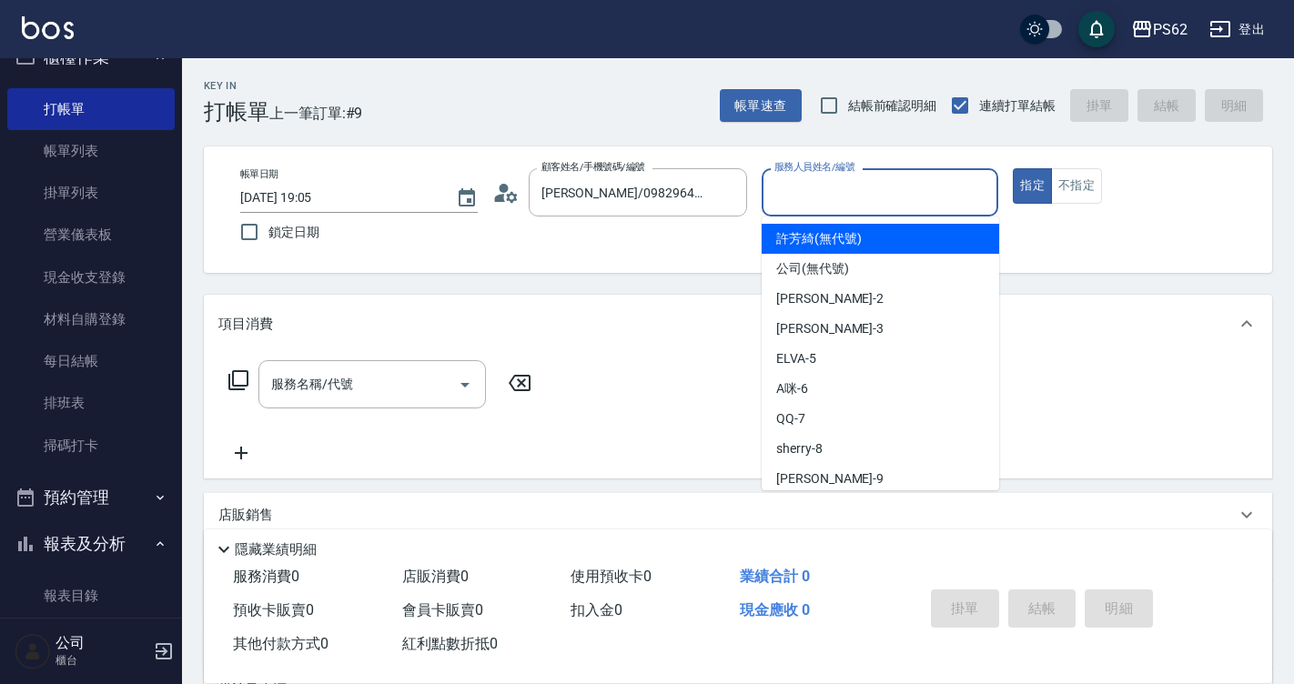
click at [805, 190] on input "服務人員姓名/編號" at bounding box center [880, 192] width 221 height 32
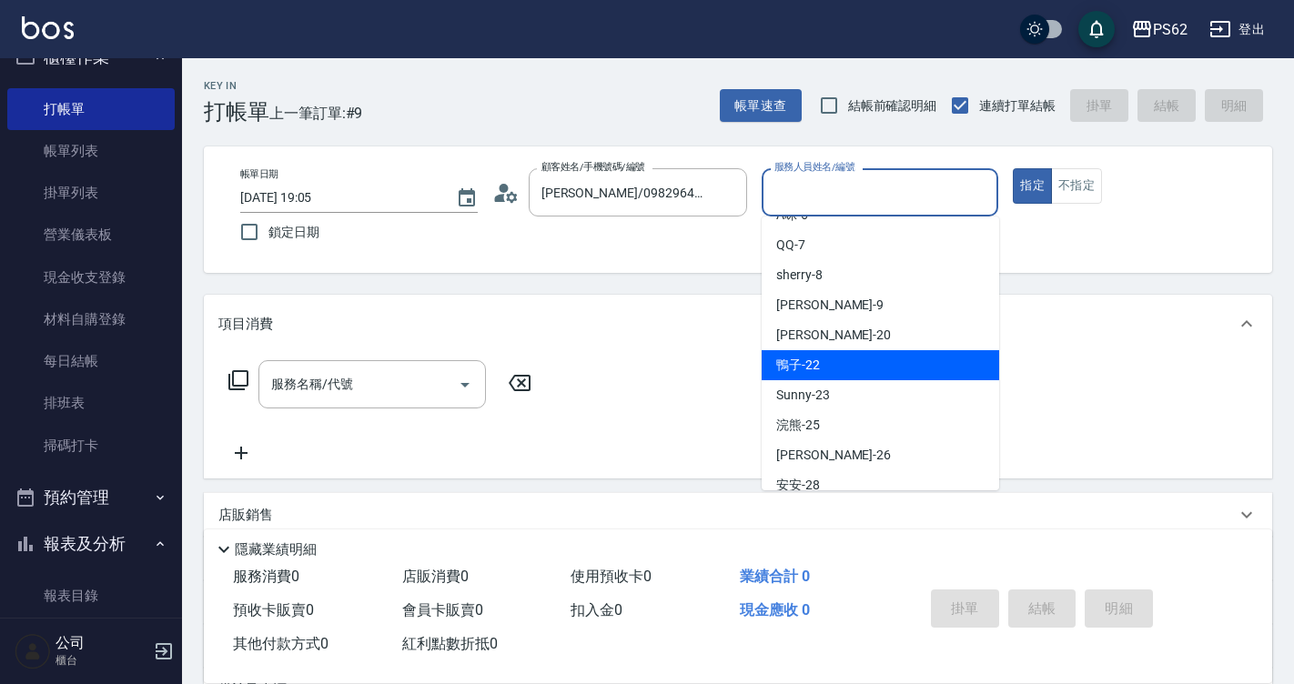
scroll to position [182, 0]
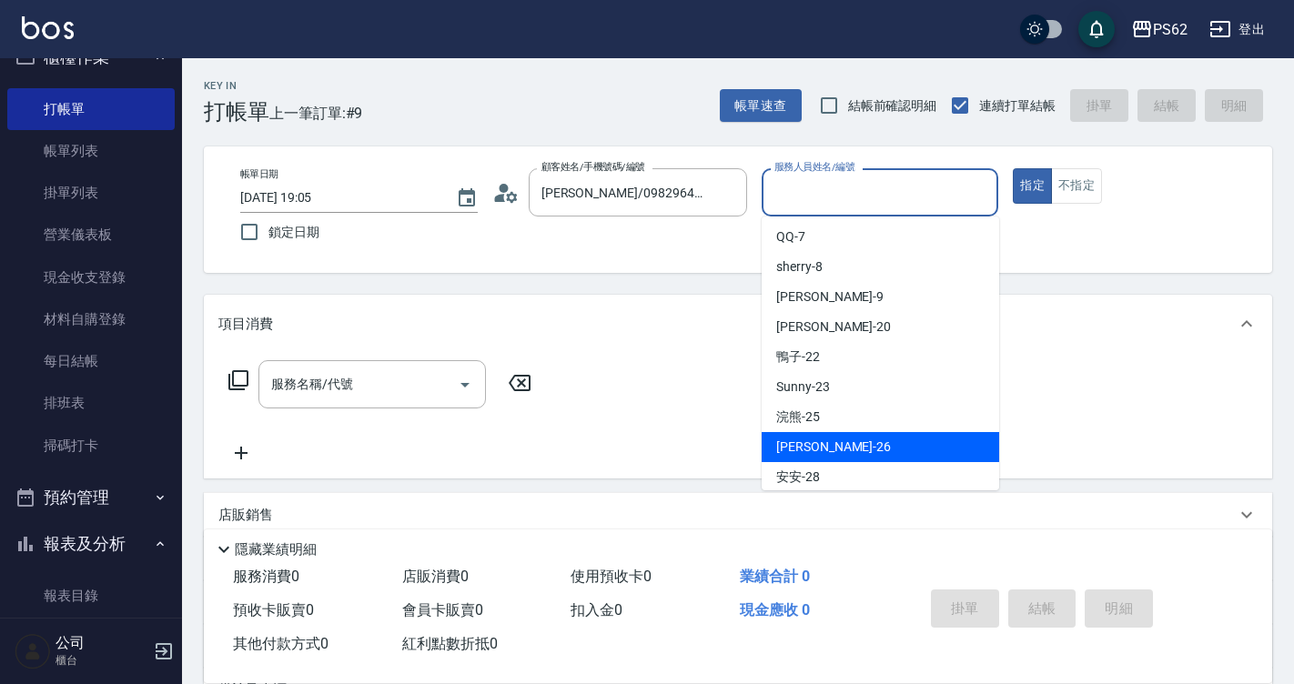
click at [841, 440] on div "[PERSON_NAME] -26" at bounding box center [879, 447] width 237 height 30
type input "[PERSON_NAME]-26"
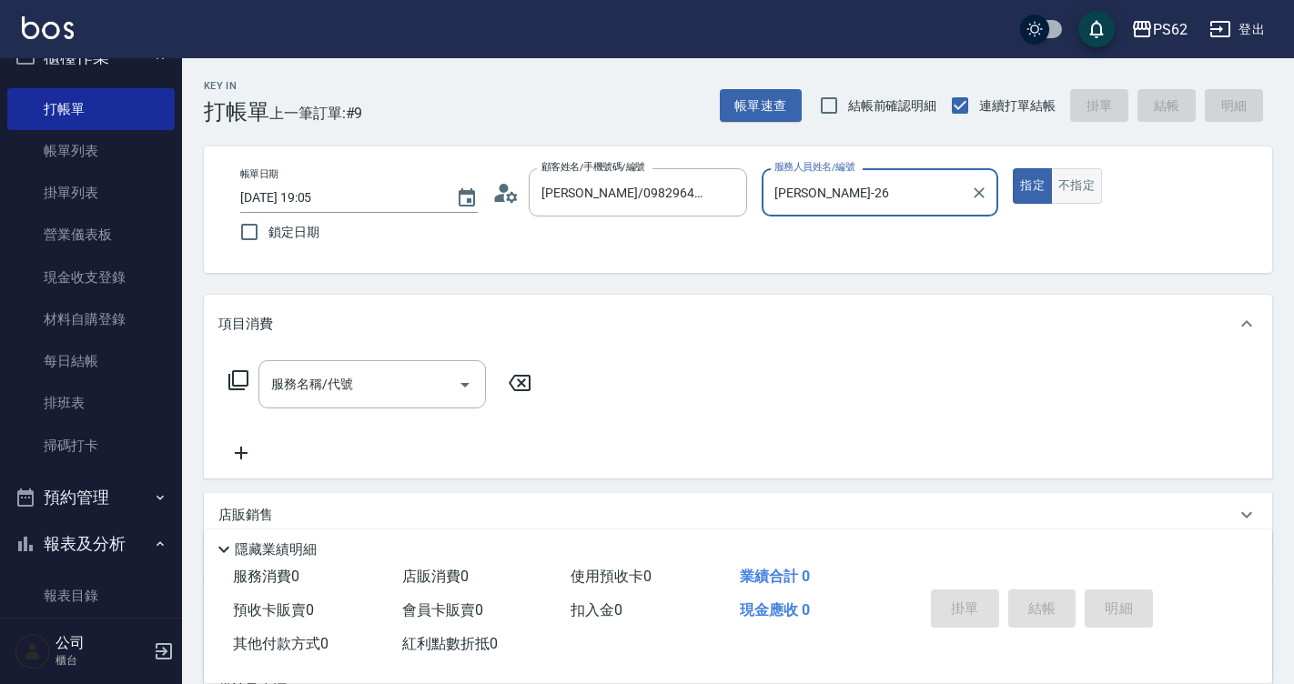
click at [1078, 189] on button "不指定" at bounding box center [1076, 185] width 51 height 35
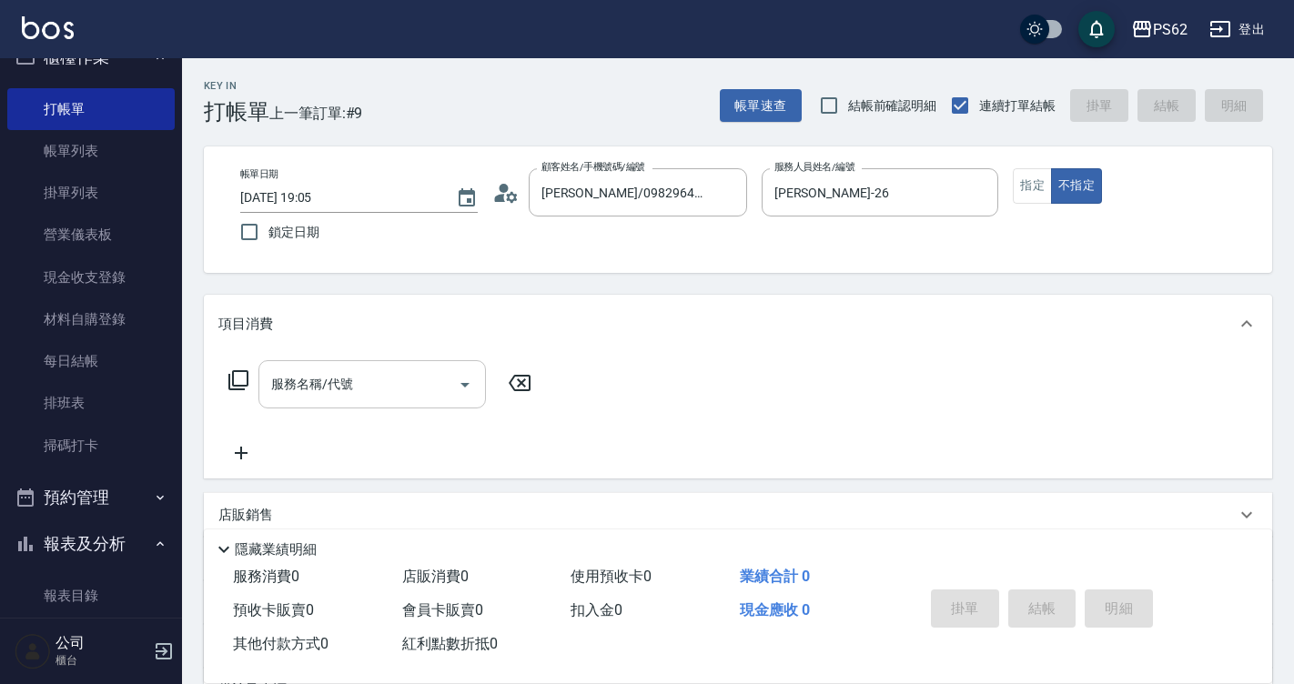
click at [439, 382] on input "服務名稱/代號" at bounding box center [359, 384] width 184 height 32
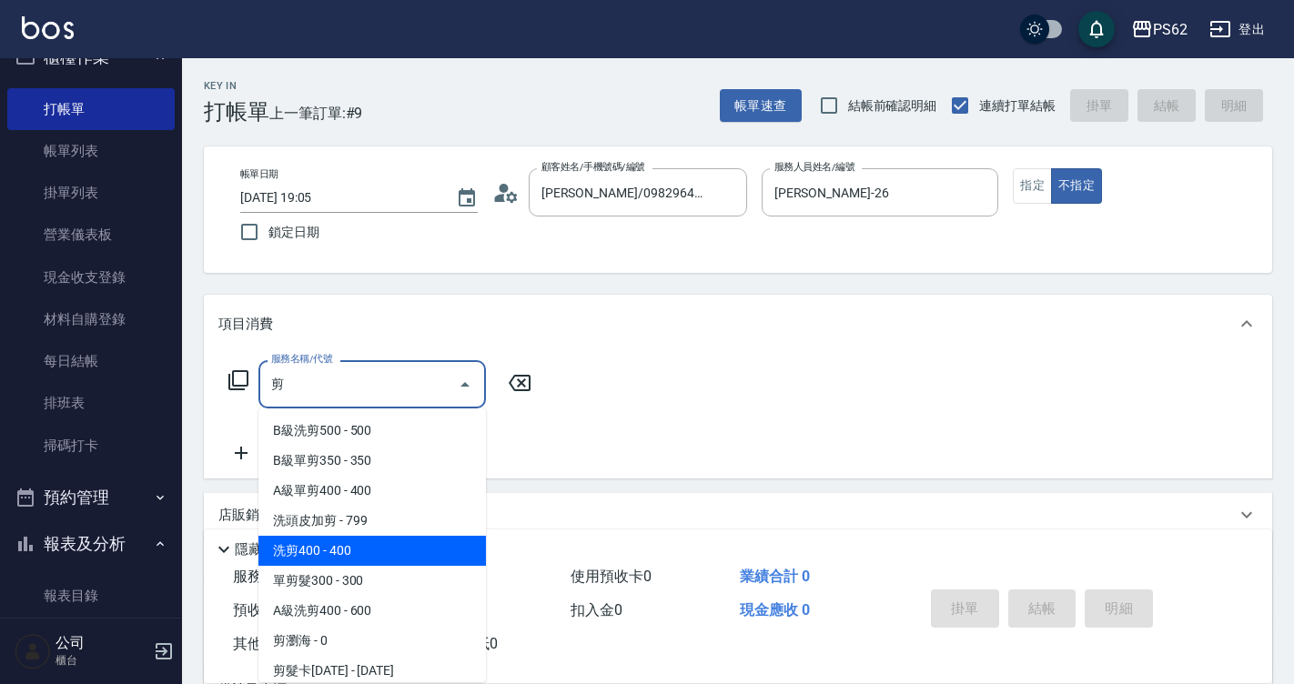
click at [339, 557] on span "洗剪400 - 400" at bounding box center [371, 551] width 227 height 30
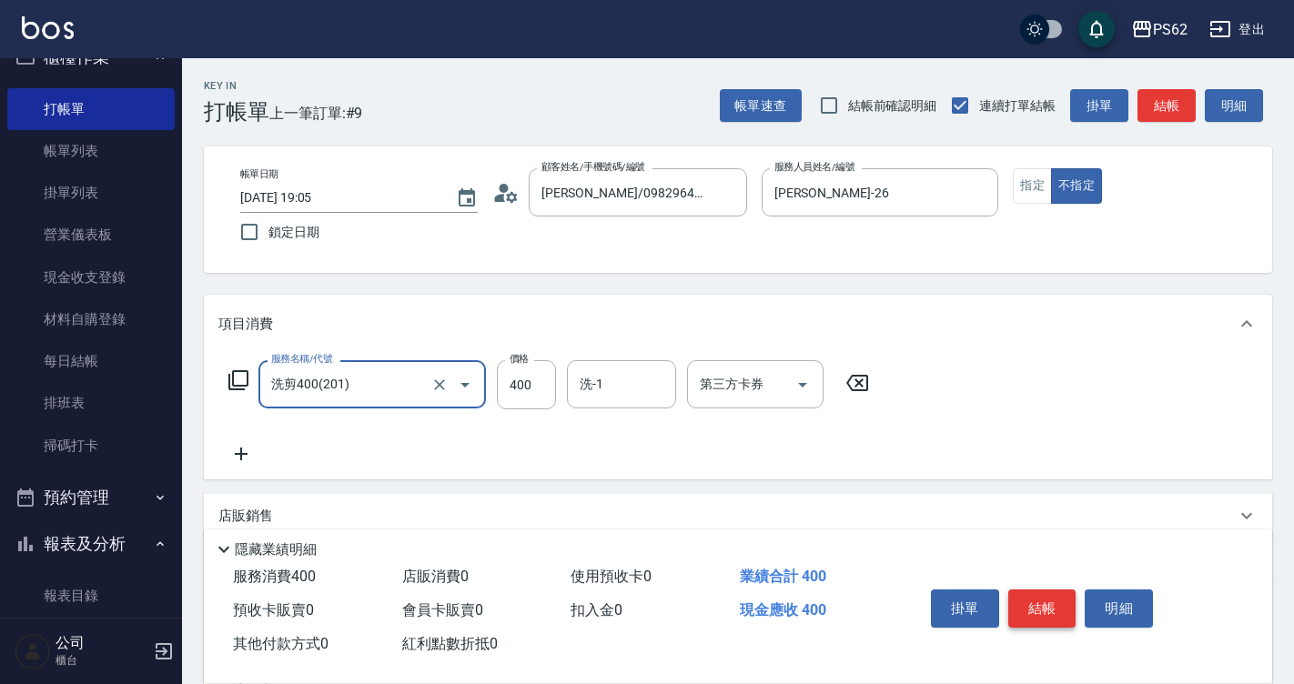
type input "洗剪400(201)"
click at [1038, 600] on button "結帳" at bounding box center [1042, 608] width 68 height 38
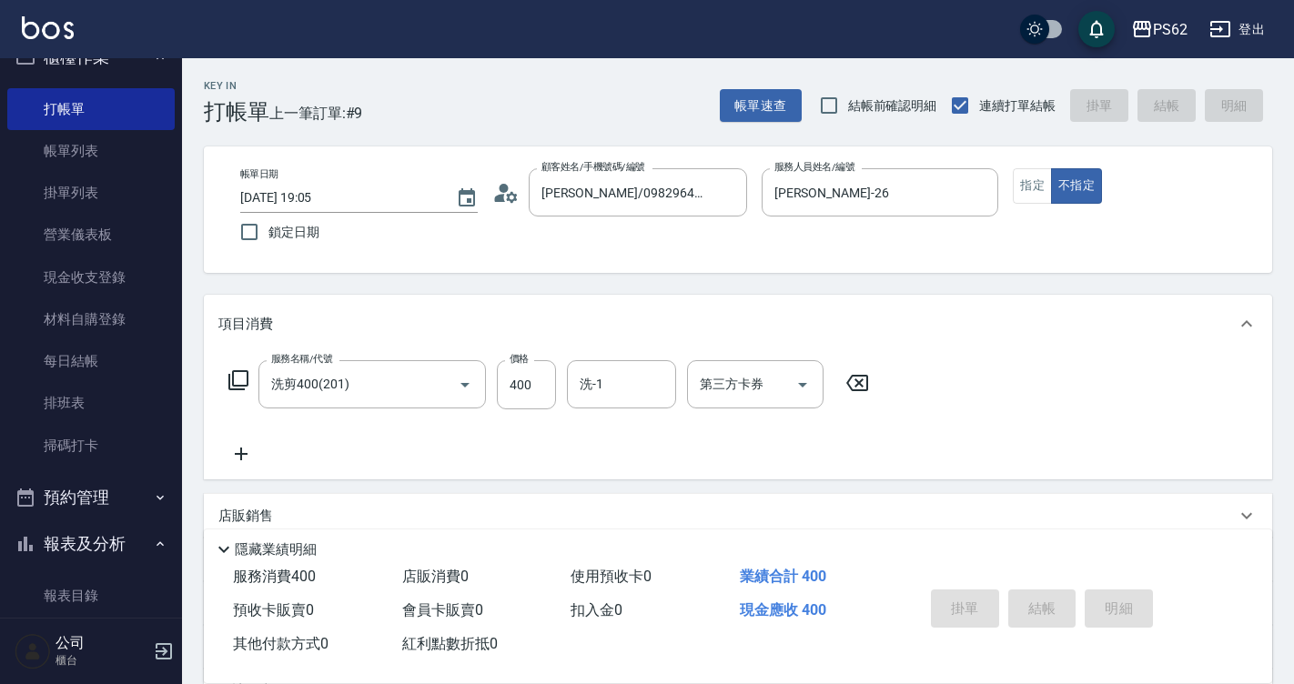
type input "2025/10/07 19:07"
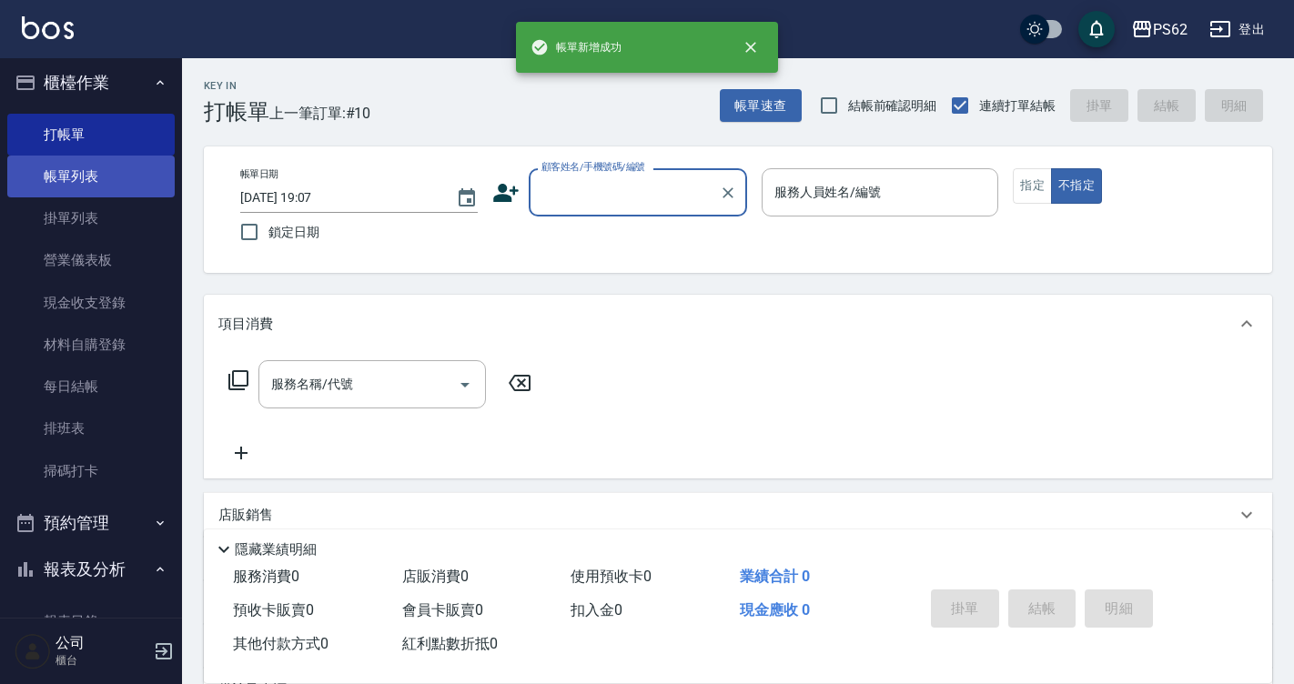
scroll to position [0, 0]
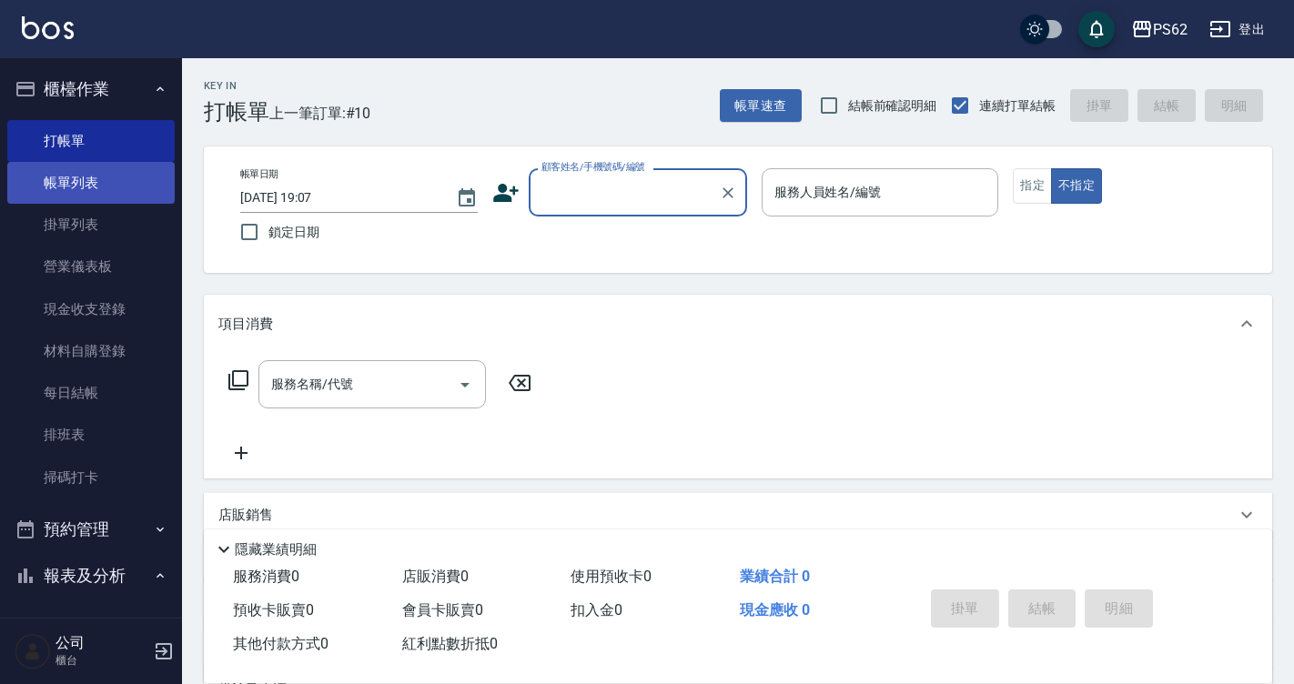
click at [114, 170] on link "帳單列表" at bounding box center [90, 183] width 167 height 42
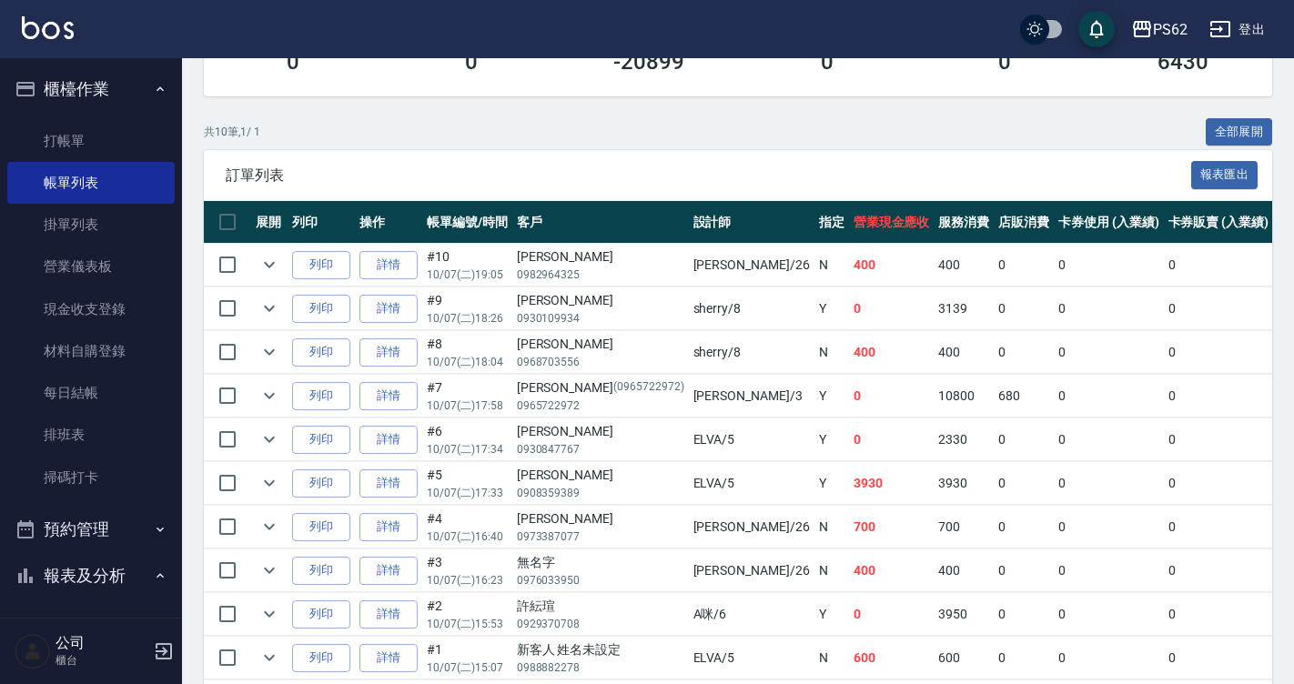
scroll to position [364, 0]
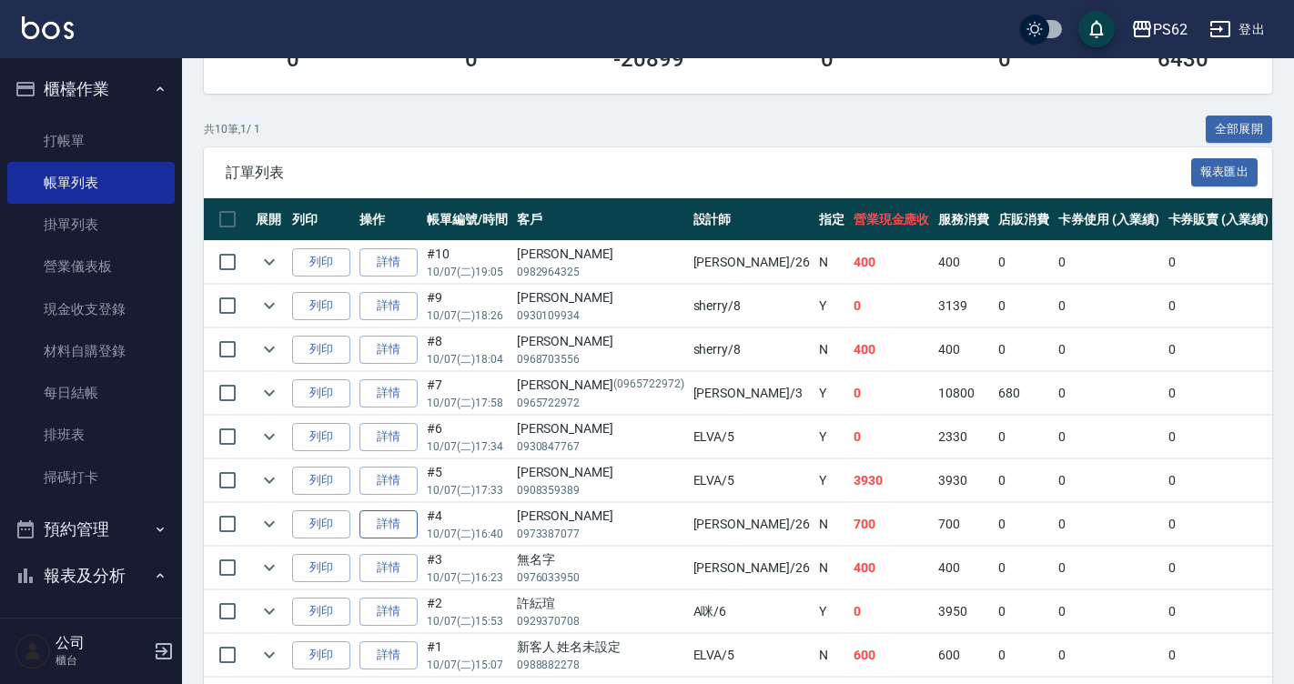
click at [400, 520] on link "詳情" at bounding box center [388, 524] width 58 height 28
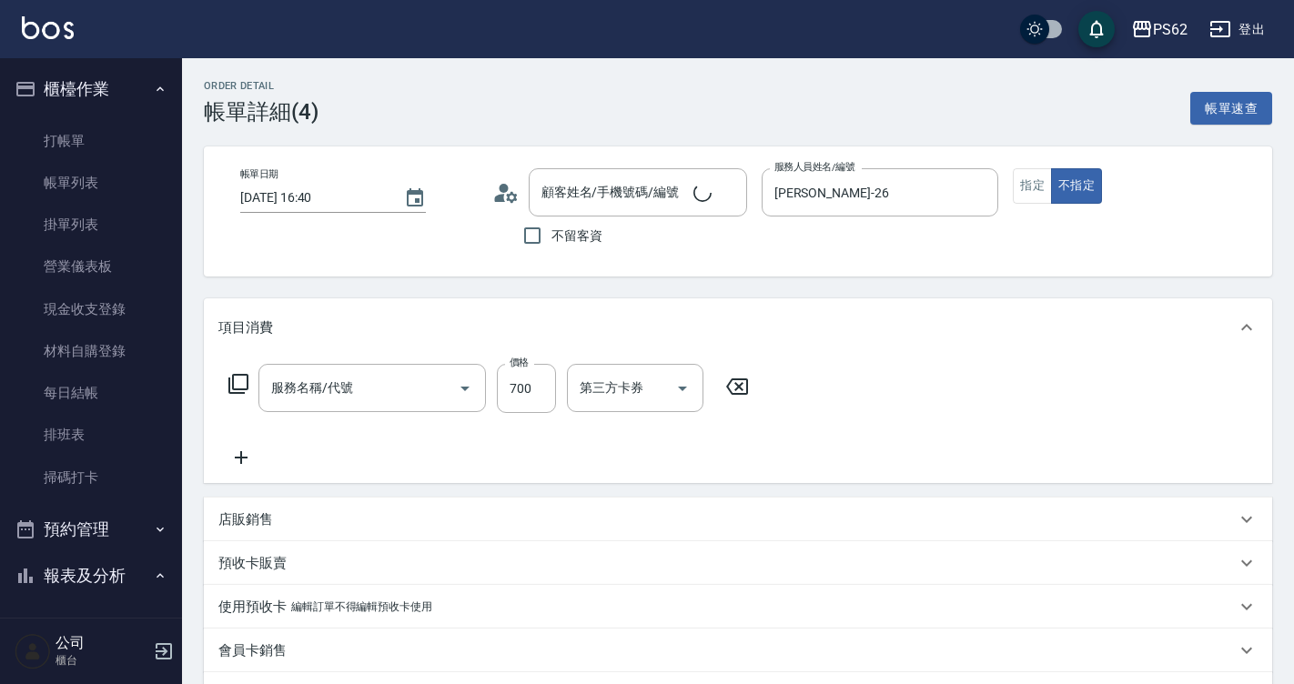
type input "[DATE] 16:40"
type input "[PERSON_NAME]-26"
type input "[PERSON_NAME]/0973387077/"
type input "去角質(555)"
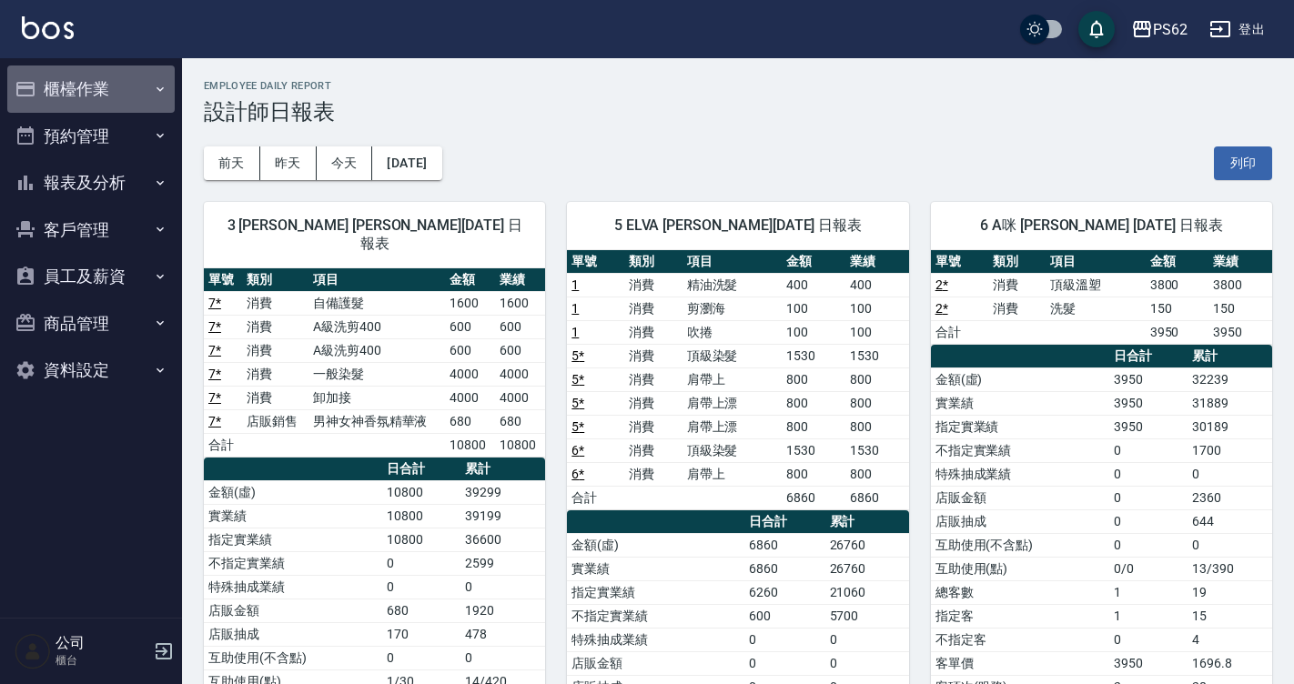
click at [97, 76] on button "櫃檯作業" at bounding box center [90, 88] width 167 height 47
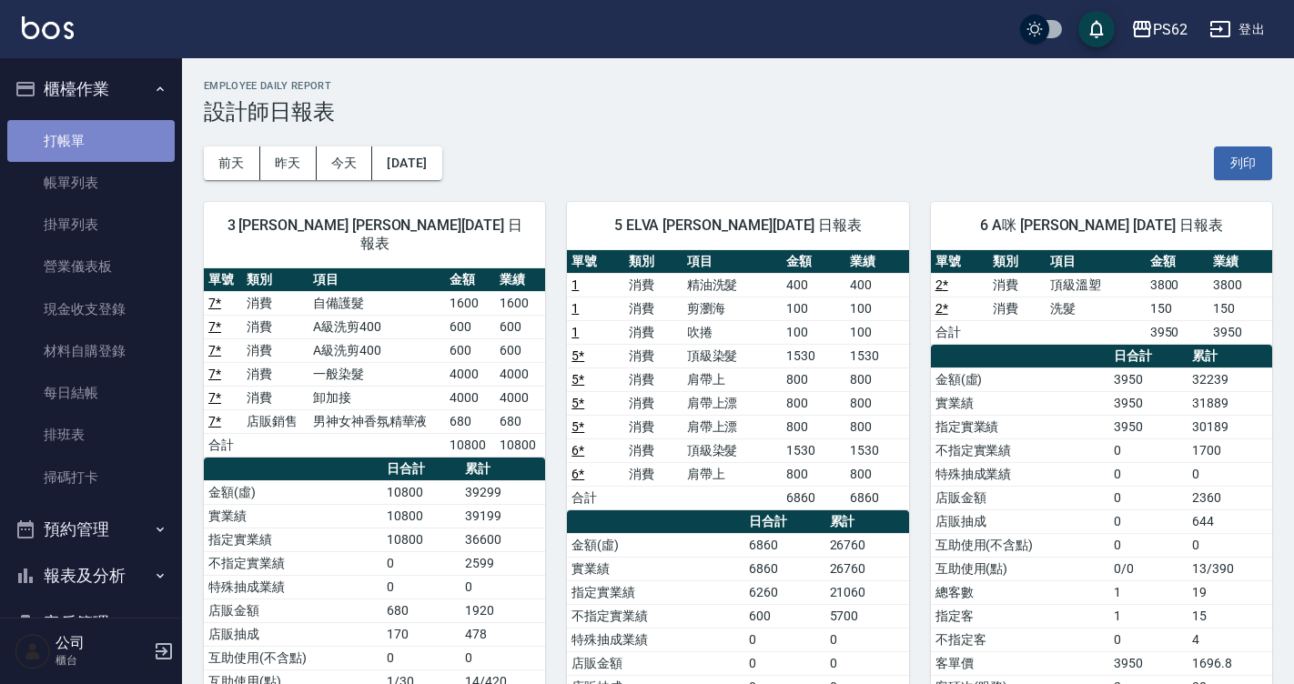
click at [129, 130] on link "打帳單" at bounding box center [90, 141] width 167 height 42
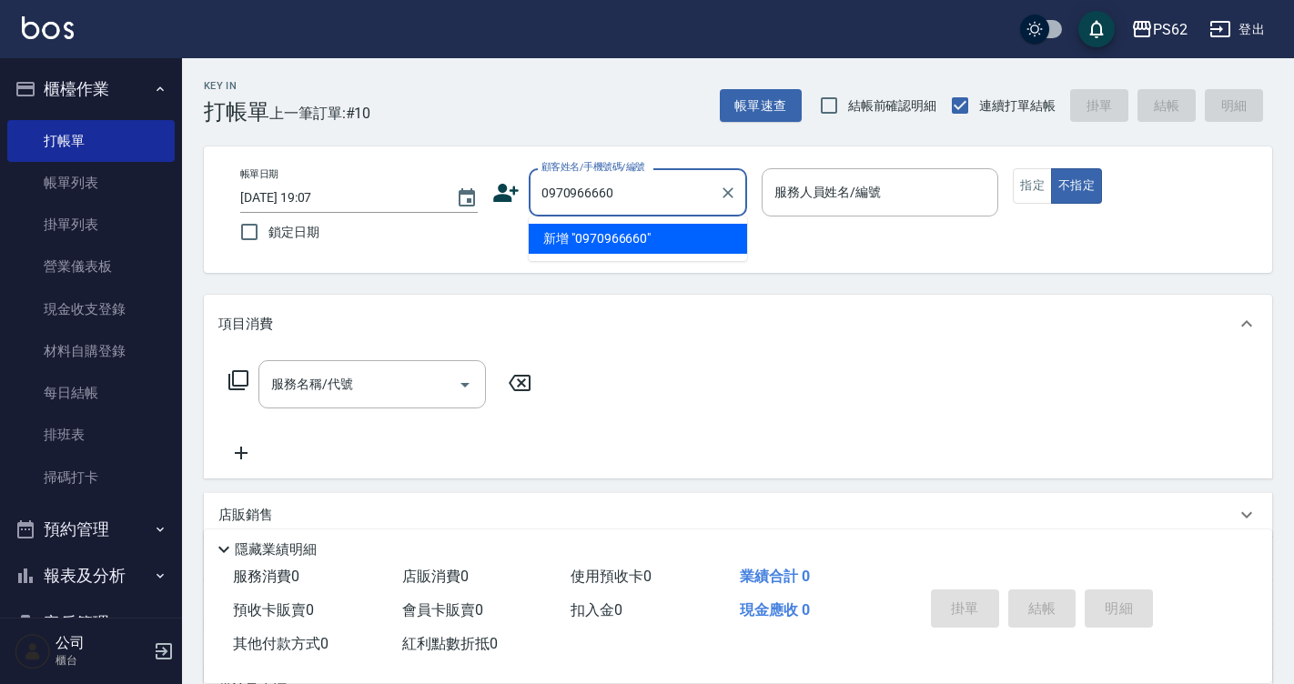
click at [583, 186] on input "0970966660" at bounding box center [624, 192] width 175 height 32
type input "0970966660"
click at [506, 189] on icon at bounding box center [505, 193] width 25 height 18
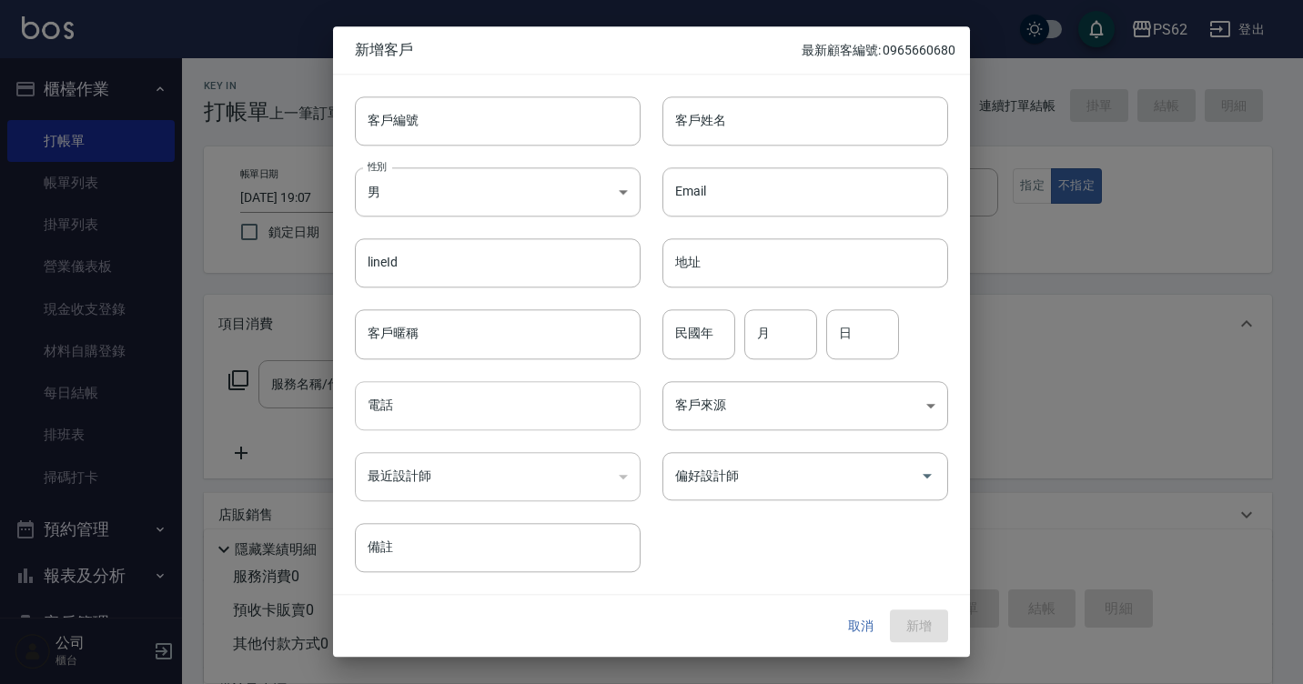
click at [404, 407] on input "電話" at bounding box center [498, 405] width 286 height 49
paste input "0970966660"
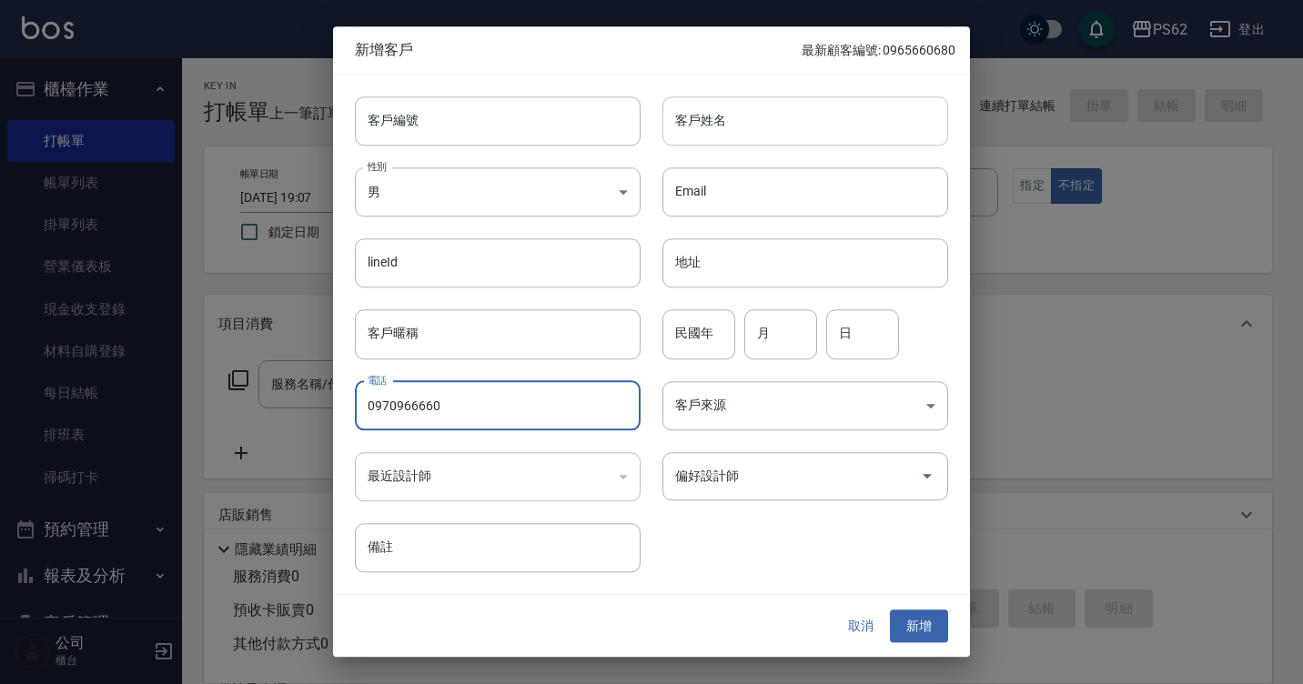
type input "0970966660"
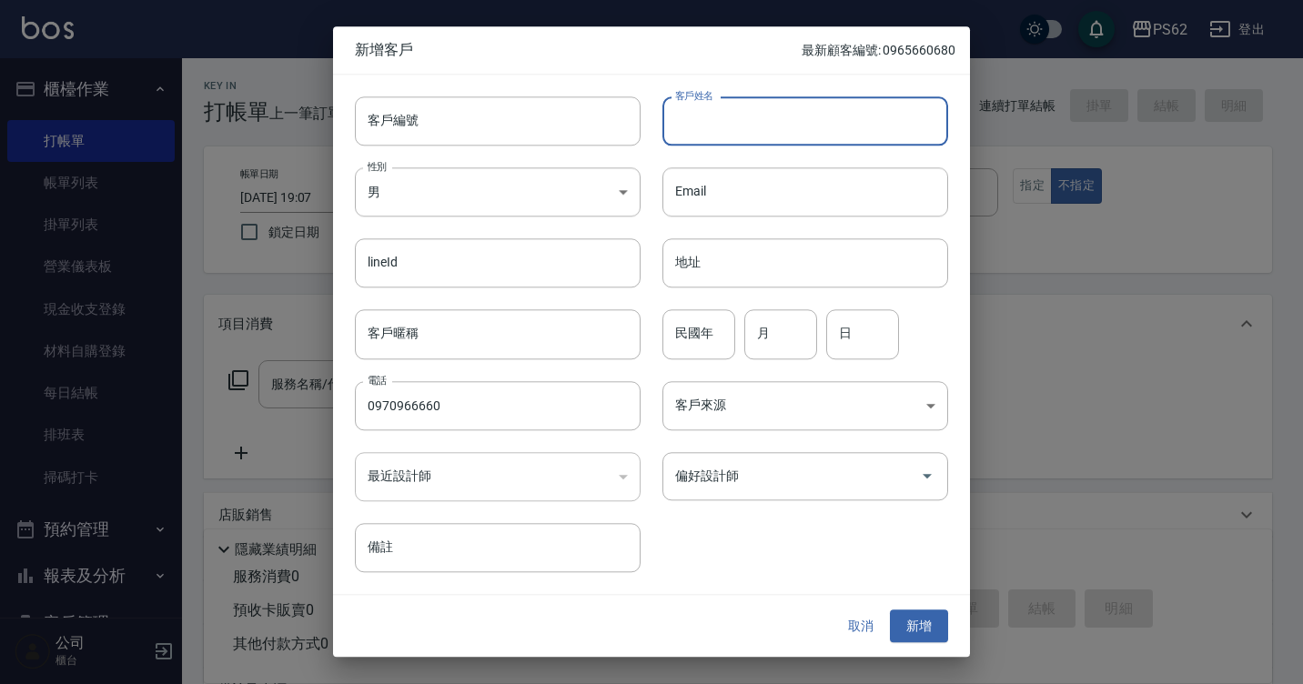
click at [706, 125] on input "客戶姓名" at bounding box center [805, 120] width 286 height 49
type input "ㄑ"
type input "蔡儀婷"
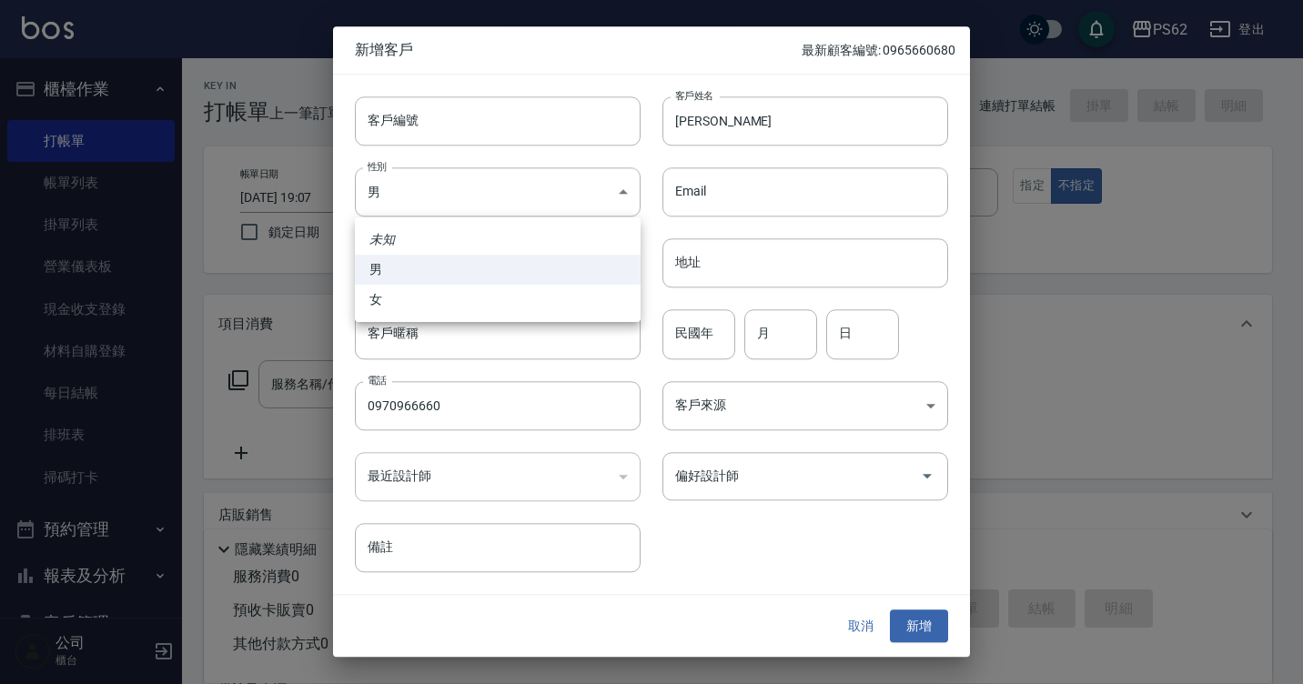
click at [512, 196] on div at bounding box center [651, 342] width 1303 height 684
click at [430, 206] on body "PS62 登出 櫃檯作業 打帳單 帳單列表 掛單列表 營業儀表板 現金收支登錄 材料自購登錄 每日結帳 排班表 掃碼打卡 預約管理 預約管理 單日預約紀錄 單…" at bounding box center [651, 443] width 1303 height 886
click at [378, 305] on li "女" at bounding box center [498, 300] width 286 height 30
type input "FEMALE"
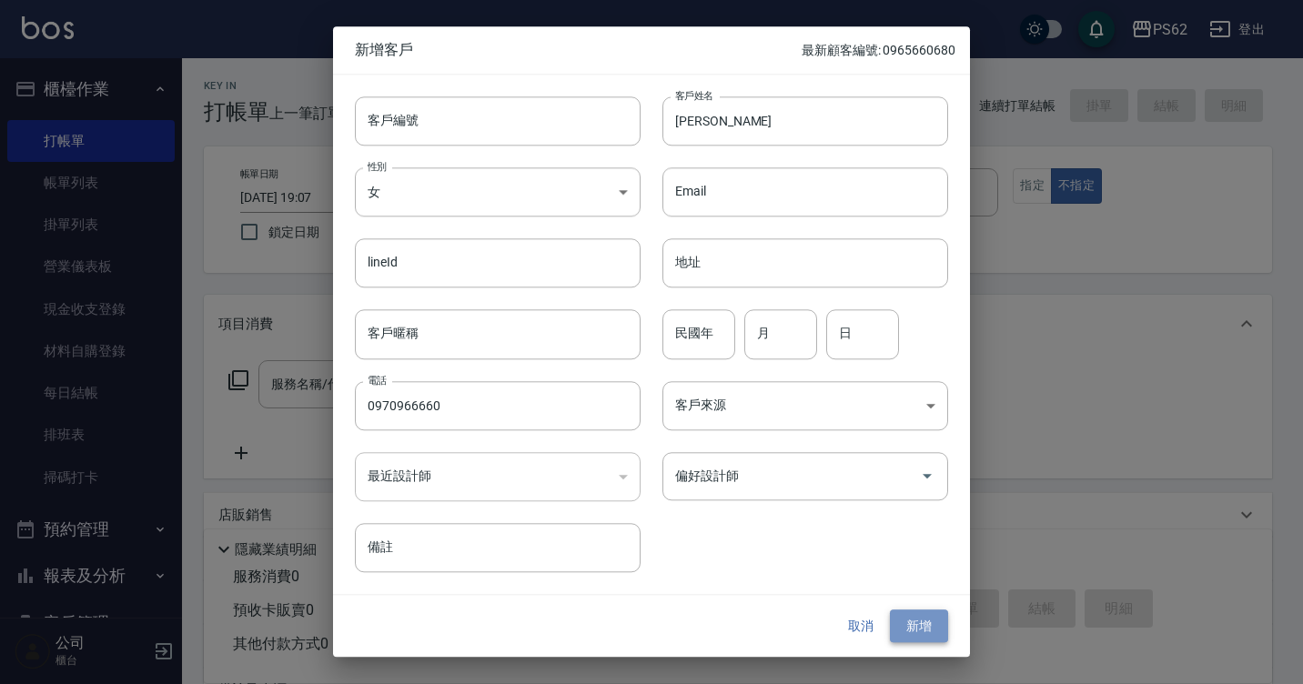
click at [898, 612] on button "新增" at bounding box center [919, 626] width 58 height 34
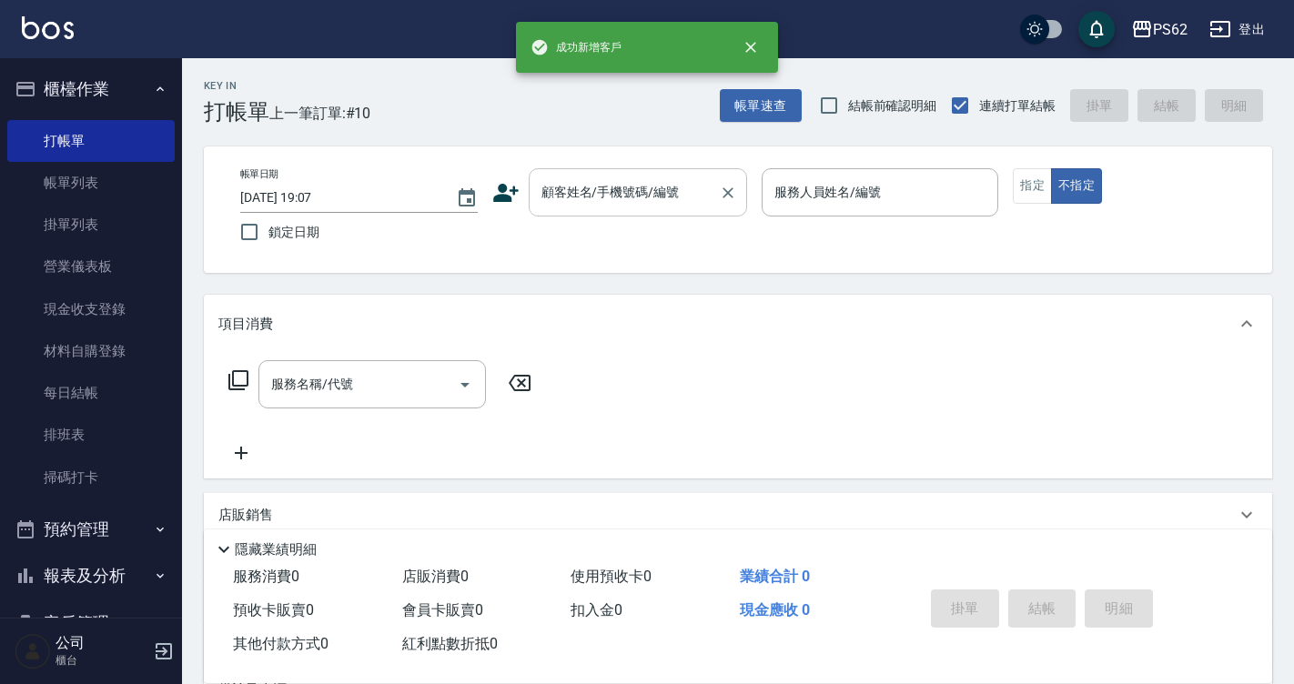
click at [637, 206] on input "顧客姓名/手機號碼/編號" at bounding box center [624, 192] width 175 height 32
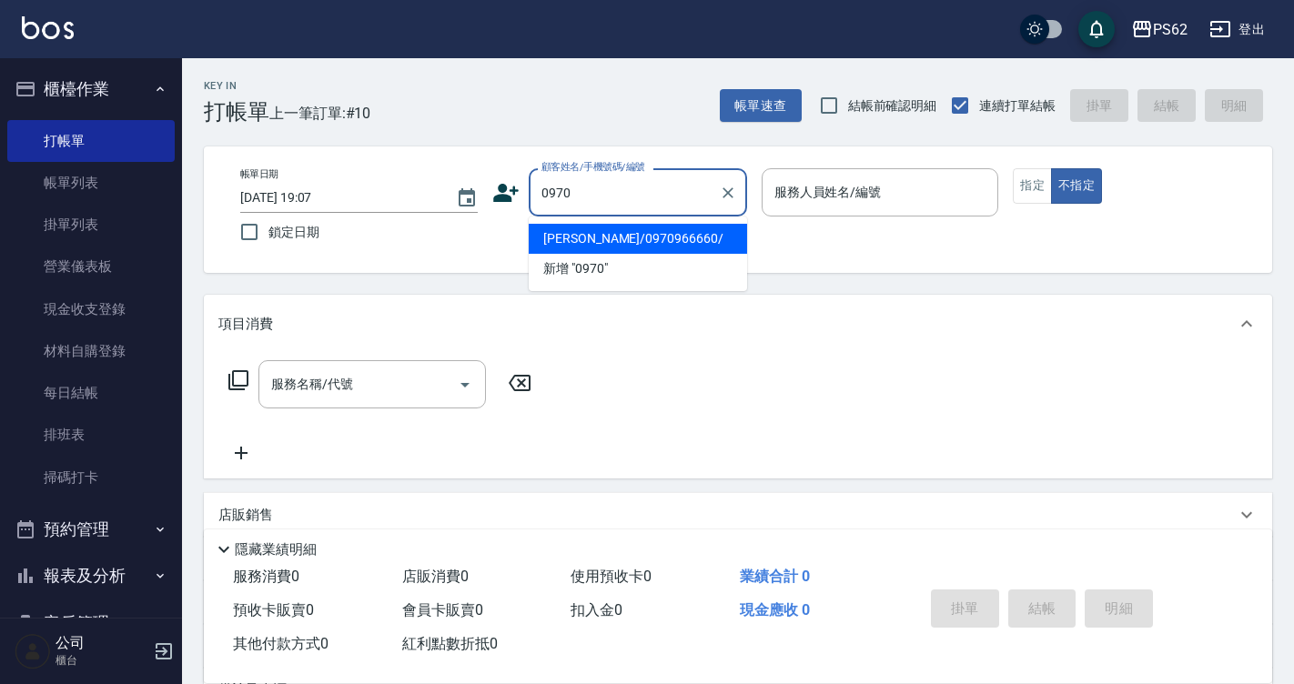
type input "蔡儀婷/0970966660/"
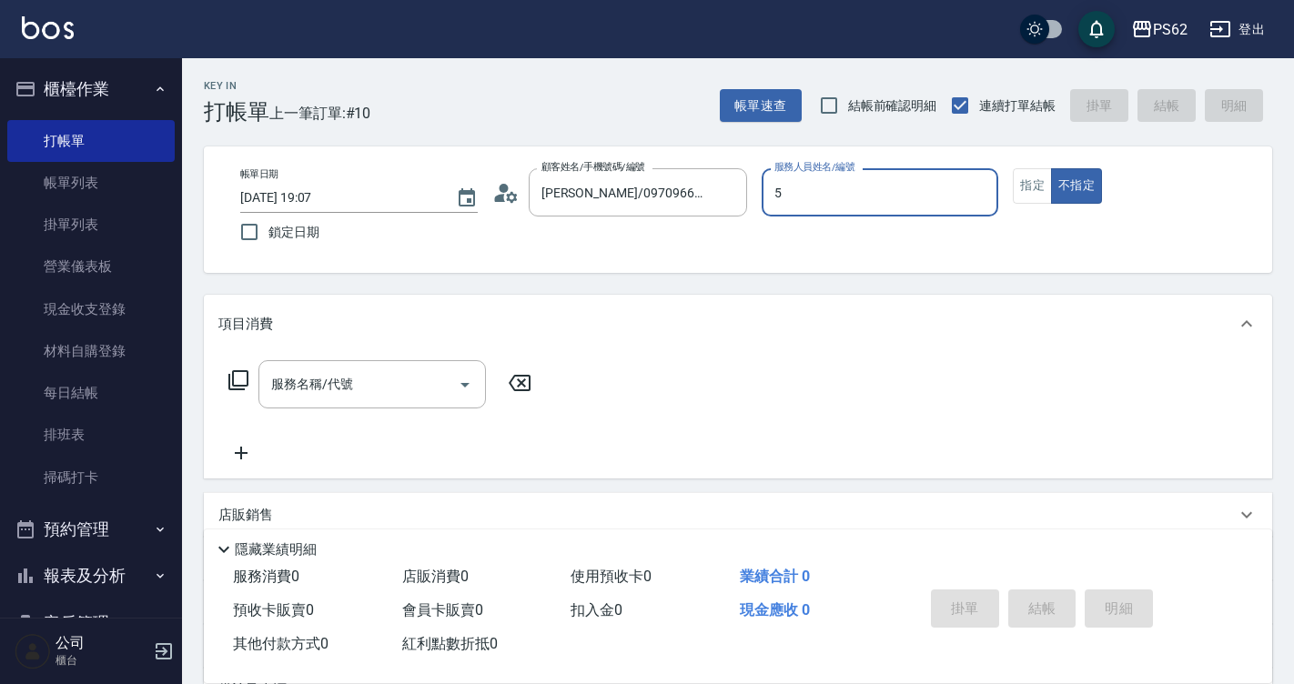
type input "ELVA-5"
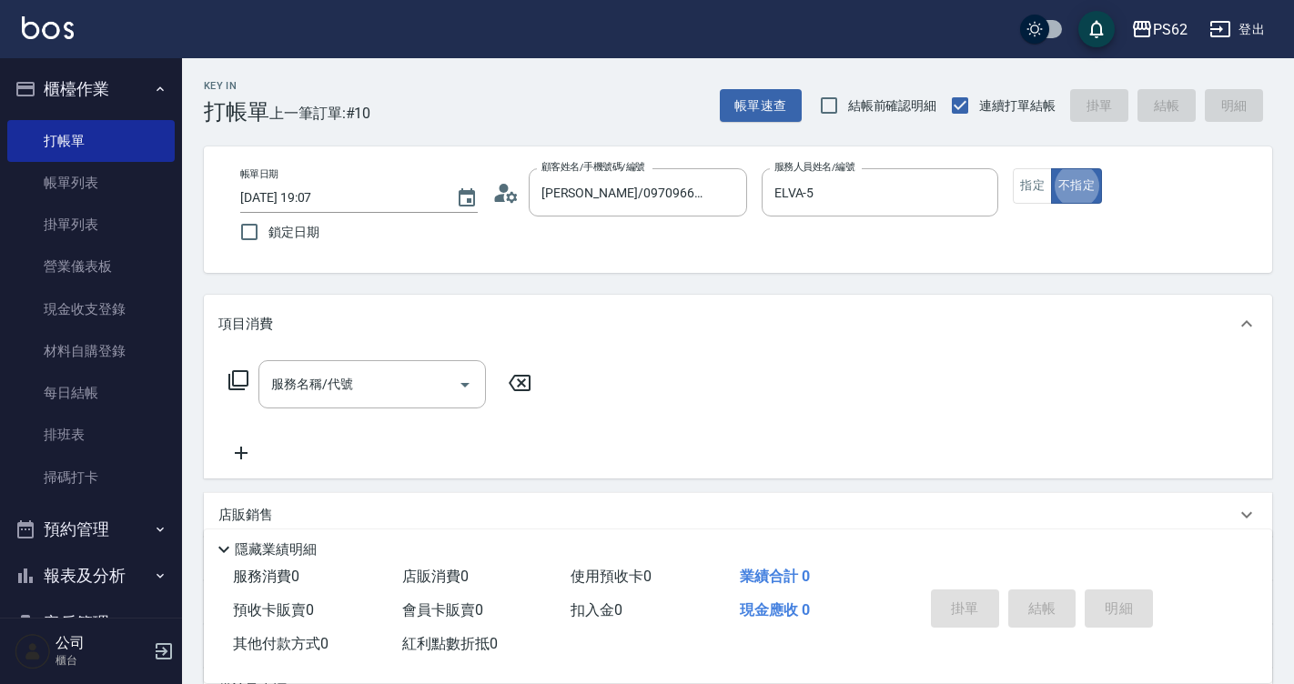
type button "false"
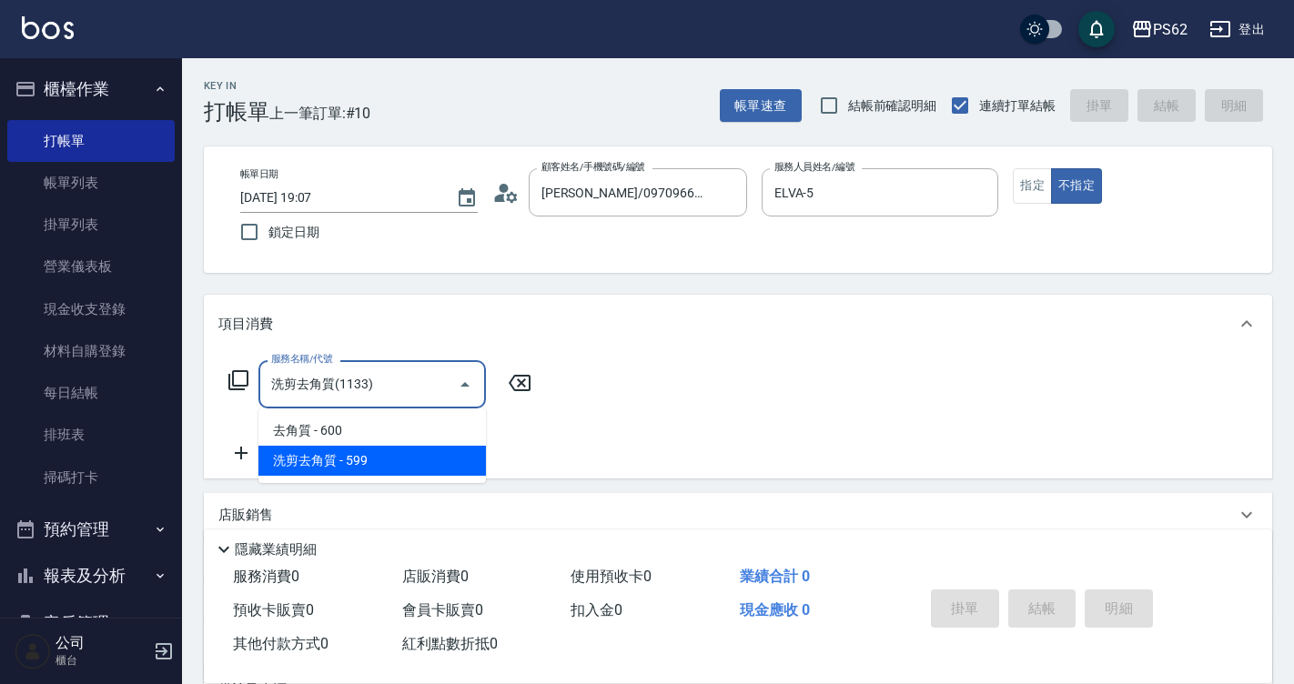
type input "洗剪去角質(1133)"
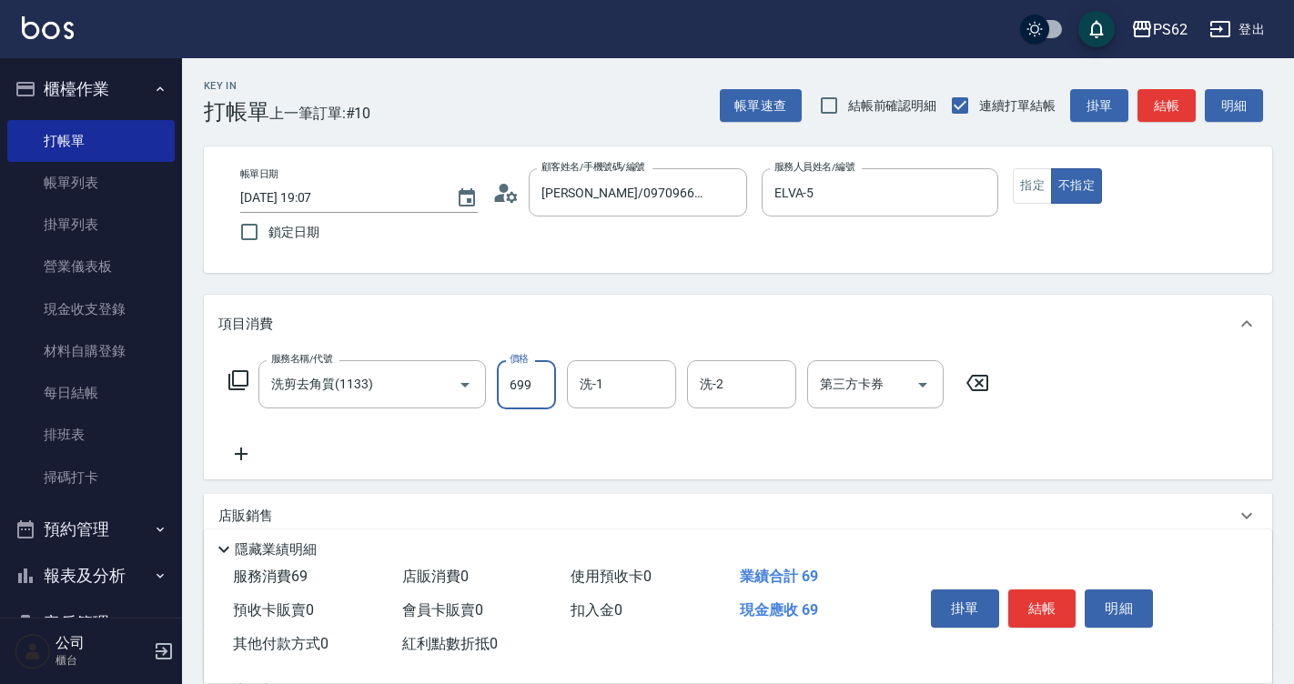
type input "699"
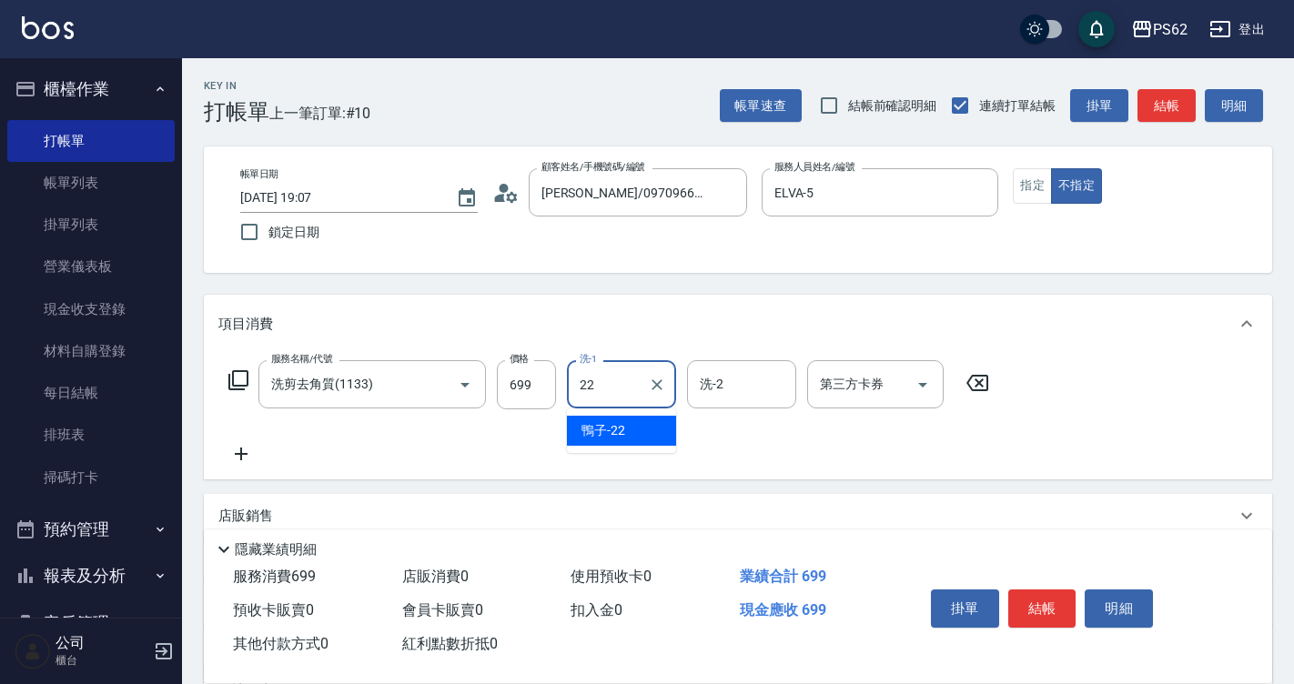
type input "鴨子-22"
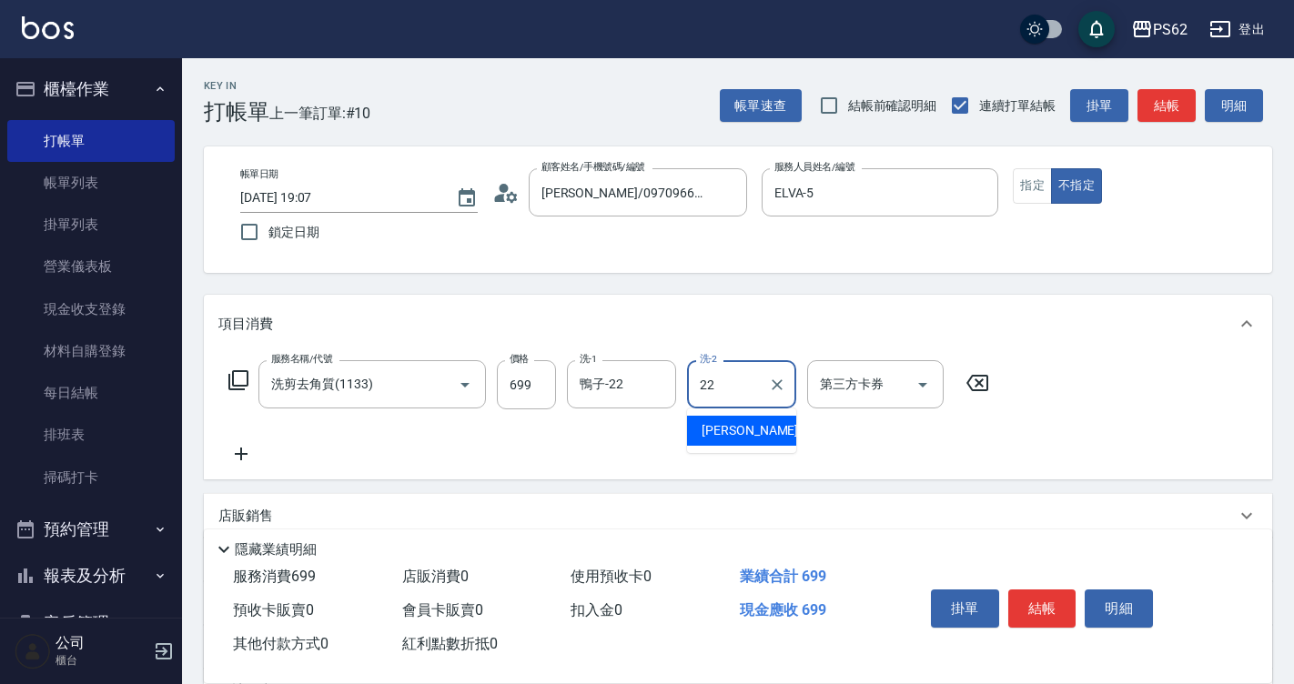
type input "鴨子-22"
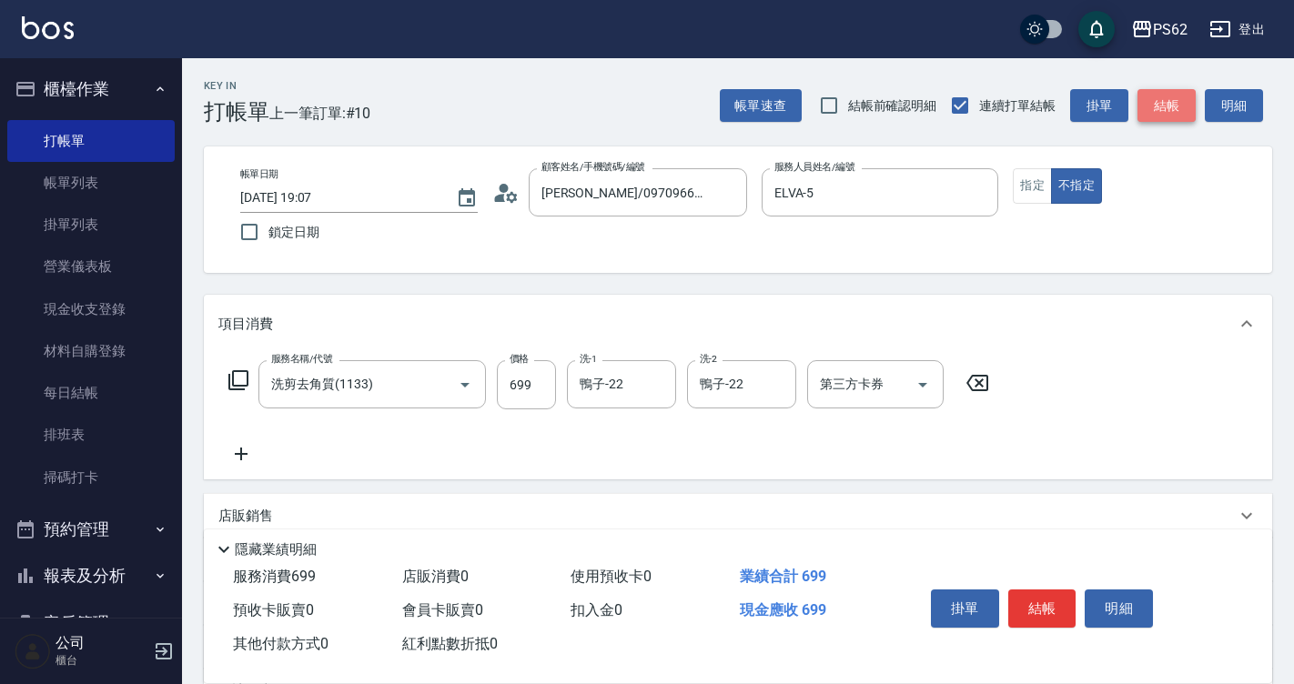
click at [1174, 101] on button "結帳" at bounding box center [1166, 106] width 58 height 34
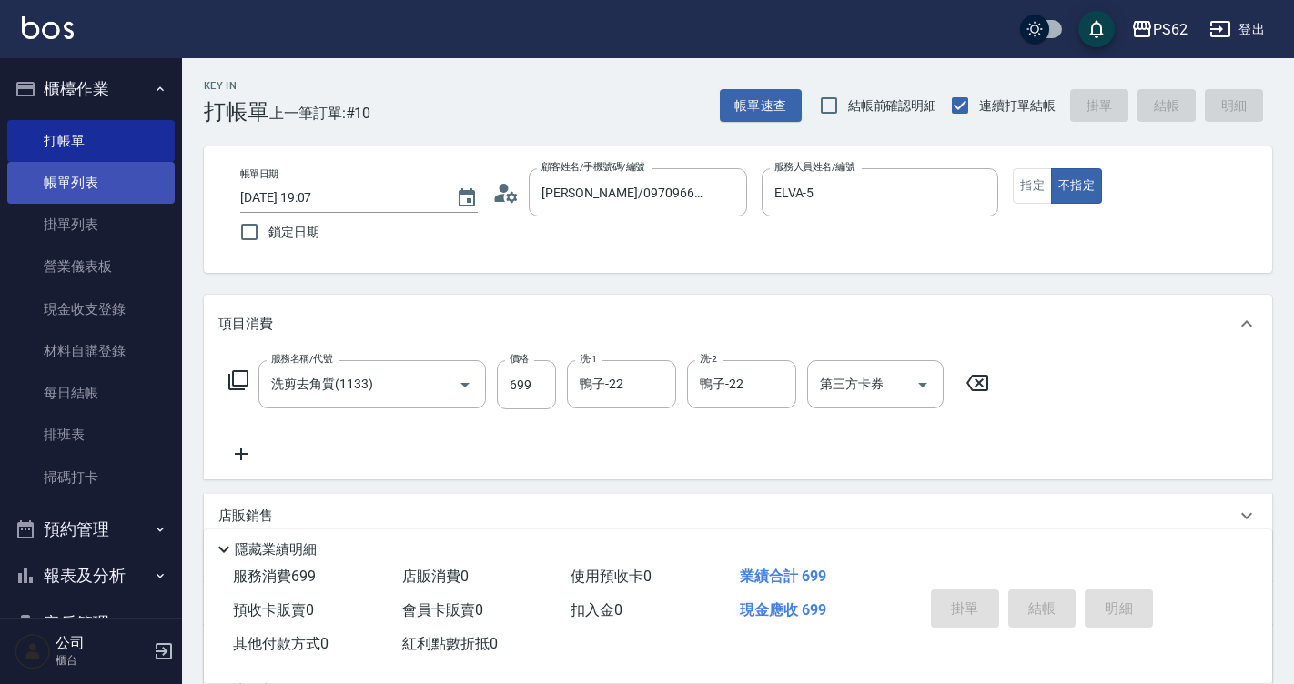
type input "2025/10/07 19:28"
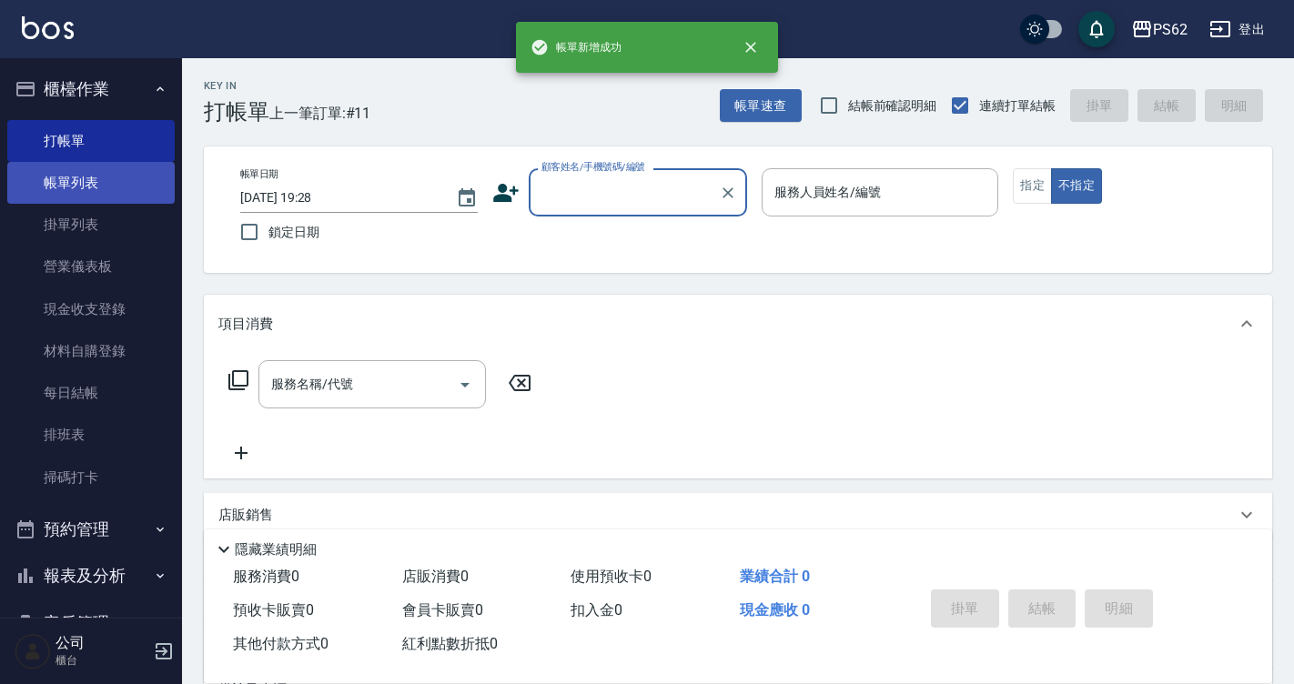
click at [19, 176] on link "帳單列表" at bounding box center [90, 183] width 167 height 42
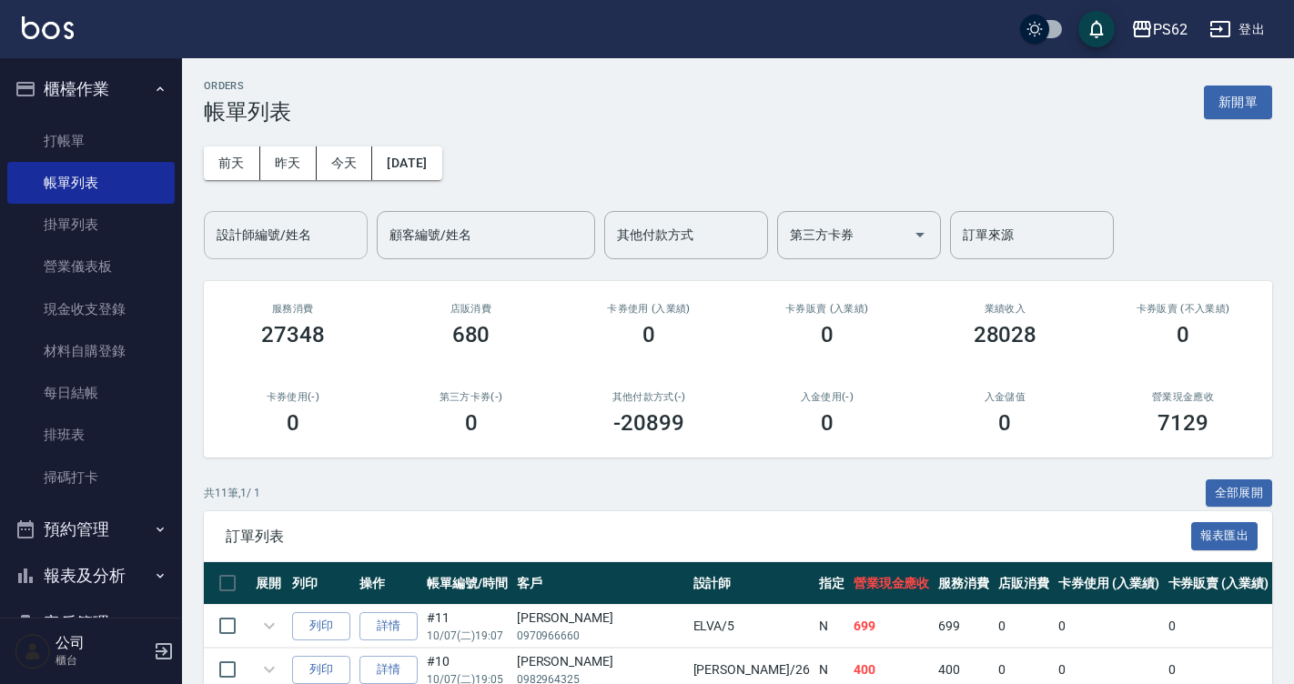
click at [307, 219] on div "設計師編號/姓名" at bounding box center [286, 235] width 164 height 48
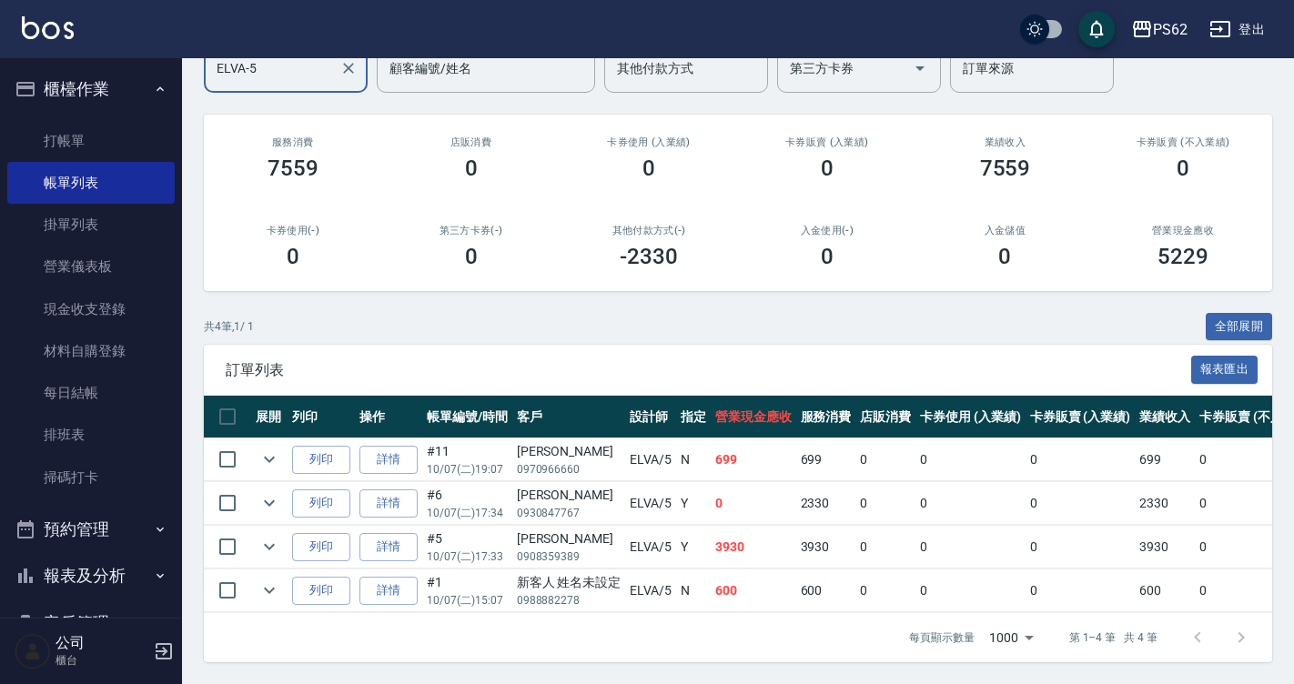
scroll to position [180, 0]
type input "ELVA-5"
click at [76, 462] on link "掃碼打卡" at bounding box center [90, 478] width 167 height 42
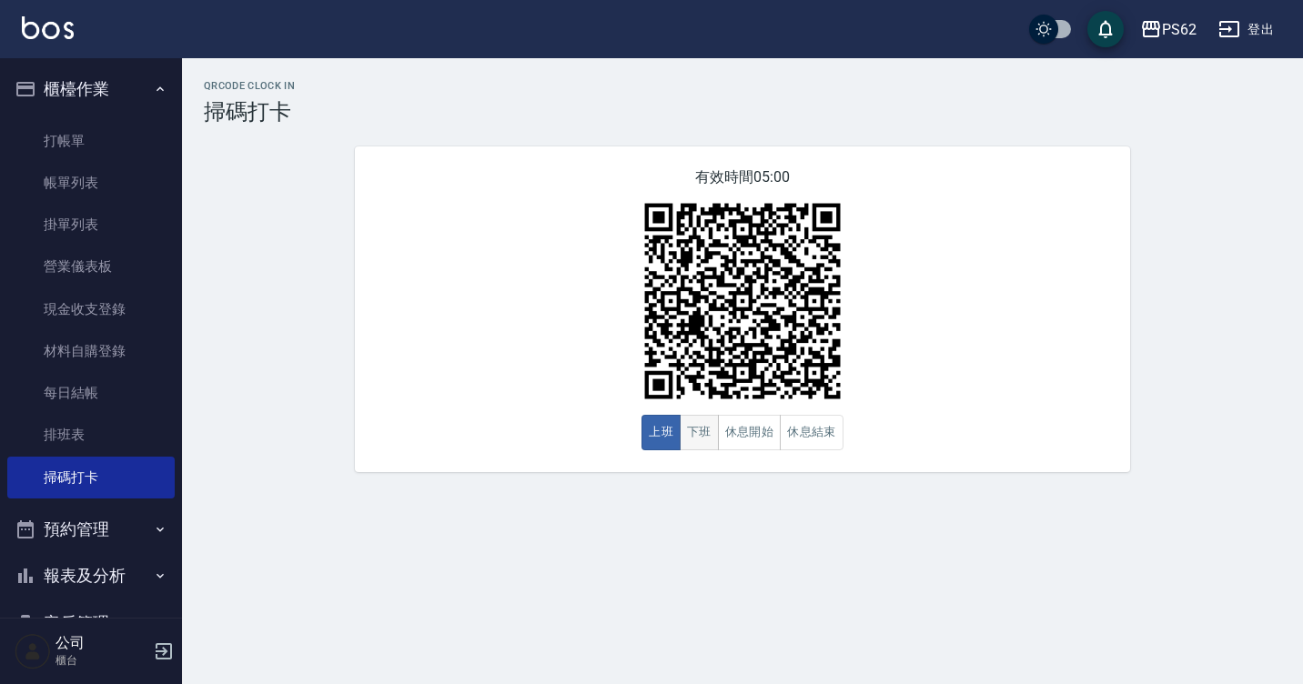
click at [702, 432] on button "下班" at bounding box center [699, 432] width 39 height 35
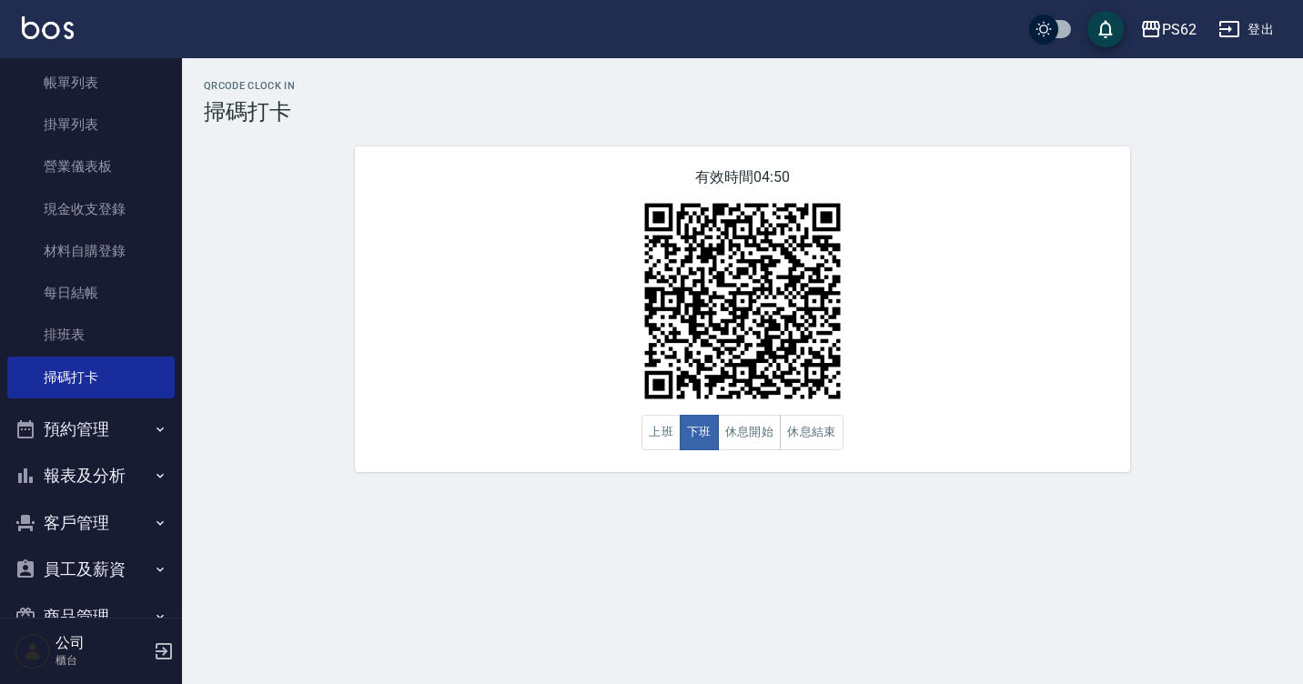
scroll to position [191, 0]
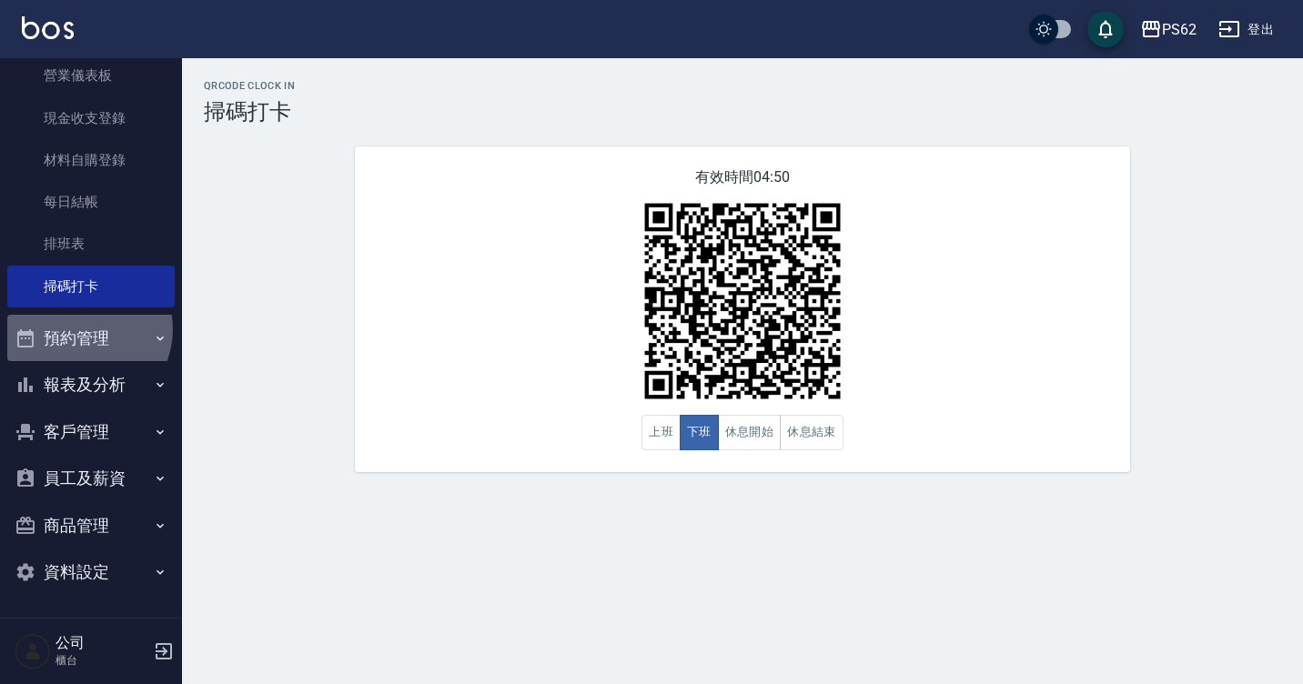
click at [83, 329] on button "預約管理" at bounding box center [90, 338] width 167 height 47
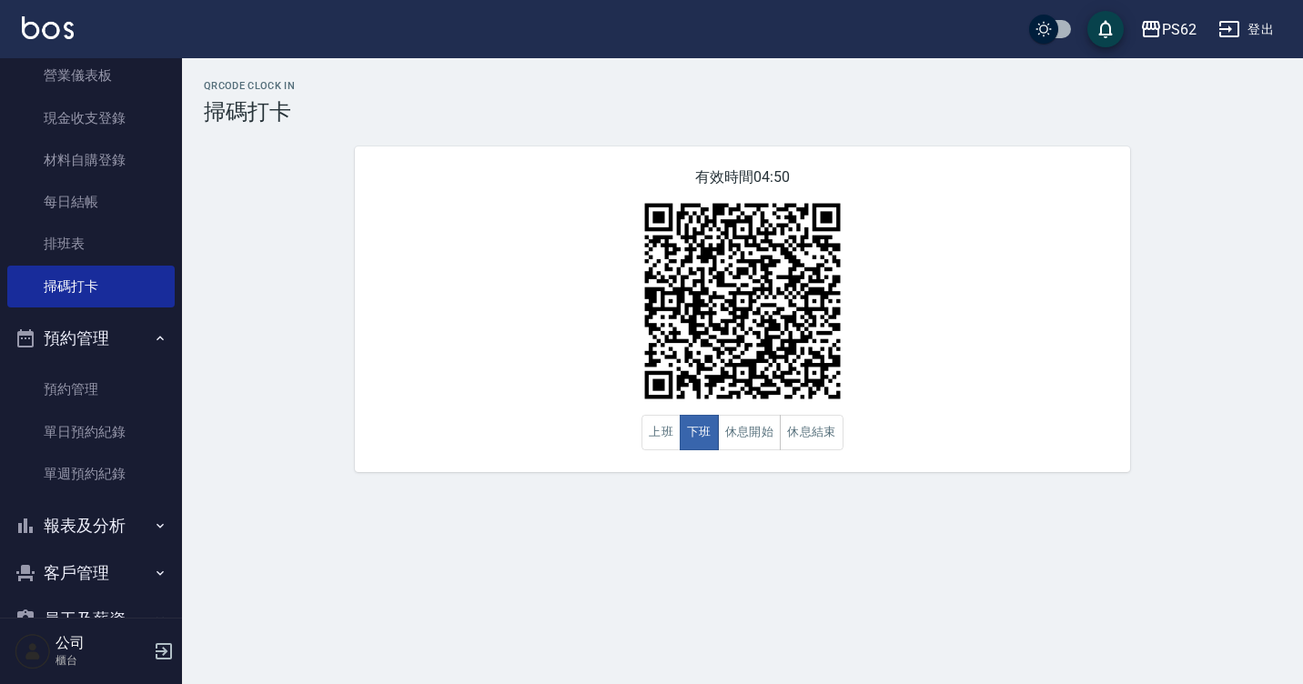
click at [83, 329] on button "預約管理" at bounding box center [90, 338] width 167 height 47
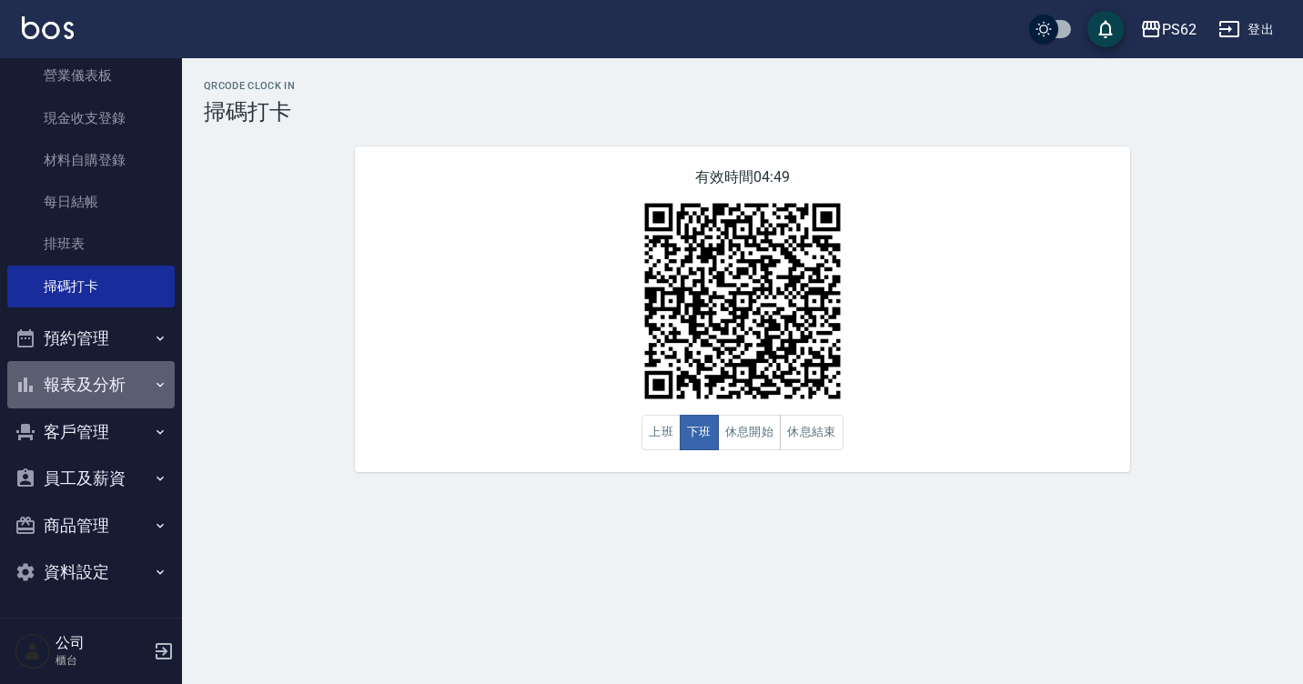
click at [90, 379] on button "報表及分析" at bounding box center [90, 384] width 167 height 47
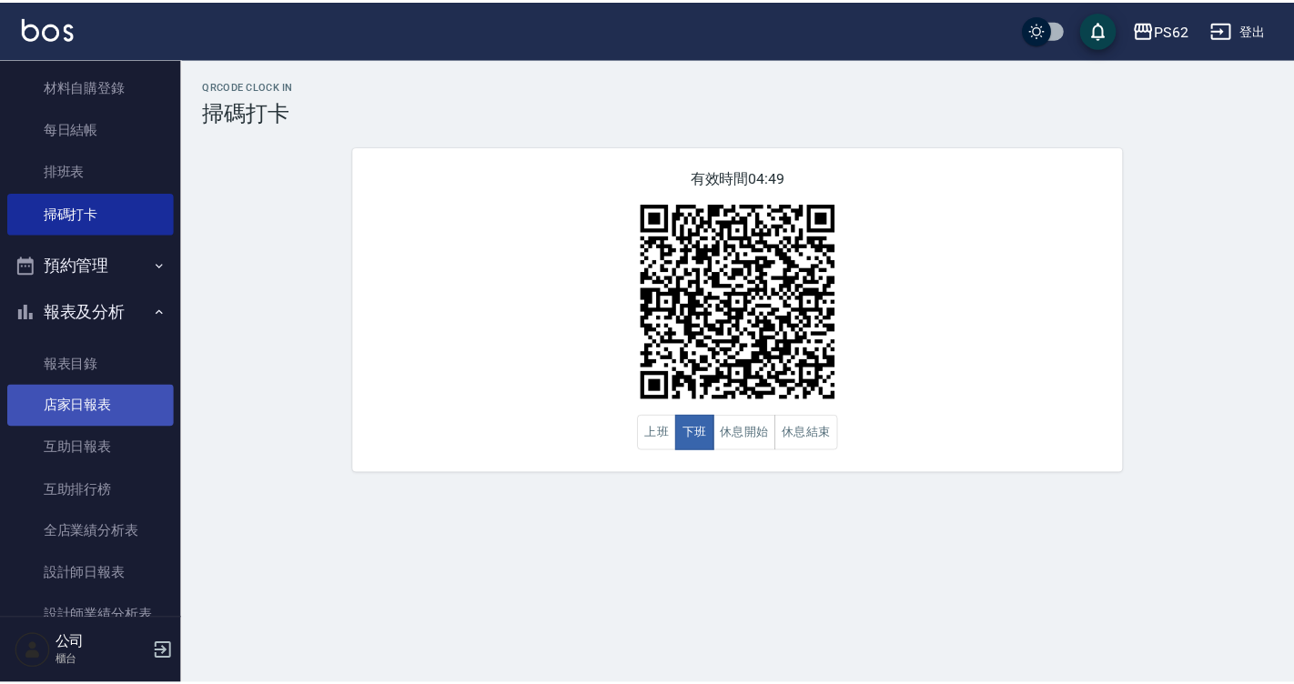
scroll to position [464, 0]
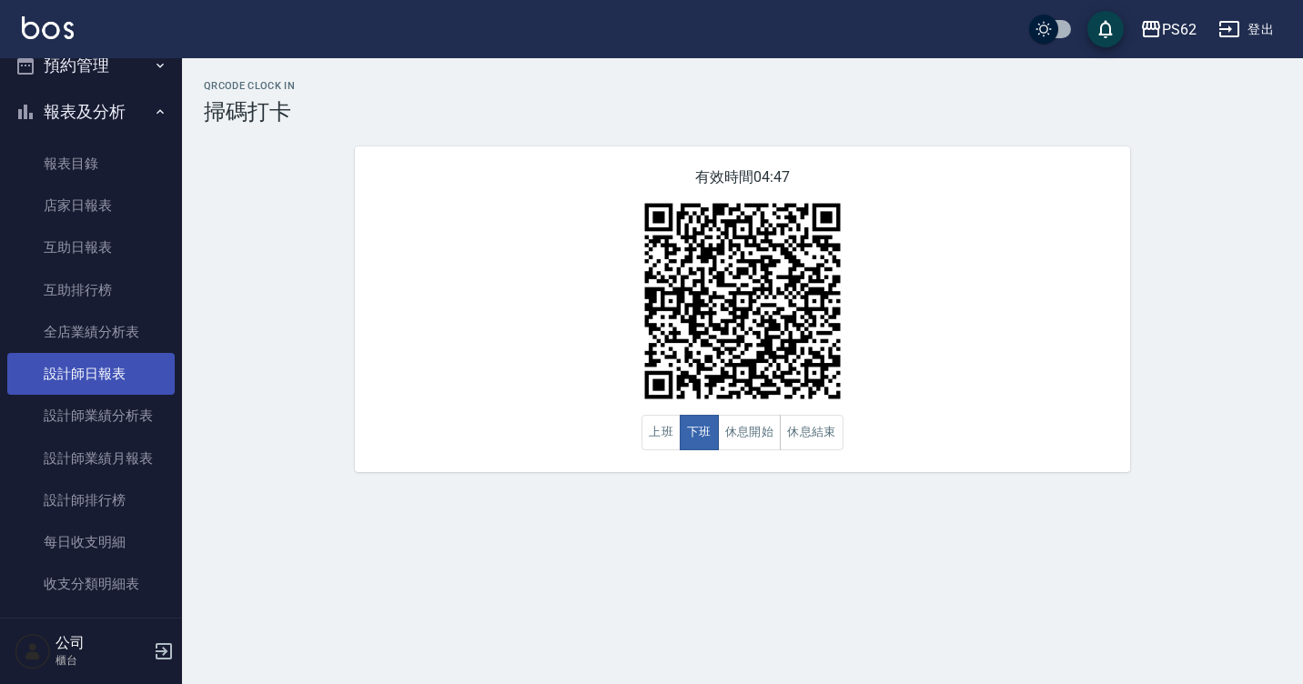
click at [104, 366] on link "設計師日報表" at bounding box center [90, 374] width 167 height 42
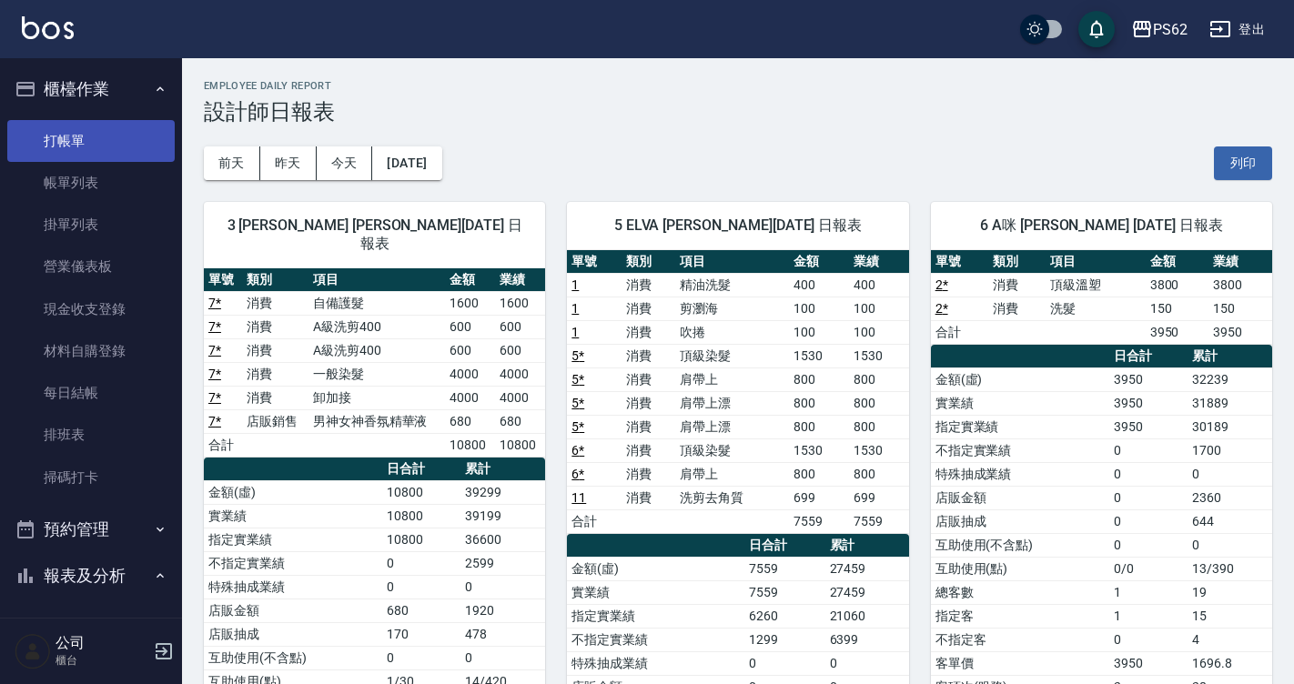
click at [123, 140] on link "打帳單" at bounding box center [90, 141] width 167 height 42
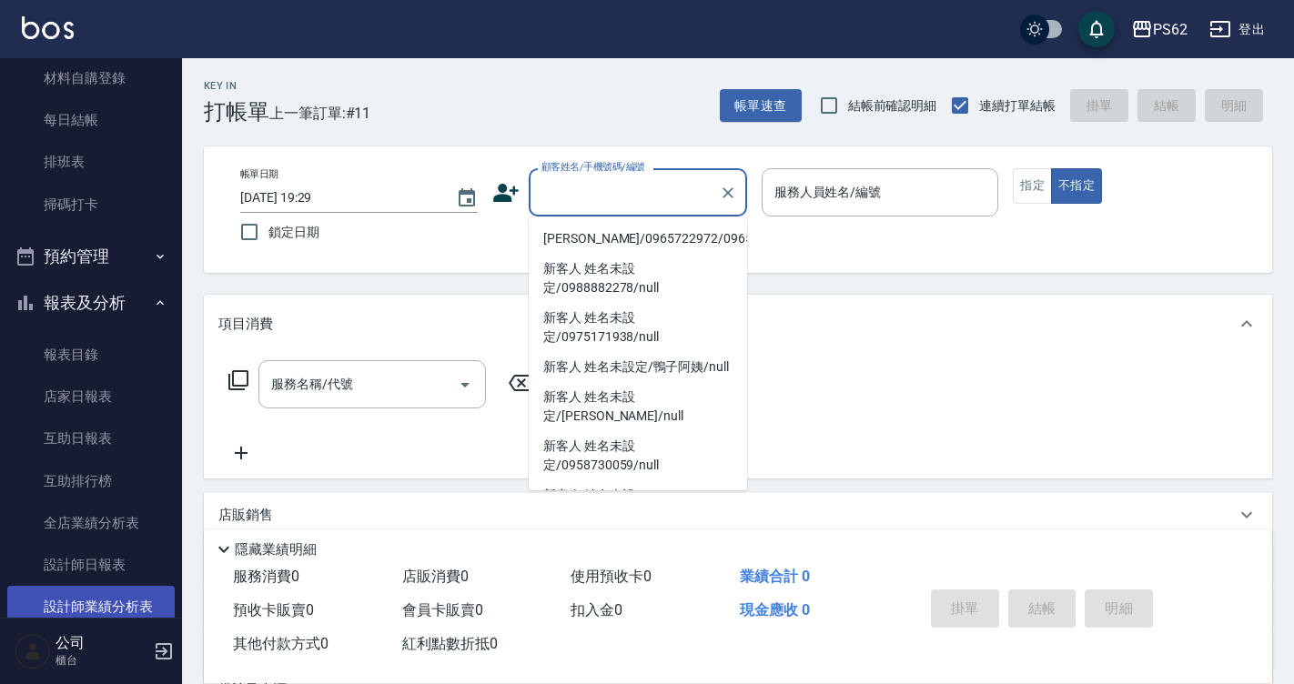
scroll to position [364, 0]
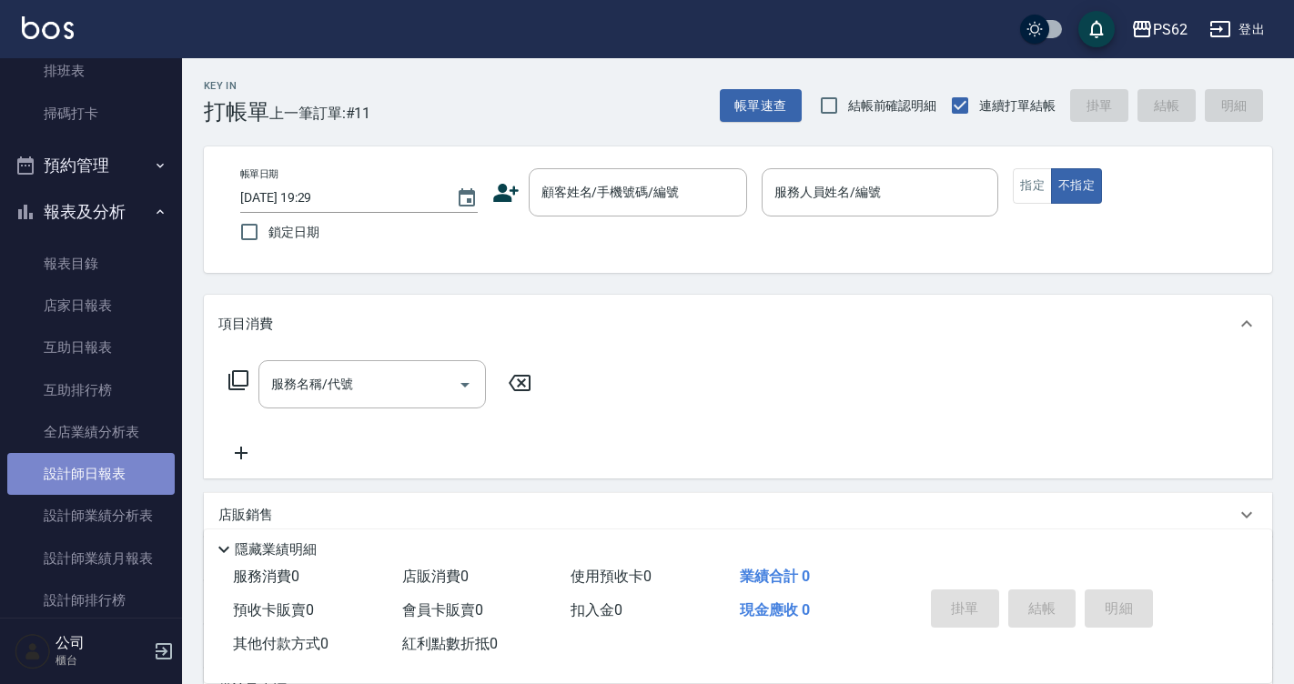
click at [126, 485] on link "設計師日報表" at bounding box center [90, 474] width 167 height 42
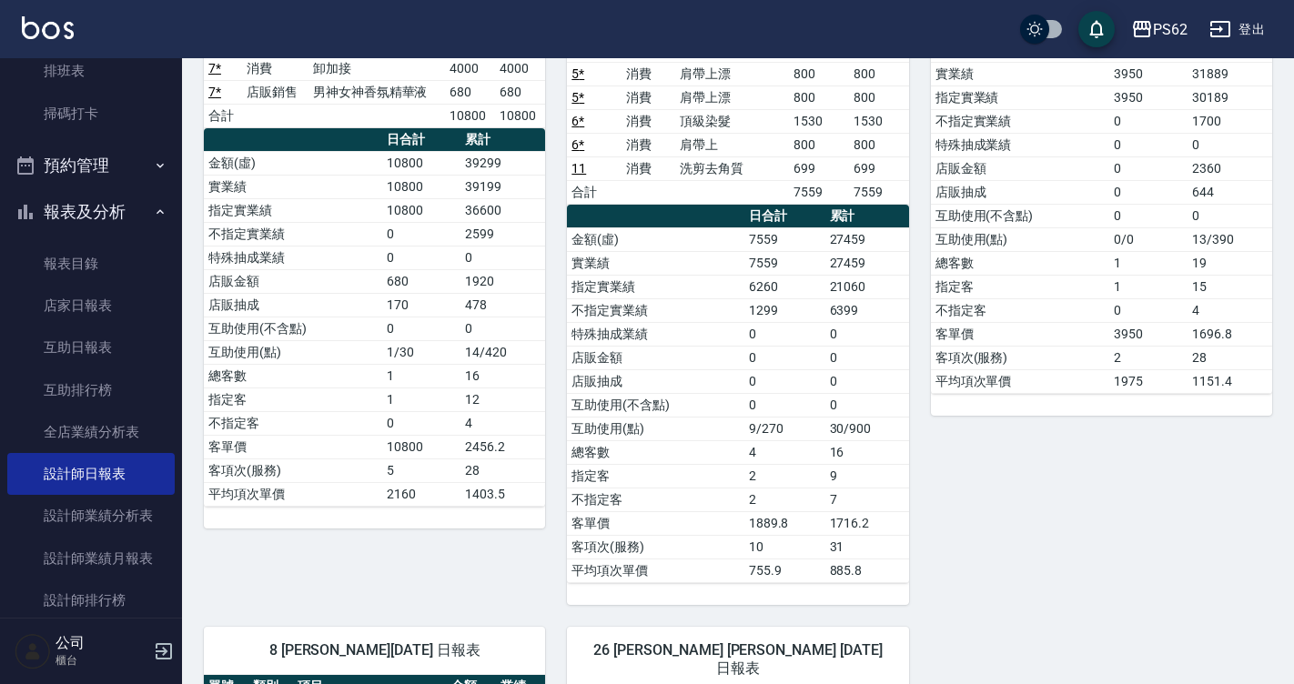
scroll to position [728, 0]
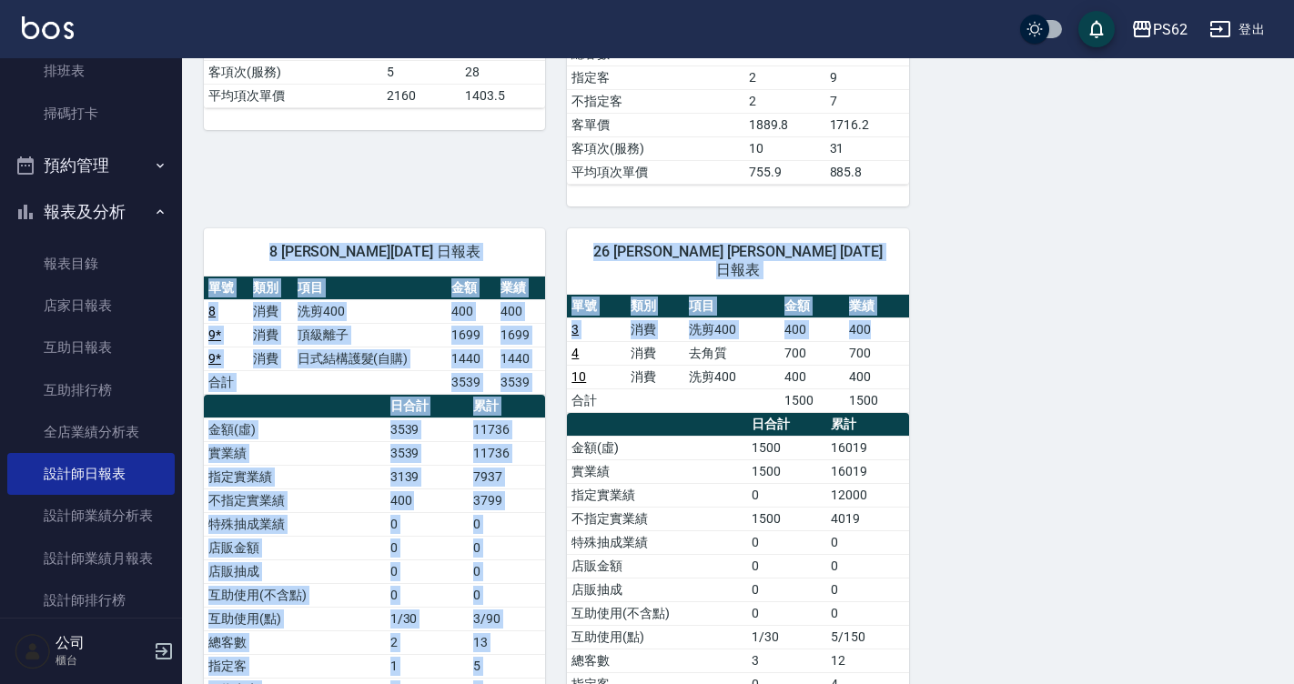
drag, startPoint x: 1234, startPoint y: 418, endPoint x: 1302, endPoint y: 539, distance: 137.7
click at [1293, 544] on html "PS62 登出 櫃檯作業 打帳單 帳單列表 掛單列表 營業儀表板 現金收支登錄 材料自購登錄 每日結帳 排班表 掃碼打卡 預約管理 預約管理 單日預約紀錄 單…" at bounding box center [647, 53] width 1294 height 1563
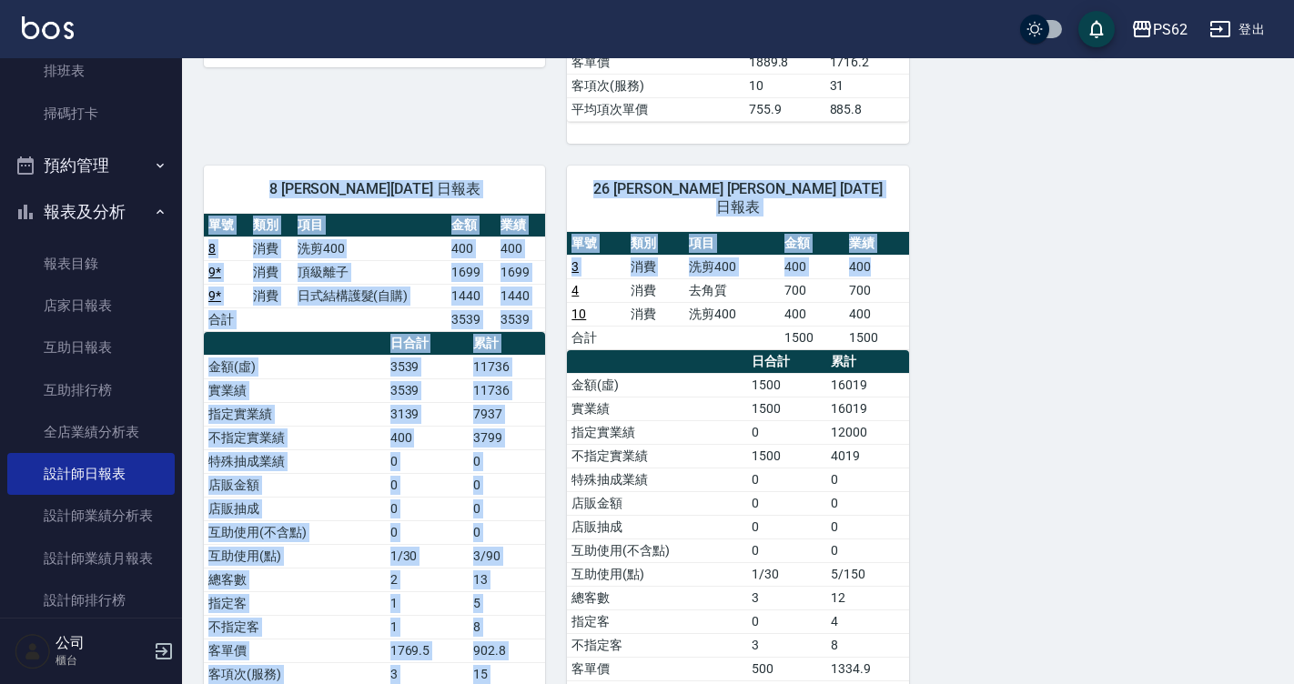
scroll to position [852, 0]
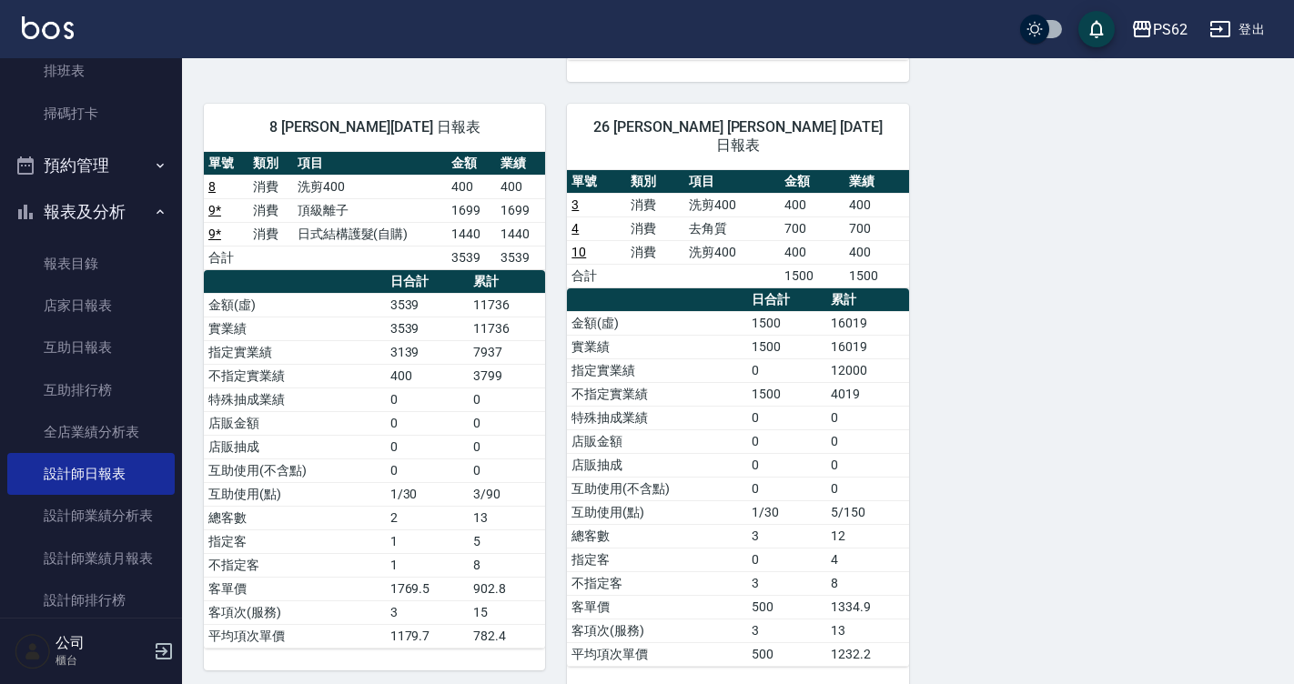
click at [1013, 191] on div "3 Tina 吳宥蓁 10/07/2025 日報表 單號 類別 項目 金額 業績 7 * 消費 自備護髮 1600 1600 7 * 消費 A級洗剪400 6…" at bounding box center [727, 8] width 1090 height 1361
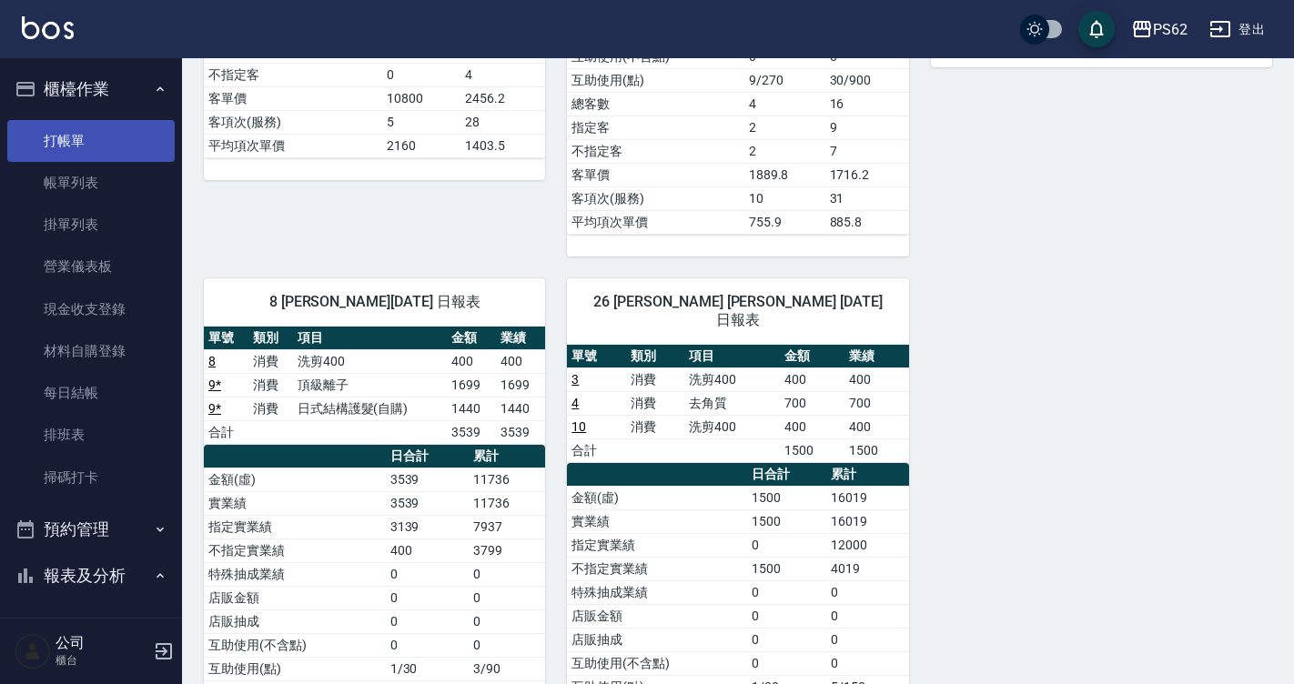
scroll to position [670, 0]
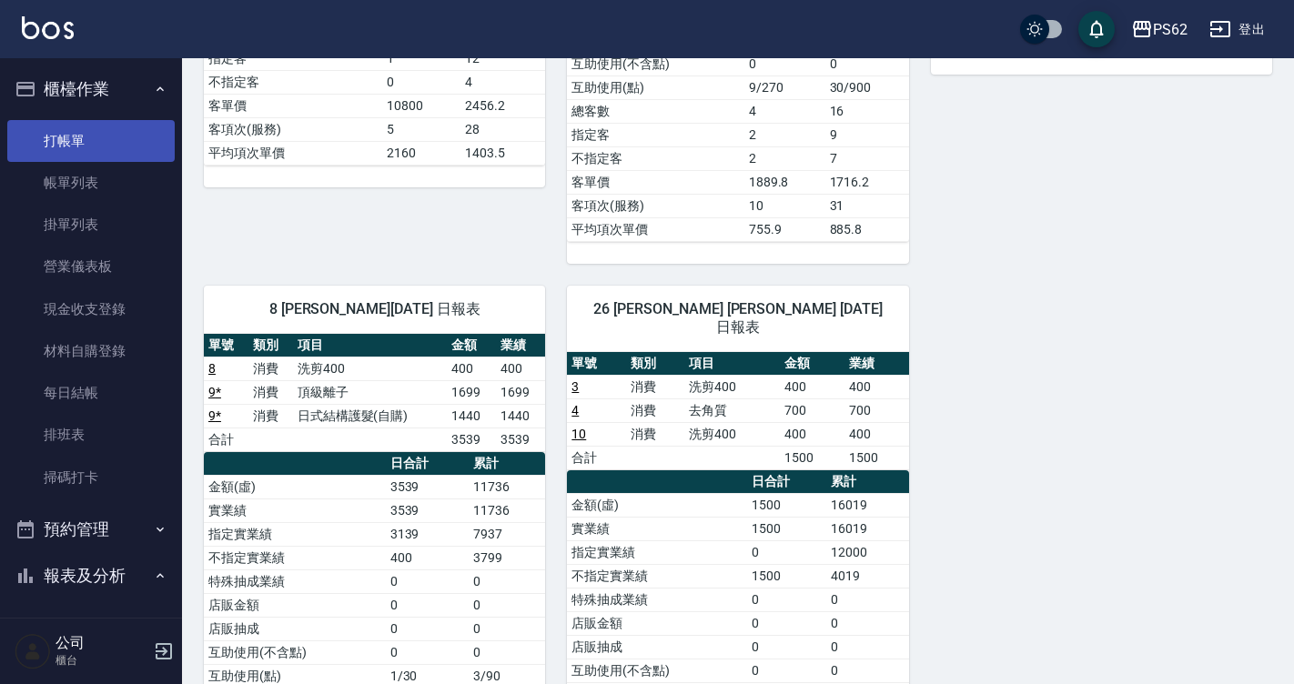
click at [130, 120] on link "打帳單" at bounding box center [90, 141] width 167 height 42
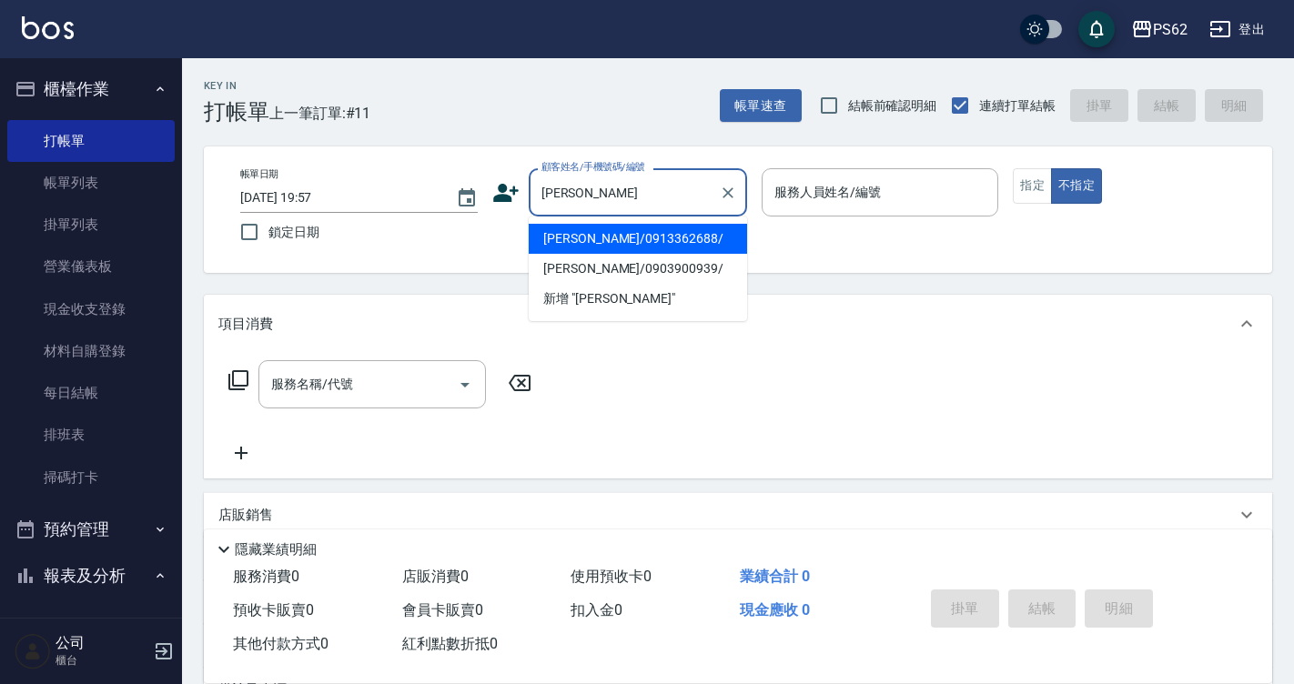
click at [627, 230] on li "陳維甄/0913362688/" at bounding box center [638, 239] width 218 height 30
type input "陳維甄/0913362688/"
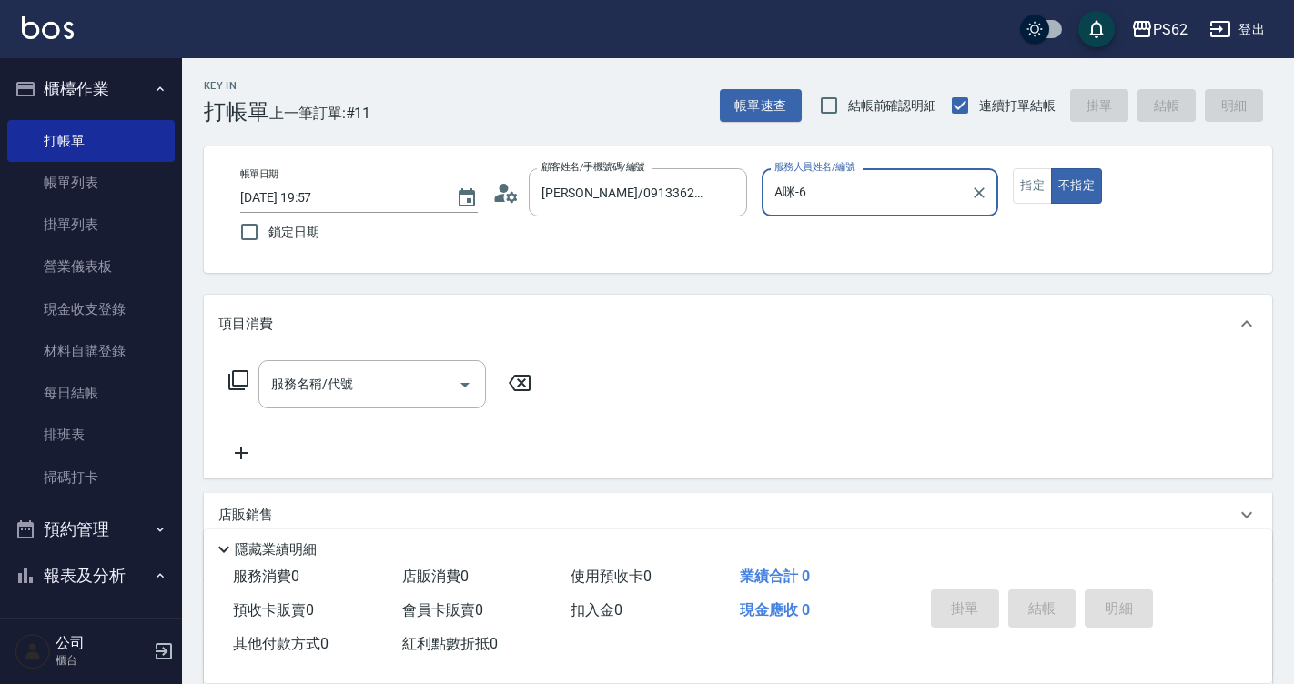
click at [823, 206] on input "A咪-6" at bounding box center [867, 192] width 194 height 32
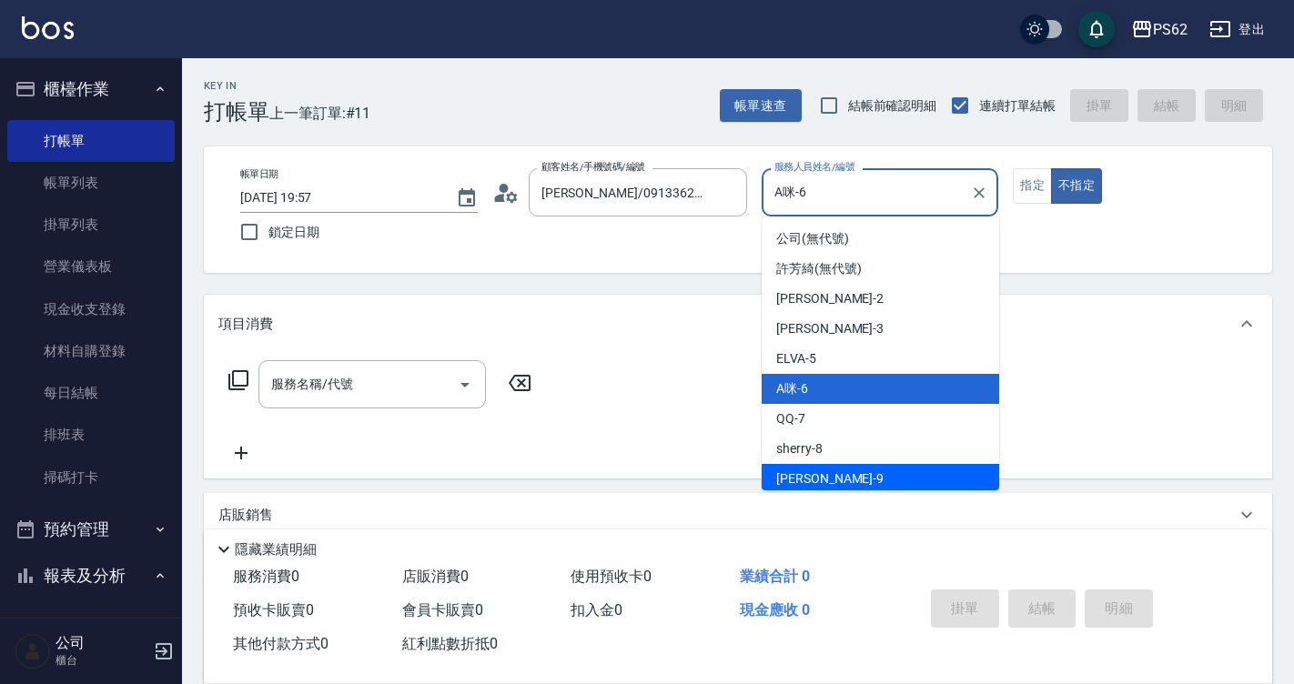
click at [797, 475] on span "niki -9" at bounding box center [829, 478] width 107 height 19
type input "niki-9"
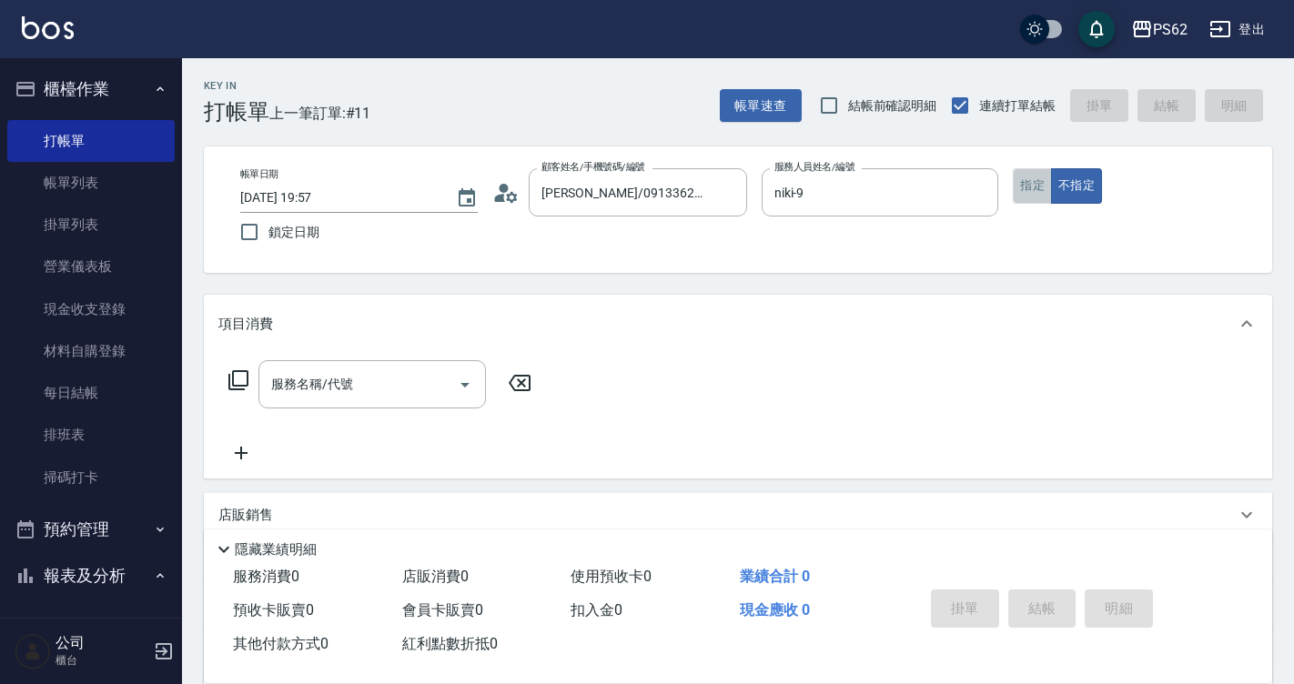
click at [1027, 178] on button "指定" at bounding box center [1031, 185] width 39 height 35
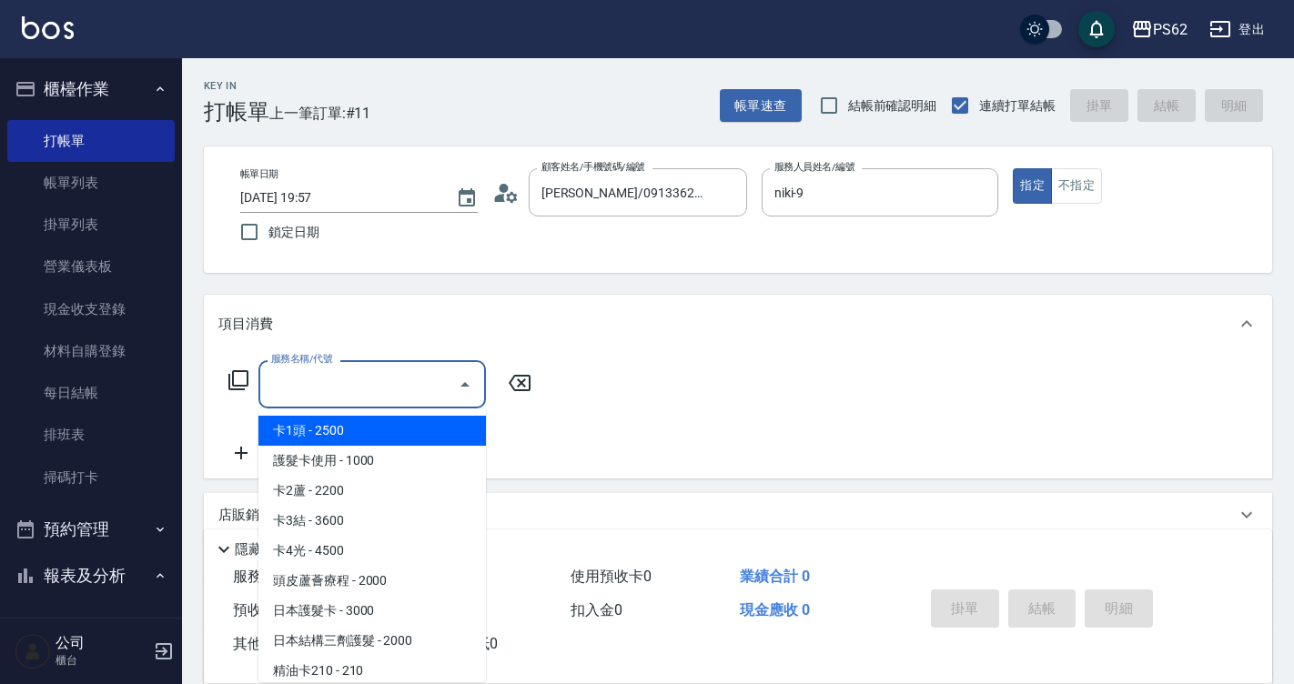
click at [398, 397] on input "服務名稱/代號" at bounding box center [359, 384] width 184 height 32
click at [385, 434] on span "洗髮 - 300" at bounding box center [371, 431] width 227 height 30
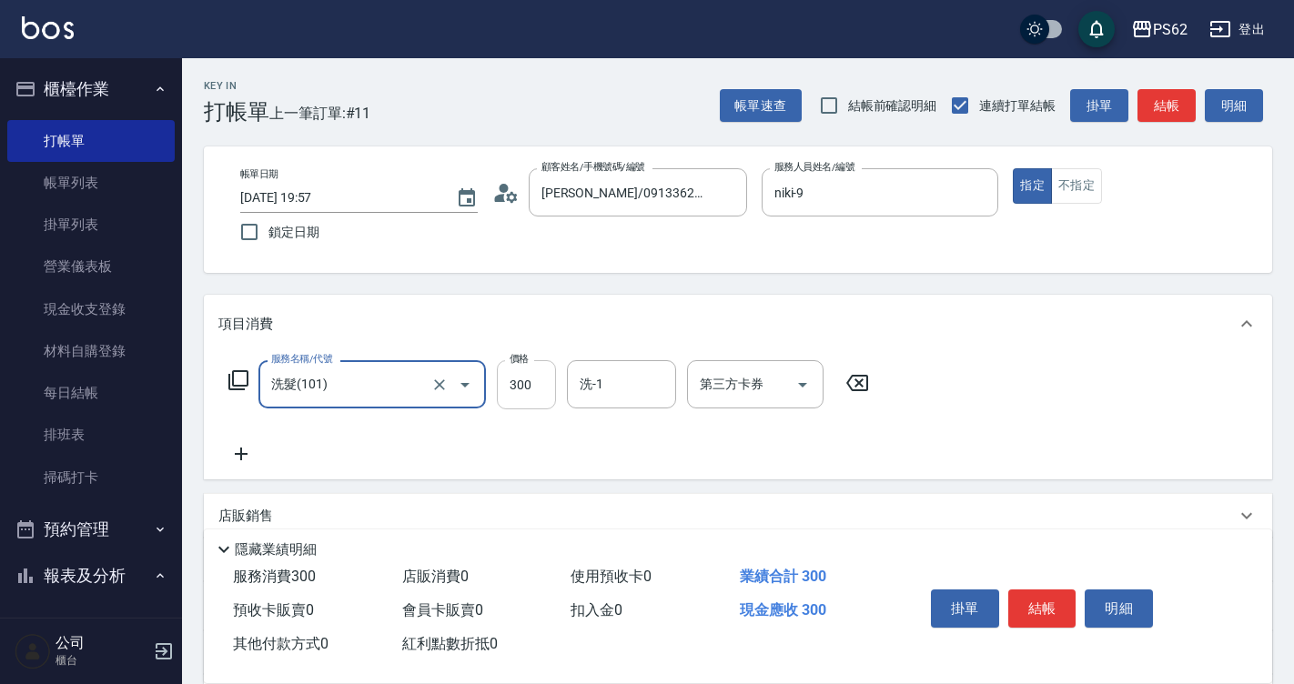
type input "洗髮(101)"
click at [515, 395] on input "300" at bounding box center [526, 384] width 59 height 49
type input "270"
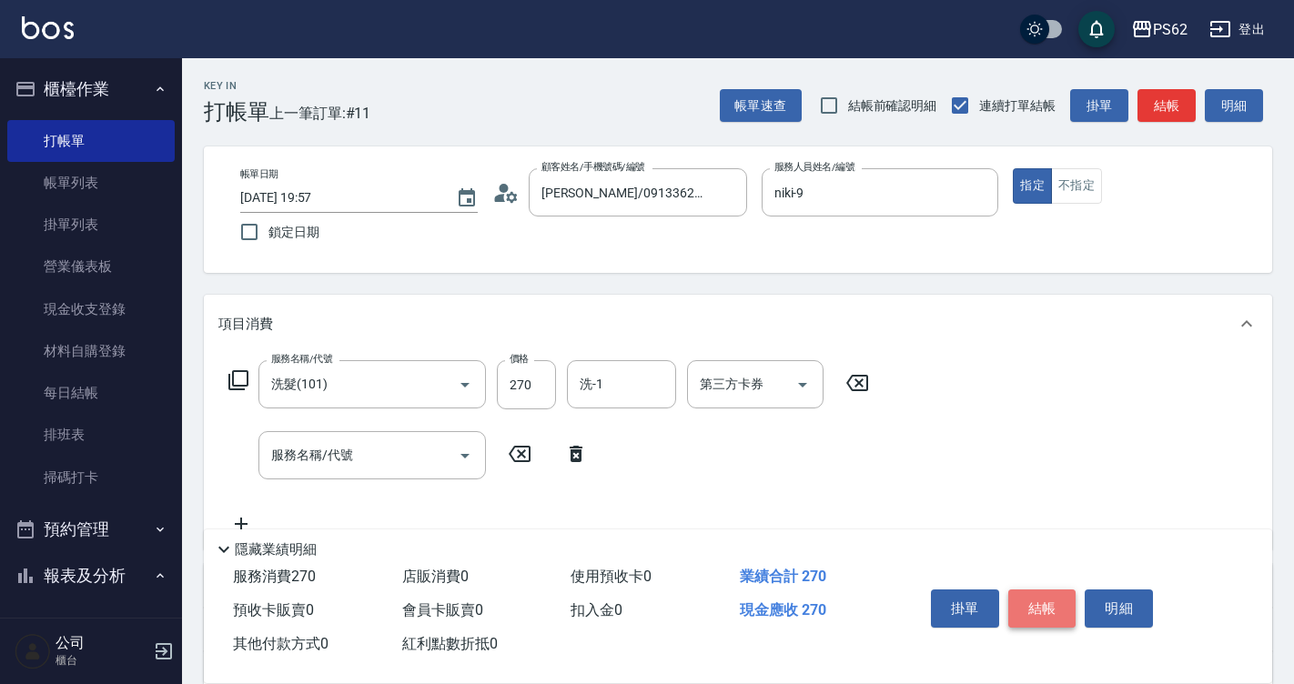
click at [1046, 590] on button "結帳" at bounding box center [1042, 608] width 68 height 38
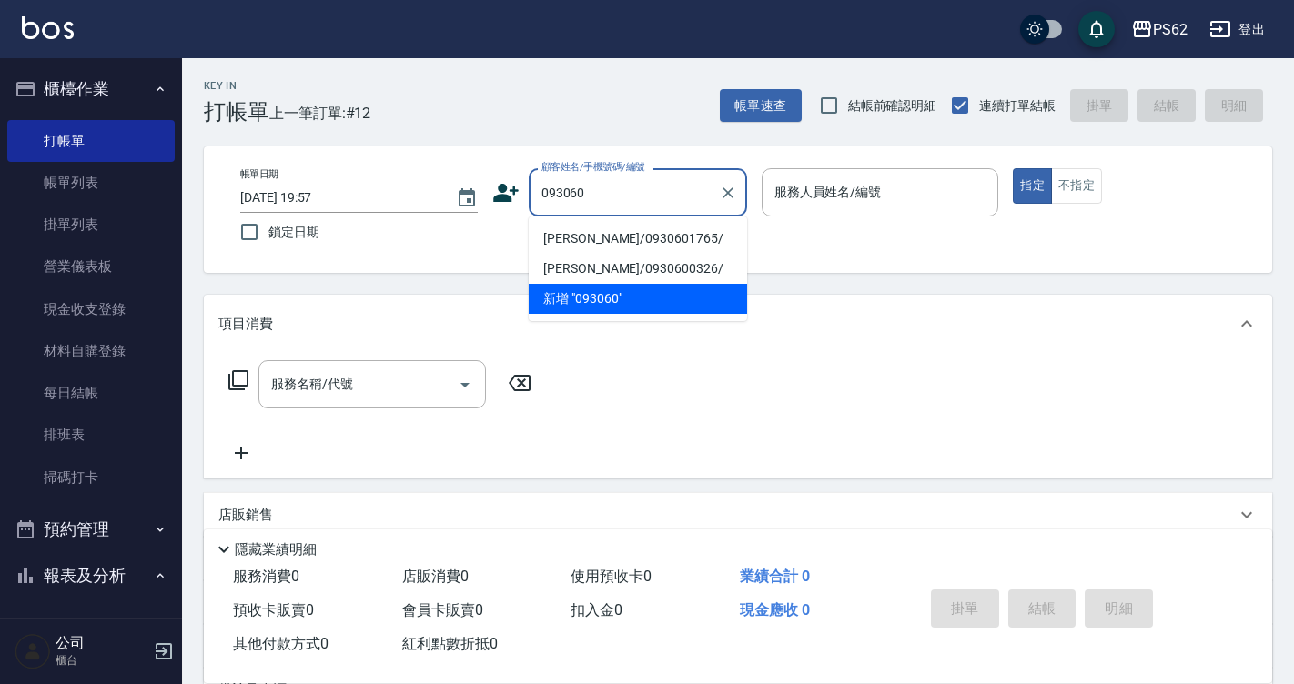
click at [703, 237] on li "廖成龍/0930601765/" at bounding box center [638, 239] width 218 height 30
type input "廖成龍/0930601765/"
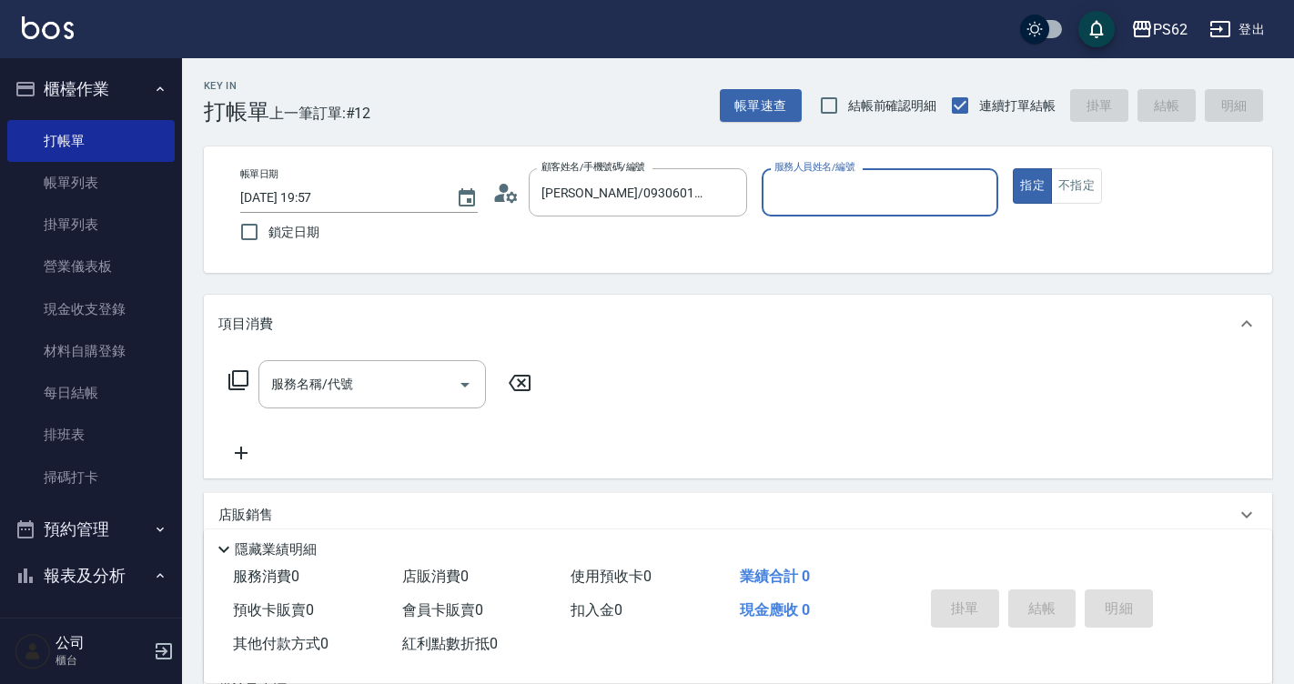
click at [795, 200] on input "服務人員姓名/編號" at bounding box center [880, 192] width 221 height 32
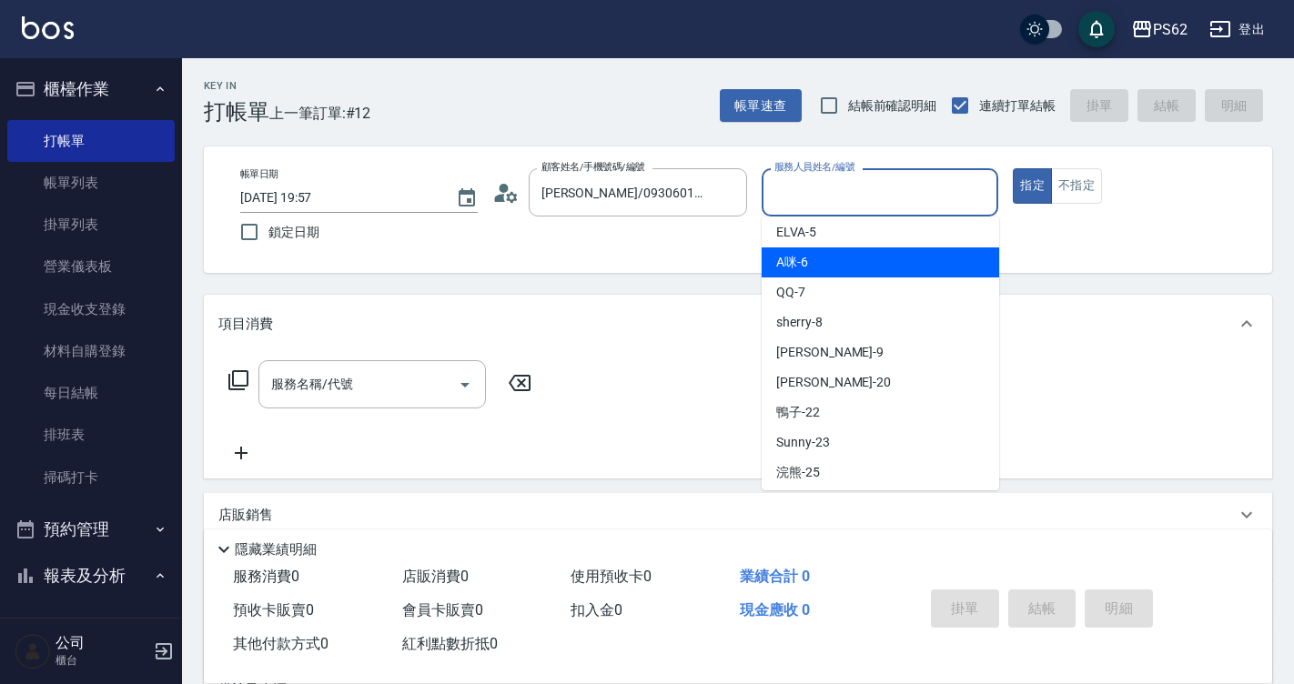
scroll to position [182, 0]
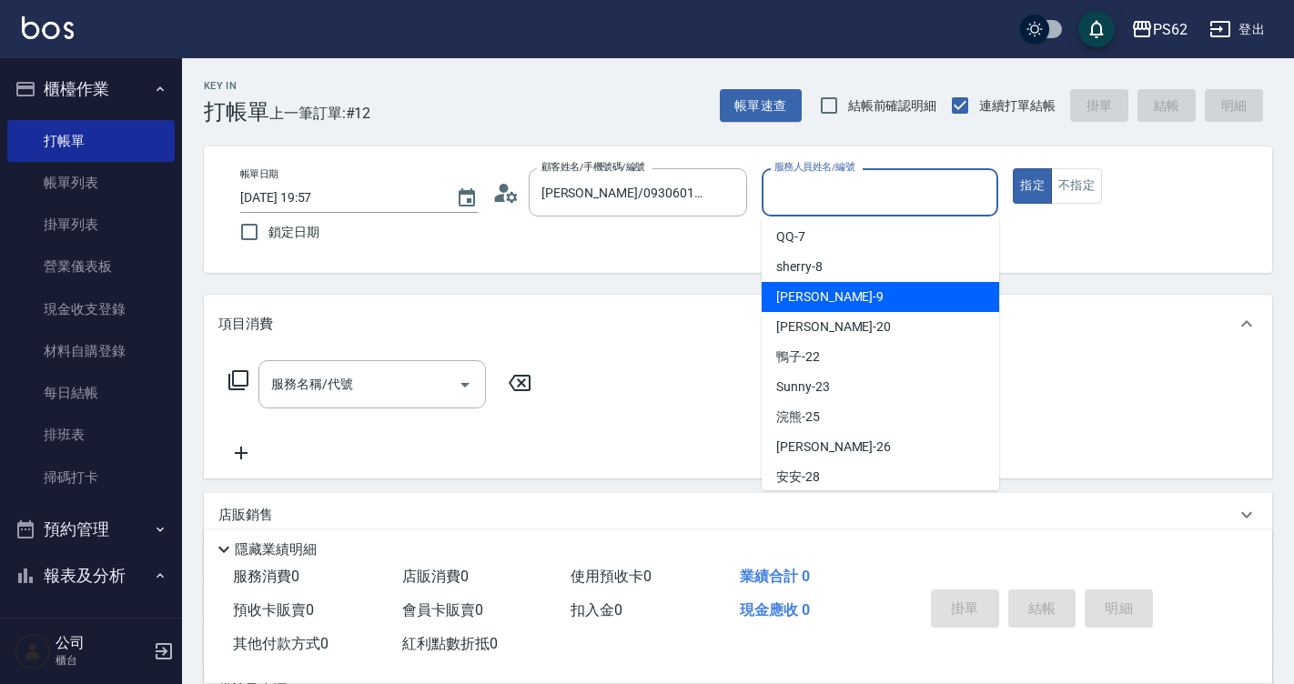
click at [812, 292] on div "niki -9" at bounding box center [879, 297] width 237 height 30
type input "niki-9"
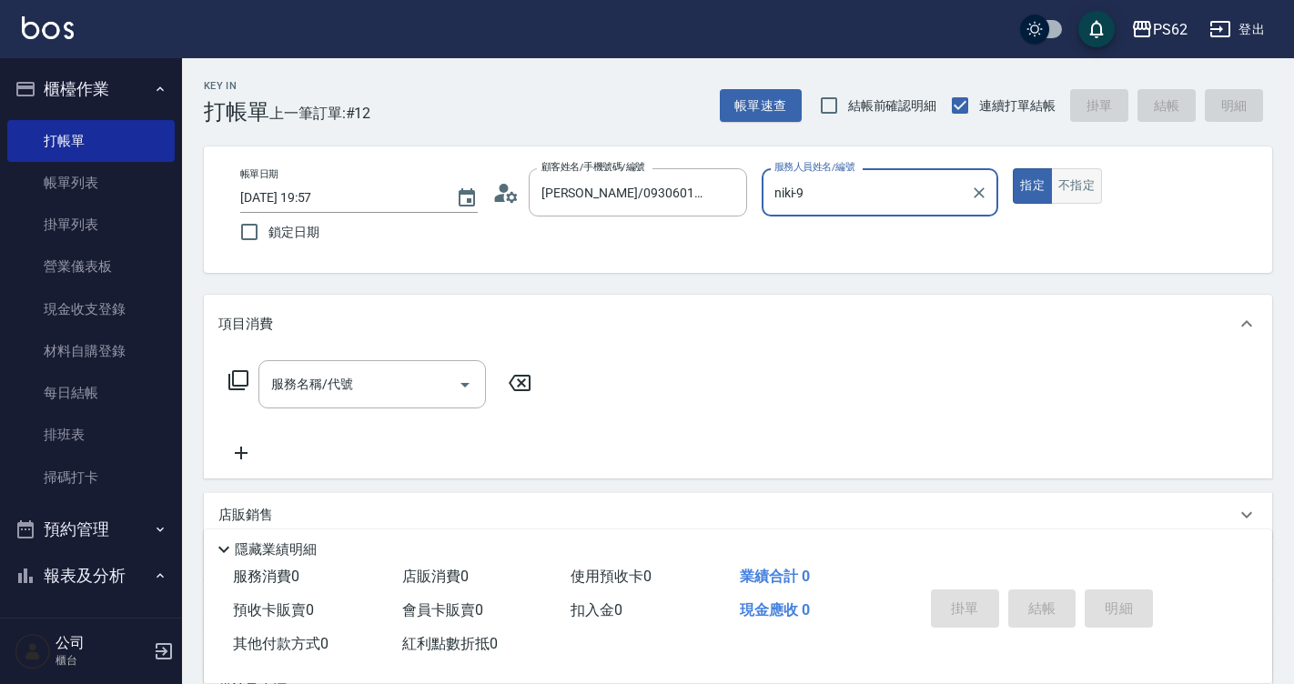
click at [1067, 190] on button "不指定" at bounding box center [1076, 185] width 51 height 35
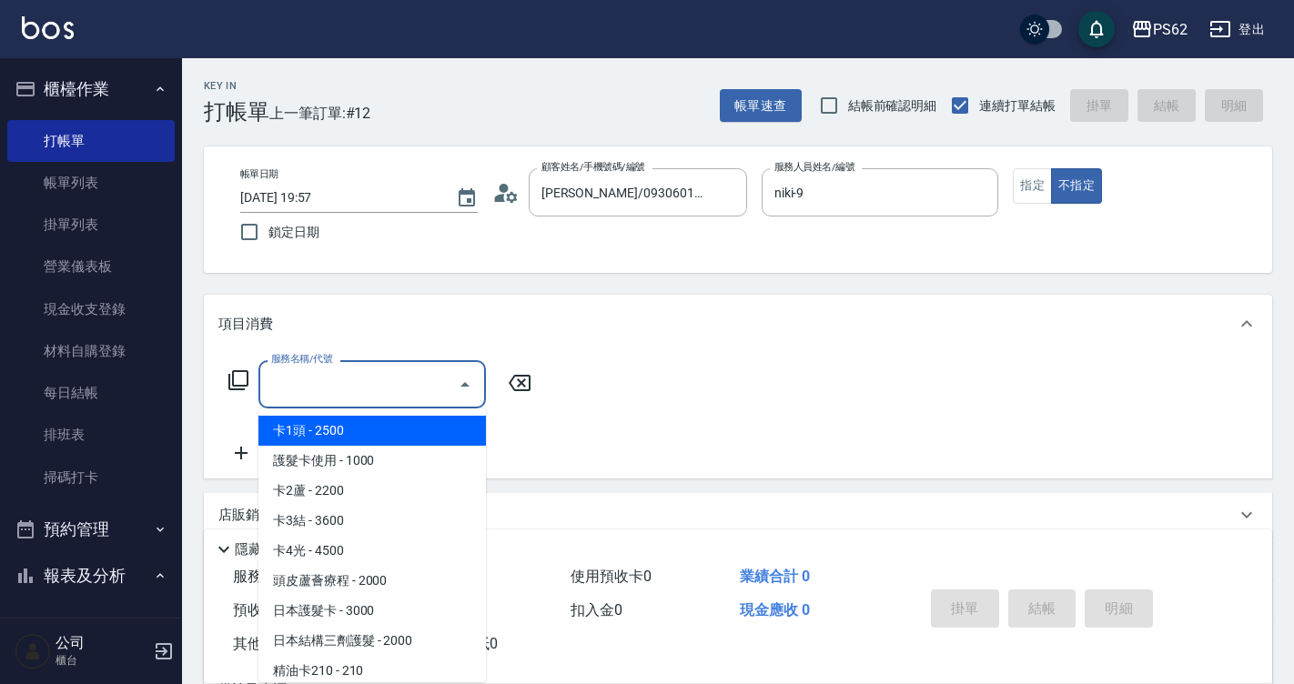
click at [268, 395] on input "服務名稱/代號" at bounding box center [359, 384] width 184 height 32
type input "0"
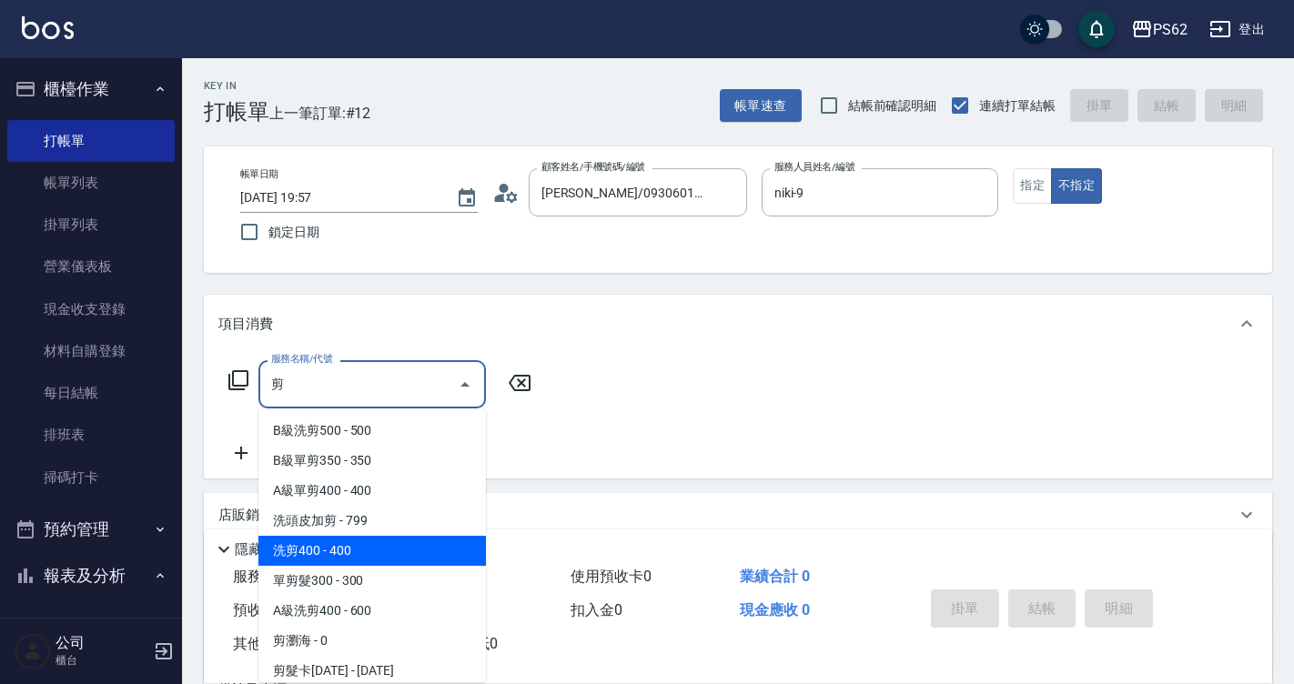
click at [346, 542] on span "洗剪400 - 400" at bounding box center [371, 551] width 227 height 30
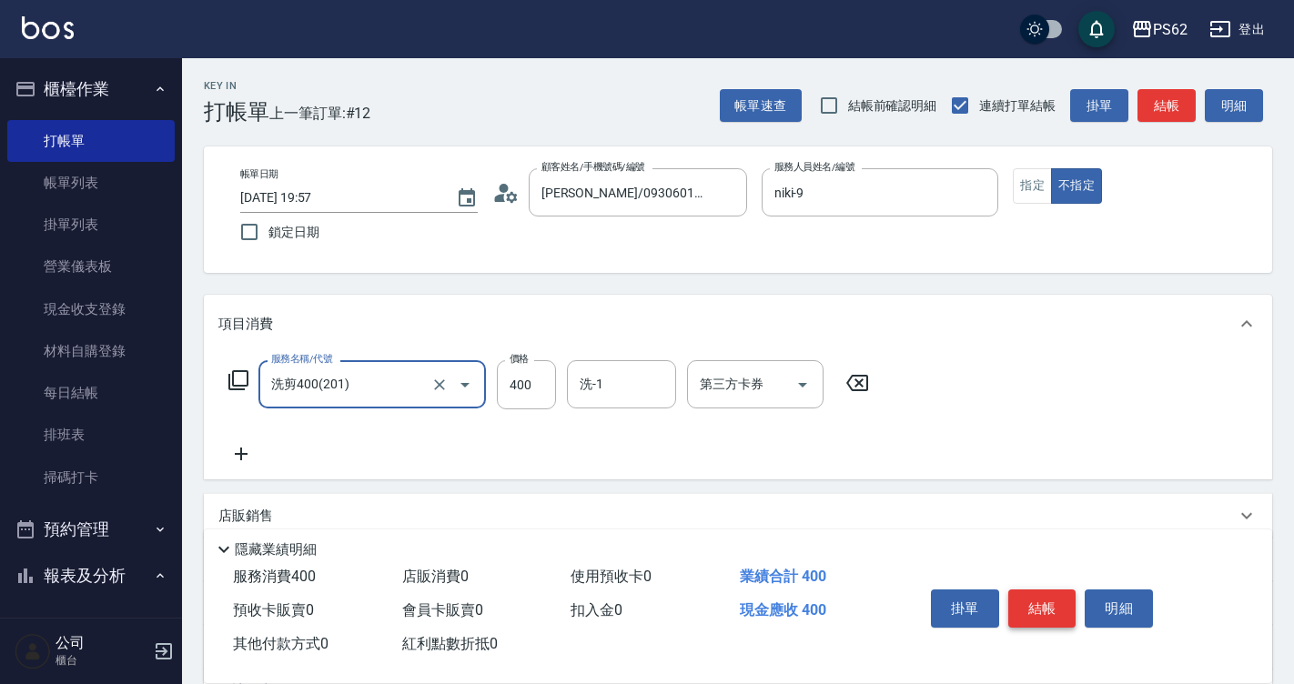
type input "洗剪400(201)"
click at [1056, 592] on button "結帳" at bounding box center [1042, 608] width 68 height 38
type input "2025/10/07 19:58"
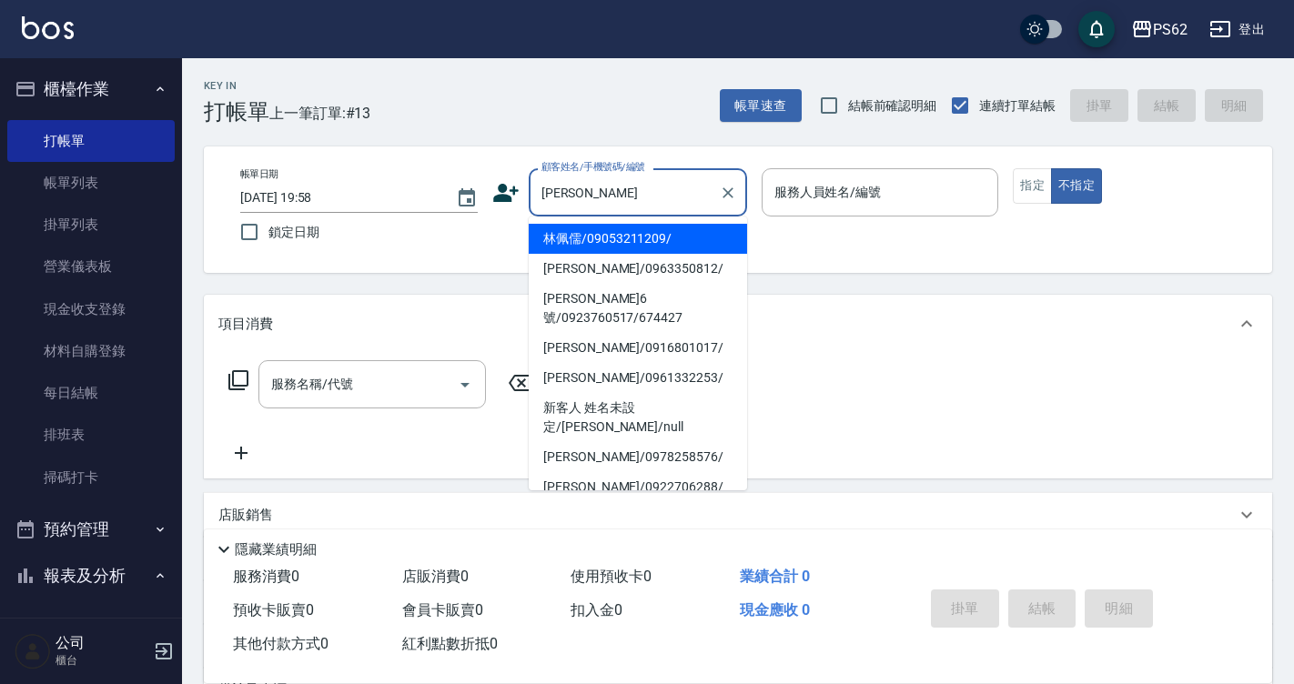
click at [643, 234] on li "林佩儒/09053211209/" at bounding box center [638, 239] width 218 height 30
type input "林佩儒/09053211209/"
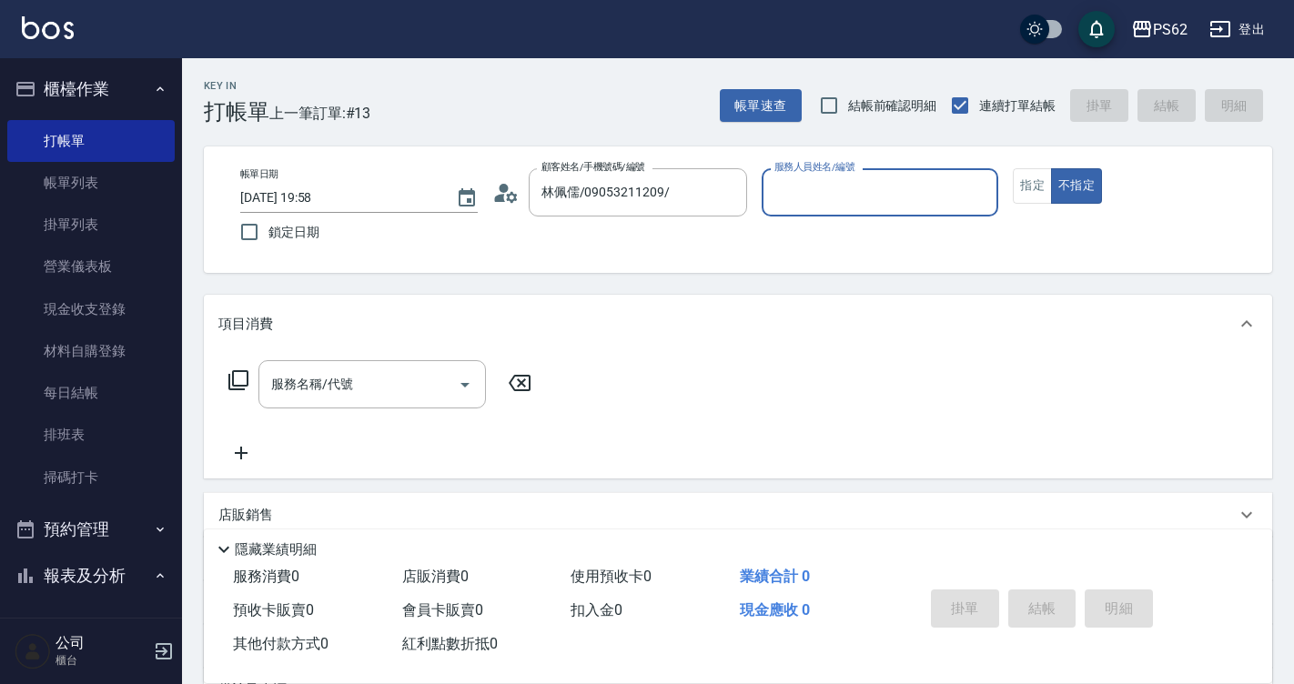
click at [846, 184] on input "服務人員姓名/編號" at bounding box center [880, 192] width 221 height 32
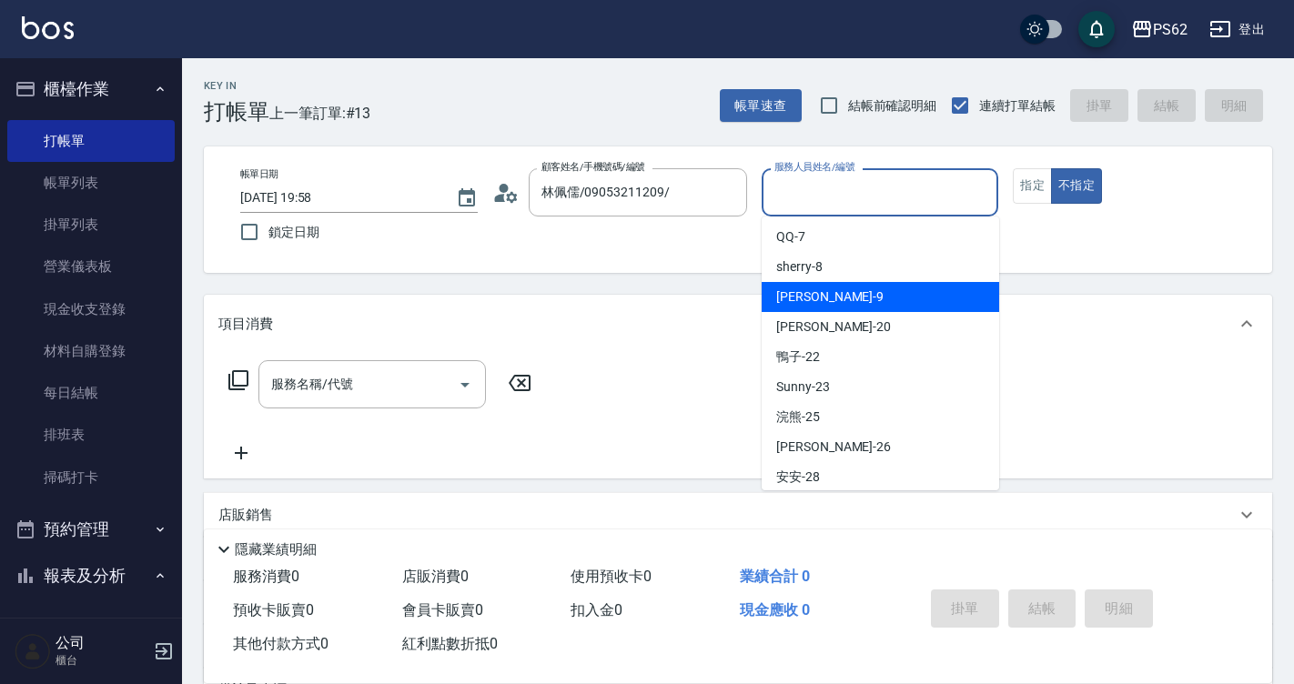
click at [829, 292] on div "niki -9" at bounding box center [879, 297] width 237 height 30
type input "niki-9"
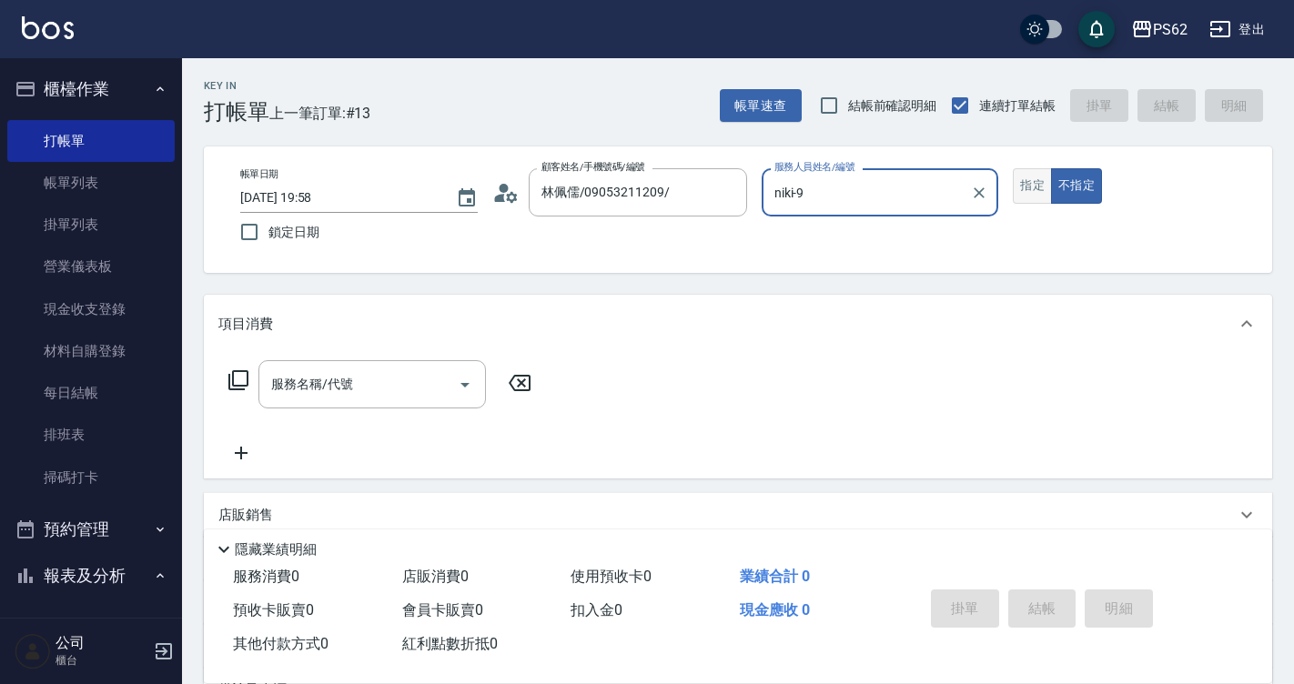
click at [1016, 190] on button "指定" at bounding box center [1031, 185] width 39 height 35
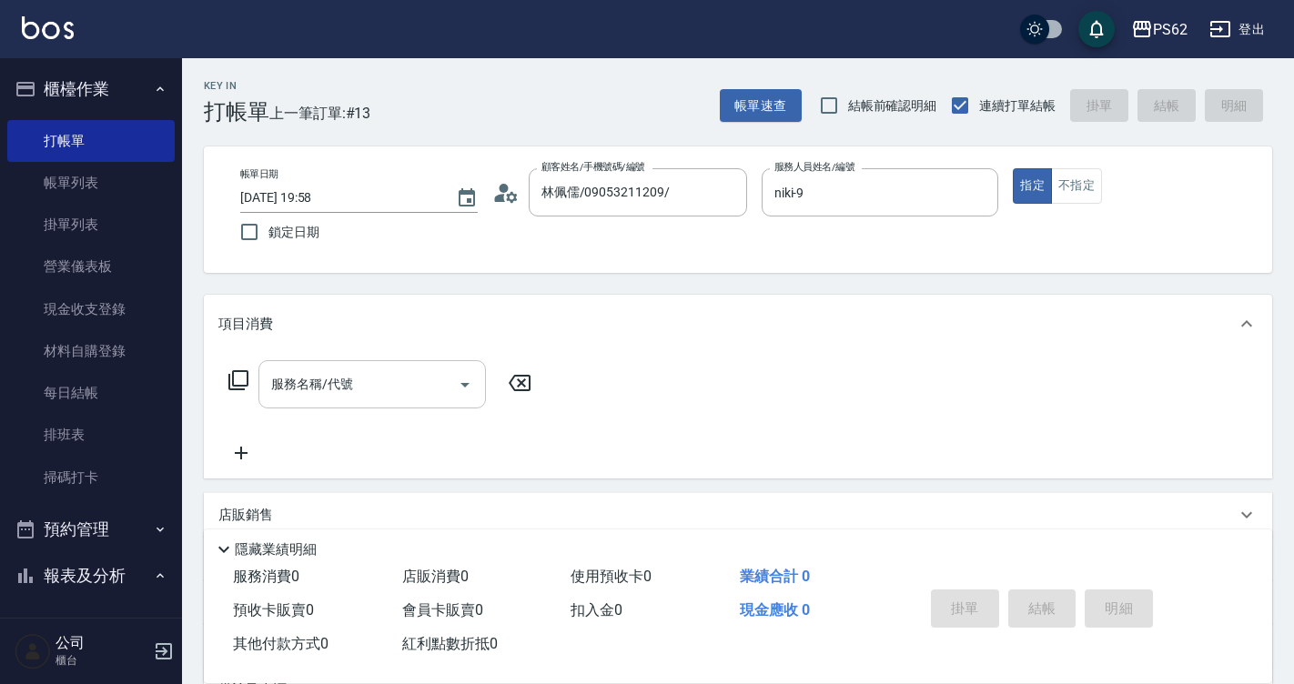
click at [297, 380] on input "服務名稱/代號" at bounding box center [359, 384] width 184 height 32
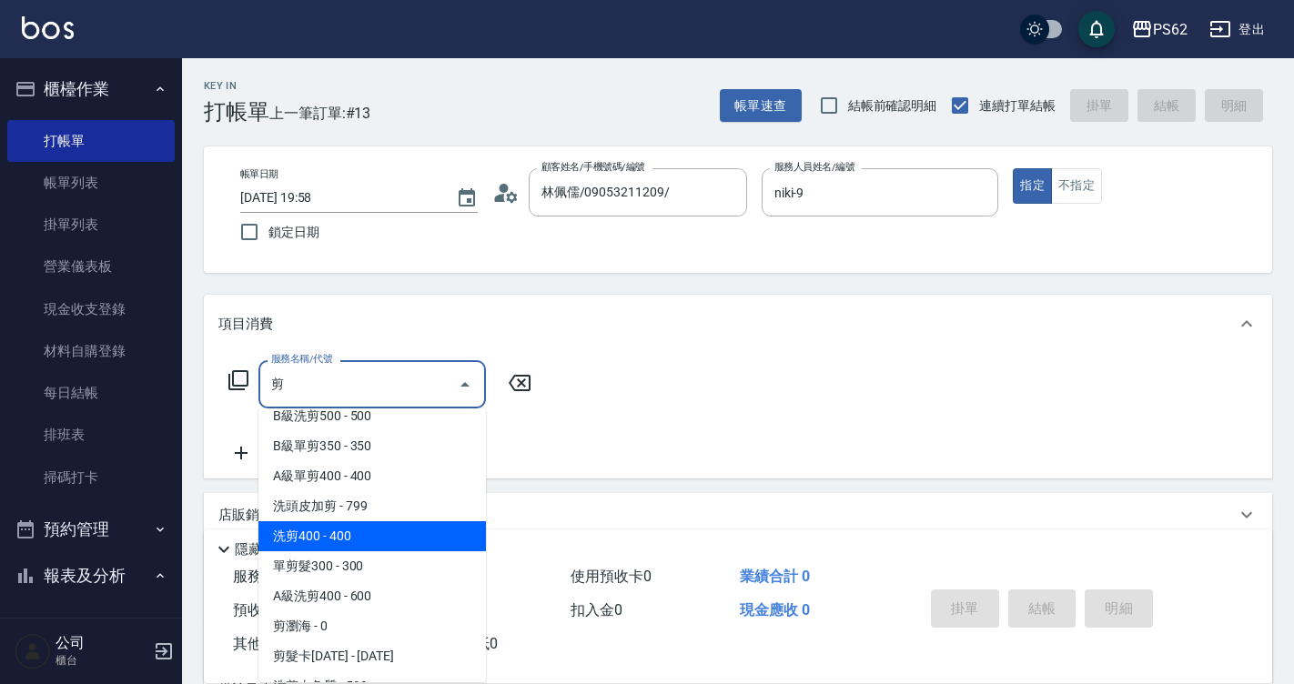
scroll to position [0, 0]
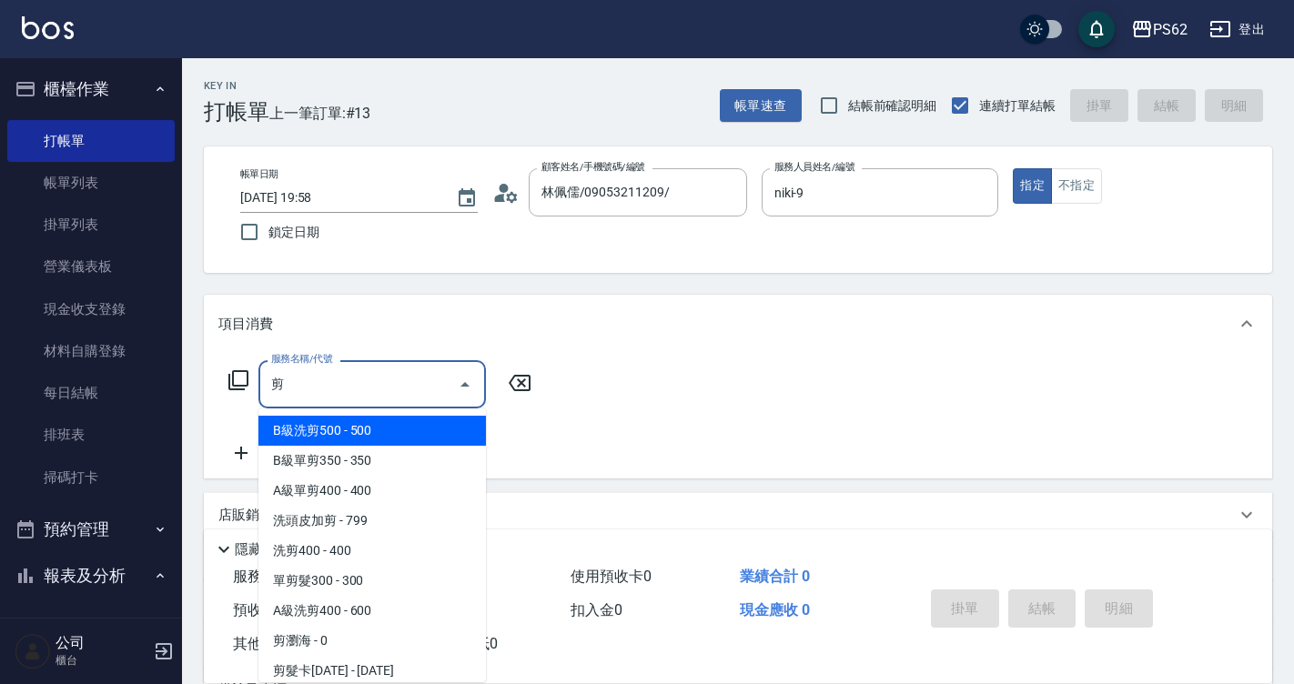
click at [324, 428] on span "B級洗剪500 - 500" at bounding box center [371, 431] width 227 height 30
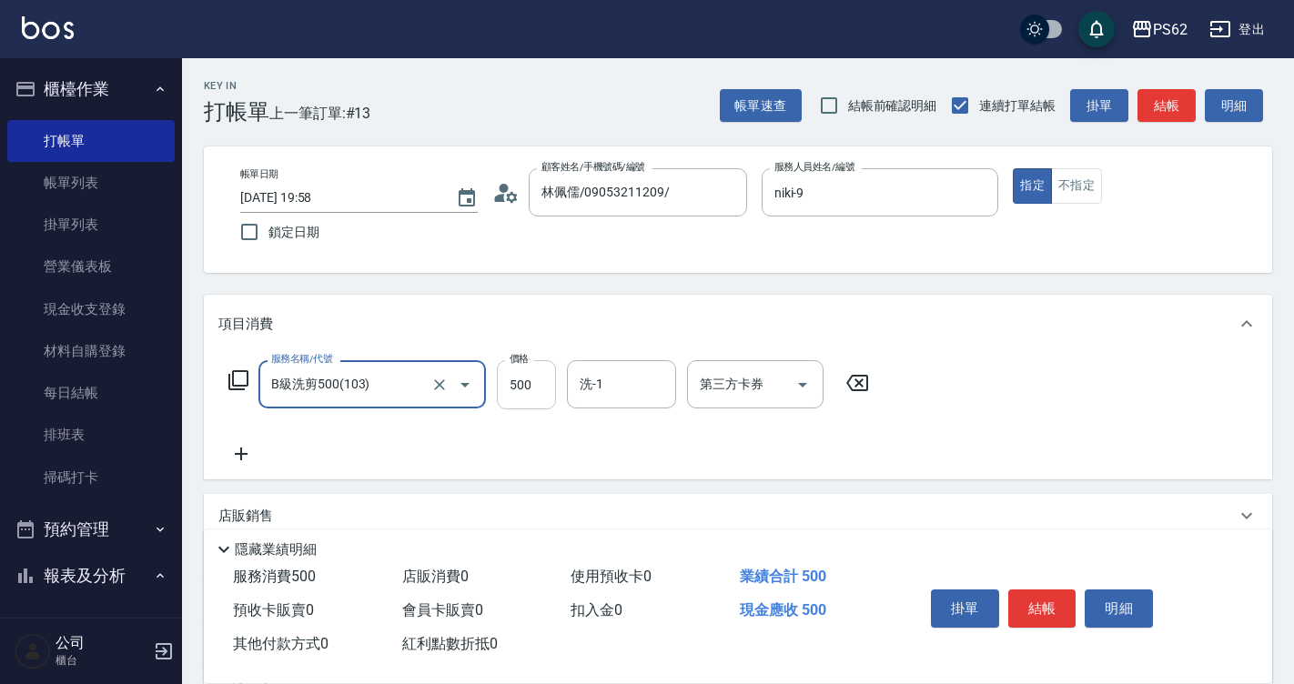
type input "B級洗剪500(103)"
click at [541, 389] on input "500" at bounding box center [526, 384] width 59 height 49
type input "770"
type input "2"
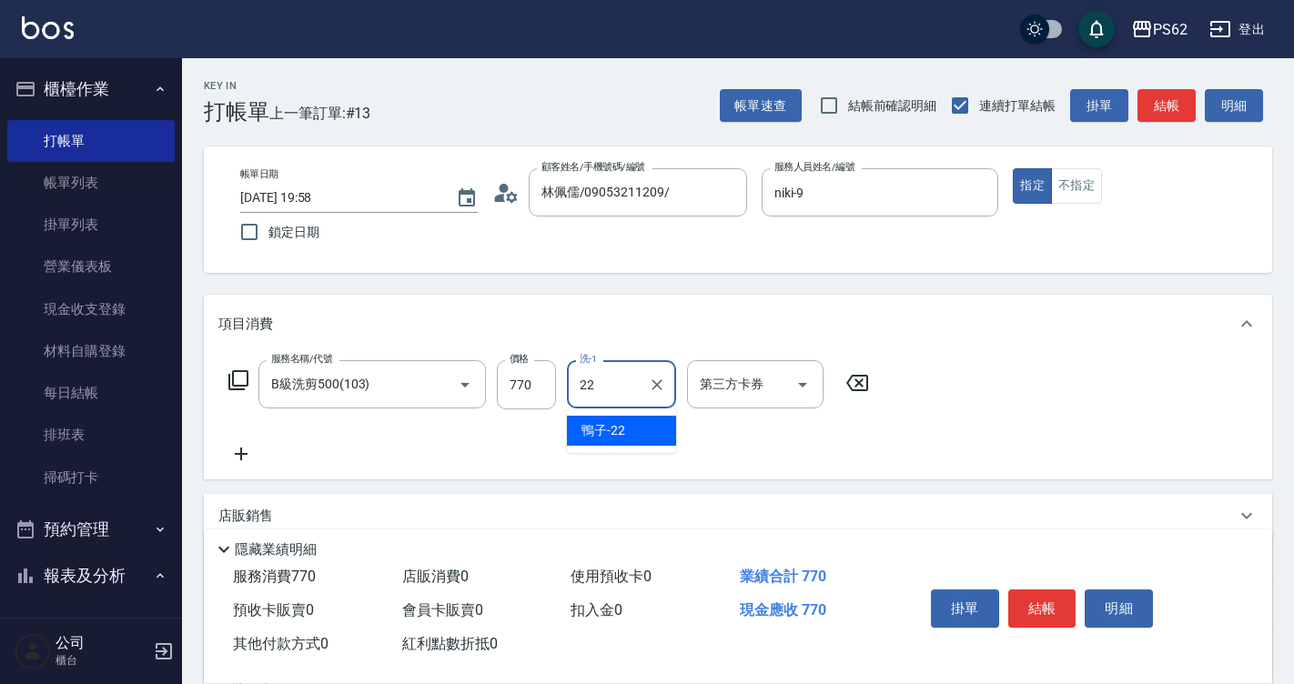
type input "2"
type input "安安-28"
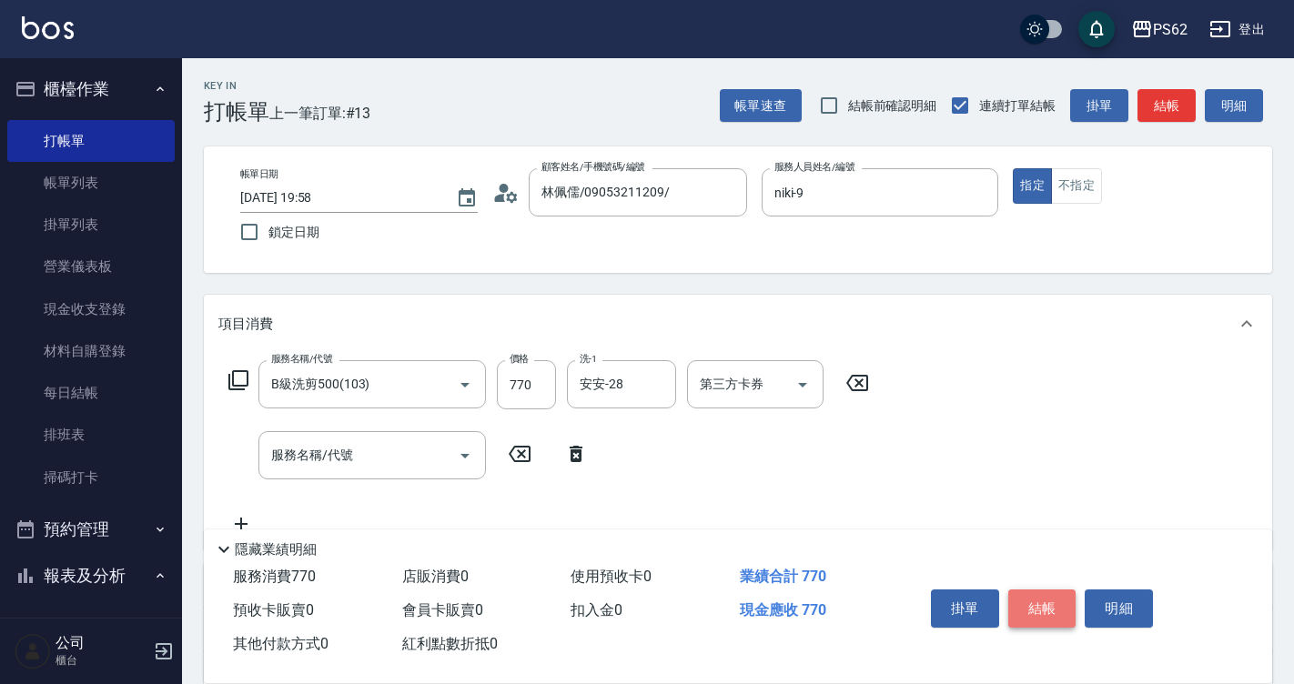
click at [1036, 597] on button "結帳" at bounding box center [1042, 608] width 68 height 38
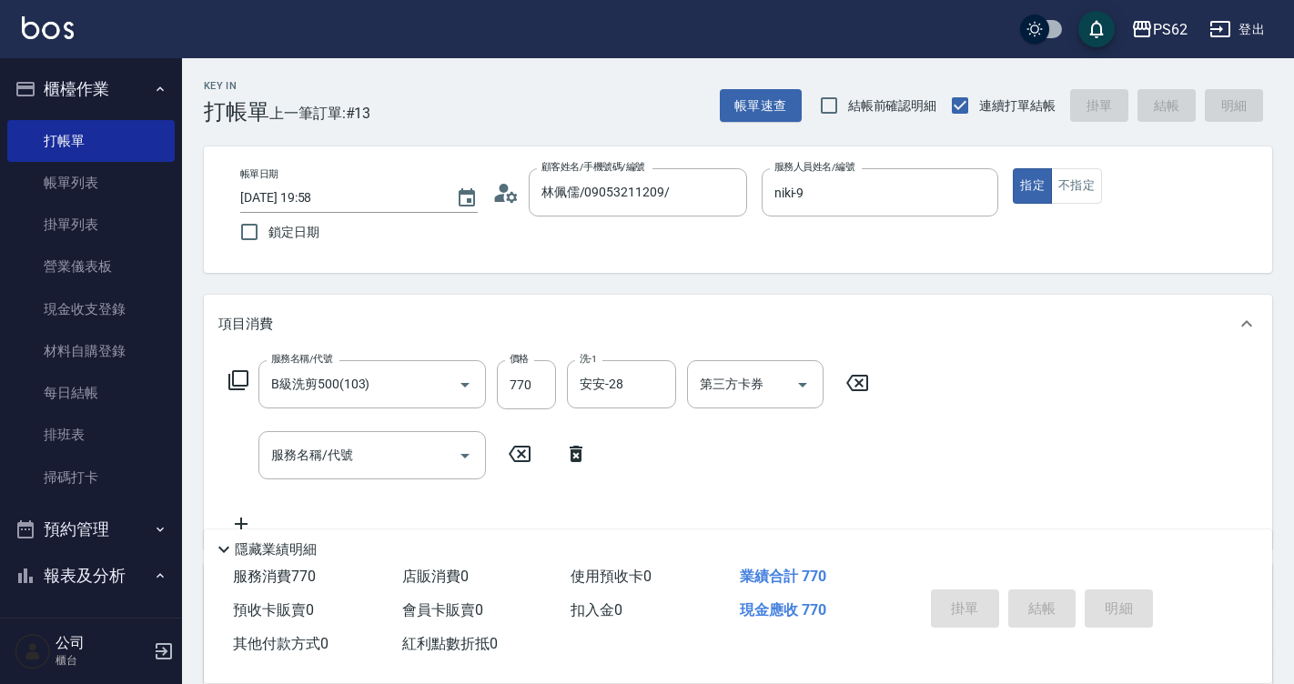
type input "2025/10/07 19:59"
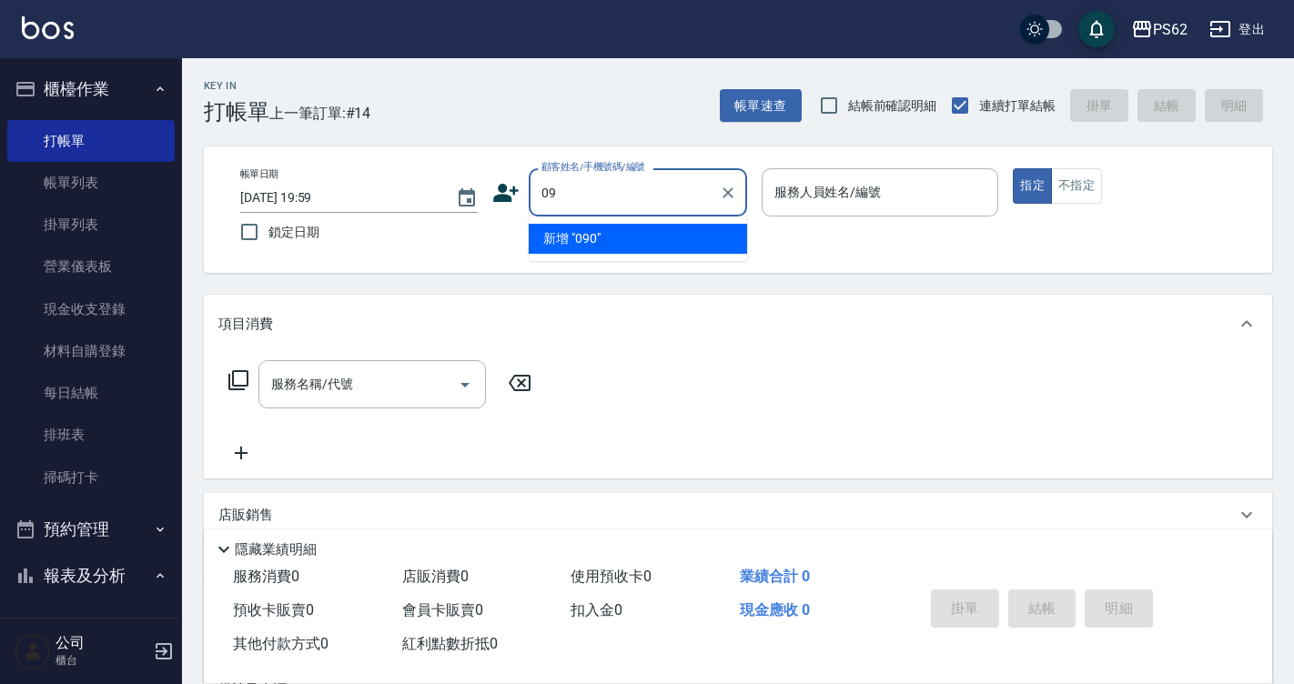
type input "0"
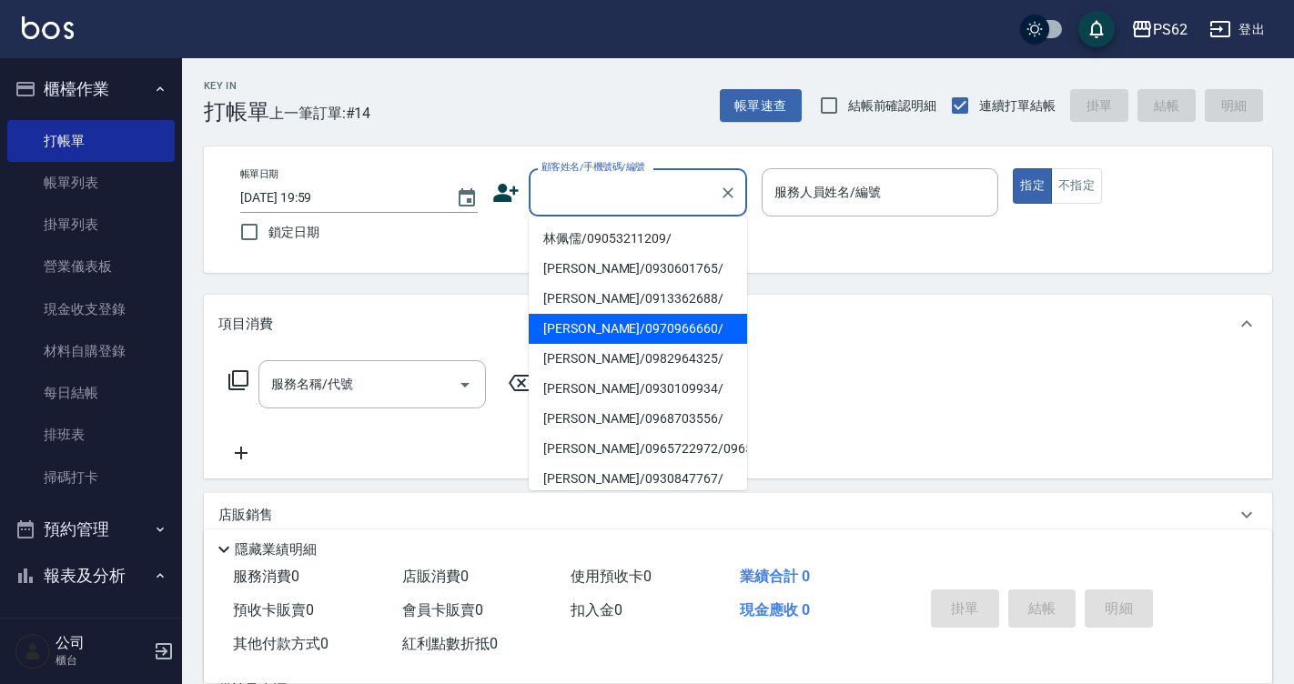
click at [504, 195] on icon at bounding box center [505, 193] width 25 height 18
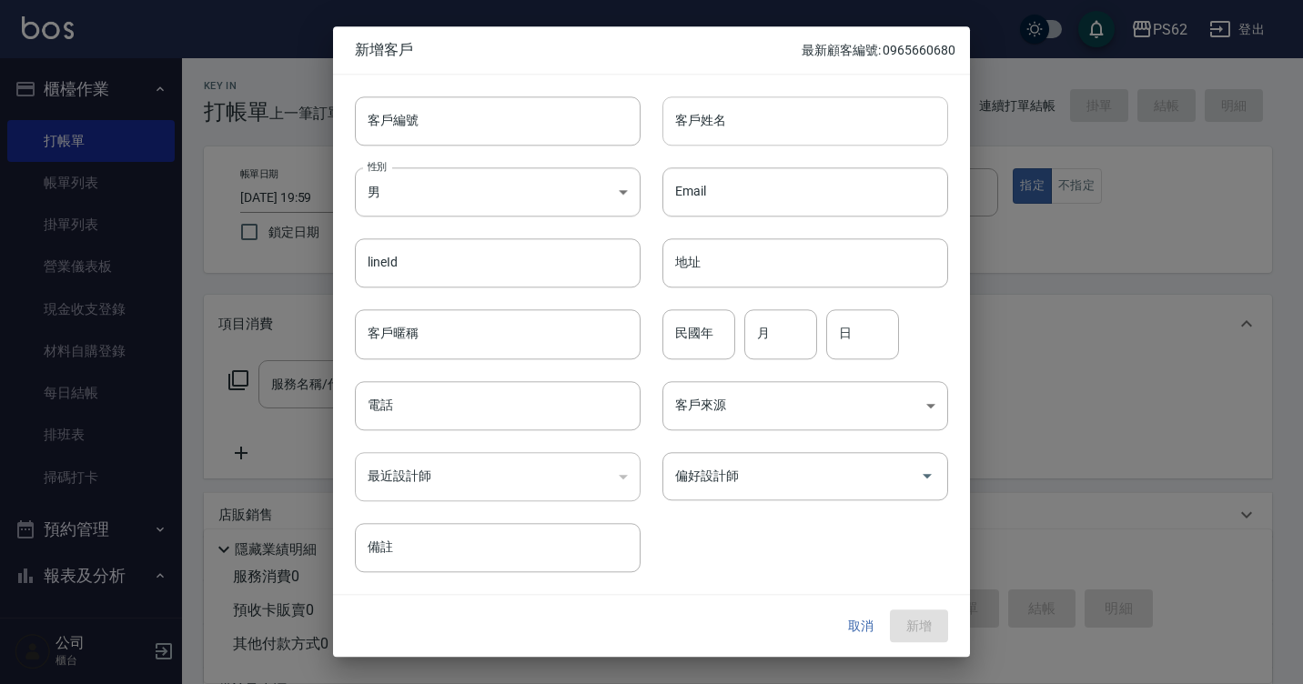
click at [812, 123] on input "客戶姓名" at bounding box center [805, 120] width 286 height 49
type input "游恩"
click at [434, 413] on input "電話" at bounding box center [498, 405] width 286 height 49
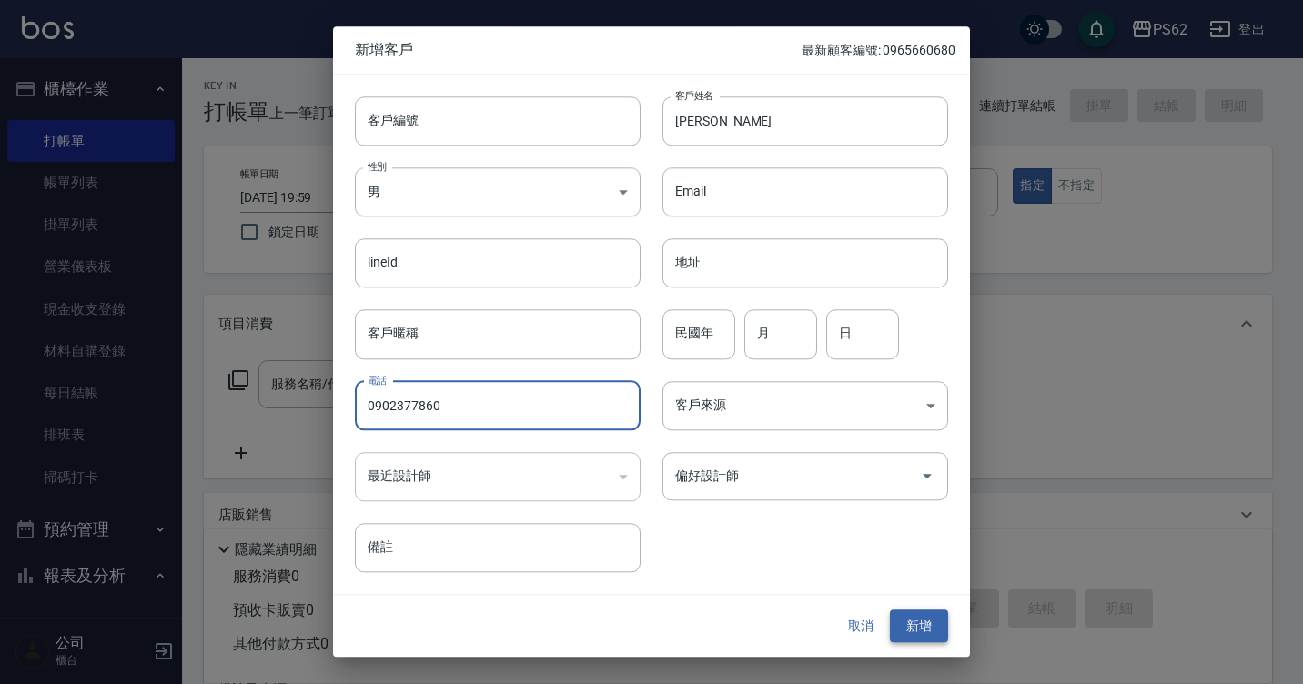
type input "0902377860"
click at [940, 619] on button "新增" at bounding box center [919, 626] width 58 height 34
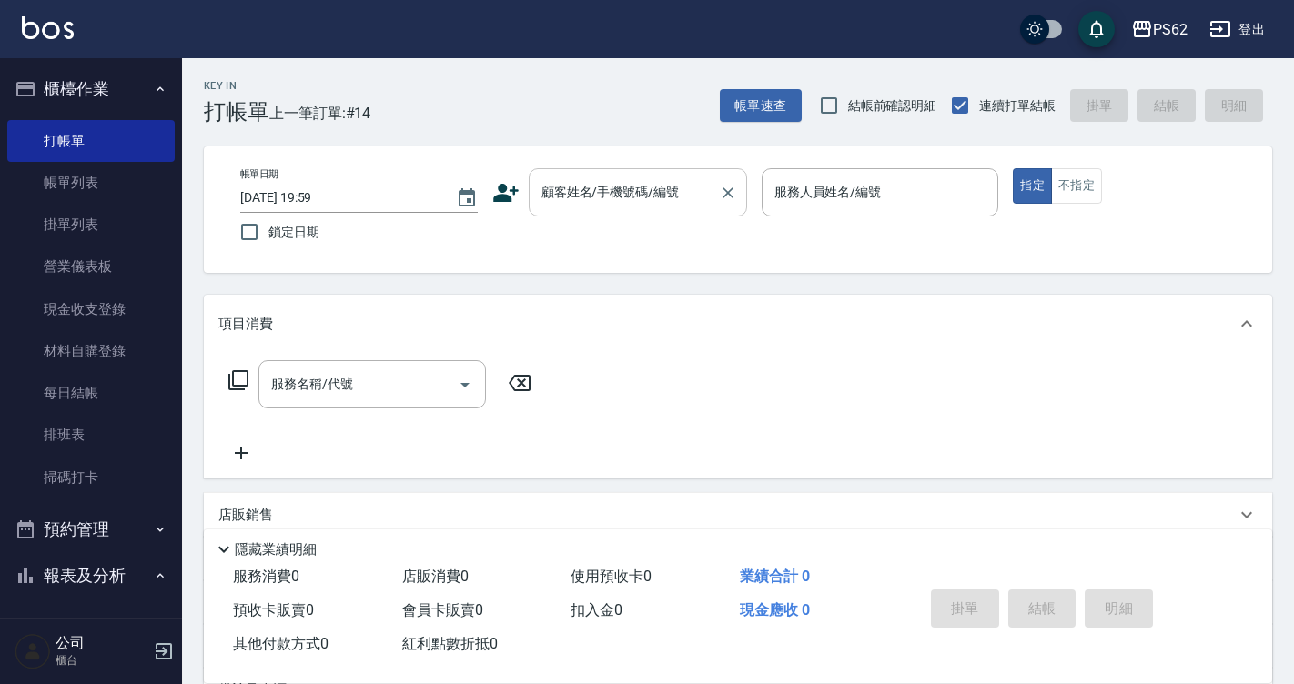
click at [586, 185] on input "顧客姓名/手機號碼/編號" at bounding box center [624, 192] width 175 height 32
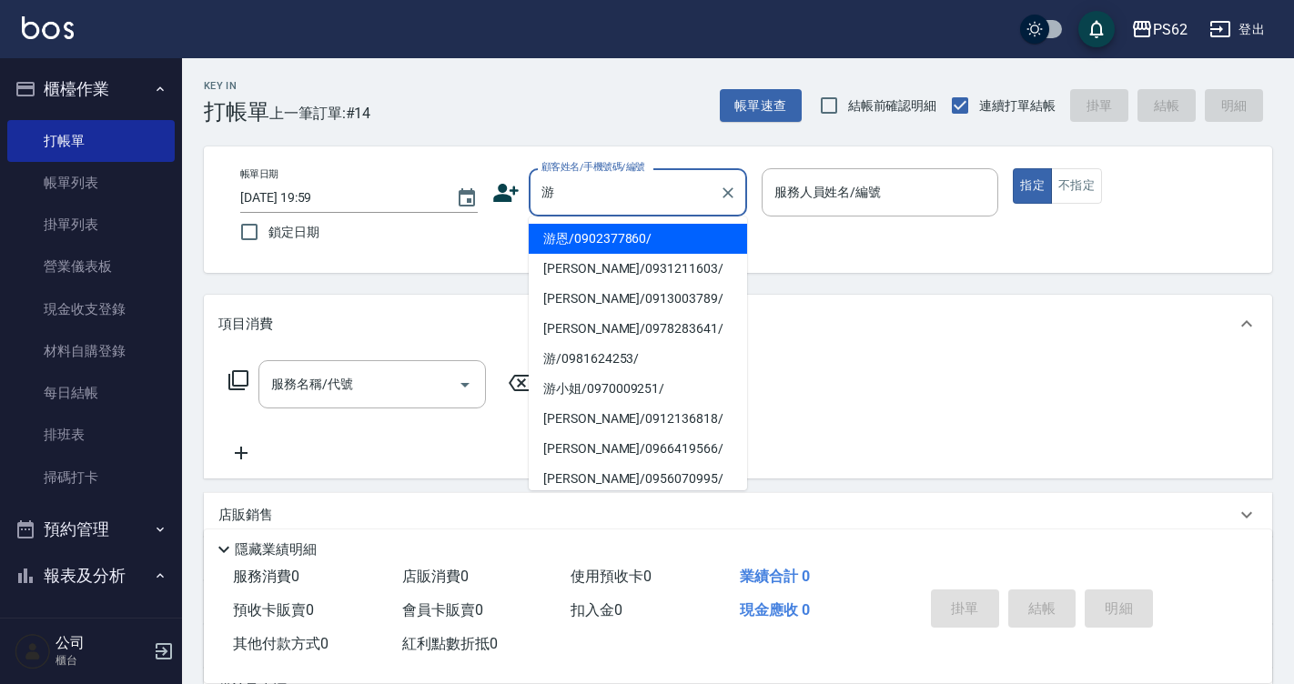
click at [651, 237] on li "游恩/0902377860/" at bounding box center [638, 239] width 218 height 30
type input "游恩/0902377860/"
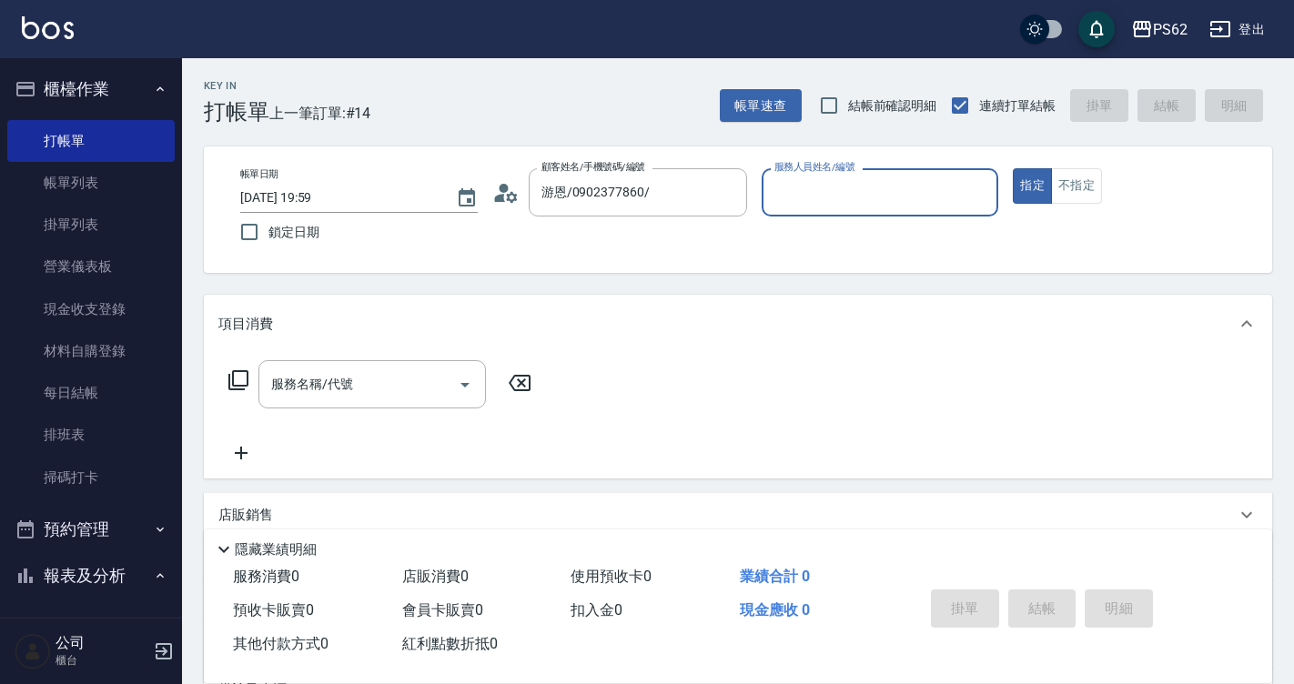
click at [816, 186] on input "服務人員姓名/編號" at bounding box center [880, 192] width 221 height 32
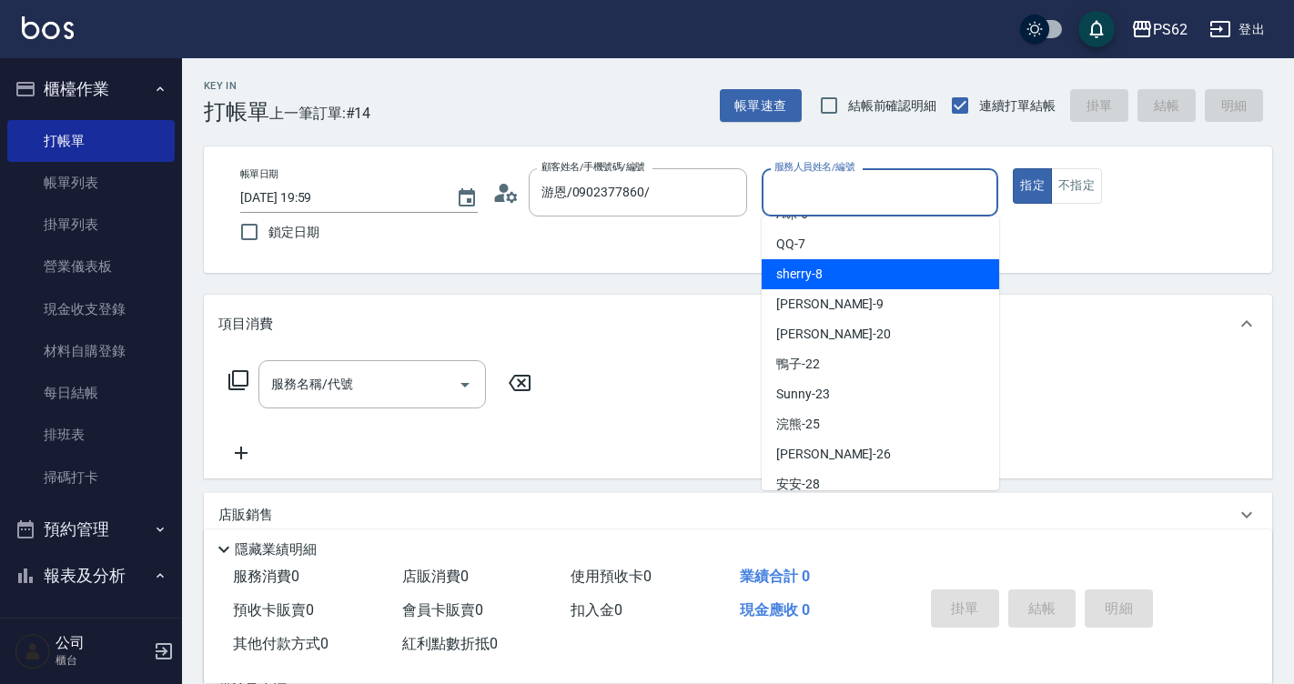
scroll to position [182, 0]
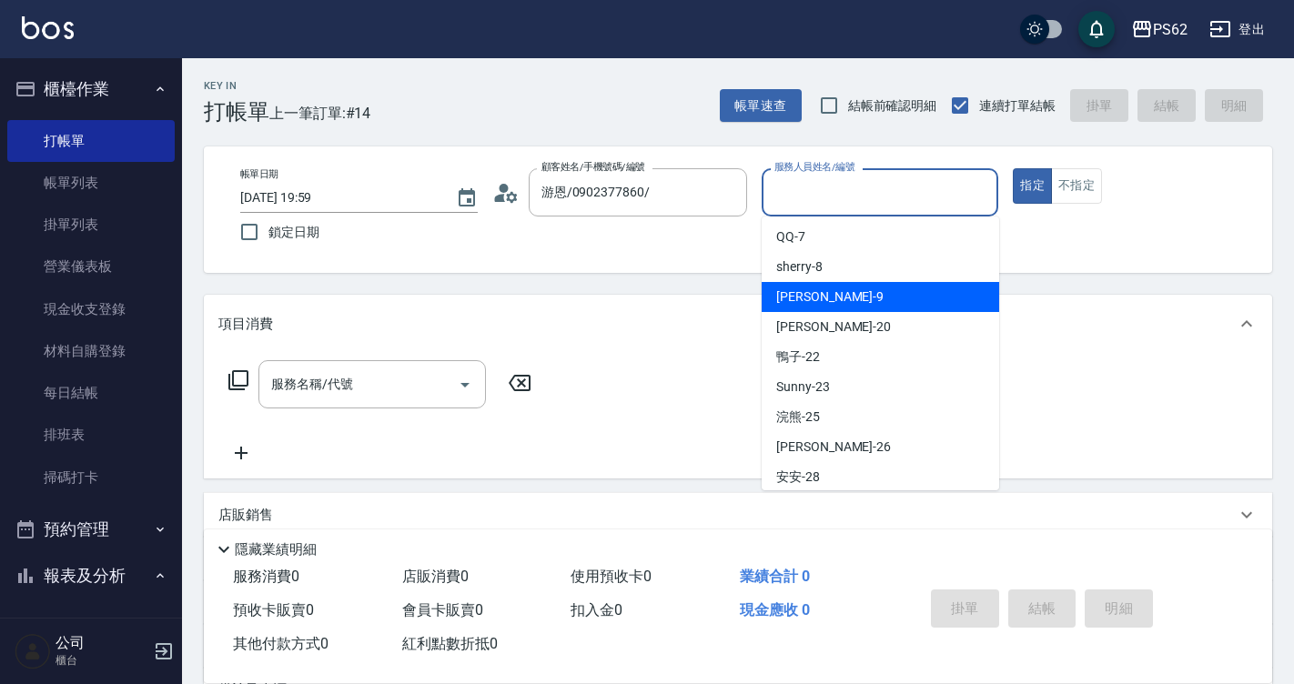
click at [839, 294] on div "niki -9" at bounding box center [879, 297] width 237 height 30
type input "niki-9"
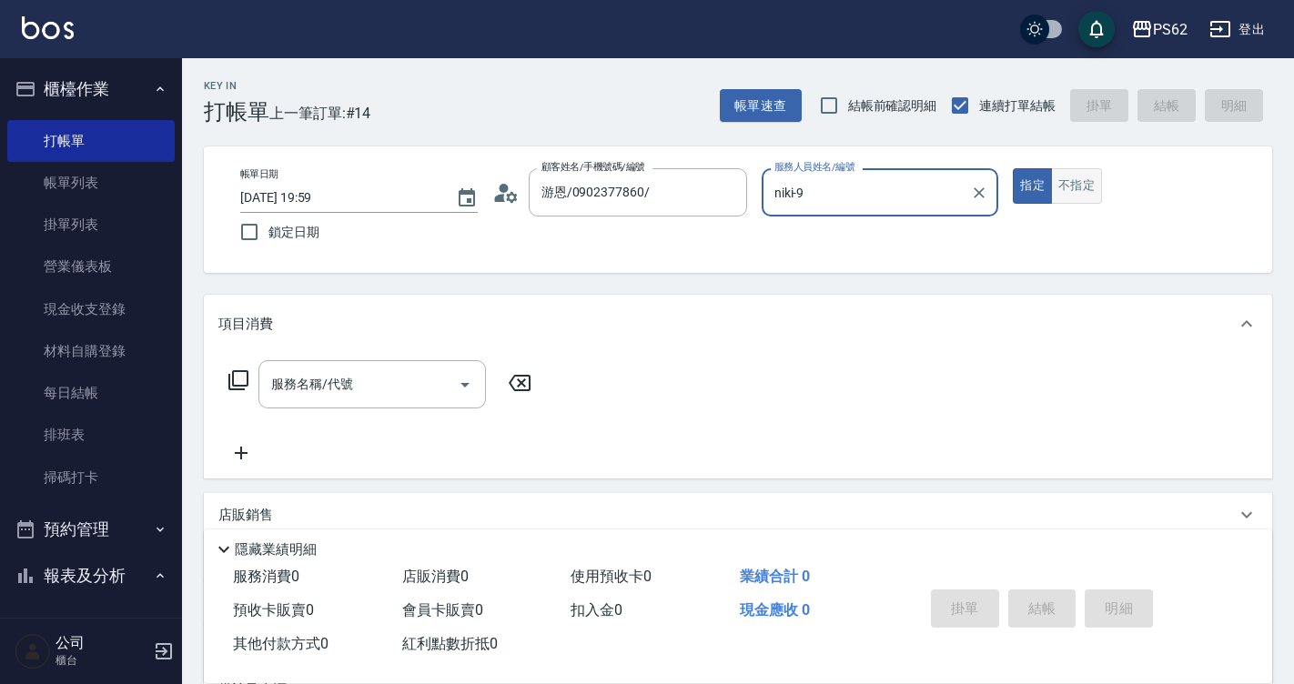
click at [1081, 201] on button "不指定" at bounding box center [1076, 185] width 51 height 35
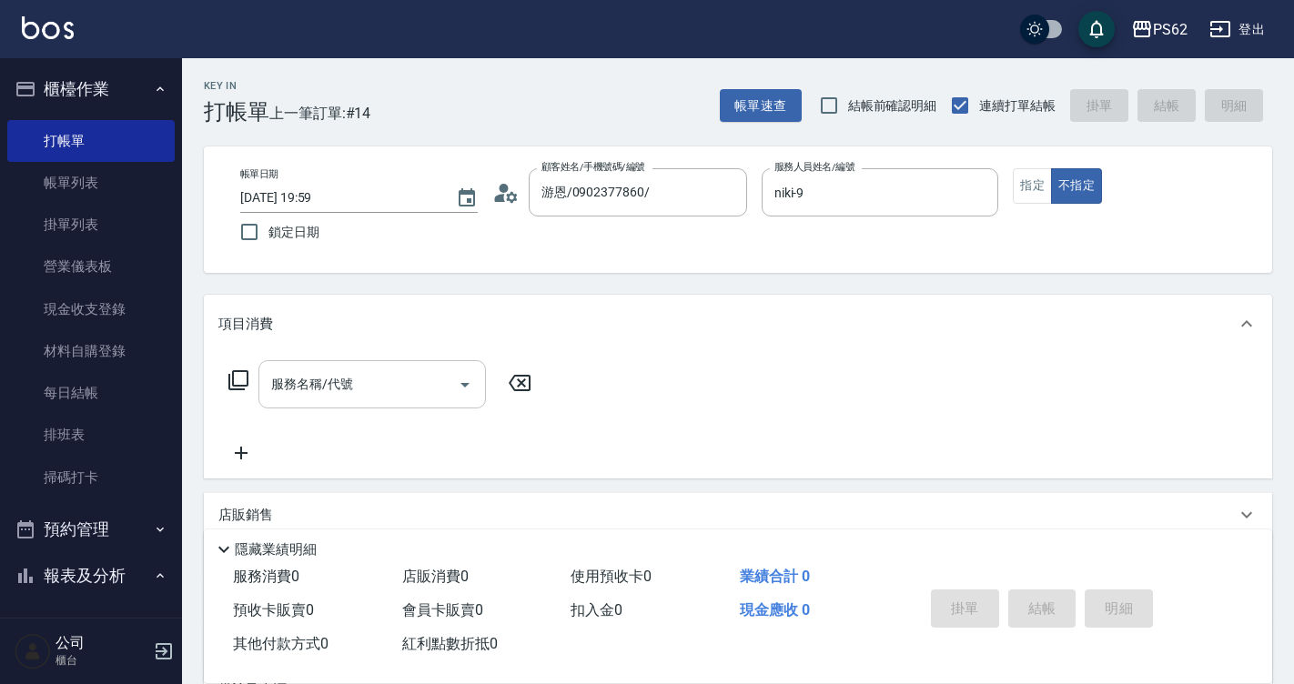
click at [321, 405] on div "服務名稱/代號" at bounding box center [371, 384] width 227 height 48
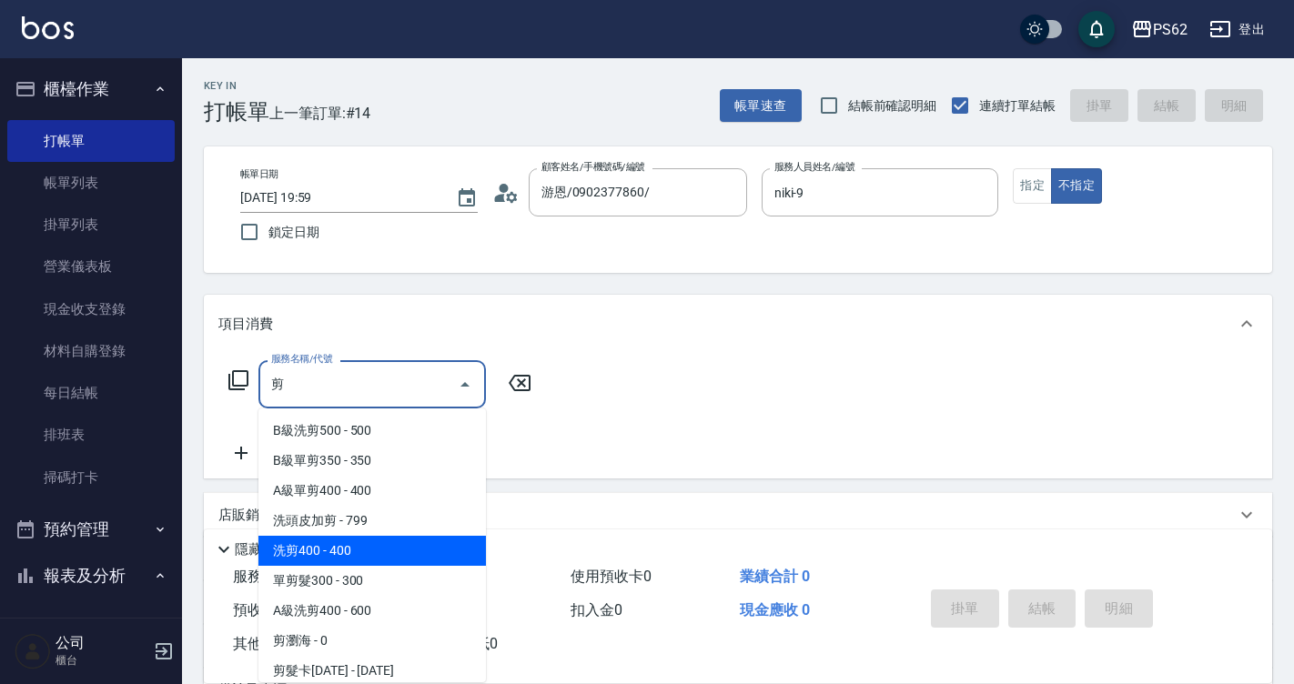
click at [357, 549] on span "洗剪400 - 400" at bounding box center [371, 551] width 227 height 30
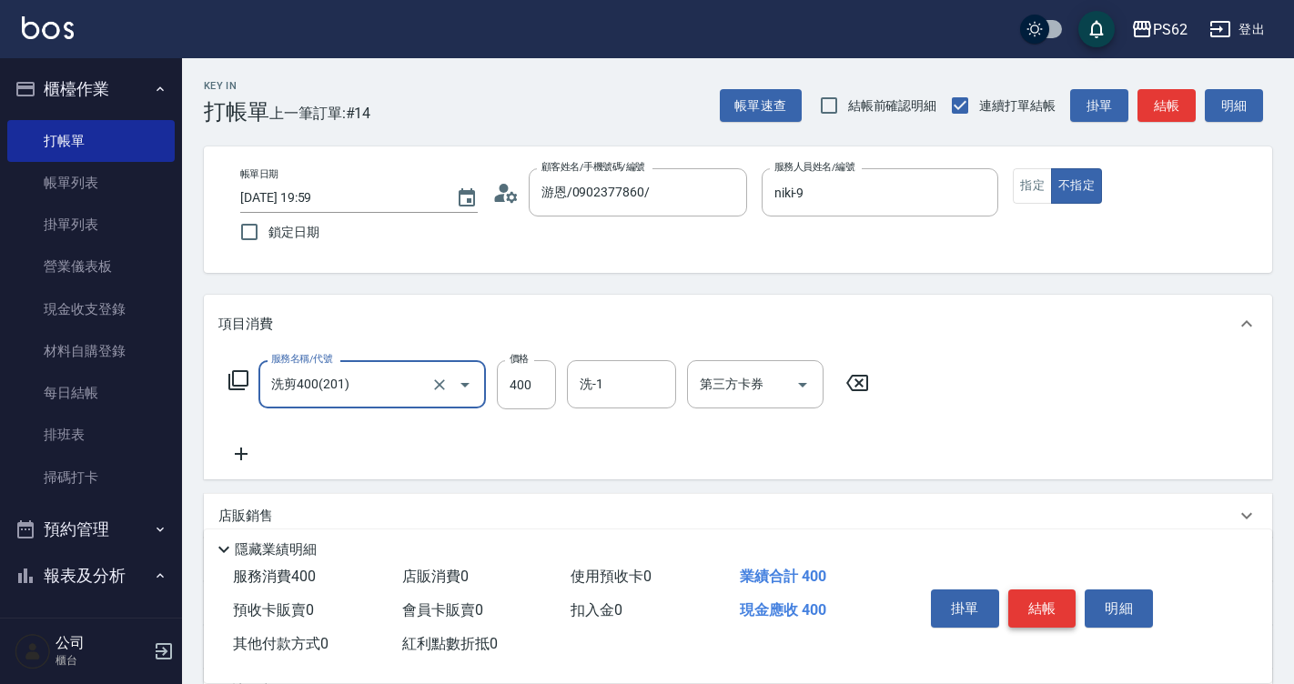
type input "洗剪400(201)"
click at [1035, 600] on button "結帳" at bounding box center [1042, 608] width 68 height 38
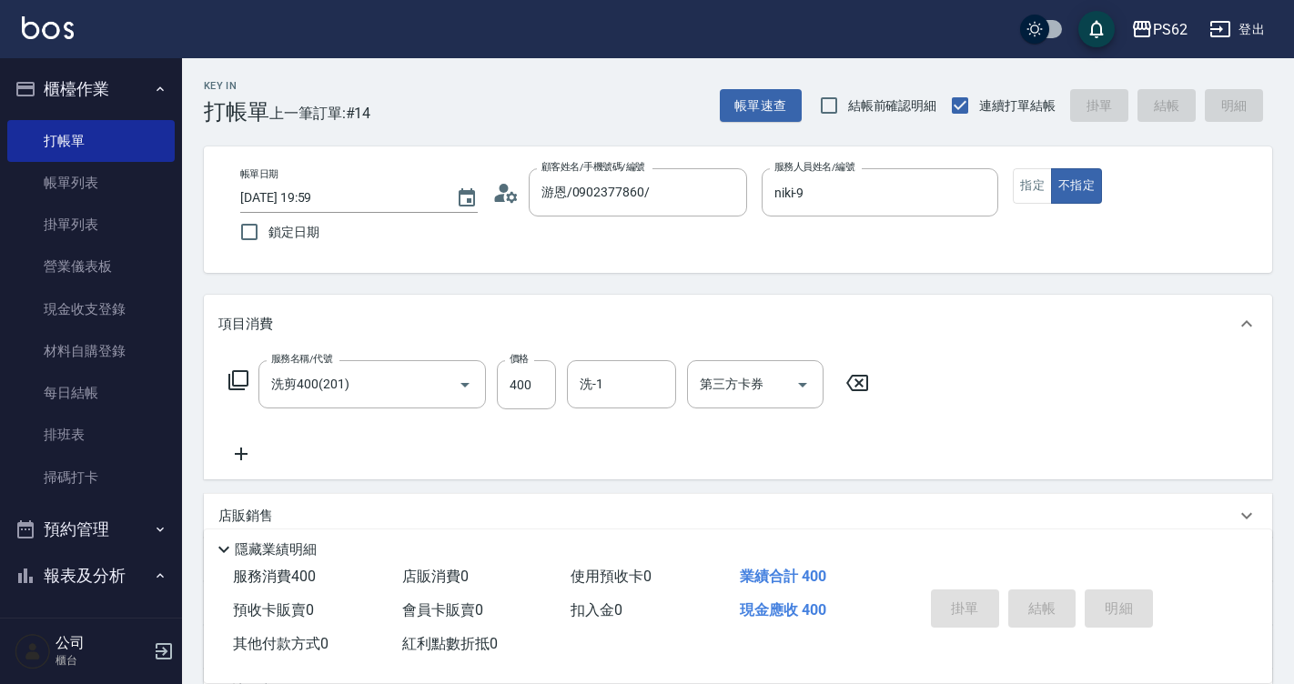
type input "2025/10/07 20:00"
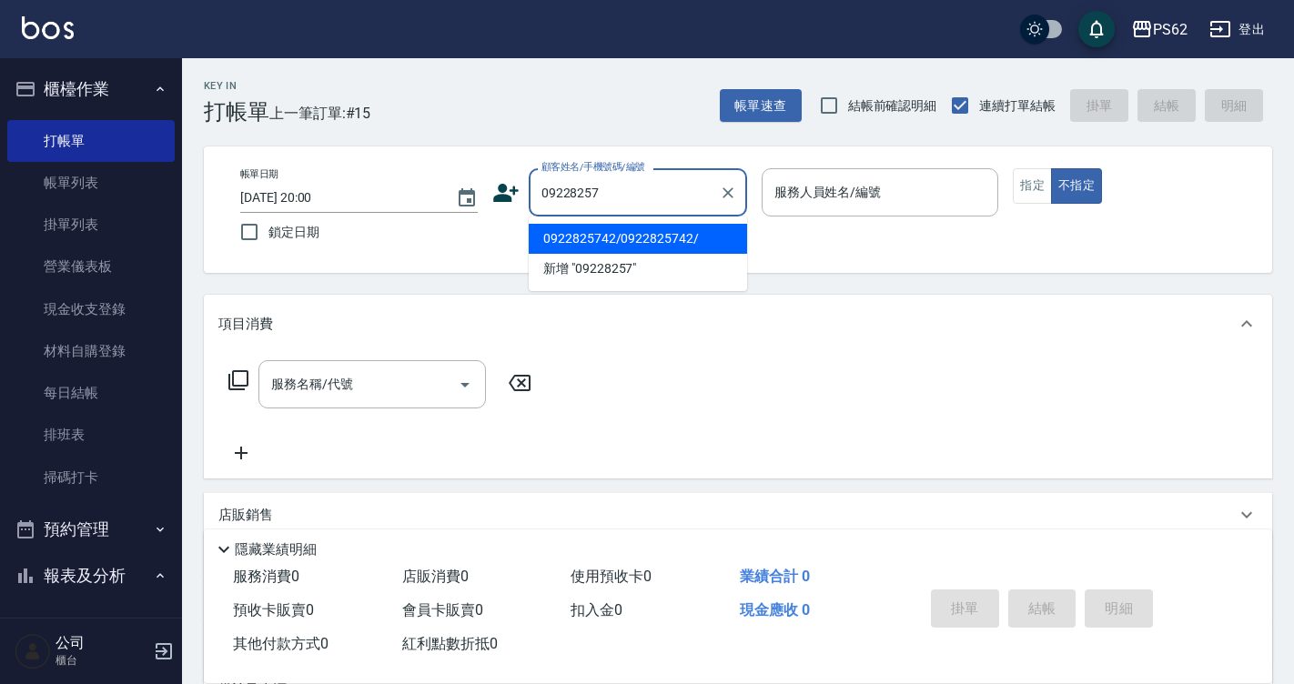
click at [626, 239] on li "0922825742/0922825742/" at bounding box center [638, 239] width 218 height 30
type input "0922825742/0922825742/"
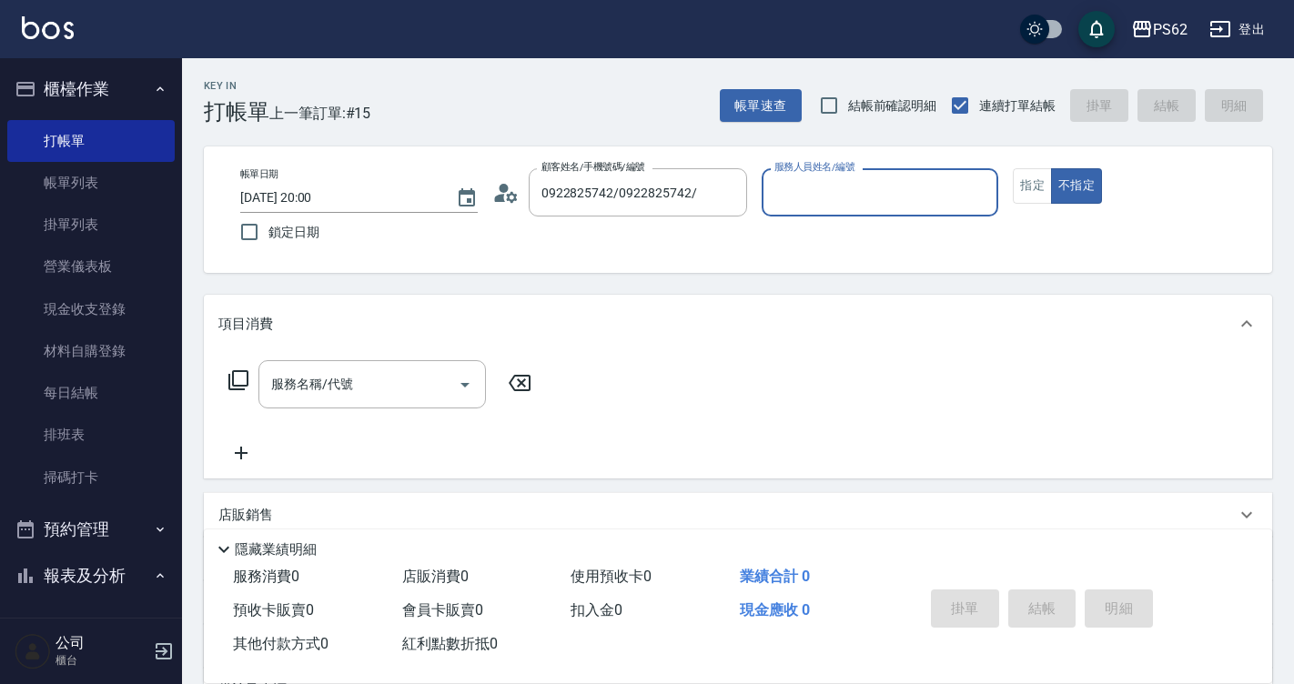
click at [872, 198] on input "服務人員姓名/編號" at bounding box center [880, 192] width 221 height 32
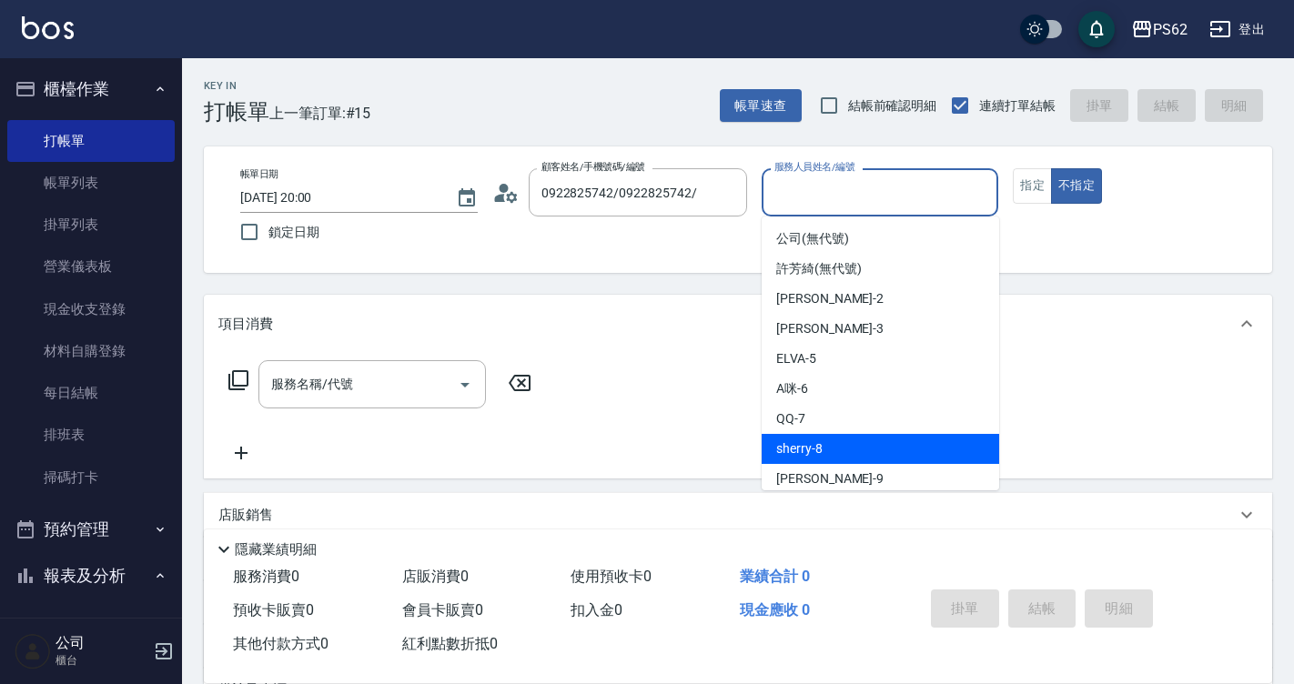
scroll to position [91, 0]
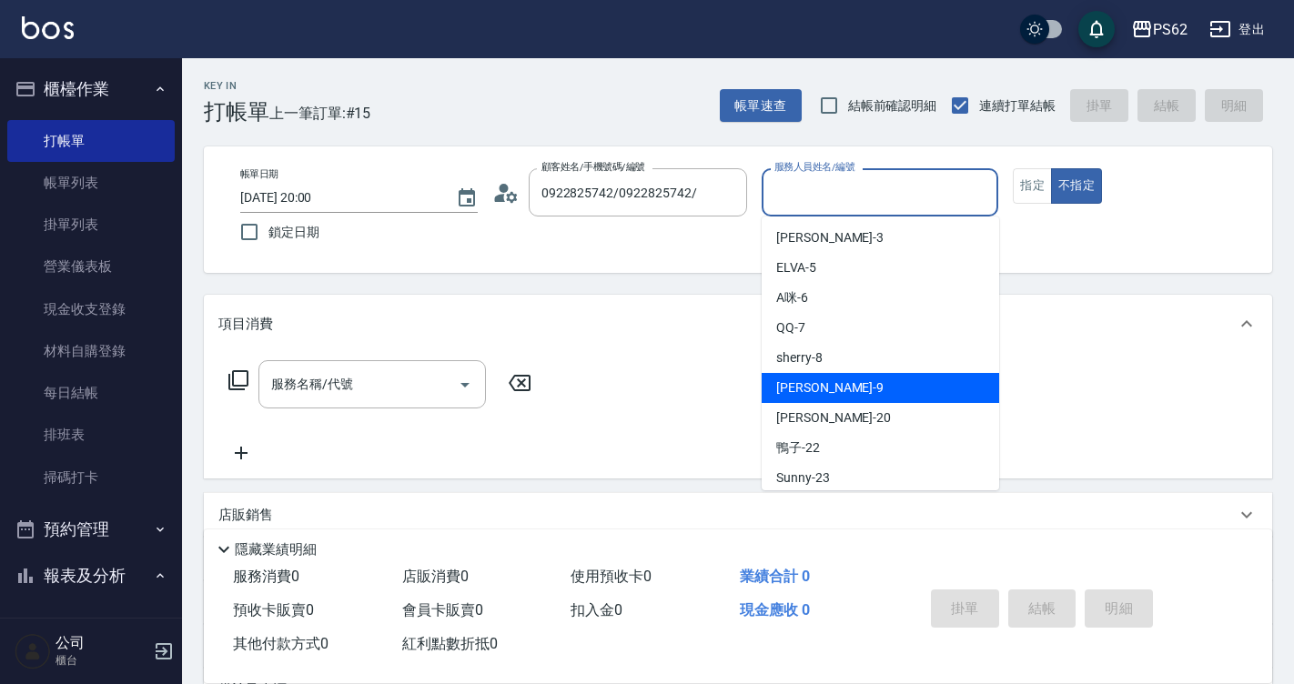
click at [813, 390] on div "niki -9" at bounding box center [879, 388] width 237 height 30
type input "niki-9"
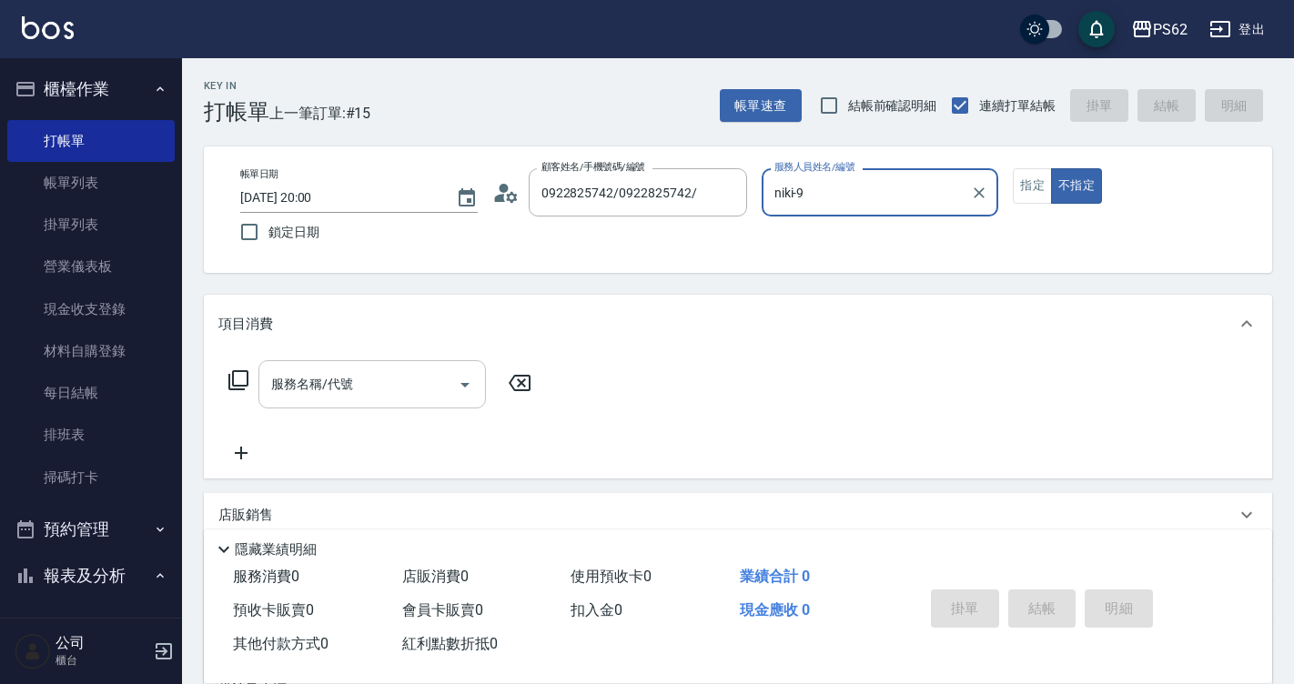
click at [400, 391] on input "服務名稱/代號" at bounding box center [359, 384] width 184 height 32
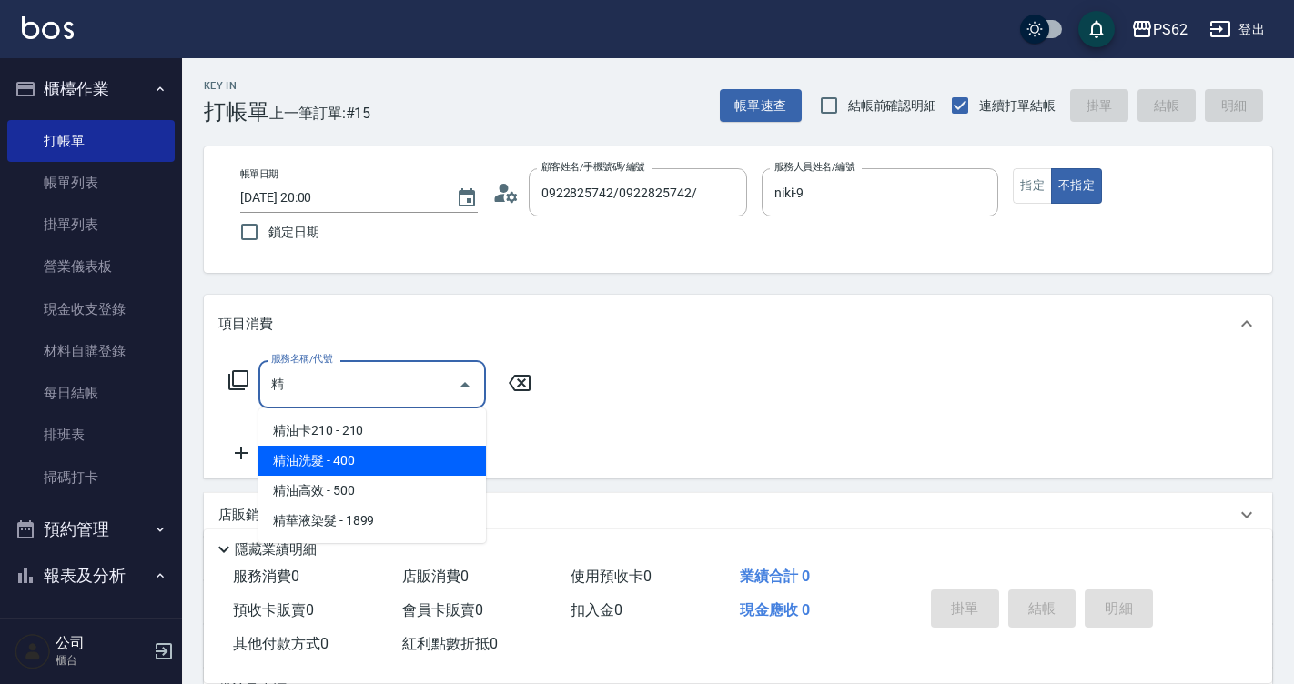
click at [339, 457] on span "精油洗髮 - 400" at bounding box center [371, 461] width 227 height 30
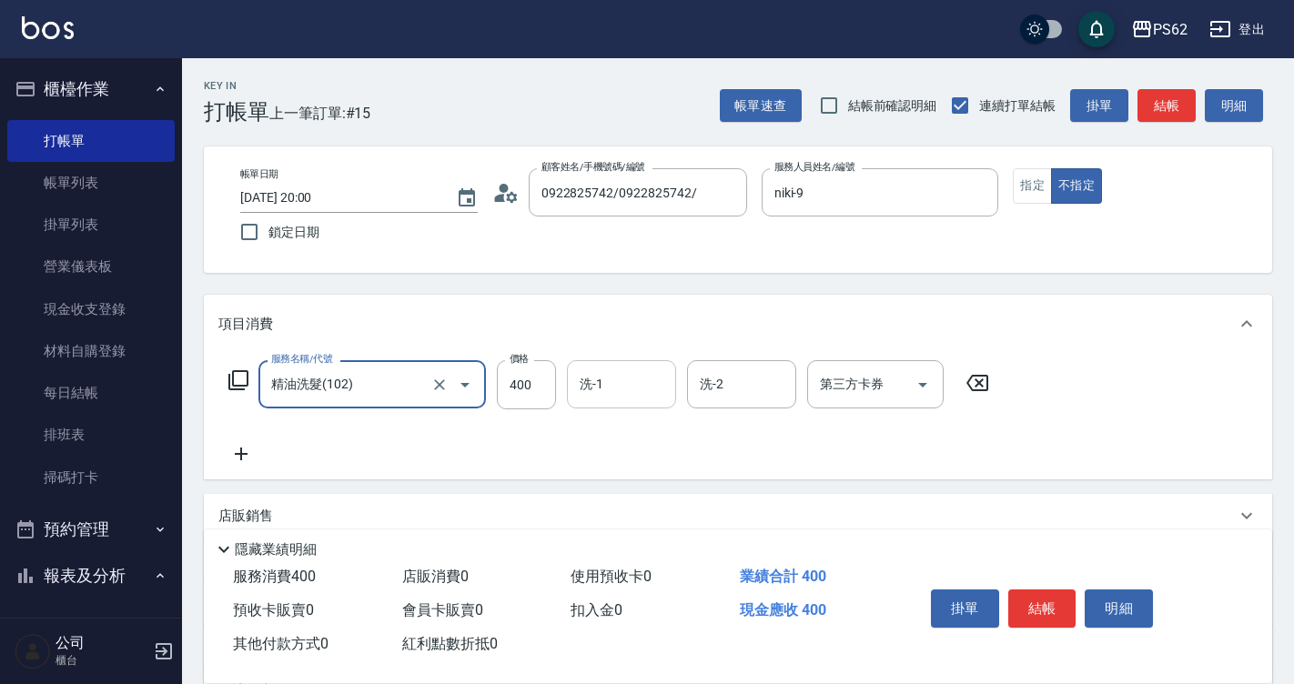
type input "精油洗髮(102)"
click at [597, 384] on input "洗-1" at bounding box center [621, 384] width 93 height 32
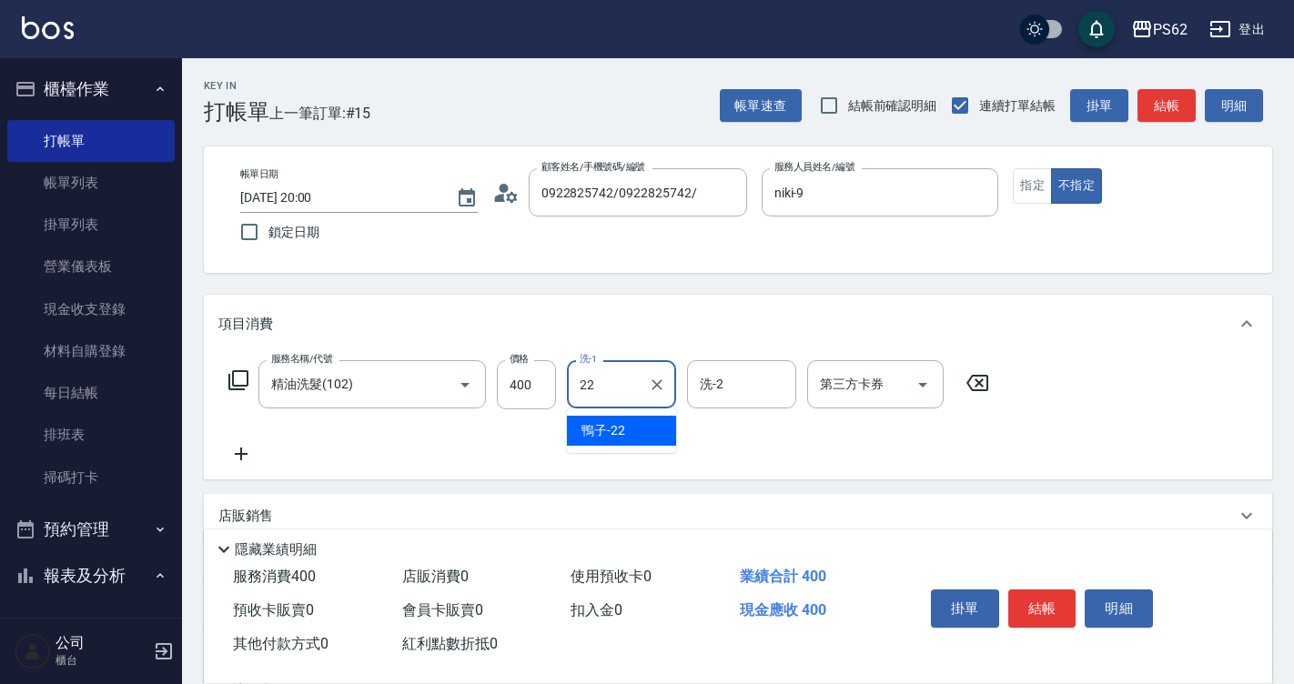
type input "鴨子-22"
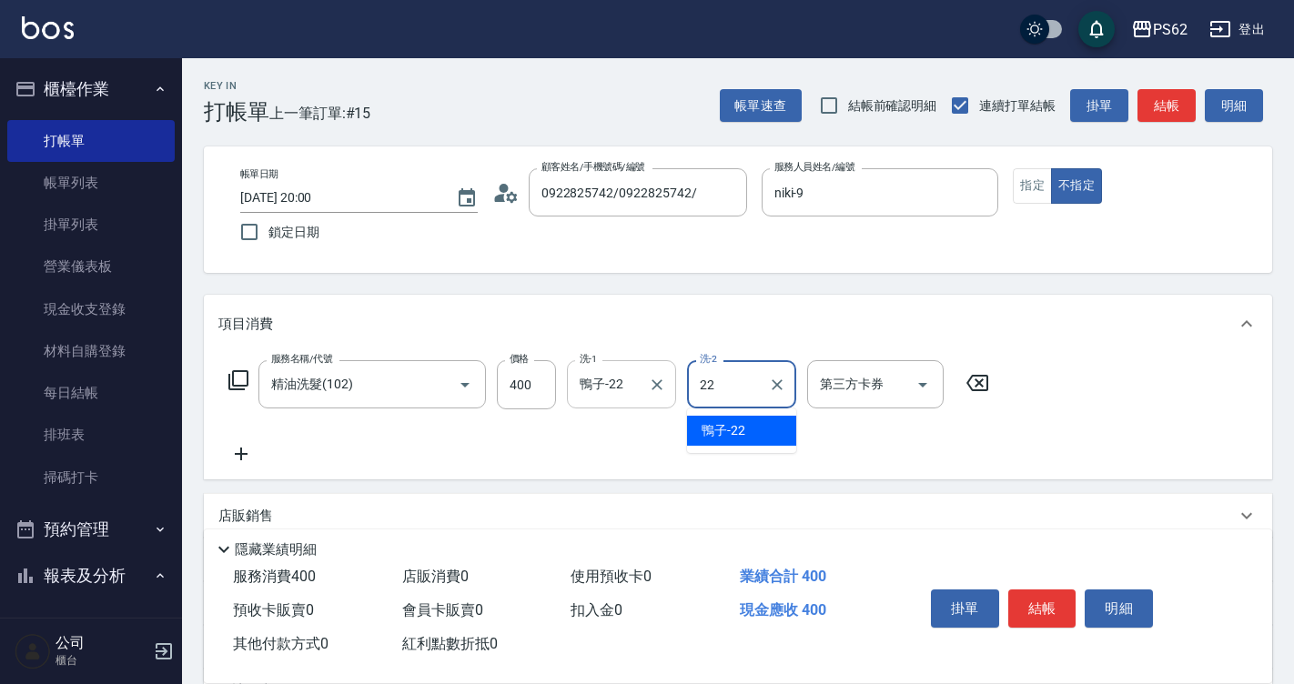
type input "鴨子-22"
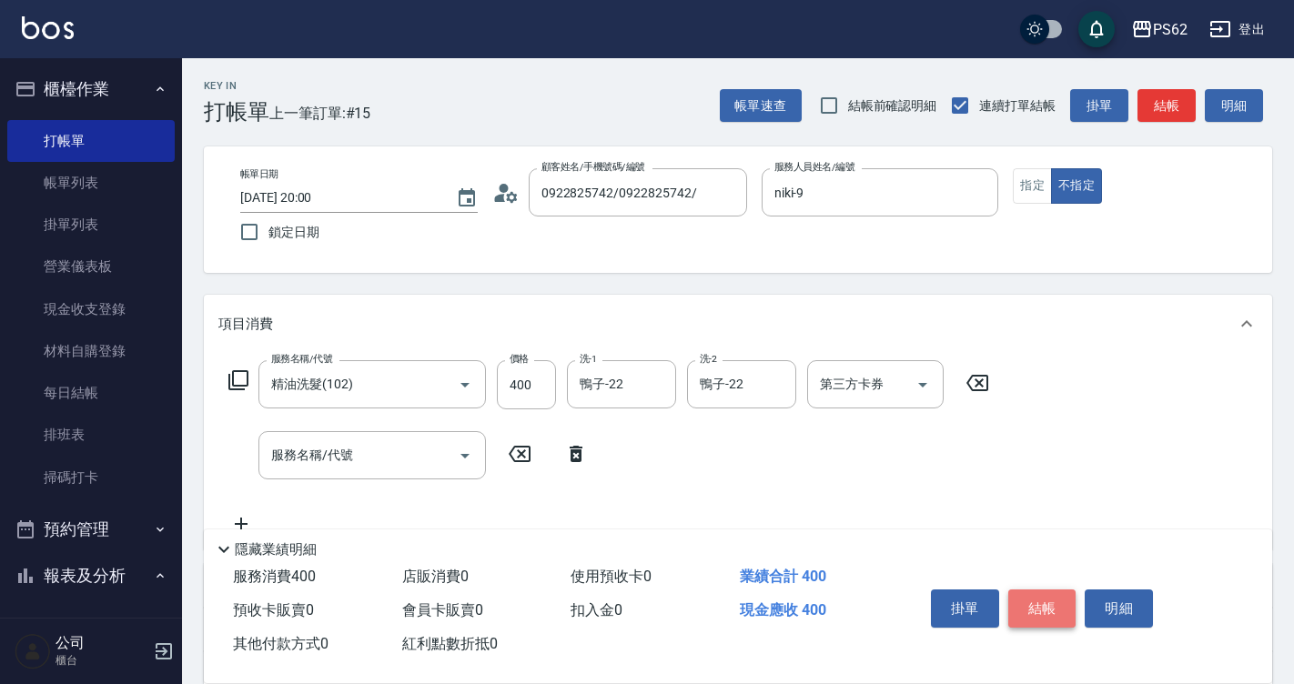
click at [1053, 605] on button "結帳" at bounding box center [1042, 608] width 68 height 38
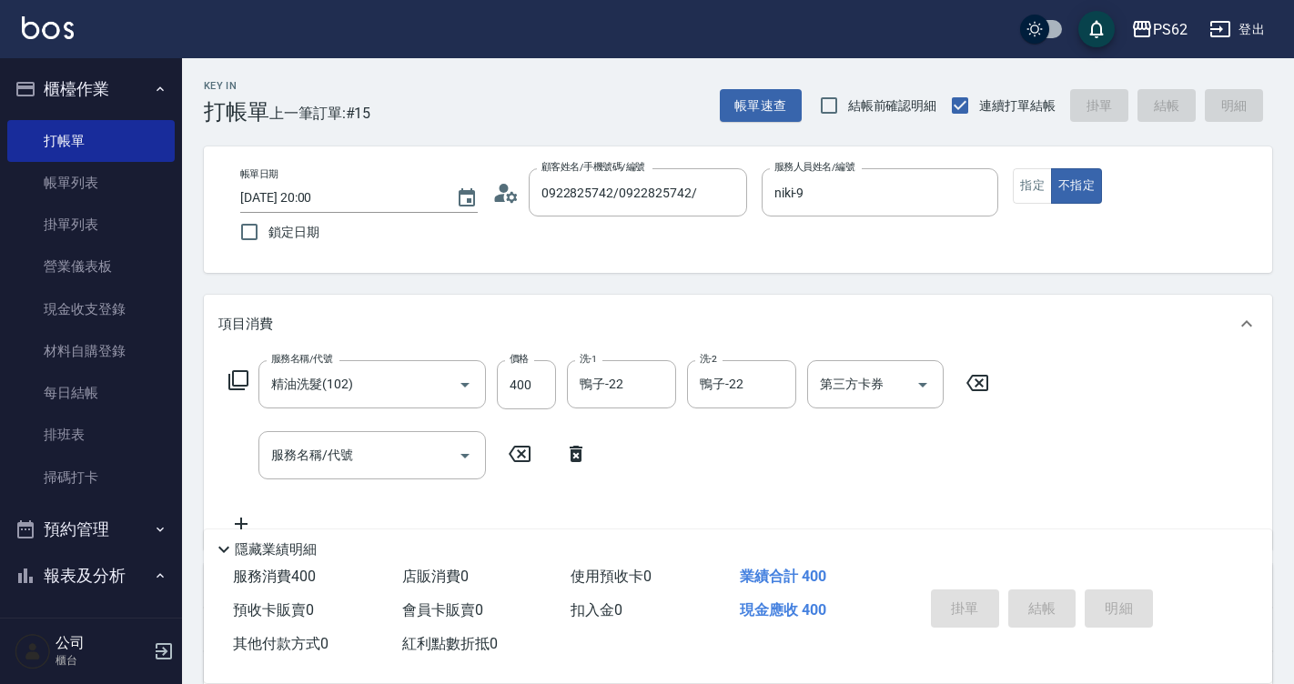
type input "2025/10/07 20:02"
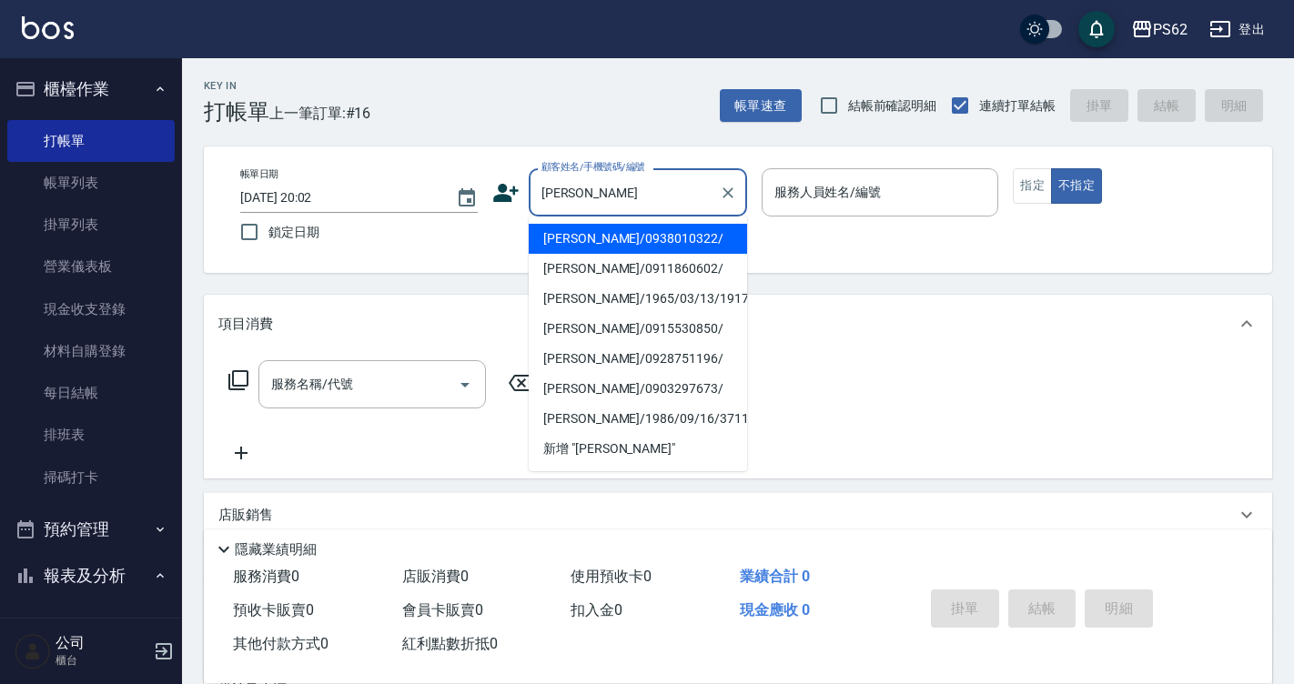
click at [602, 227] on li "楊家瑜/0938010322/" at bounding box center [638, 239] width 218 height 30
type input "楊家瑜/0938010322/"
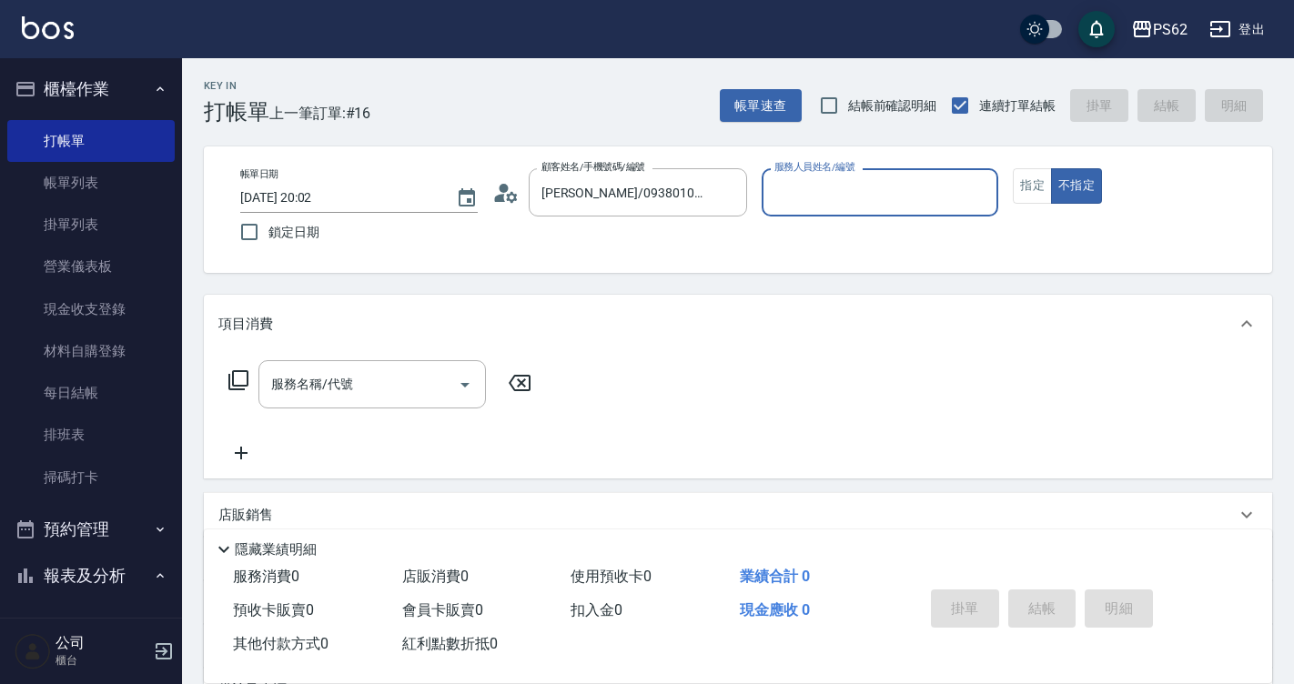
click at [864, 207] on input "服務人員姓名/編號" at bounding box center [880, 192] width 221 height 32
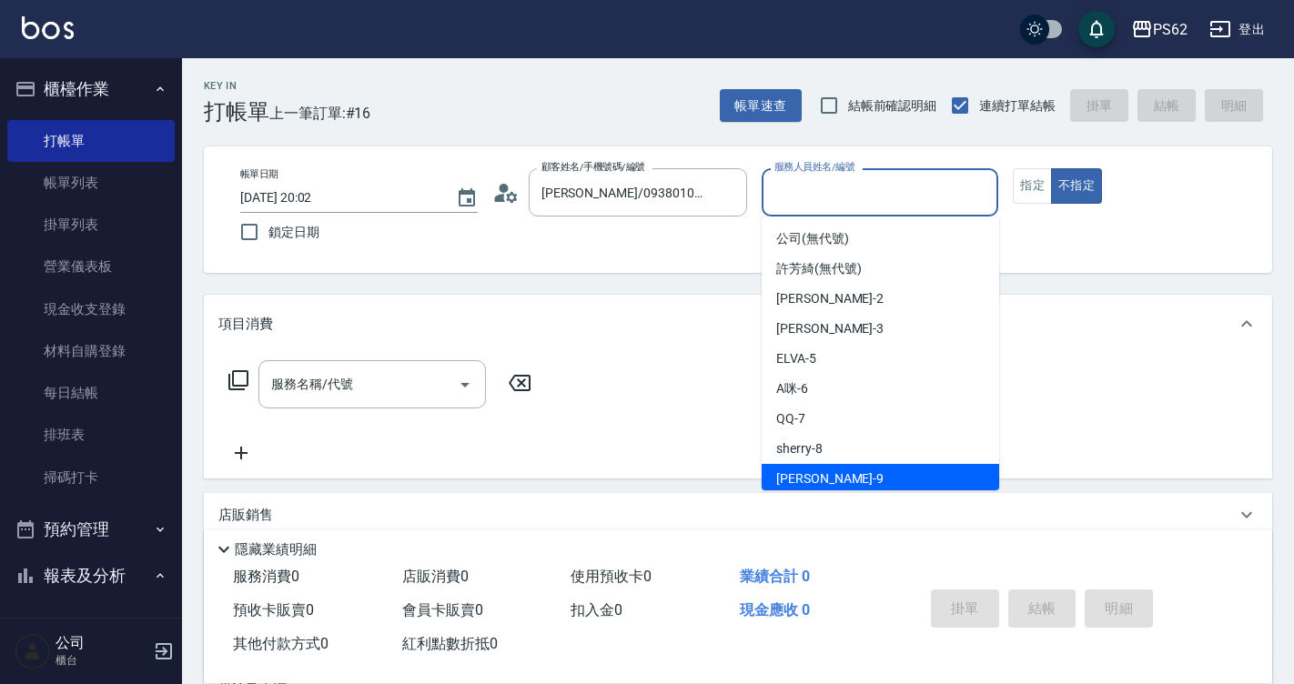
click at [828, 468] on div "niki -9" at bounding box center [879, 479] width 237 height 30
type input "niki-9"
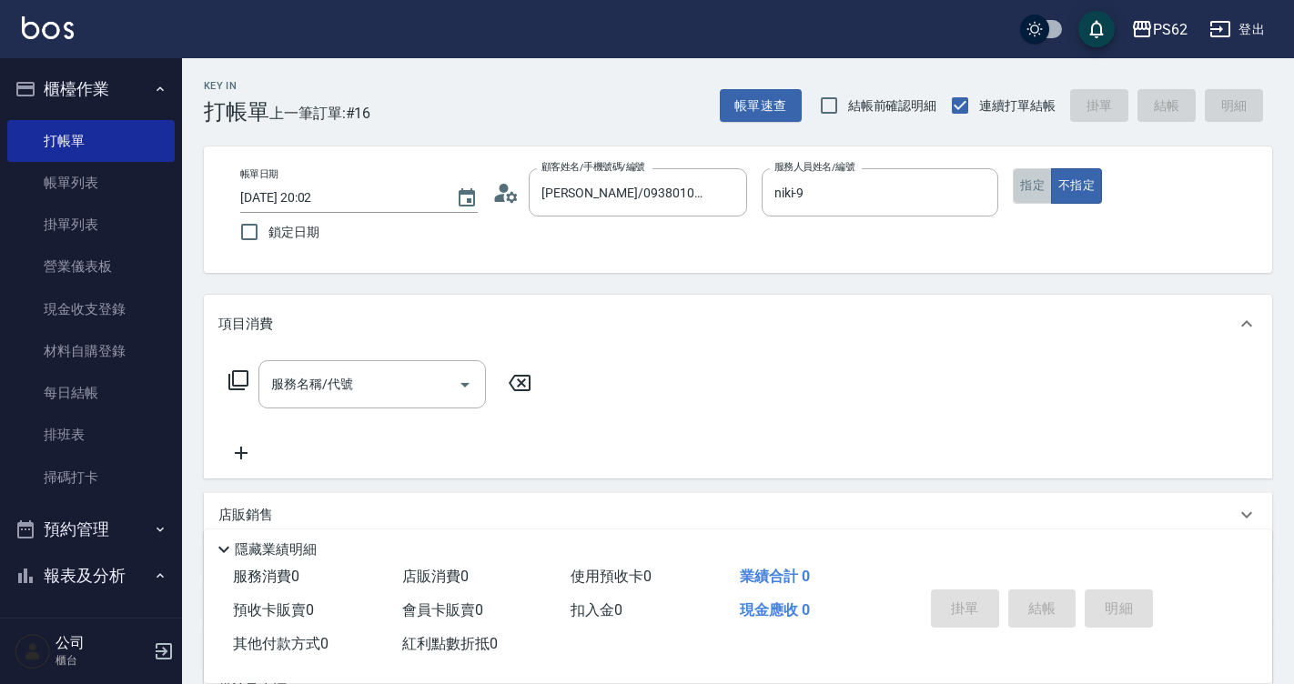
click at [1032, 185] on button "指定" at bounding box center [1031, 185] width 39 height 35
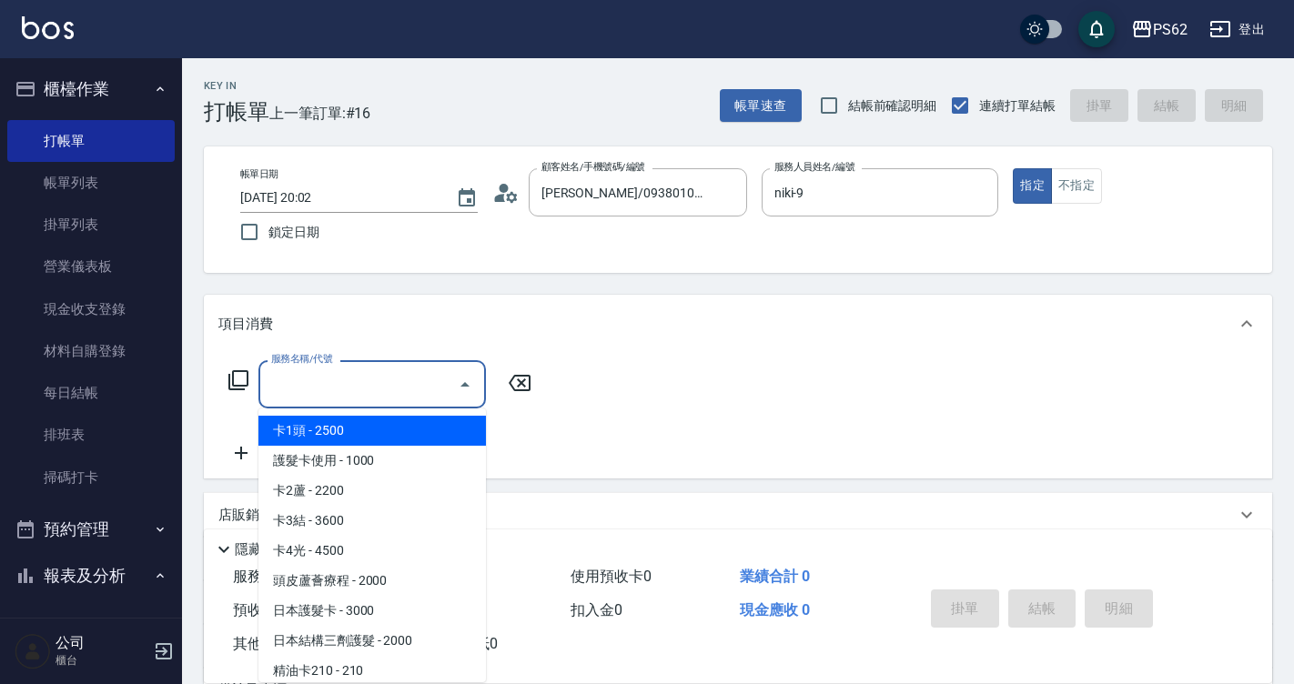
click at [353, 398] on input "服務名稱/代號" at bounding box center [359, 384] width 184 height 32
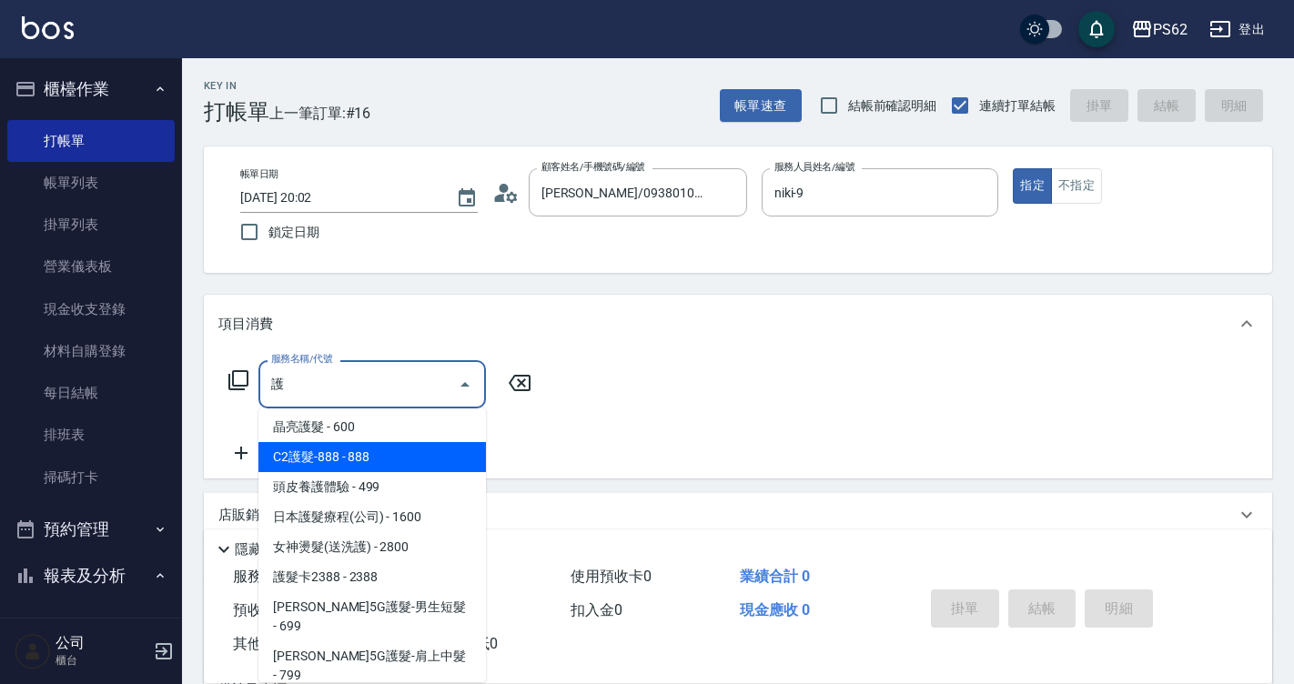
scroll to position [401, 0]
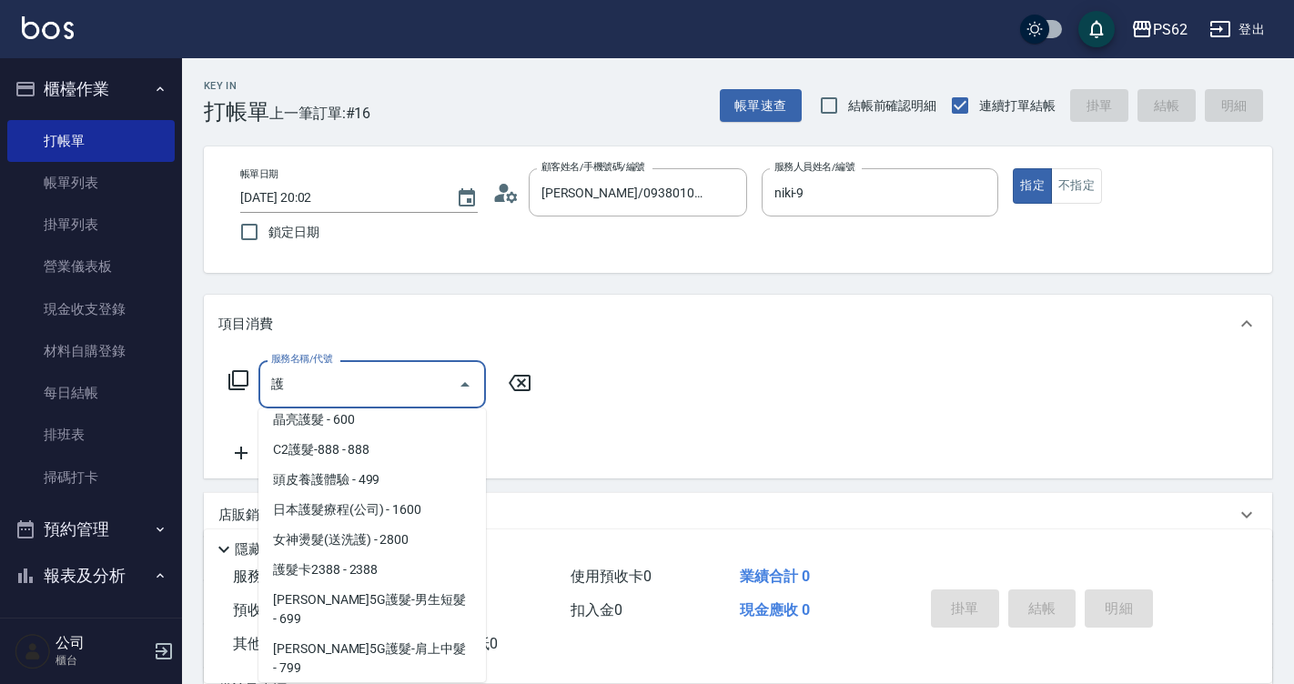
click at [412, 45] on span "護髮卡使用 - 1000" at bounding box center [371, 30] width 227 height 30
type input "護髮卡使用(1)"
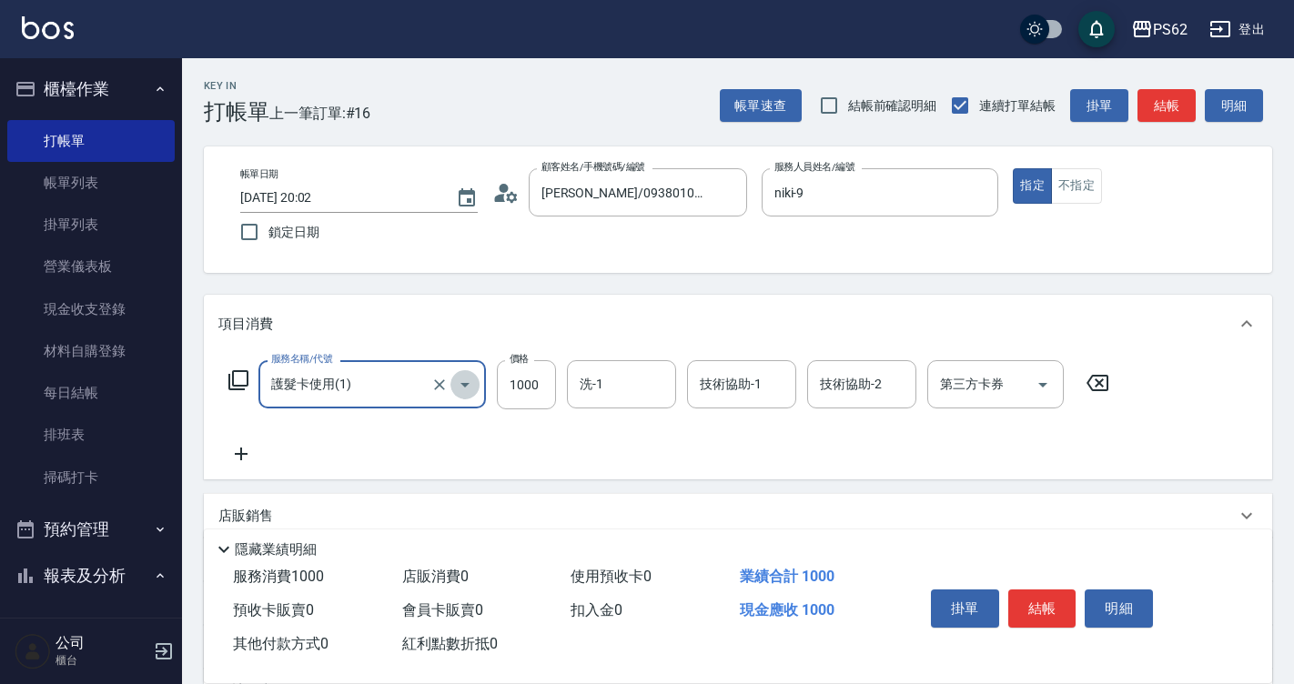
click at [458, 389] on icon "Open" at bounding box center [465, 385] width 22 height 22
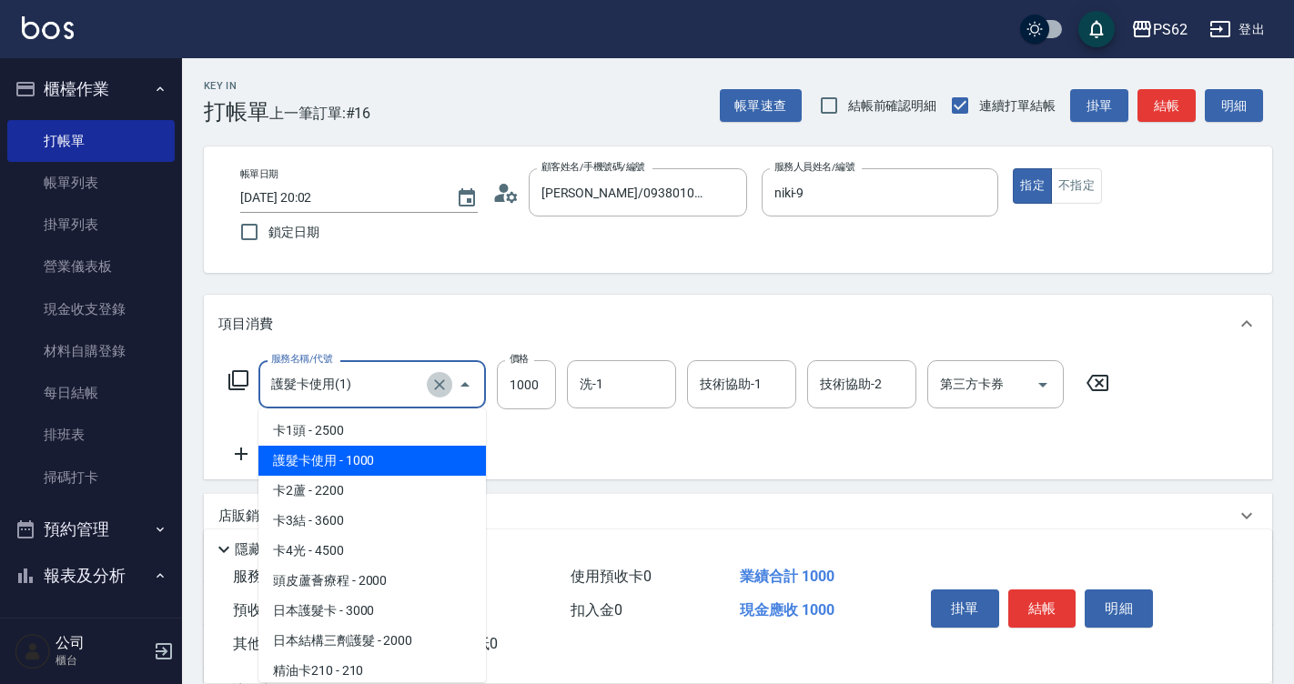
click at [443, 389] on icon "Clear" at bounding box center [439, 385] width 18 height 18
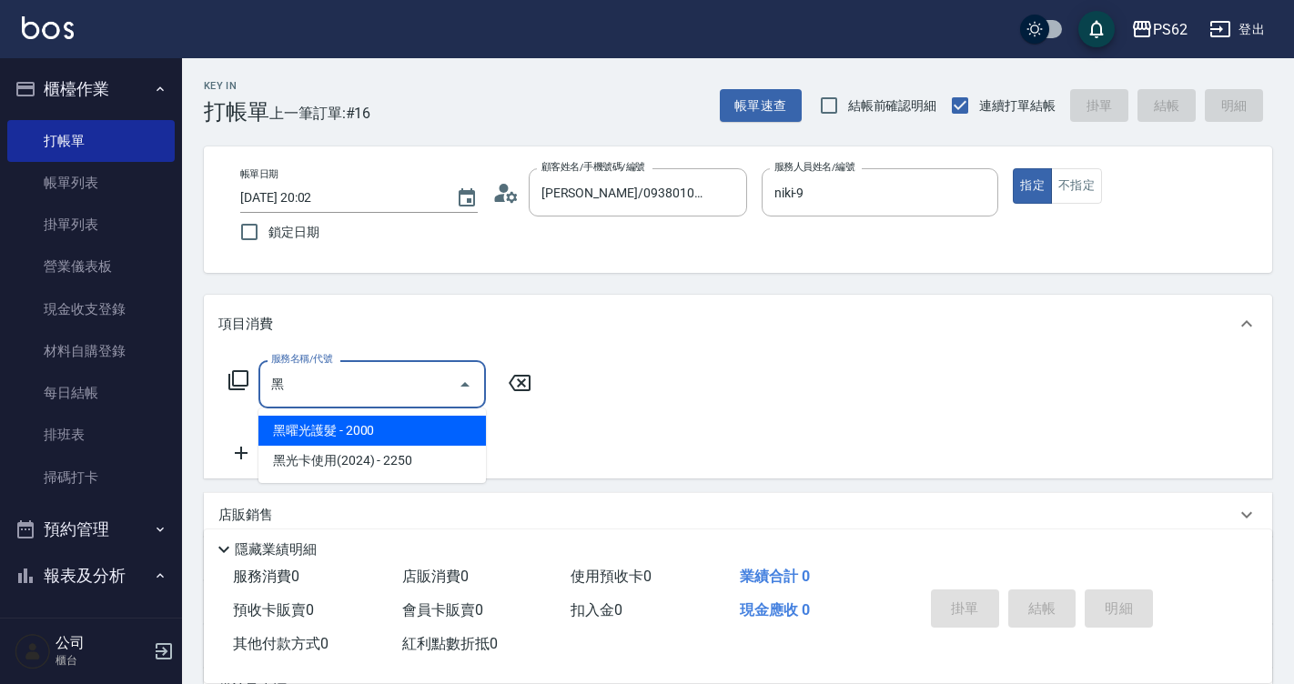
click at [365, 439] on span "黑曜光護髮 - 2000" at bounding box center [371, 431] width 227 height 30
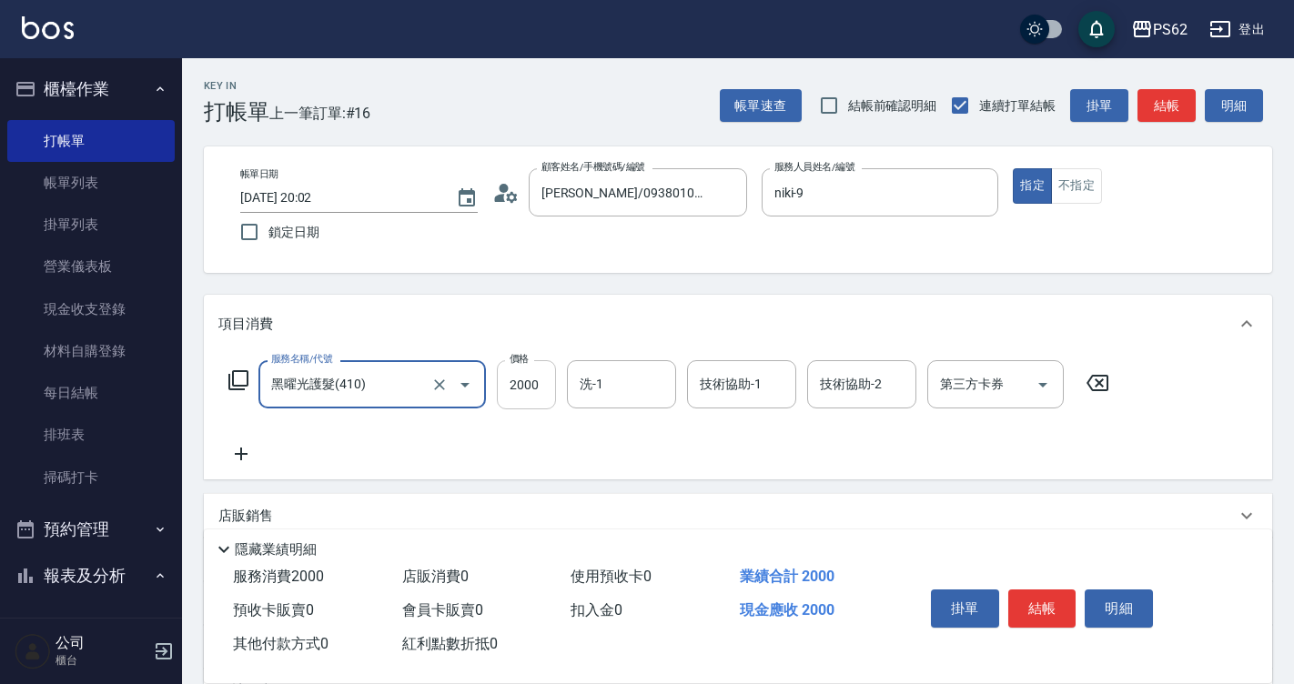
type input "黑曜光護髮(410)"
click at [532, 388] on input "2000" at bounding box center [526, 384] width 59 height 49
type input "2150"
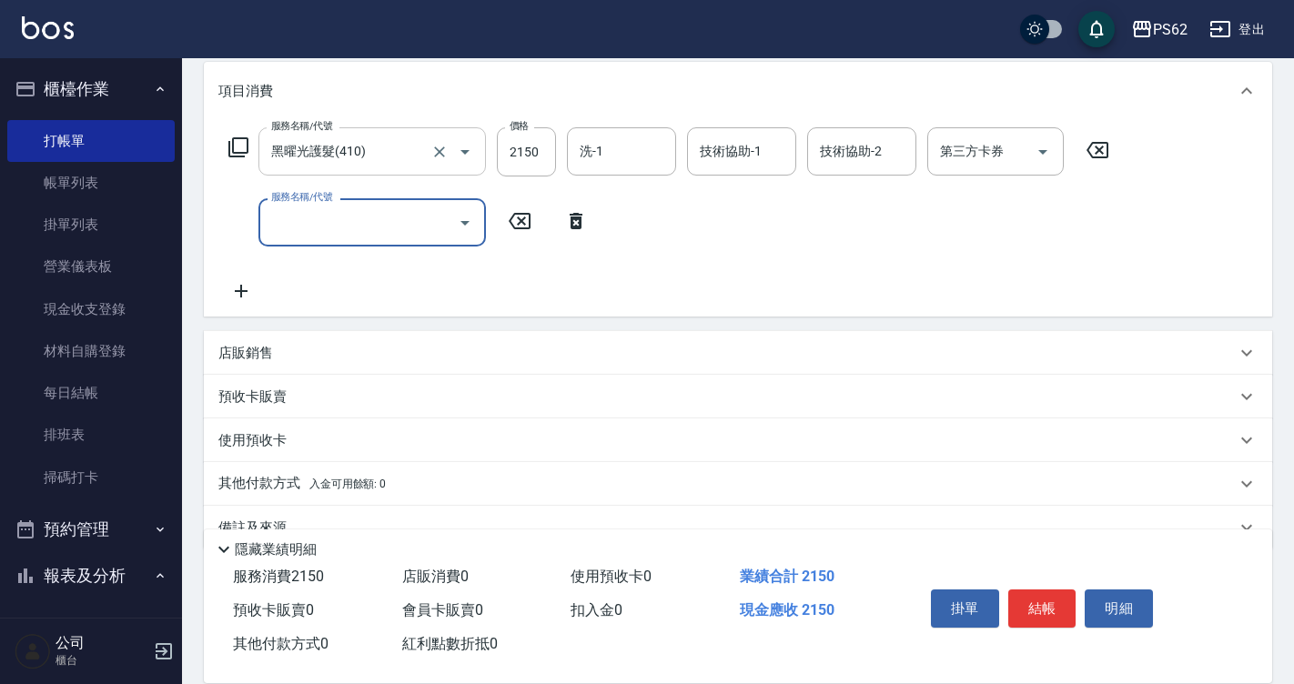
scroll to position [273, 0]
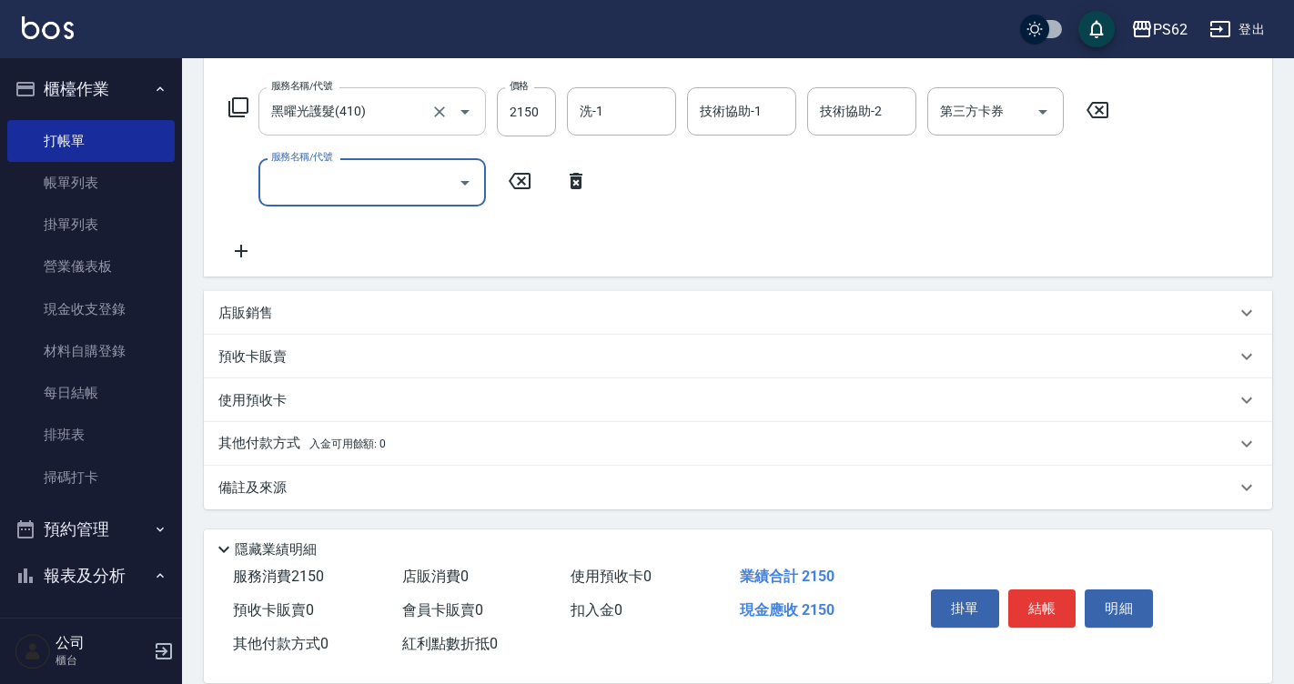
click at [244, 438] on p "其他付款方式 入金可用餘額: 0" at bounding box center [301, 444] width 167 height 20
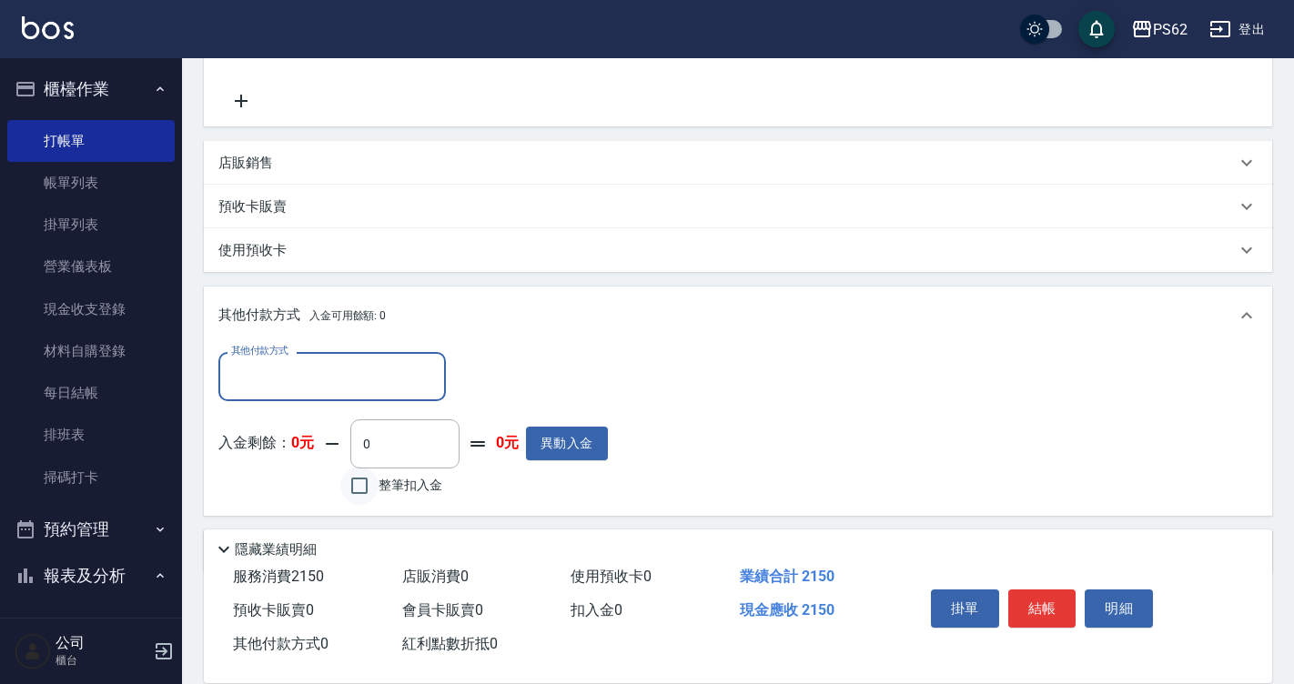
scroll to position [455, 0]
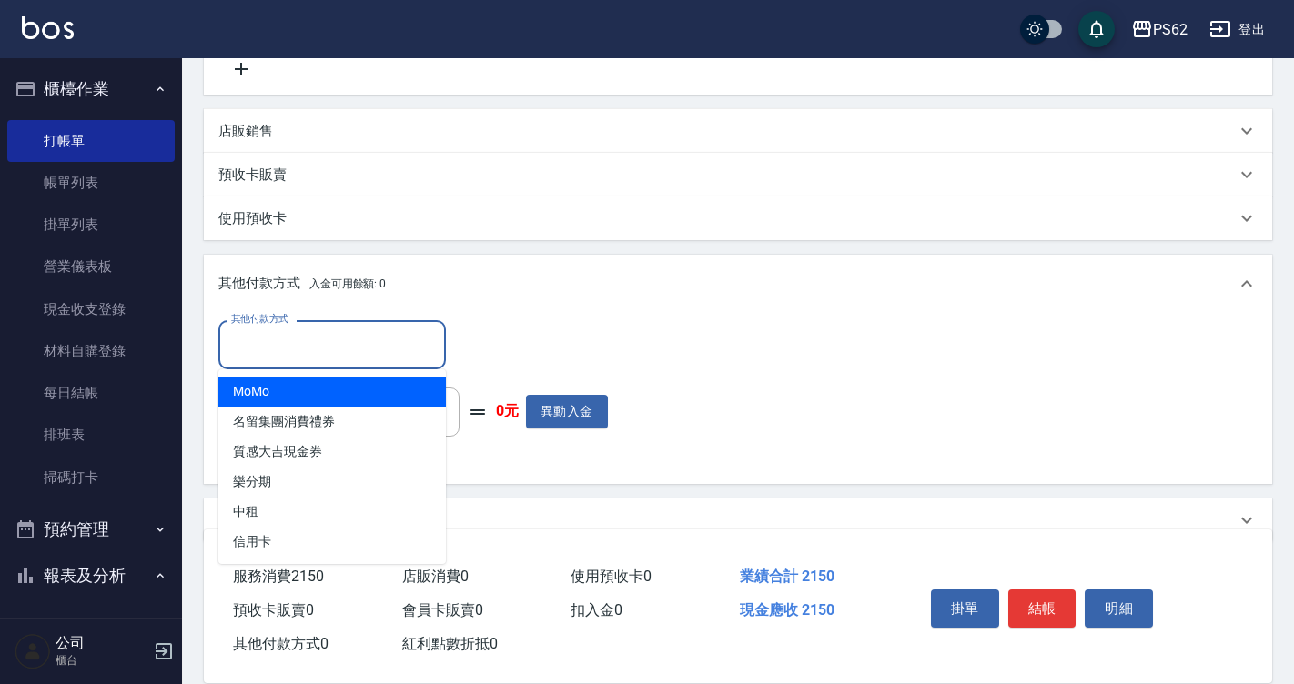
click at [307, 337] on input "其他付款方式" at bounding box center [332, 344] width 211 height 32
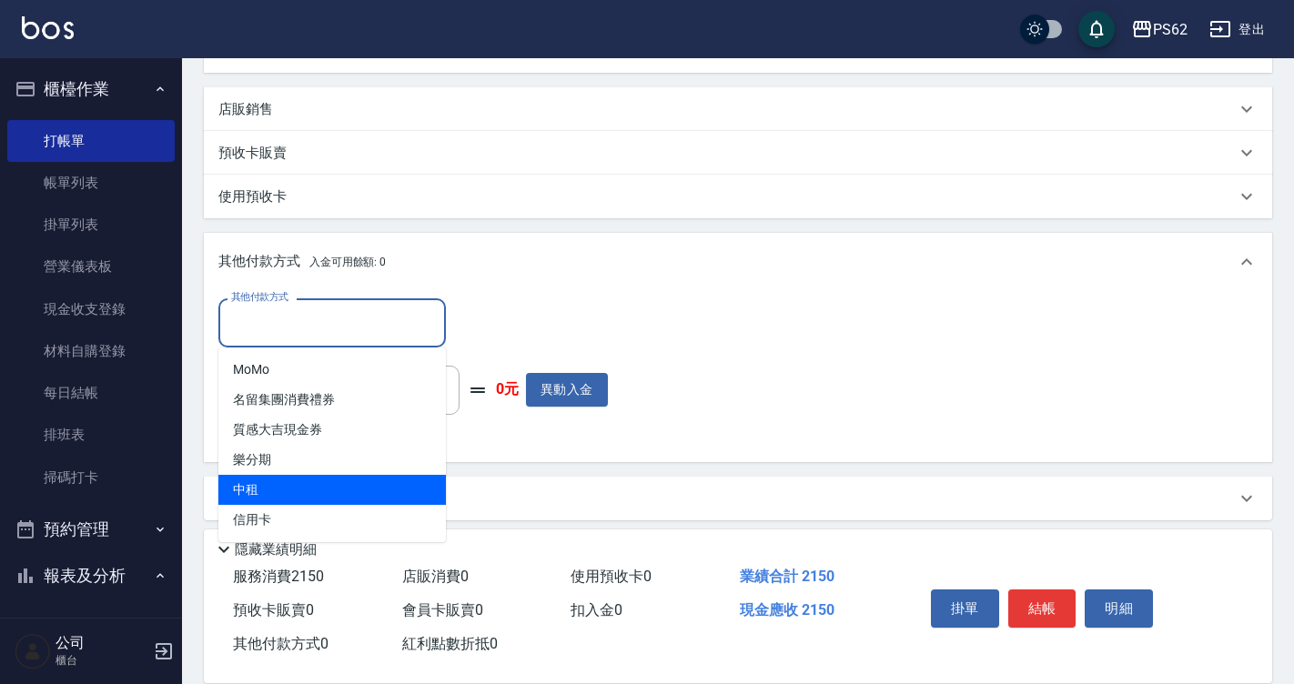
scroll to position [488, 0]
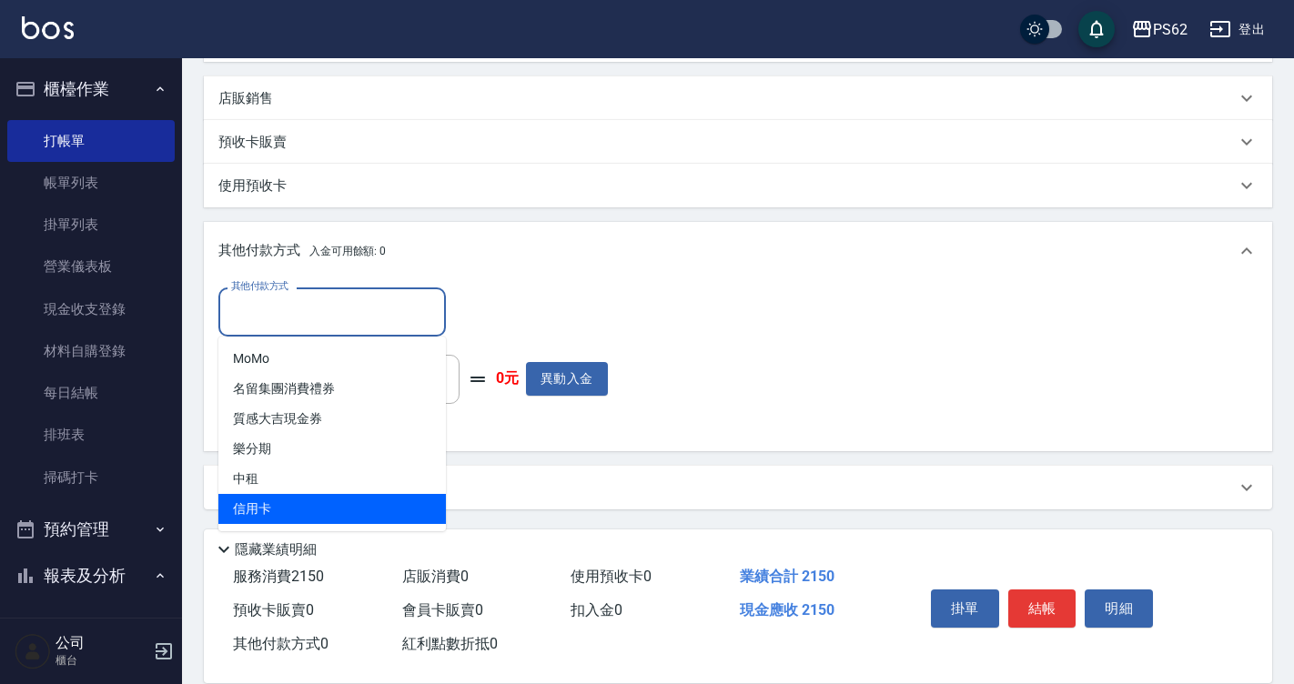
click at [292, 506] on span "信用卡" at bounding box center [331, 509] width 227 height 30
type input "信用卡"
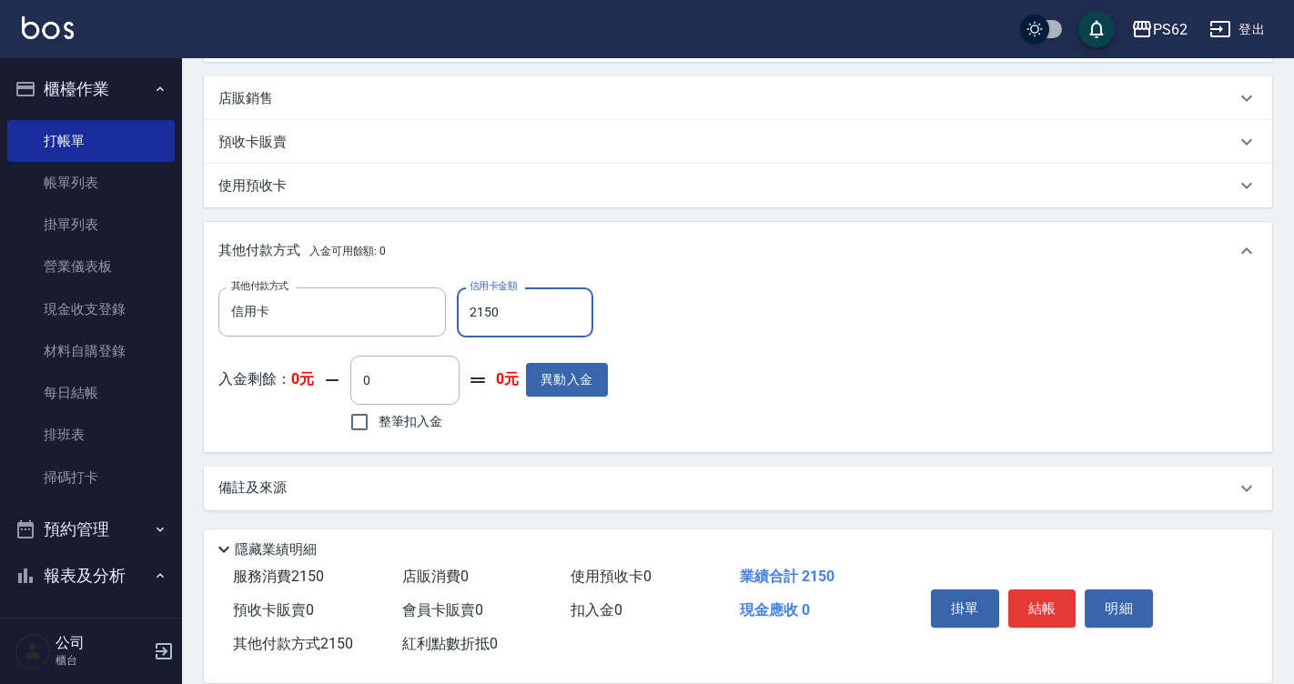
type input "2150"
click at [439, 458] on div "項目消費 服務名稱/代號 黑曜光護髮(410) 服務名稱/代號 價格 2150 價格 洗-1 洗-1 技術協助-1 技術協助-1 技術協助-2 技術協助-2 …" at bounding box center [738, 158] width 1068 height 703
click at [1033, 597] on button "結帳" at bounding box center [1042, 608] width 68 height 38
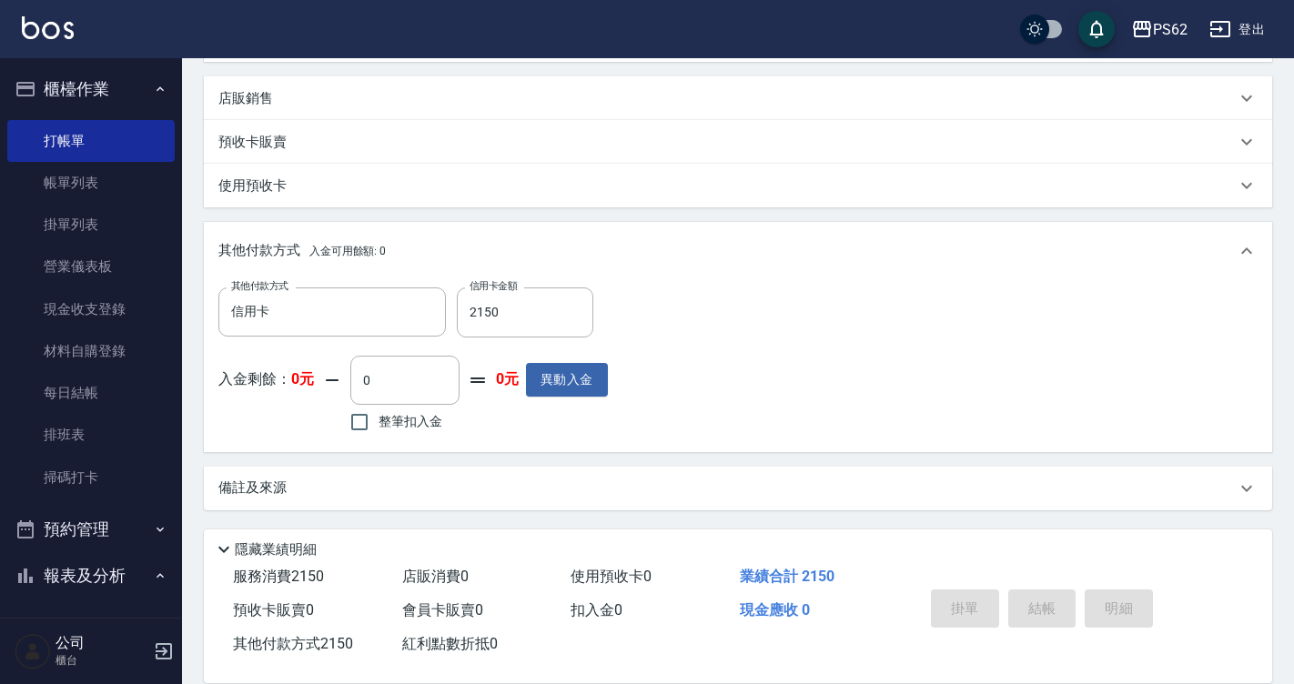
type input "2025/10/07 20:03"
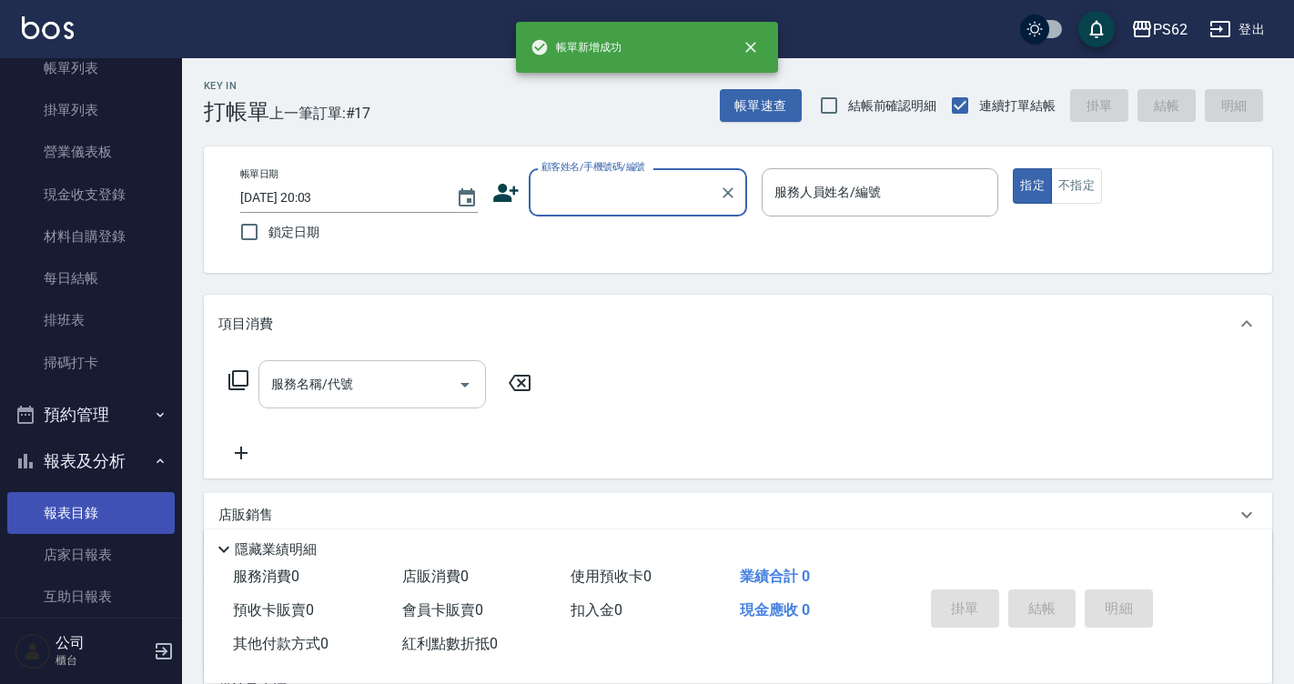
scroll to position [182, 0]
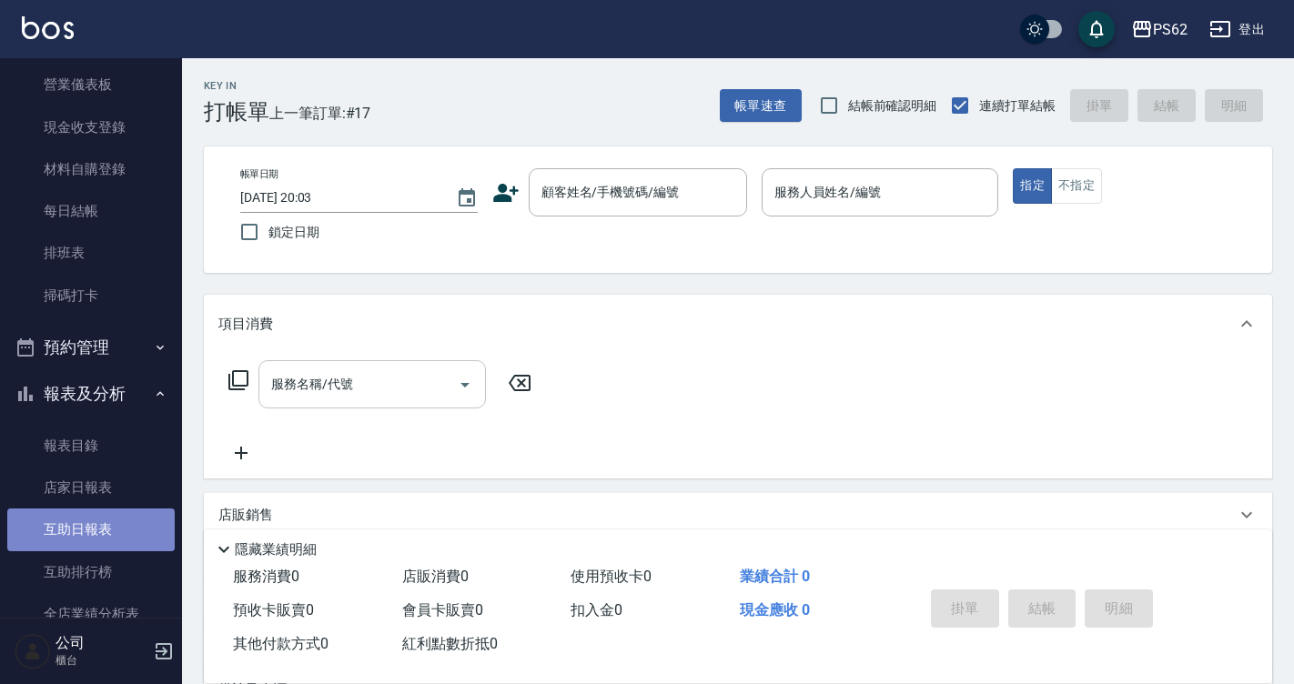
click at [128, 519] on link "互助日報表" at bounding box center [90, 529] width 167 height 42
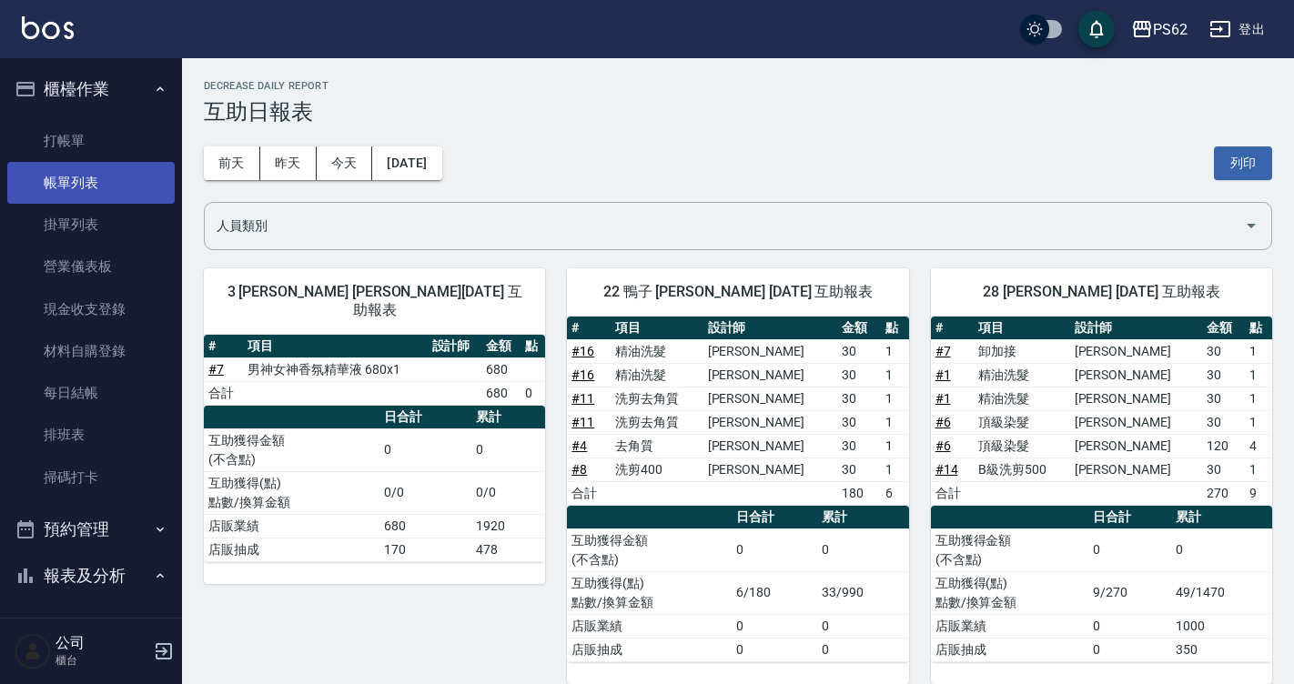
click at [90, 163] on link "帳單列表" at bounding box center [90, 183] width 167 height 42
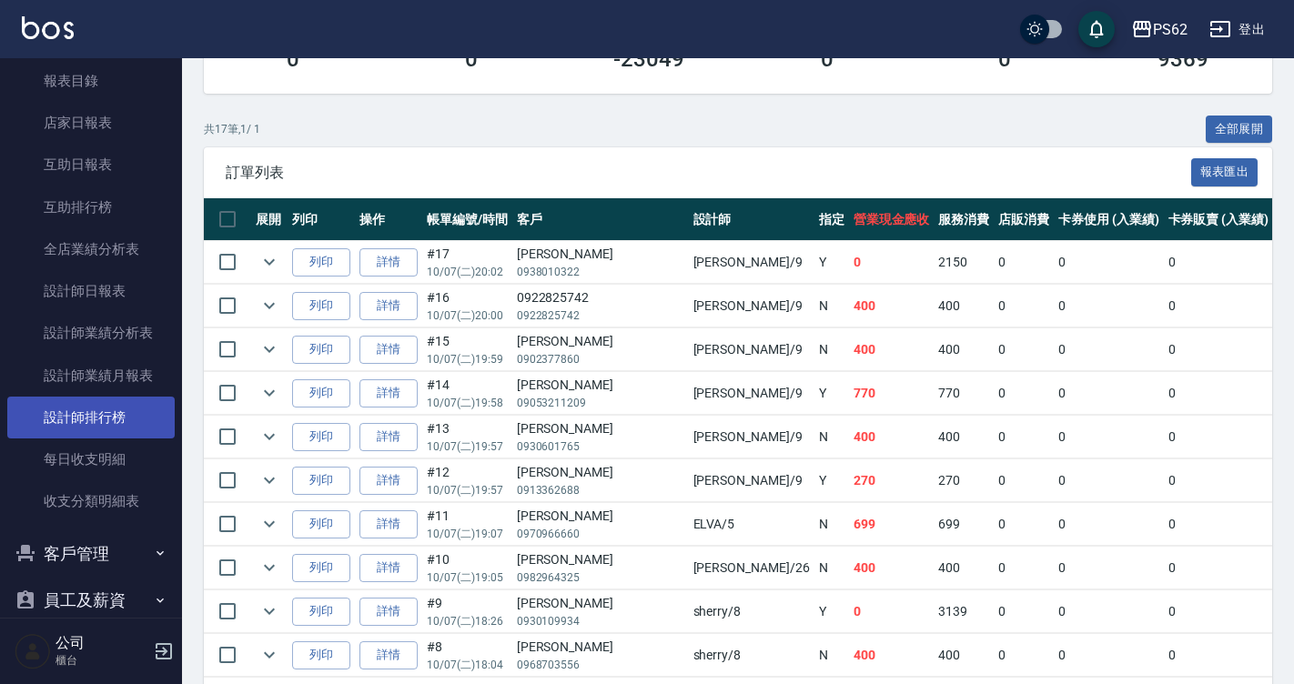
scroll to position [637, 0]
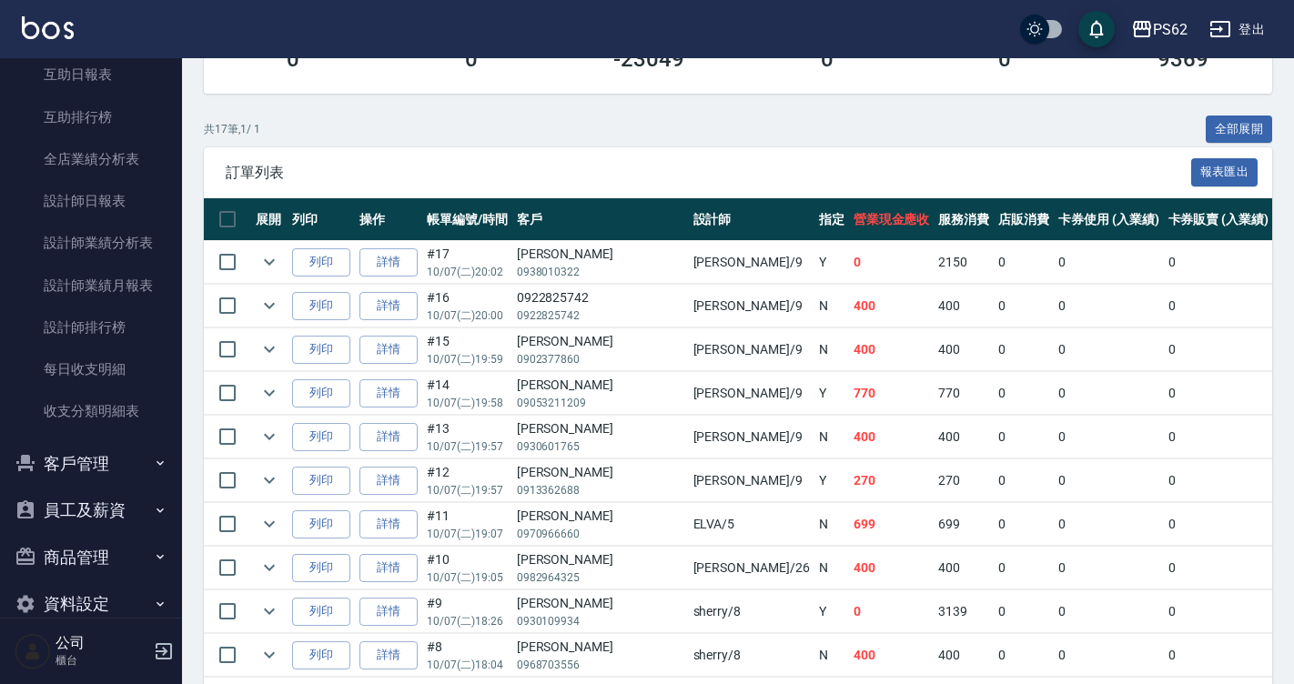
click at [96, 455] on button "客戶管理" at bounding box center [90, 463] width 167 height 47
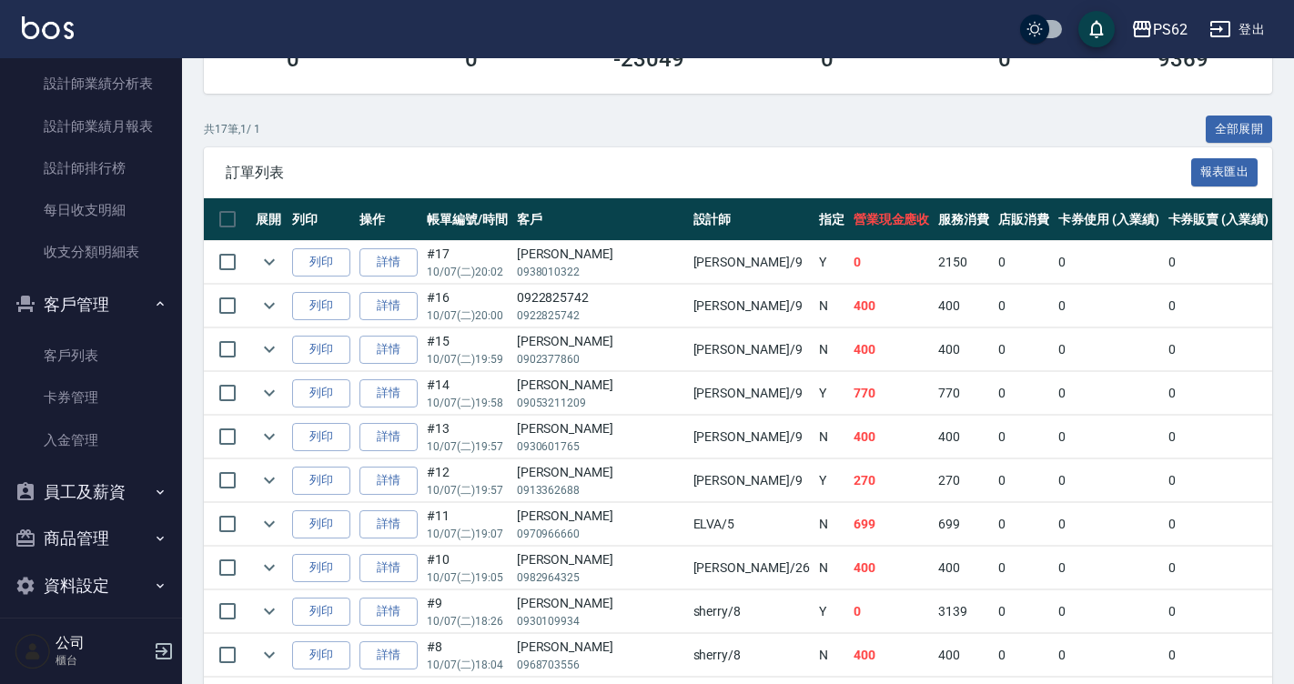
scroll to position [809, 0]
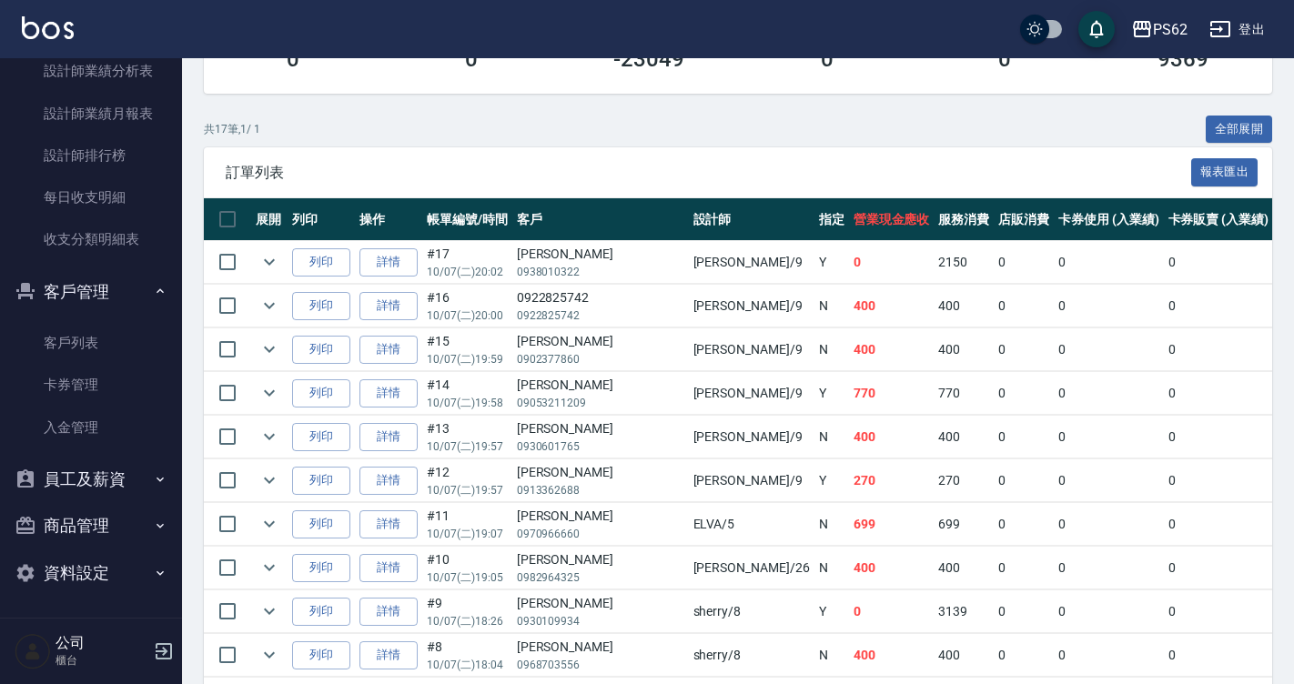
click at [100, 501] on button "員工及薪資" at bounding box center [90, 479] width 167 height 47
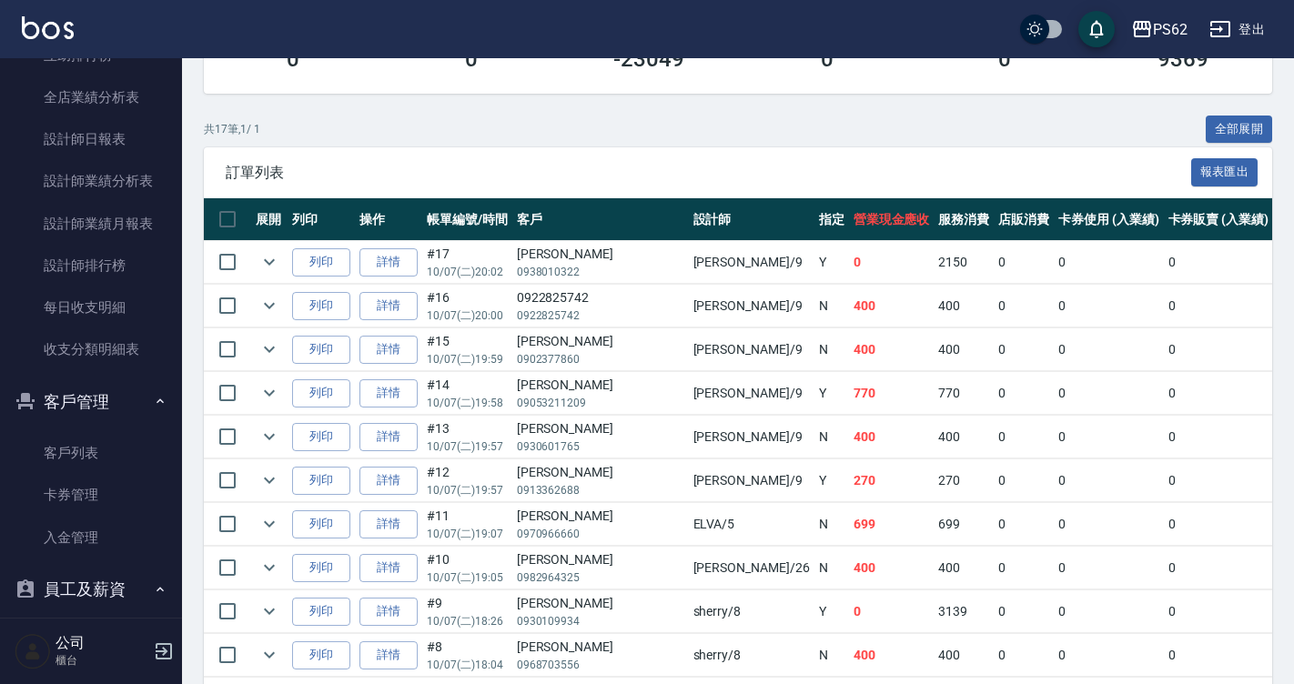
scroll to position [593, 0]
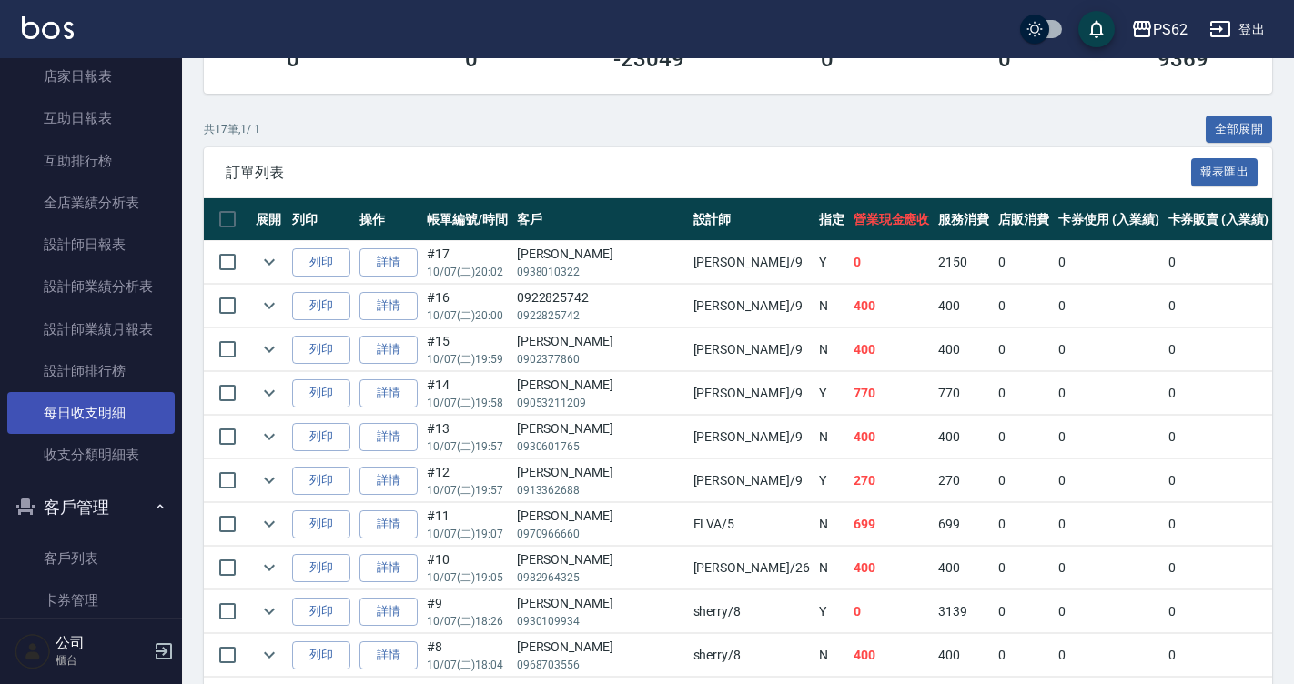
click at [98, 422] on link "每日收支明細" at bounding box center [90, 413] width 167 height 42
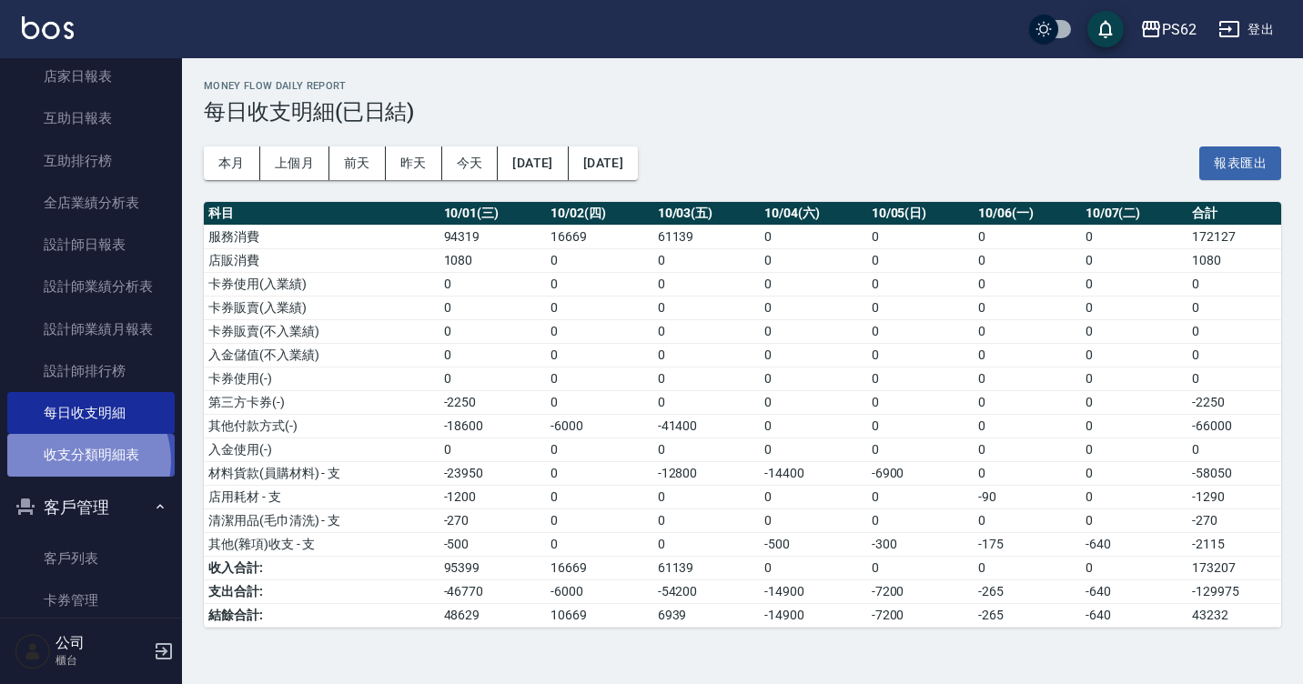
click at [79, 460] on link "收支分類明細表" at bounding box center [90, 455] width 167 height 42
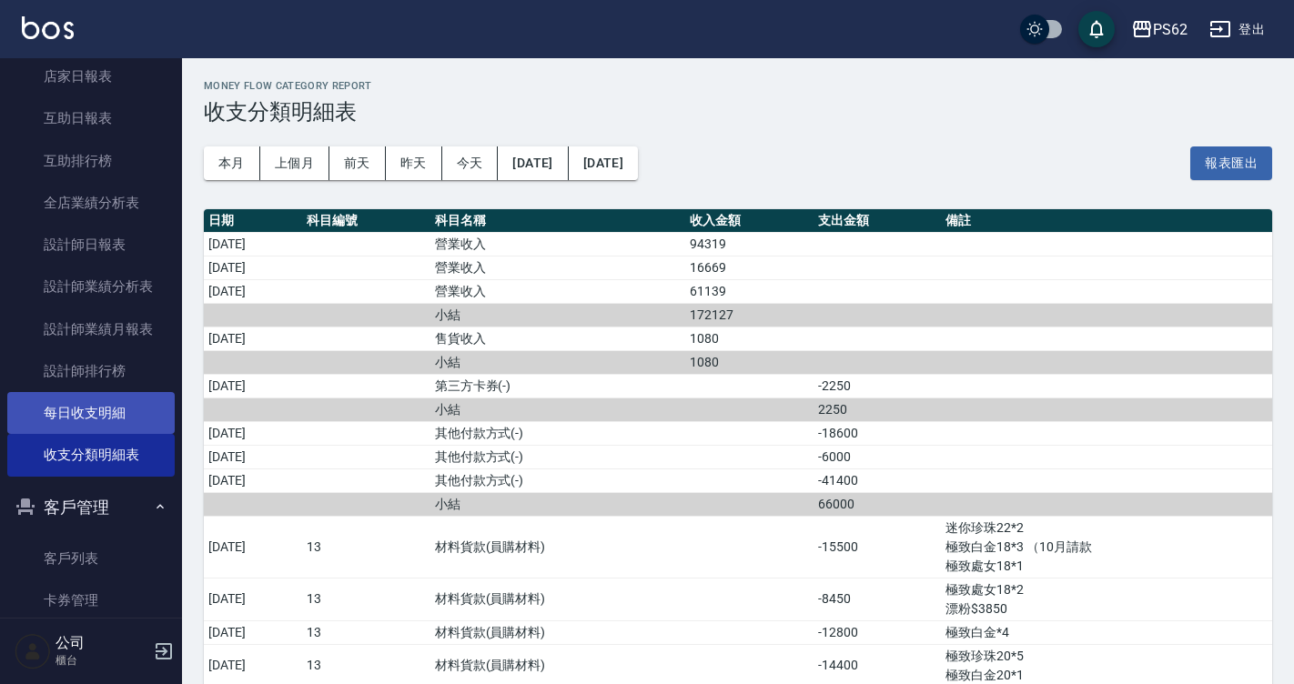
click at [106, 419] on link "每日收支明細" at bounding box center [90, 413] width 167 height 42
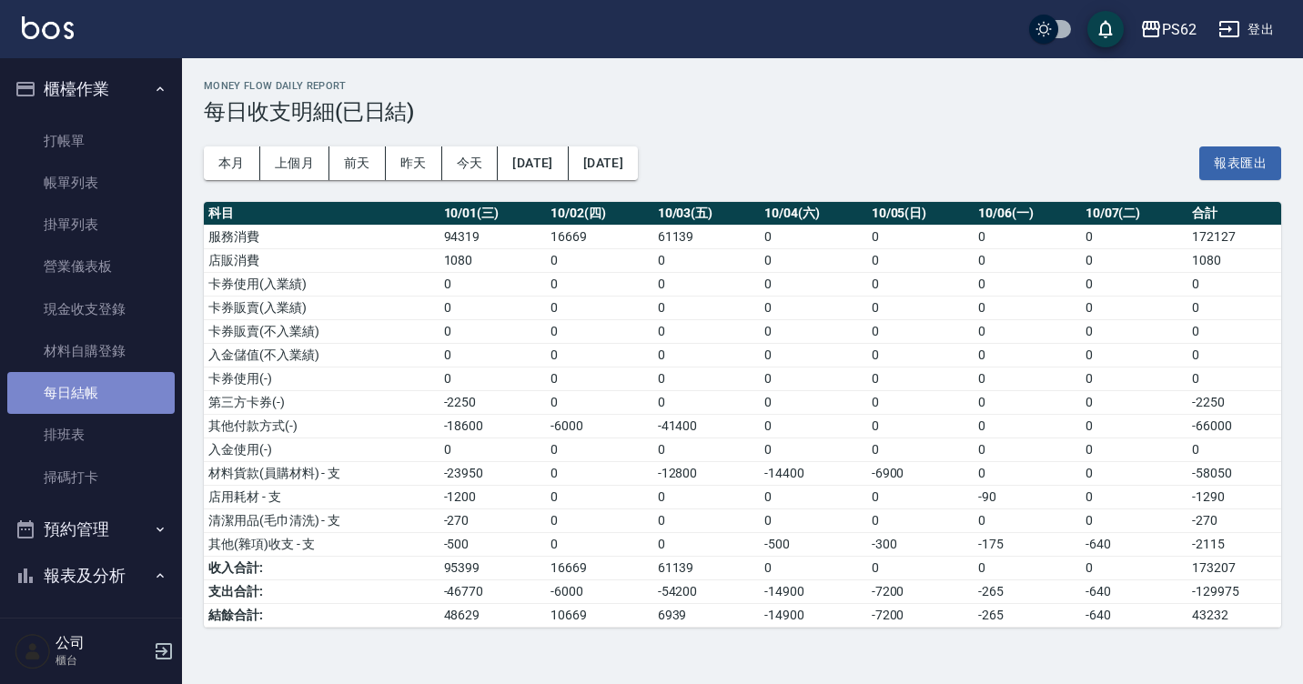
click at [105, 384] on link "每日結帳" at bounding box center [90, 393] width 167 height 42
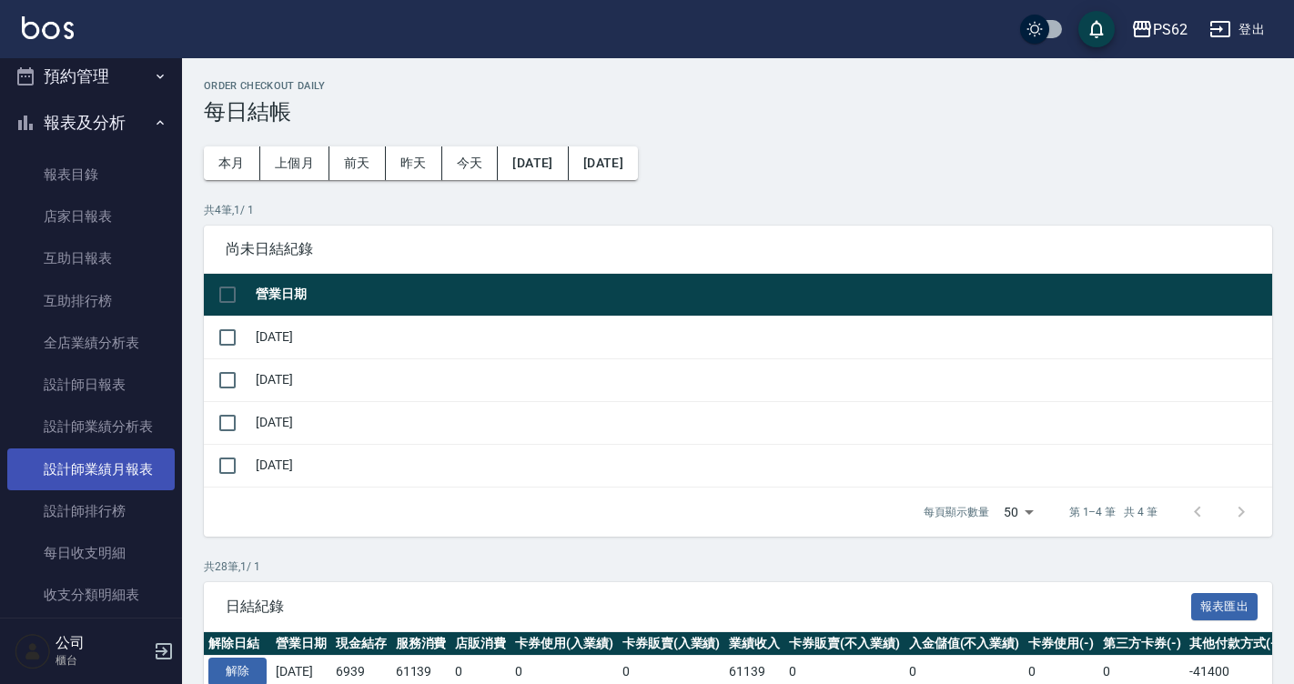
scroll to position [455, 0]
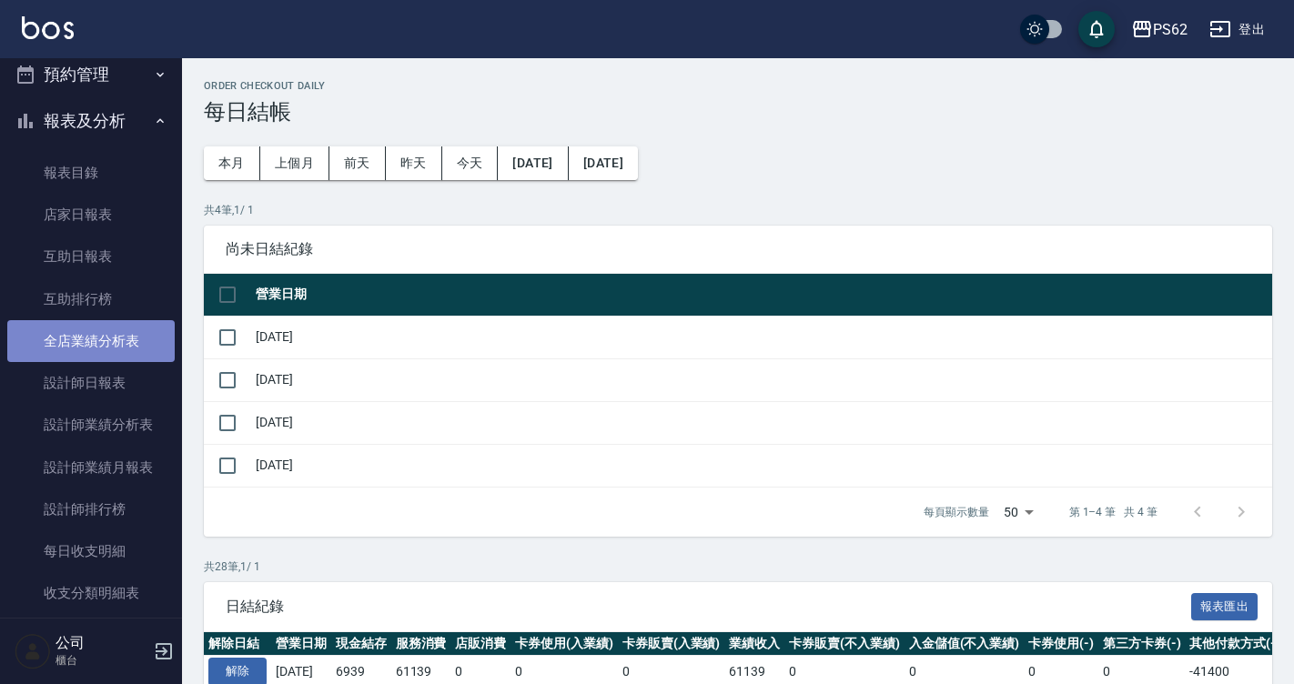
click at [126, 341] on link "全店業績分析表" at bounding box center [90, 341] width 167 height 42
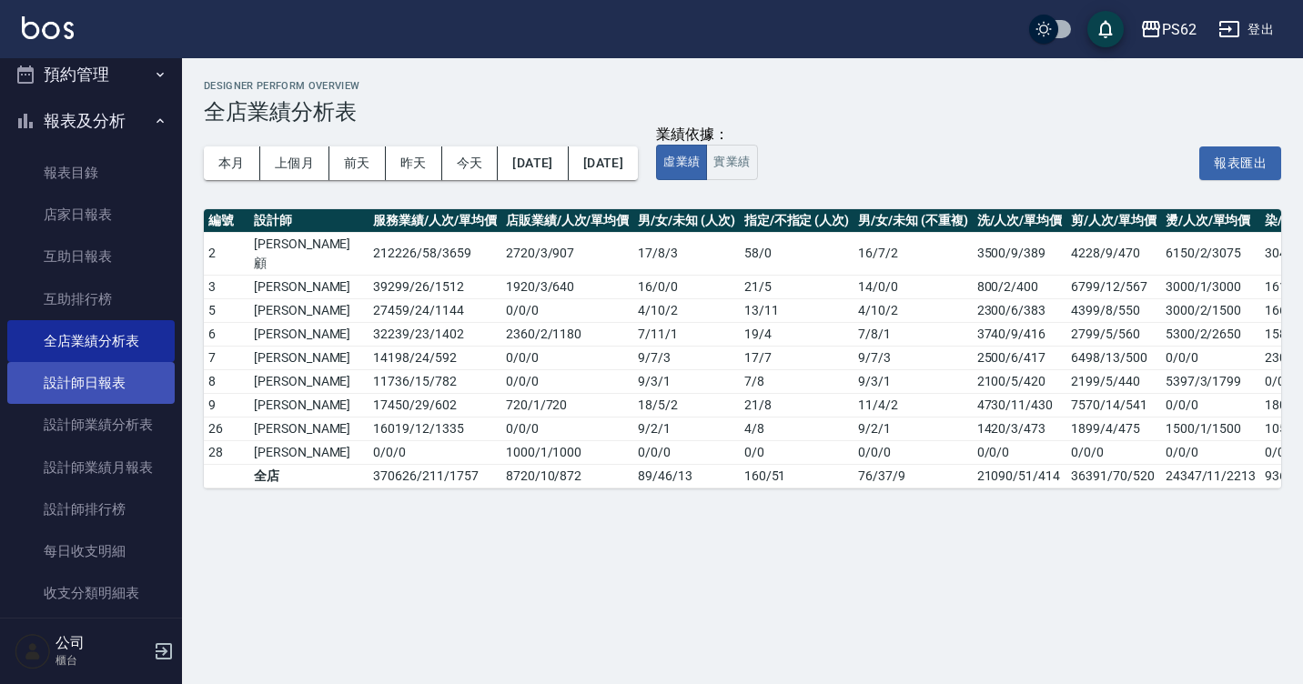
click at [124, 391] on link "設計師日報表" at bounding box center [90, 383] width 167 height 42
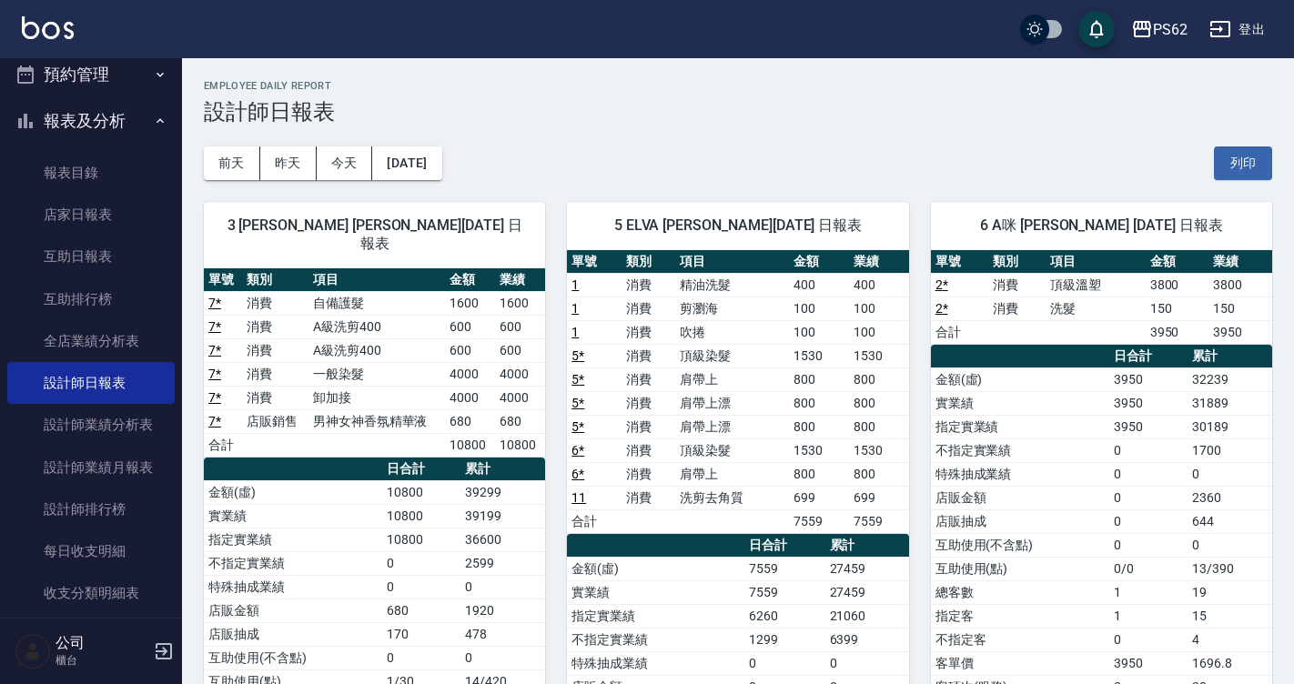
click at [153, 76] on ul "櫃檯作業 打帳單 帳單列表 掛單列表 營業儀表板 現金收支登錄 材料自購登錄 每日結帳 排班表 掃碼打卡 預約管理 預約管理 單日預約紀錄 單週預約紀錄 報表…" at bounding box center [90, 308] width 167 height 1411
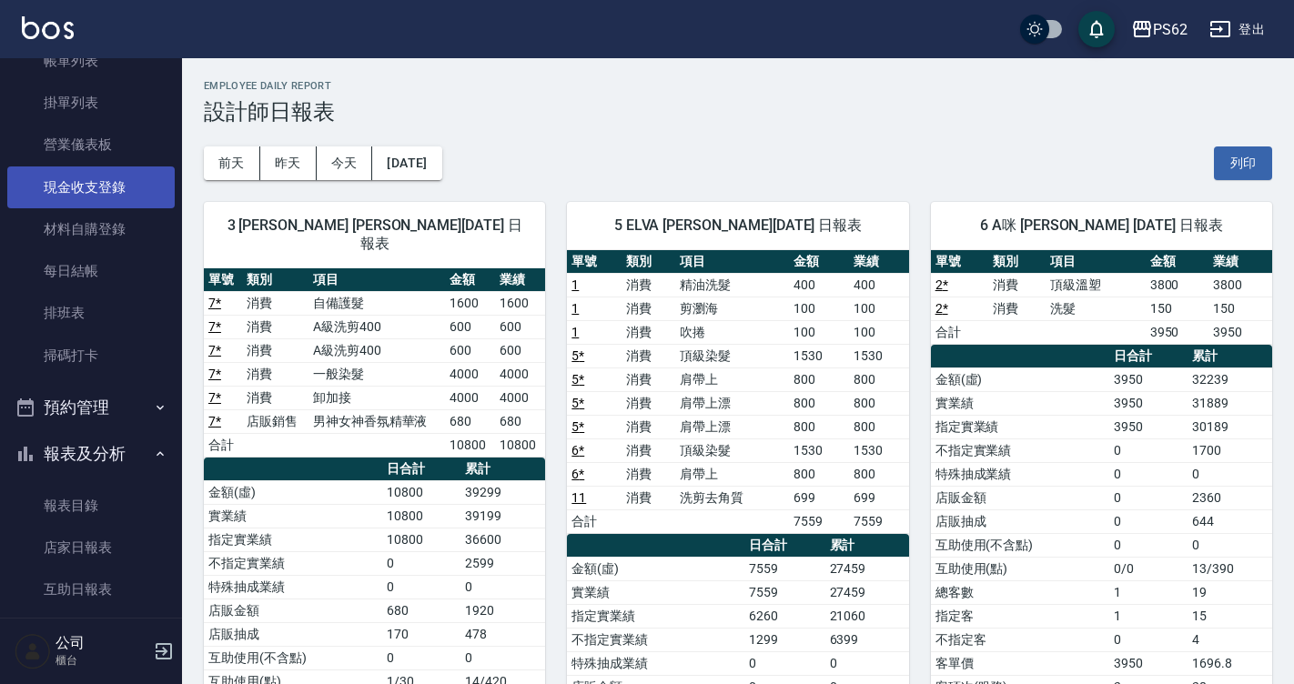
scroll to position [273, 0]
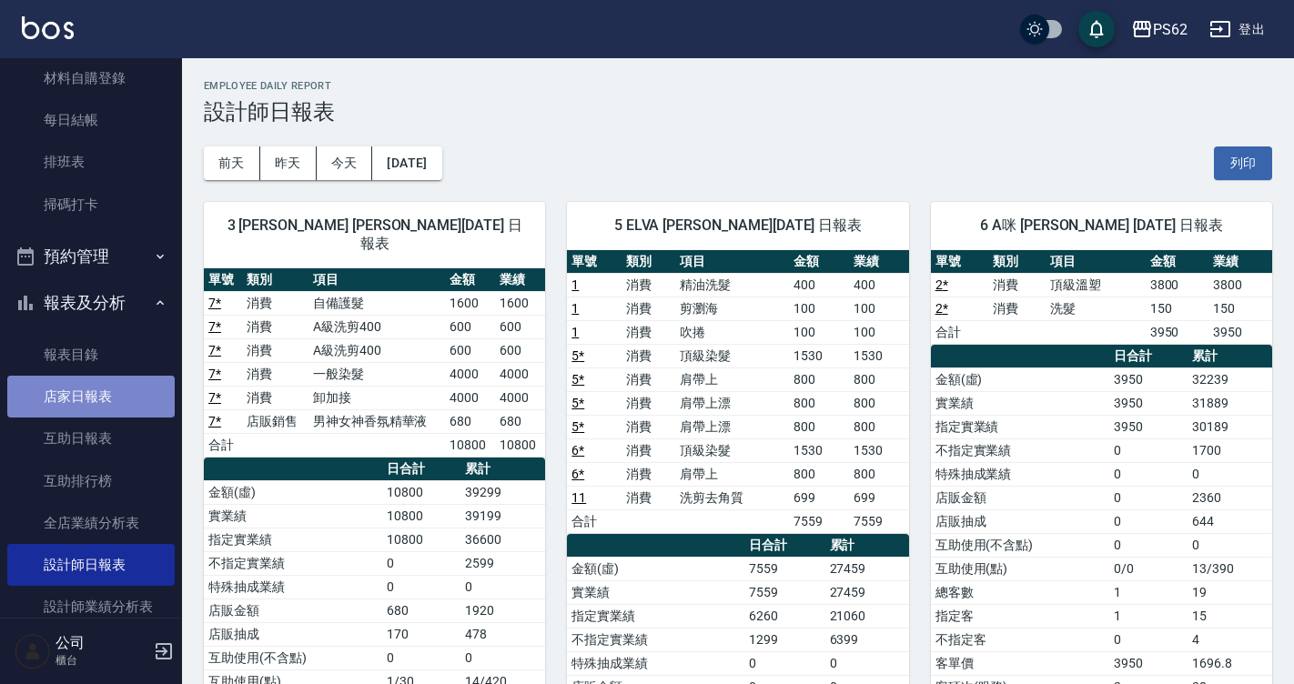
click at [113, 395] on link "店家日報表" at bounding box center [90, 397] width 167 height 42
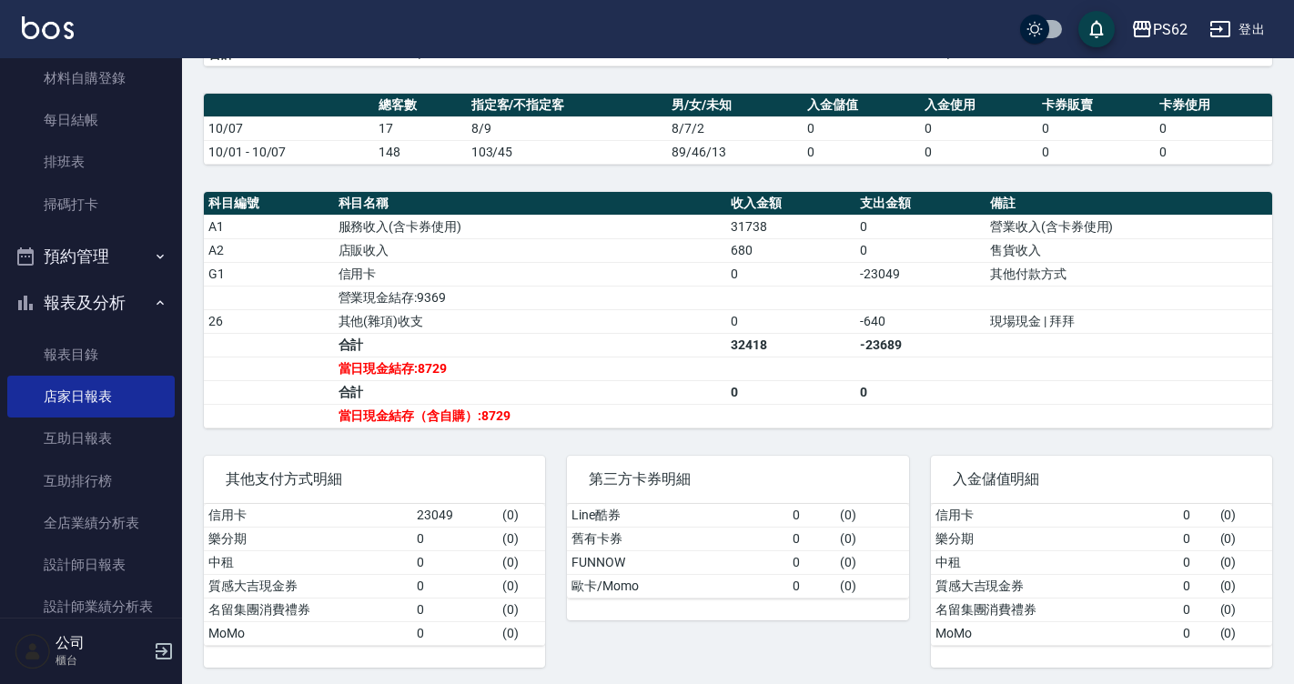
scroll to position [508, 0]
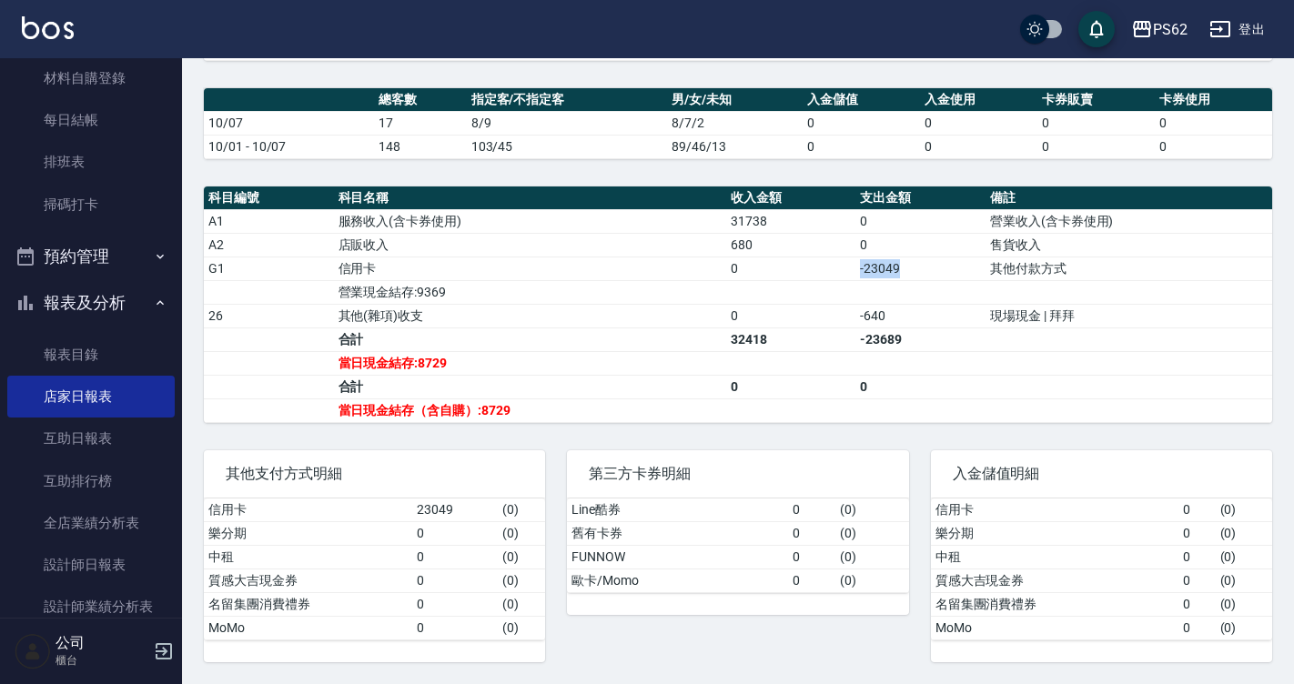
drag, startPoint x: 854, startPoint y: 276, endPoint x: 909, endPoint y: 258, distance: 57.3
click at [909, 258] on td "-23049" at bounding box center [920, 269] width 130 height 24
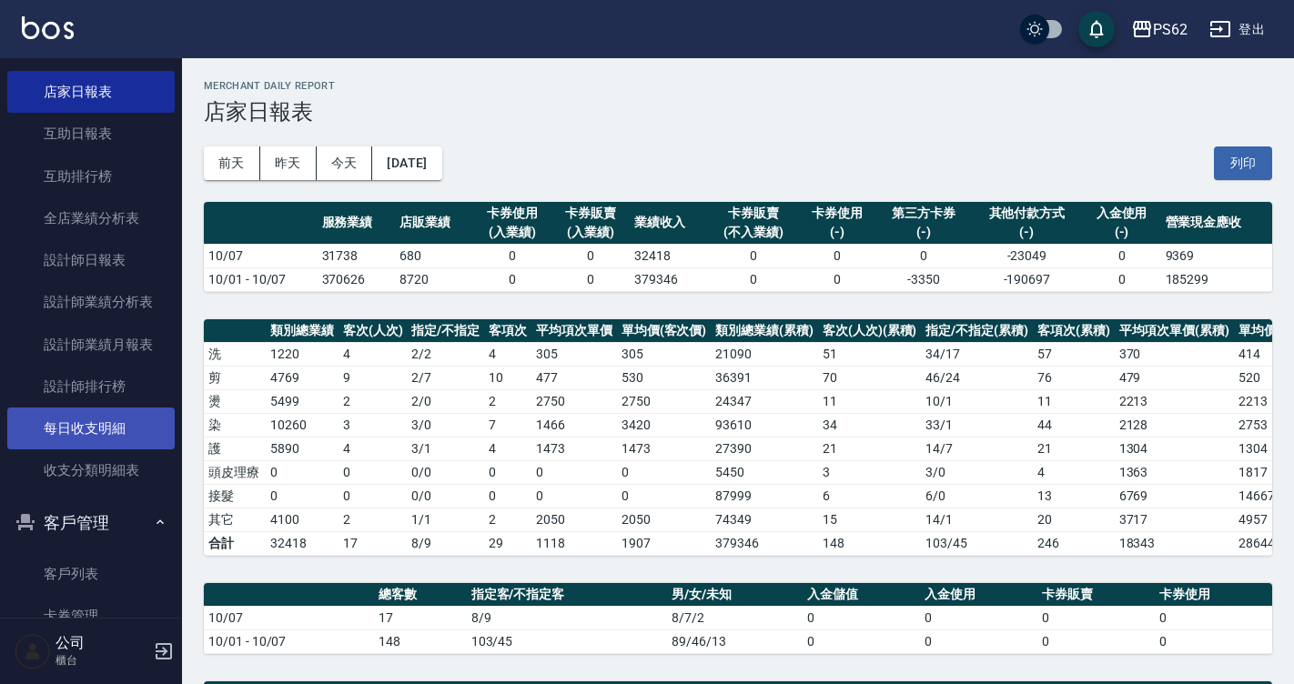
scroll to position [546, 0]
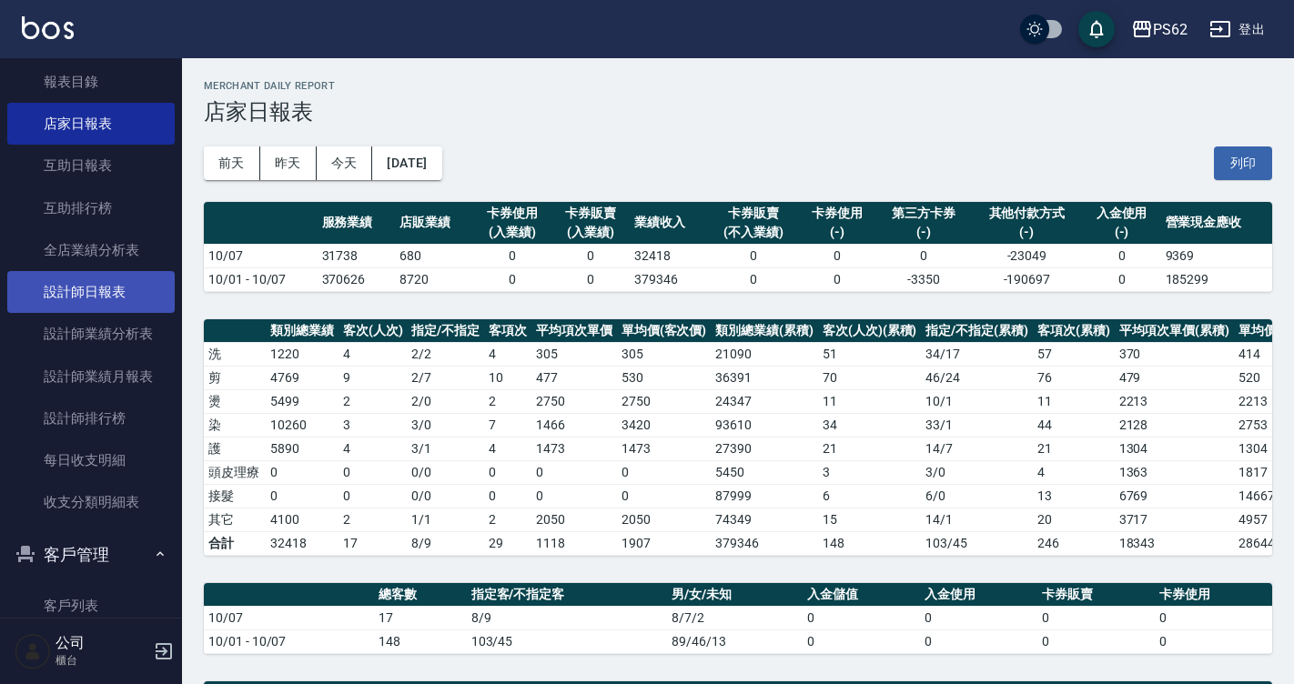
click at [146, 290] on link "設計師日報表" at bounding box center [90, 292] width 167 height 42
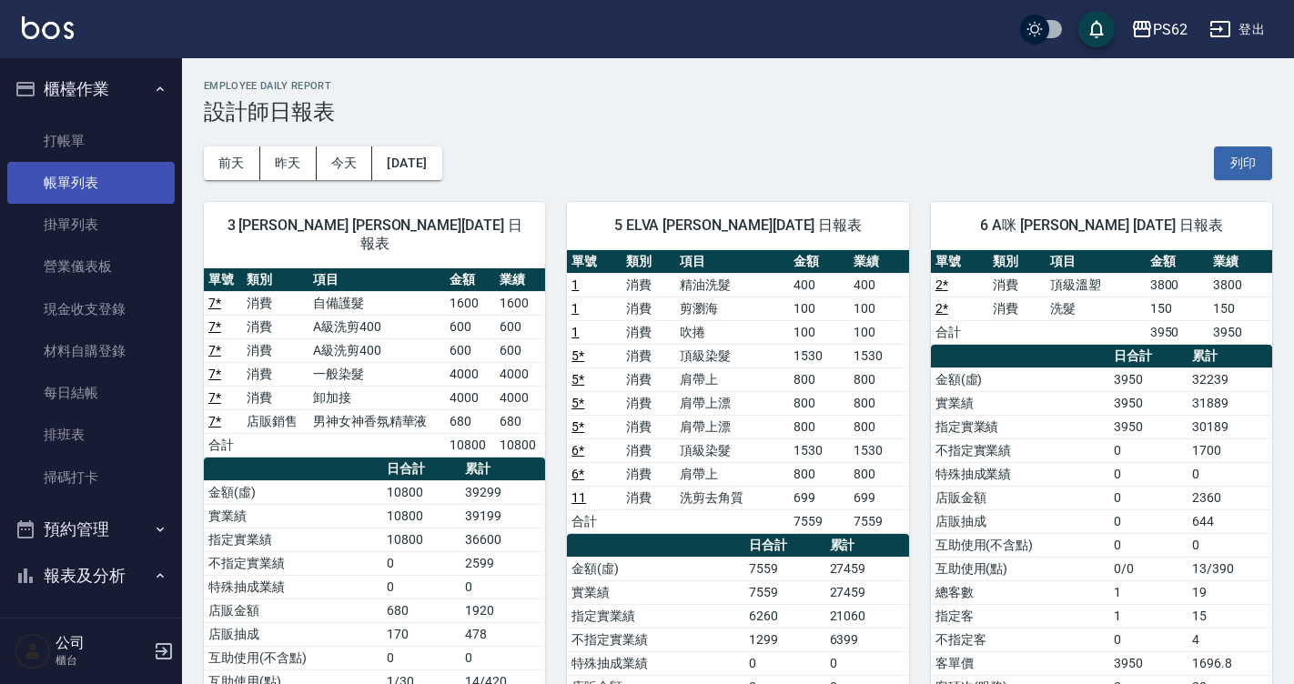
click at [82, 176] on link "帳單列表" at bounding box center [90, 183] width 167 height 42
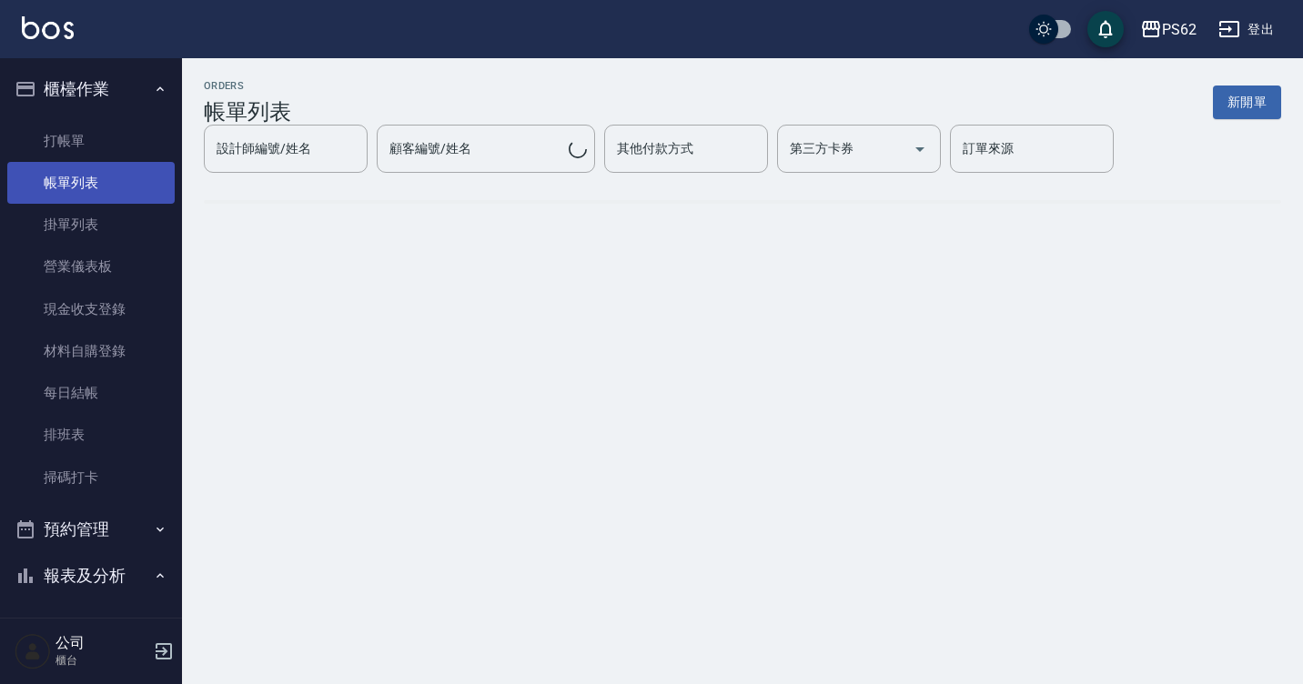
click at [124, 184] on link "帳單列表" at bounding box center [90, 183] width 167 height 42
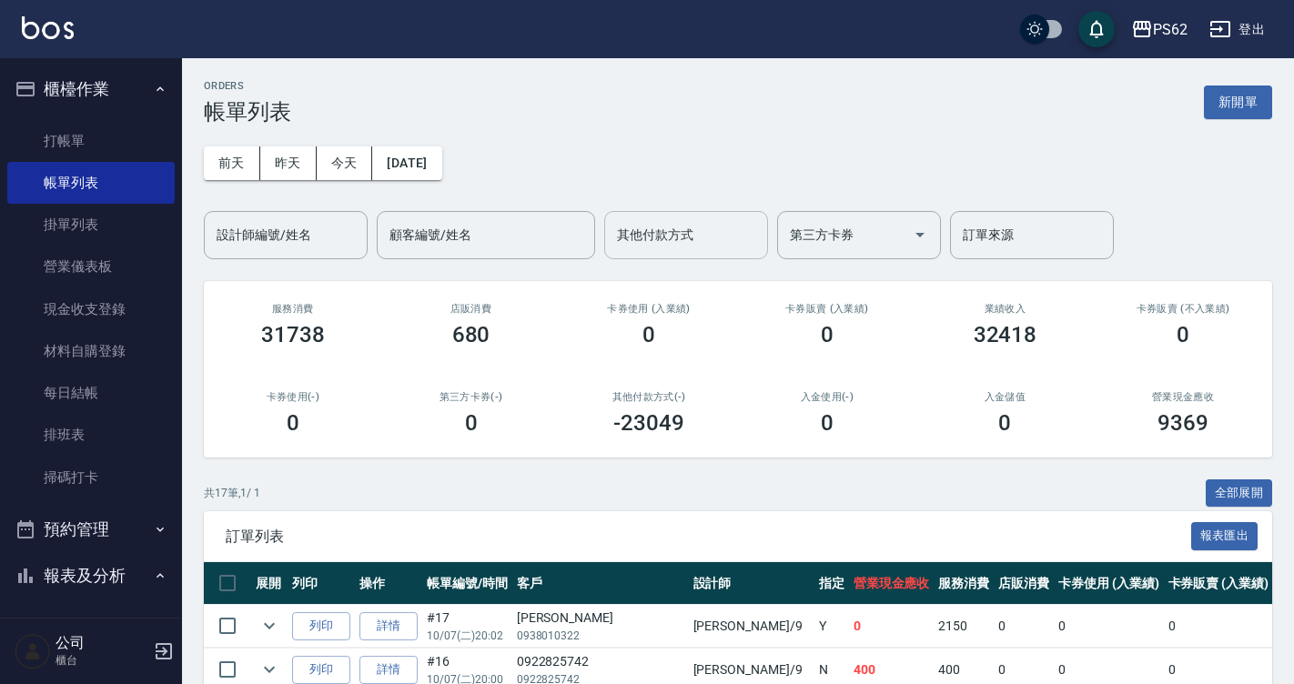
click at [649, 231] on input "其他付款方式" at bounding box center [685, 235] width 147 height 32
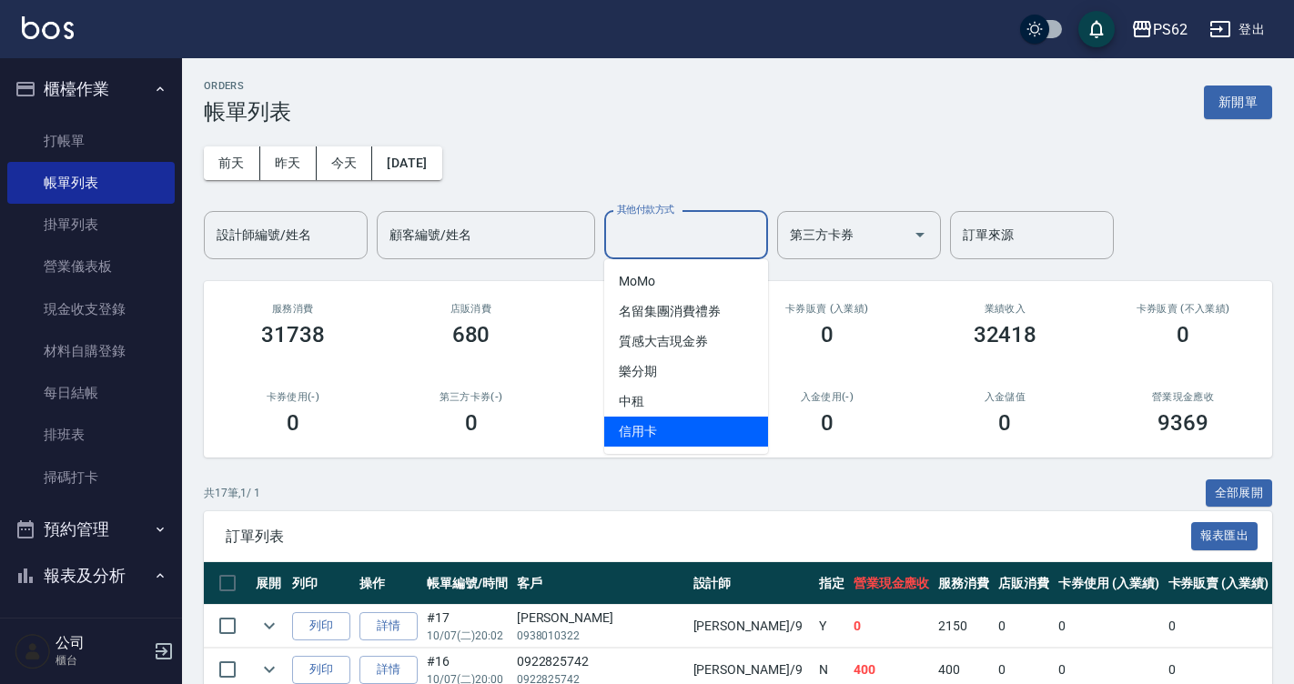
click at [676, 425] on span "信用卡" at bounding box center [686, 432] width 164 height 30
type input "信用卡"
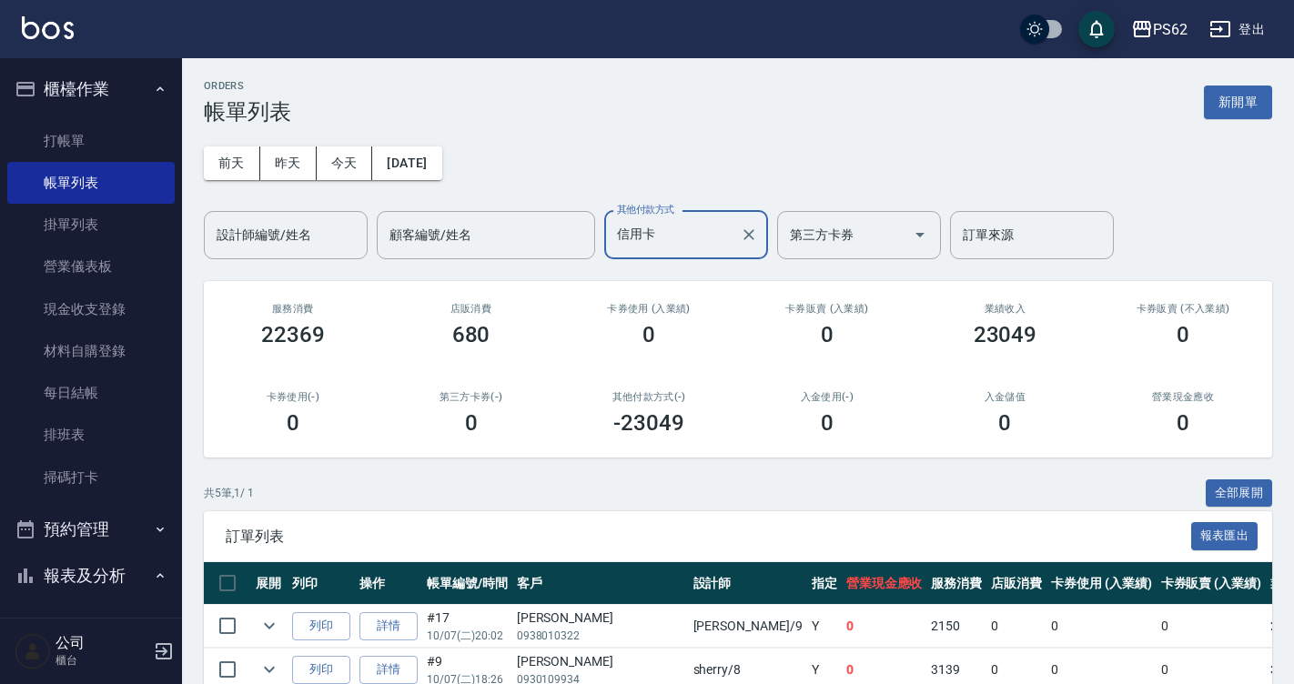
scroll to position [224, 0]
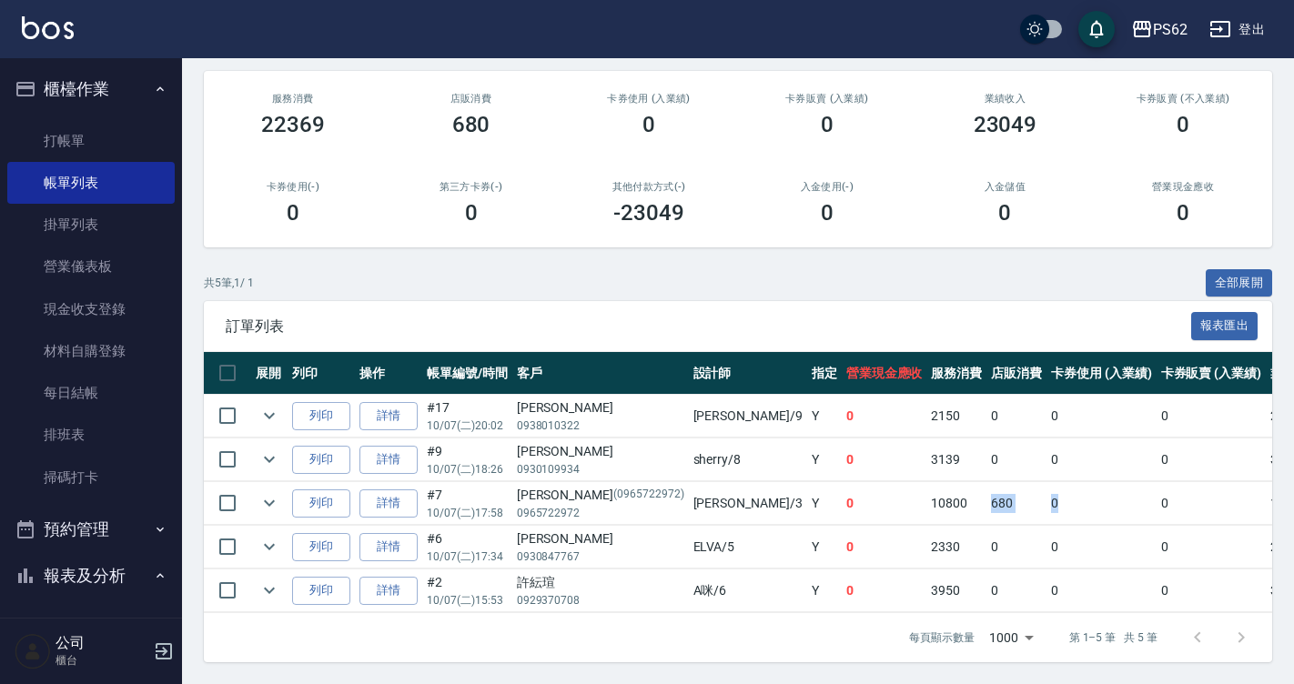
drag, startPoint x: 859, startPoint y: 489, endPoint x: 952, endPoint y: 495, distance: 92.9
click at [952, 495] on tr "列印 詳情 #7 10/07 (二) 17:58 翁子沅 (0965722972) 0965722972 Tina /3 Y 0 10800 680 0 0 …" at bounding box center [1041, 503] width 1674 height 43
click at [1046, 501] on td "0" at bounding box center [1101, 503] width 110 height 43
drag, startPoint x: 817, startPoint y: 407, endPoint x: 849, endPoint y: 390, distance: 35.8
click at [926, 395] on td "2150" at bounding box center [956, 416] width 60 height 43
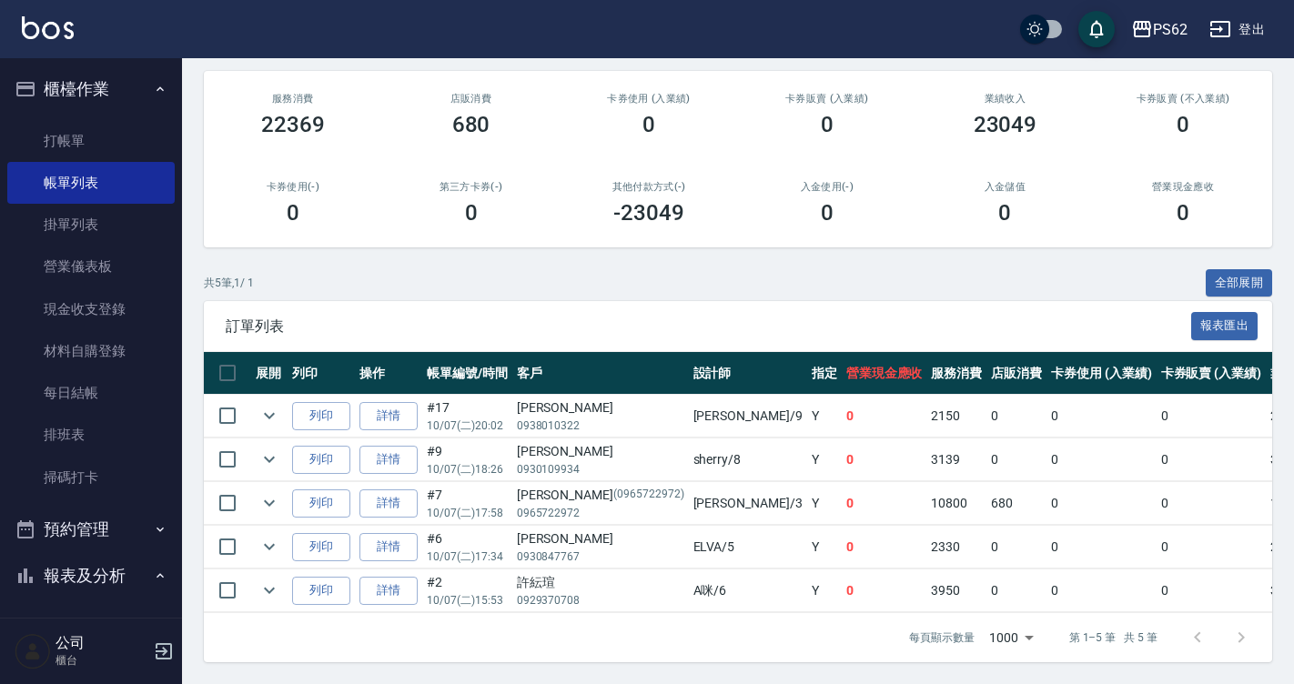
click at [926, 408] on td "2150" at bounding box center [956, 416] width 60 height 43
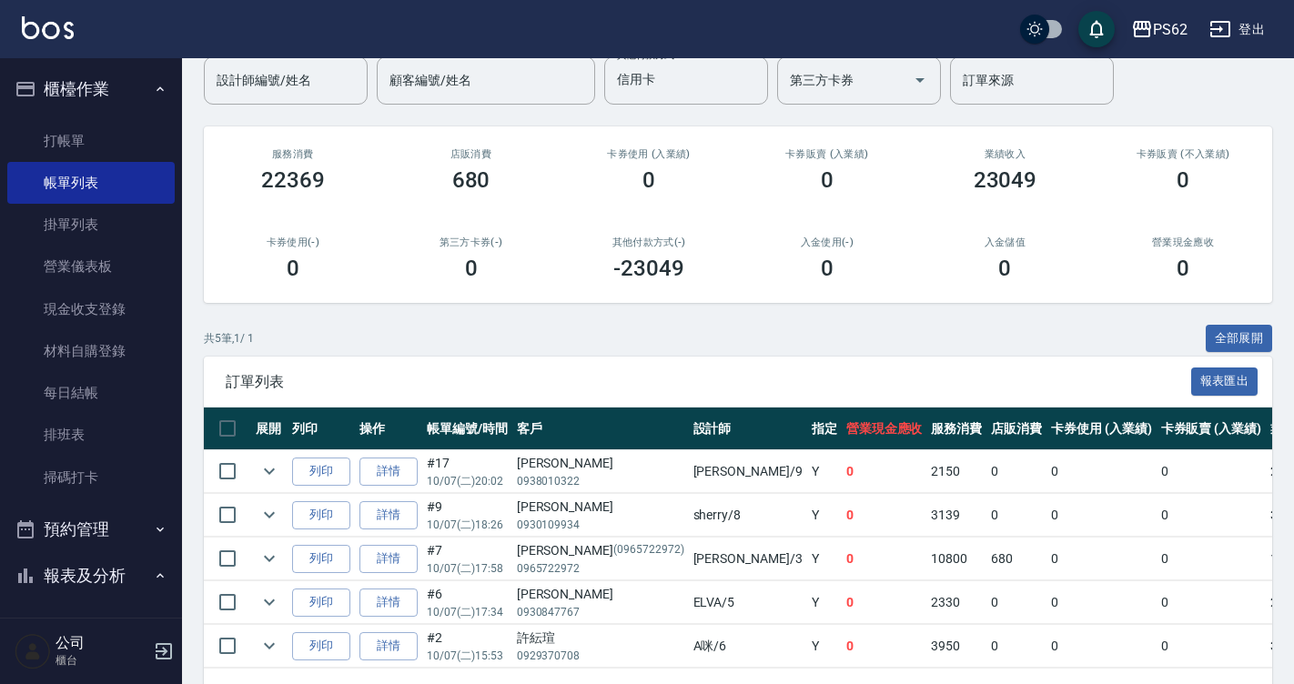
scroll to position [0, 0]
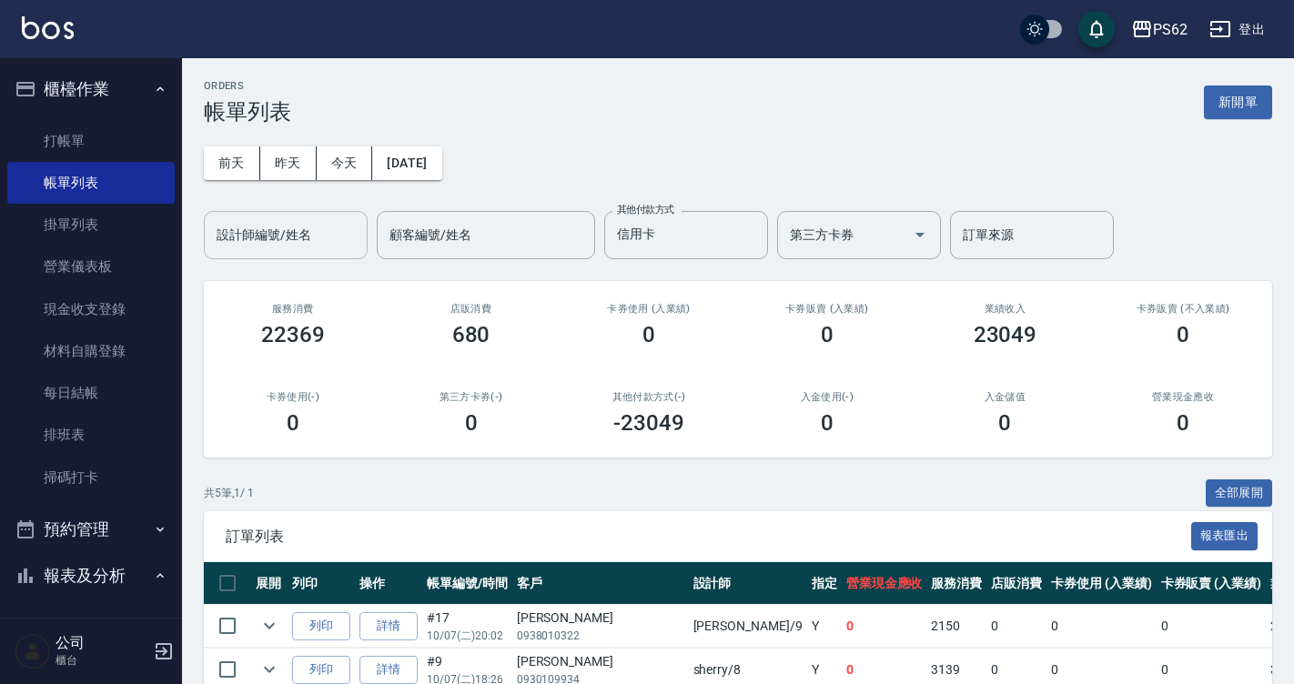
click at [258, 247] on input "設計師編號/姓名" at bounding box center [285, 235] width 147 height 32
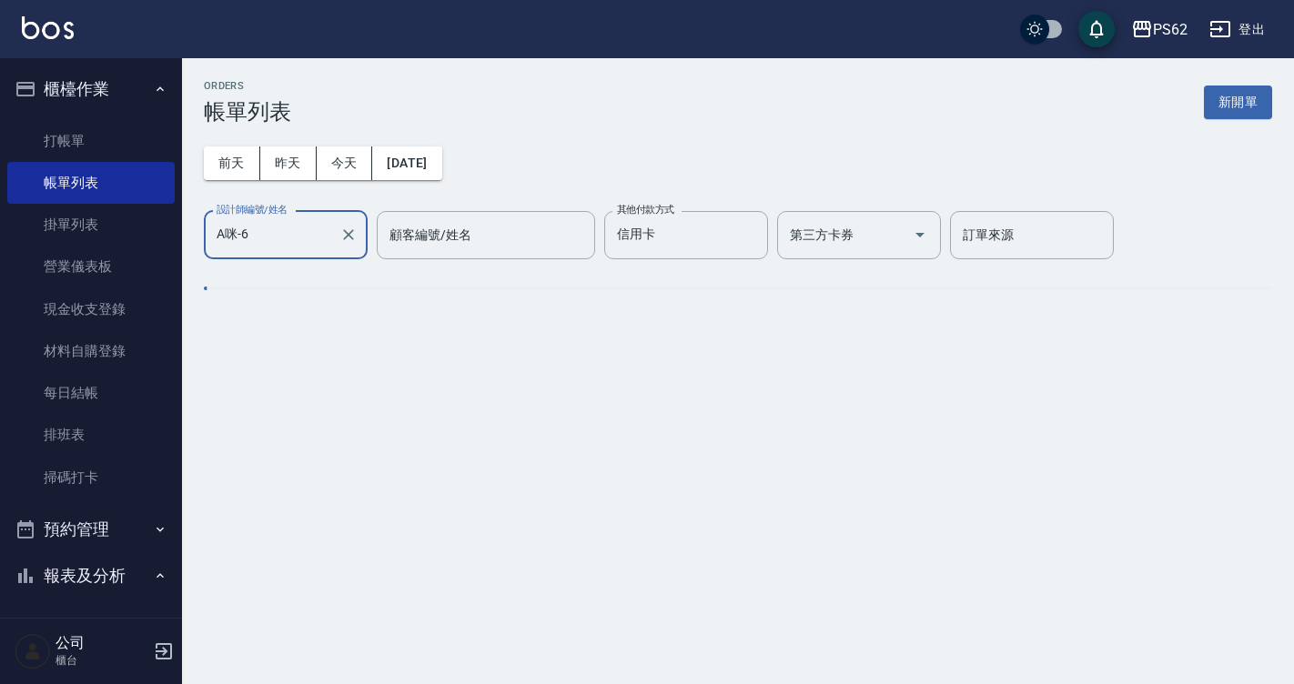
type input "A咪-6"
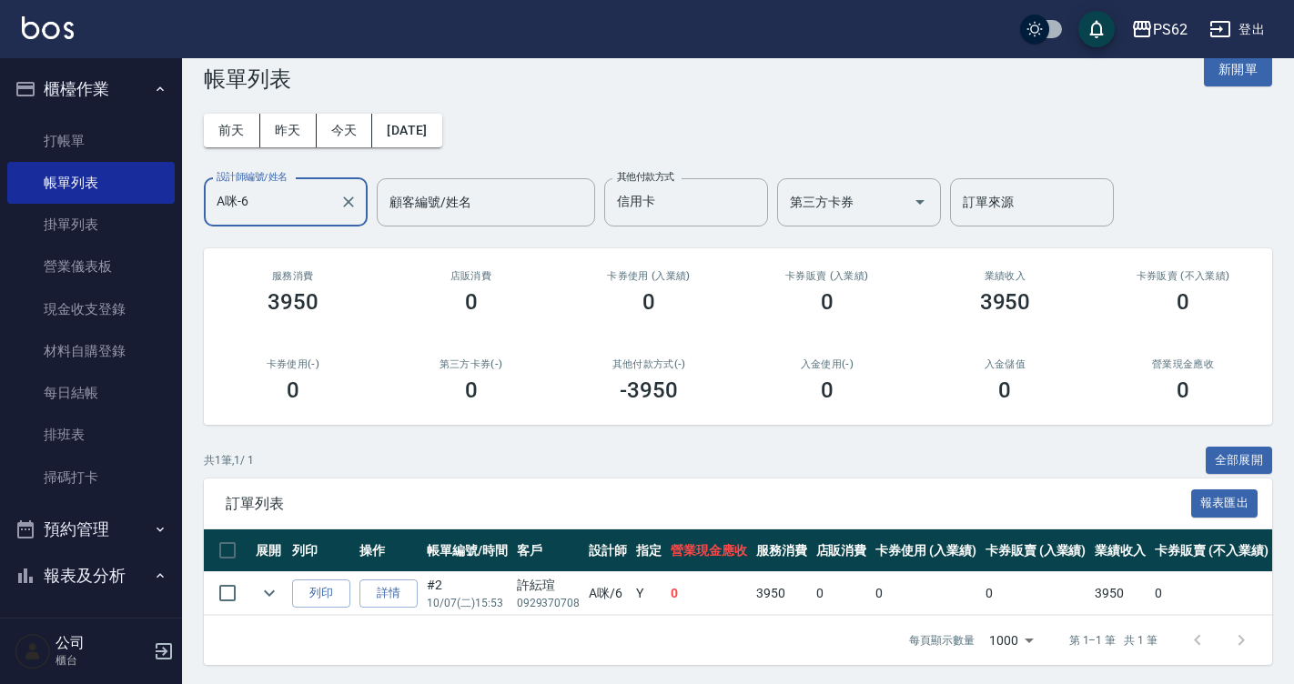
scroll to position [49, 0]
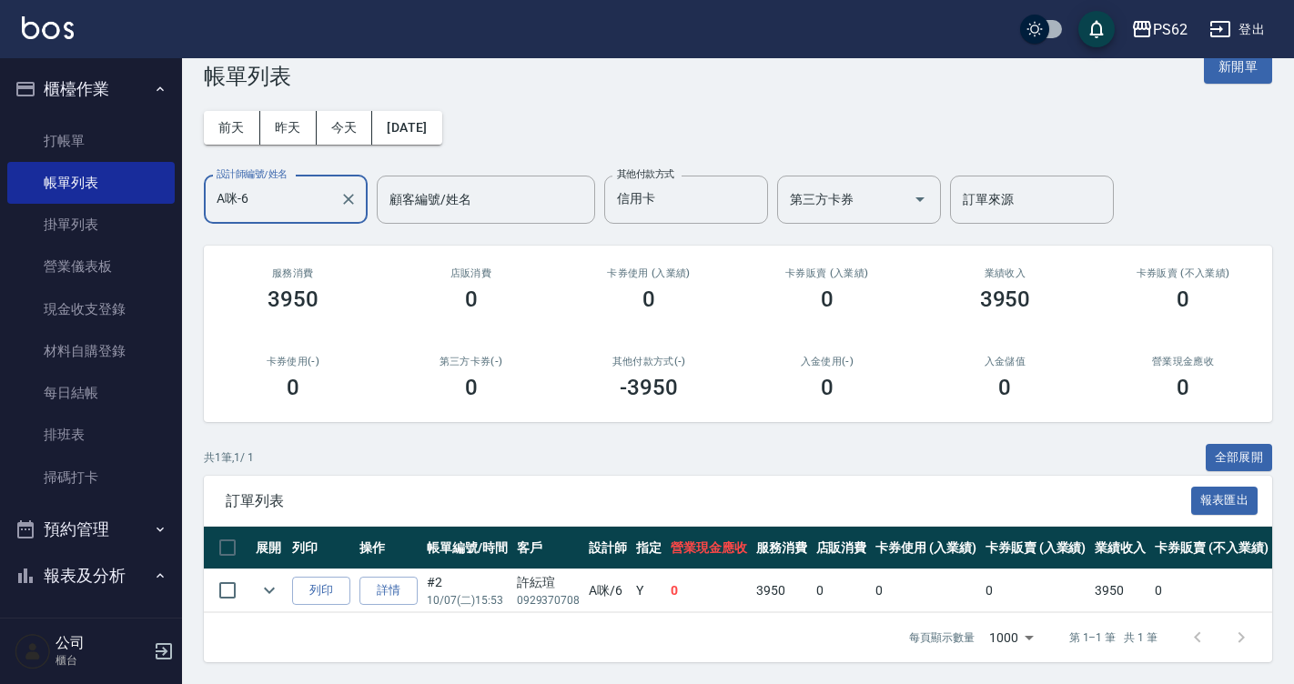
click at [1202, 584] on td "0" at bounding box center [1211, 590] width 122 height 43
click at [388, 577] on link "詳情" at bounding box center [388, 591] width 58 height 28
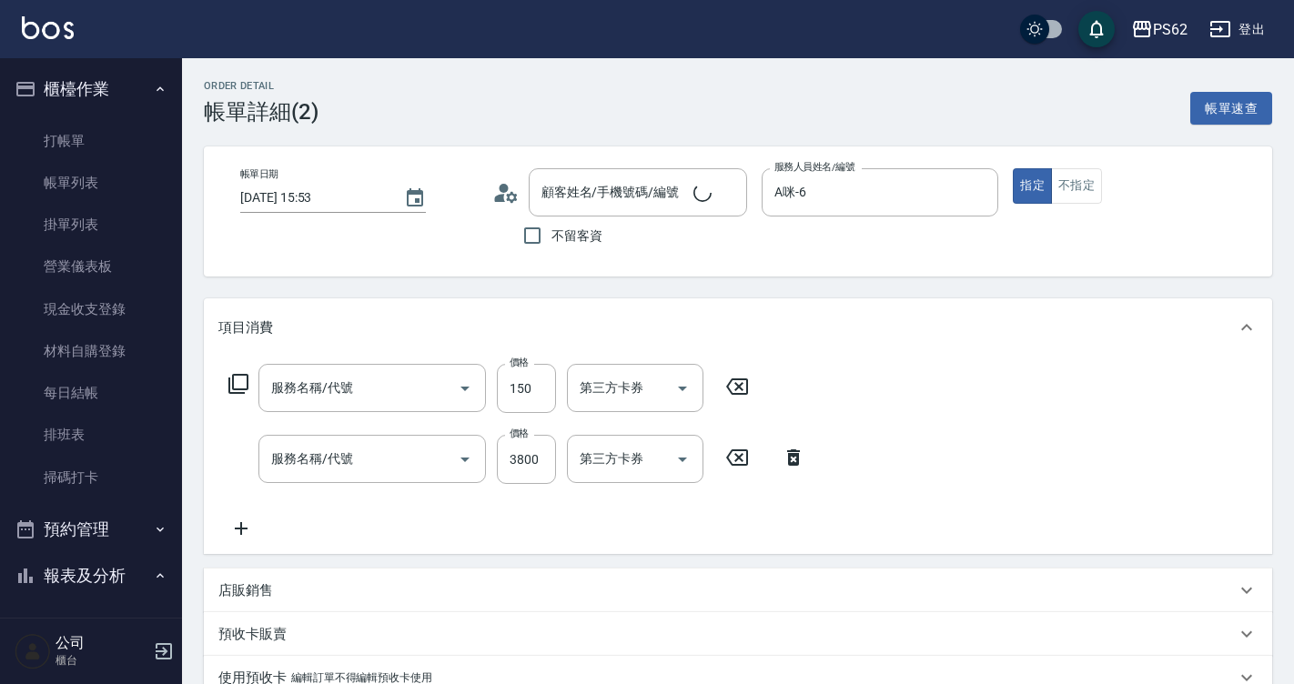
type input "[DATE] 15:53"
type input "A咪-6"
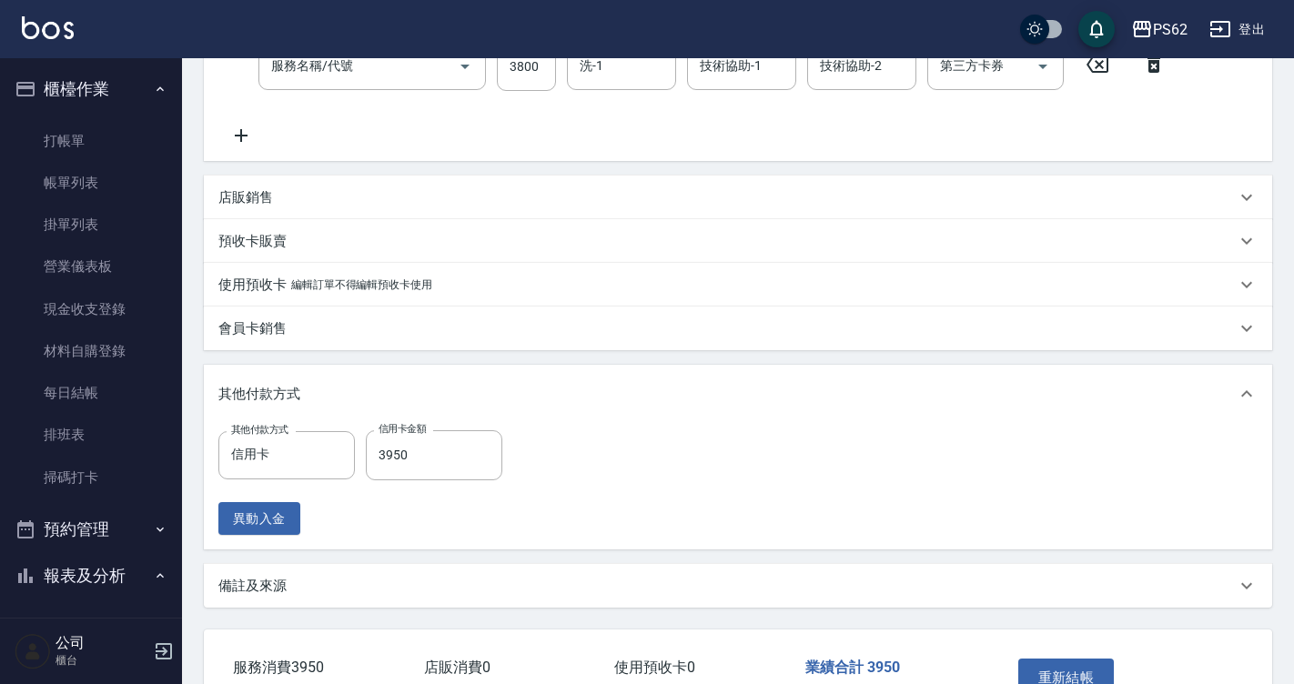
type input "許紜瑄/0929370708/"
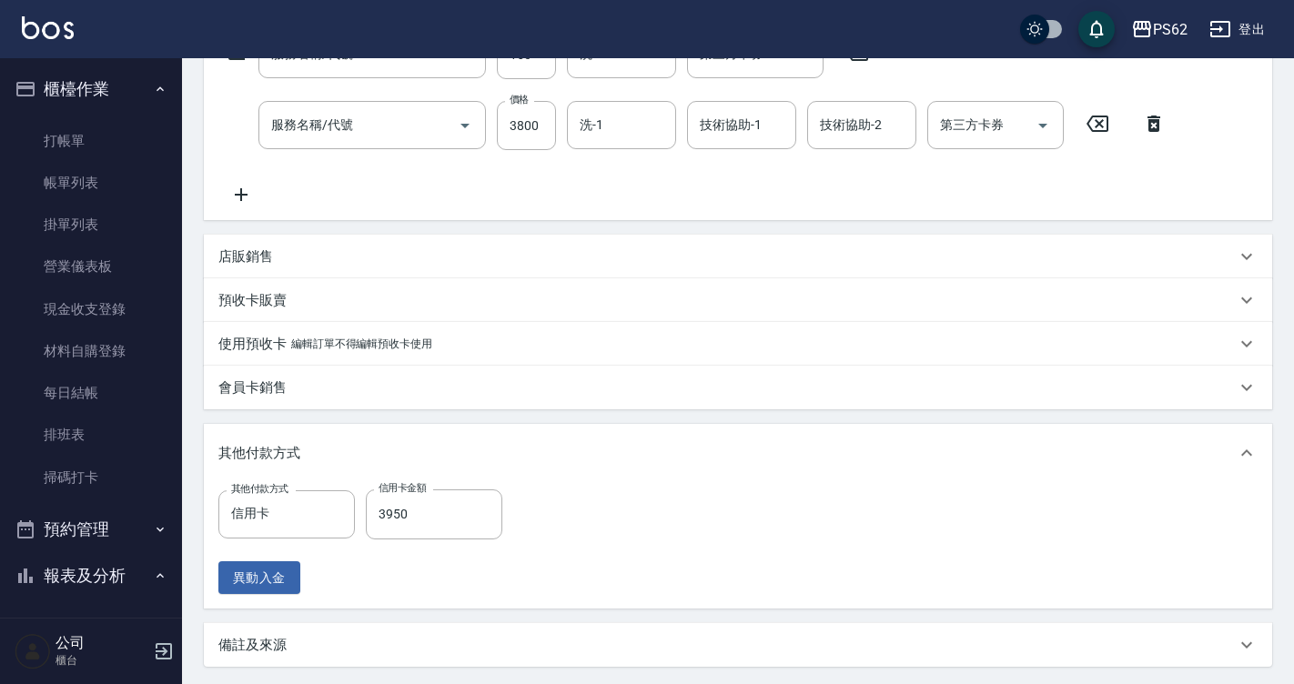
type input "洗髮(101)"
type input "頂級溫塑(310)"
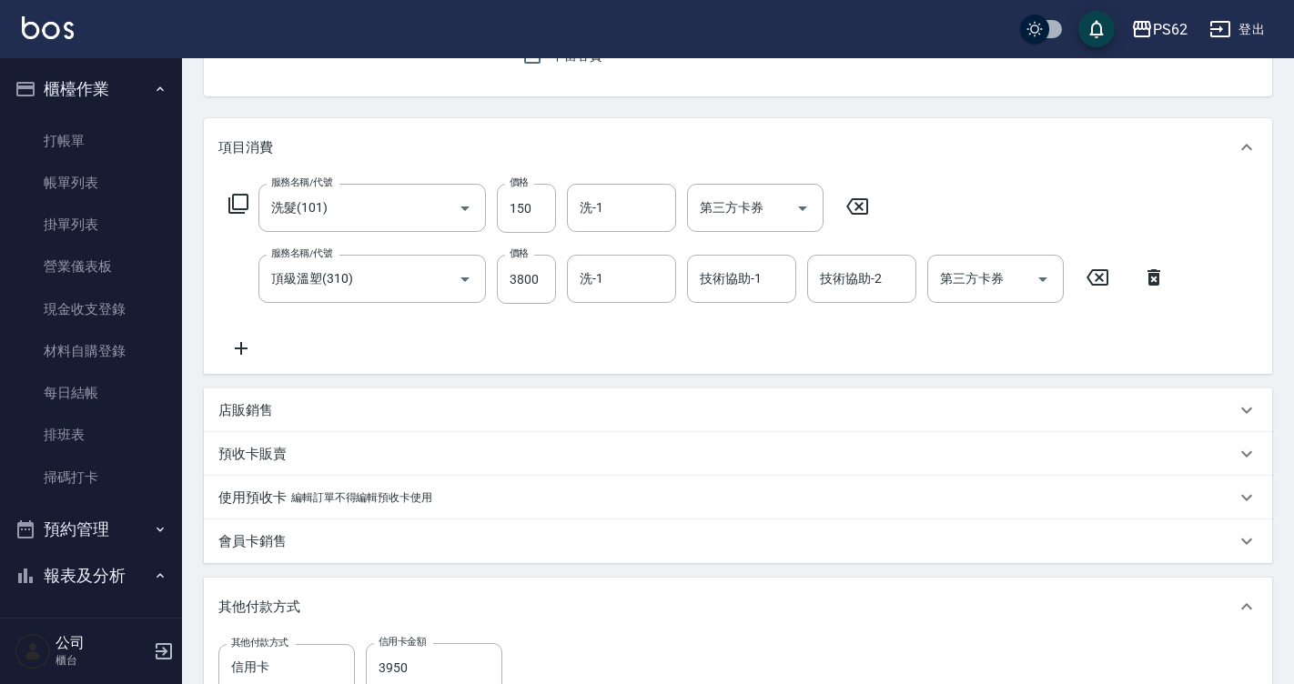
scroll to position [302, 0]
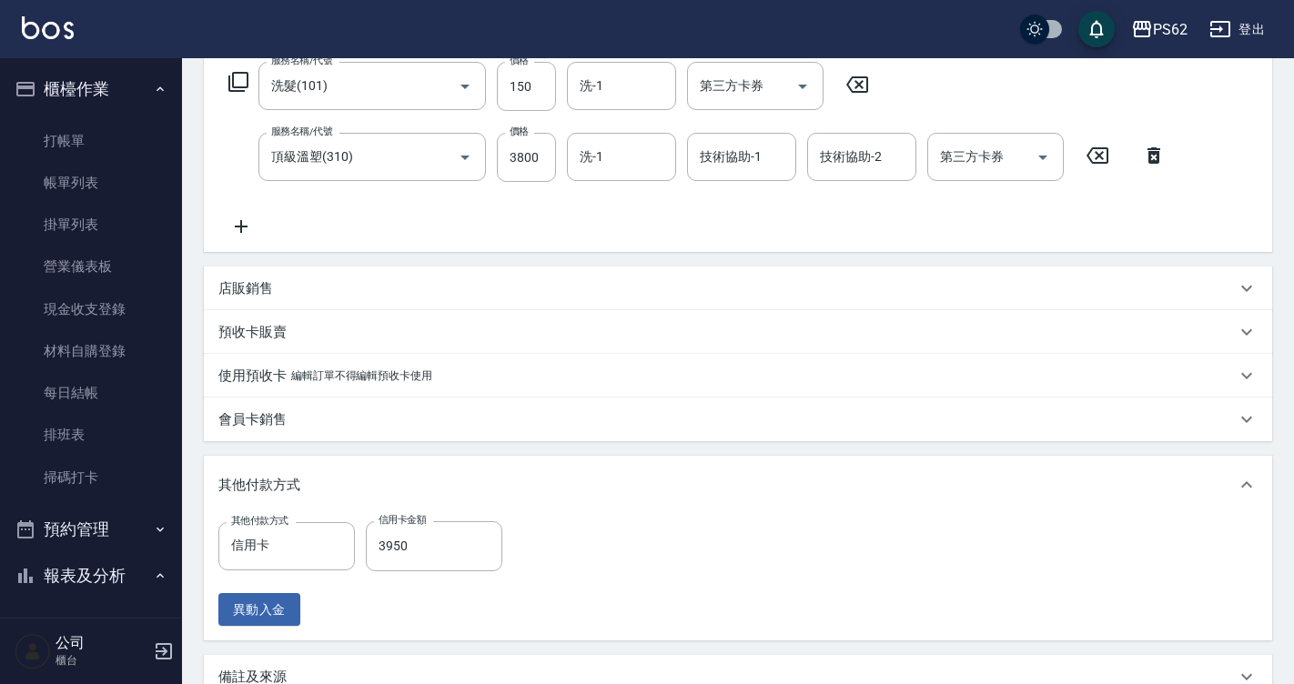
click at [259, 300] on div "店販銷售" at bounding box center [738, 289] width 1068 height 44
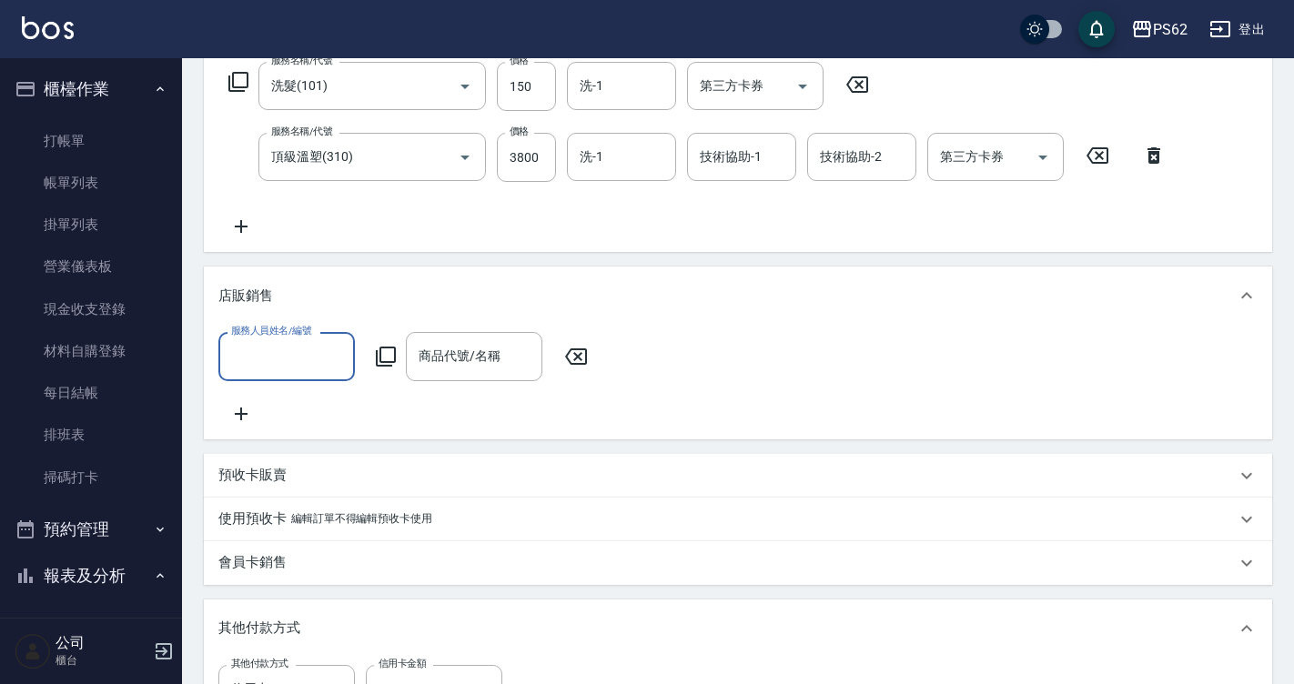
scroll to position [0, 0]
click at [294, 366] on input "服務人員姓名/編號" at bounding box center [287, 356] width 120 height 32
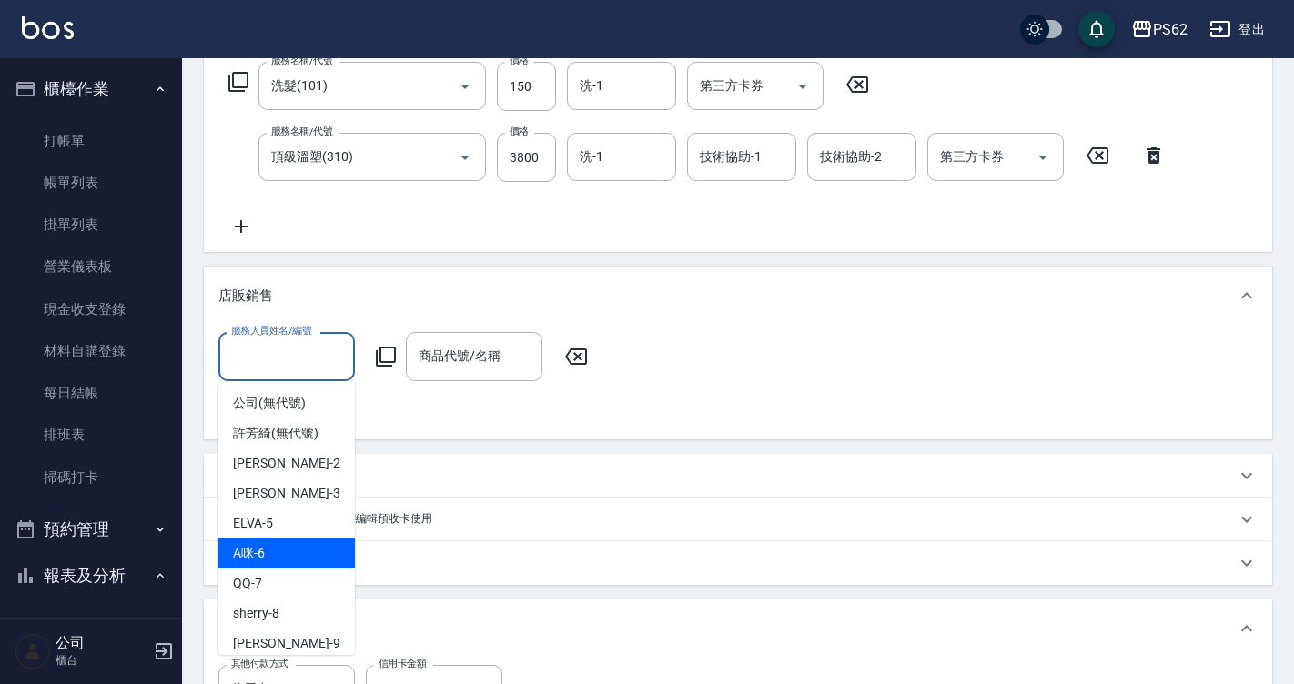
click at [287, 547] on div "A咪 -6" at bounding box center [286, 554] width 136 height 30
type input "A咪-6"
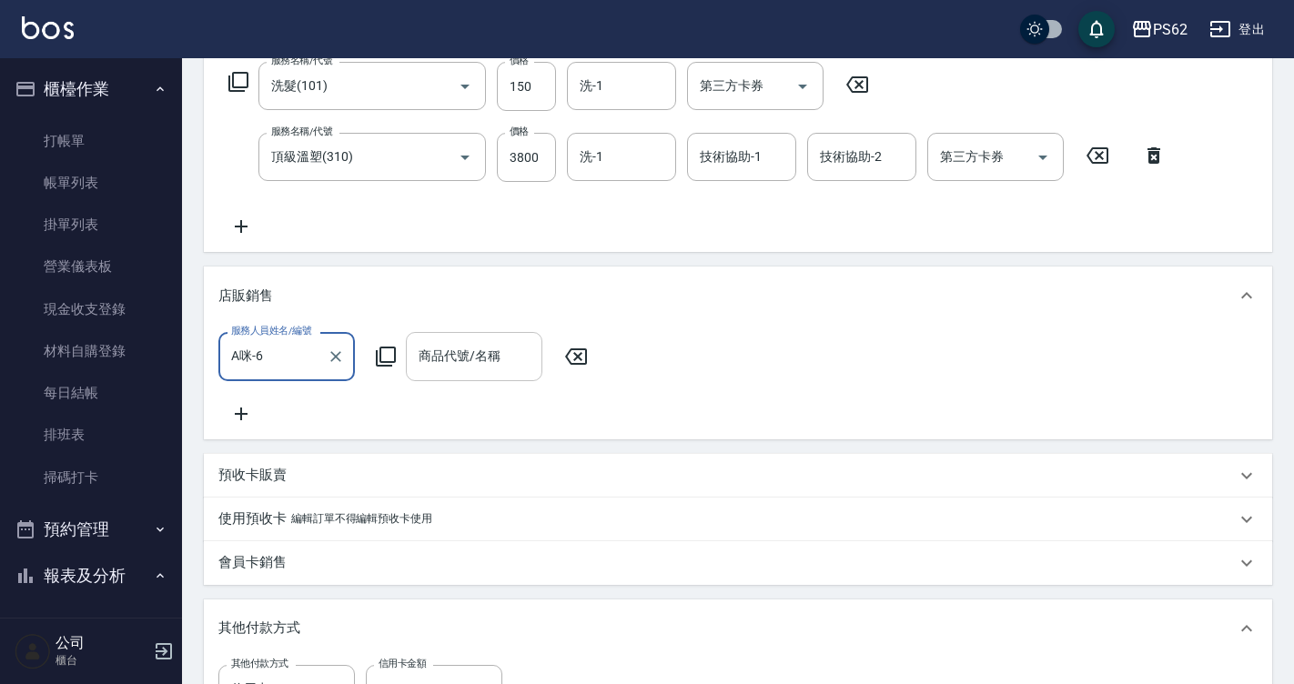
click at [457, 370] on input "商品代號/名稱" at bounding box center [474, 356] width 120 height 32
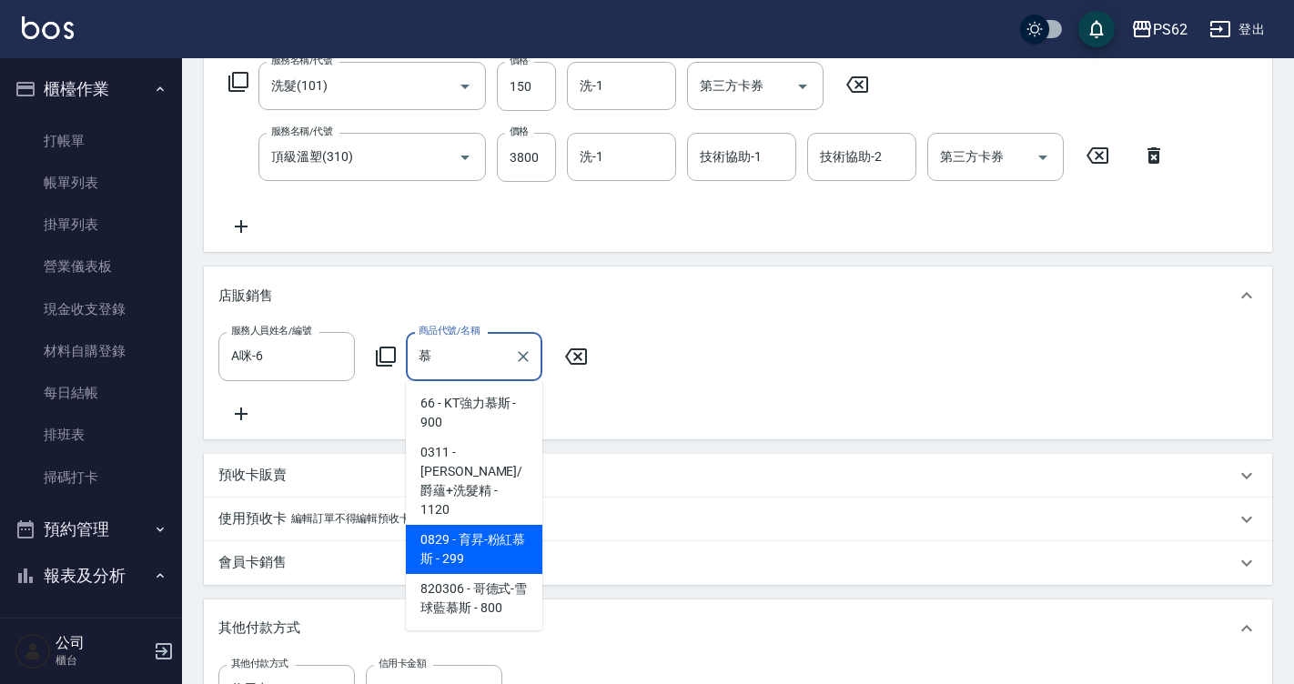
scroll to position [393, 0]
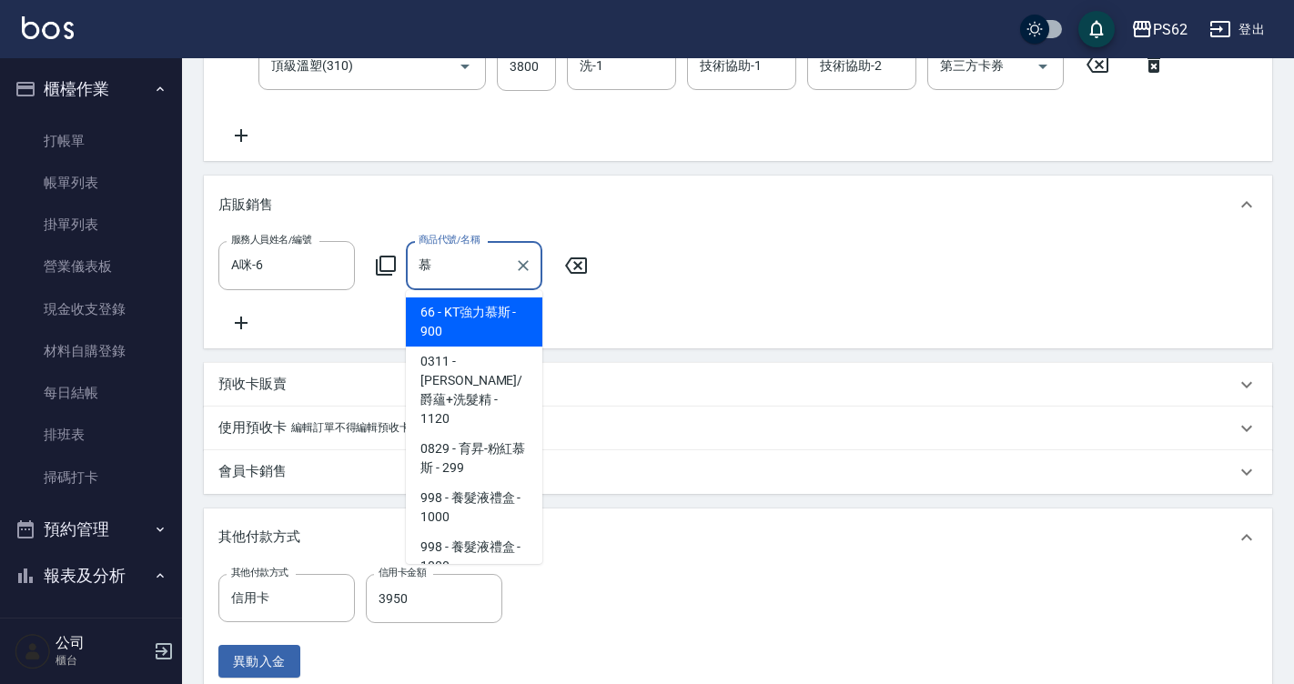
click at [473, 322] on span "66 - KT強力慕斯 - 900" at bounding box center [474, 321] width 136 height 49
type input "KT強力慕斯"
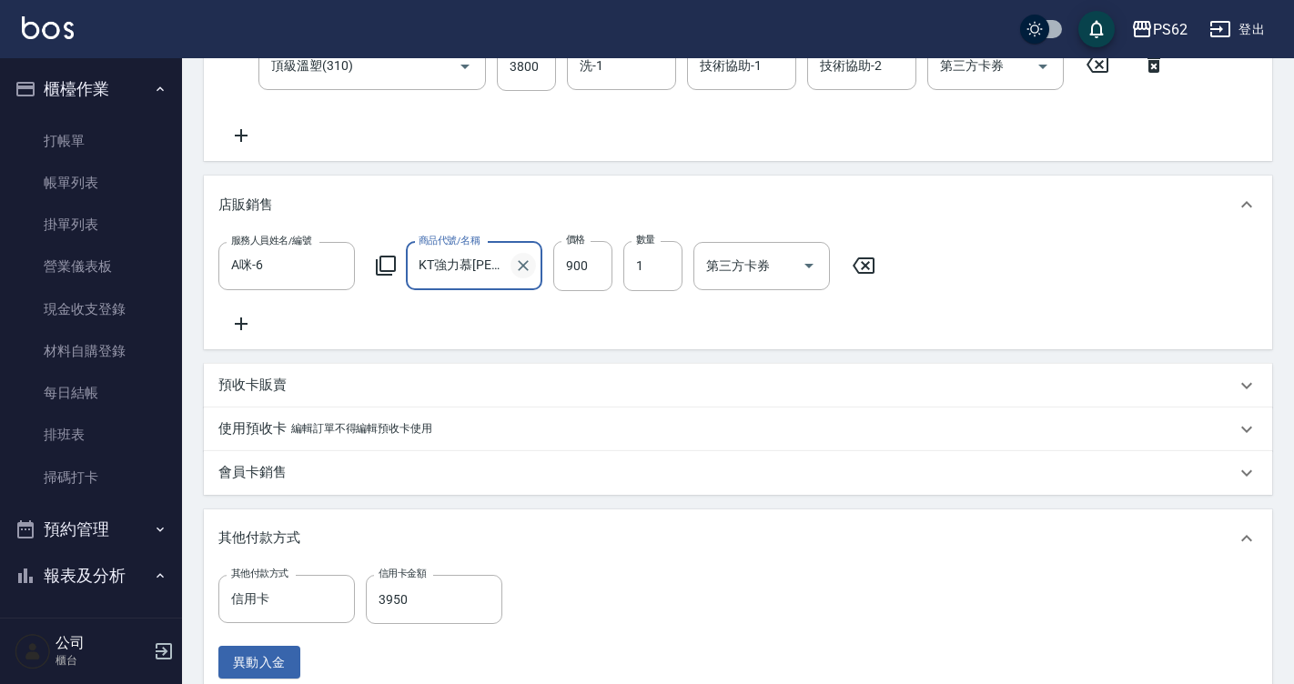
click at [518, 259] on icon "Clear" at bounding box center [523, 266] width 18 height 18
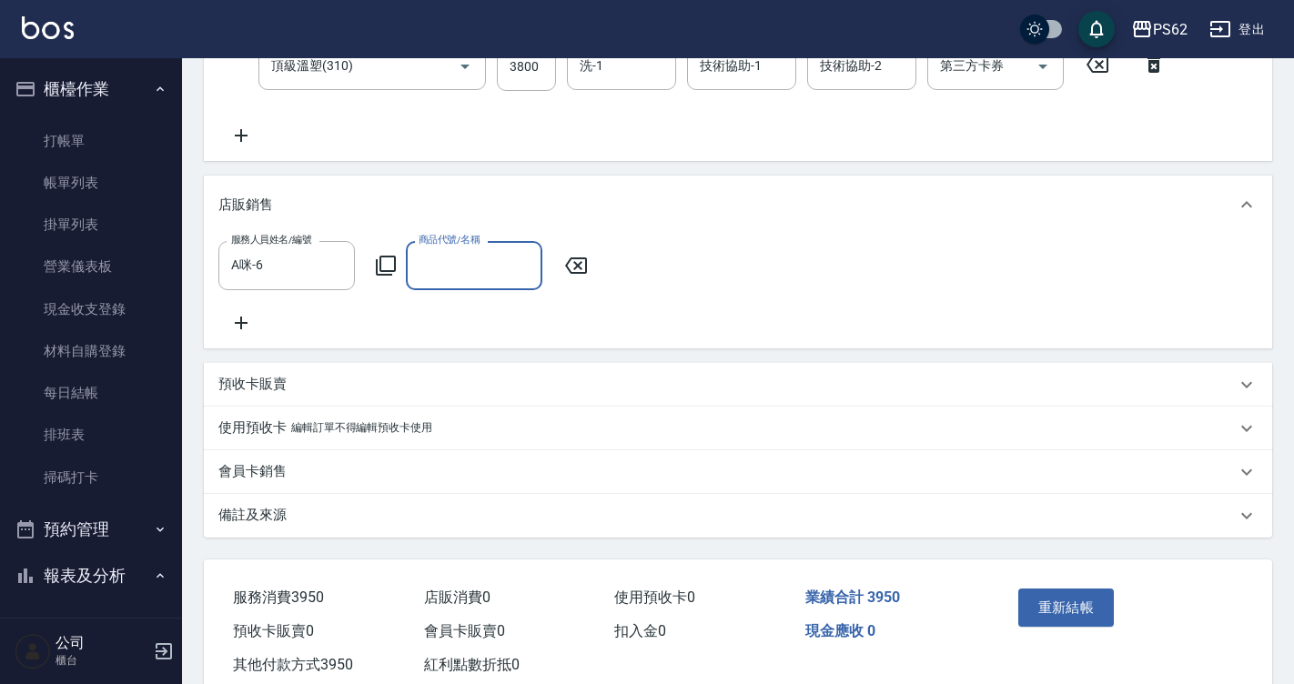
click at [494, 273] on input "商品代號/名稱" at bounding box center [474, 265] width 120 height 32
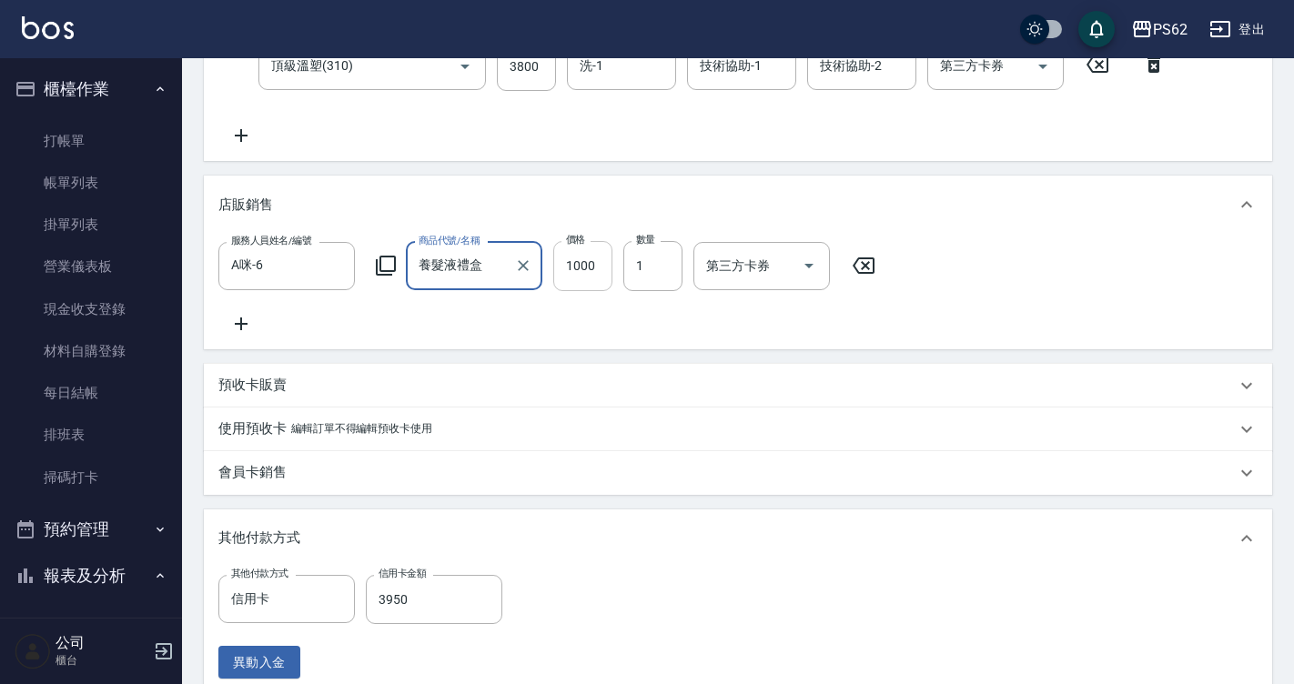
type input "養髮液禮盒"
click at [592, 277] on input "1000" at bounding box center [582, 265] width 59 height 49
click at [521, 266] on icon "Clear" at bounding box center [523, 266] width 18 height 18
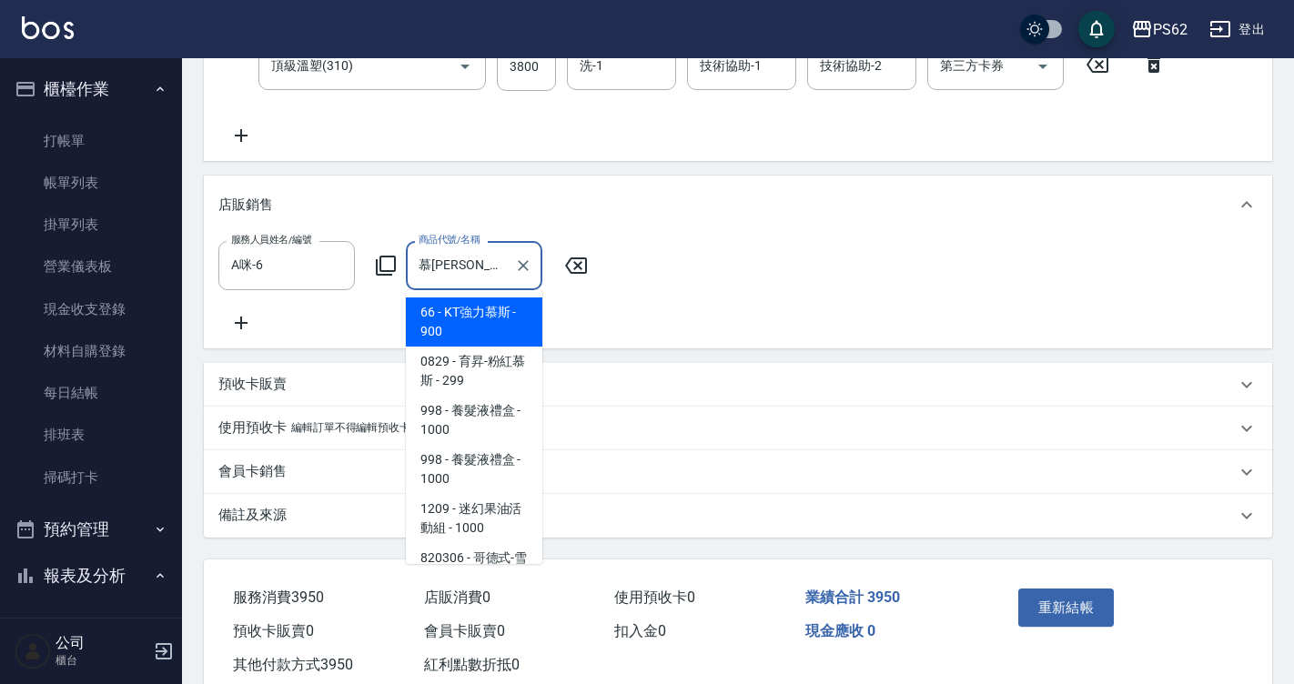
click at [486, 417] on span "998 - 養髮液禮盒 - 1000" at bounding box center [474, 420] width 136 height 49
type input "養髮液禮盒"
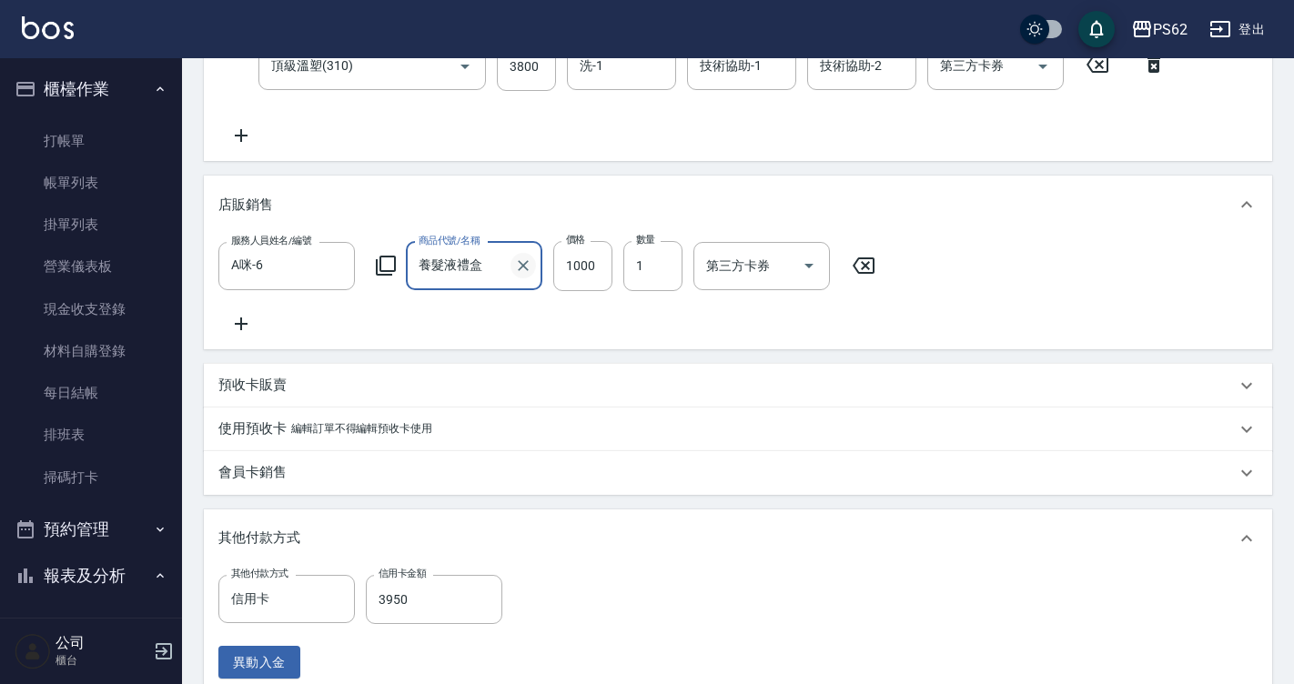
click at [522, 267] on icon "Clear" at bounding box center [523, 266] width 11 height 11
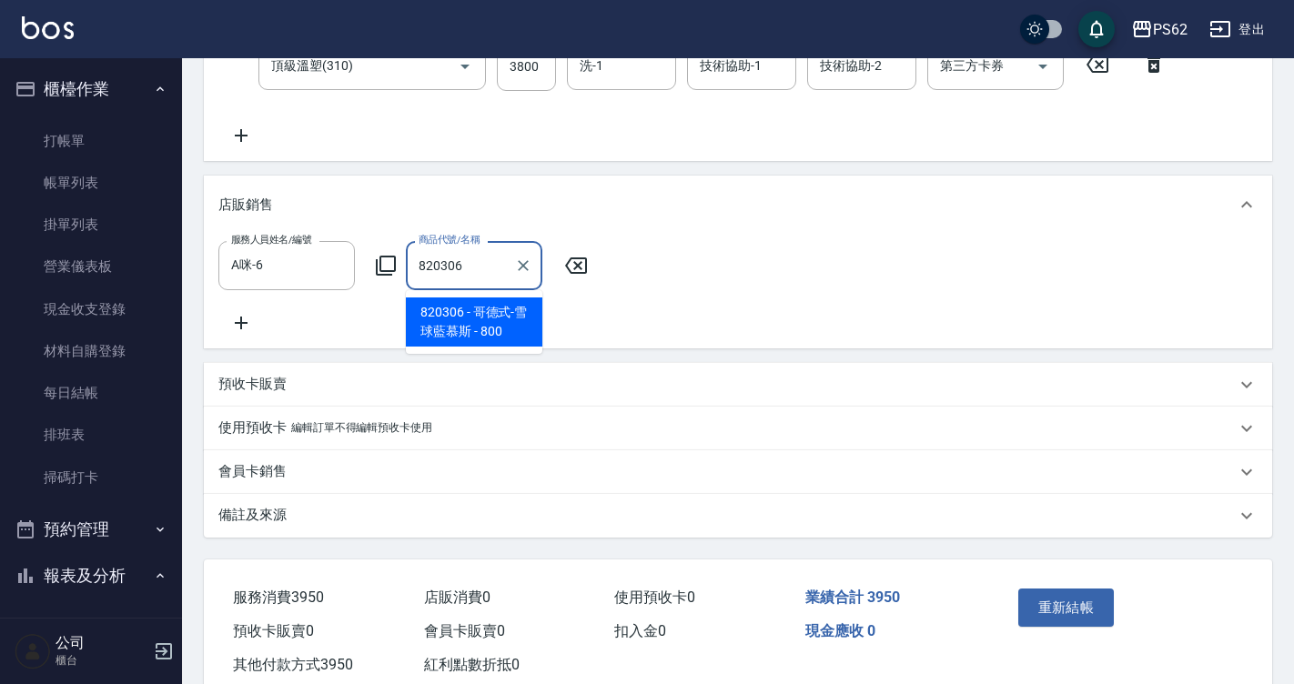
type input "哥德式-雪球藍慕斯"
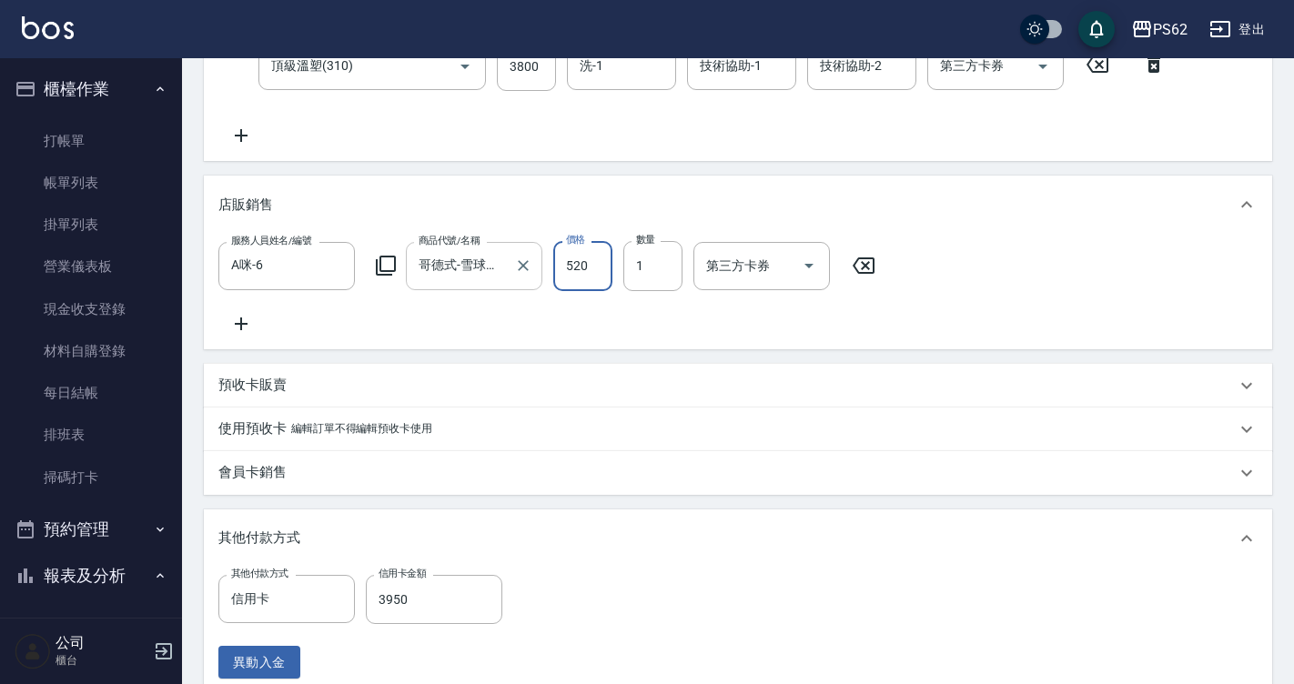
type input "520"
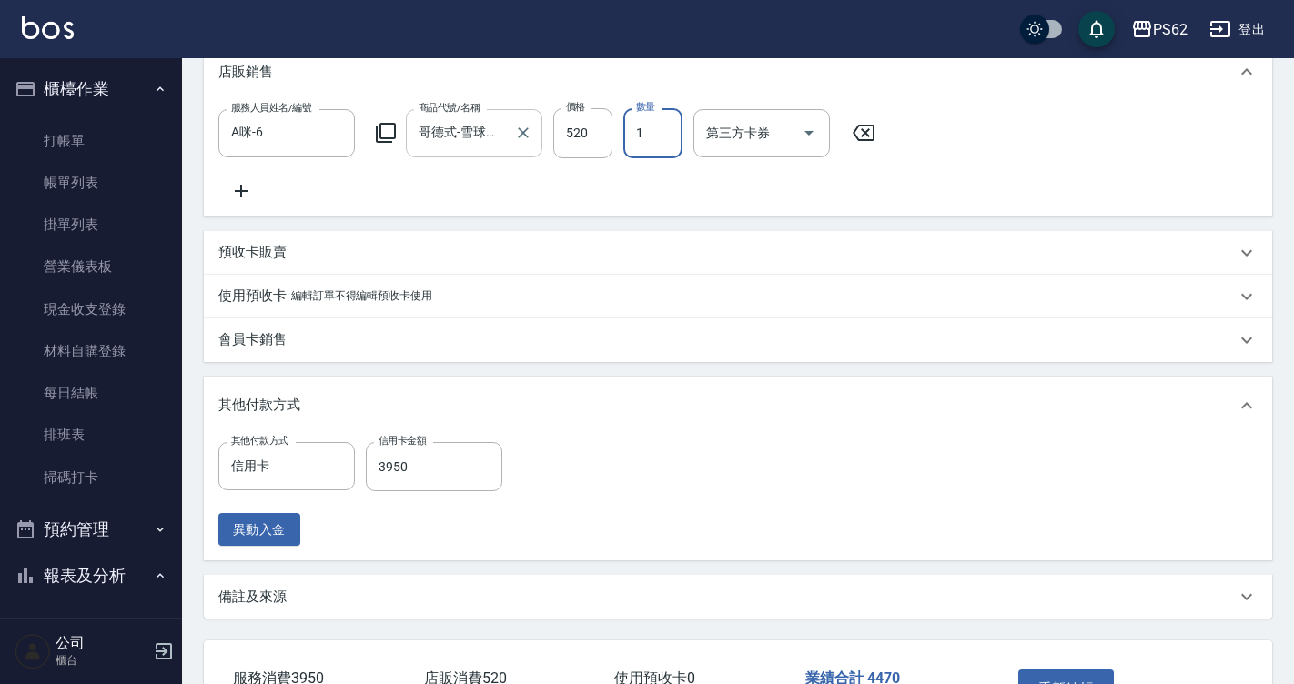
scroll to position [666, 0]
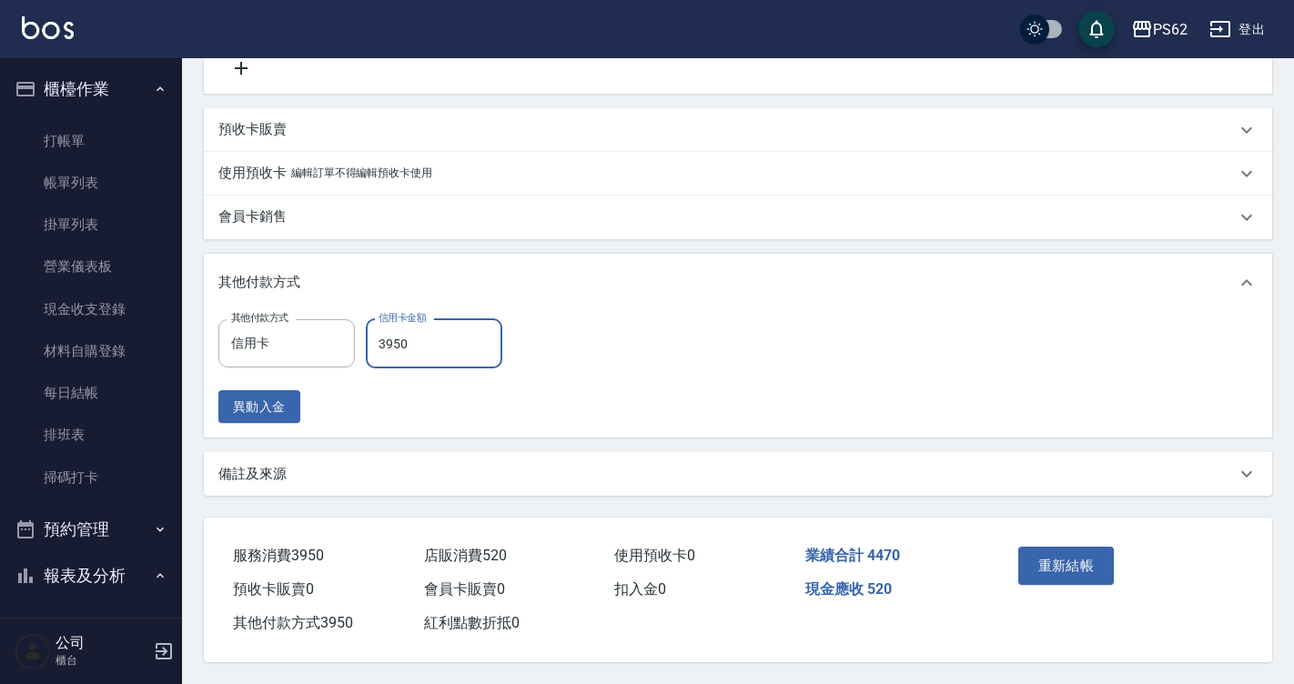
click at [418, 351] on input "3950" at bounding box center [434, 343] width 136 height 49
type input "4470"
click at [1063, 549] on button "重新結帳" at bounding box center [1066, 566] width 96 height 38
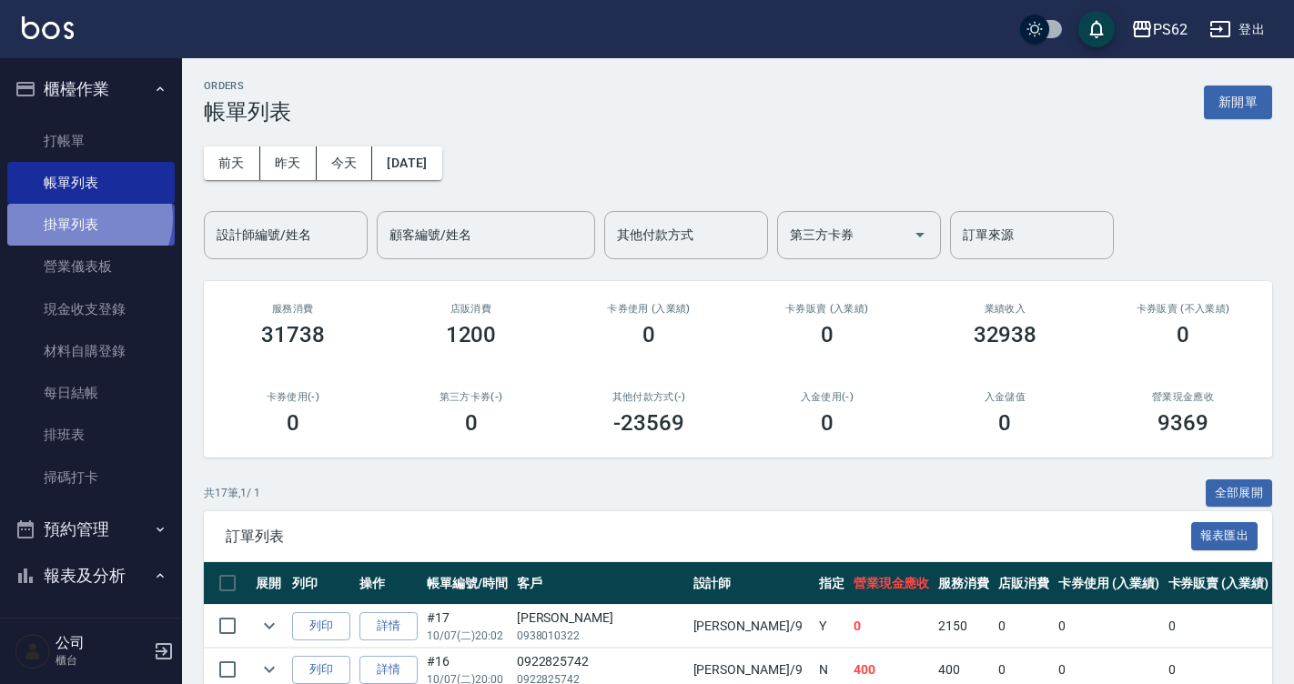
click at [87, 218] on link "掛單列表" at bounding box center [90, 225] width 167 height 42
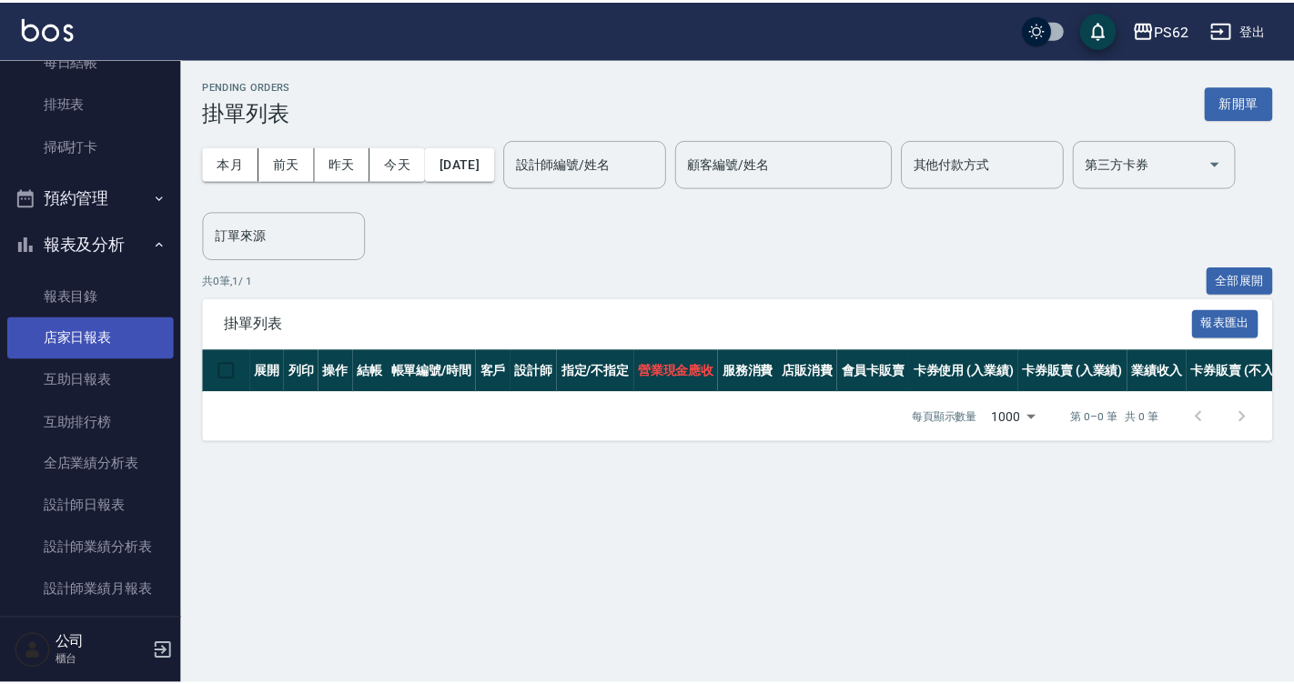
scroll to position [364, 0]
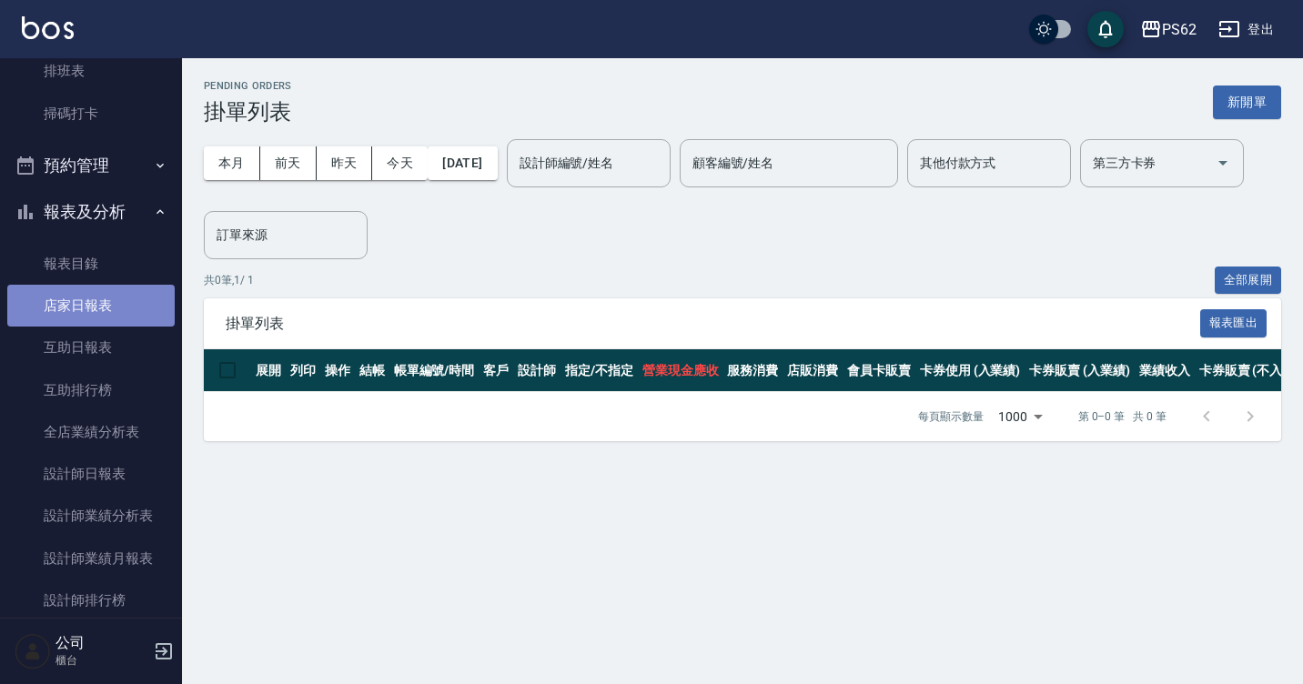
click at [120, 309] on link "店家日報表" at bounding box center [90, 306] width 167 height 42
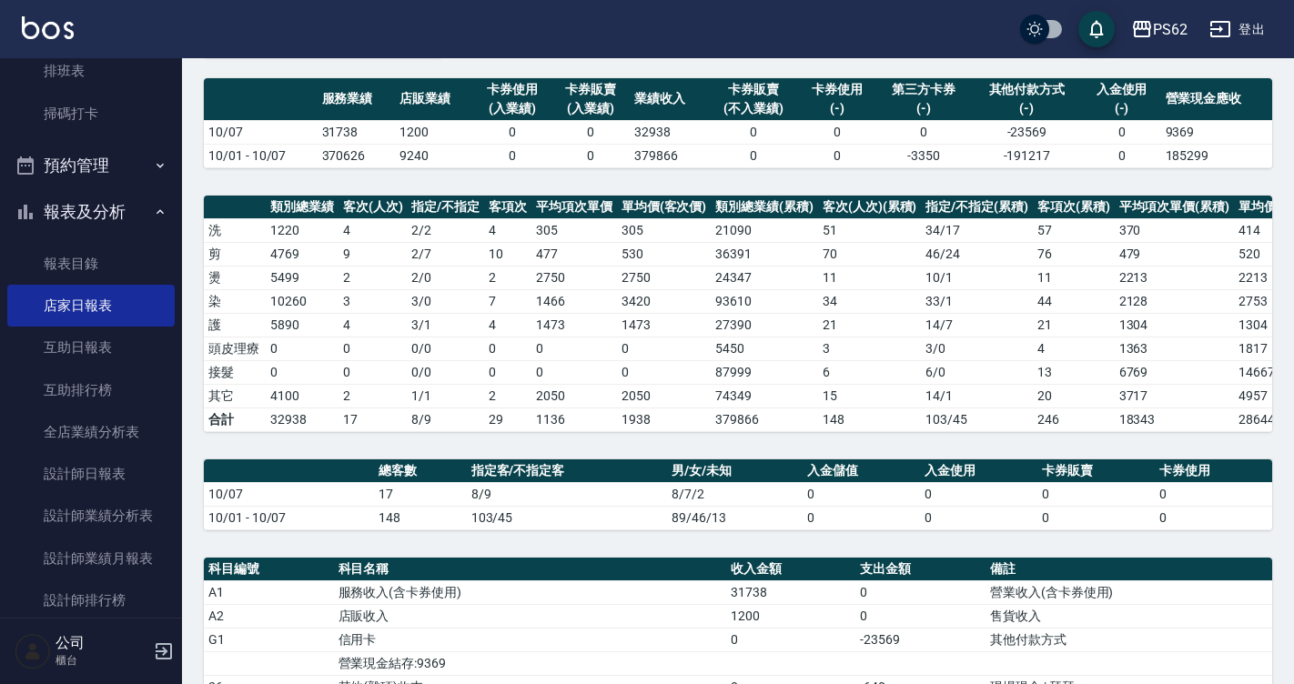
scroll to position [364, 0]
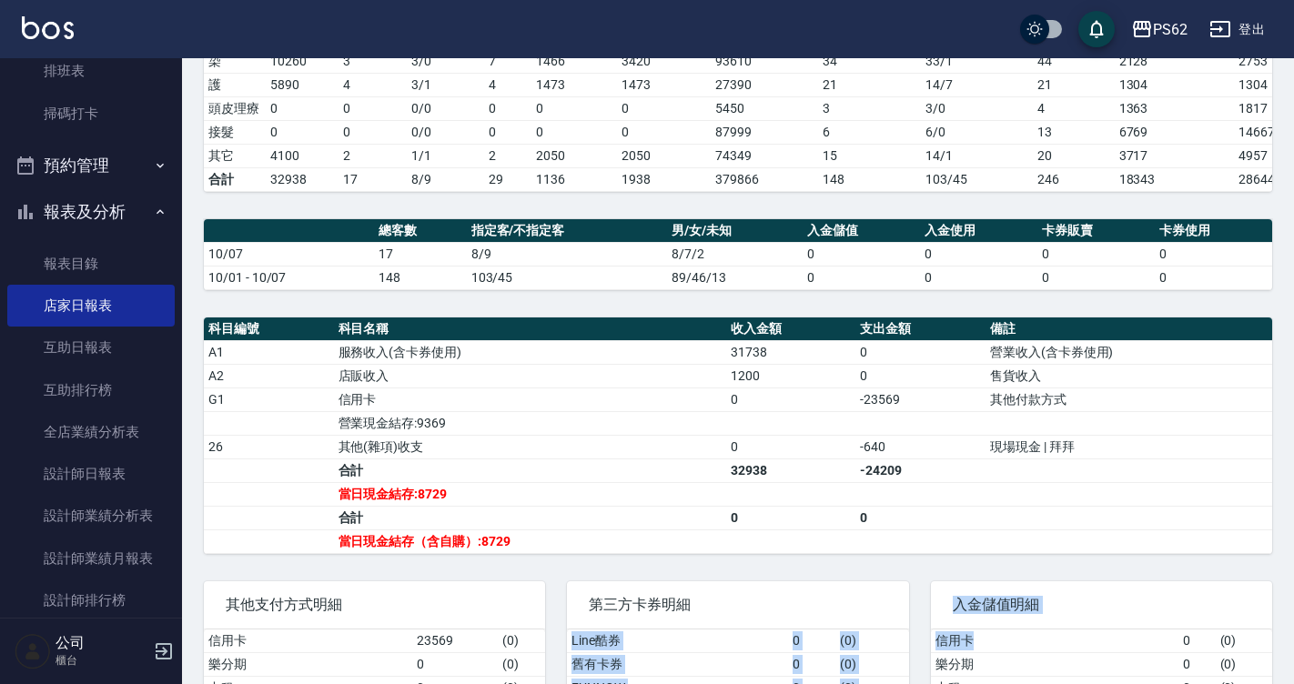
drag, startPoint x: 942, startPoint y: 631, endPoint x: 1119, endPoint y: 645, distance: 177.0
click at [1115, 645] on div "其他支付方式明細 信用卡 23569 ( 0 ) 樂分期 0 ( 0 ) 中租 0 ( 0 ) 質感大吉現金券 0 ( 0 ) 名留集團消費禮券 0 ( 0 …" at bounding box center [727, 676] width 1090 height 234
click at [988, 529] on td "a dense table" at bounding box center [1128, 518] width 287 height 24
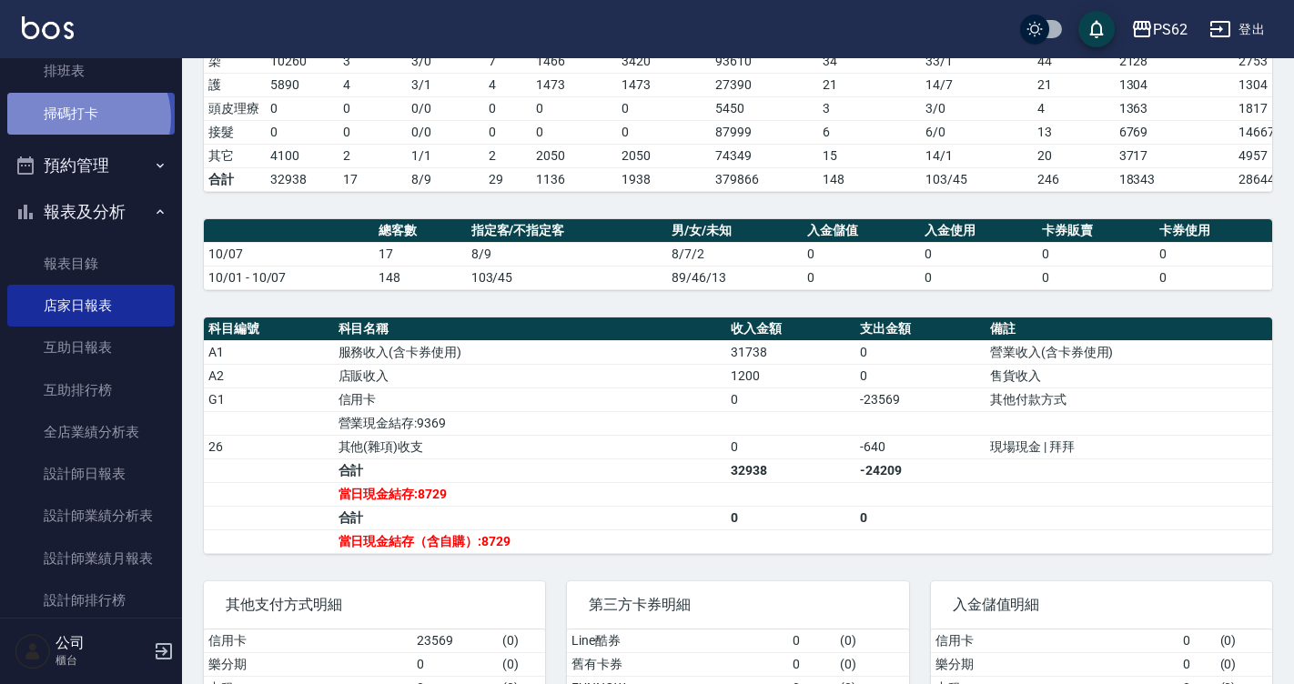
click at [86, 117] on link "掃碼打卡" at bounding box center [90, 114] width 167 height 42
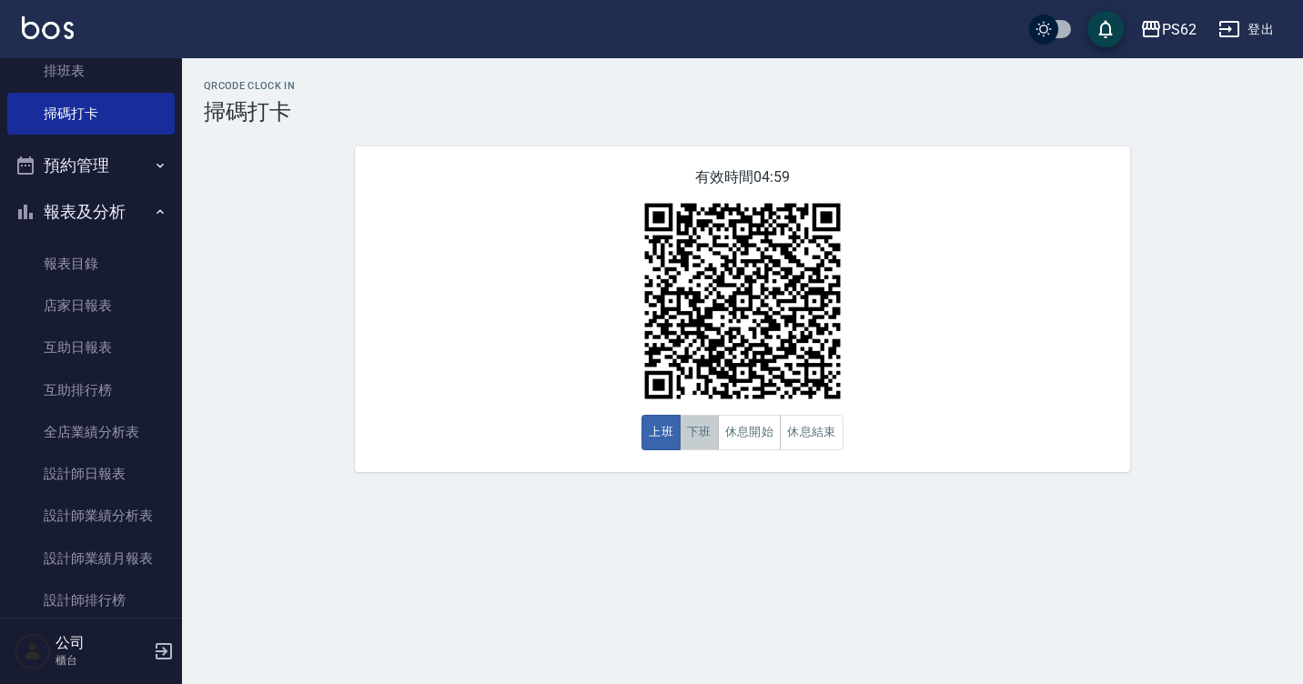
click at [695, 431] on button "下班" at bounding box center [699, 432] width 39 height 35
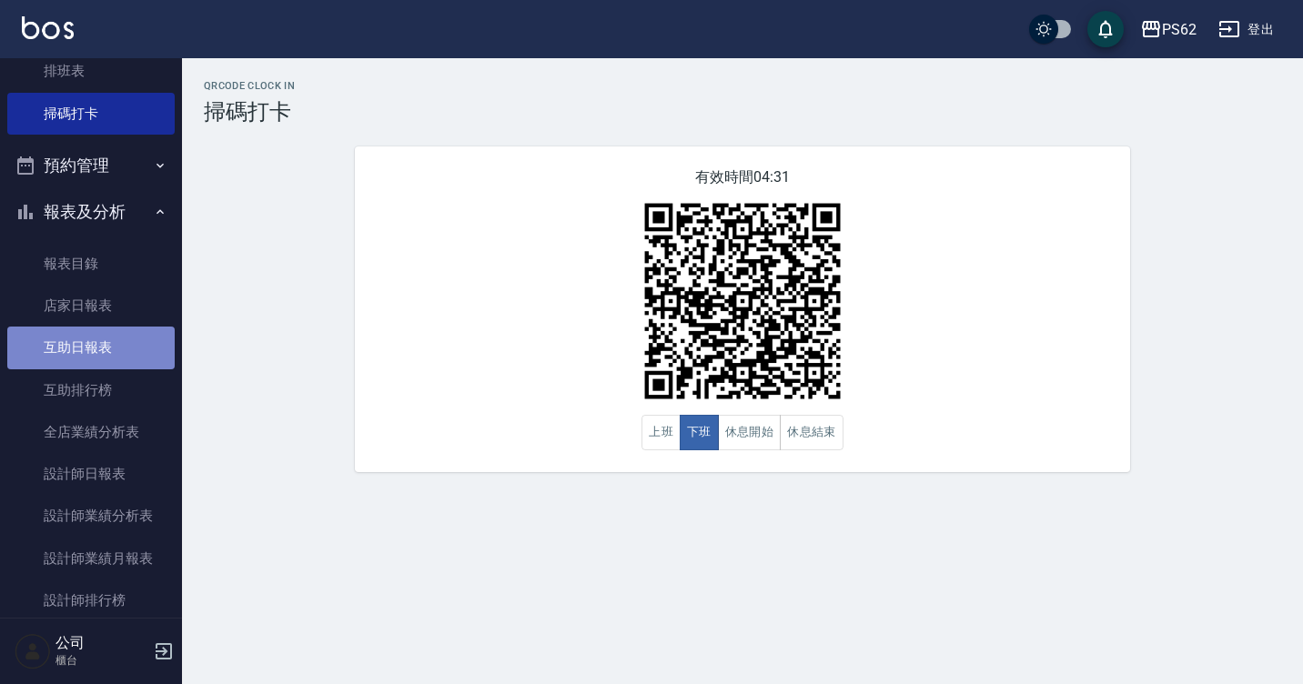
click at [127, 359] on link "互助日報表" at bounding box center [90, 348] width 167 height 42
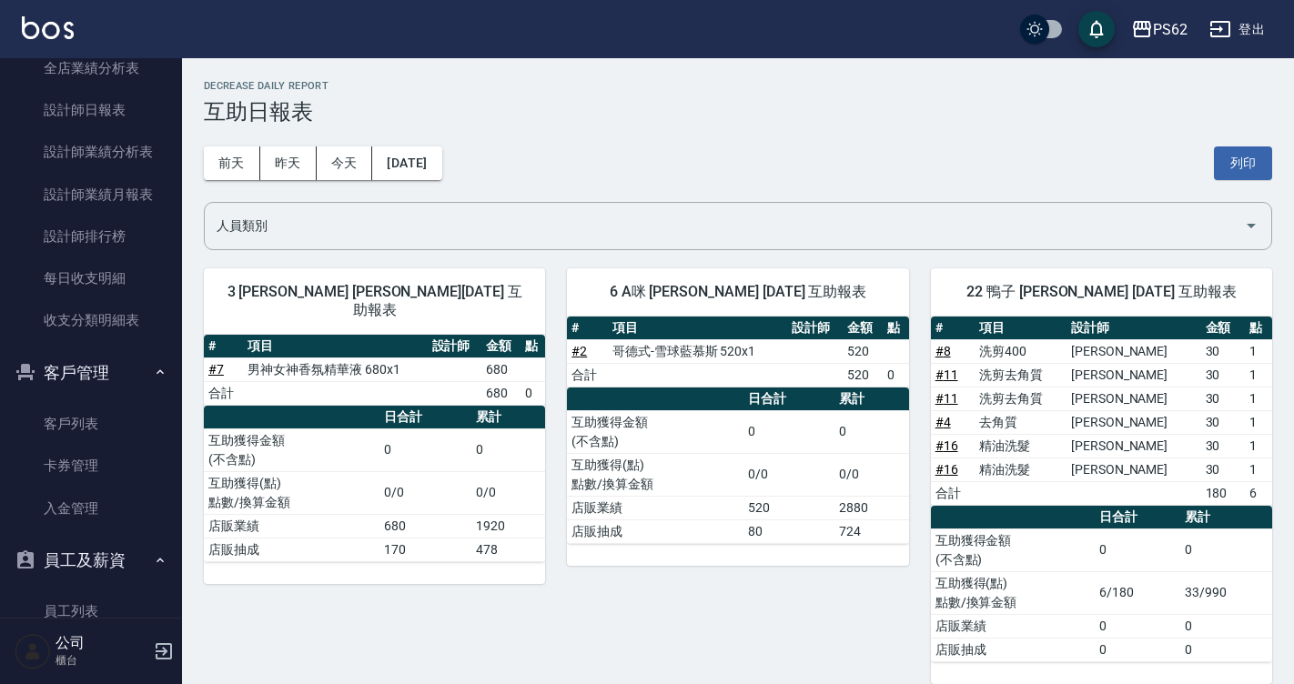
click at [248, 181] on div "前天 昨天 今天 2025/10/07 列印" at bounding box center [738, 163] width 1068 height 77
click at [222, 183] on div "前天 昨天 今天 2025/10/07 列印" at bounding box center [738, 163] width 1068 height 77
click at [223, 183] on div "前天 昨天 今天 2025/10/07 列印" at bounding box center [738, 163] width 1068 height 77
click at [227, 174] on button "前天" at bounding box center [232, 163] width 56 height 34
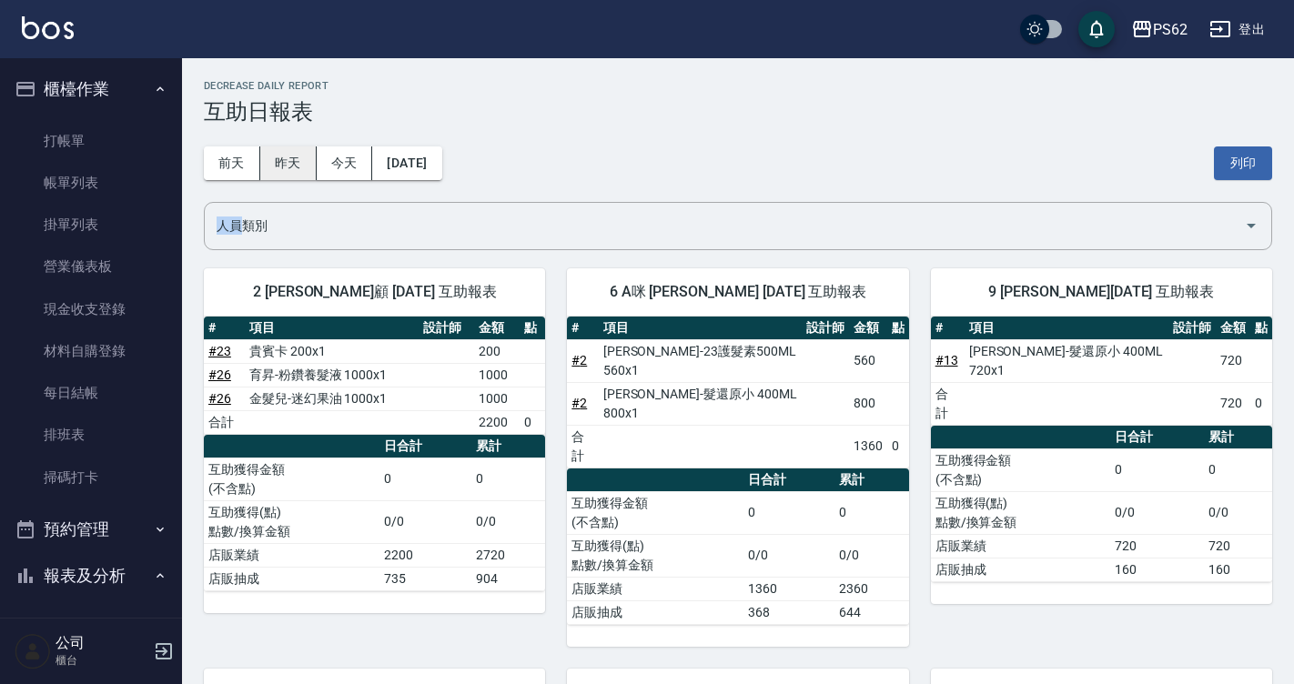
click at [287, 157] on button "昨天" at bounding box center [288, 163] width 56 height 34
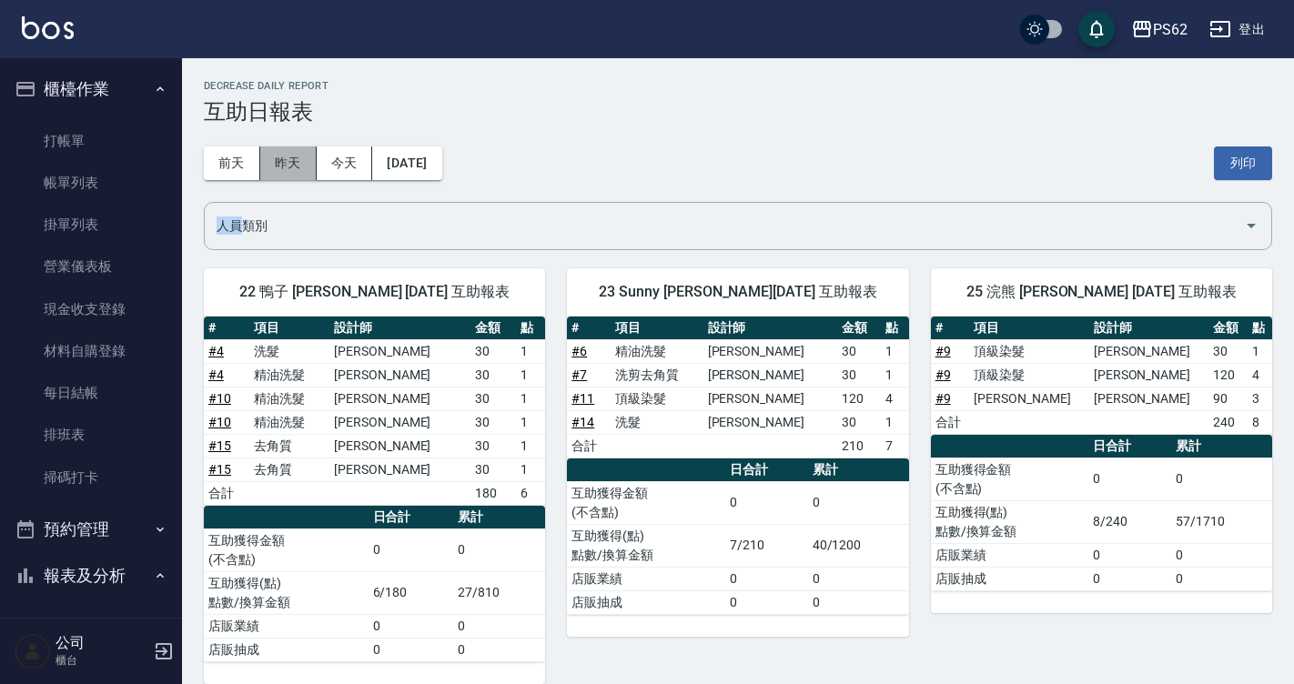
click at [293, 169] on button "昨天" at bounding box center [288, 163] width 56 height 34
click at [308, 163] on button "昨天" at bounding box center [288, 163] width 56 height 34
click at [328, 158] on button "今天" at bounding box center [345, 163] width 56 height 34
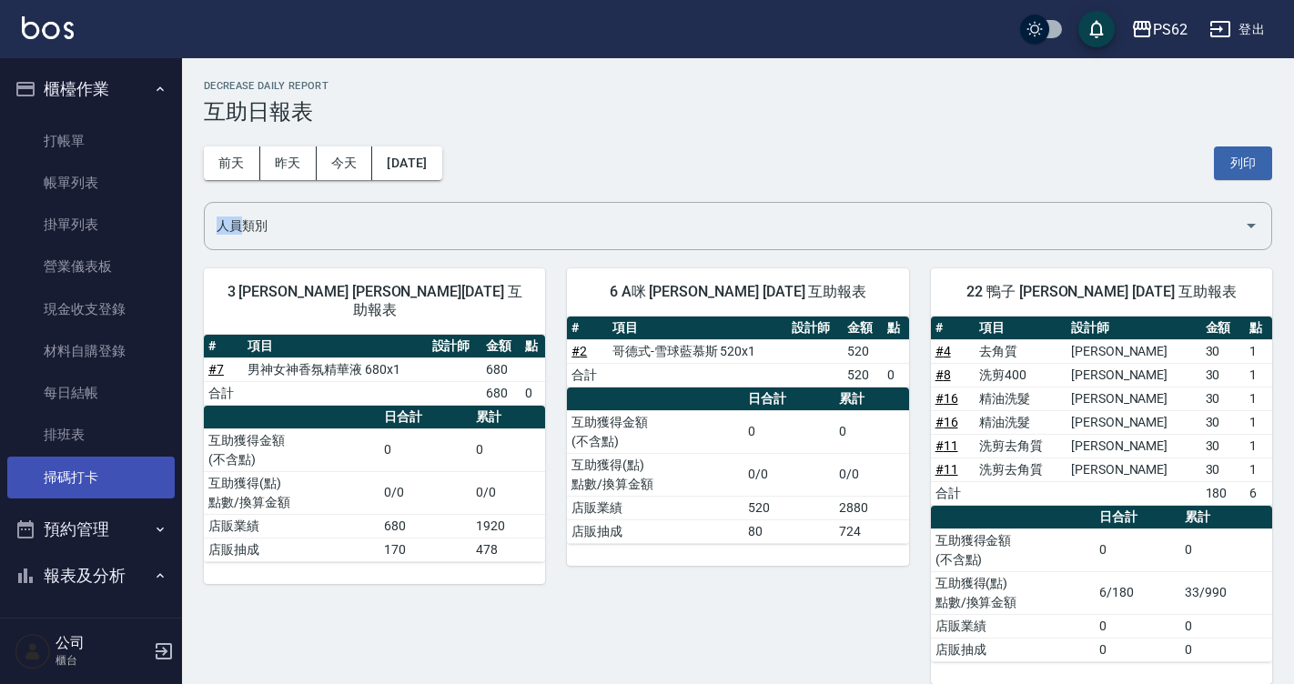
click at [77, 492] on link "掃碼打卡" at bounding box center [90, 478] width 167 height 42
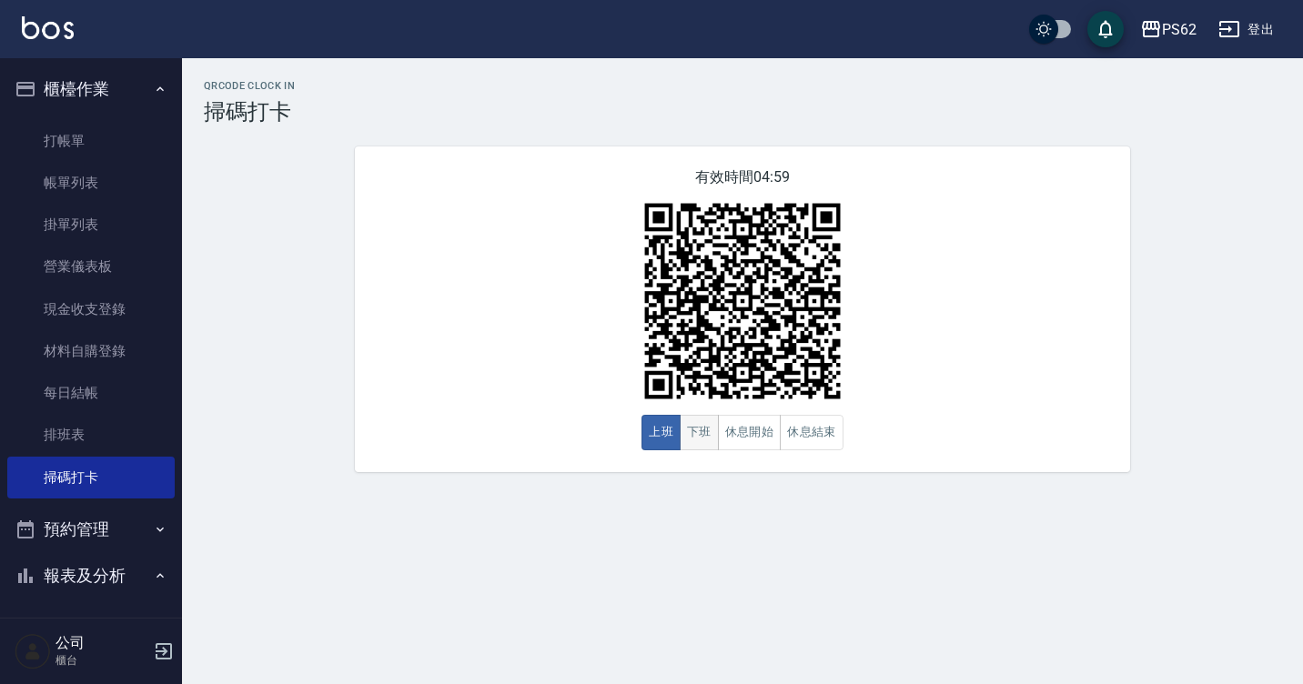
click at [700, 442] on button "下班" at bounding box center [699, 432] width 39 height 35
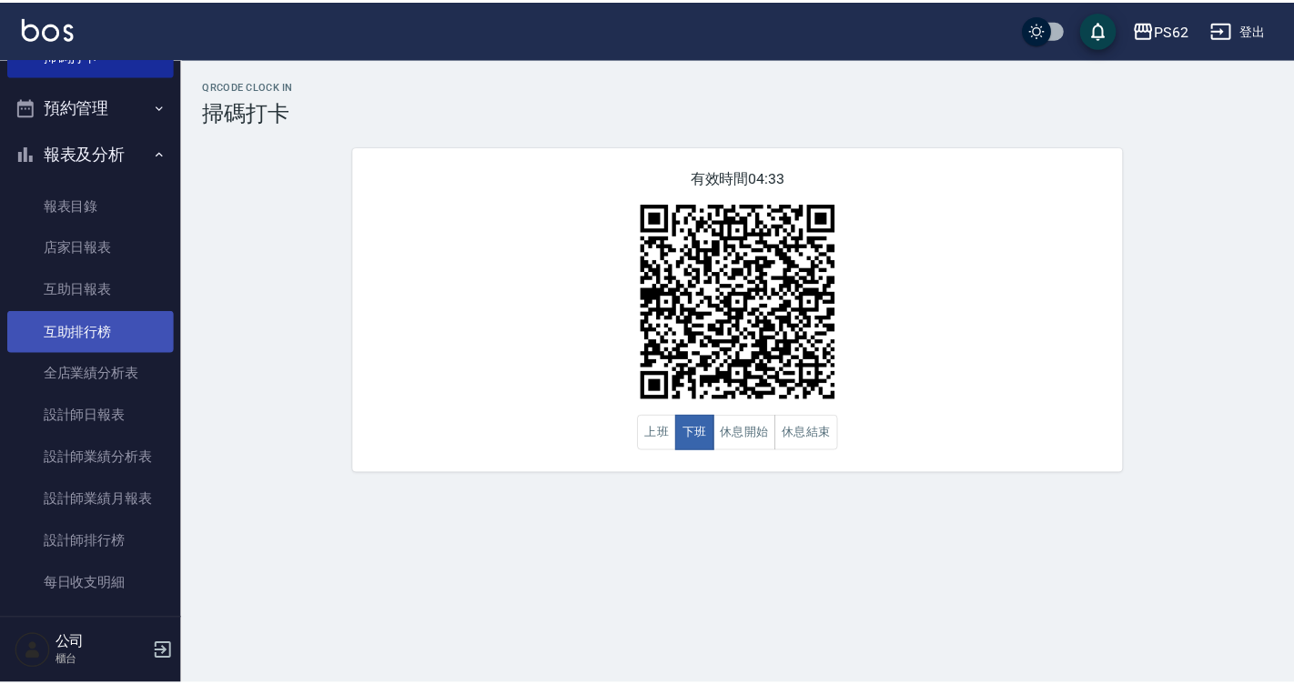
scroll to position [455, 0]
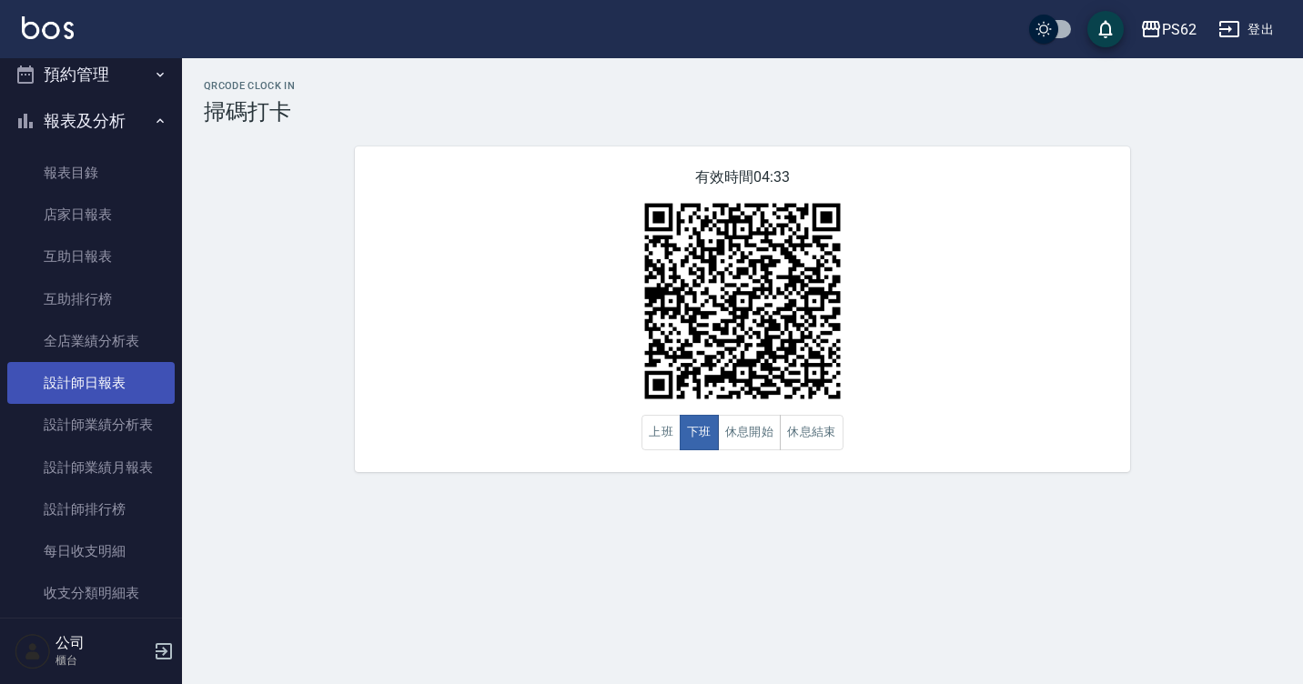
click at [116, 391] on link "設計師日報表" at bounding box center [90, 383] width 167 height 42
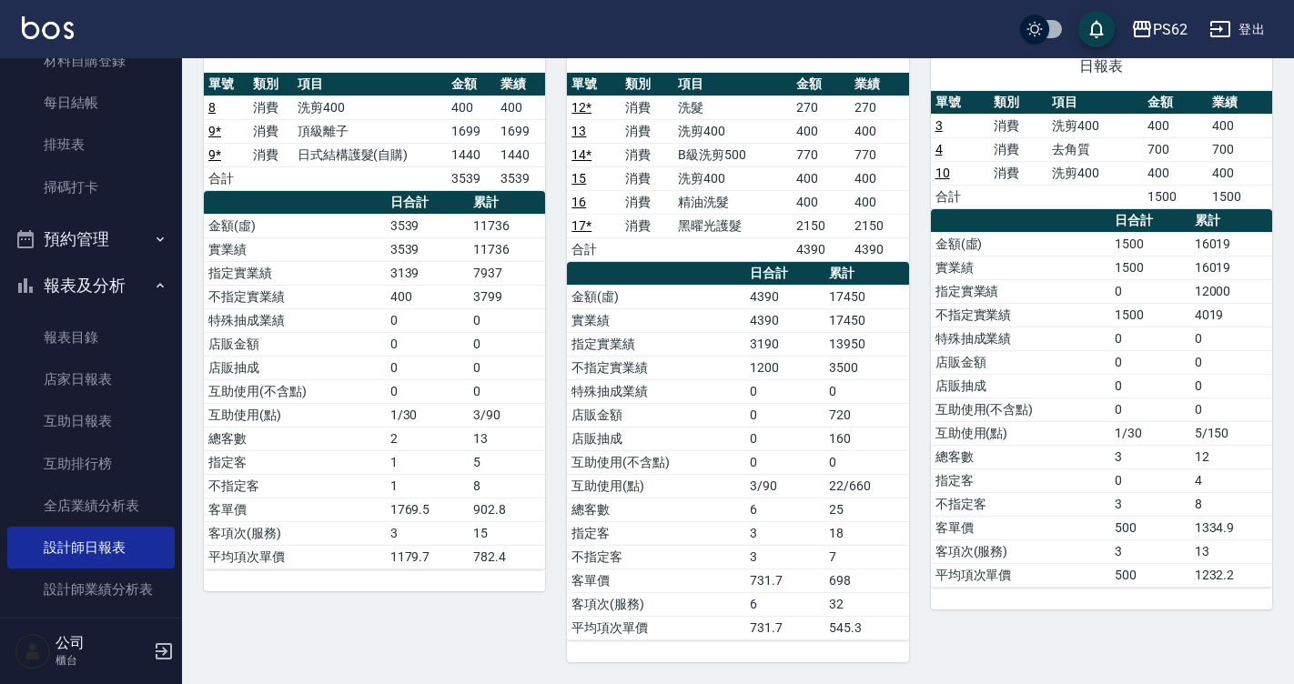
scroll to position [273, 0]
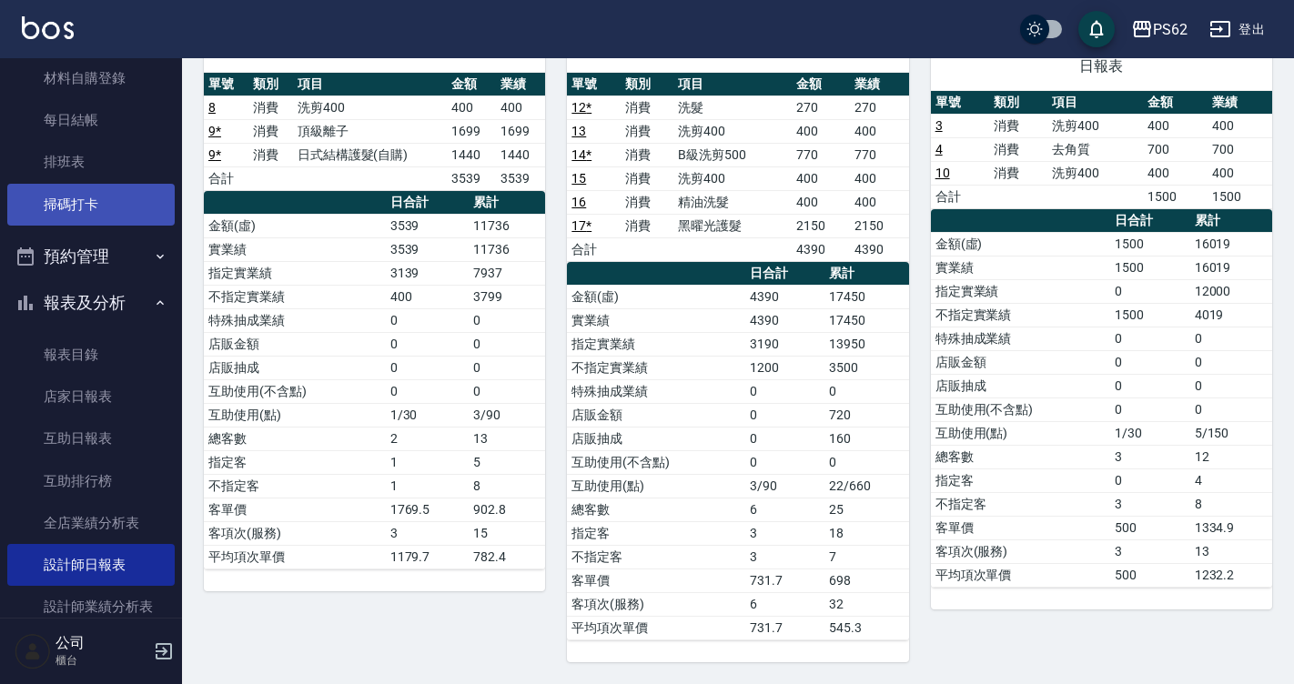
click at [86, 200] on link "掃碼打卡" at bounding box center [90, 205] width 167 height 42
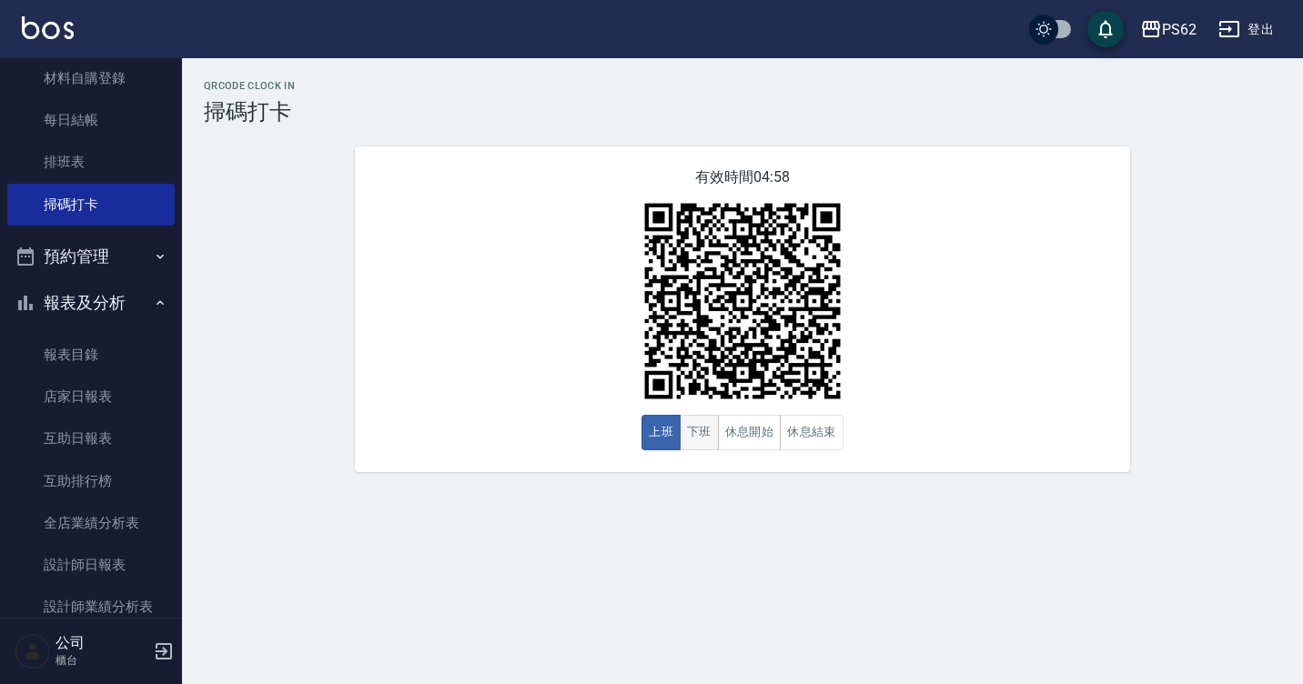
click at [691, 432] on button "下班" at bounding box center [699, 432] width 39 height 35
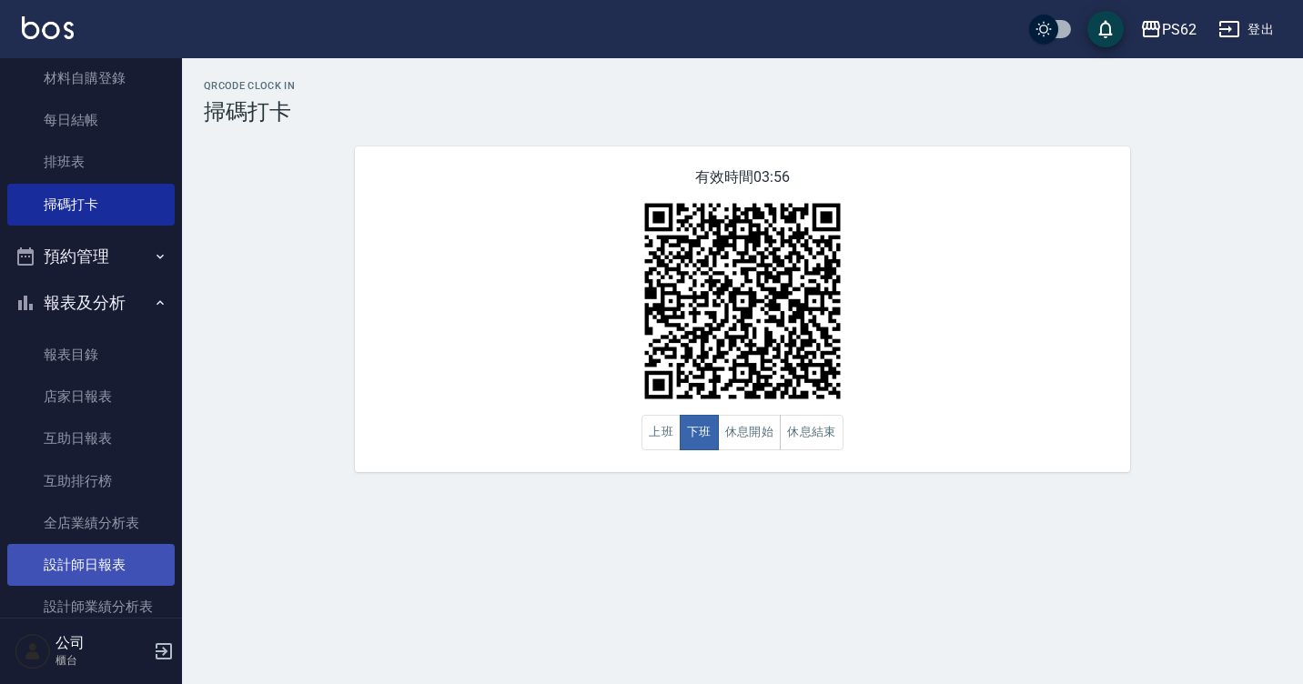
click at [97, 575] on link "設計師日報表" at bounding box center [90, 565] width 167 height 42
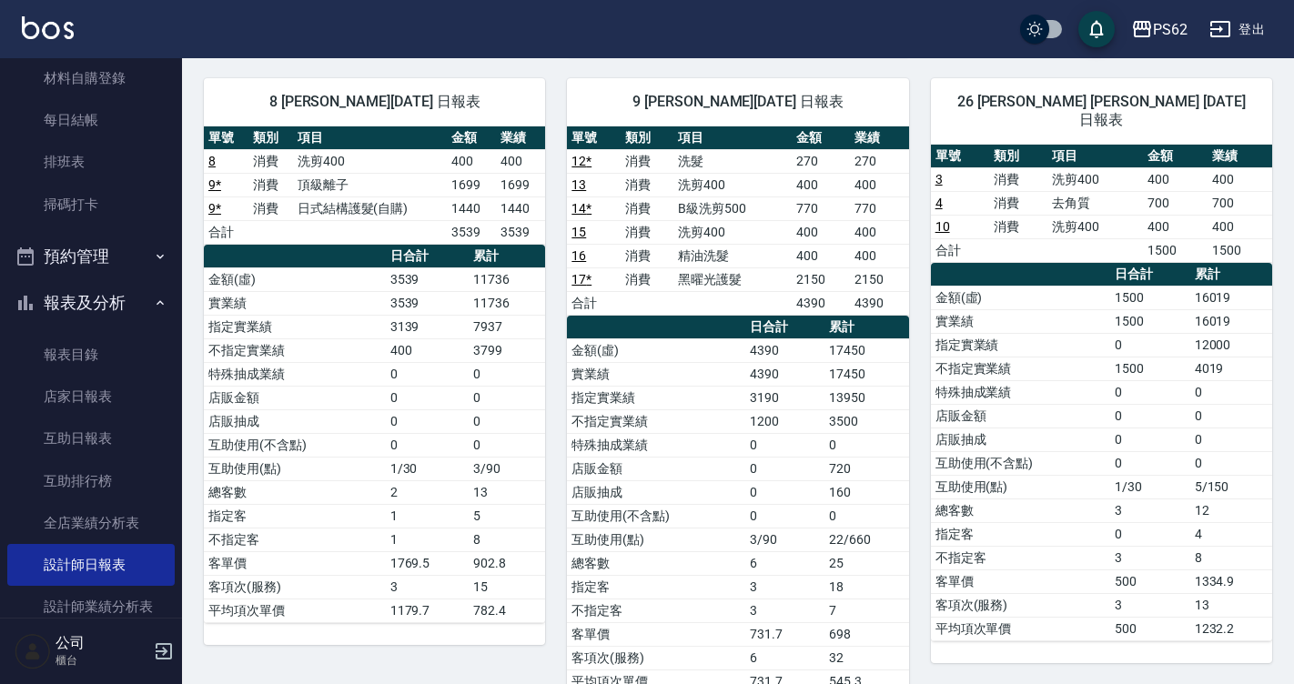
scroll to position [910, 0]
